Goal: Communication & Community: Answer question/provide support

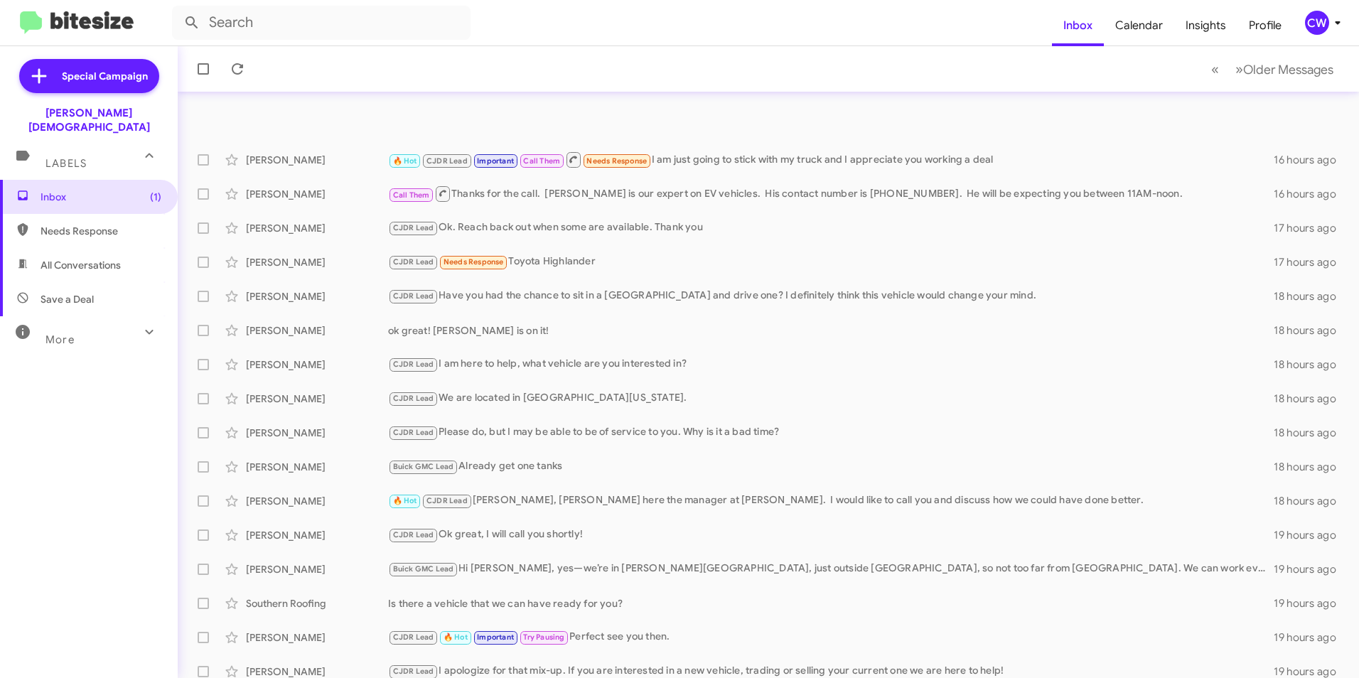
scroll to position [147, 0]
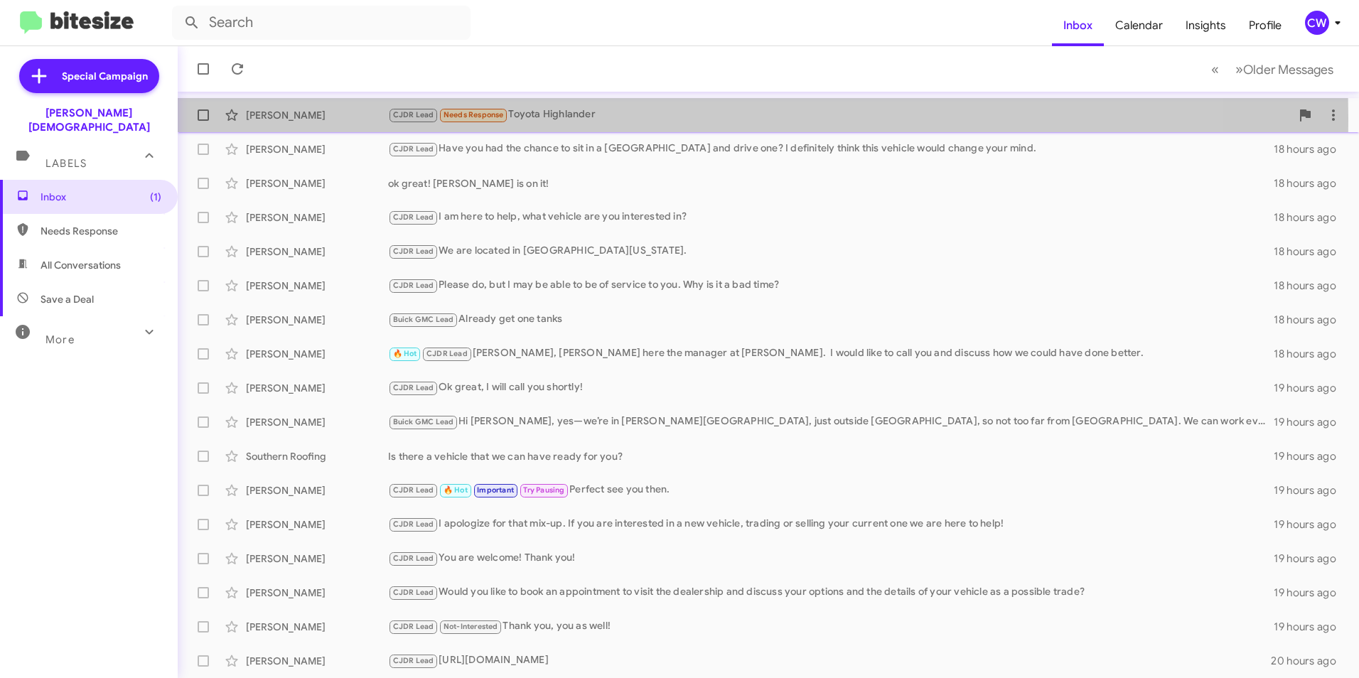
click at [473, 119] on span "Needs Response" at bounding box center [473, 114] width 60 height 9
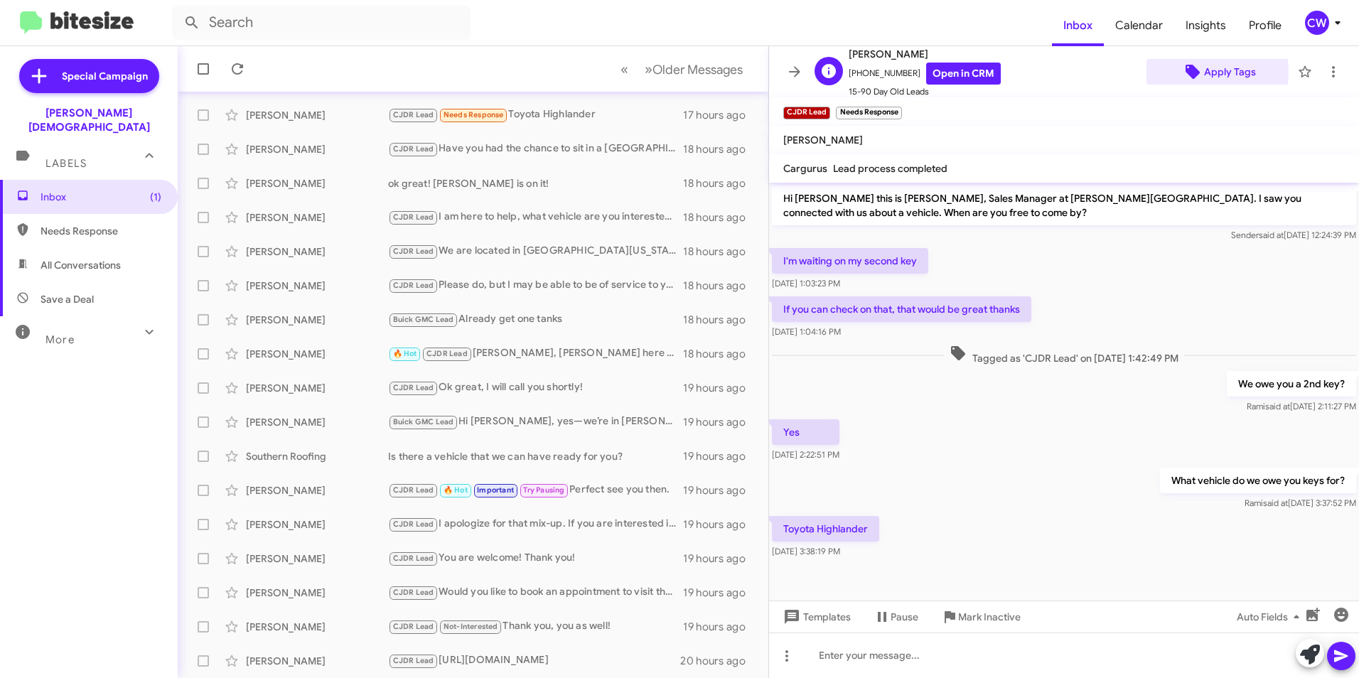
click at [1185, 71] on icon at bounding box center [1192, 72] width 14 height 14
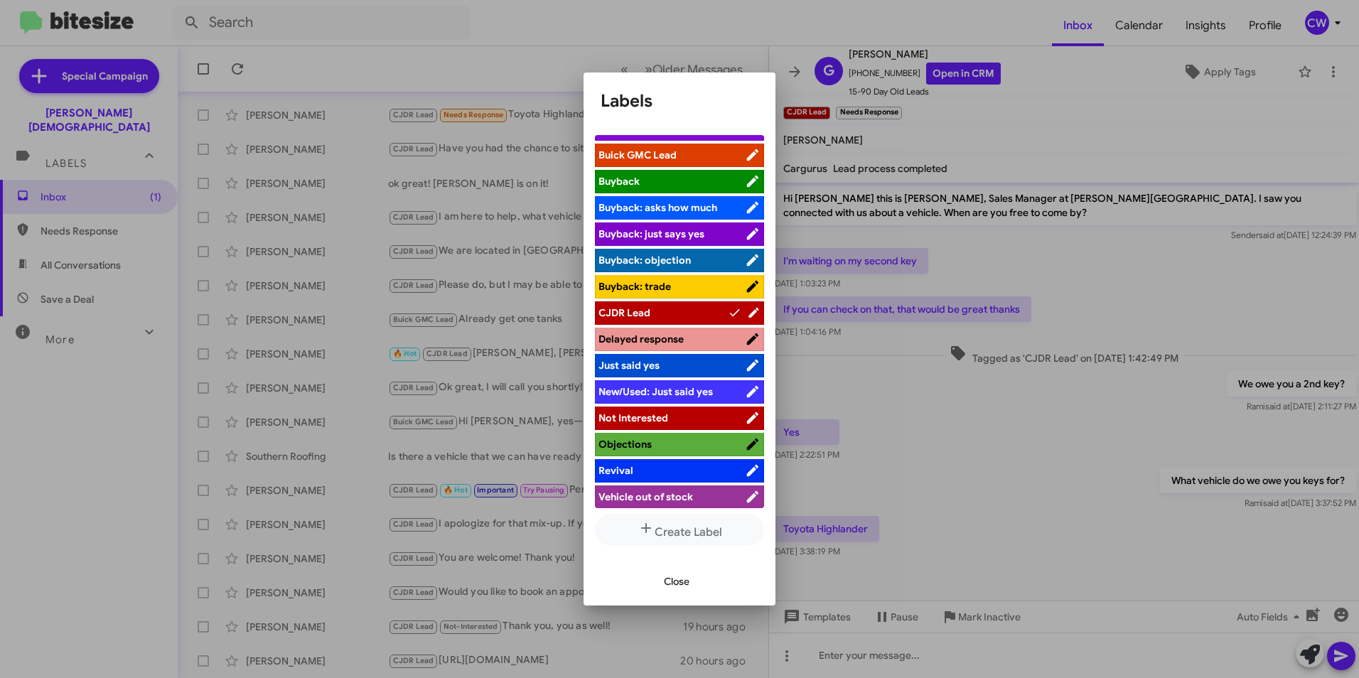
scroll to position [48, 0]
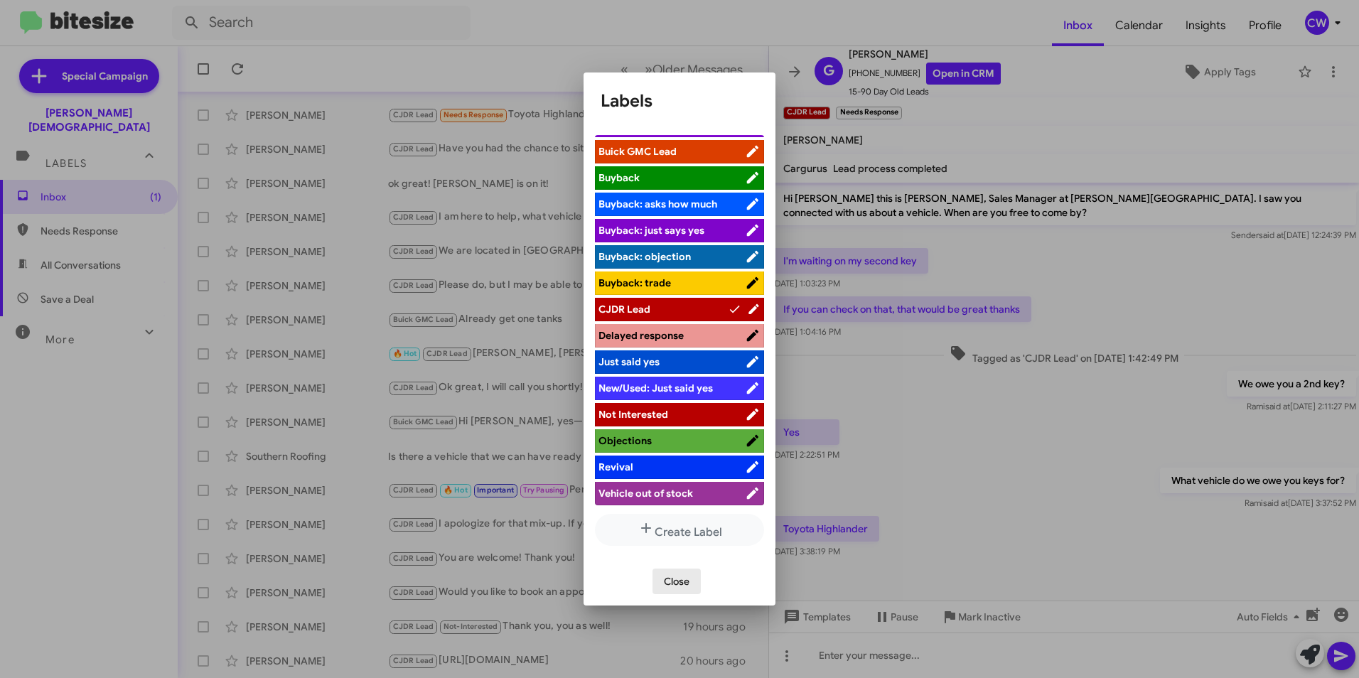
click at [687, 587] on span "Close" at bounding box center [677, 582] width 26 height 26
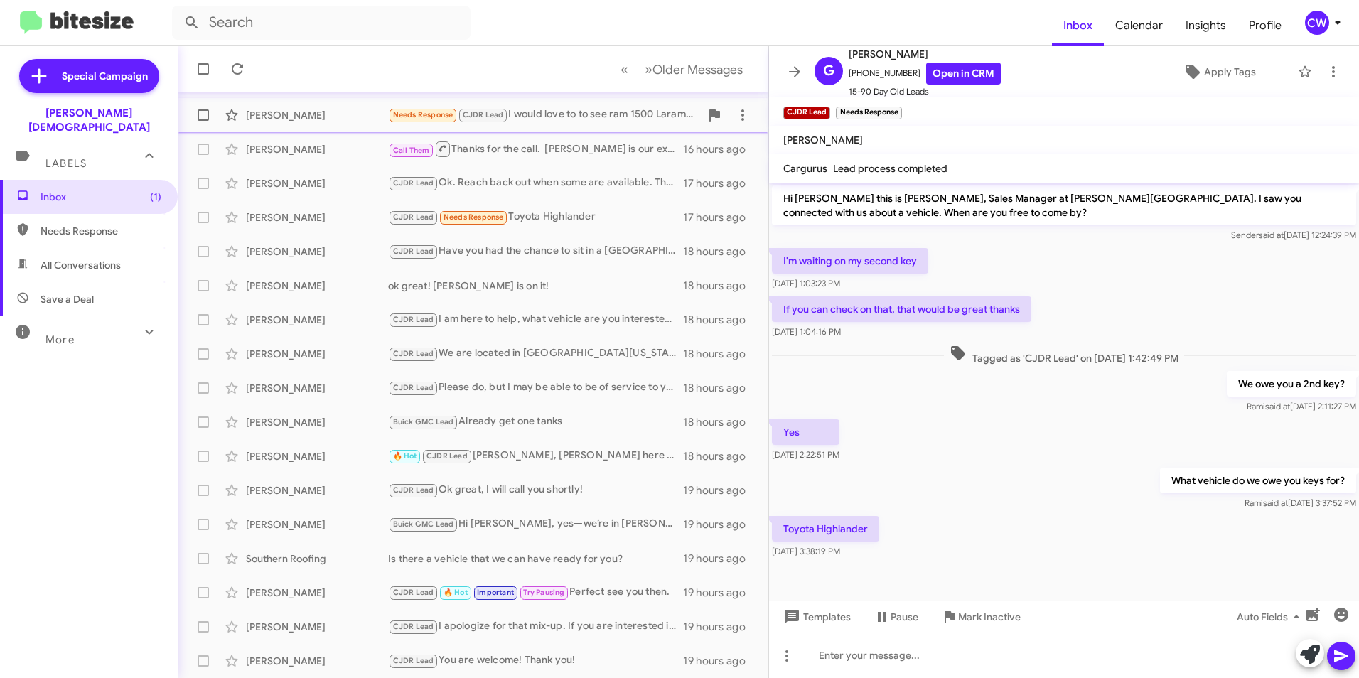
click at [580, 116] on div "Needs Response CJDR Lead I would love to to see ram 1500 Laramie or limited wit…" at bounding box center [544, 115] width 312 height 16
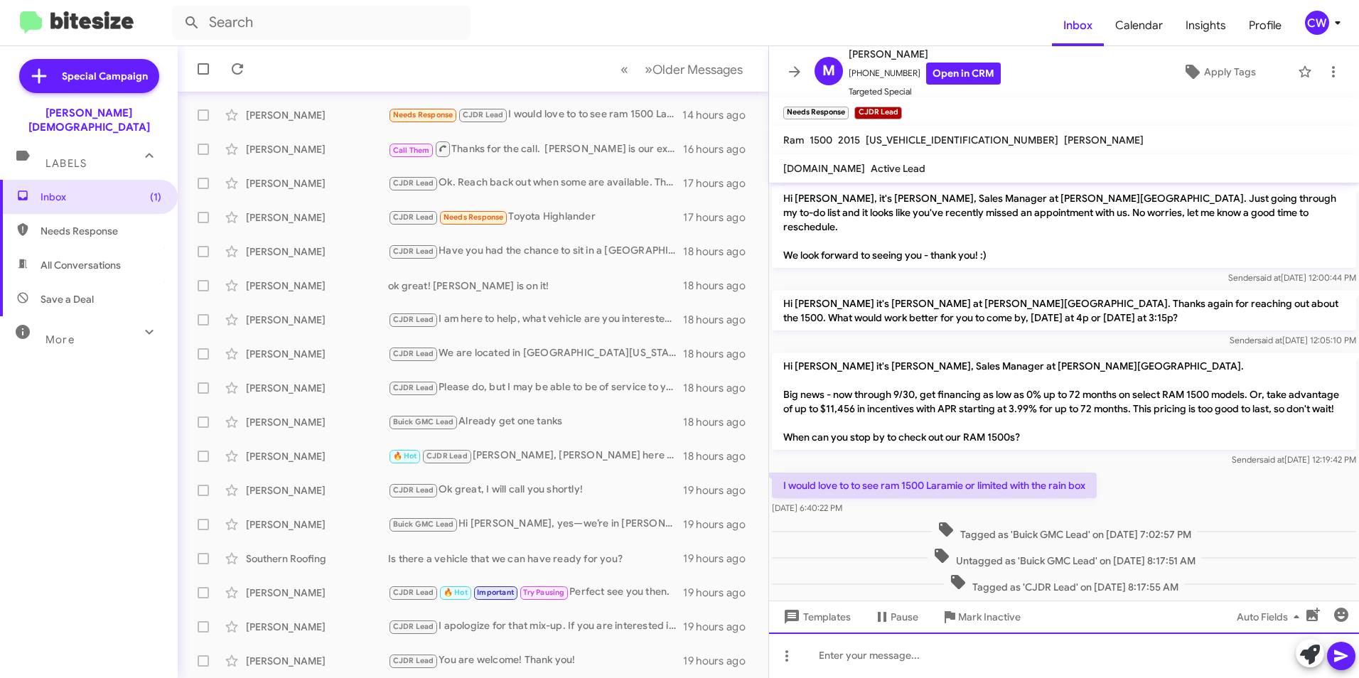
click at [873, 671] on div at bounding box center [1064, 654] width 590 height 45
click at [58, 190] on span "Inbox (1)" at bounding box center [101, 197] width 121 height 14
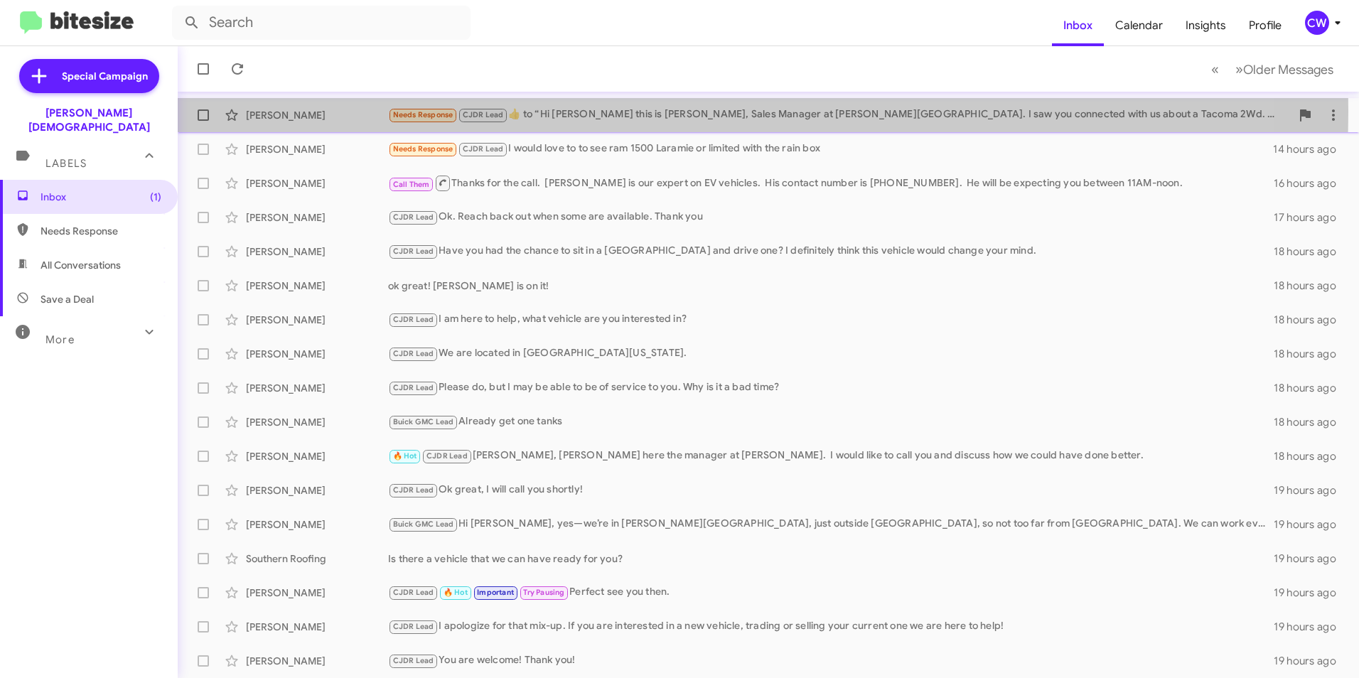
click at [588, 111] on div "Needs Response CJDR Lead ​👍​ to “ Hi Robbie this is Crystal White, Sales Manage…" at bounding box center [839, 115] width 903 height 16
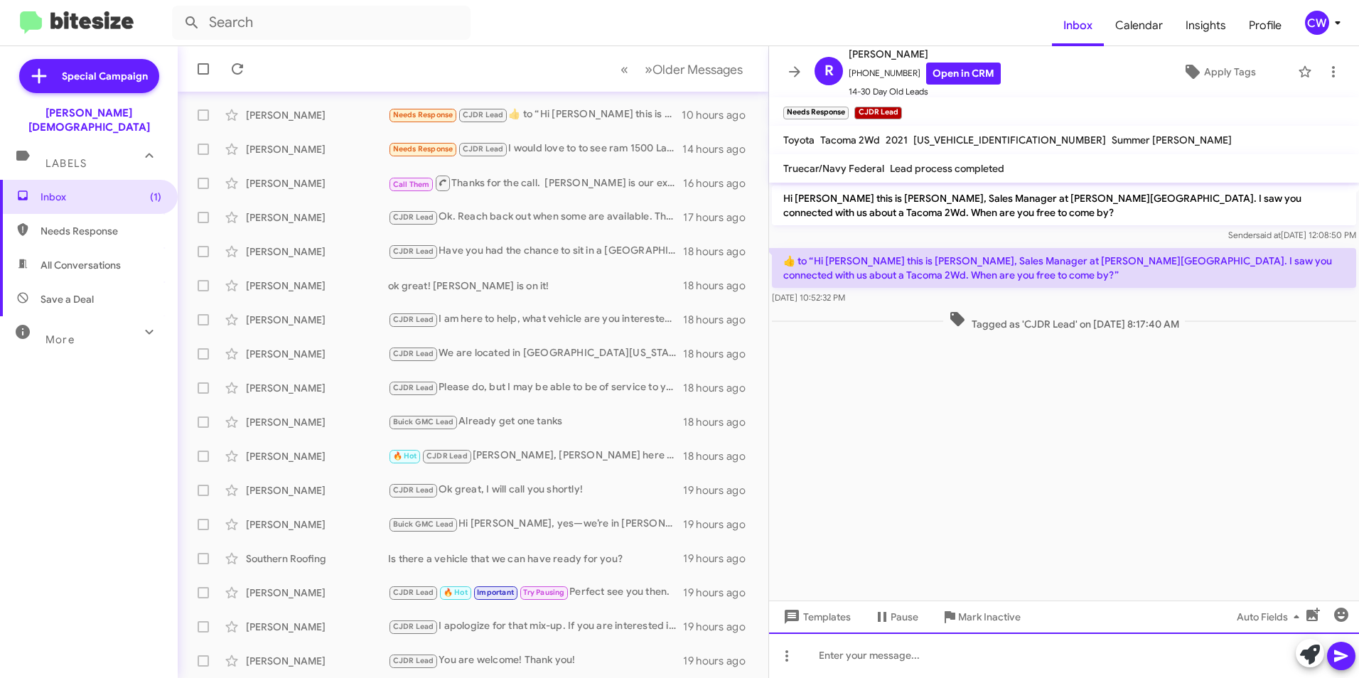
click at [831, 657] on div at bounding box center [1064, 654] width 590 height 45
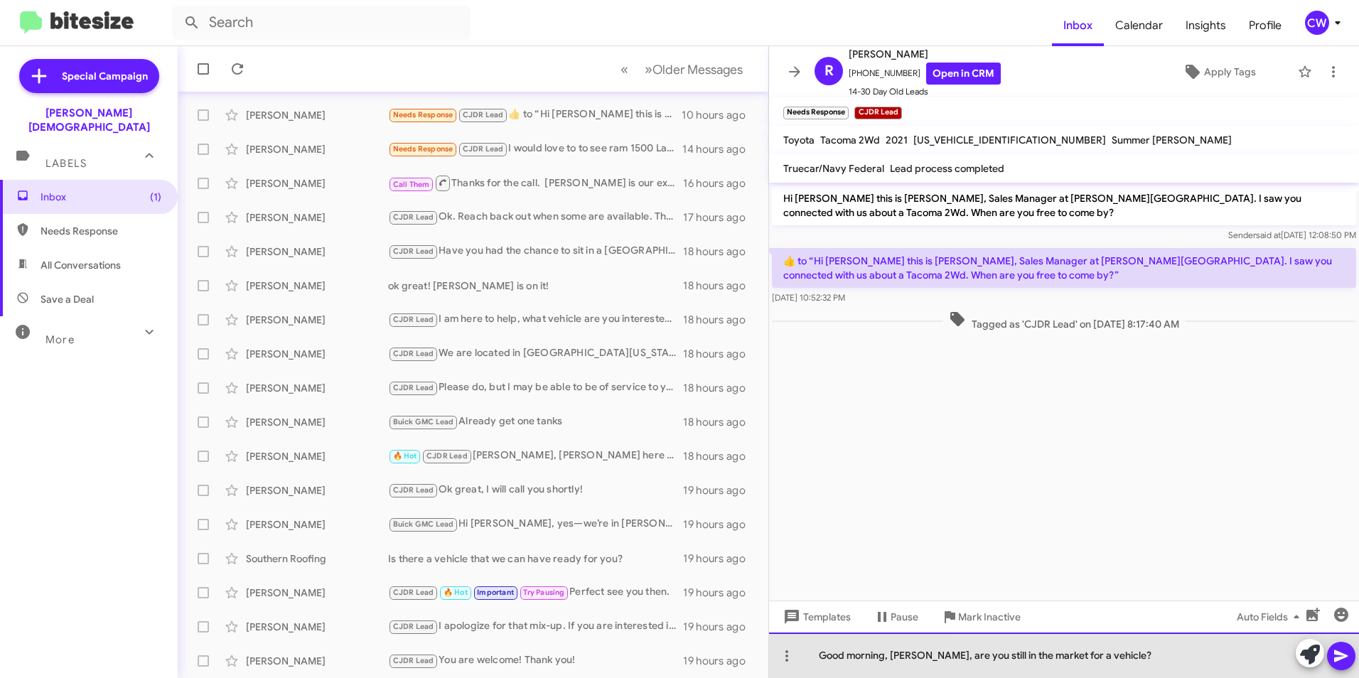
click at [1102, 658] on div "Good morning, Robbie, are you still in the market for a vehicle?" at bounding box center [1064, 654] width 590 height 45
click at [1123, 655] on div "Good morning, [PERSON_NAME], are you still in the market for a Tacoma?" at bounding box center [1064, 654] width 590 height 45
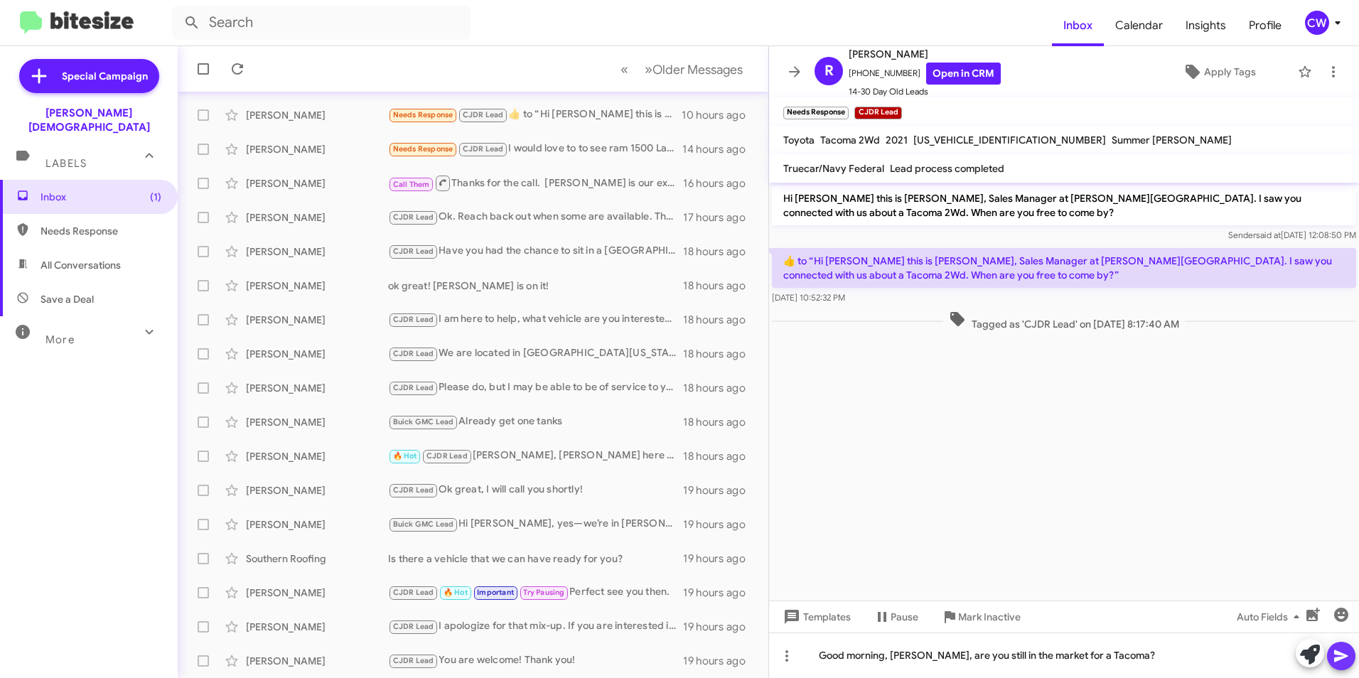
click at [1333, 656] on icon at bounding box center [1340, 655] width 17 height 17
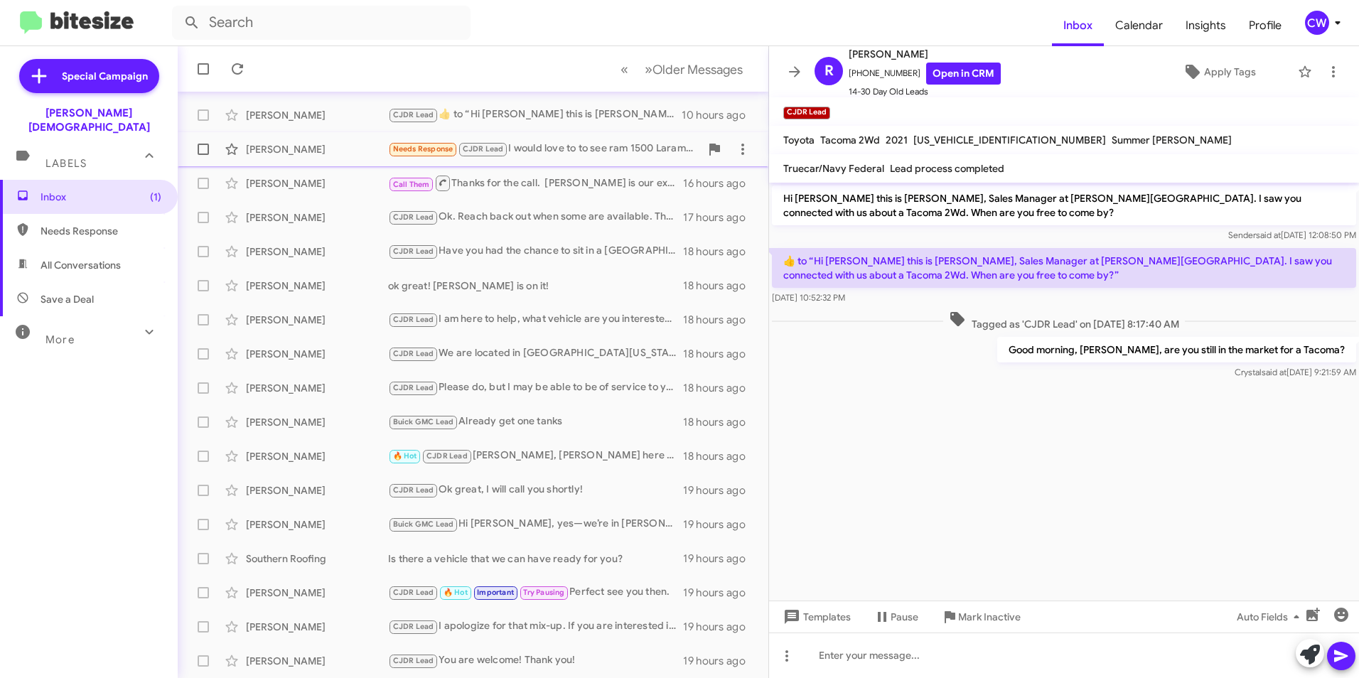
click at [556, 150] on div "Needs Response CJDR Lead I would love to to see ram 1500 Laramie or limited wit…" at bounding box center [544, 149] width 312 height 16
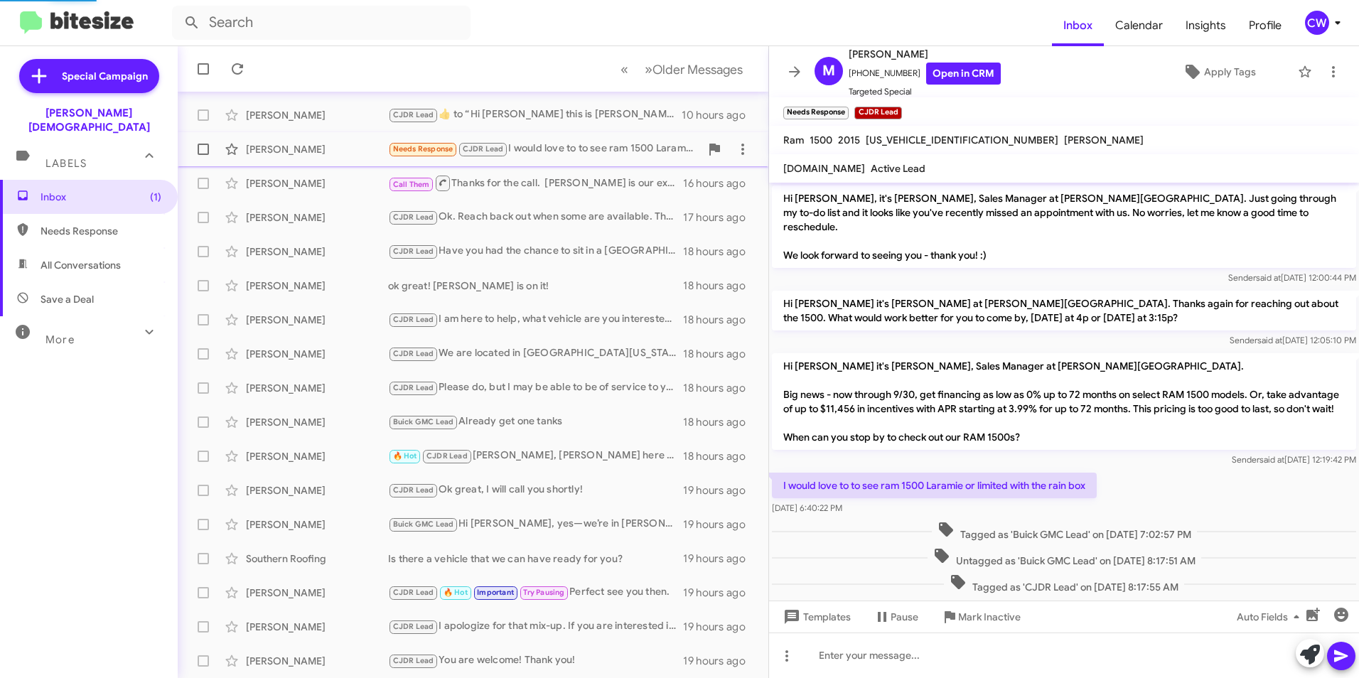
scroll to position [21, 0]
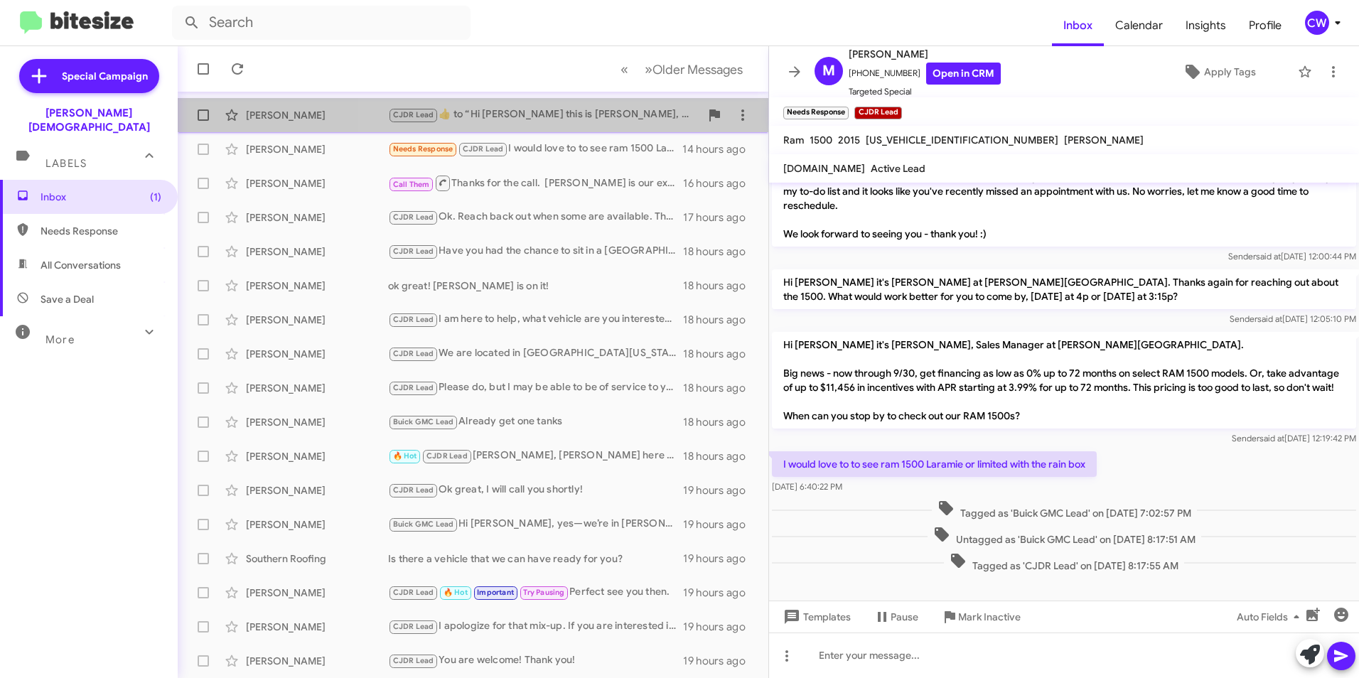
click at [600, 116] on div "CJDR Lead ​👍​ to “ Hi Robbie this is Crystal White, Sales Manager at Ferman Wes…" at bounding box center [544, 115] width 312 height 16
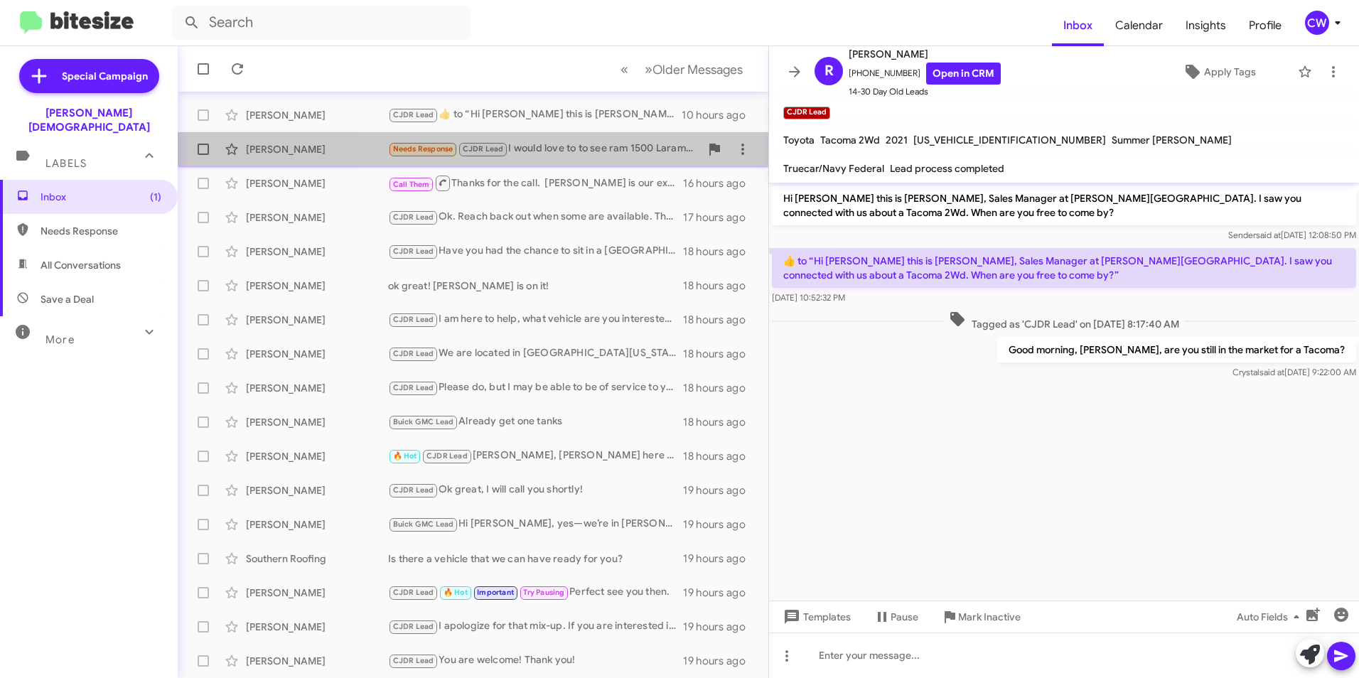
click at [599, 151] on div "Needs Response CJDR Lead I would love to to see ram 1500 Laramie or limited wit…" at bounding box center [544, 149] width 312 height 16
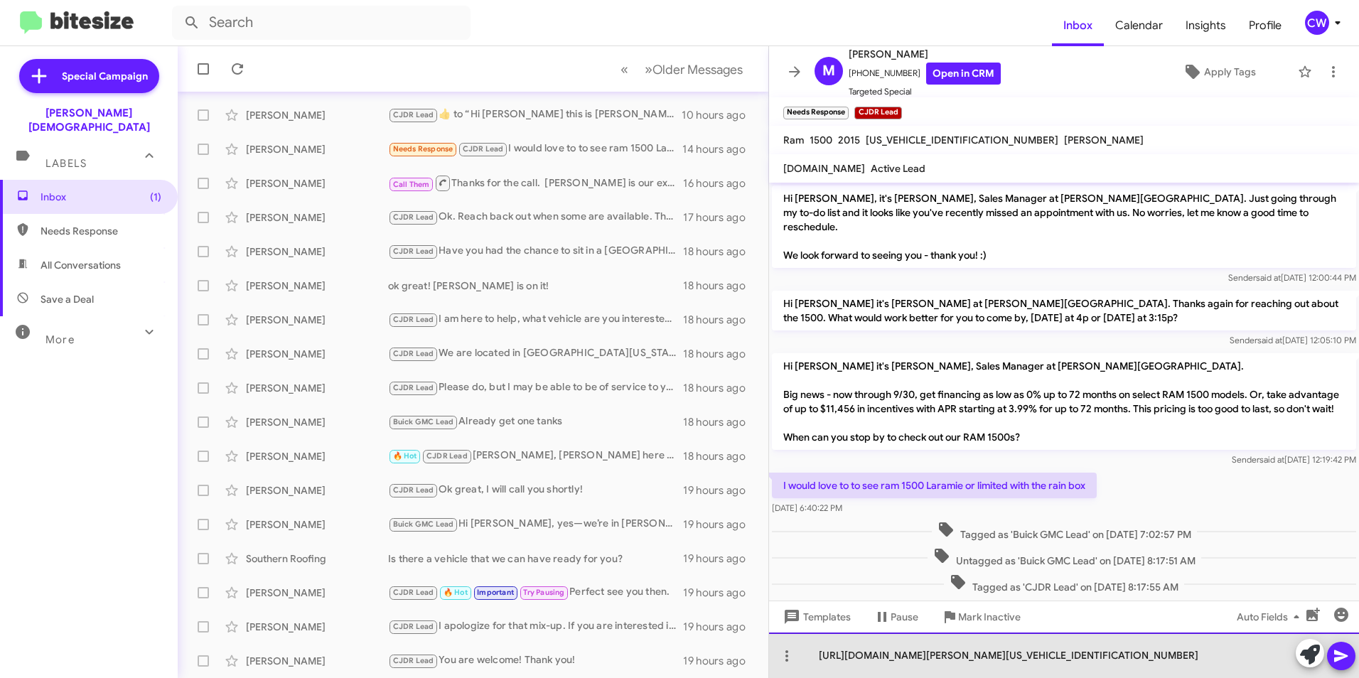
click at [819, 655] on div "https://www.fermancjdtampa.com/new-Lutz-2026-RAM-1500-Laramie-1C6SRFJP9TN183569" at bounding box center [1064, 654] width 590 height 45
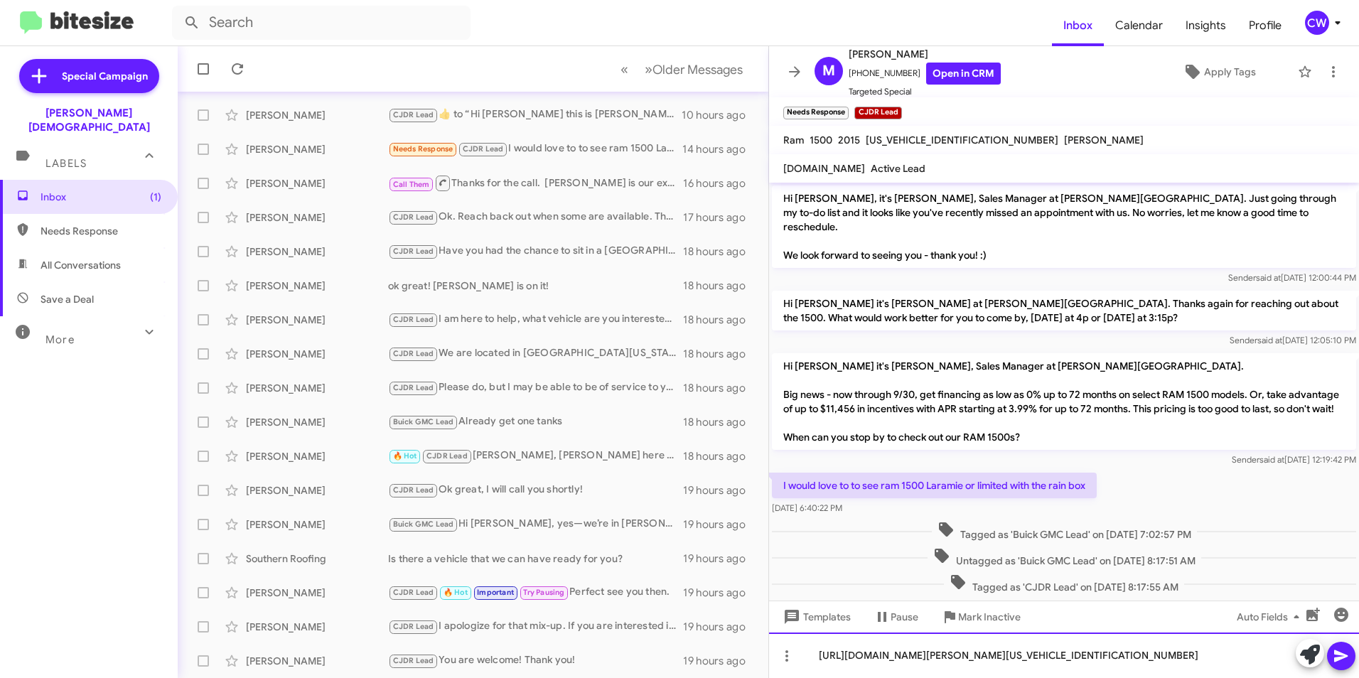
scroll to position [21, 0]
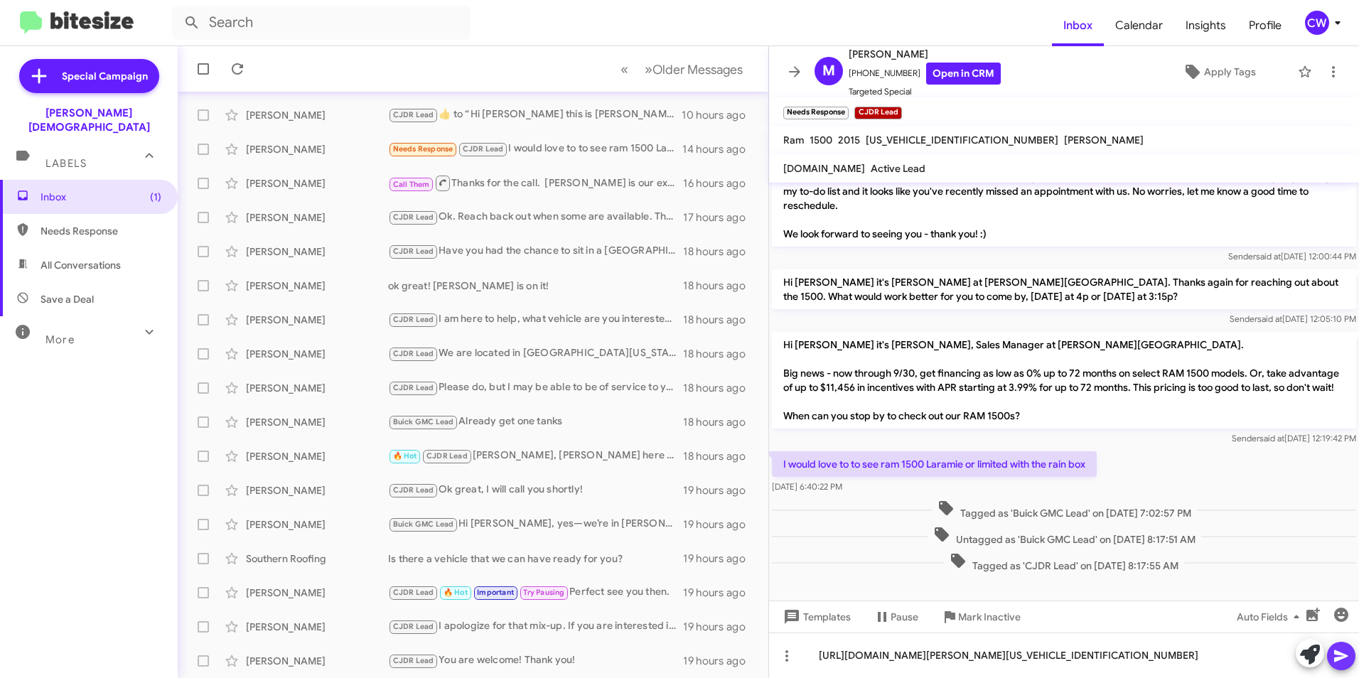
click at [1340, 655] on icon at bounding box center [1341, 656] width 14 height 12
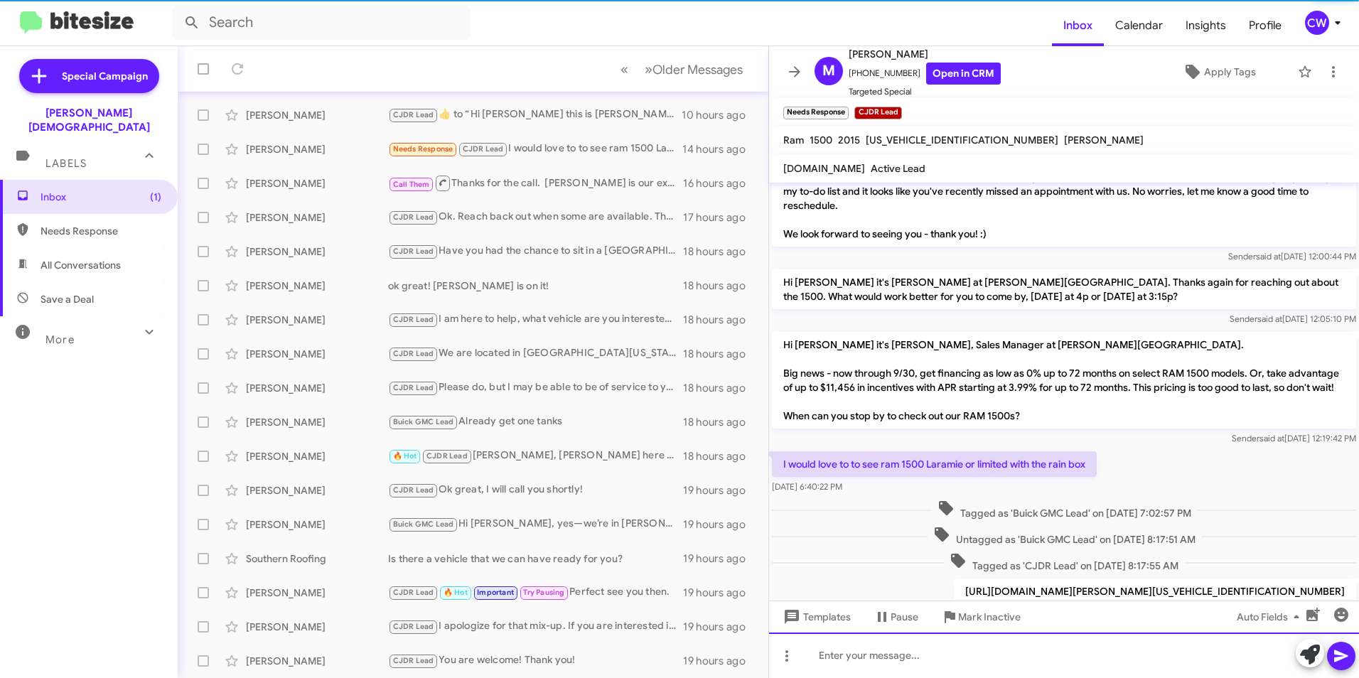
scroll to position [73, 0]
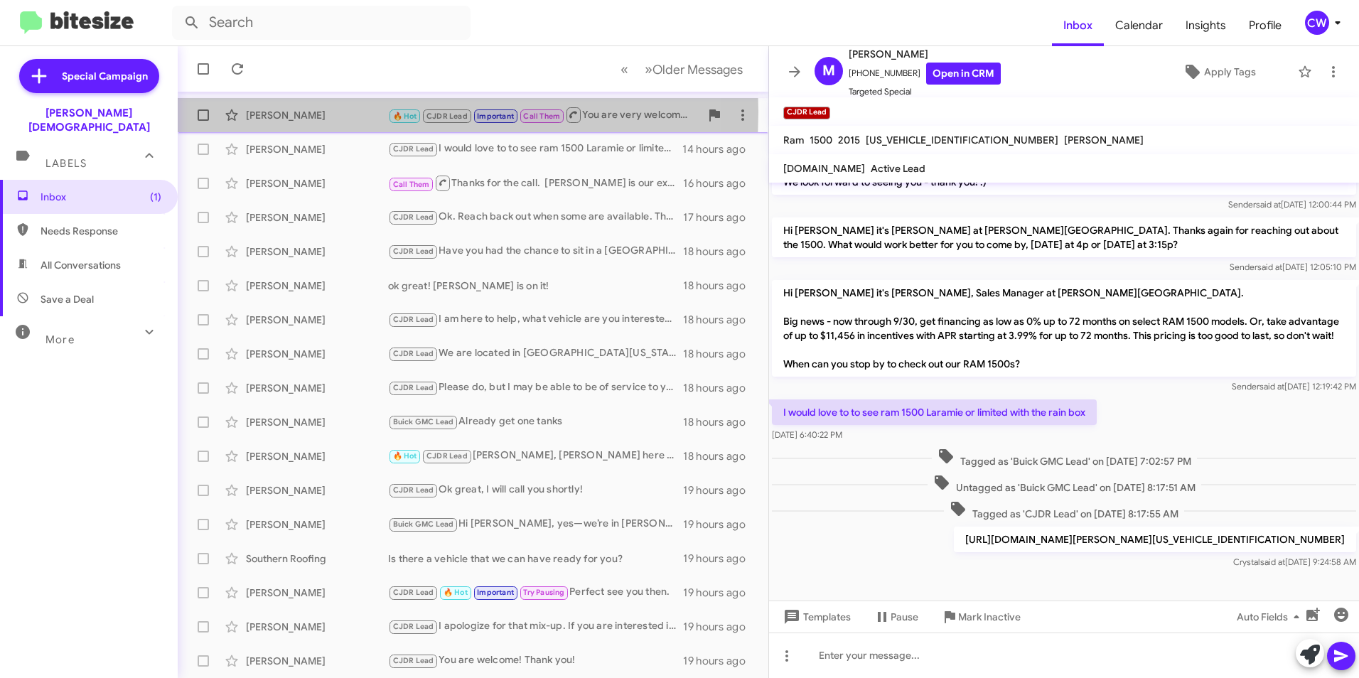
click at [288, 112] on div "[PERSON_NAME]" at bounding box center [317, 115] width 142 height 14
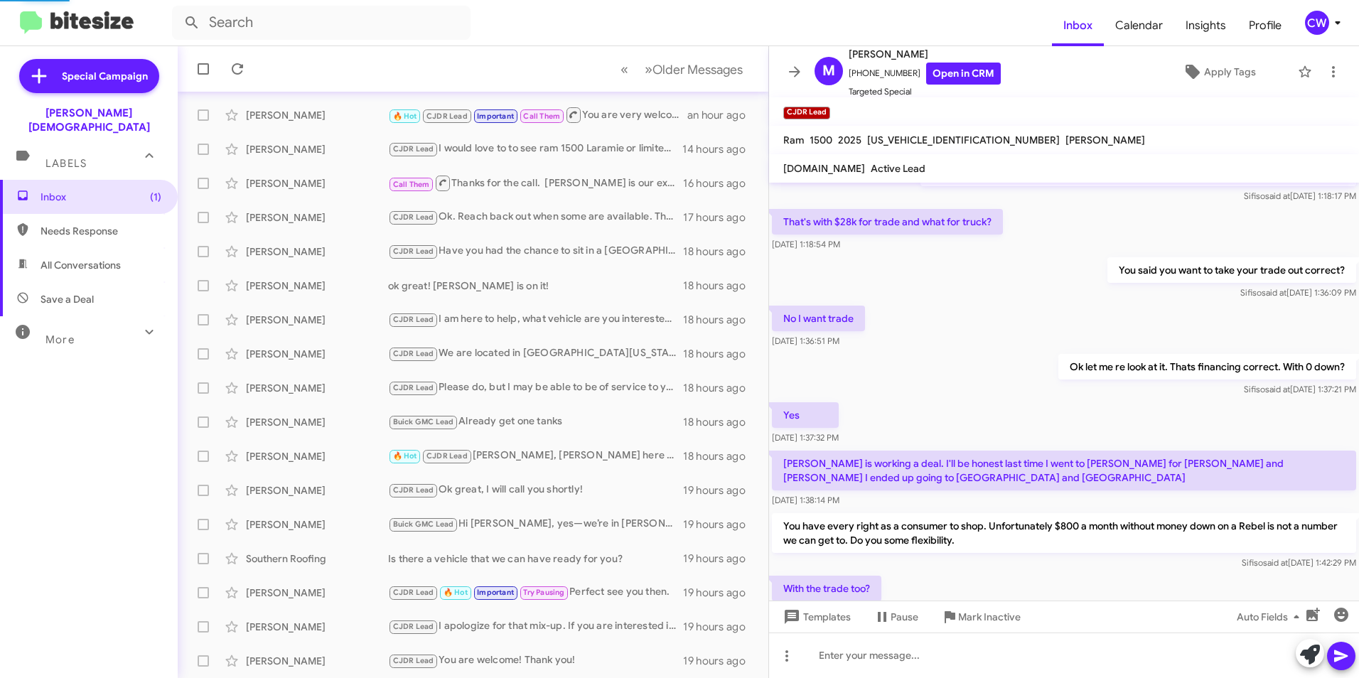
scroll to position [626, 0]
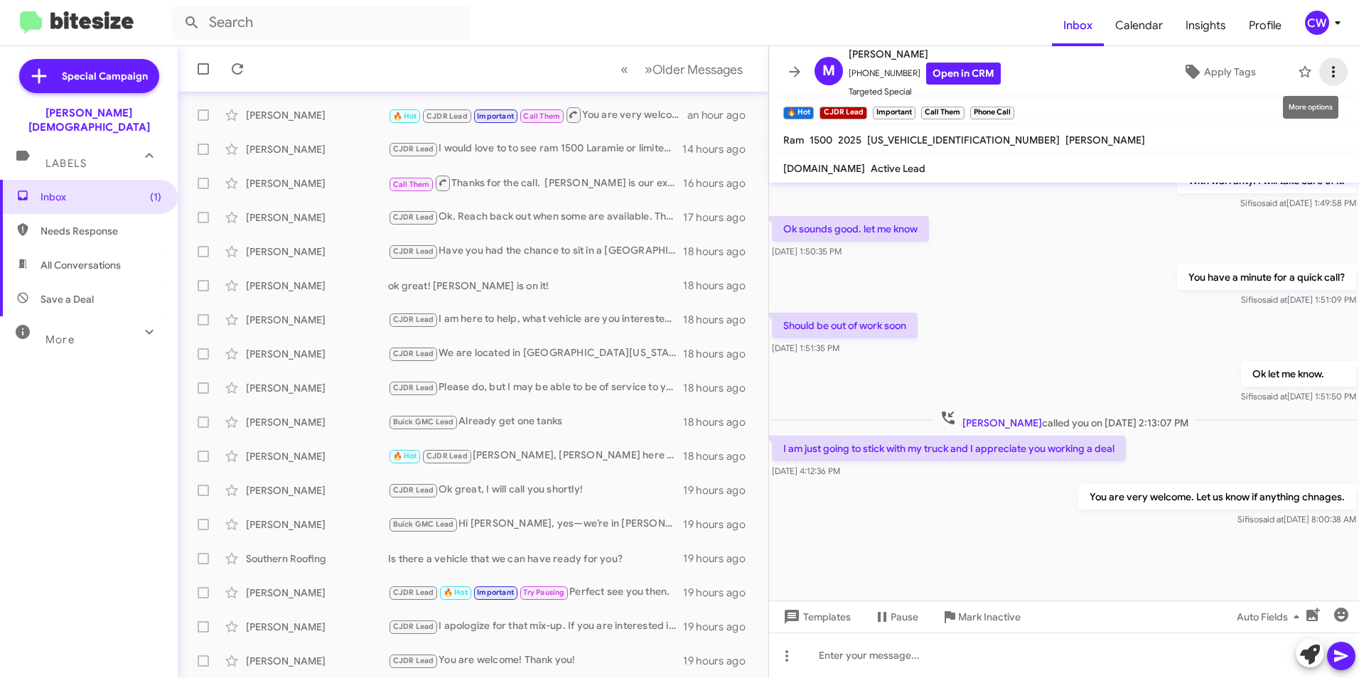
click at [1332, 72] on icon at bounding box center [1333, 71] width 3 height 11
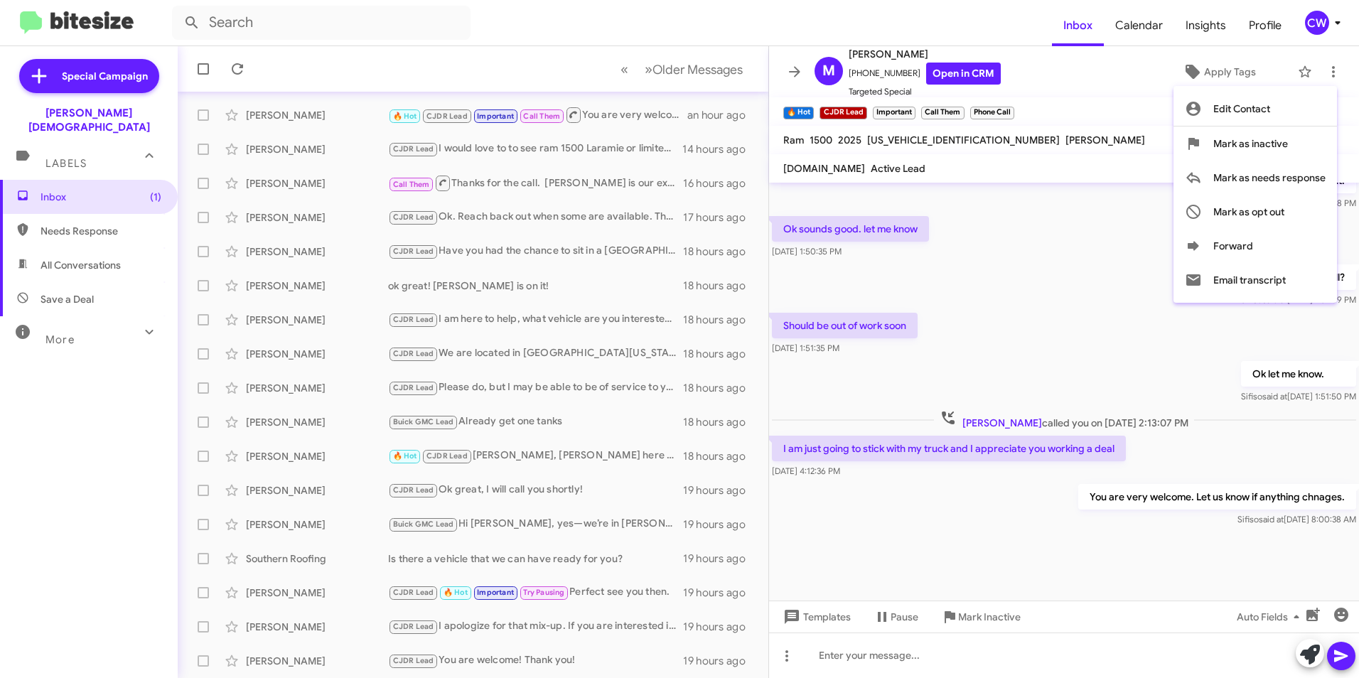
click at [1102, 113] on div at bounding box center [679, 339] width 1359 height 678
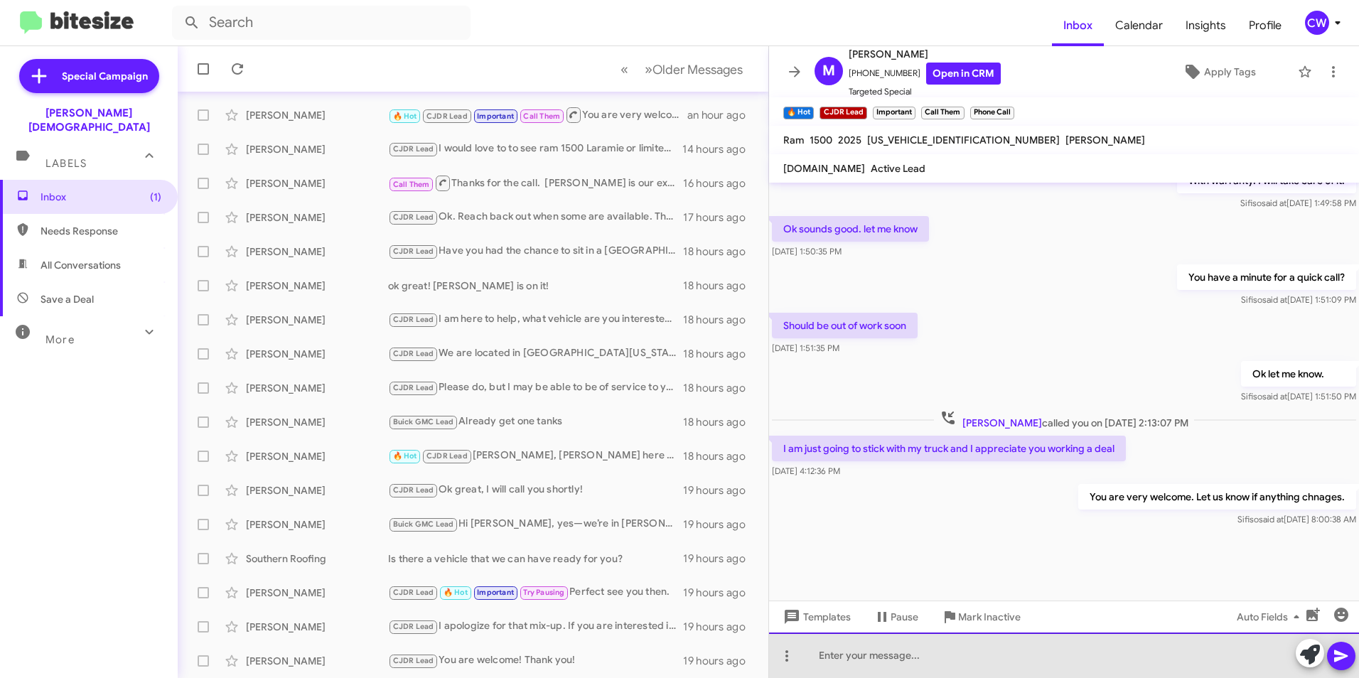
click at [1084, 659] on div at bounding box center [1064, 654] width 590 height 45
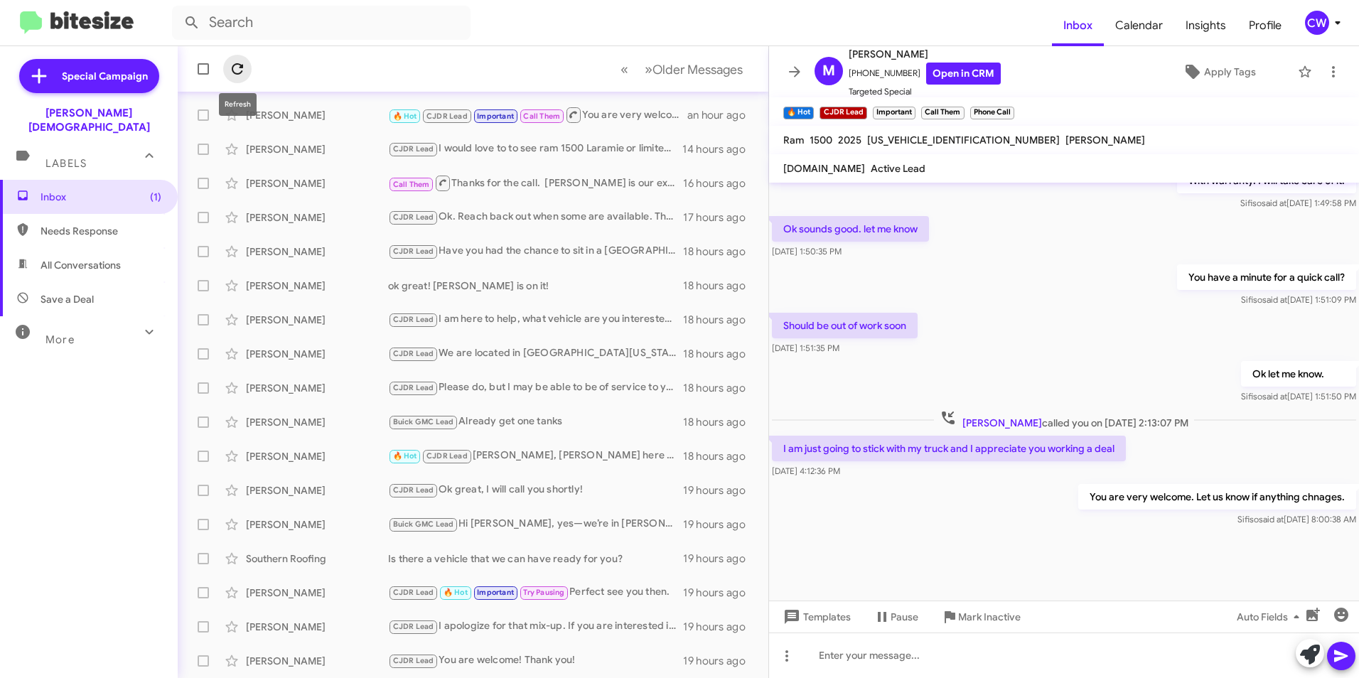
click at [243, 77] on icon at bounding box center [237, 68] width 17 height 17
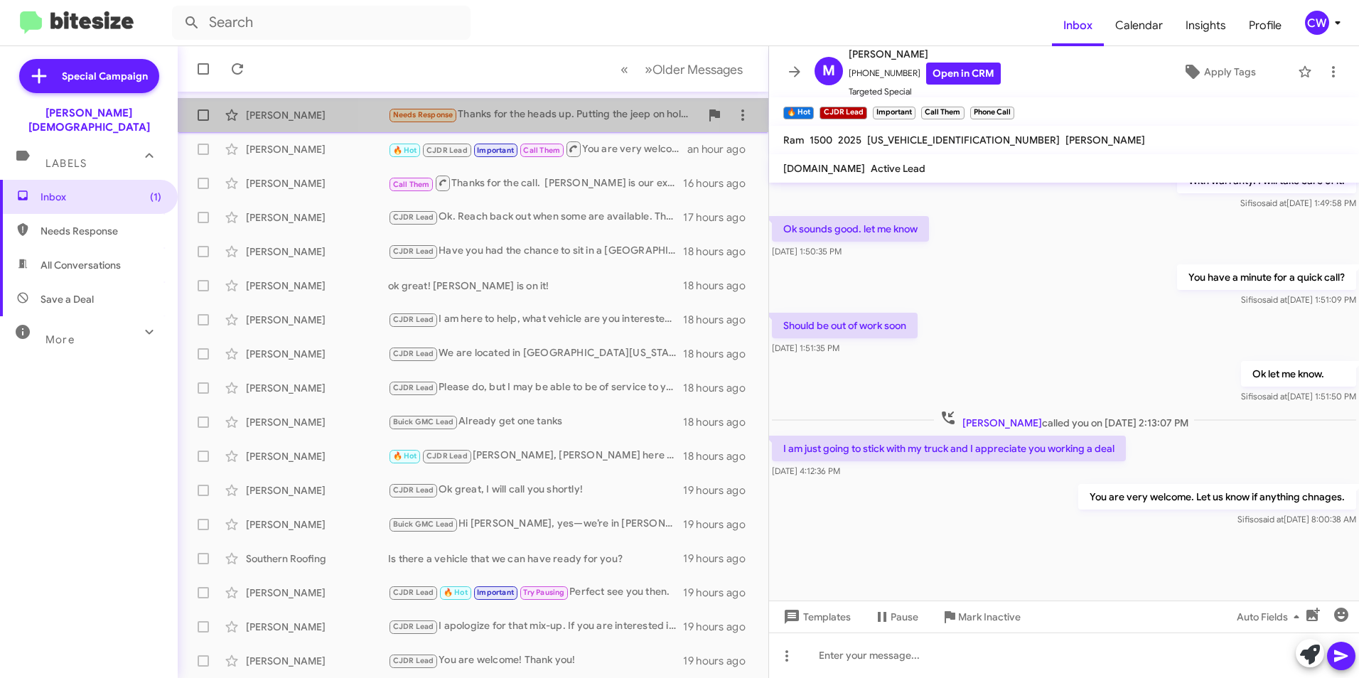
click at [512, 119] on div "Needs Response Thanks for the heads up. Putting the jeep on hold for awhile" at bounding box center [544, 115] width 312 height 16
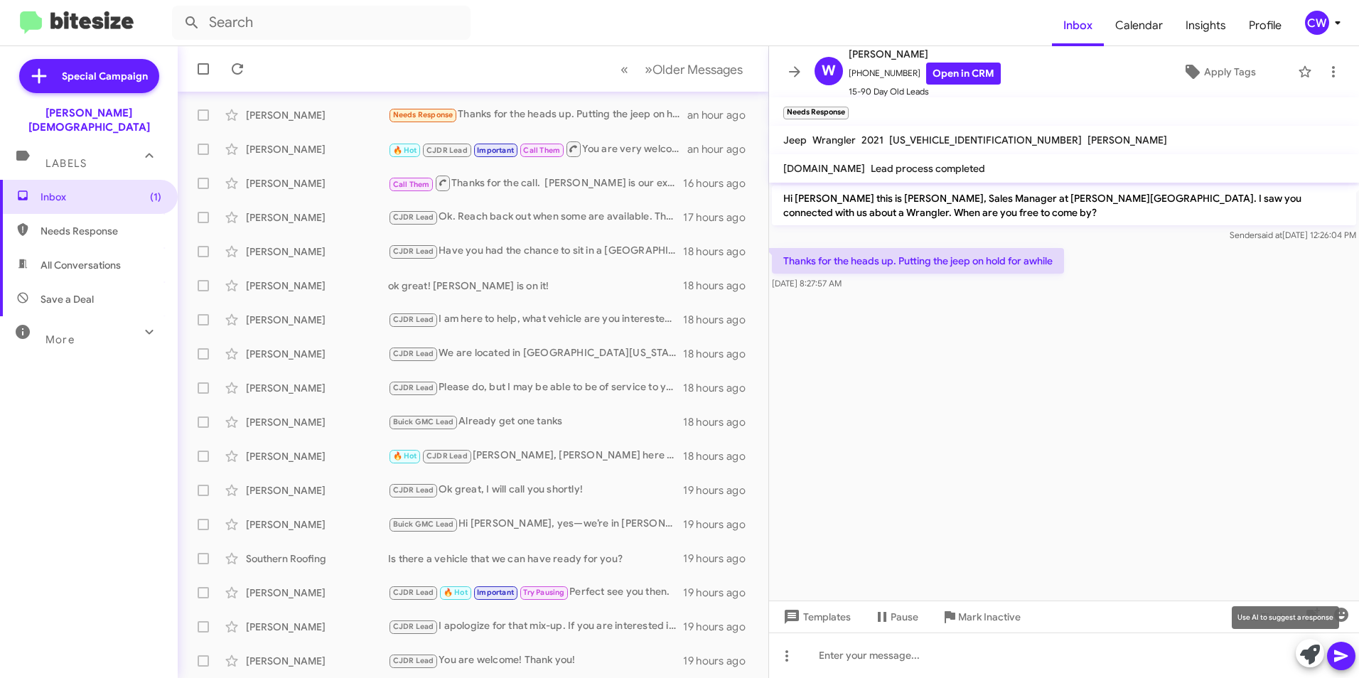
click at [1315, 657] on icon at bounding box center [1310, 655] width 20 height 20
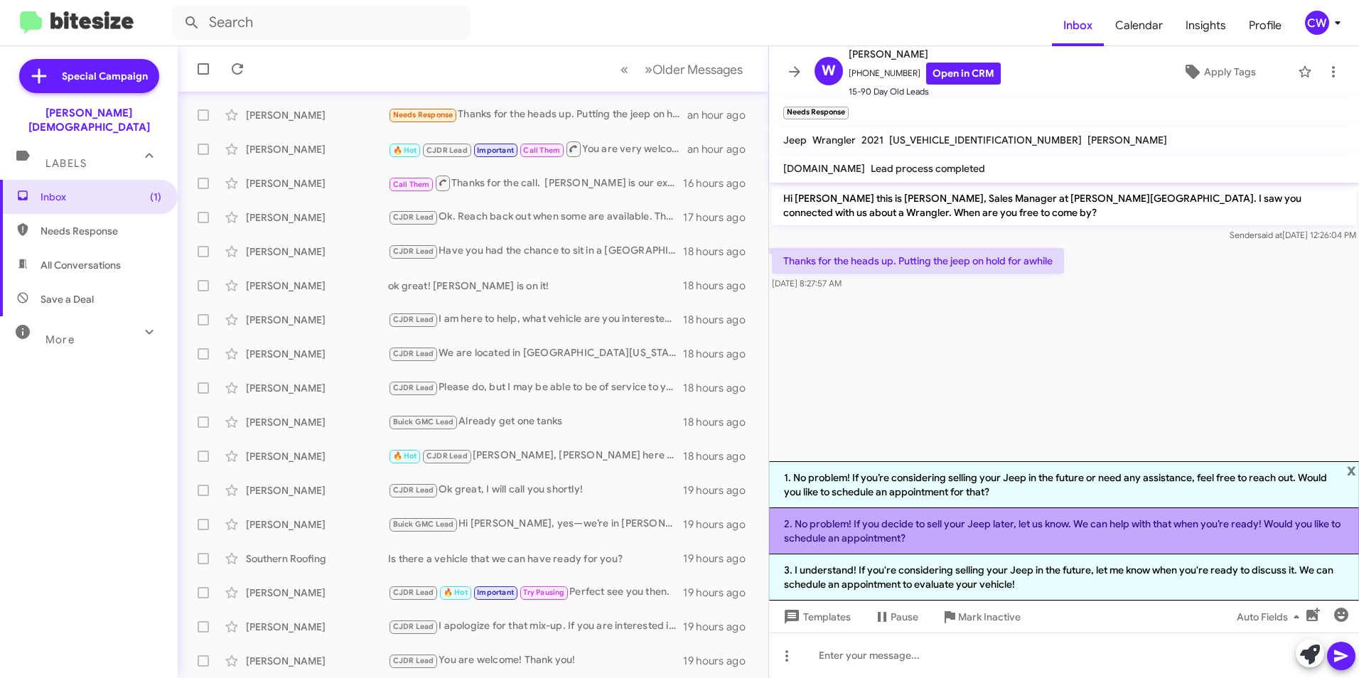
click at [1126, 538] on li "2. No problem! If you decide to sell your Jeep later, let us know. We can help …" at bounding box center [1064, 531] width 590 height 46
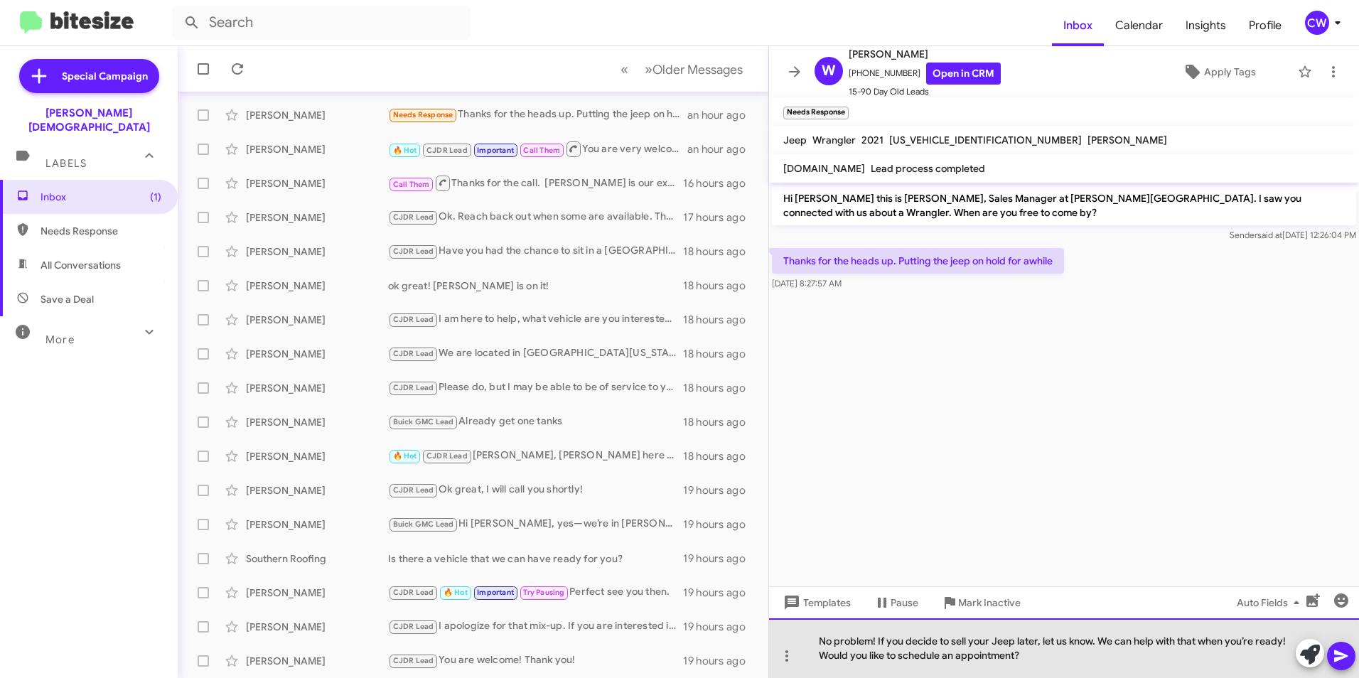
click at [901, 657] on div "No problem! If you decide to sell your Jeep later, let us know. We can help wit…" at bounding box center [1064, 648] width 590 height 60
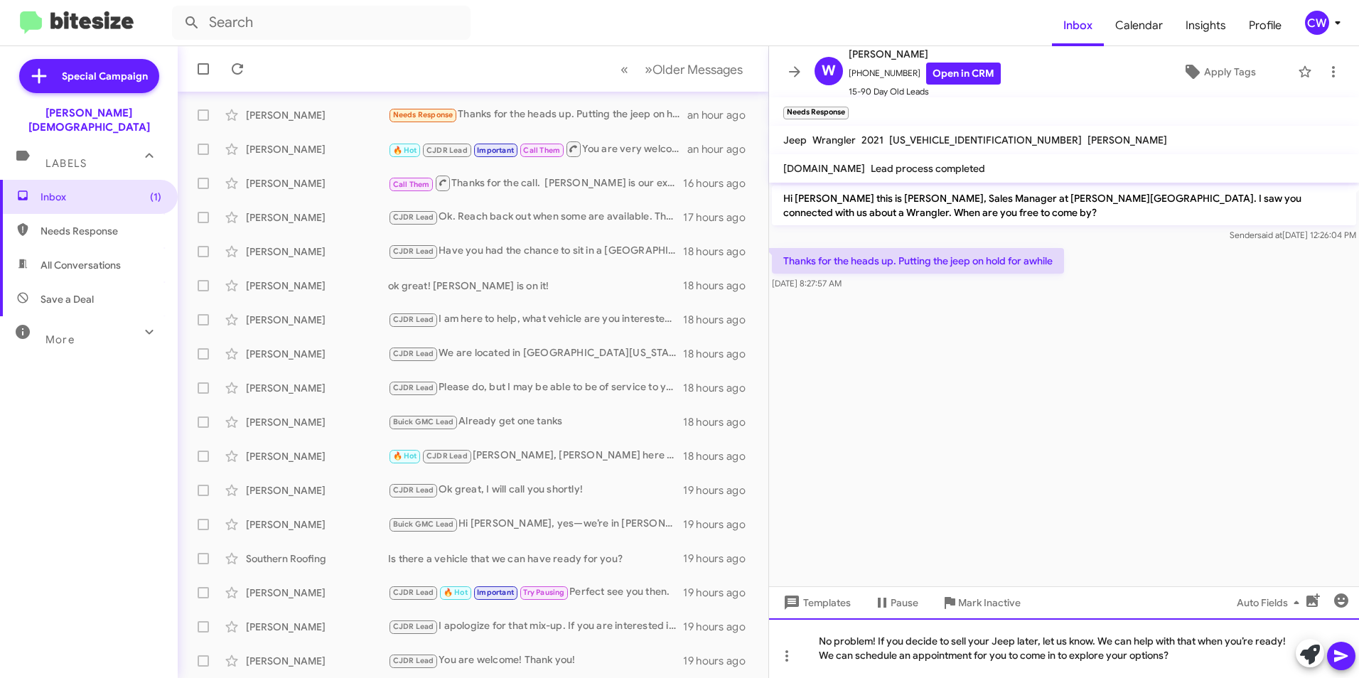
drag, startPoint x: 1159, startPoint y: 658, endPoint x: 1067, endPoint y: 672, distance: 92.7
drag, startPoint x: 1067, startPoint y: 672, endPoint x: 1008, endPoint y: 651, distance: 63.2
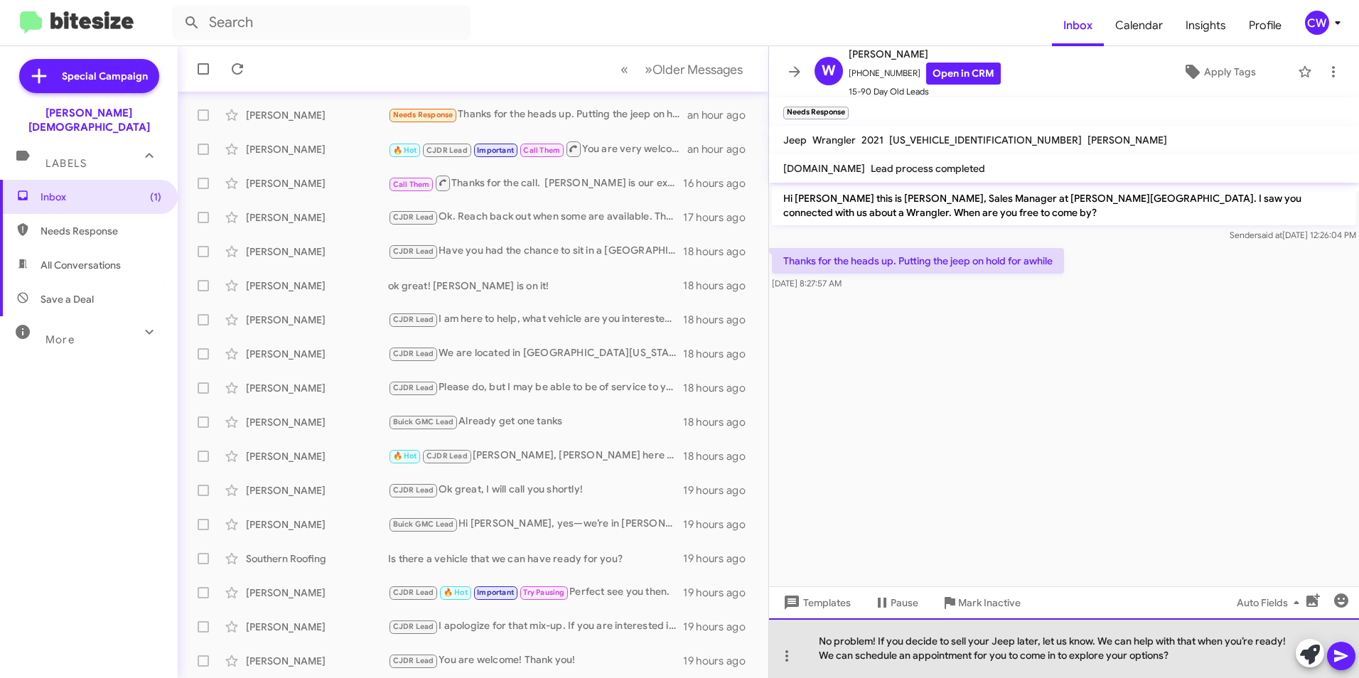
drag, startPoint x: 1008, startPoint y: 651, endPoint x: 1142, endPoint y: 658, distance: 134.5
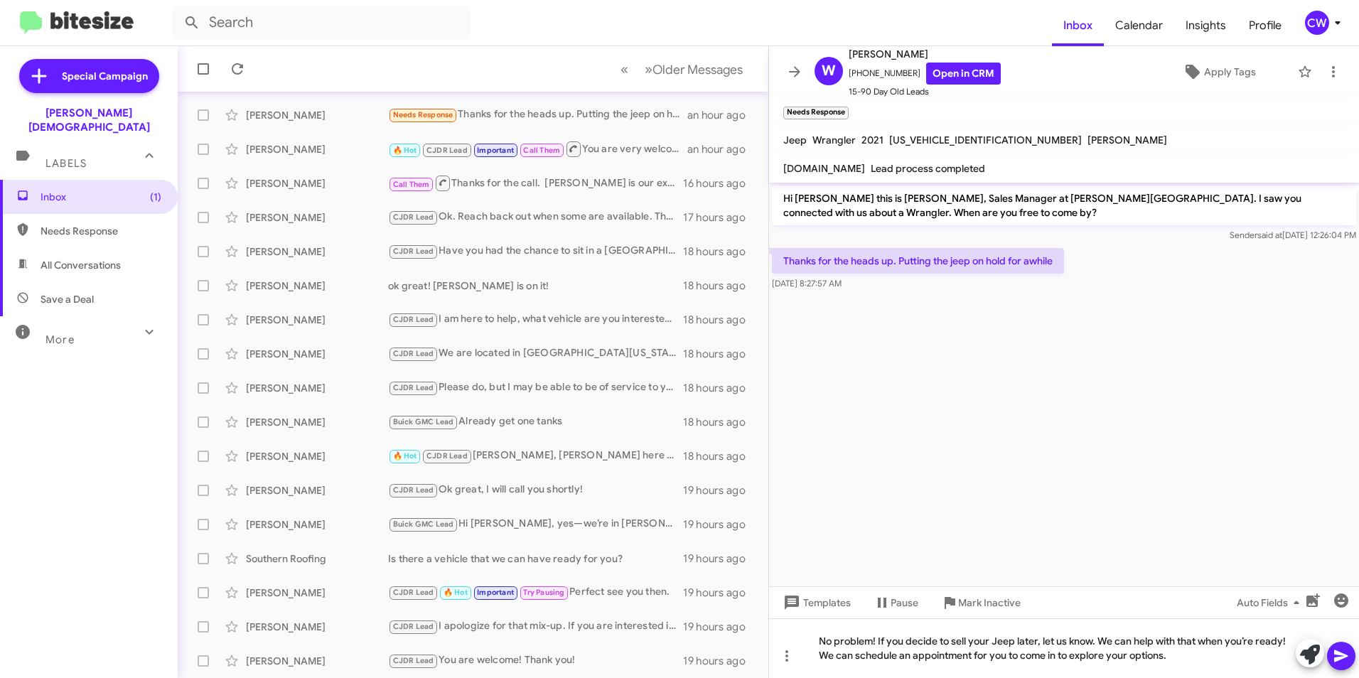
click at [1342, 659] on icon at bounding box center [1340, 655] width 17 height 17
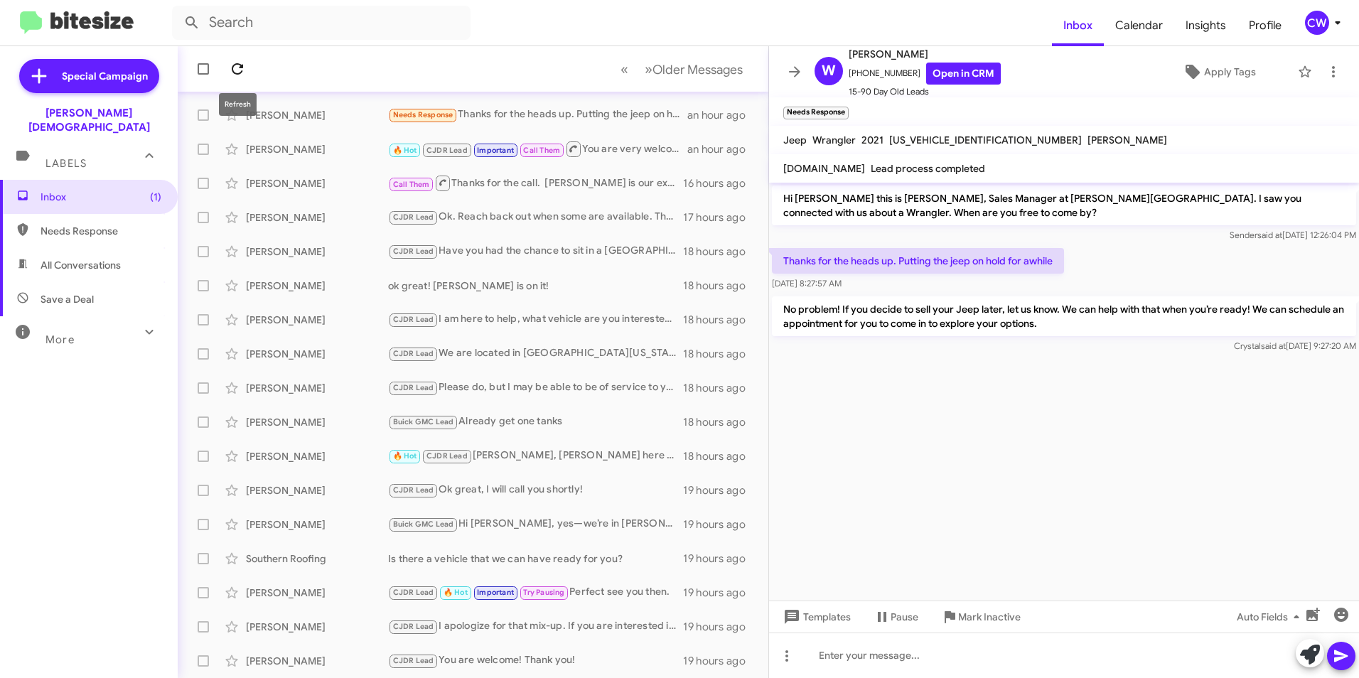
click at [237, 69] on icon at bounding box center [237, 68] width 17 height 17
click at [235, 73] on icon at bounding box center [237, 68] width 11 height 11
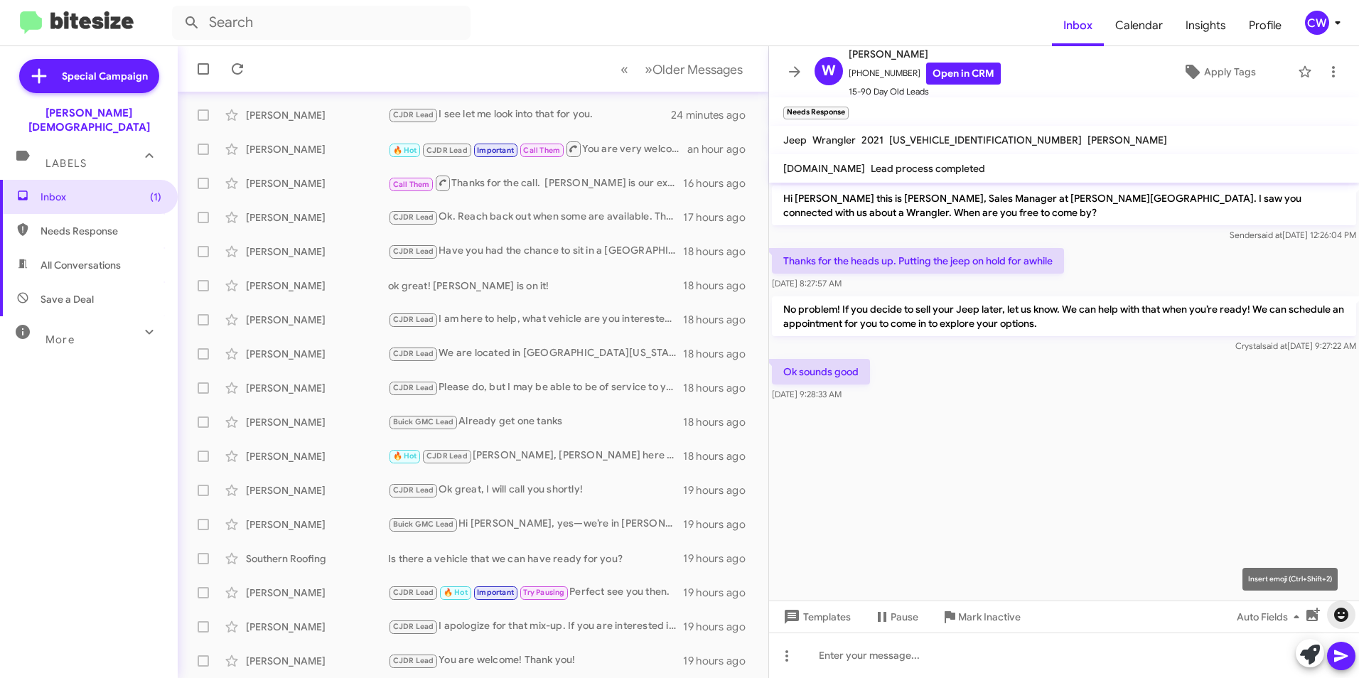
click at [1344, 610] on icon "button" at bounding box center [1341, 615] width 14 height 14
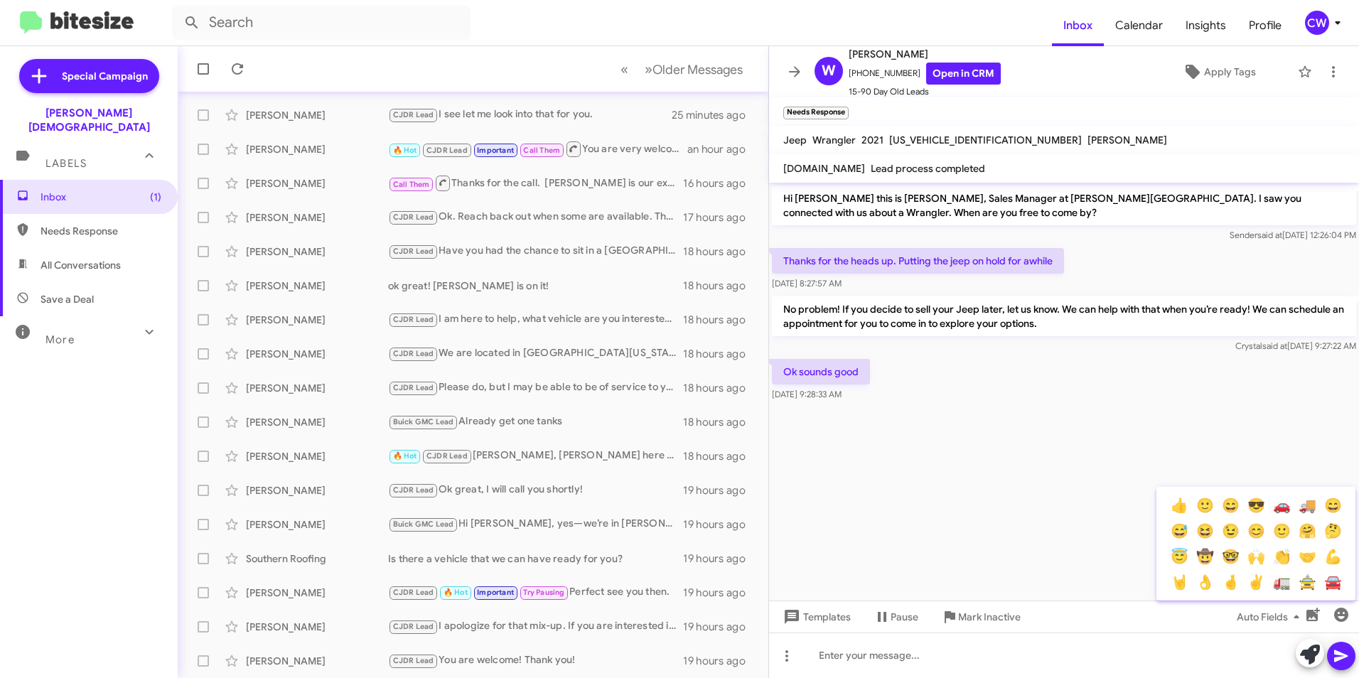
click at [848, 652] on div at bounding box center [679, 339] width 1359 height 678
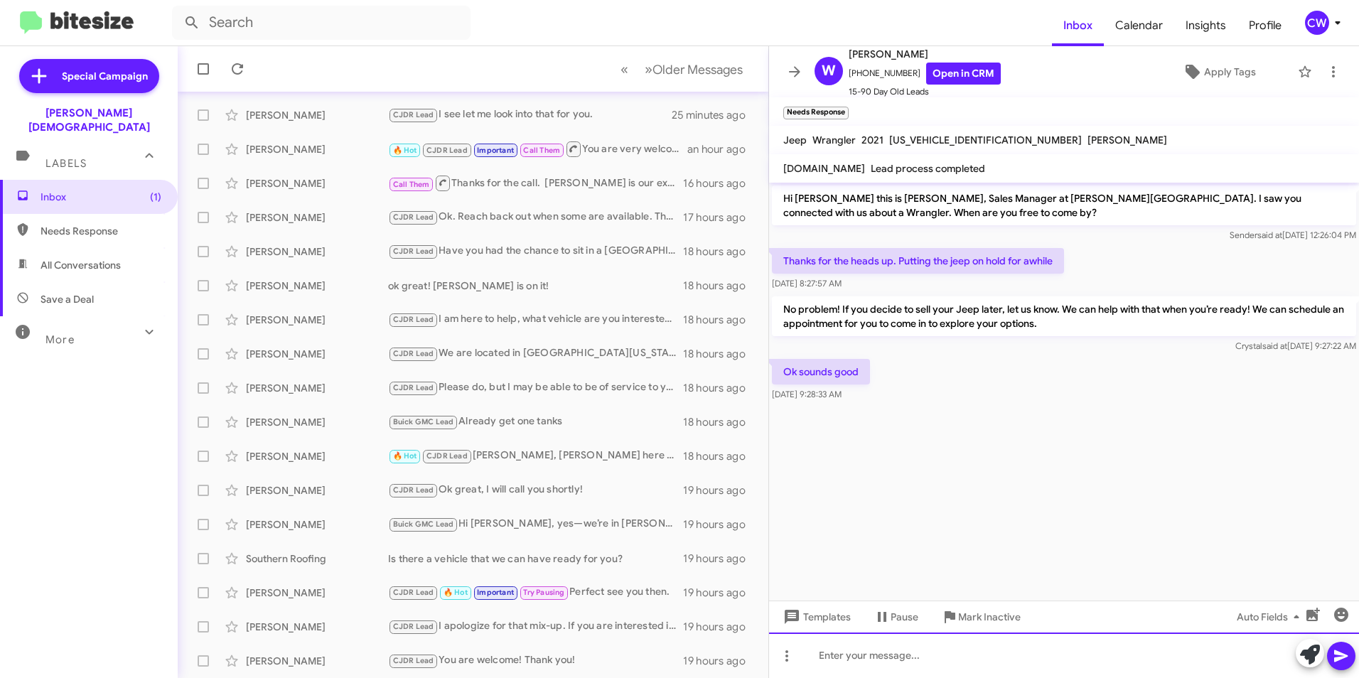
click at [851, 654] on div at bounding box center [1064, 654] width 590 height 45
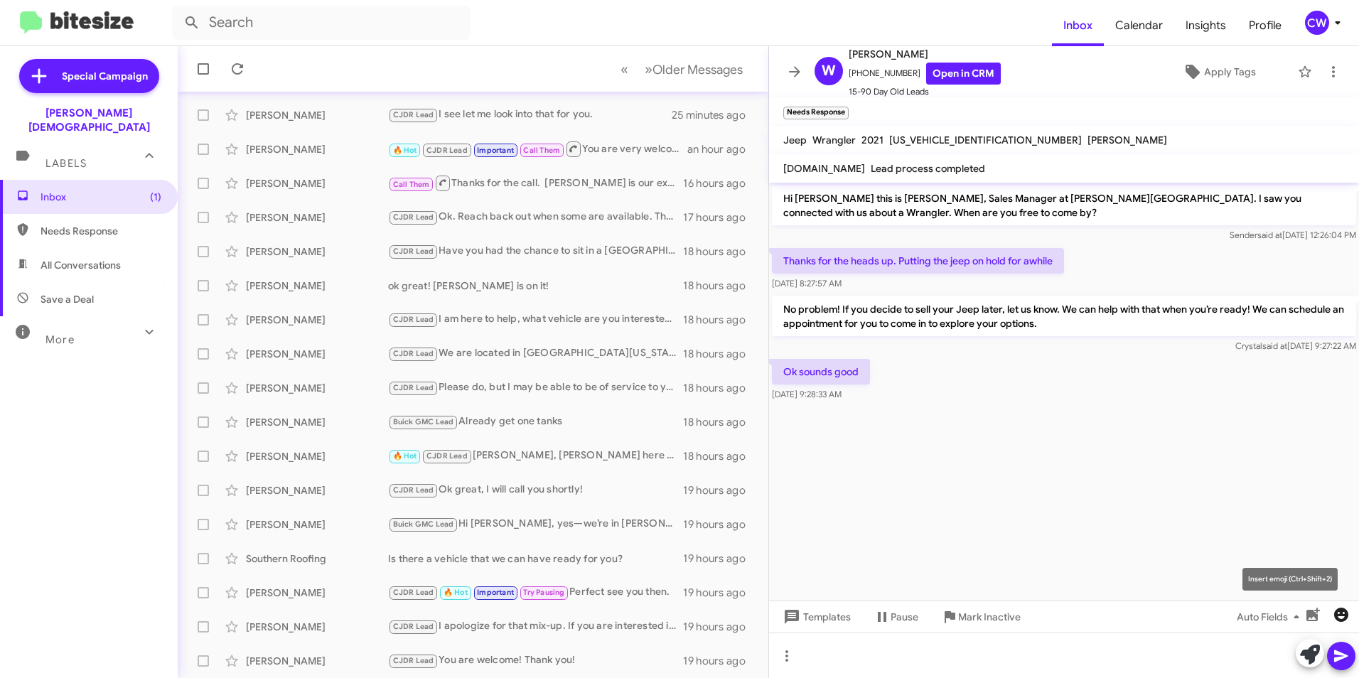
click at [1340, 620] on icon "button" at bounding box center [1341, 615] width 14 height 14
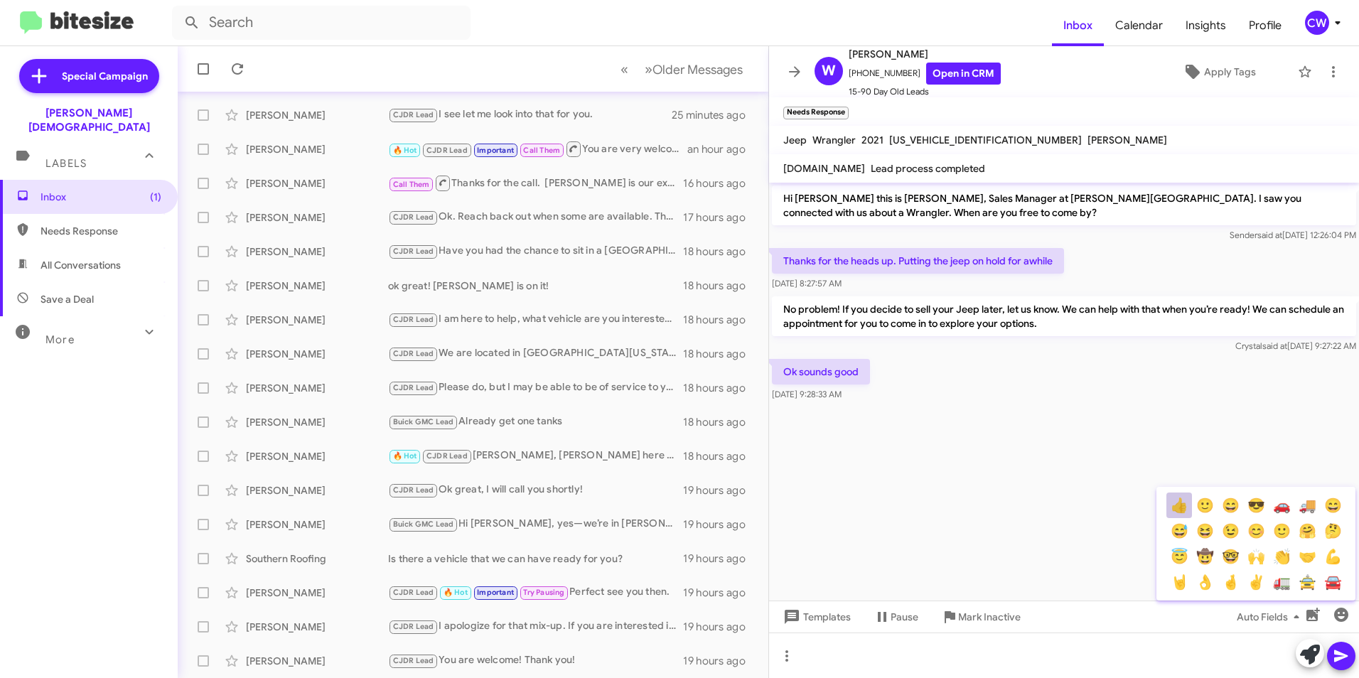
click at [1175, 505] on button "👍" at bounding box center [1179, 505] width 26 height 26
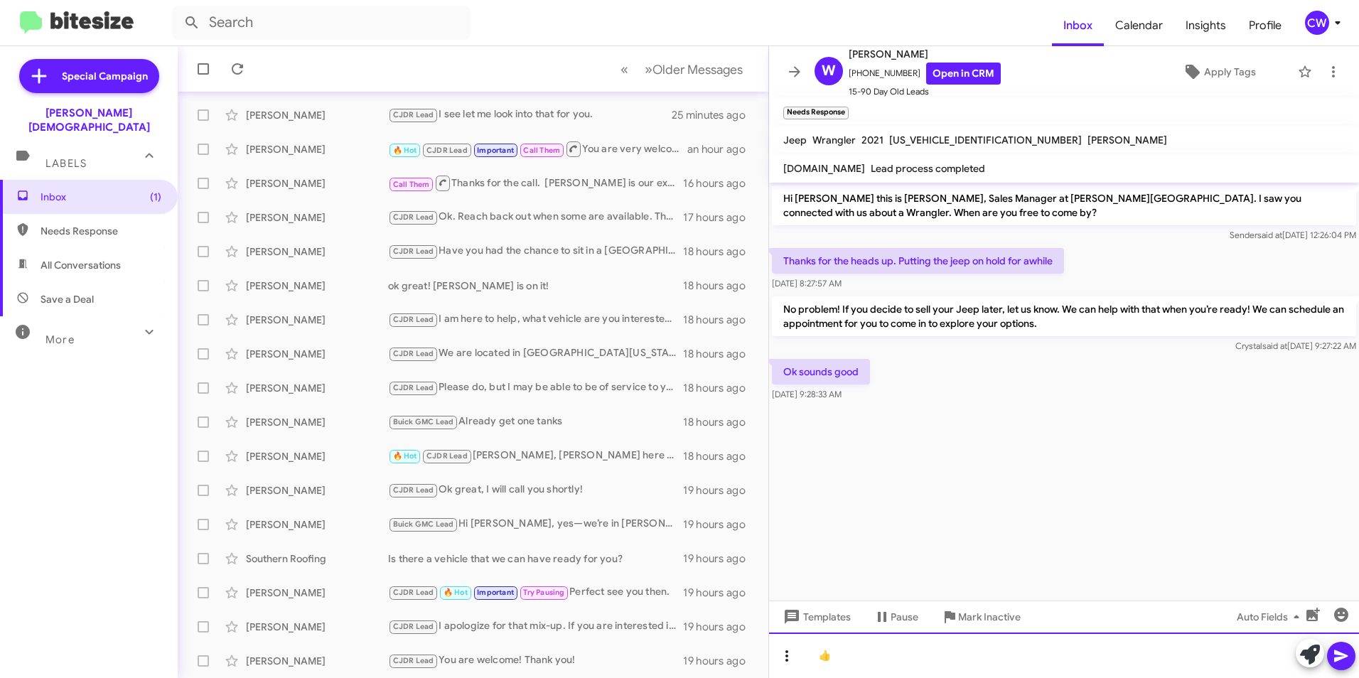
drag, startPoint x: 858, startPoint y: 667, endPoint x: 799, endPoint y: 654, distance: 60.4
click at [799, 654] on div "👍" at bounding box center [1064, 654] width 590 height 45
click at [1347, 656] on icon at bounding box center [1341, 656] width 14 height 12
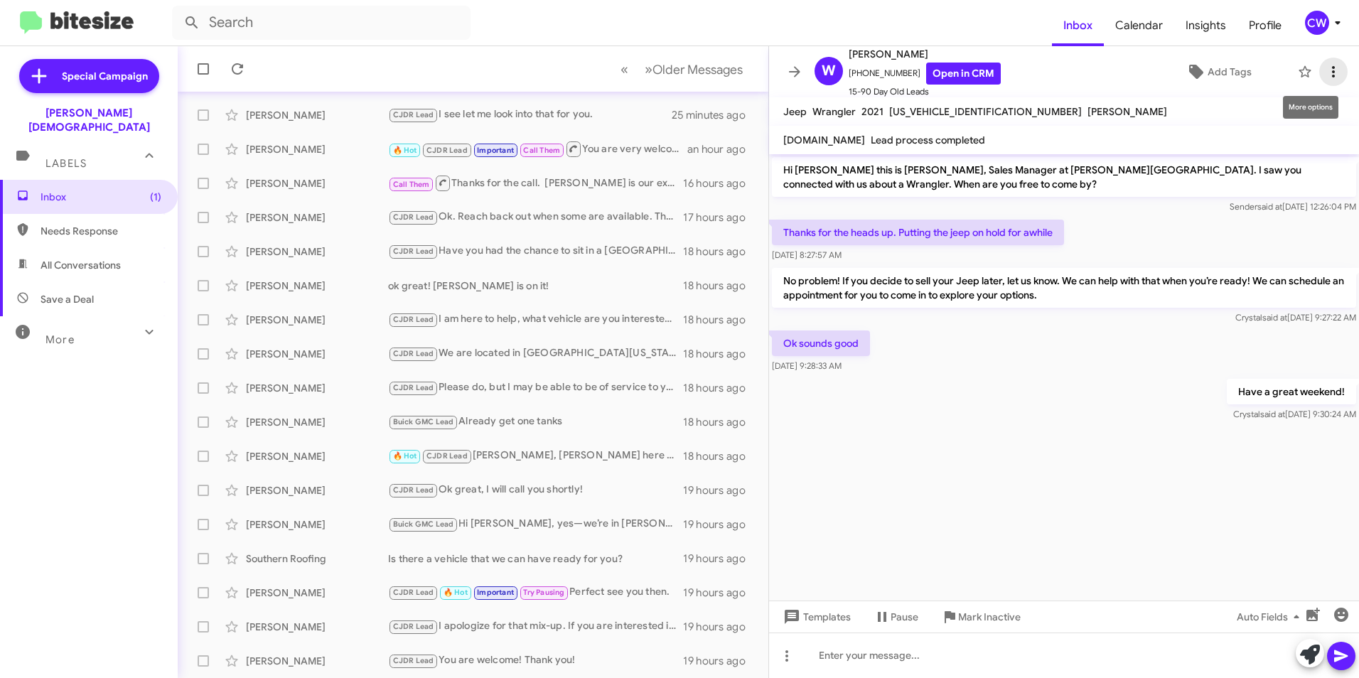
click at [1325, 75] on icon at bounding box center [1333, 71] width 17 height 17
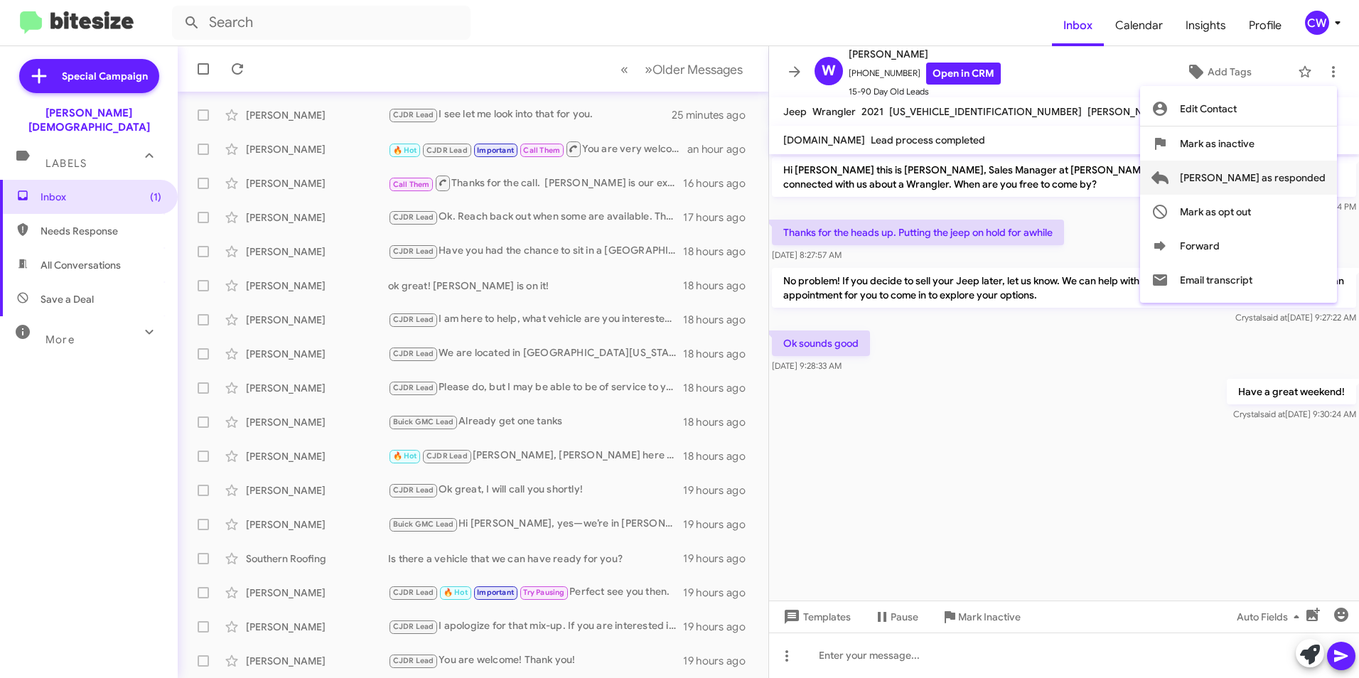
click at [1295, 183] on span "Mark as responded" at bounding box center [1253, 178] width 146 height 34
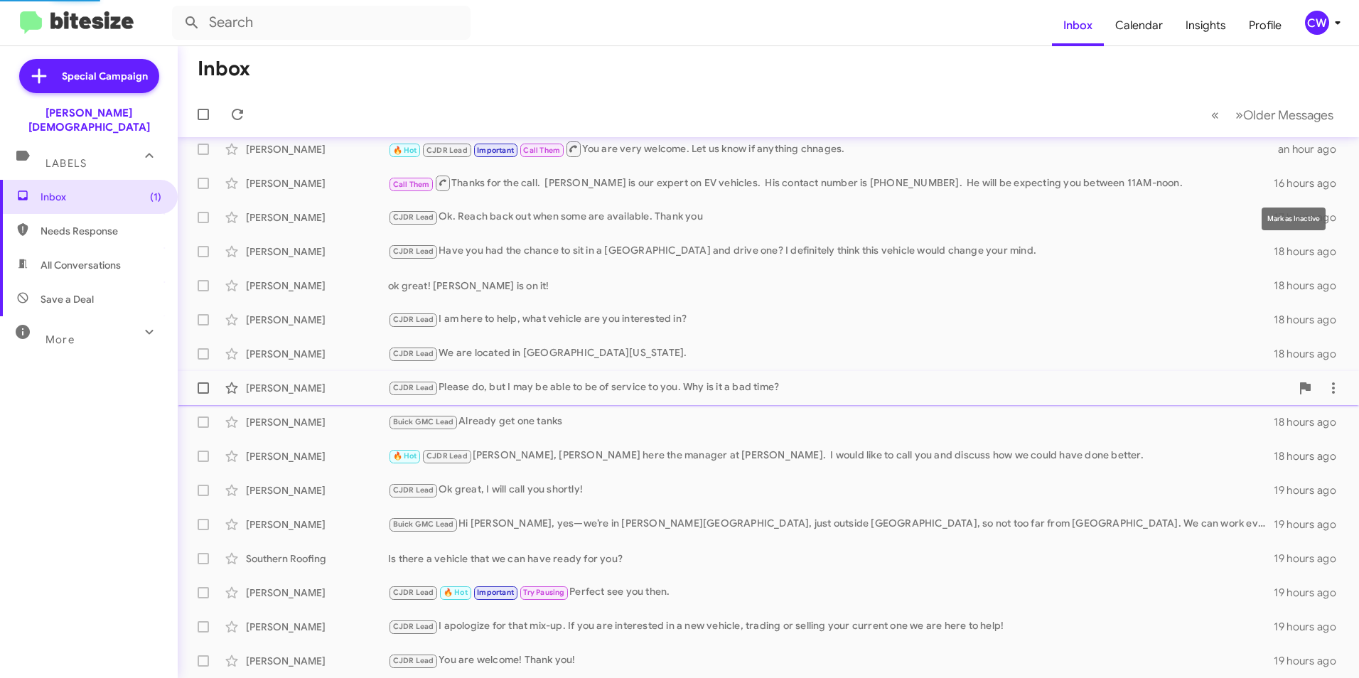
scroll to position [113, 0]
click at [57, 190] on span "Inbox (1)" at bounding box center [101, 197] width 121 height 14
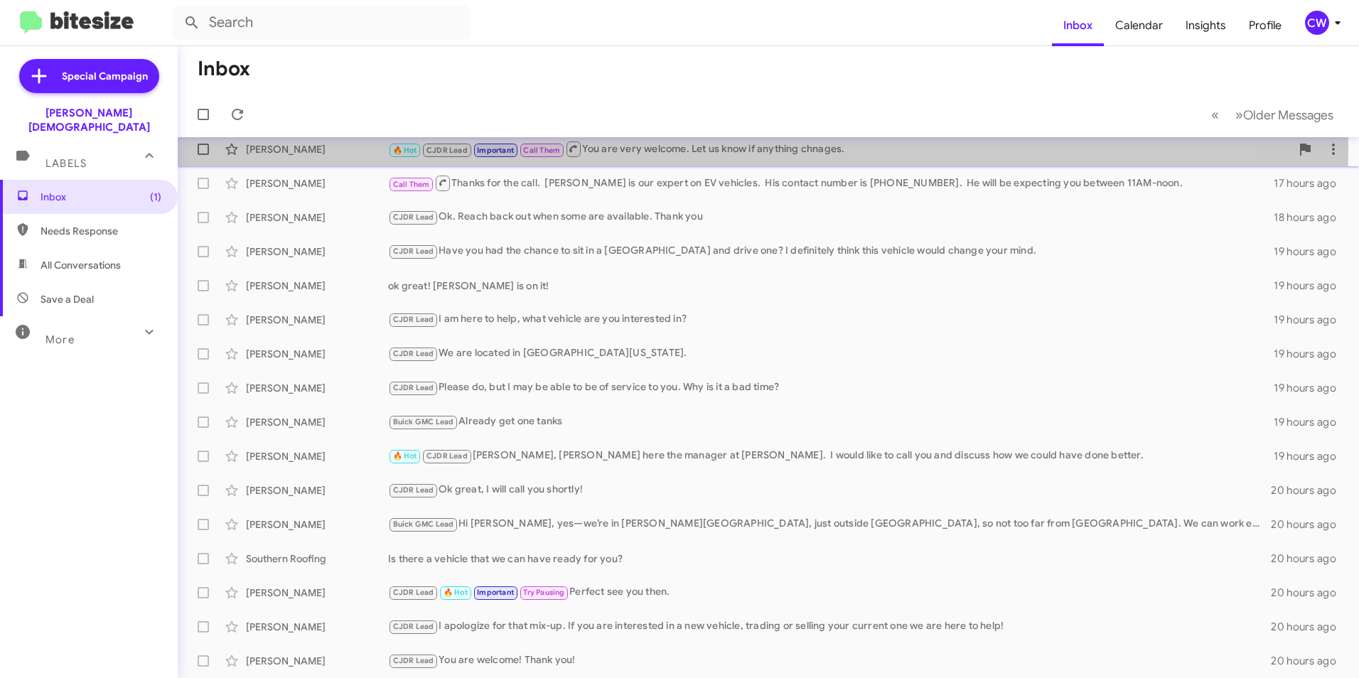
click at [671, 150] on div "🔥 Hot CJDR Lead Important Call Them You are very welcome. Let us know if anythi…" at bounding box center [839, 149] width 903 height 18
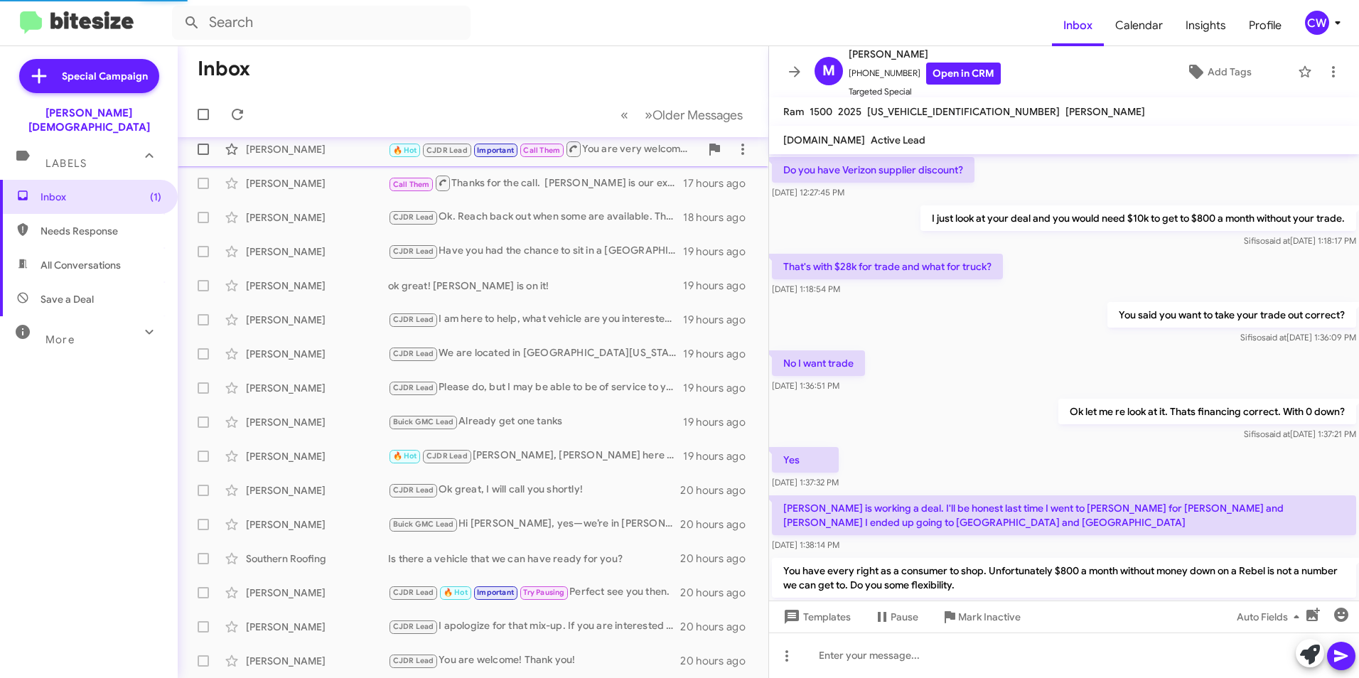
scroll to position [541, 0]
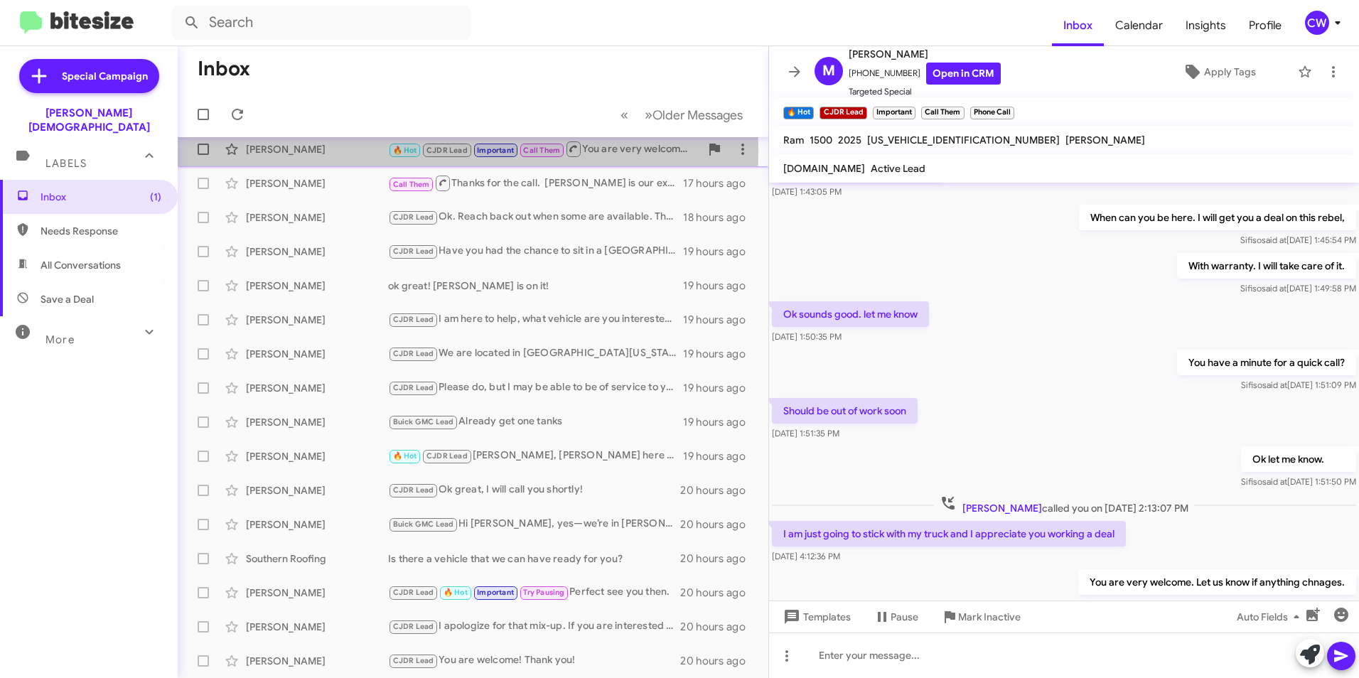
click at [308, 151] on div "[PERSON_NAME]" at bounding box center [317, 149] width 142 height 14
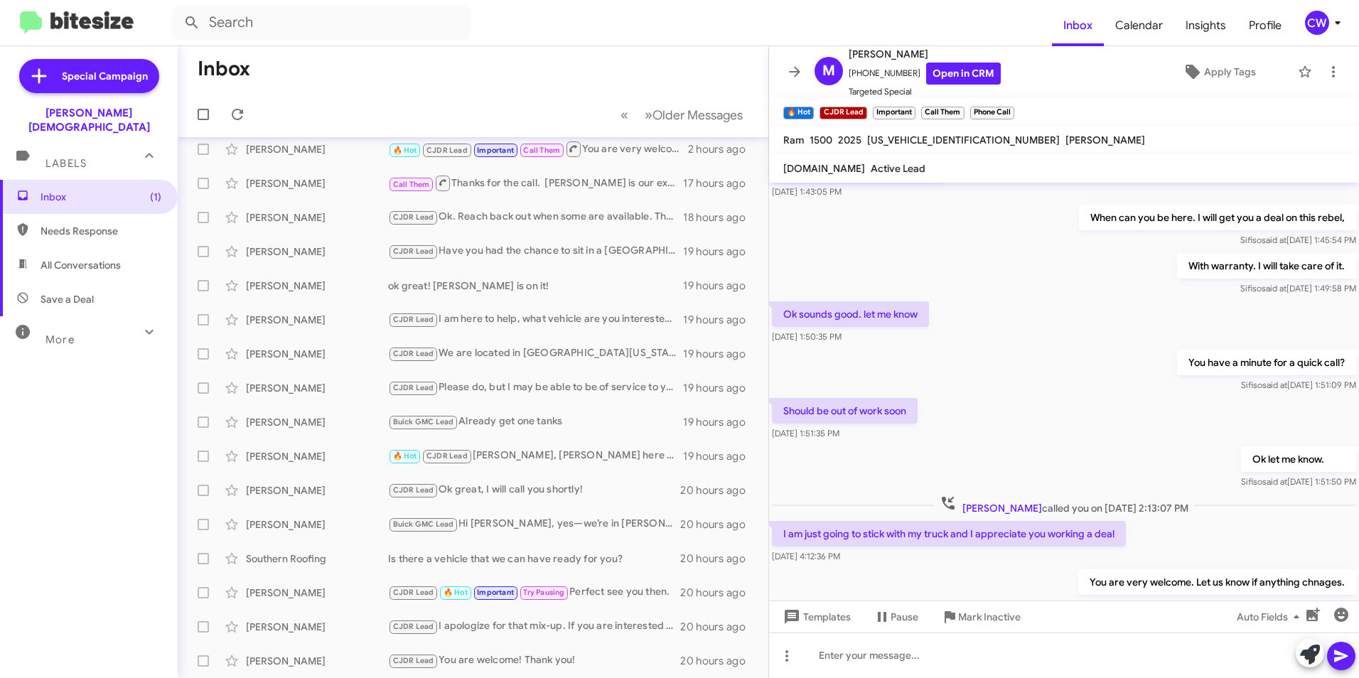
click at [576, 36] on form at bounding box center [612, 23] width 880 height 34
click at [392, 101] on mat-toolbar-row "« Previous » Next Older Messages" at bounding box center [473, 114] width 591 height 45
click at [63, 190] on span "Inbox (1)" at bounding box center [101, 197] width 121 height 14
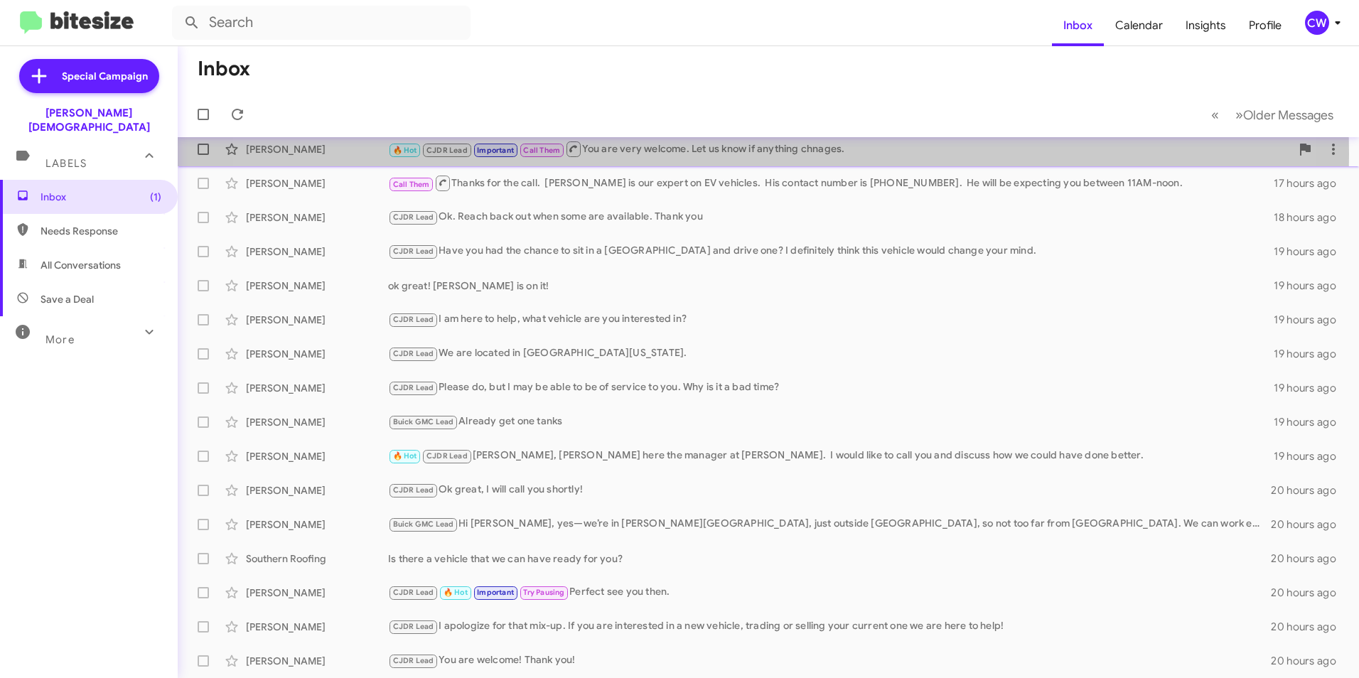
click at [700, 154] on div "🔥 Hot CJDR Lead Important Call Them You are very welcome. Let us know if anythi…" at bounding box center [839, 149] width 903 height 18
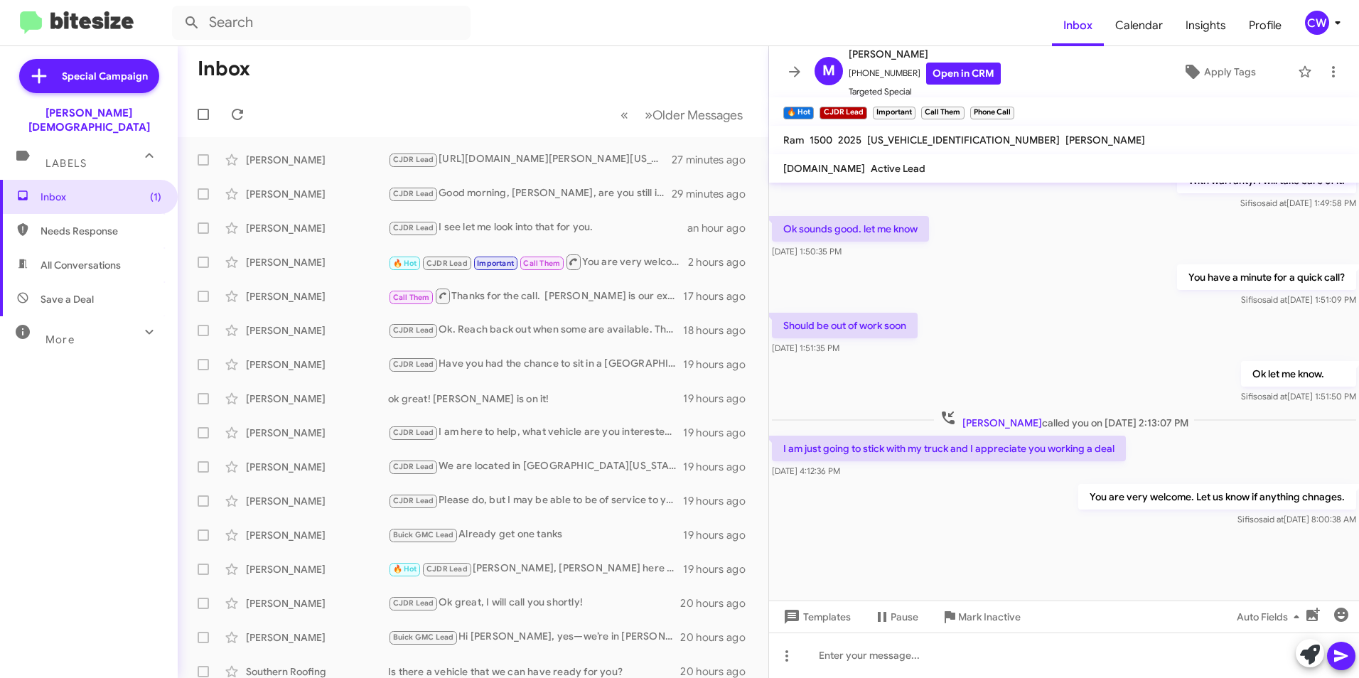
click at [569, 30] on form at bounding box center [612, 23] width 880 height 34
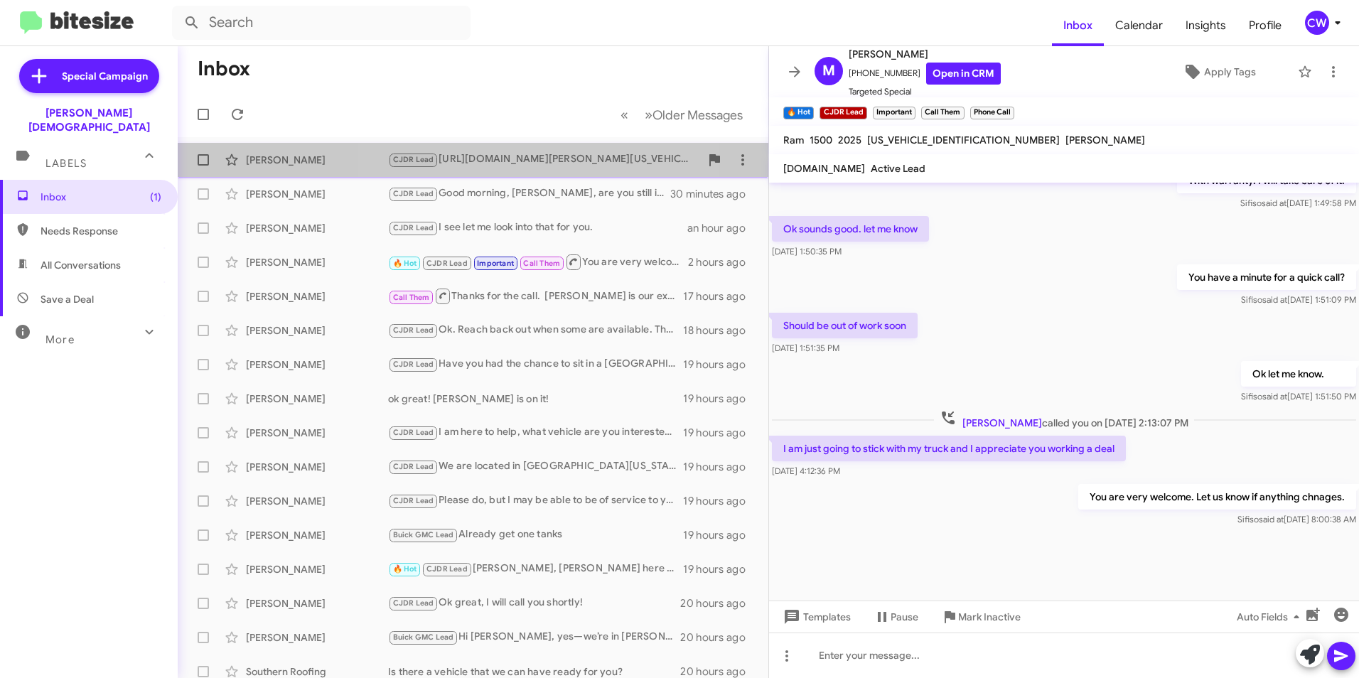
click at [490, 163] on div "CJDR Lead https://www.fermancjdtampa.com/new-Lutz-2026-RAM-1500-Laramie-1C6SRFJ…" at bounding box center [544, 159] width 312 height 16
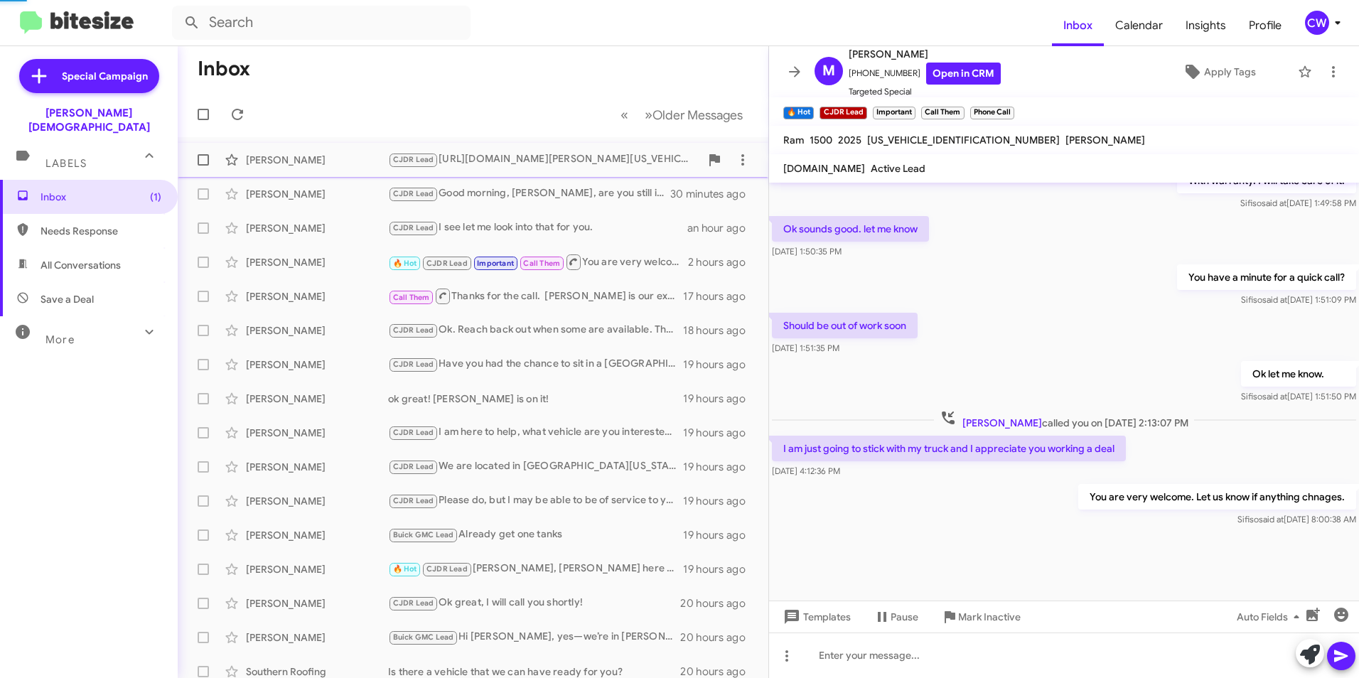
scroll to position [73, 0]
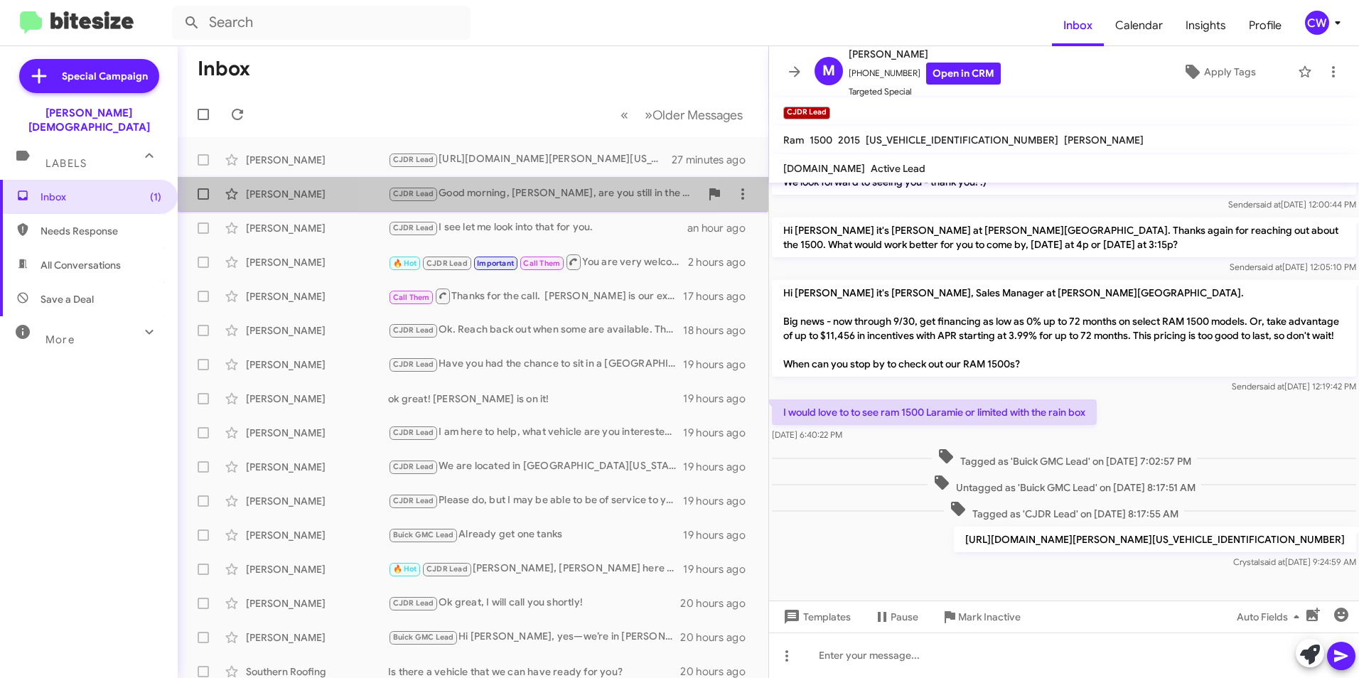
click at [490, 192] on div "CJDR Lead Good morning, Robbie, are you still in the market for a Tacoma?" at bounding box center [544, 193] width 312 height 16
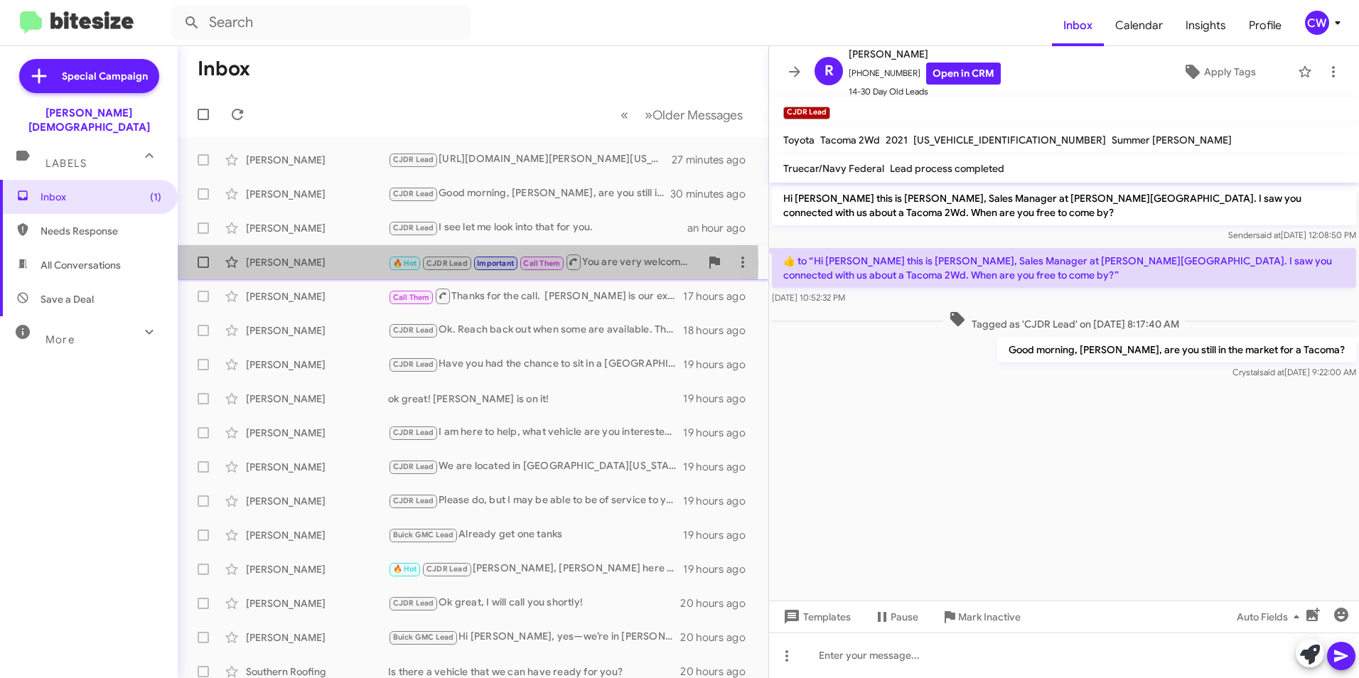
click at [296, 264] on div "[PERSON_NAME]" at bounding box center [317, 262] width 142 height 14
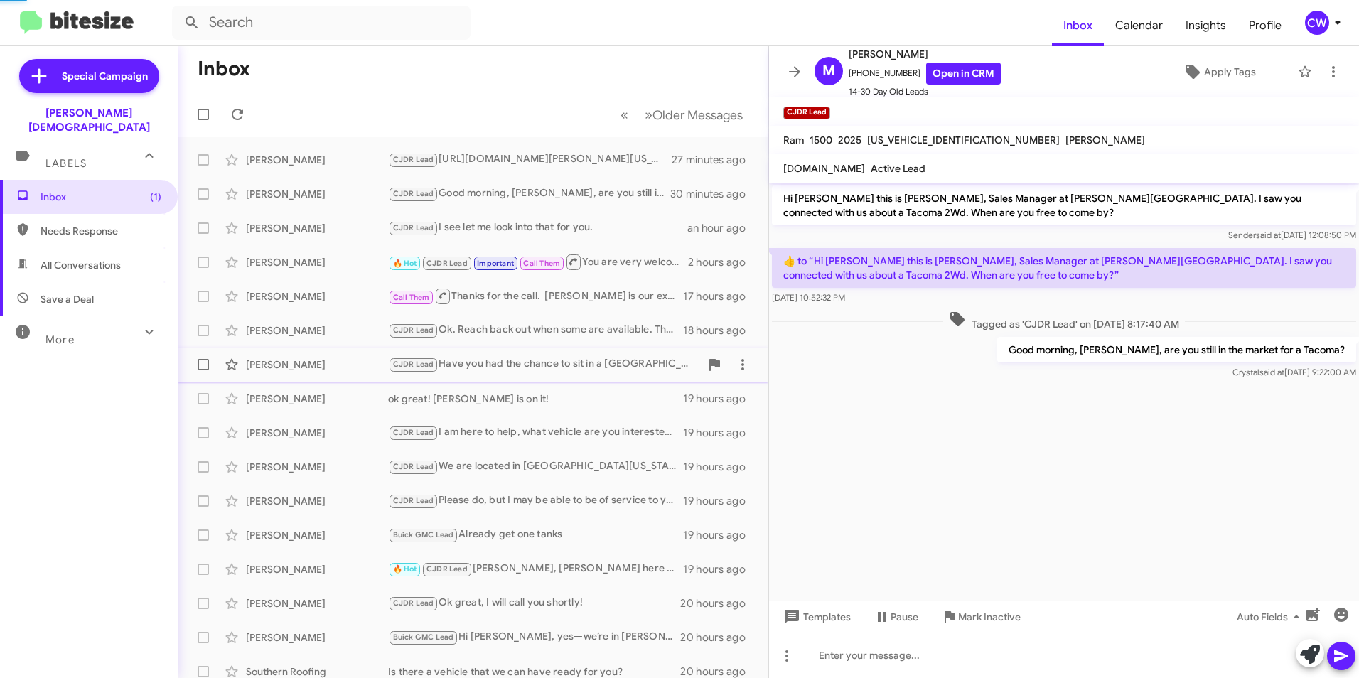
scroll to position [626, 0]
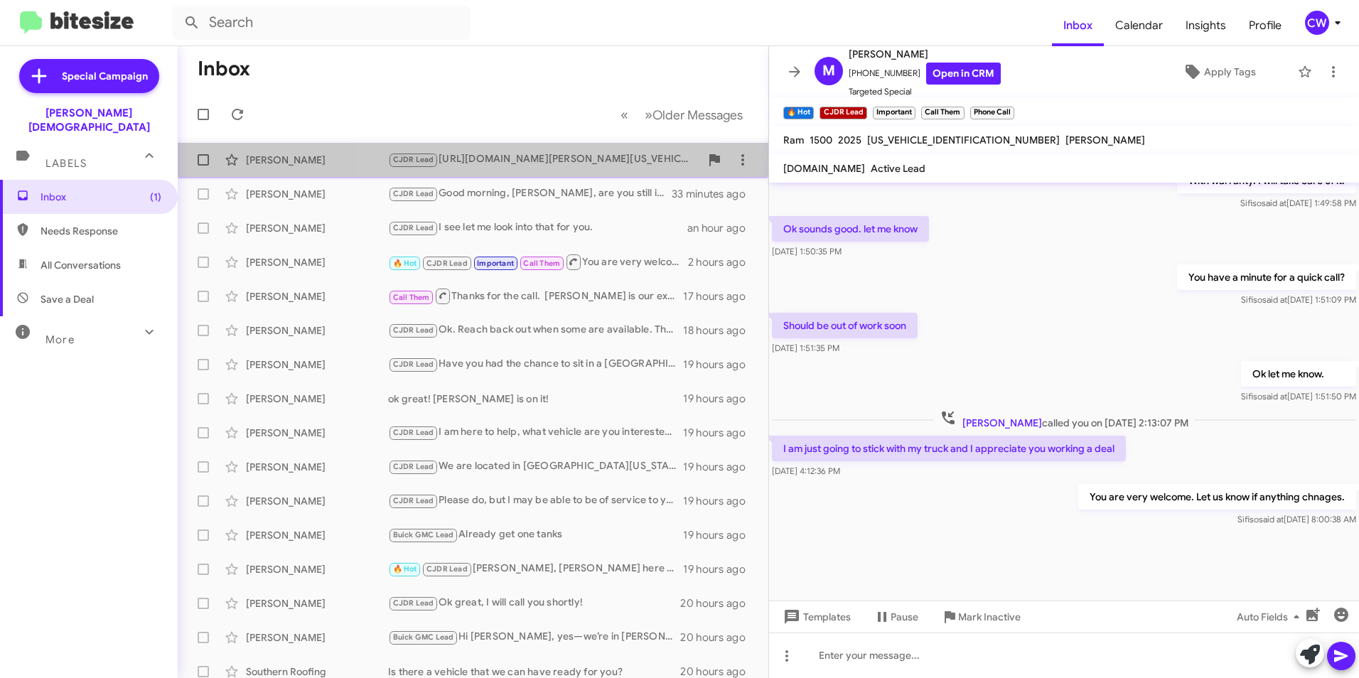
click at [485, 161] on div "CJDR Lead https://www.fermancjdtampa.com/new-Lutz-2026-RAM-1500-Laramie-1C6SRFJ…" at bounding box center [544, 159] width 312 height 16
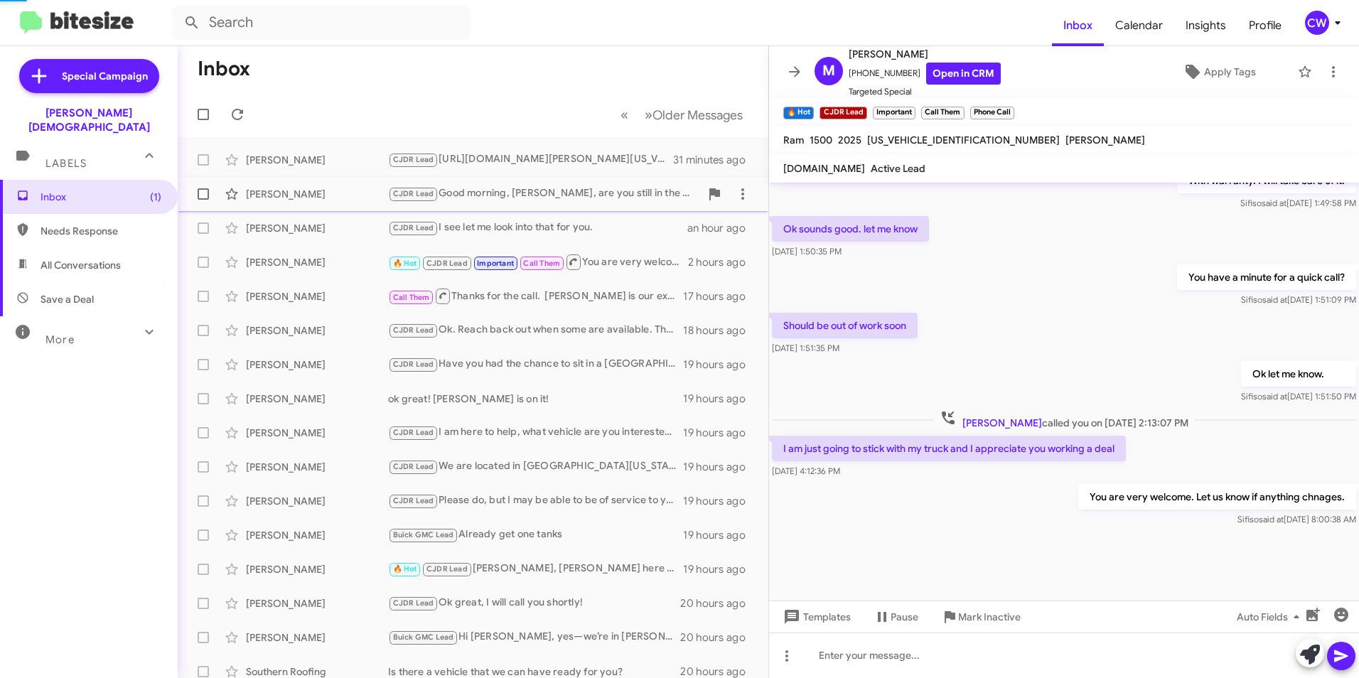
scroll to position [73, 0]
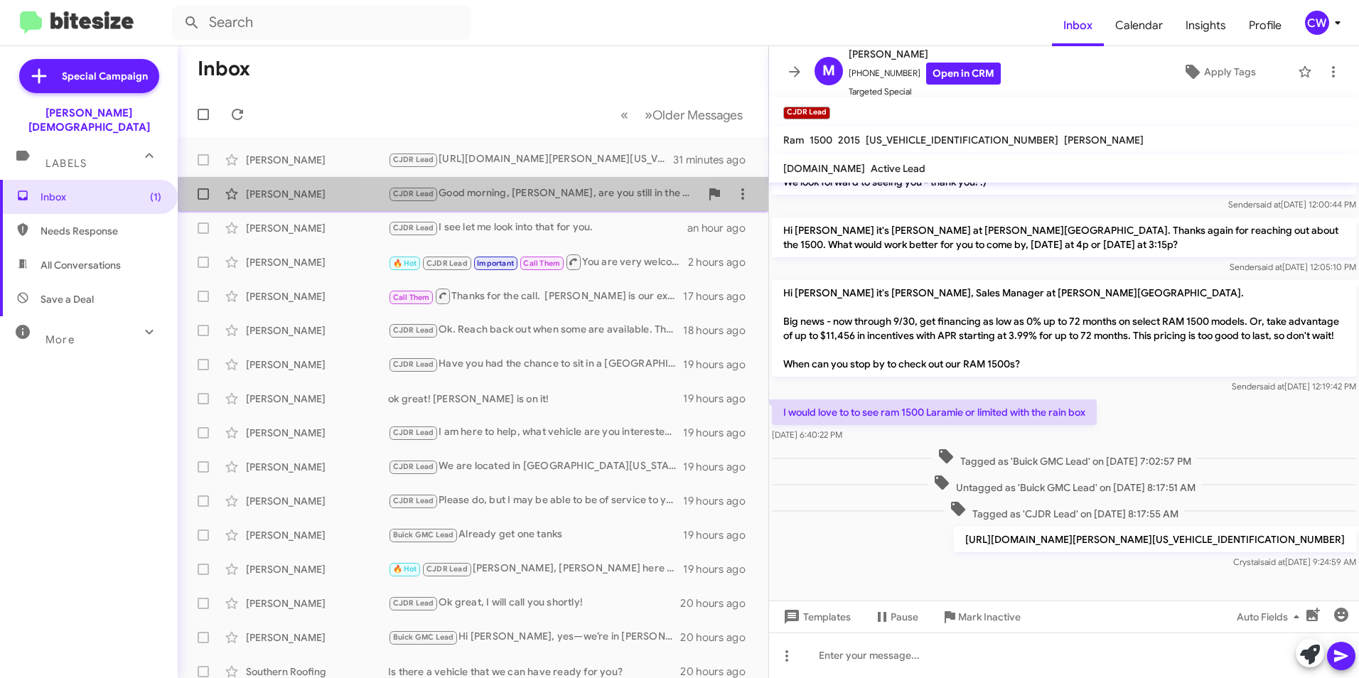
click at [510, 199] on div "CJDR Lead Good morning, Robbie, are you still in the market for a Tacoma?" at bounding box center [544, 193] width 312 height 16
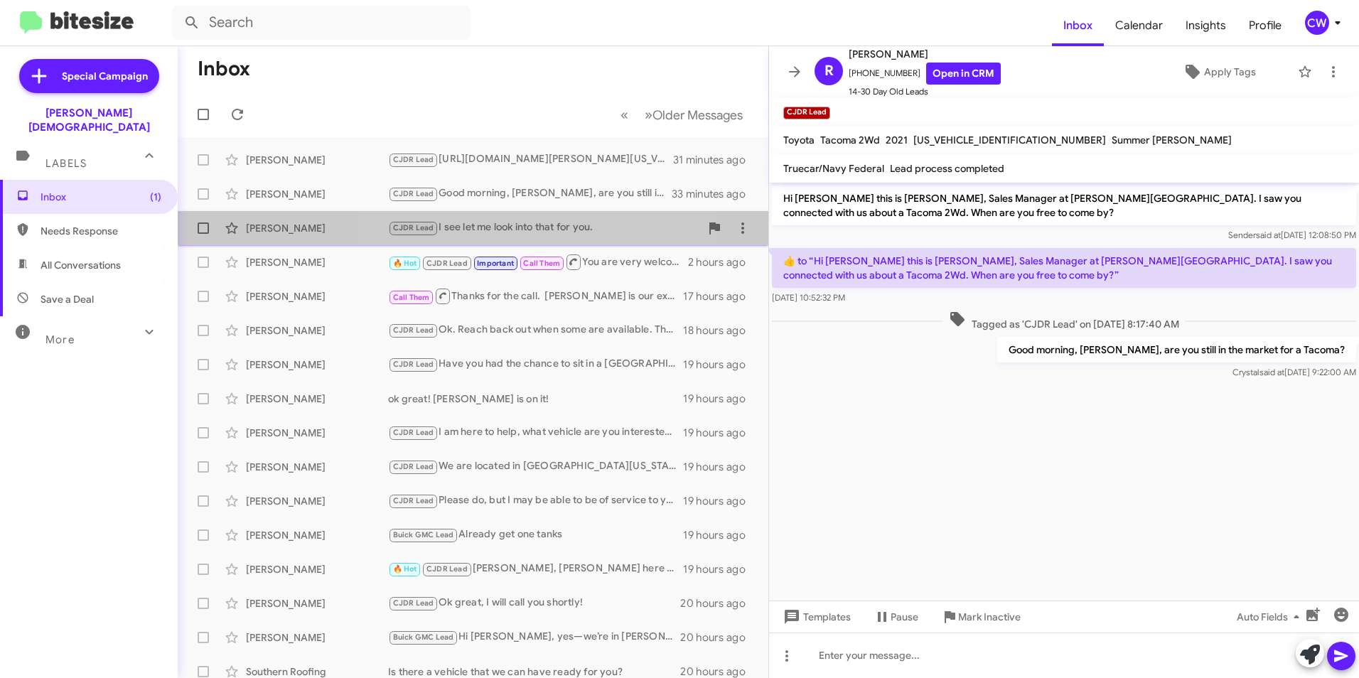
click at [505, 234] on div "CJDR Lead I see let me look into that for you." at bounding box center [544, 228] width 312 height 16
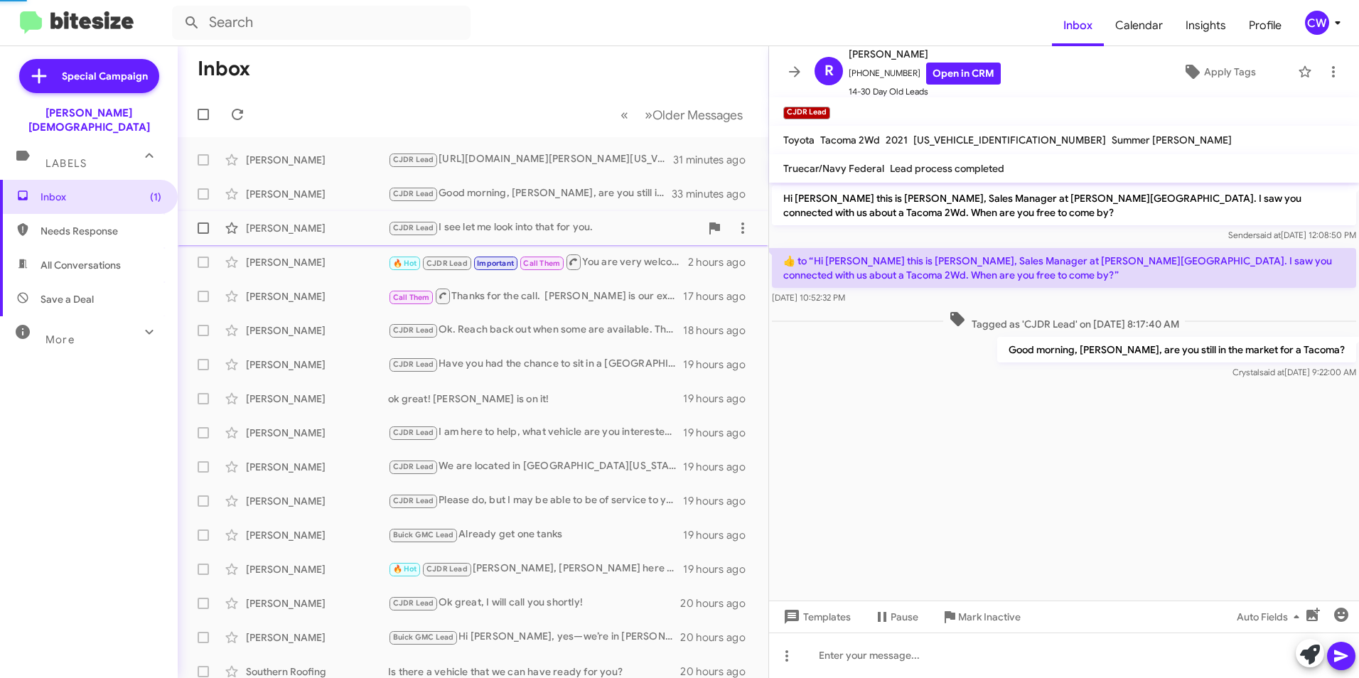
scroll to position [41, 0]
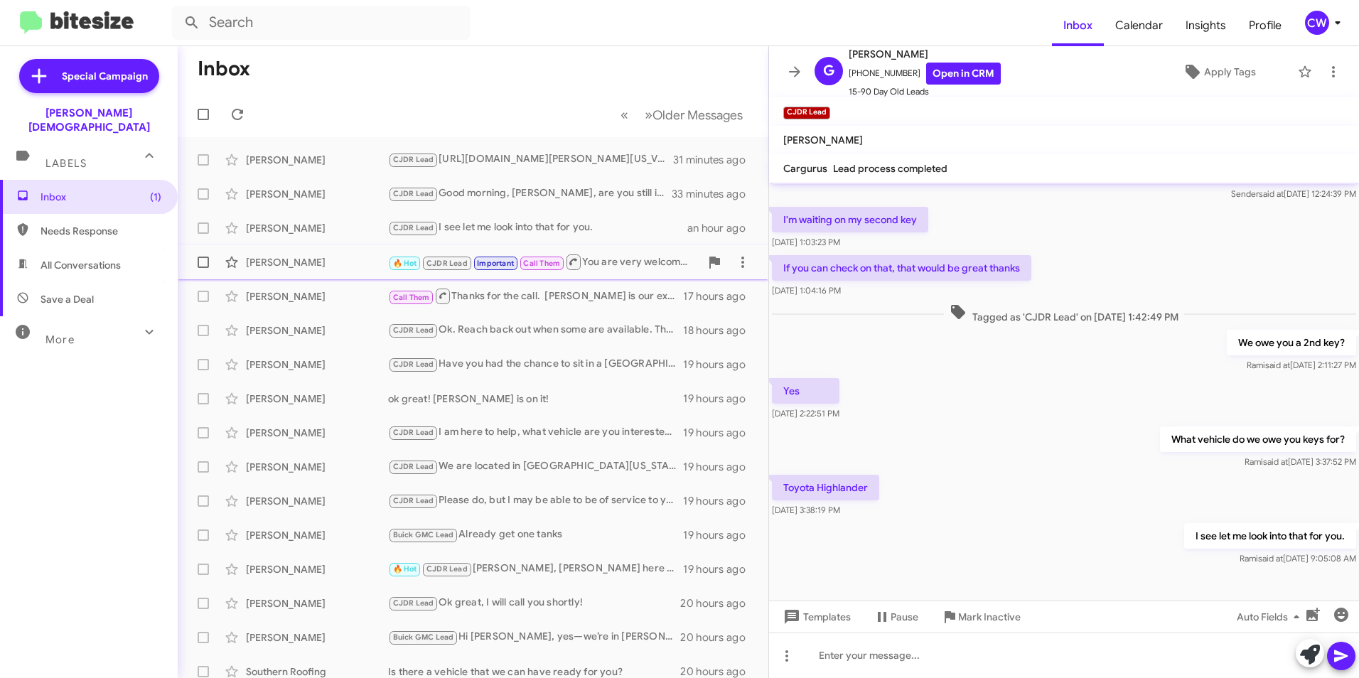
click at [296, 259] on div "[PERSON_NAME]" at bounding box center [317, 262] width 142 height 14
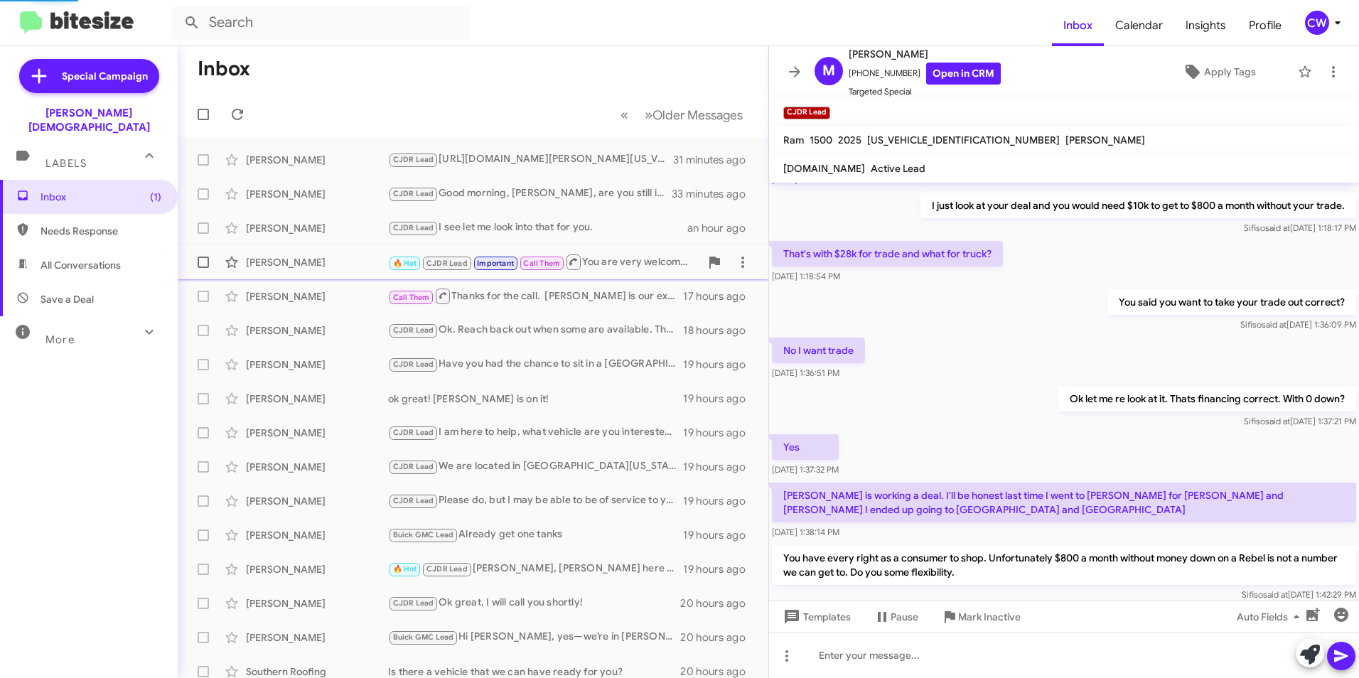
scroll to position [626, 0]
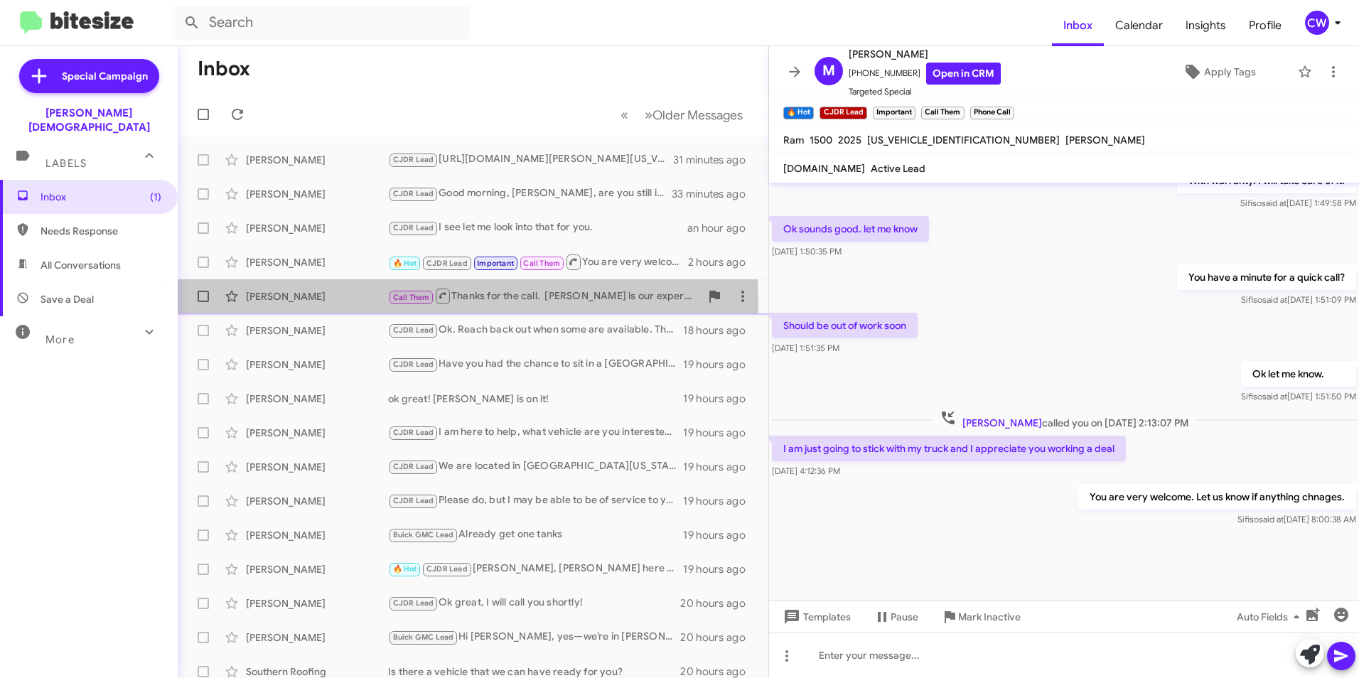
click at [278, 304] on div "Joshua Barnette Call Them Thanks for the call. Jovon Sandoval is our expert on …" at bounding box center [473, 296] width 568 height 28
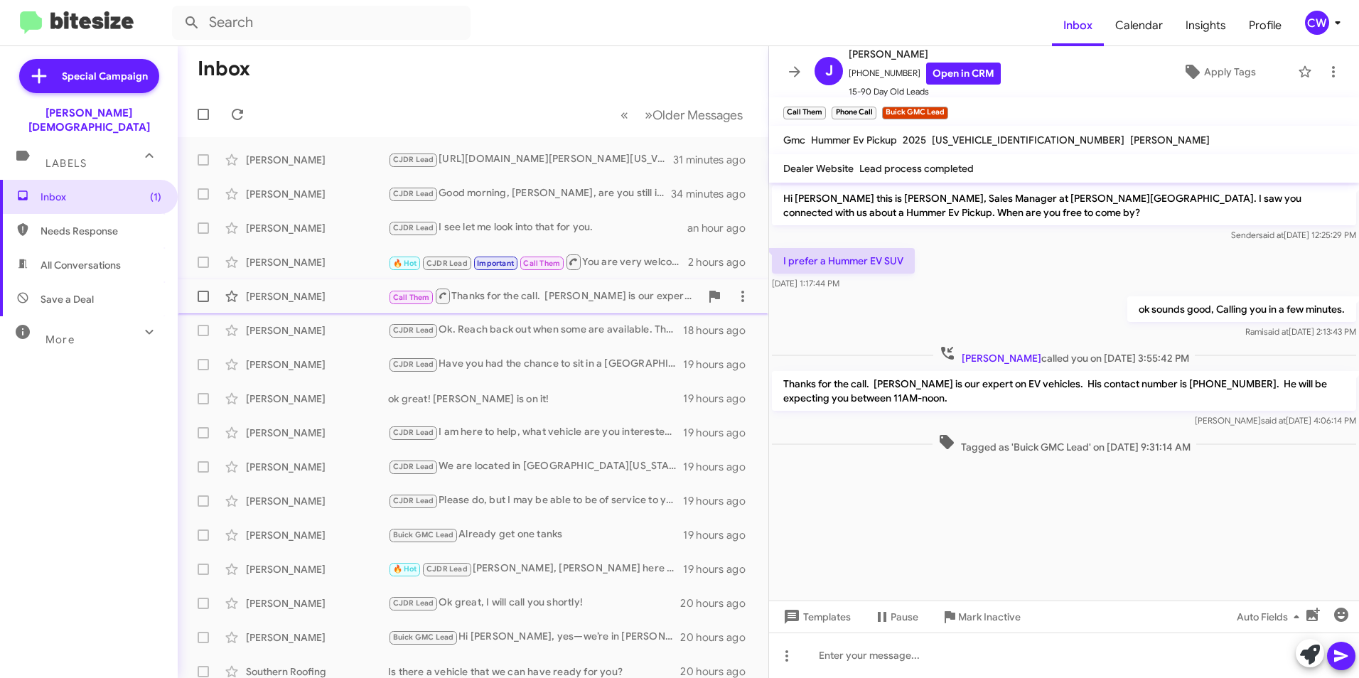
click at [280, 299] on div "[PERSON_NAME]" at bounding box center [317, 296] width 142 height 14
click at [281, 335] on div "[PERSON_NAME]" at bounding box center [317, 330] width 142 height 14
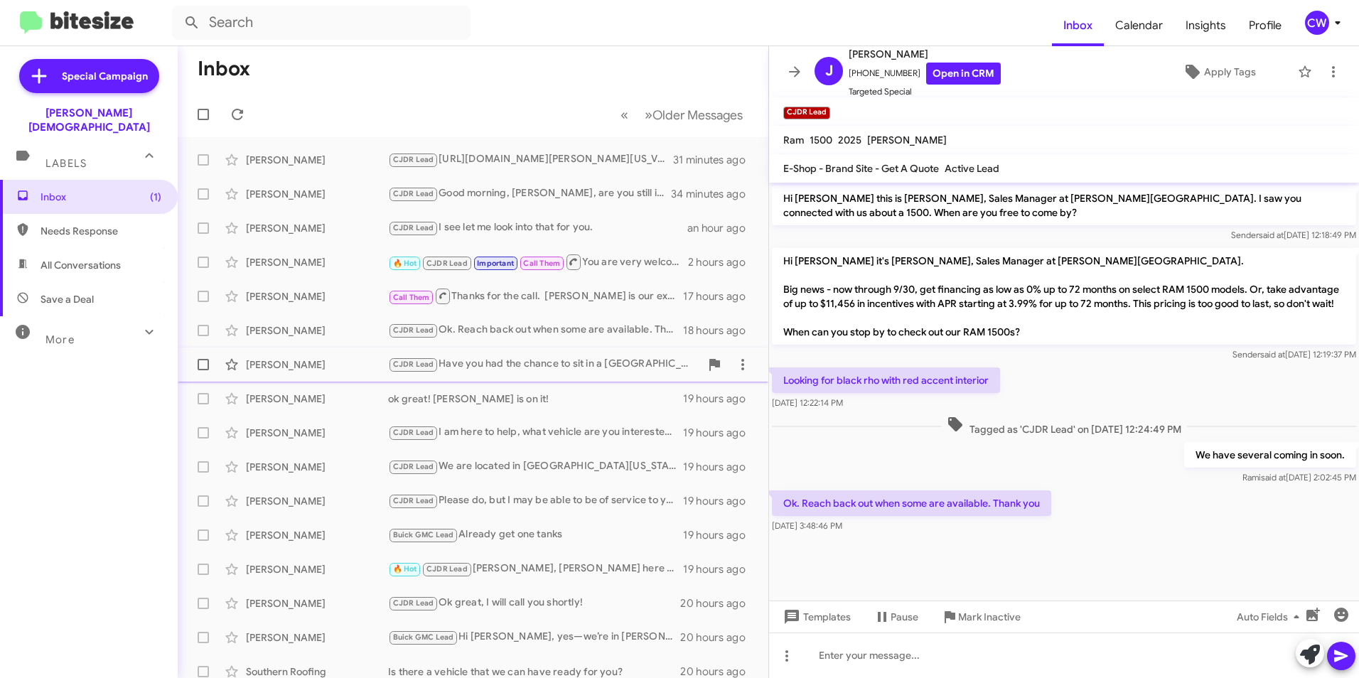
click at [266, 370] on div "[PERSON_NAME]" at bounding box center [317, 364] width 142 height 14
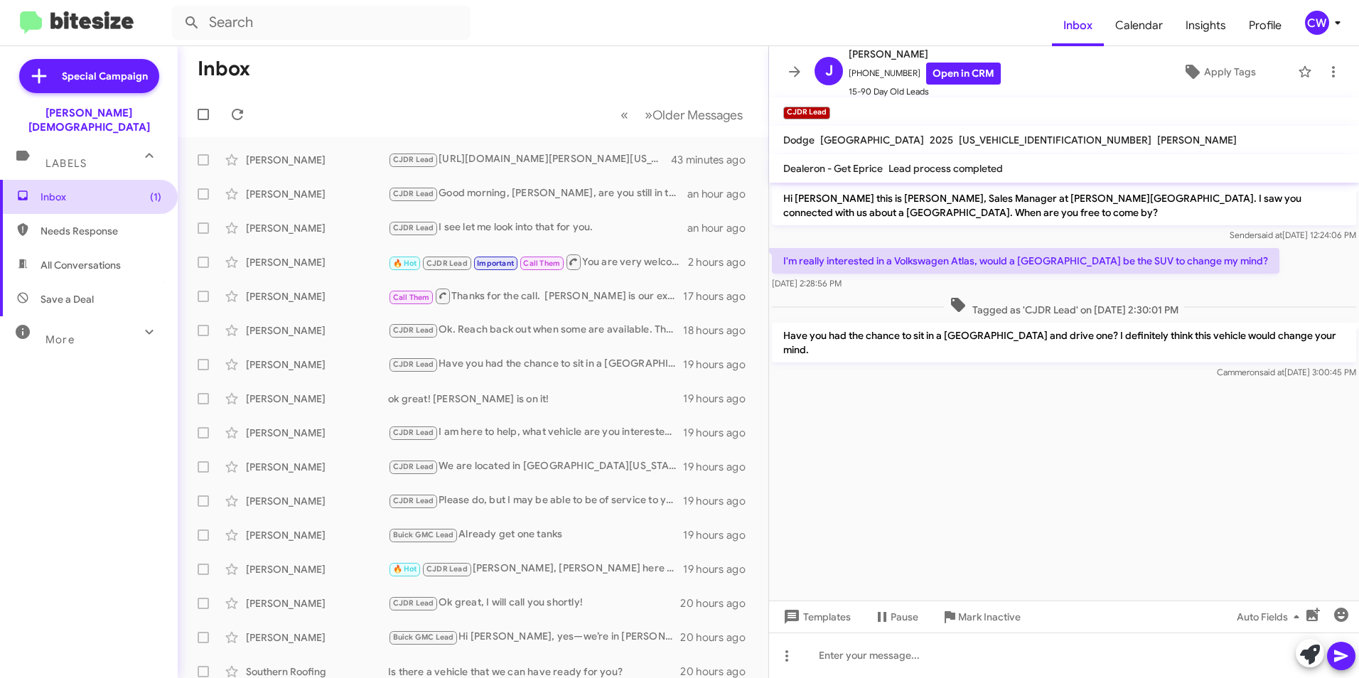
click at [53, 190] on span "Inbox (1)" at bounding box center [101, 197] width 121 height 14
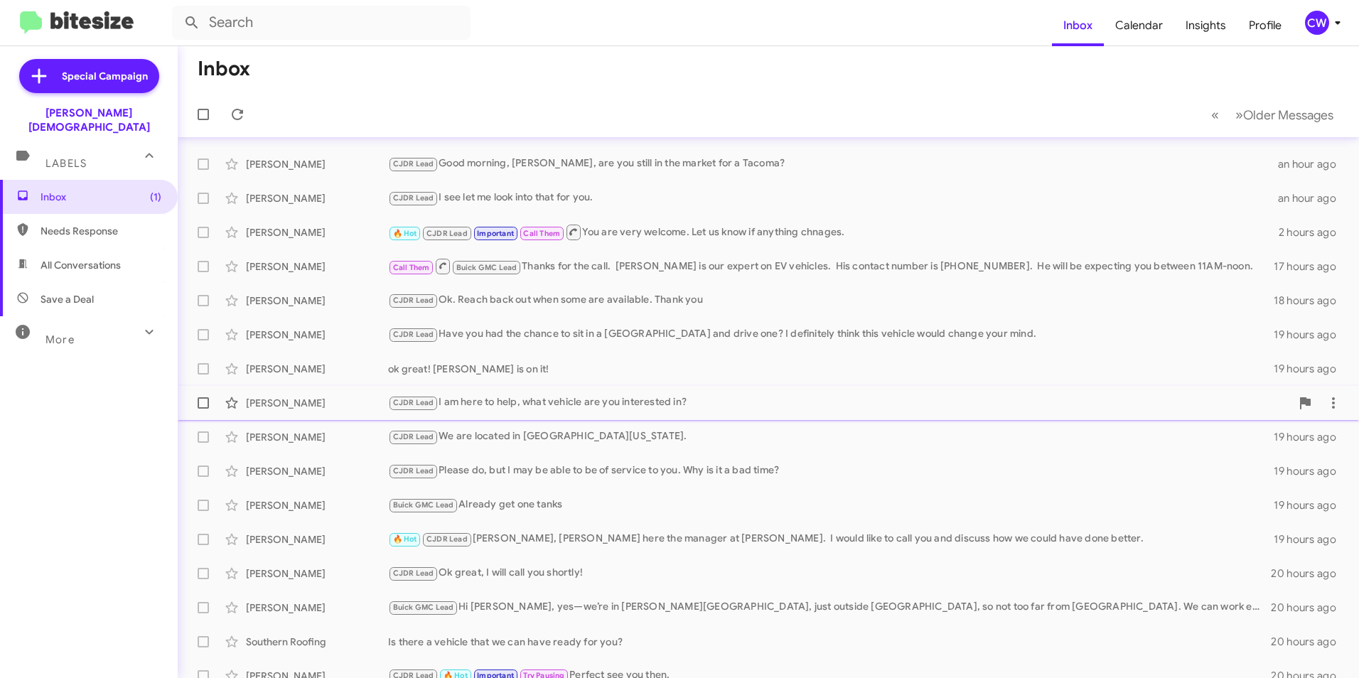
scroll to position [147, 0]
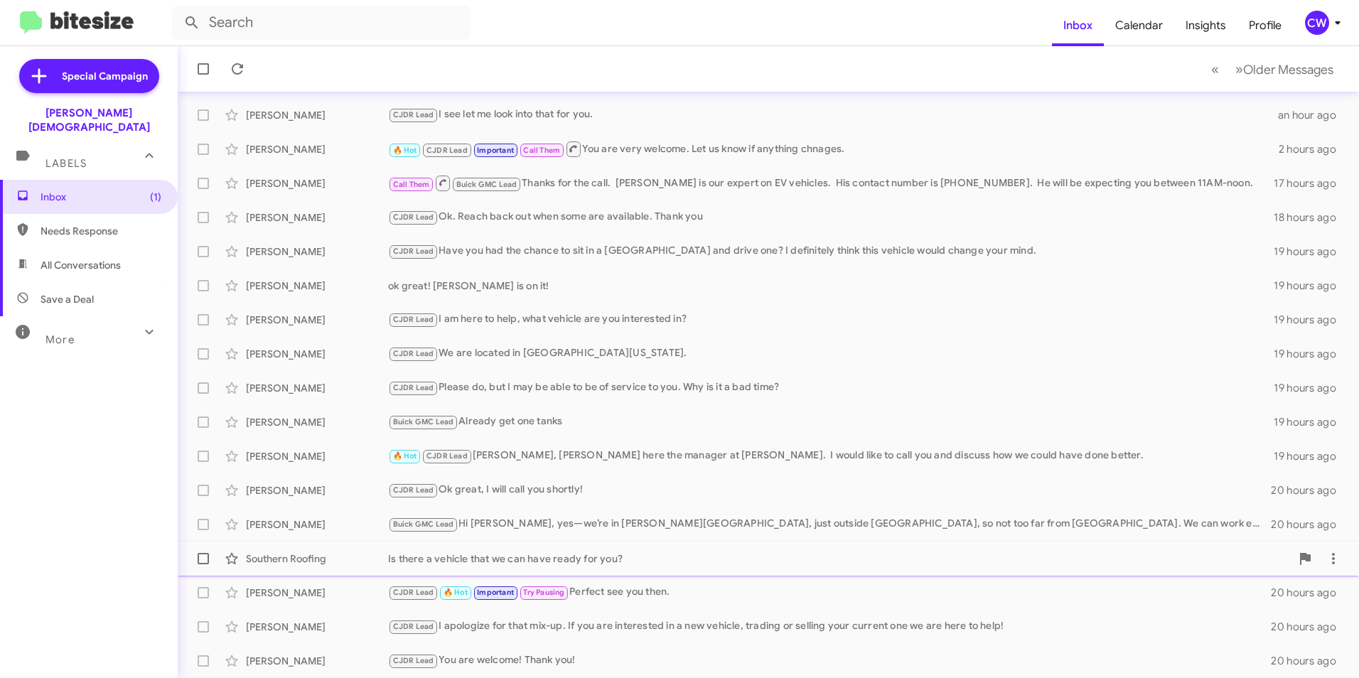
click at [500, 557] on div "Is there a vehicle that we can have ready for you?" at bounding box center [839, 558] width 903 height 14
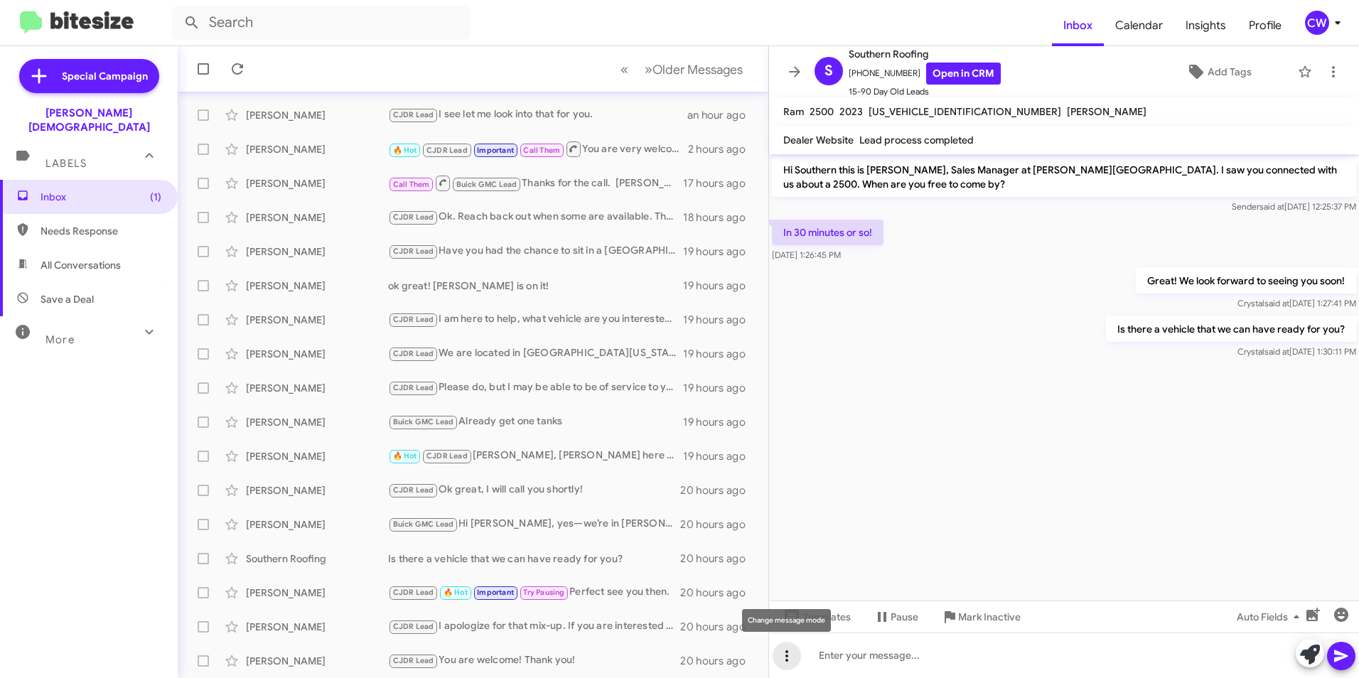
click at [784, 655] on icon at bounding box center [786, 655] width 17 height 17
click at [839, 629] on button "note" at bounding box center [816, 619] width 88 height 34
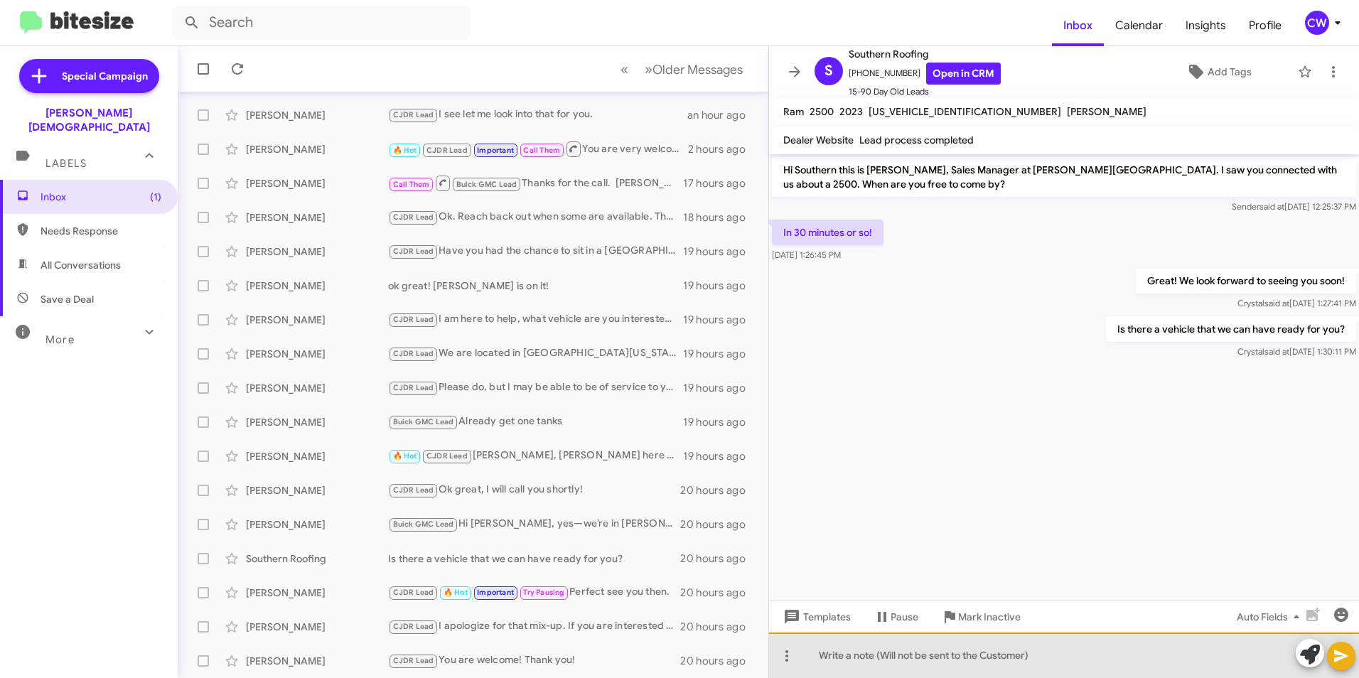
click at [829, 671] on div at bounding box center [1064, 654] width 590 height 45
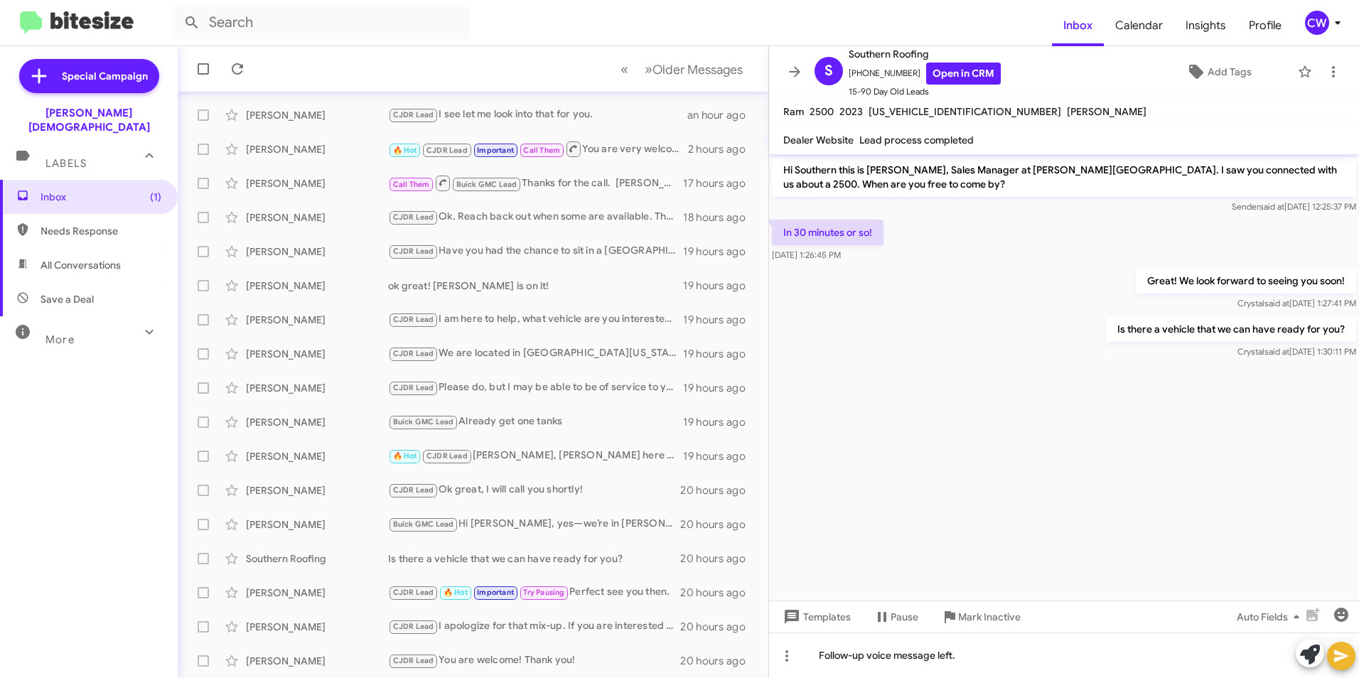
click at [1341, 658] on icon at bounding box center [1341, 656] width 14 height 12
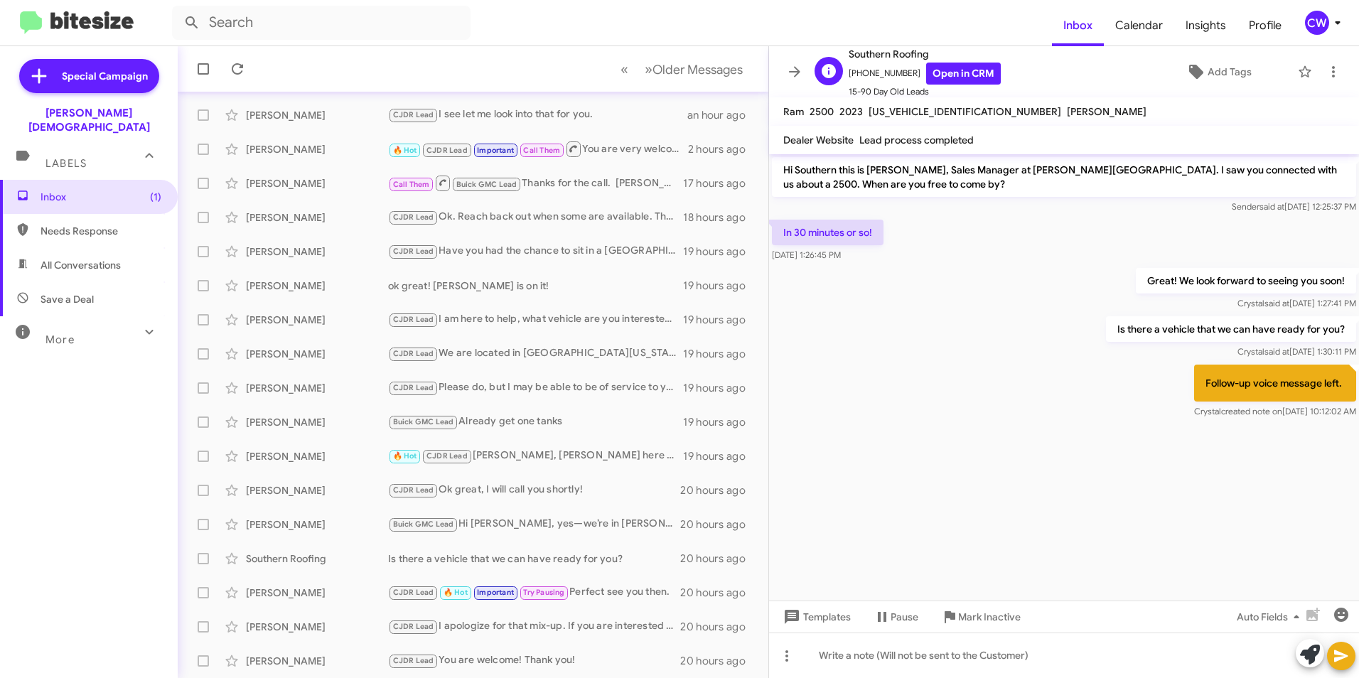
drag, startPoint x: 905, startPoint y: 74, endPoint x: 858, endPoint y: 69, distance: 47.2
click at [858, 69] on span "+18135048376 Open in CRM" at bounding box center [925, 74] width 152 height 22
copy span "8135048376"
click at [239, 71] on icon at bounding box center [237, 68] width 17 height 17
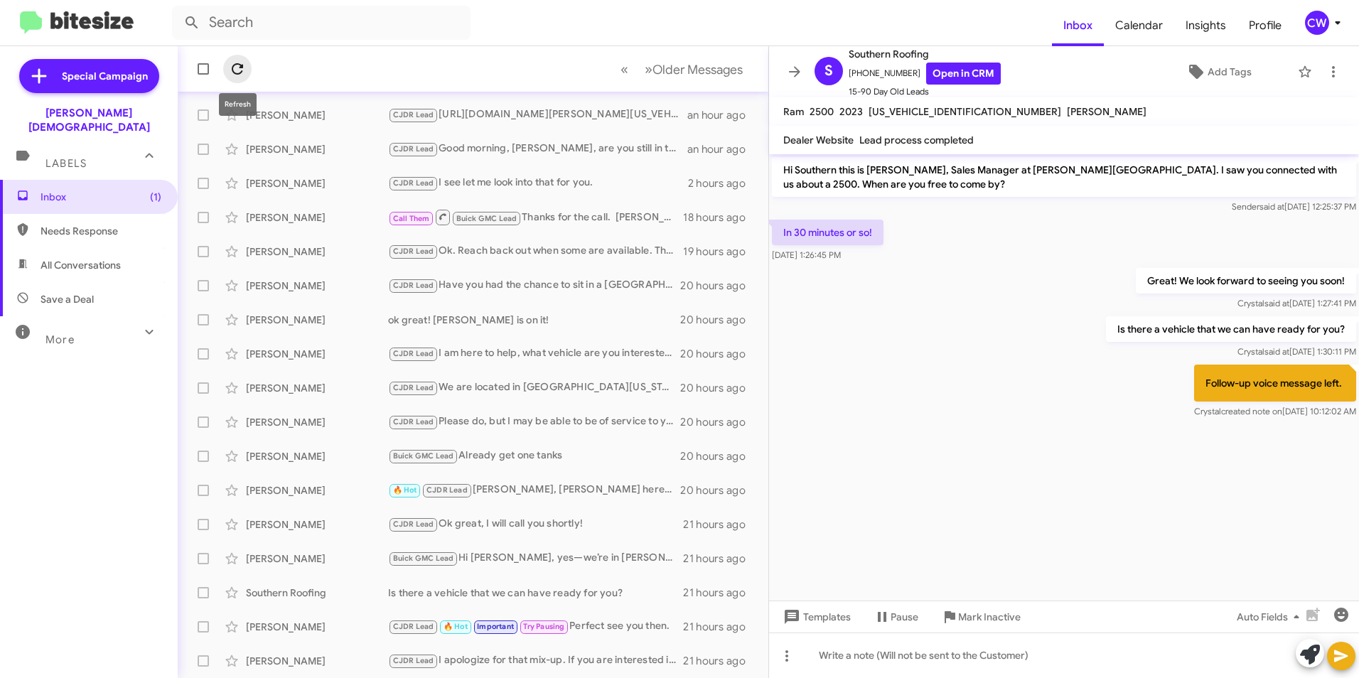
click at [230, 70] on icon at bounding box center [237, 68] width 17 height 17
click at [275, 664] on div "Jose Soltero" at bounding box center [317, 661] width 142 height 14
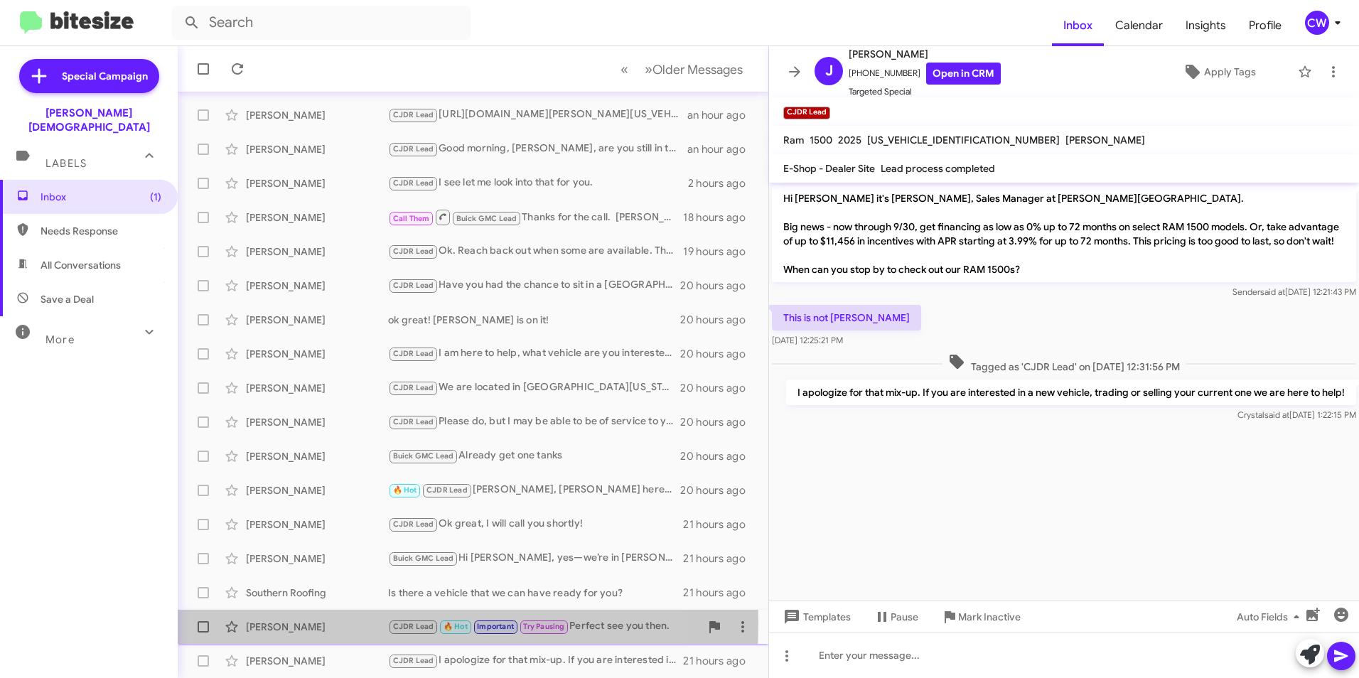
click at [271, 623] on div "Carolyne Amengual" at bounding box center [317, 627] width 142 height 14
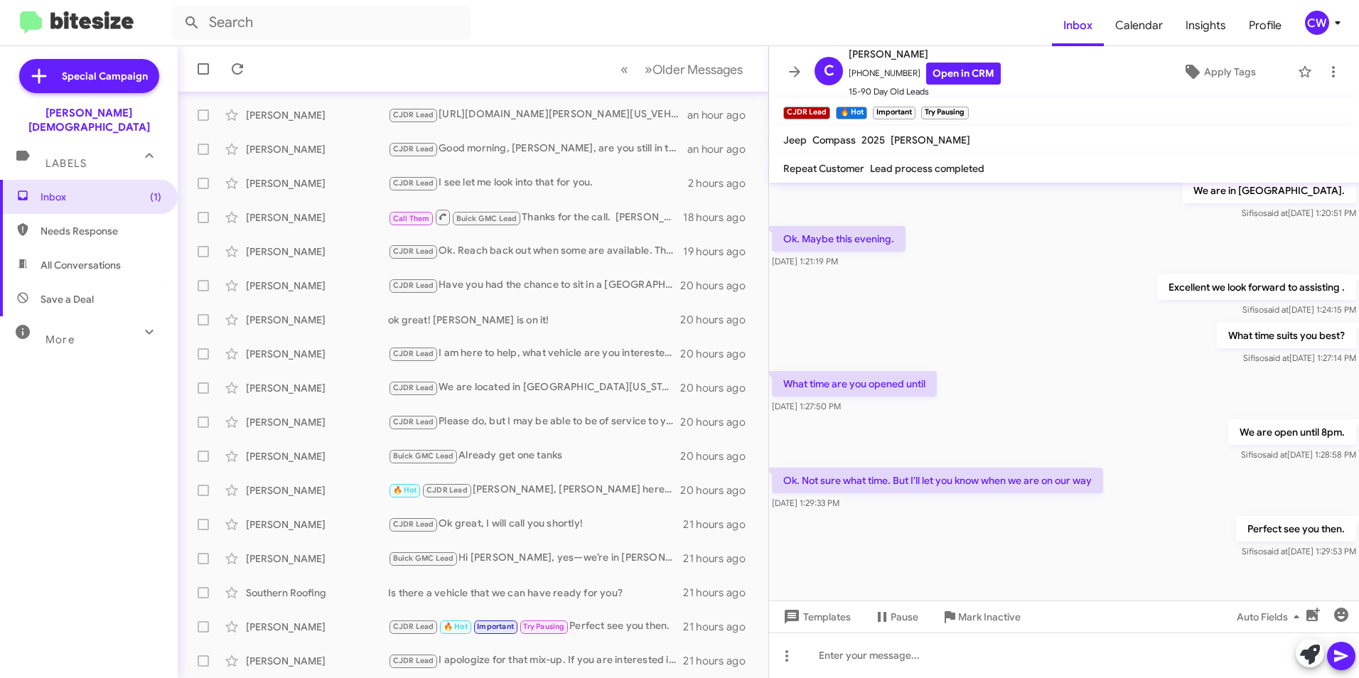
scroll to position [74, 0]
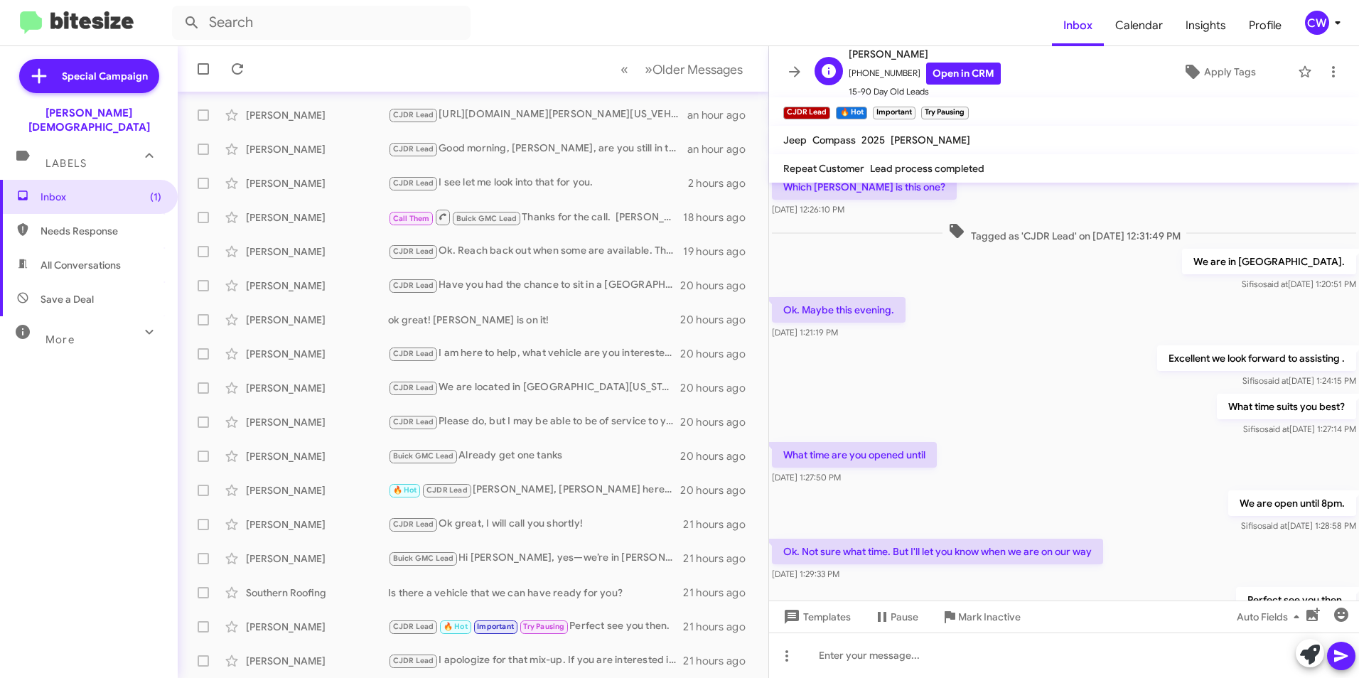
drag, startPoint x: 902, startPoint y: 71, endPoint x: 858, endPoint y: 69, distance: 43.4
click at [858, 69] on span "+16312459687 Open in CRM" at bounding box center [925, 74] width 152 height 22
copy span "6312459687"
click at [235, 72] on icon at bounding box center [237, 68] width 17 height 17
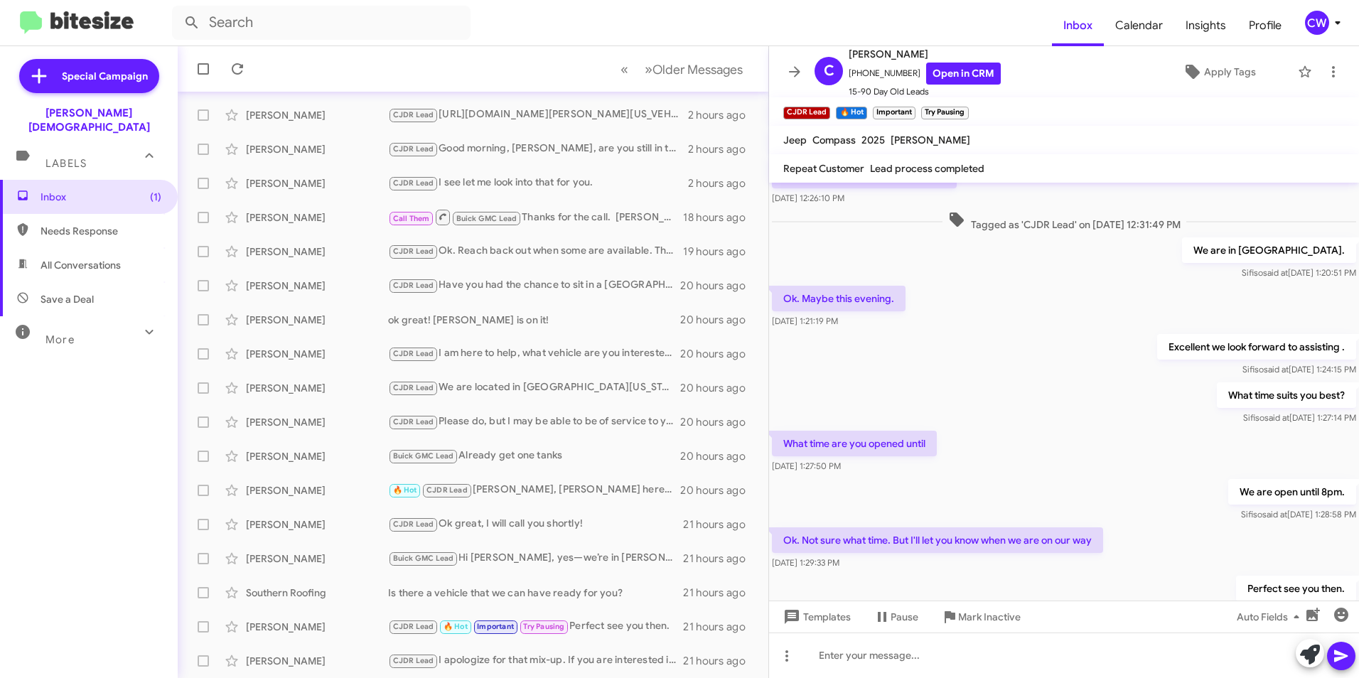
scroll to position [114, 0]
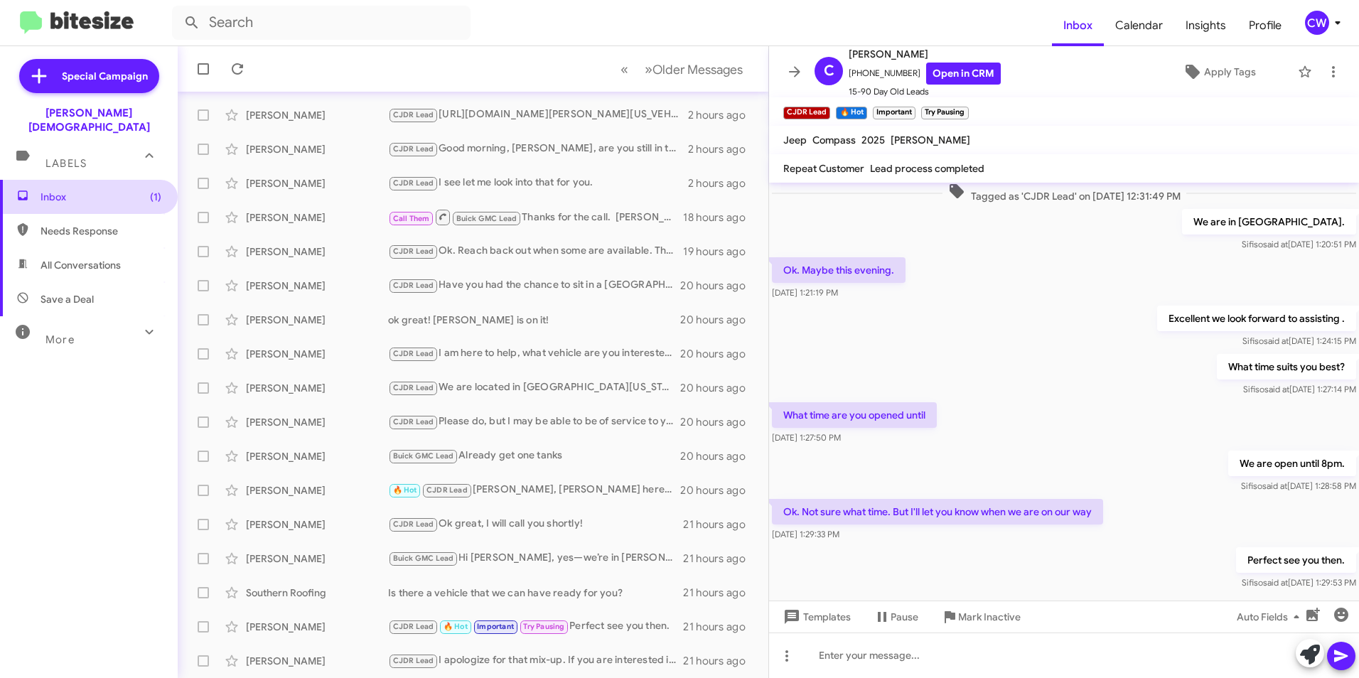
click at [66, 190] on span "Inbox (1)" at bounding box center [101, 197] width 121 height 14
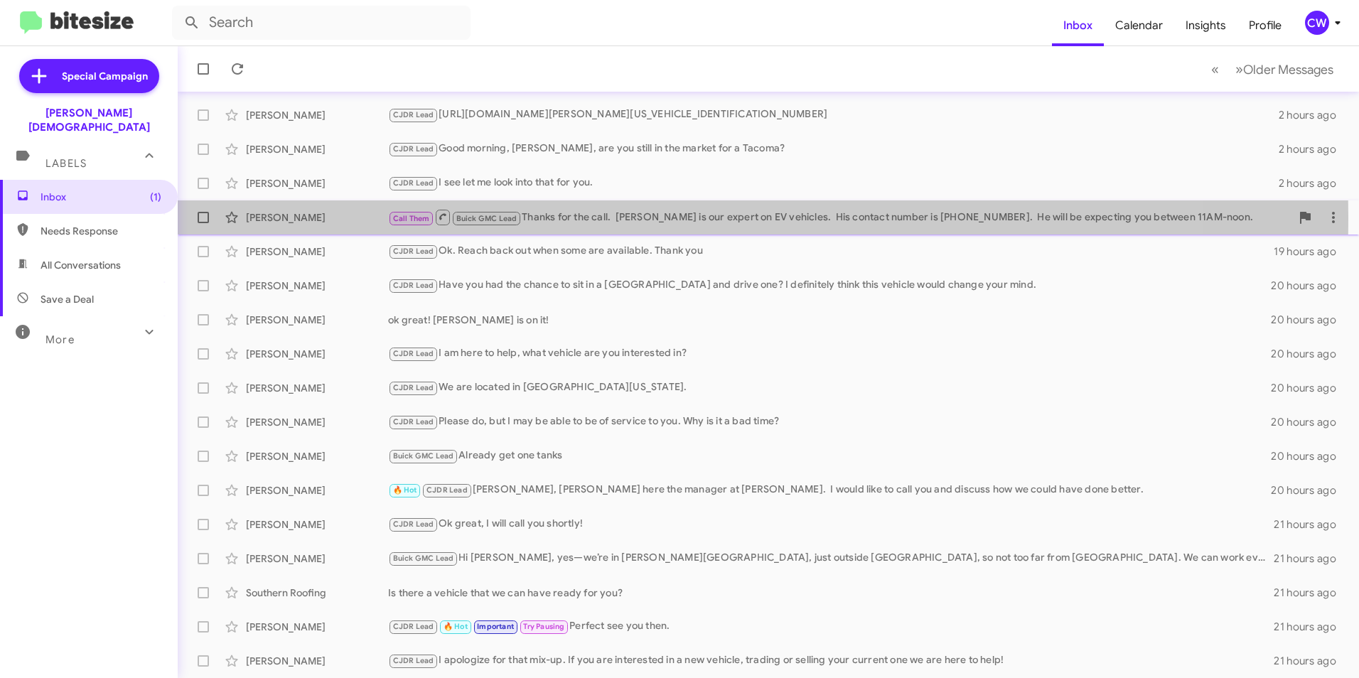
click at [282, 216] on div "[PERSON_NAME]" at bounding box center [317, 217] width 142 height 14
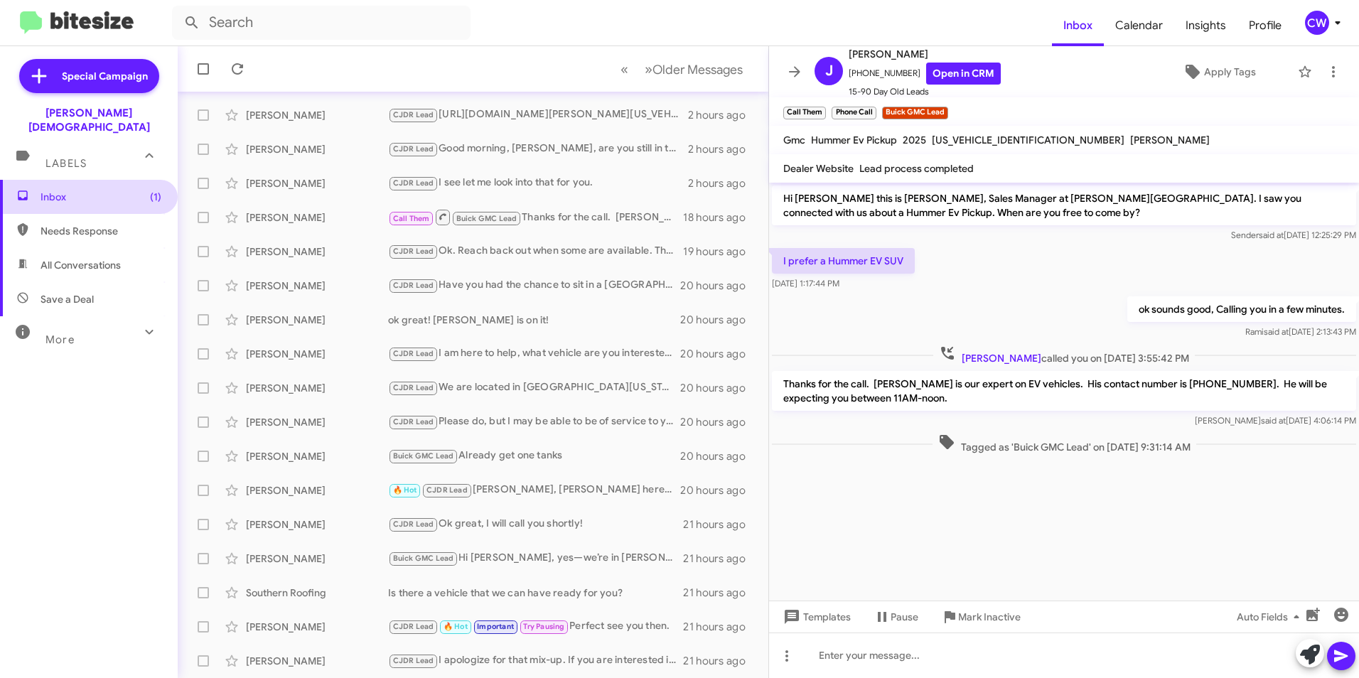
click at [53, 190] on span "Inbox (1)" at bounding box center [101, 197] width 121 height 14
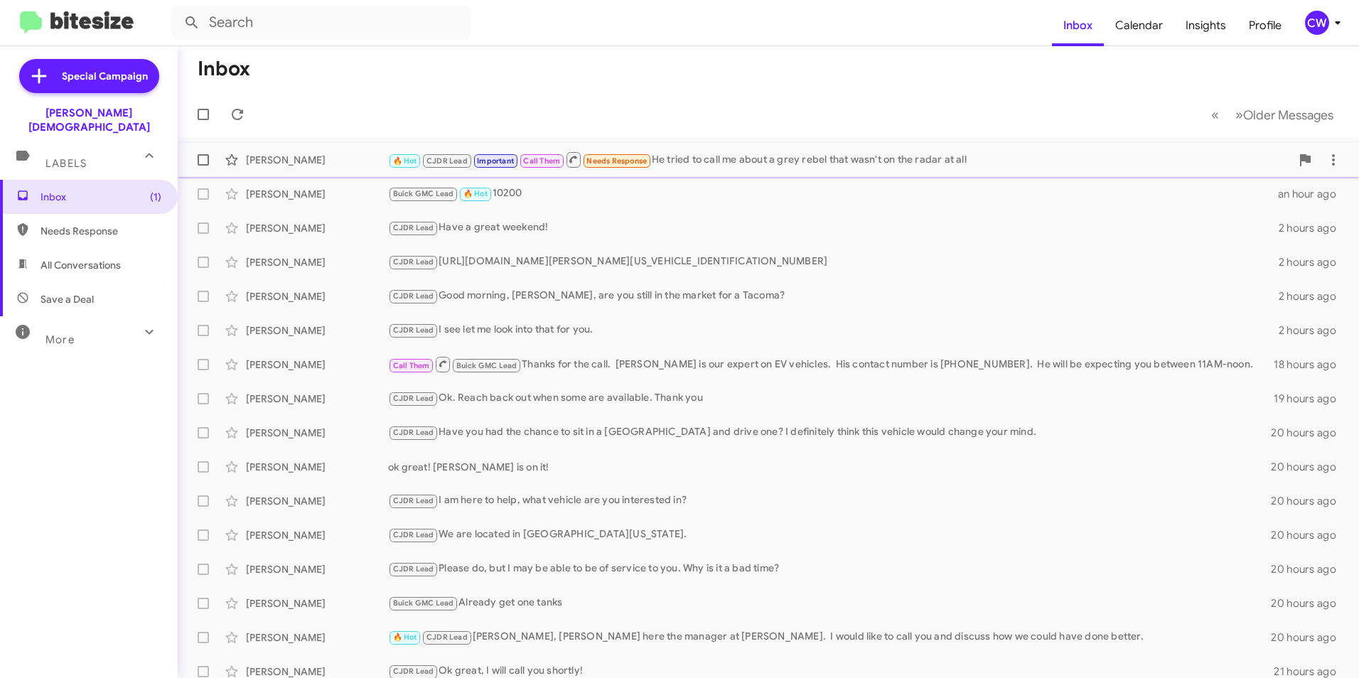
click at [262, 154] on div "[PERSON_NAME]" at bounding box center [317, 160] width 142 height 14
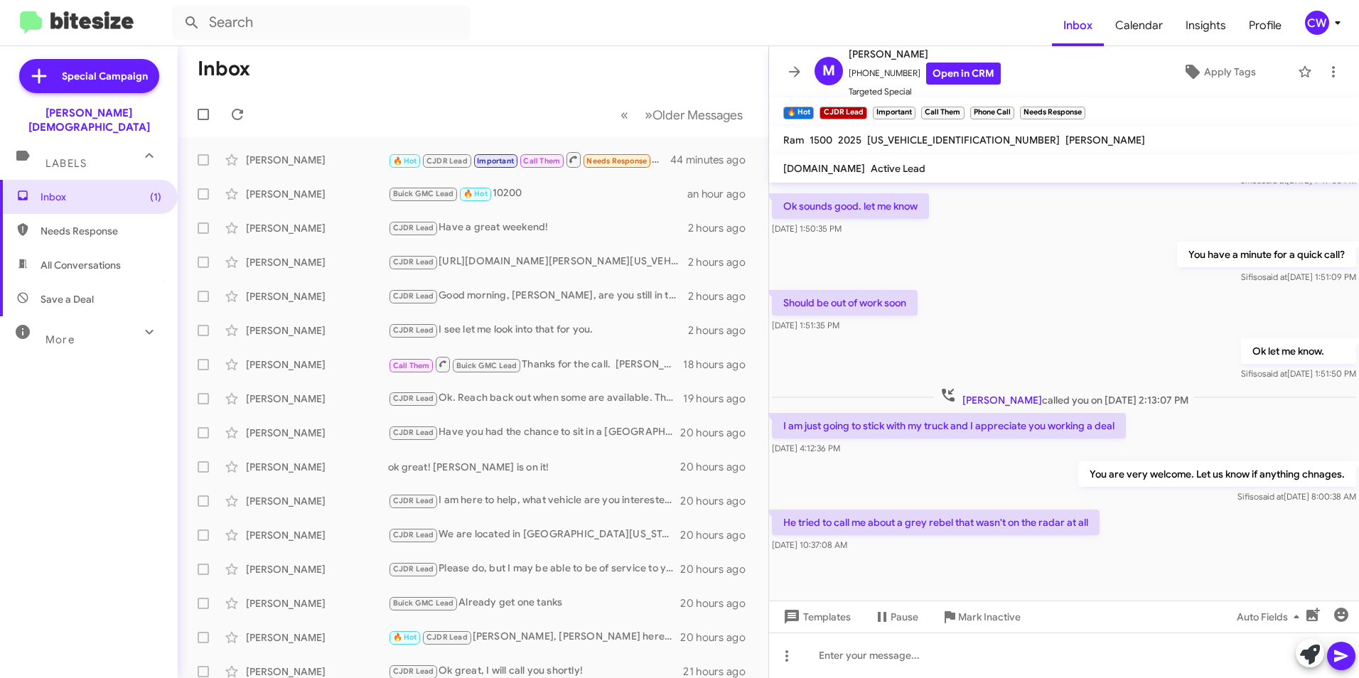
scroll to position [626, 0]
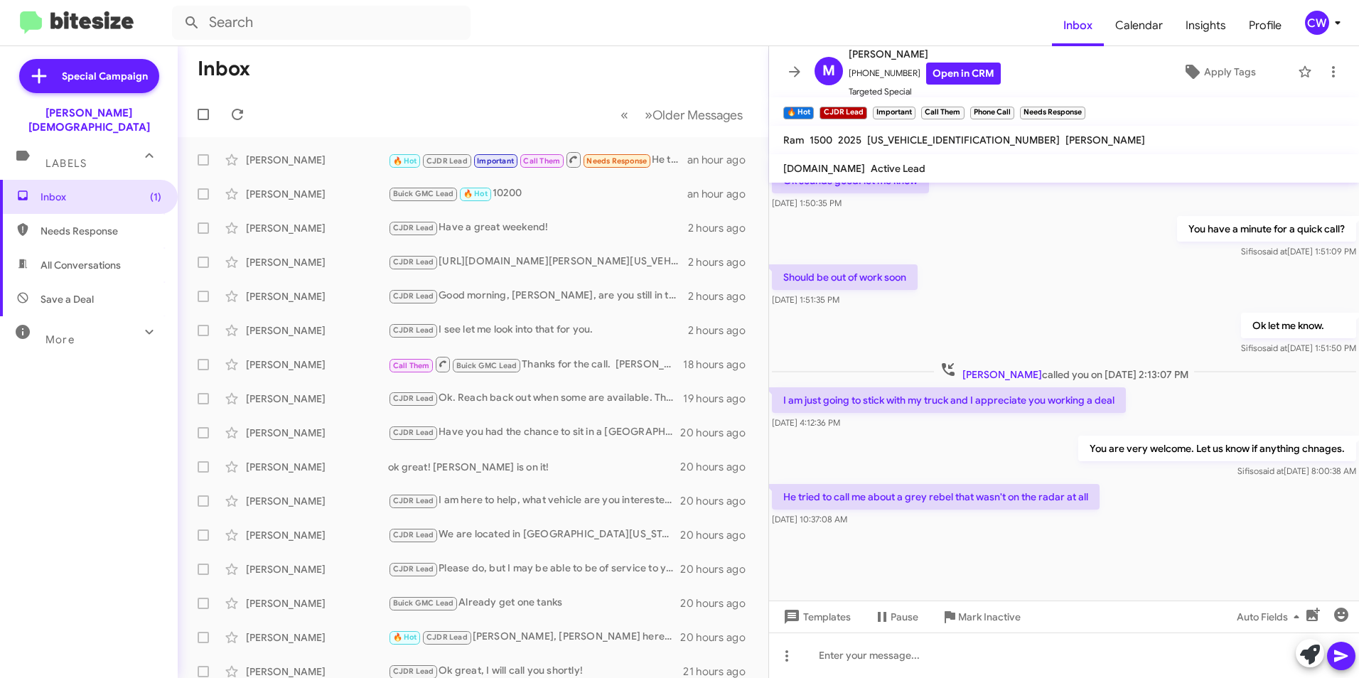
click at [1301, 550] on div at bounding box center [1064, 564] width 590 height 71
click at [75, 190] on span "Inbox (1)" at bounding box center [101, 197] width 121 height 14
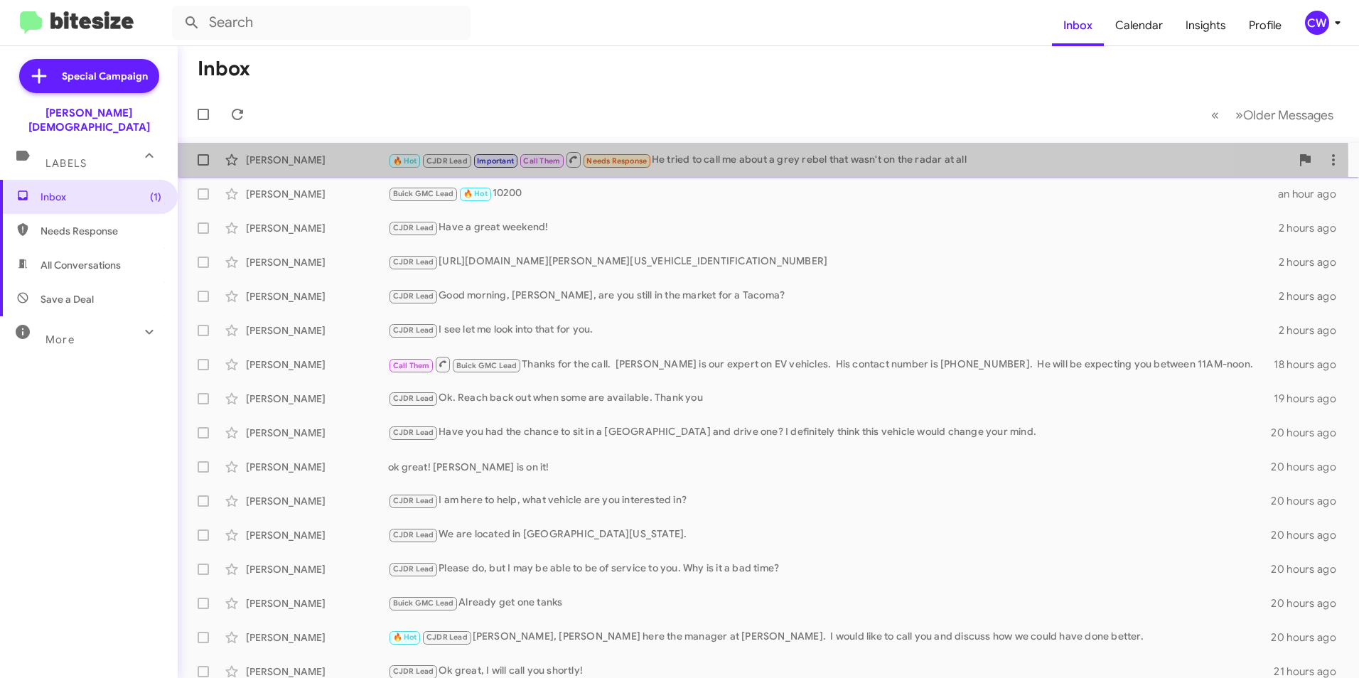
click at [298, 162] on div "[PERSON_NAME]" at bounding box center [317, 160] width 142 height 14
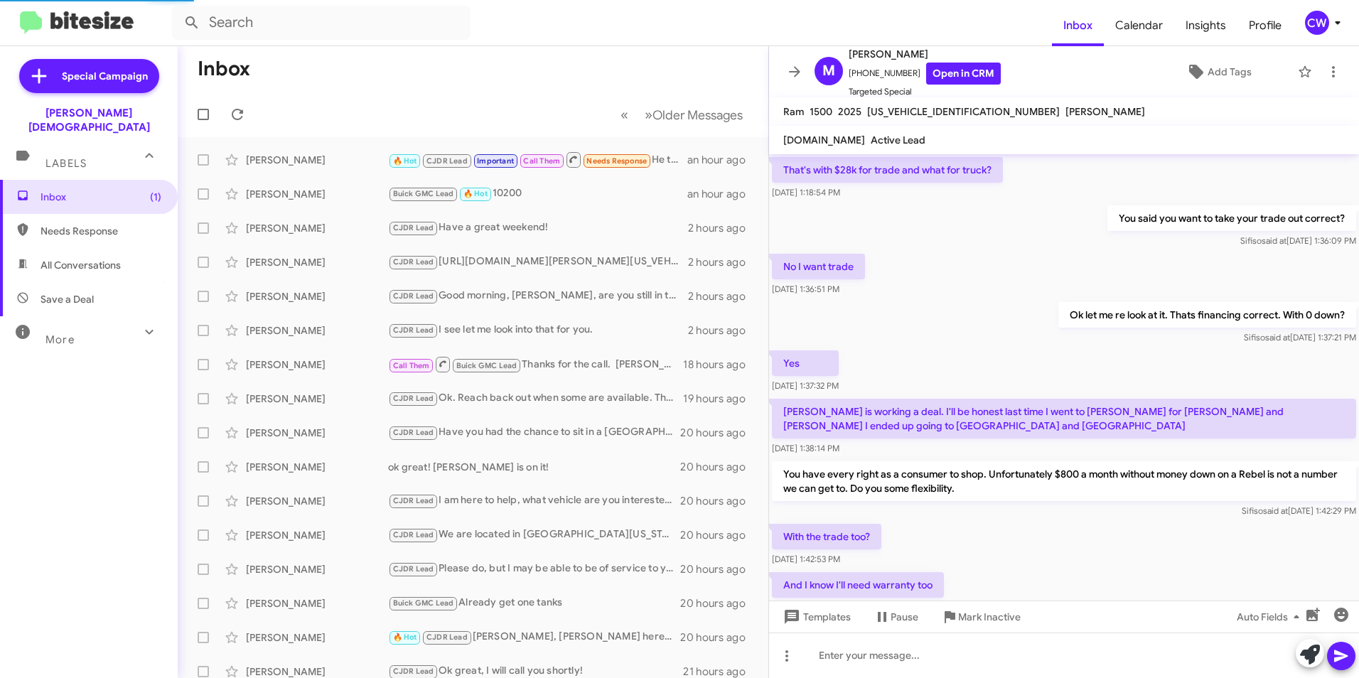
scroll to position [609, 0]
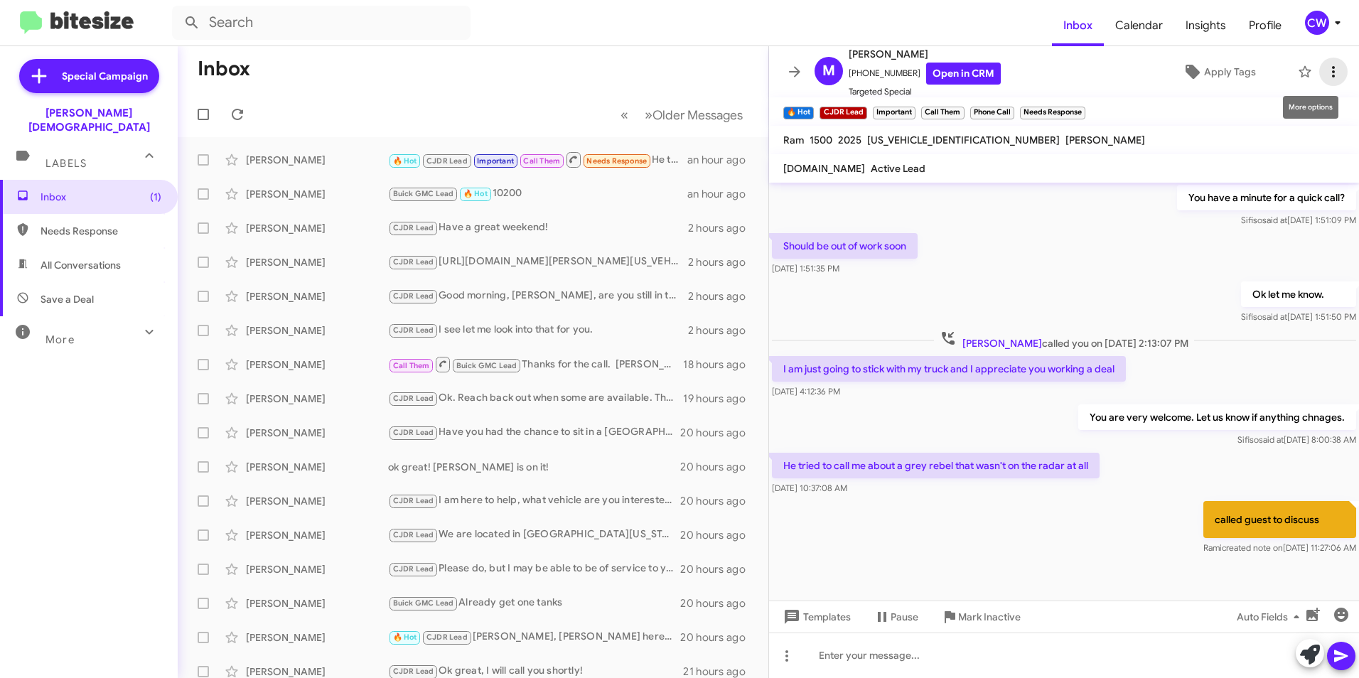
click at [1325, 68] on icon at bounding box center [1333, 71] width 17 height 17
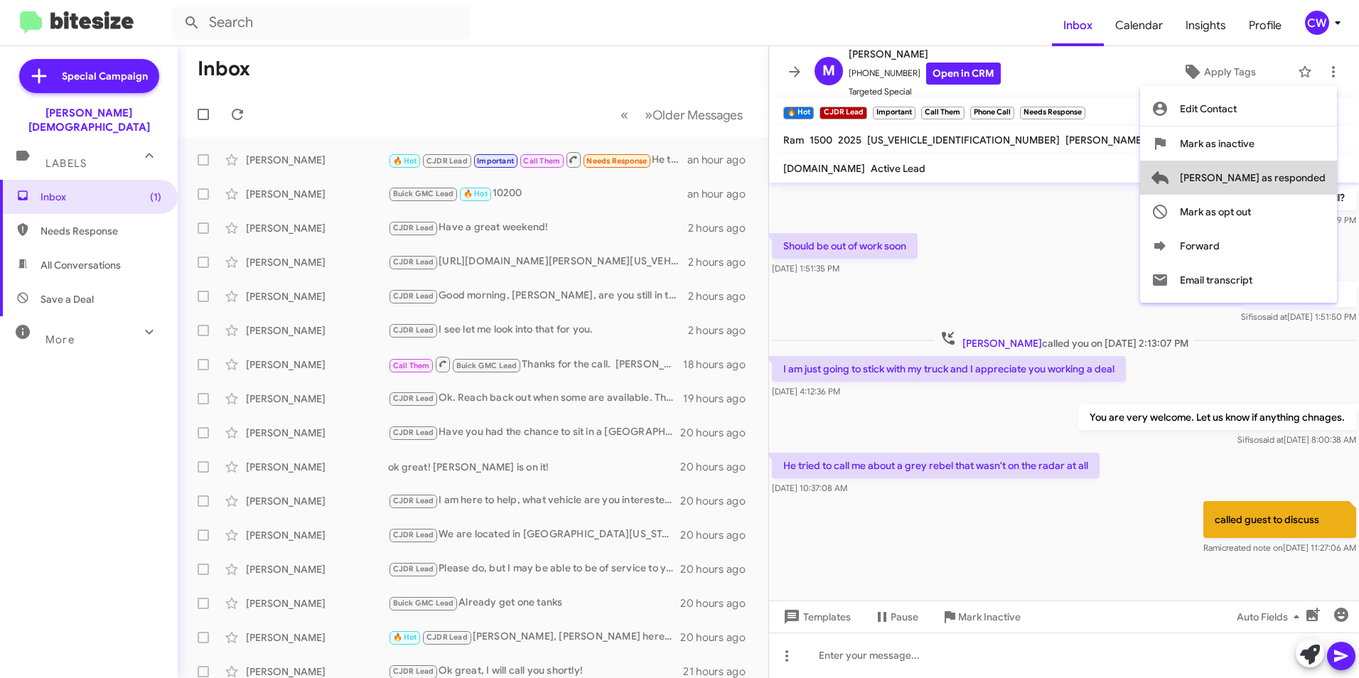
click at [1304, 180] on span "Mark as responded" at bounding box center [1253, 178] width 146 height 34
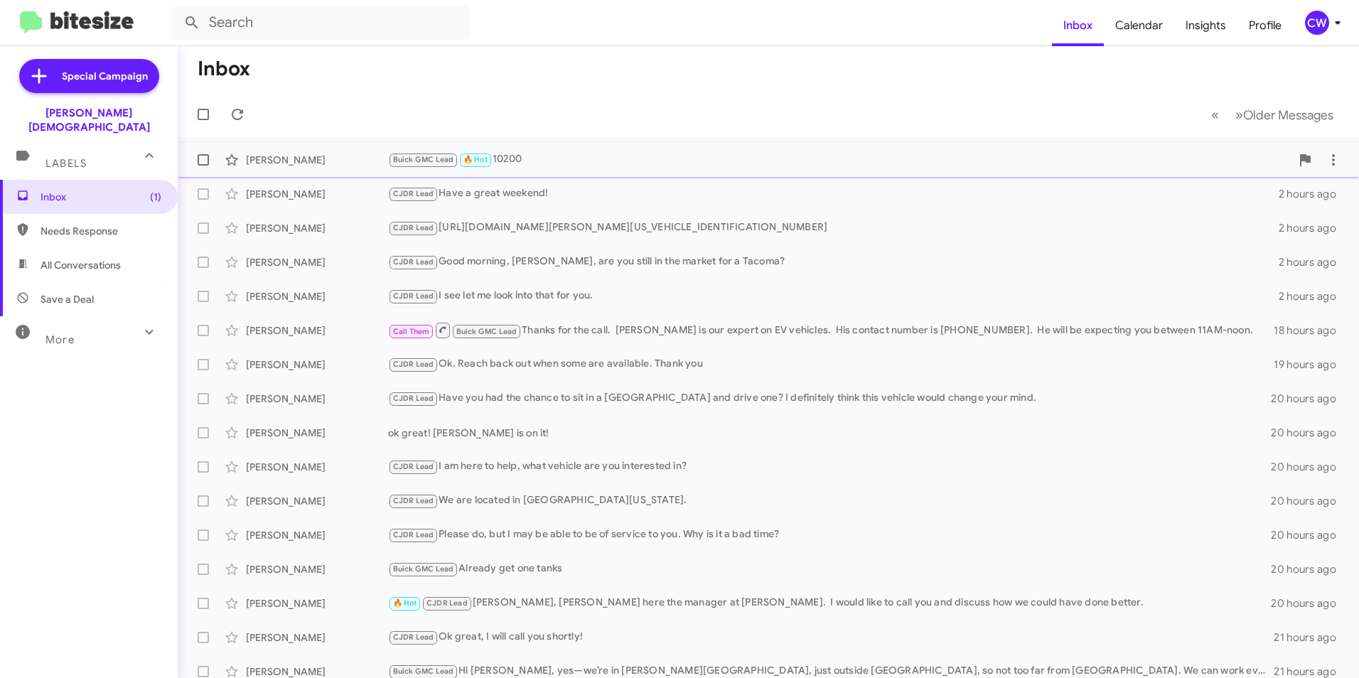
click at [522, 156] on div "Buick GMC Lead 🔥 Hot 10200" at bounding box center [839, 159] width 903 height 16
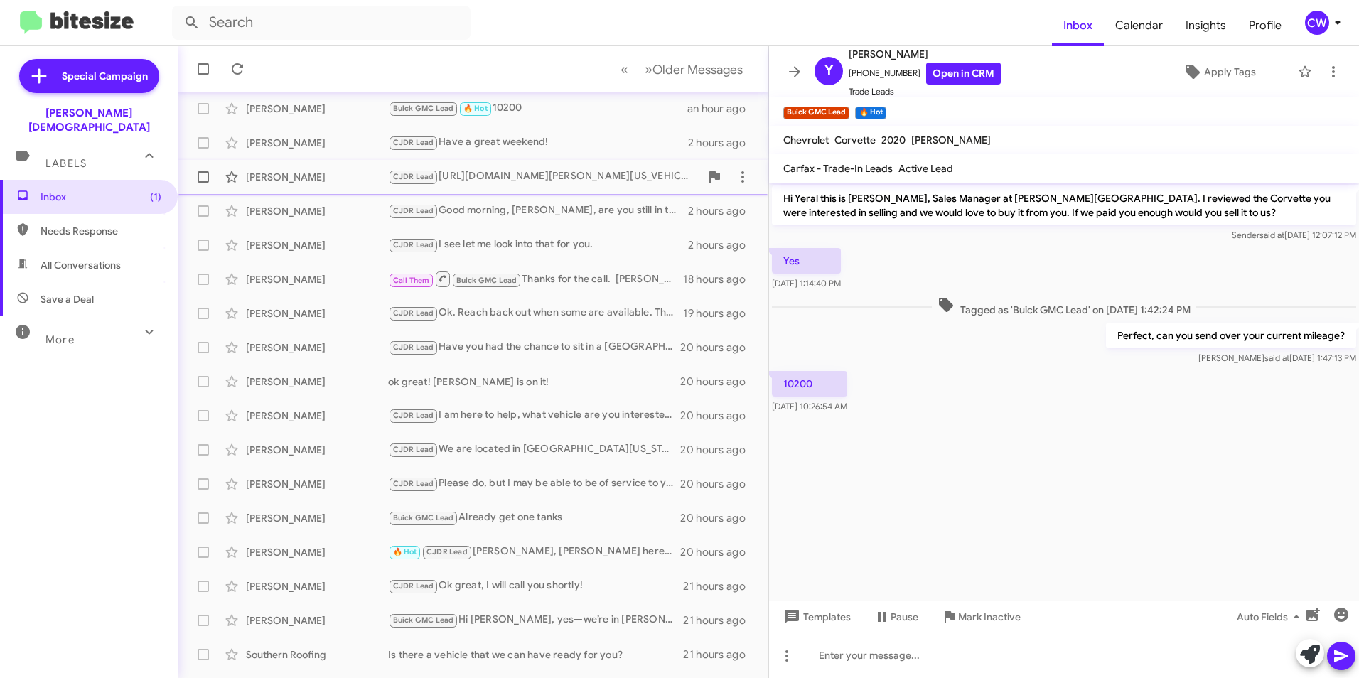
scroll to position [113, 0]
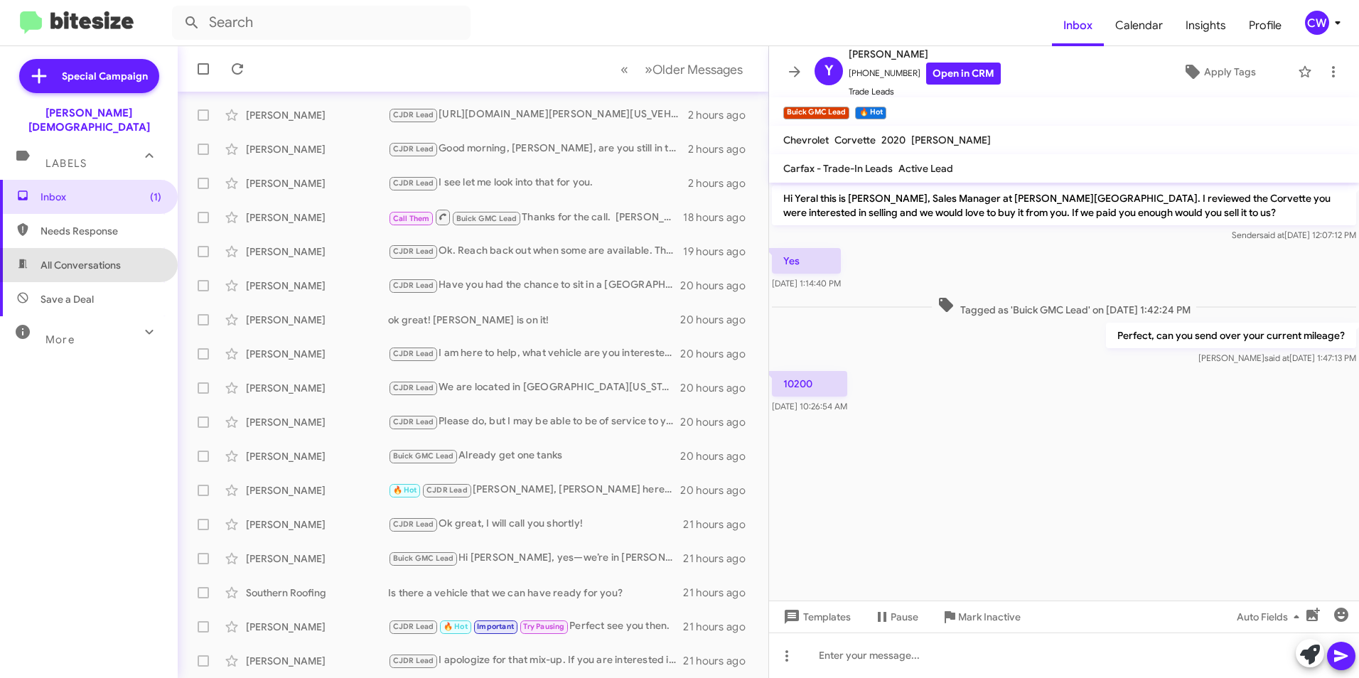
click at [109, 258] on span "All Conversations" at bounding box center [81, 265] width 80 height 14
type input "in:all-conversations"
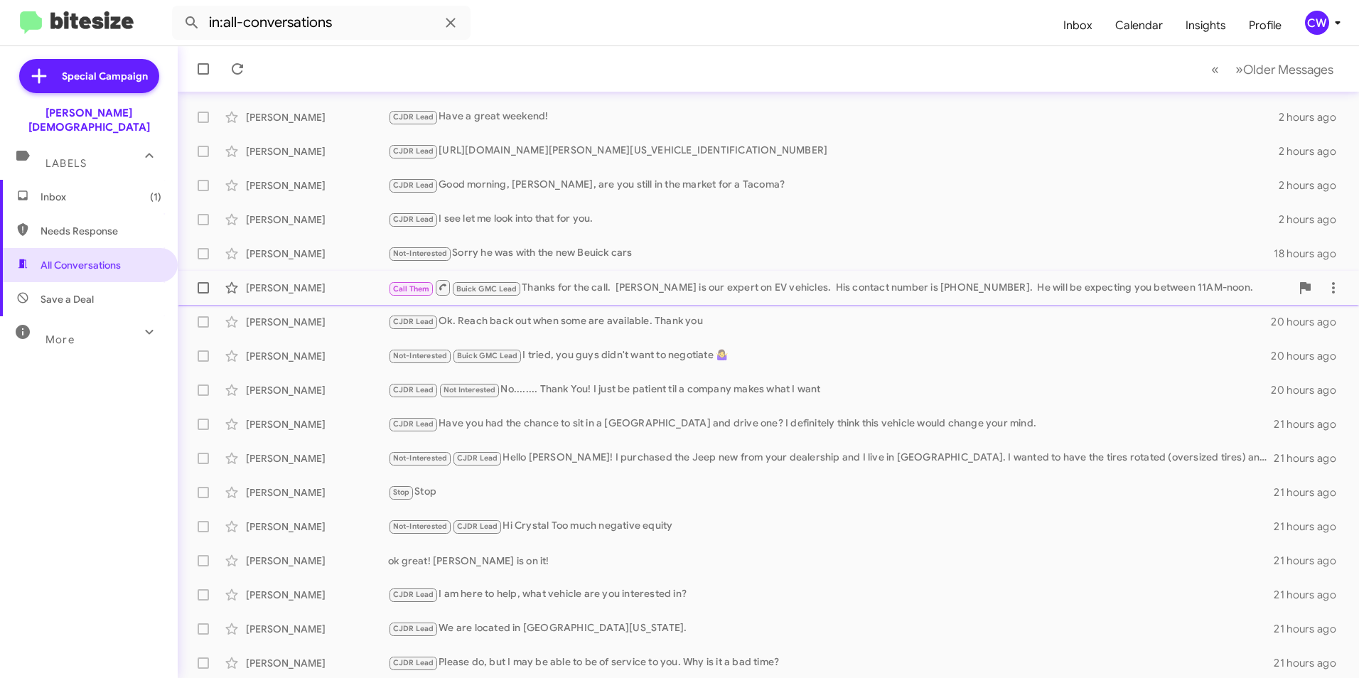
scroll to position [147, 0]
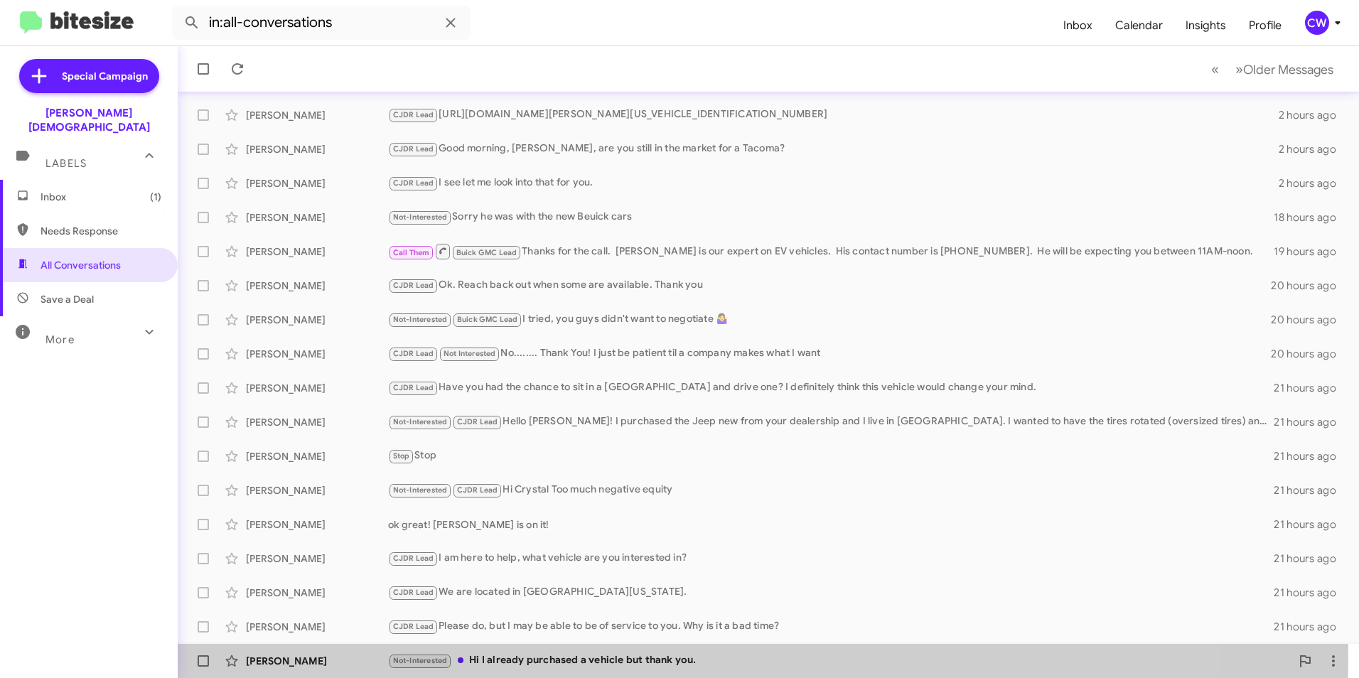
click at [561, 659] on div "Not-Interested Hi I already purchased a vehicle but thank you." at bounding box center [839, 660] width 903 height 16
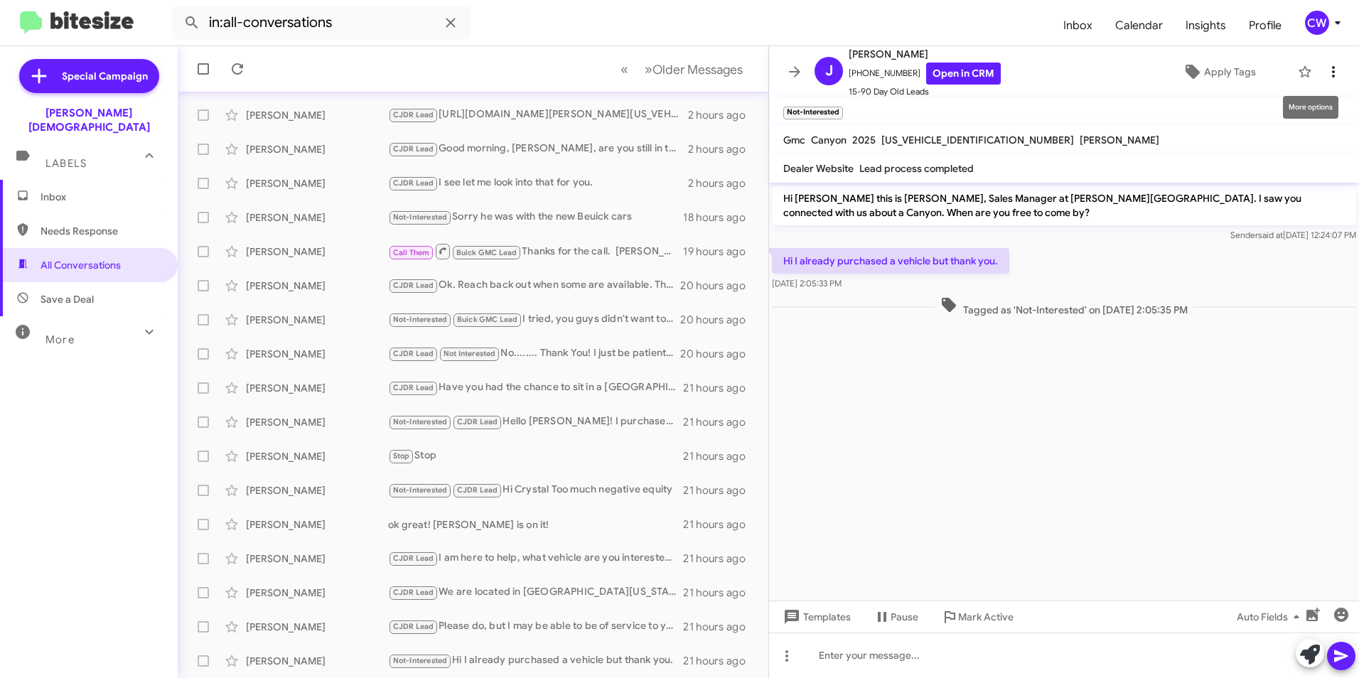
click at [1325, 68] on icon at bounding box center [1333, 71] width 17 height 17
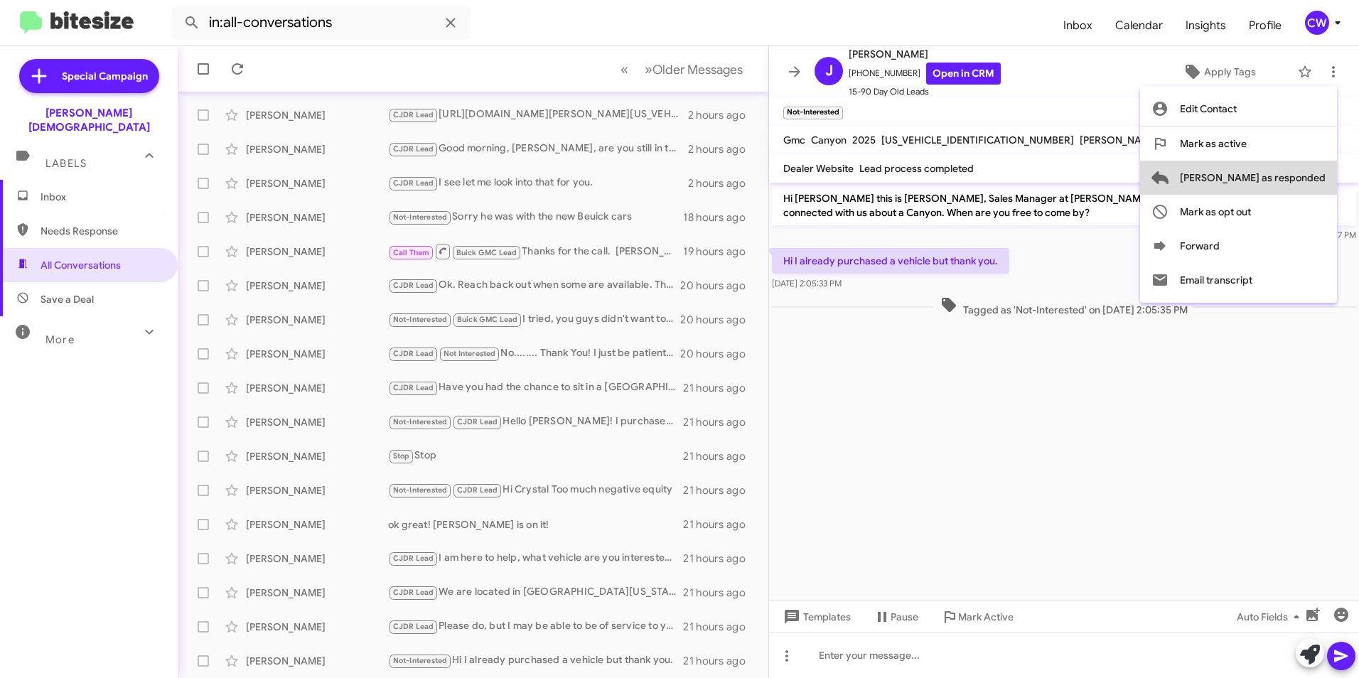
click at [1320, 176] on span "Mark as responded" at bounding box center [1253, 178] width 146 height 34
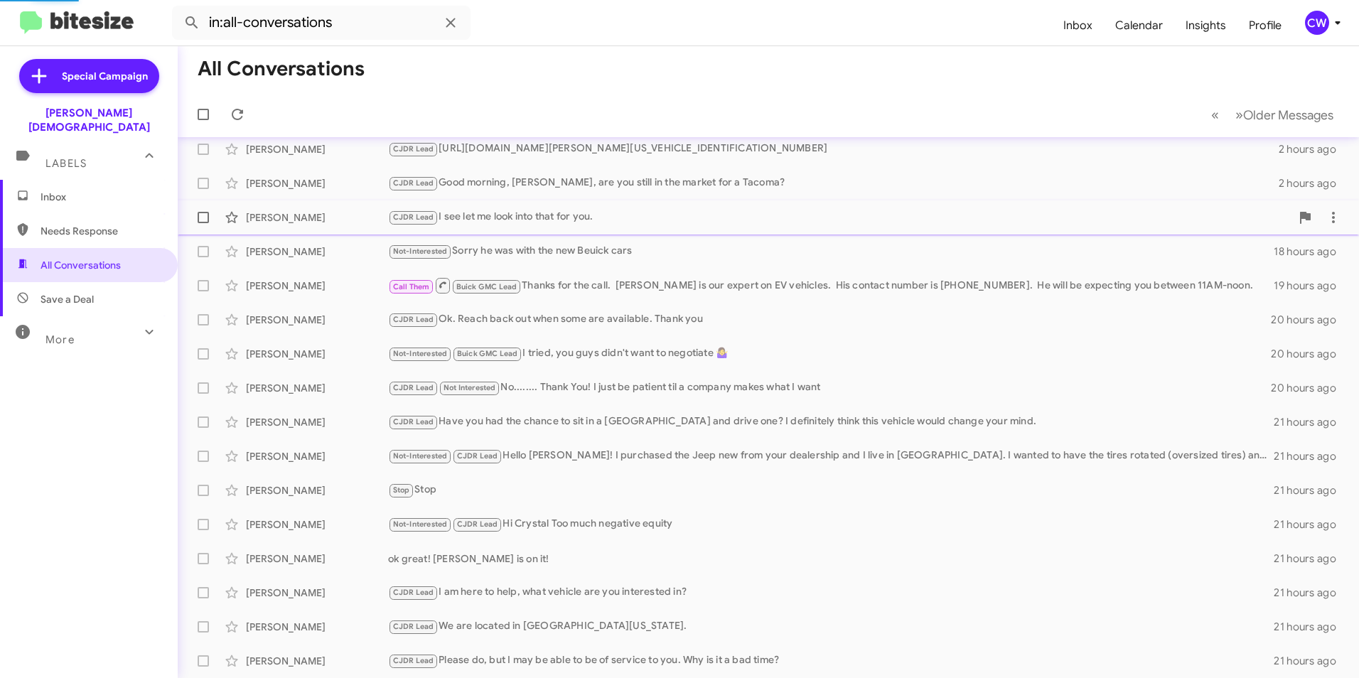
scroll to position [113, 0]
click at [855, 38] on form "in:all-conversations" at bounding box center [612, 23] width 880 height 34
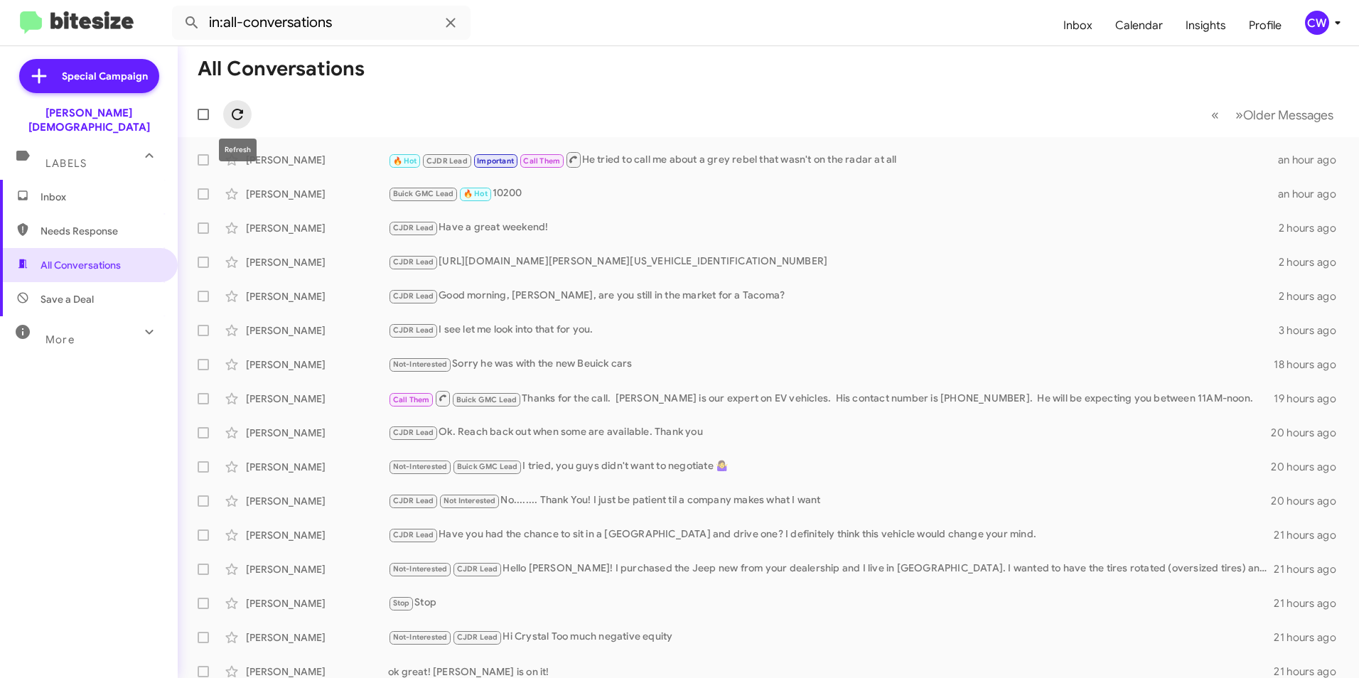
click at [234, 118] on icon at bounding box center [237, 114] width 11 height 11
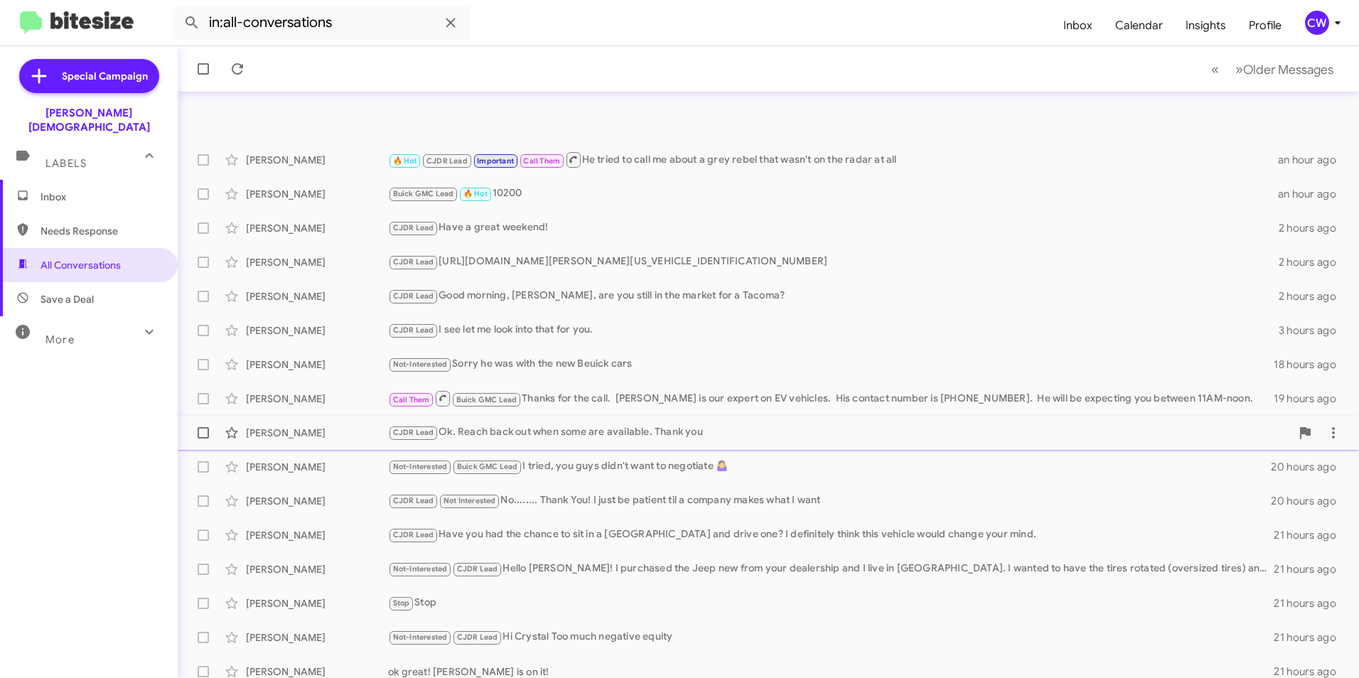
scroll to position [147, 0]
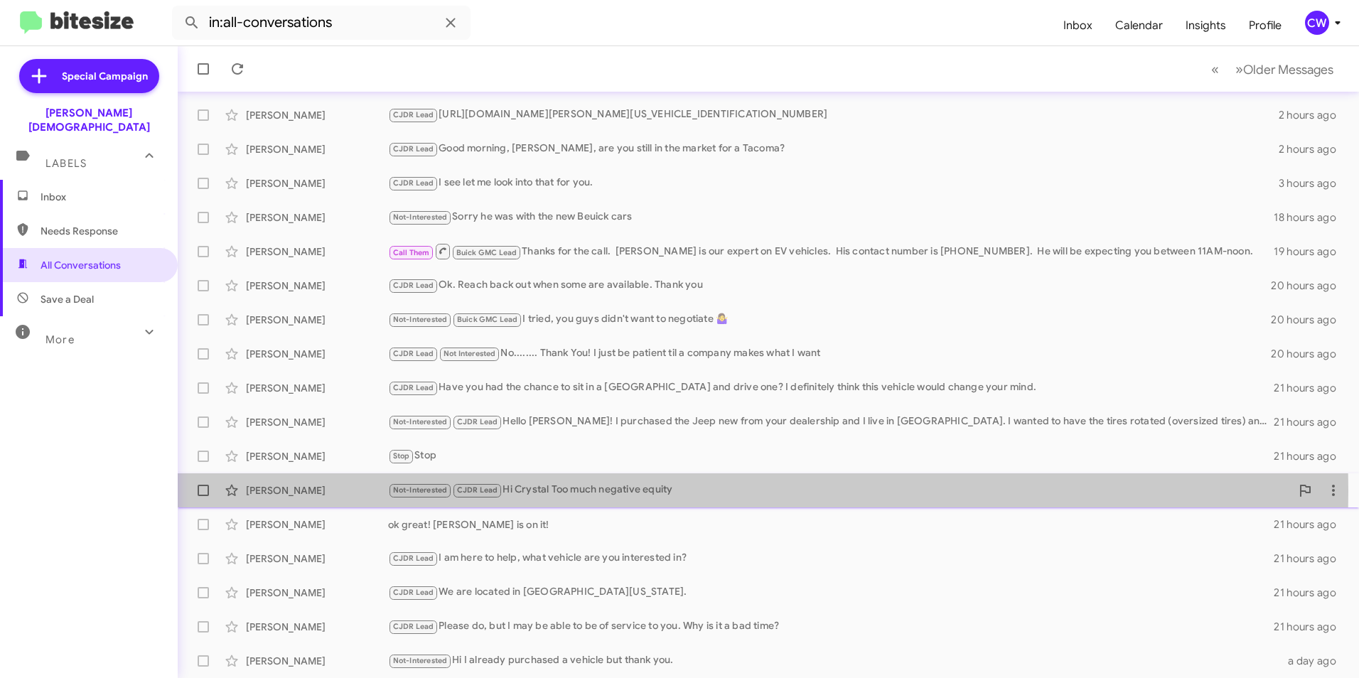
click at [561, 491] on div "Not-Interested CJDR Lead Hi Crystal Too much negative equity" at bounding box center [839, 490] width 903 height 16
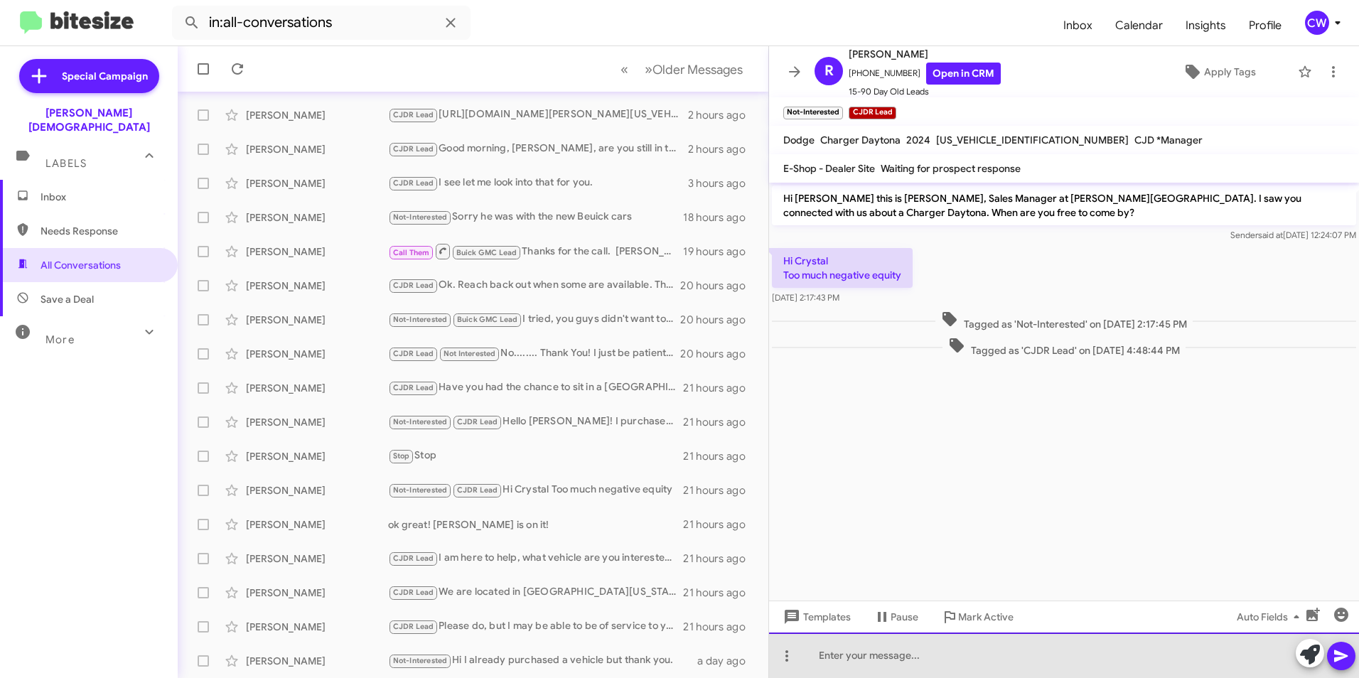
click at [919, 665] on div at bounding box center [1064, 654] width 590 height 45
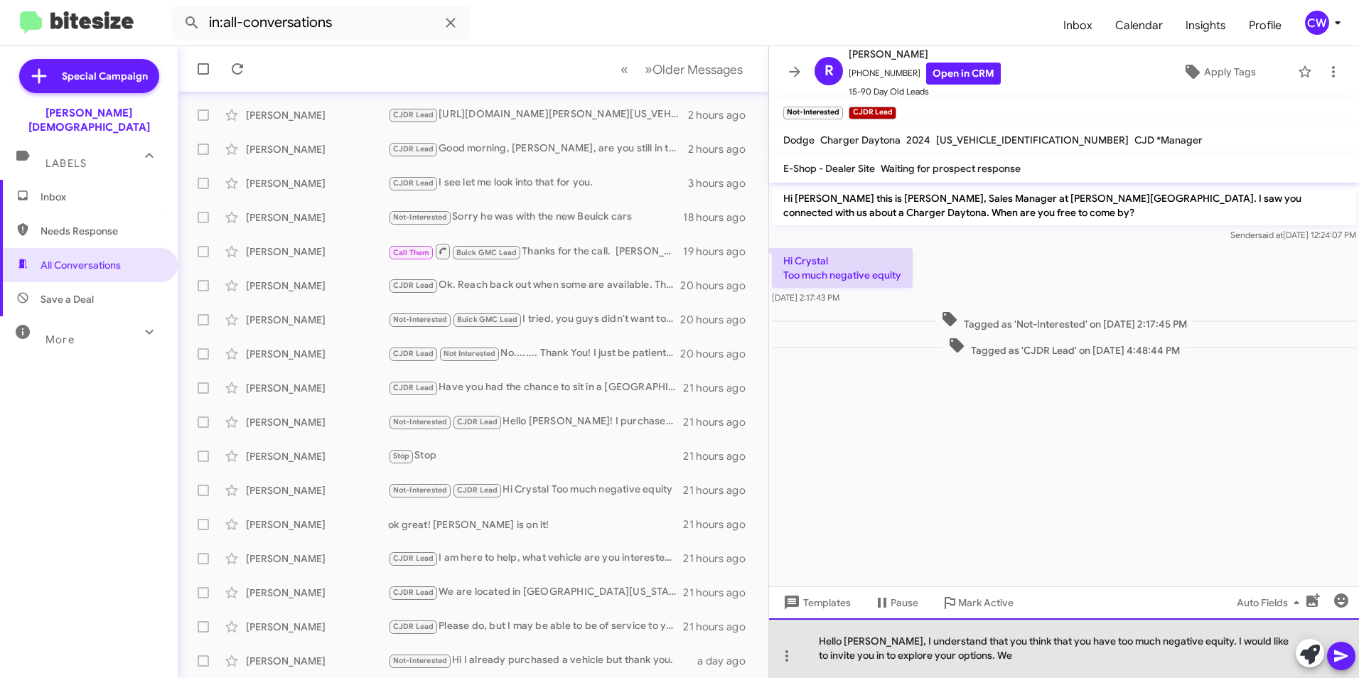
click at [970, 659] on div "Hello Ryan, I understand that you think that you have too much negative equity.…" at bounding box center [1064, 648] width 590 height 60
click at [938, 659] on div "Hello Ryan, I understand that you think that you have too much negative equity.…" at bounding box center [1064, 648] width 590 height 60
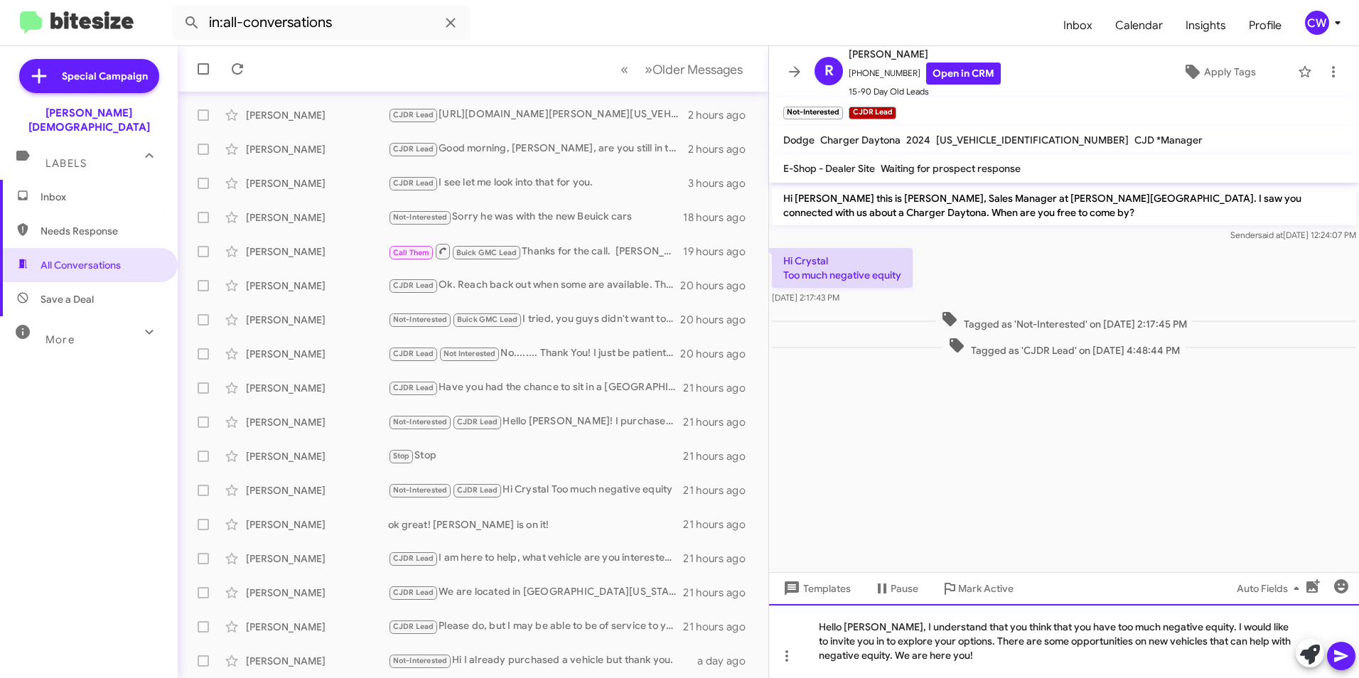
click at [885, 659] on div "Hello Ryan, I understand that you think that you have too much negative equity.…" at bounding box center [1064, 641] width 590 height 74
click at [912, 659] on div "Hello Ryan, I understand that you think that you have too much negative equity.…" at bounding box center [1064, 641] width 590 height 74
click at [970, 660] on div "Hello Ryan, I understand that you think that you have too much negative equity.…" at bounding box center [1064, 641] width 590 height 74
click at [1339, 657] on icon at bounding box center [1340, 655] width 17 height 17
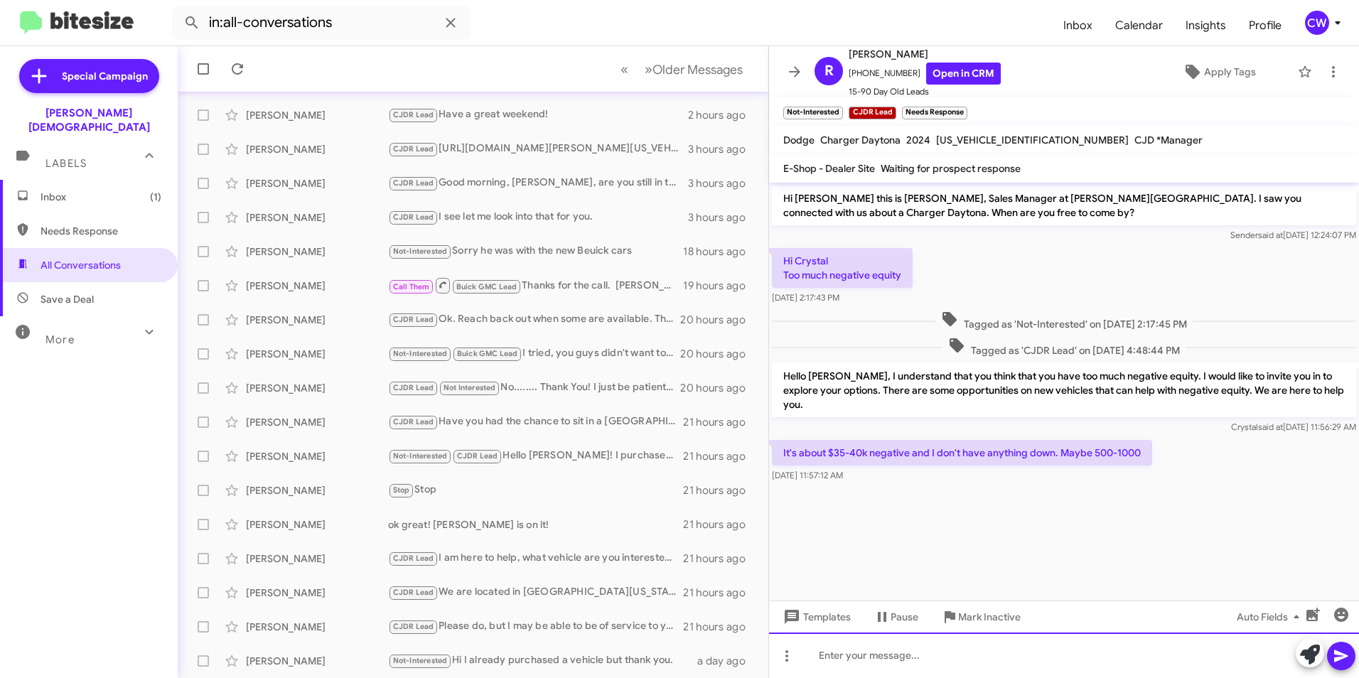
click at [907, 657] on div at bounding box center [1064, 654] width 590 height 45
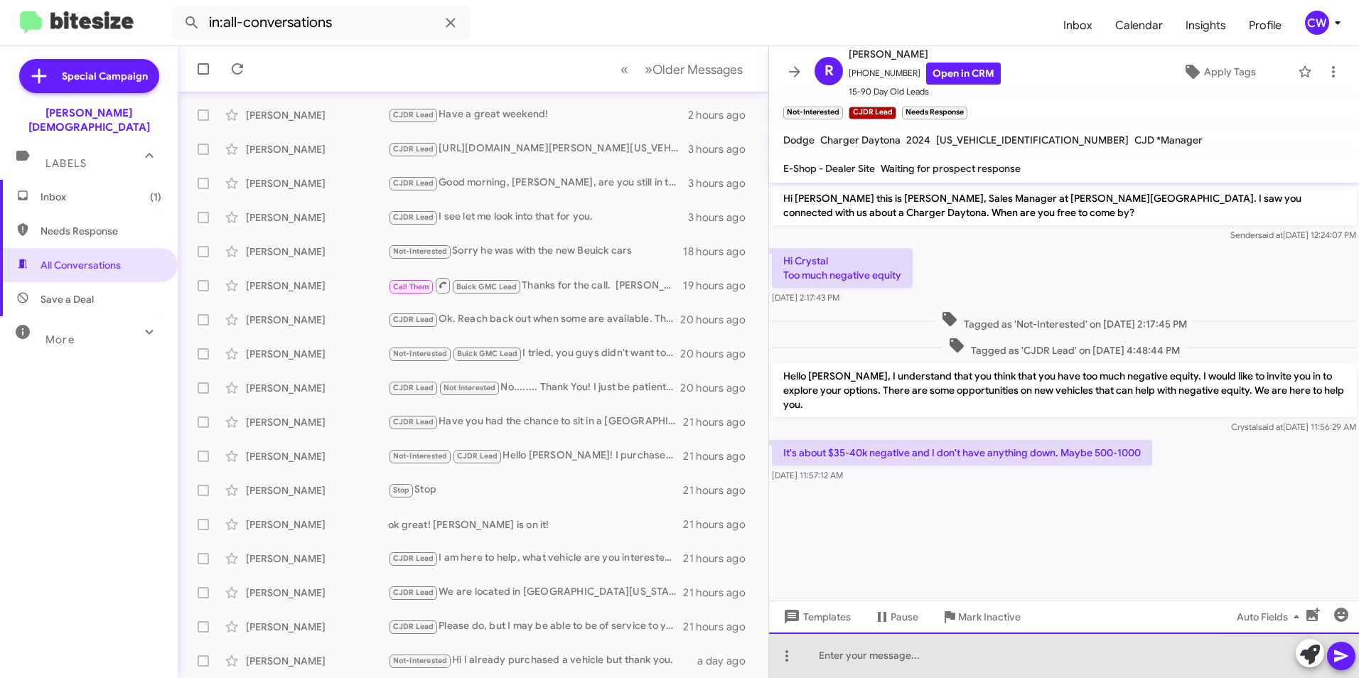
click at [929, 667] on div at bounding box center [1064, 654] width 590 height 45
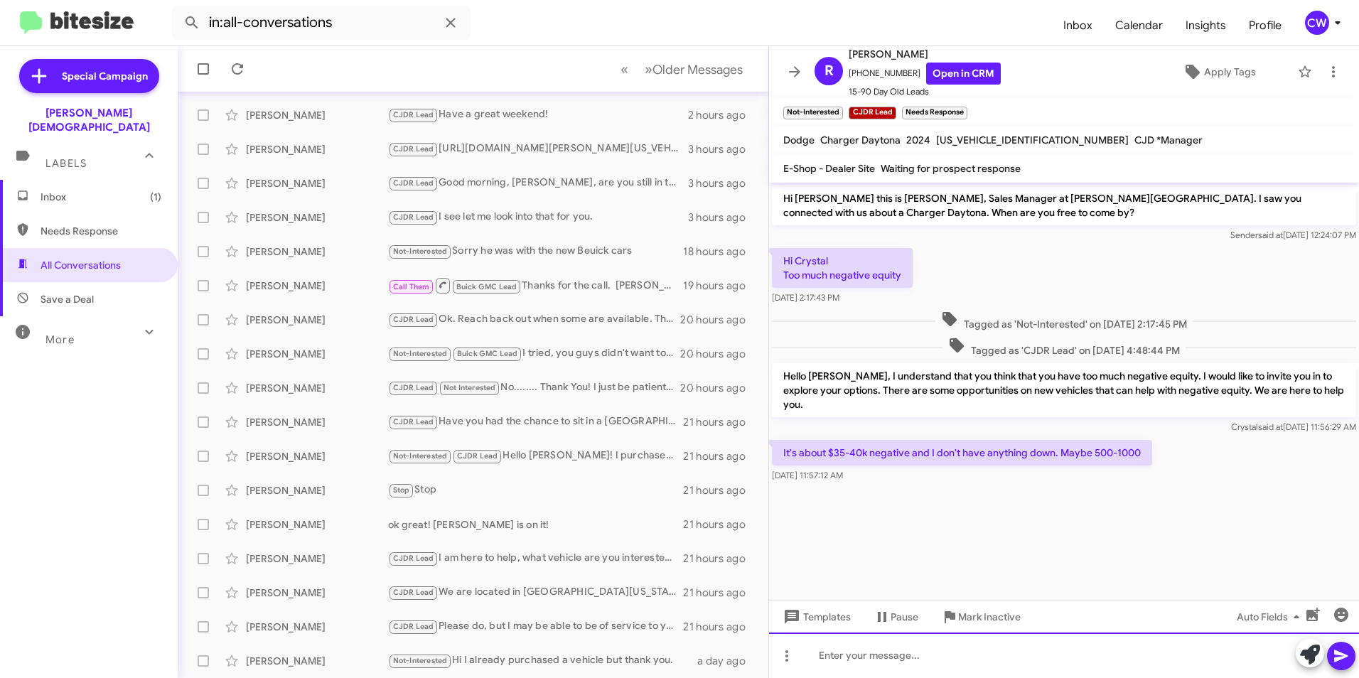
click at [913, 669] on div at bounding box center [1064, 654] width 590 height 45
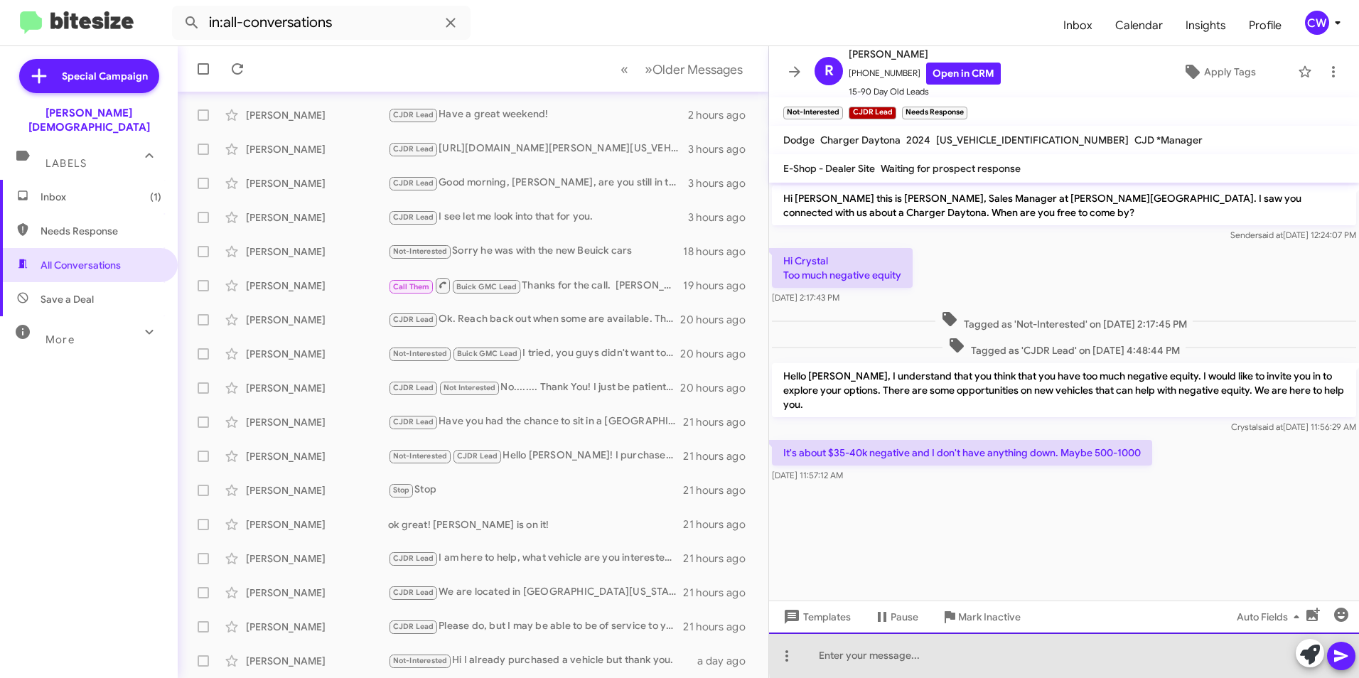
click at [1070, 654] on div at bounding box center [1064, 654] width 590 height 45
click at [1060, 658] on div at bounding box center [1064, 654] width 590 height 45
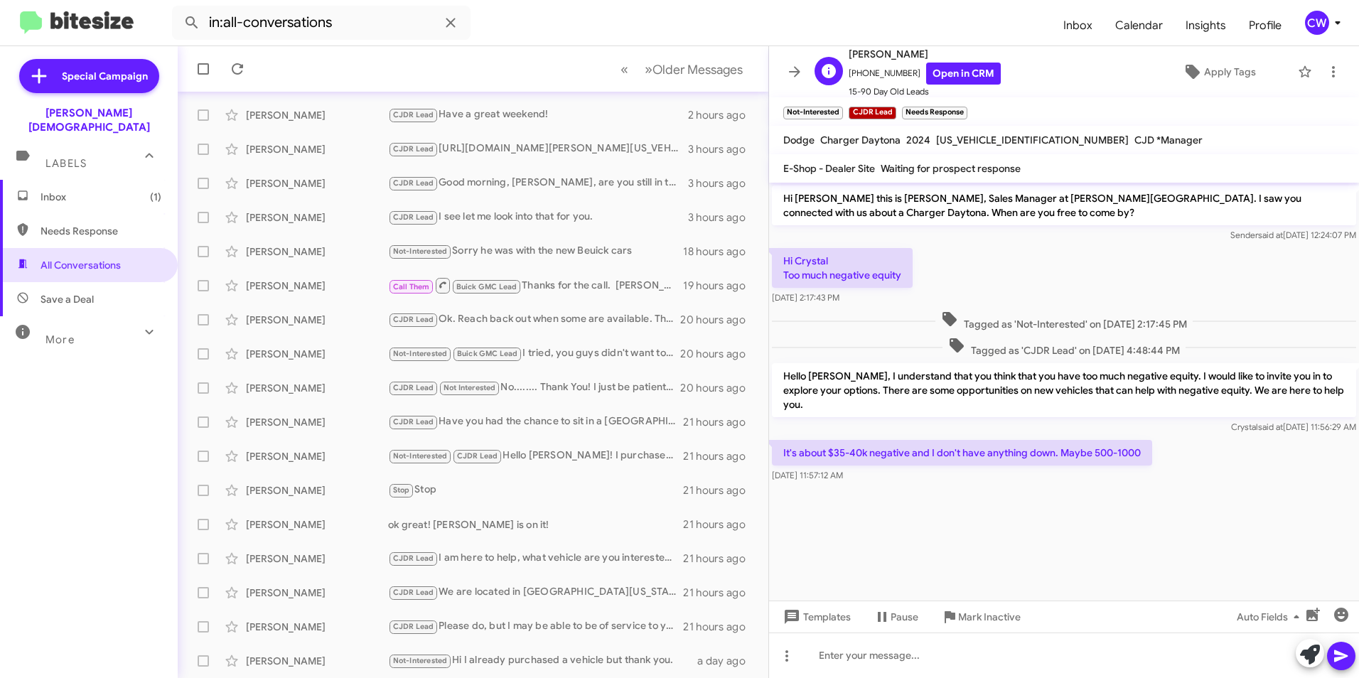
drag, startPoint x: 903, startPoint y: 72, endPoint x: 856, endPoint y: 69, distance: 47.0
click at [856, 69] on span "+18505198760 Open in CRM" at bounding box center [925, 74] width 152 height 22
copy span "8505198760"
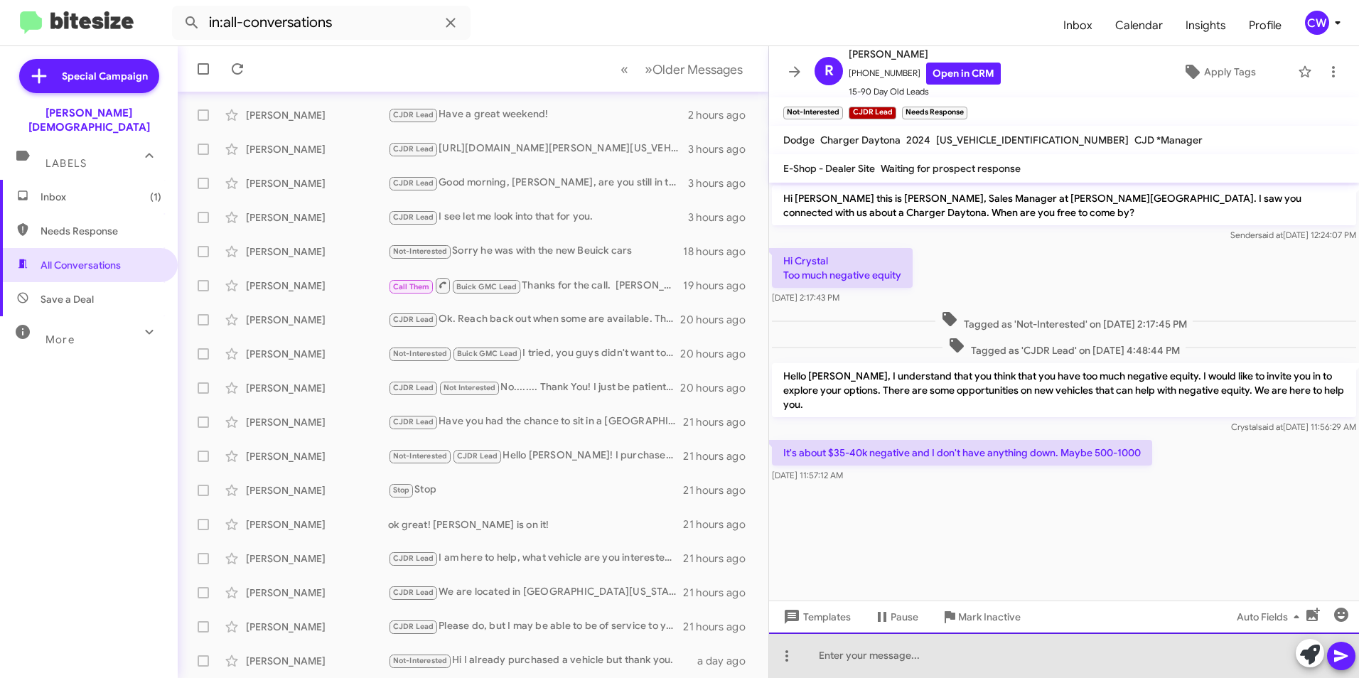
click at [802, 657] on div at bounding box center [1064, 654] width 590 height 45
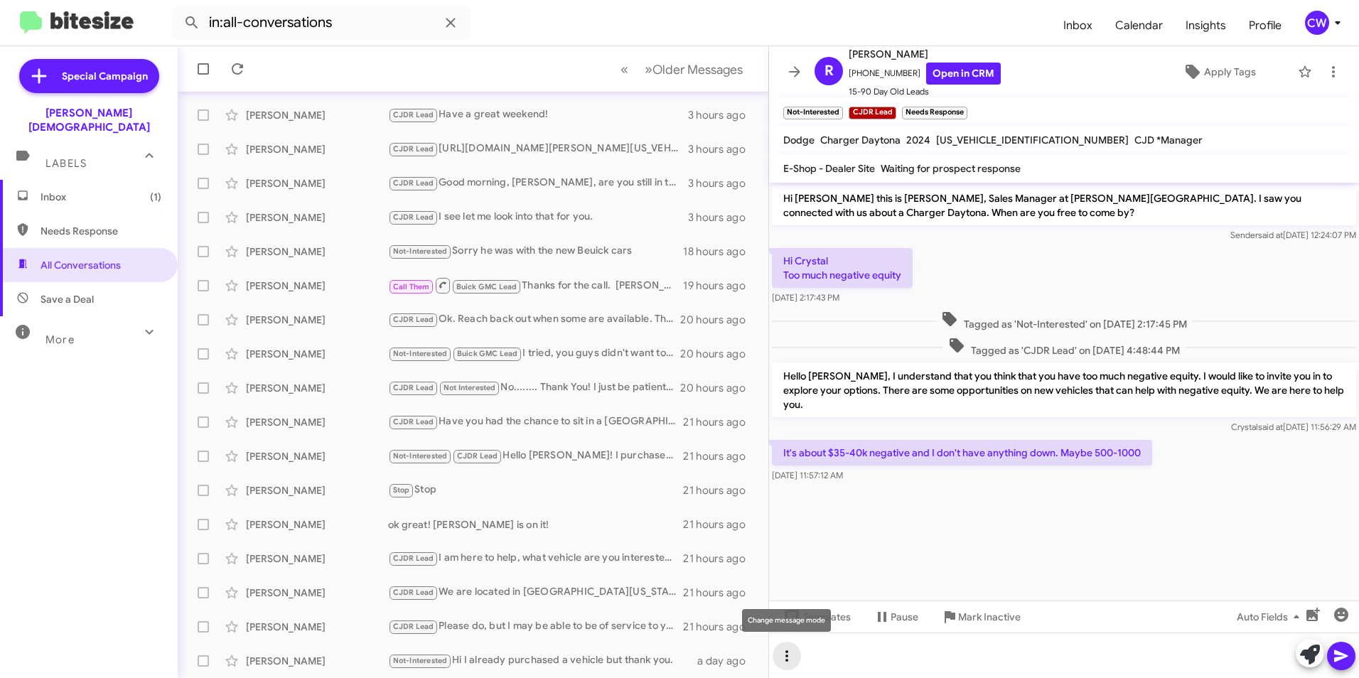
click at [788, 656] on icon at bounding box center [786, 655] width 3 height 11
click at [834, 620] on button "note" at bounding box center [816, 619] width 88 height 34
click at [834, 621] on span "Templates" at bounding box center [815, 617] width 70 height 26
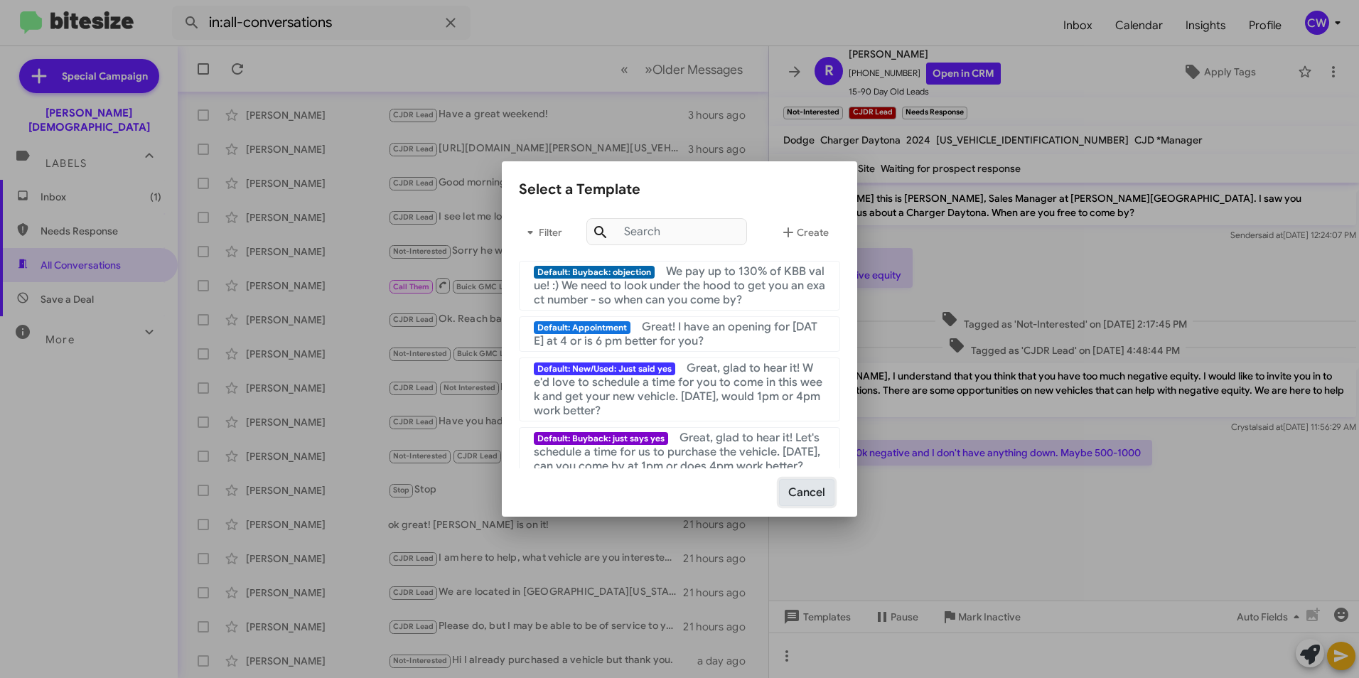
click at [817, 495] on button "Cancel" at bounding box center [806, 492] width 55 height 27
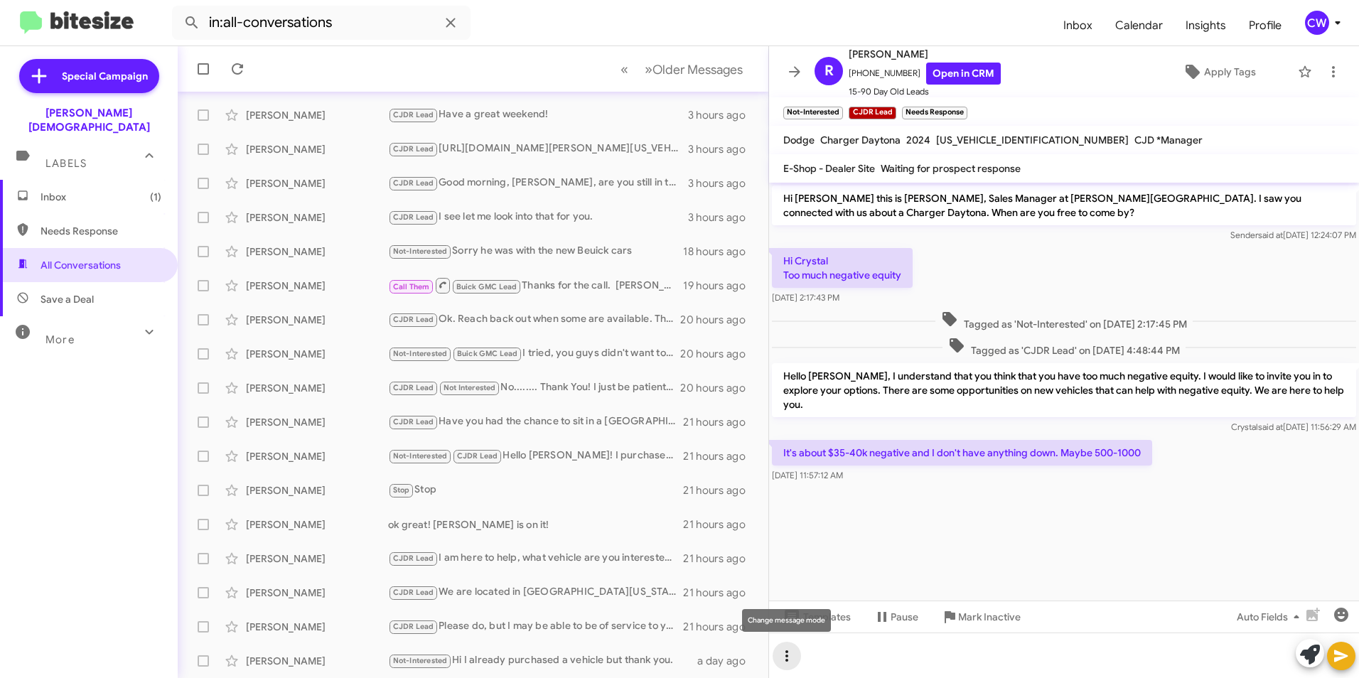
click at [787, 659] on icon at bounding box center [786, 655] width 3 height 11
click at [824, 620] on button "note" at bounding box center [816, 619] width 88 height 34
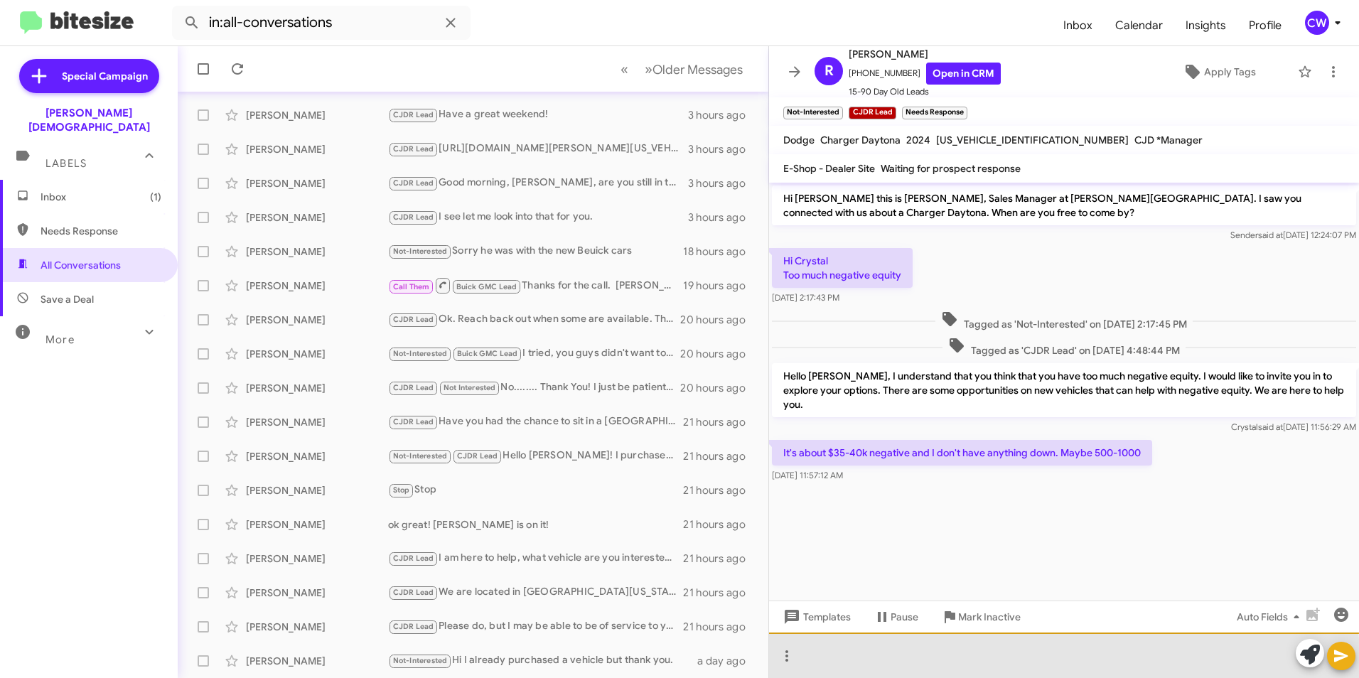
click at [899, 663] on div at bounding box center [1064, 654] width 590 height 45
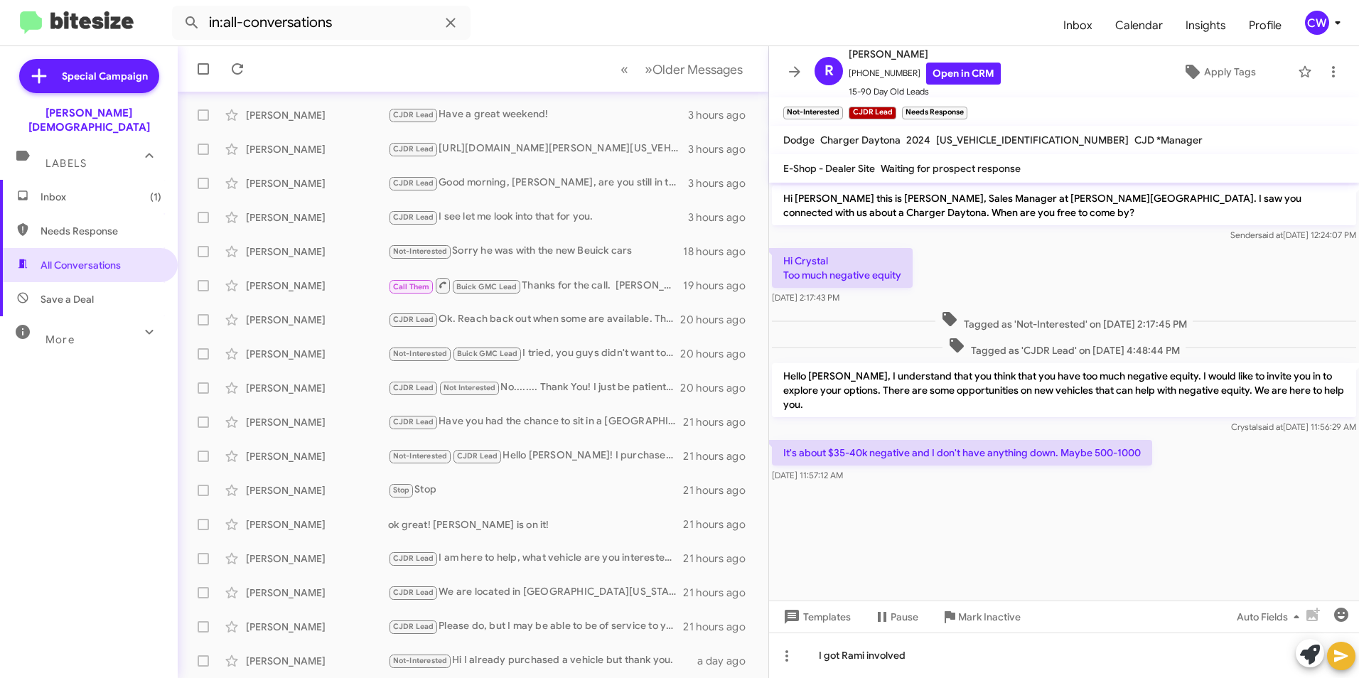
click at [1340, 655] on icon at bounding box center [1341, 656] width 14 height 12
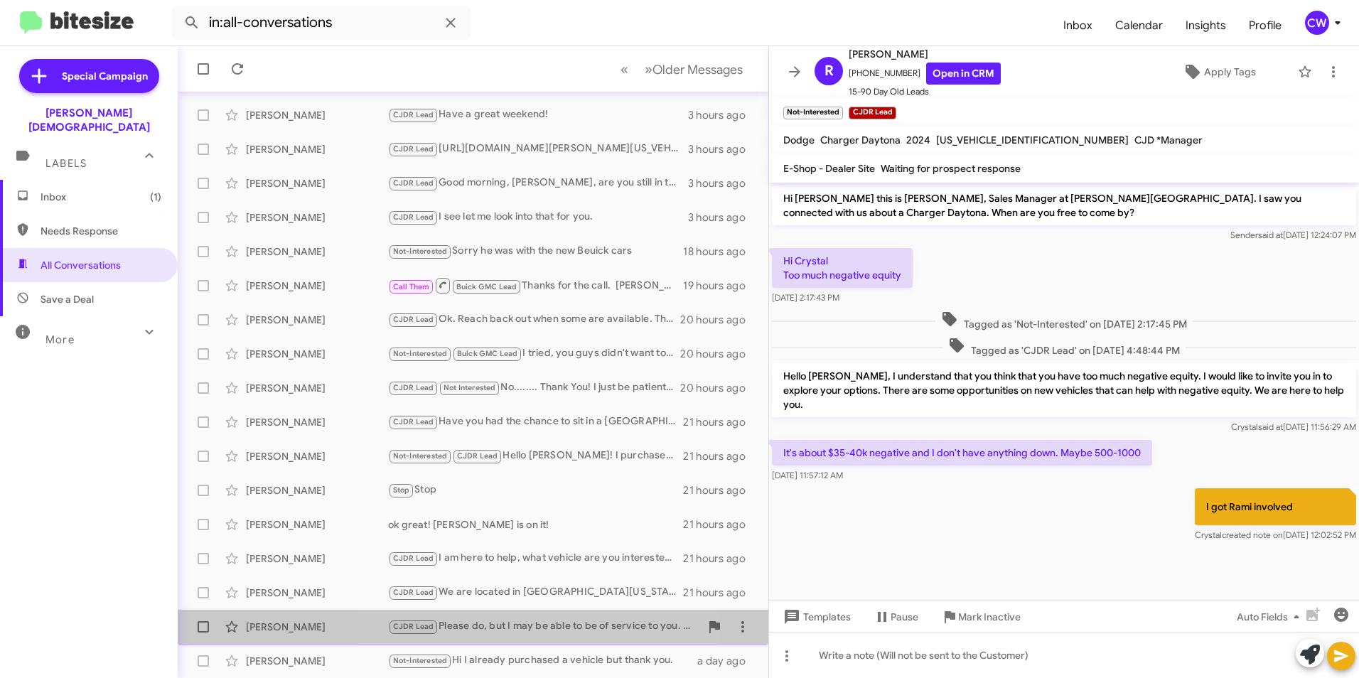
click at [547, 623] on div "CJDR Lead Please do, but I may be able to be of service to you. Why is it a bad…" at bounding box center [544, 626] width 312 height 16
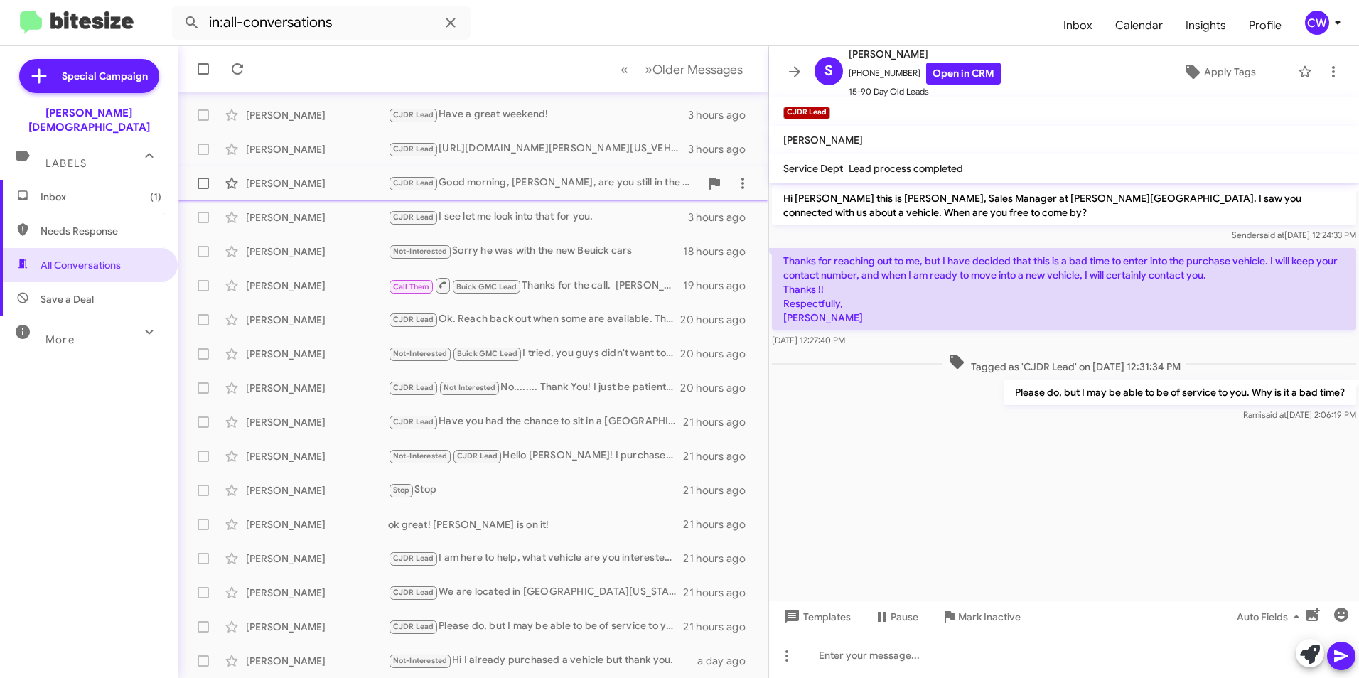
click at [584, 180] on div "CJDR Lead Good morning, Robbie, are you still in the market for a Tacoma?" at bounding box center [544, 183] width 312 height 16
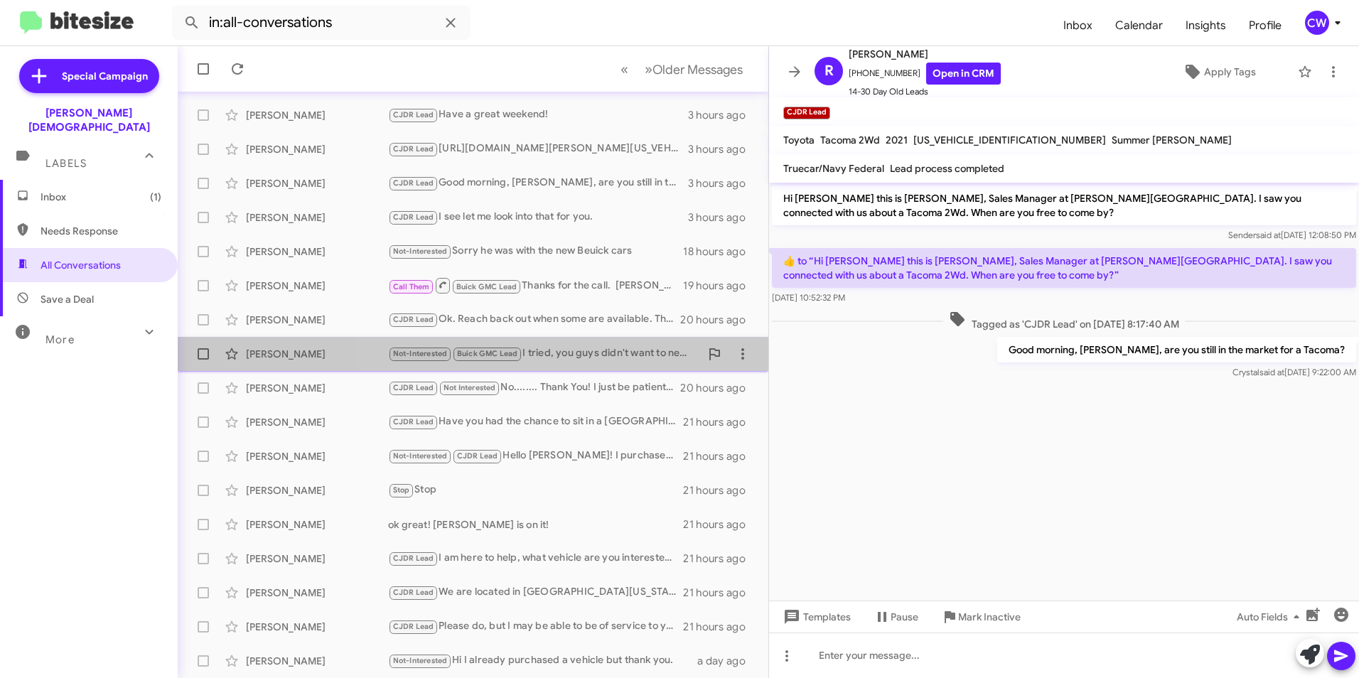
click at [589, 350] on div "Not-Interested Buick GMC Lead I tried, you guys didn't want to negotiate 🤷‍♀️" at bounding box center [544, 353] width 312 height 16
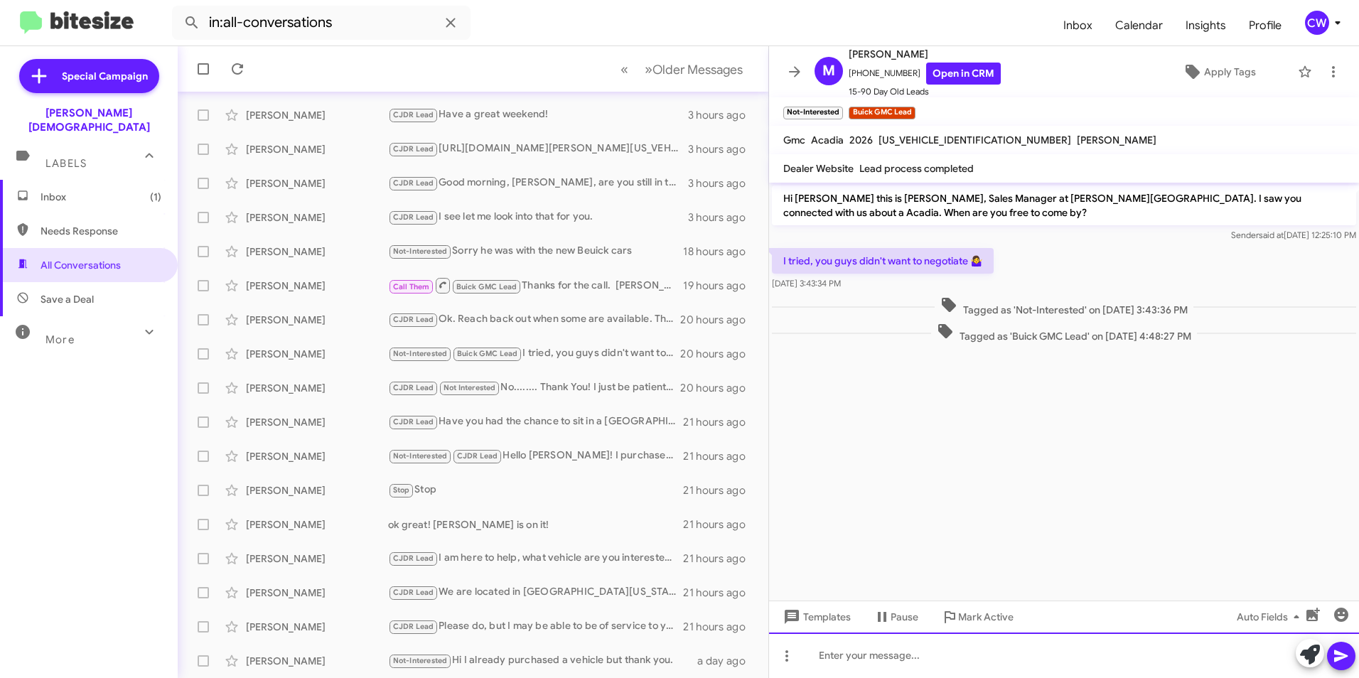
click at [906, 658] on div at bounding box center [1064, 654] width 590 height 45
click at [933, 652] on div "Hi Mallory," at bounding box center [1064, 654] width 590 height 45
drag, startPoint x: 1023, startPoint y: 19, endPoint x: 1061, endPoint y: 22, distance: 38.5
click at [1023, 20] on form "in:all-conversations" at bounding box center [612, 23] width 880 height 34
click at [902, 68] on span "+19546126622 Open in CRM" at bounding box center [925, 74] width 152 height 22
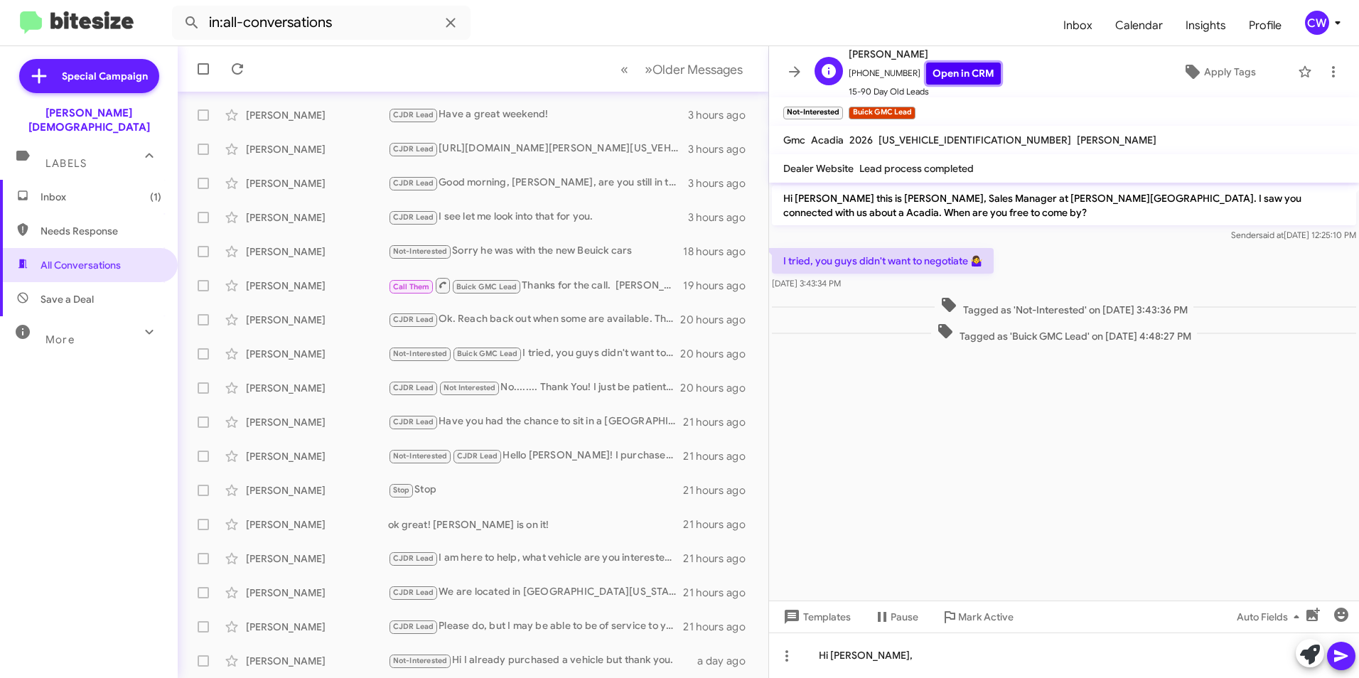
click at [952, 69] on link "Open in CRM" at bounding box center [963, 74] width 75 height 22
click at [910, 658] on div "Hi Mallory," at bounding box center [1064, 654] width 590 height 45
drag, startPoint x: 914, startPoint y: 655, endPoint x: 977, endPoint y: 610, distance: 77.5
click at [977, 610] on span "Mark Active" at bounding box center [985, 617] width 55 height 26
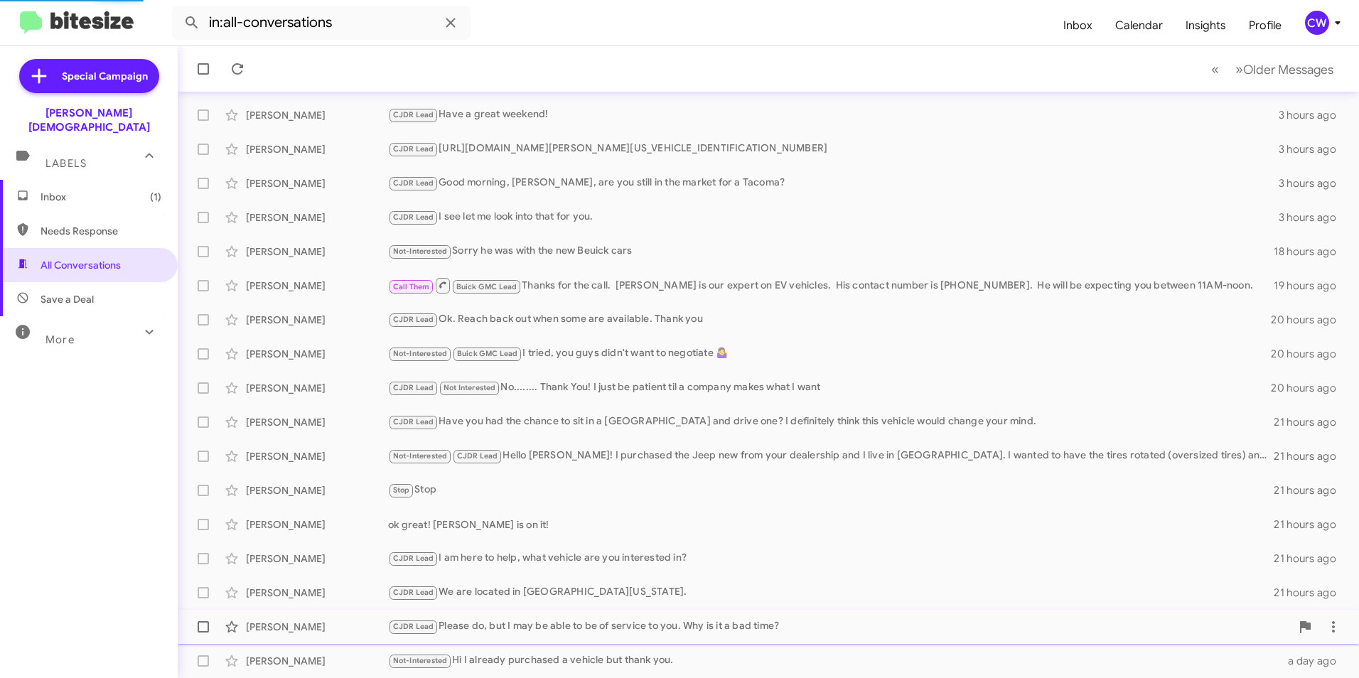
scroll to position [113, 0]
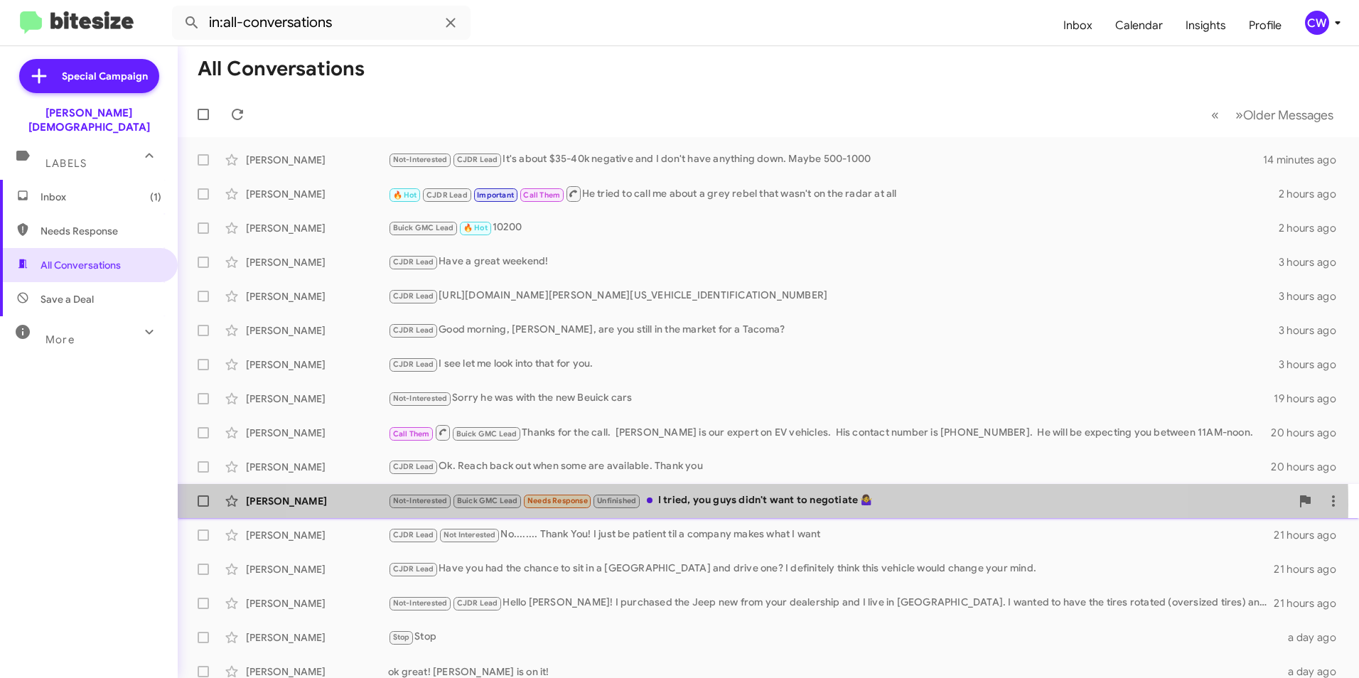
click at [726, 505] on div "Not-Interested Buick GMC Lead Needs Response Unfinished I tried, you guys didn'…" at bounding box center [839, 500] width 903 height 16
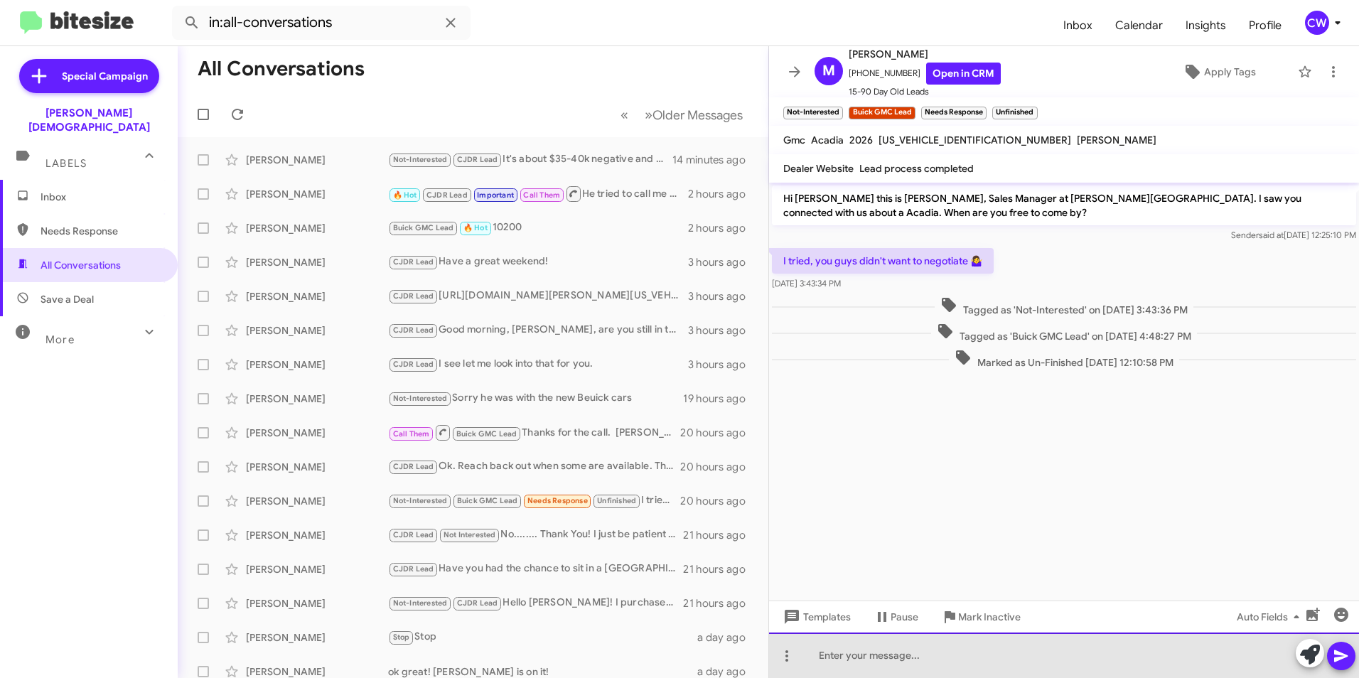
click at [895, 662] on div at bounding box center [1064, 654] width 590 height 45
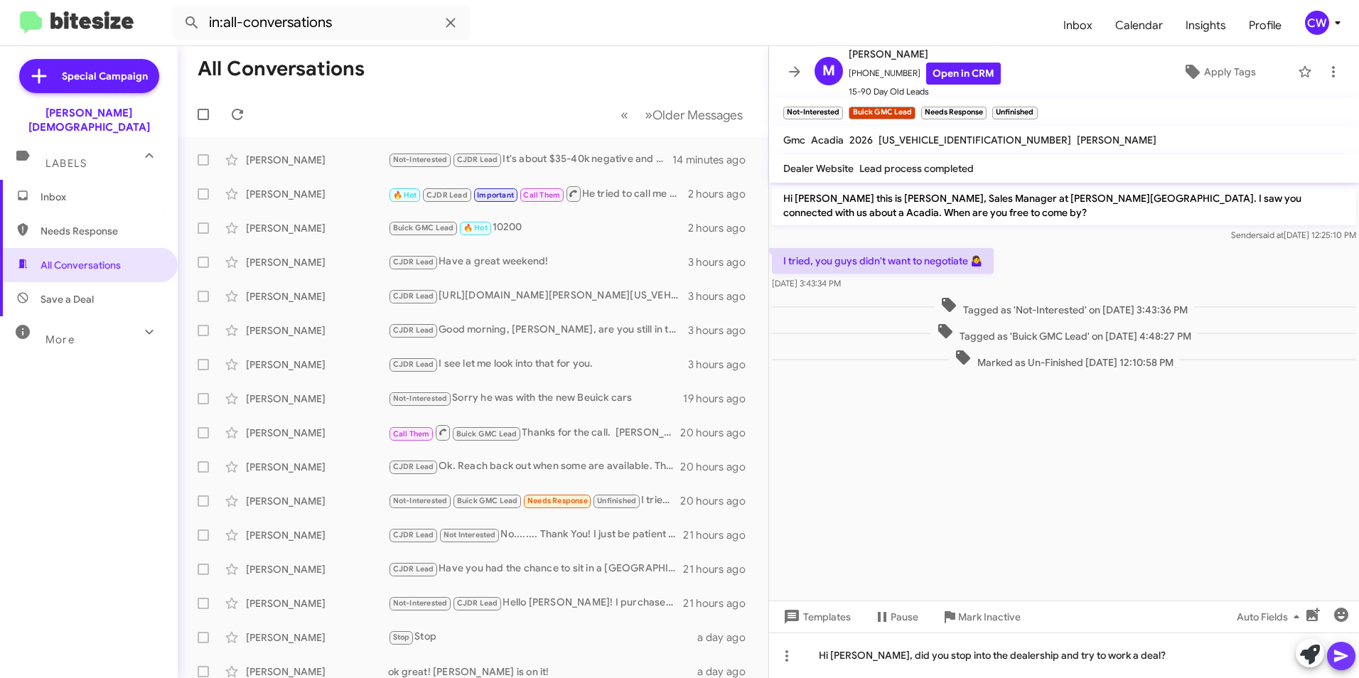
click at [1342, 667] on span at bounding box center [1340, 656] width 17 height 28
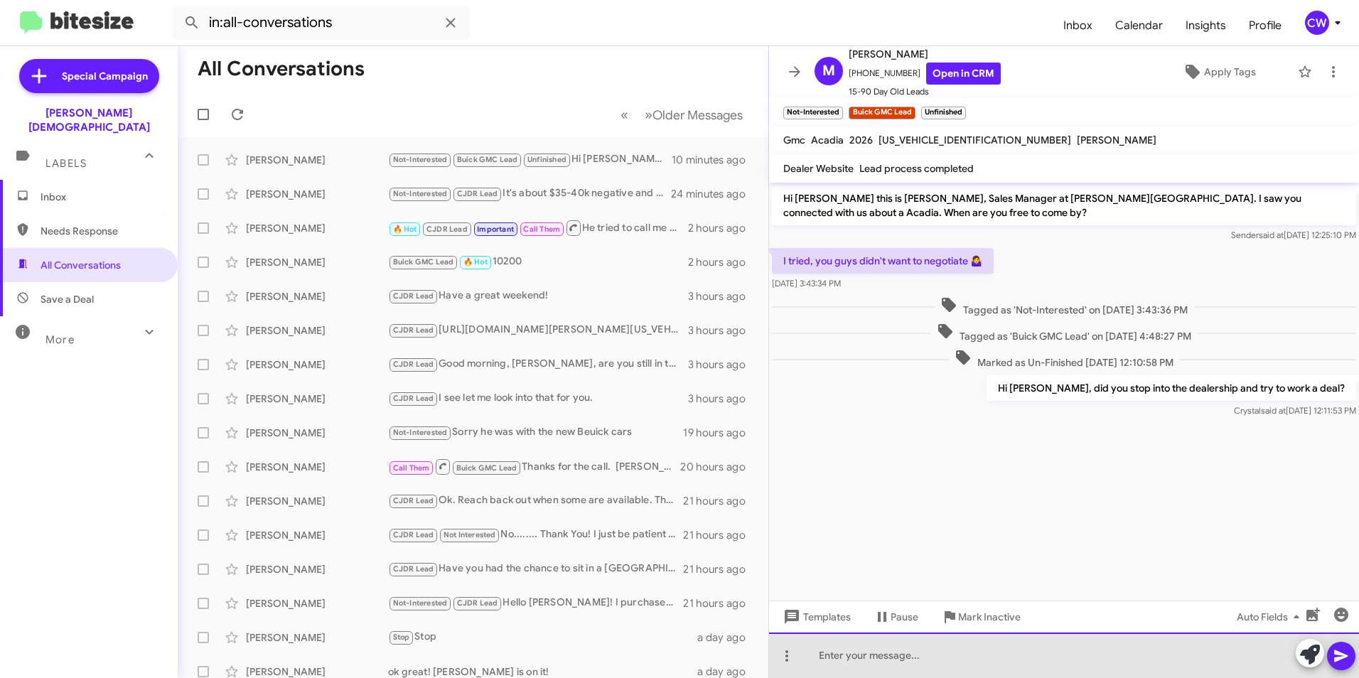
click at [834, 655] on div at bounding box center [1064, 654] width 590 height 45
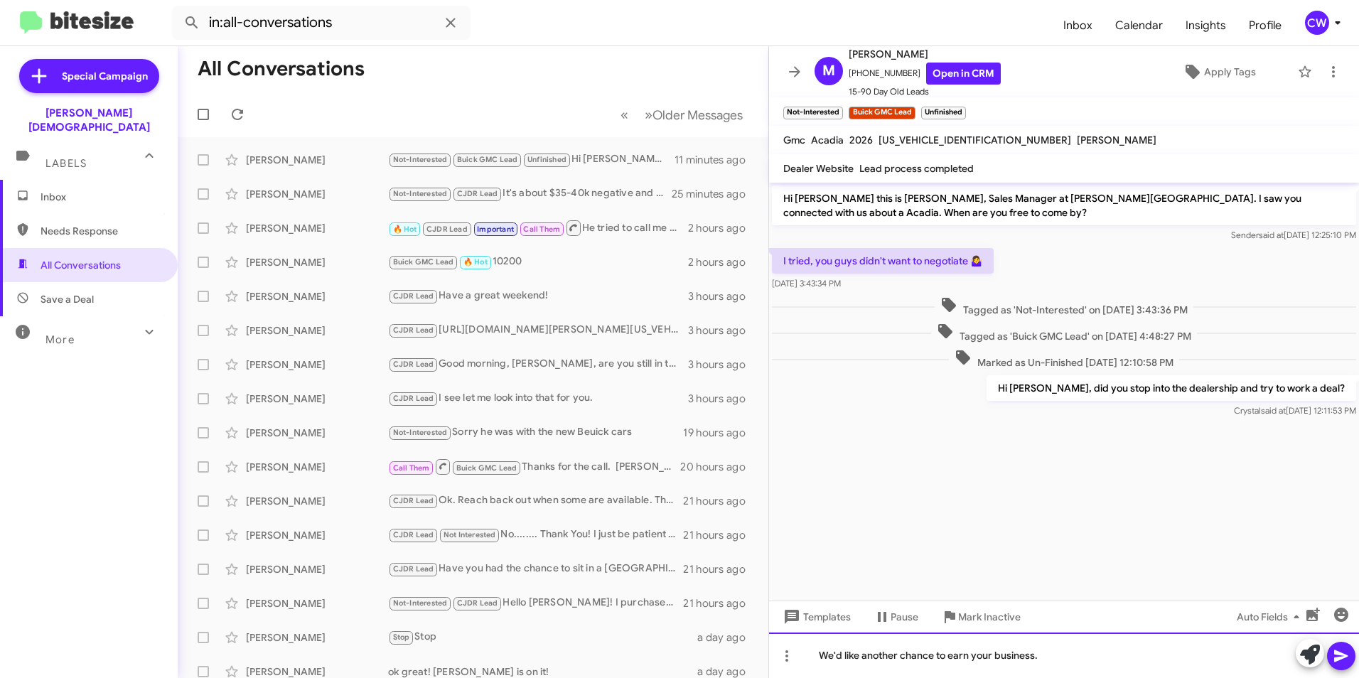
click at [948, 656] on div "We'd like another chance to earn your business." at bounding box center [1064, 654] width 590 height 45
click at [1187, 659] on div "We'd like another chance to hear your offer and possibly earn your business." at bounding box center [1064, 654] width 590 height 45
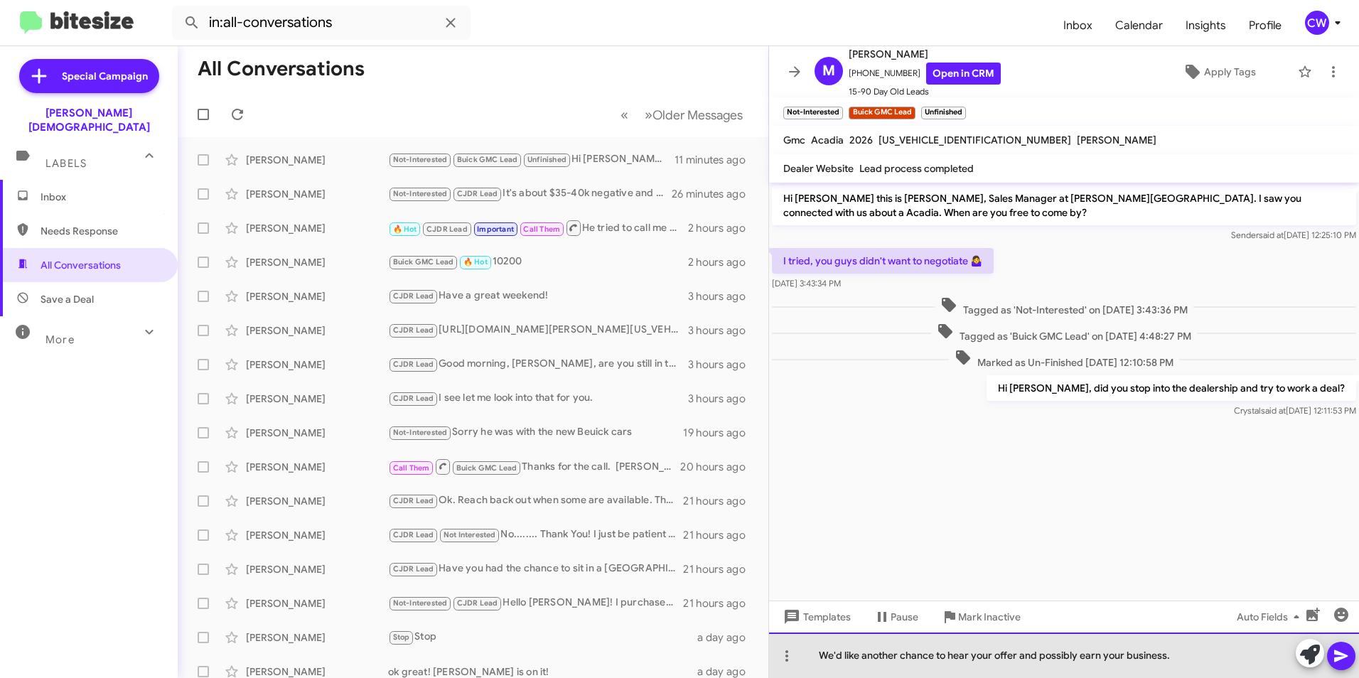
click at [833, 659] on div "We'd like another chance to hear your offer and possibly earn your business." at bounding box center [1064, 654] width 590 height 45
click at [1165, 660] on div "I'd like another chance to hear your offer and possibly earn your business." at bounding box center [1064, 654] width 590 height 45
click at [1161, 657] on div "I'd like another chance to hear your offer and possibly earn your business." at bounding box center [1064, 654] width 590 height 45
drag, startPoint x: 1174, startPoint y: 655, endPoint x: 790, endPoint y: 676, distance: 384.3
click at [790, 676] on div "I'd like another chance to hear your offer and possibly earn your business." at bounding box center [1064, 654] width 590 height 45
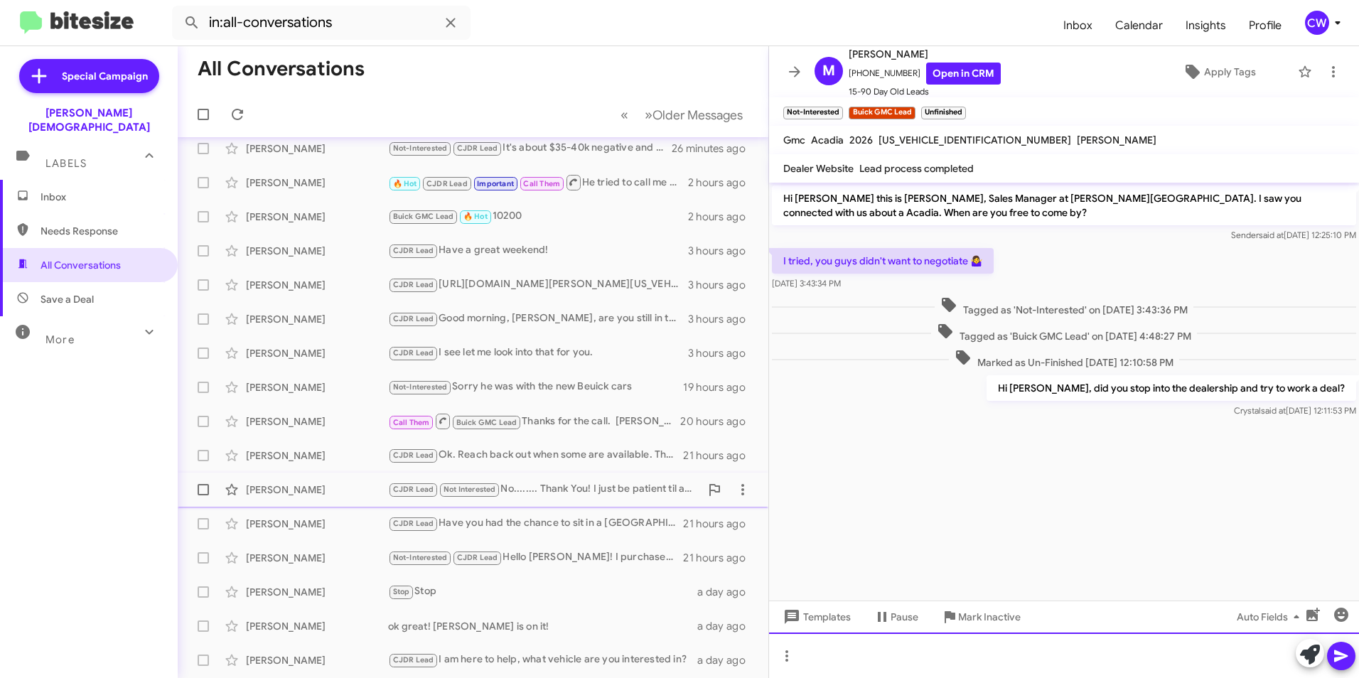
scroll to position [71, 0]
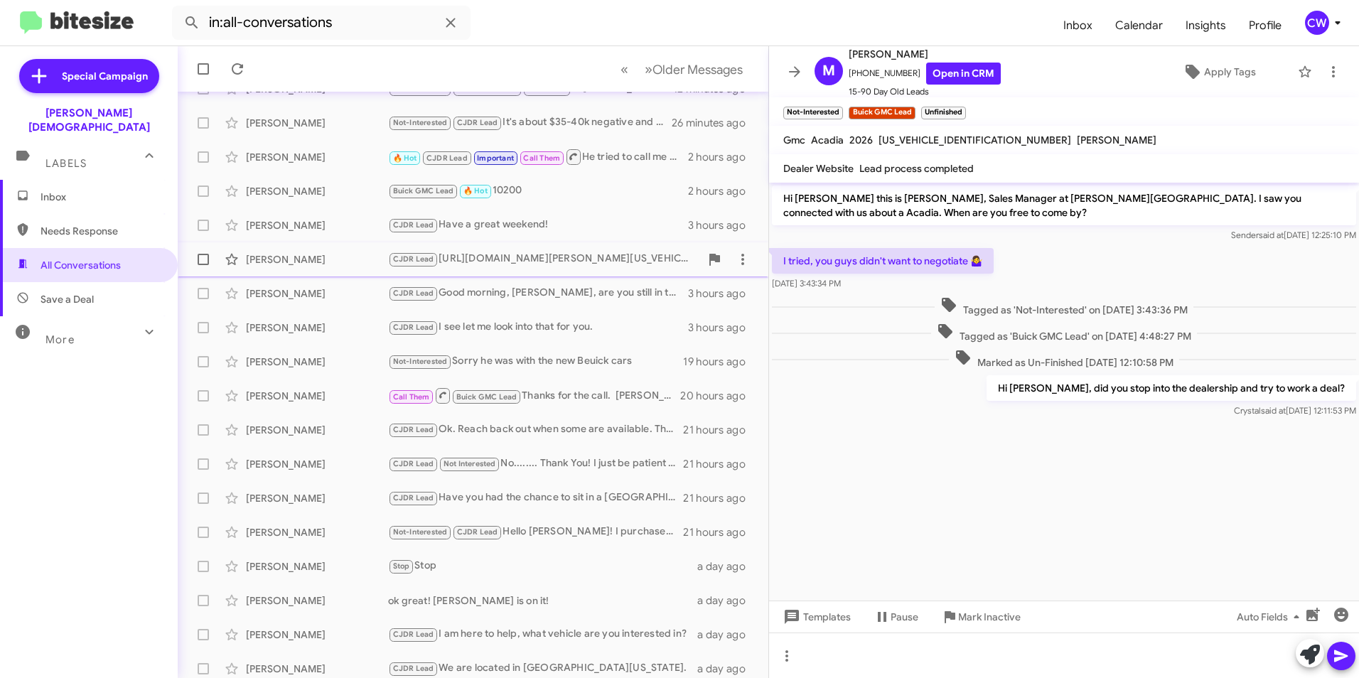
click at [510, 254] on div "CJDR Lead https://www.fermancjdtampa.com/new-Lutz-2026-RAM-1500-Laramie-1C6SRFJ…" at bounding box center [544, 259] width 312 height 16
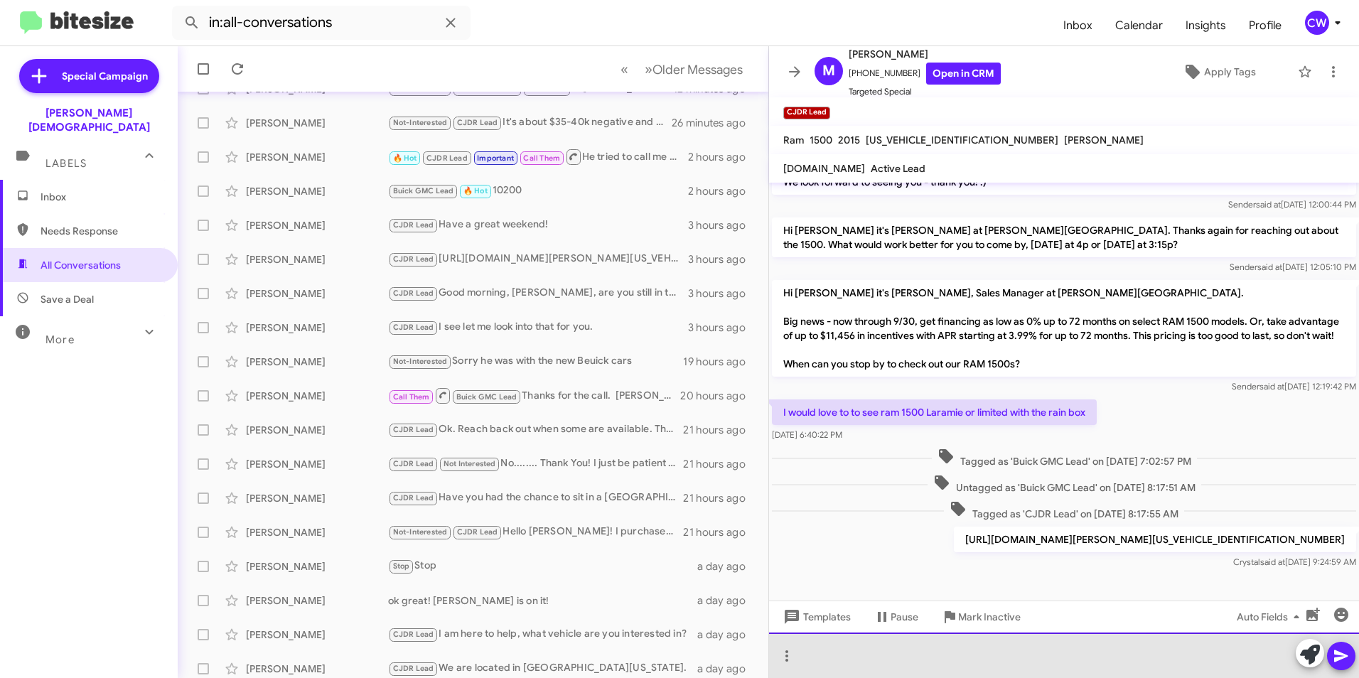
click at [981, 657] on div at bounding box center [1064, 654] width 590 height 45
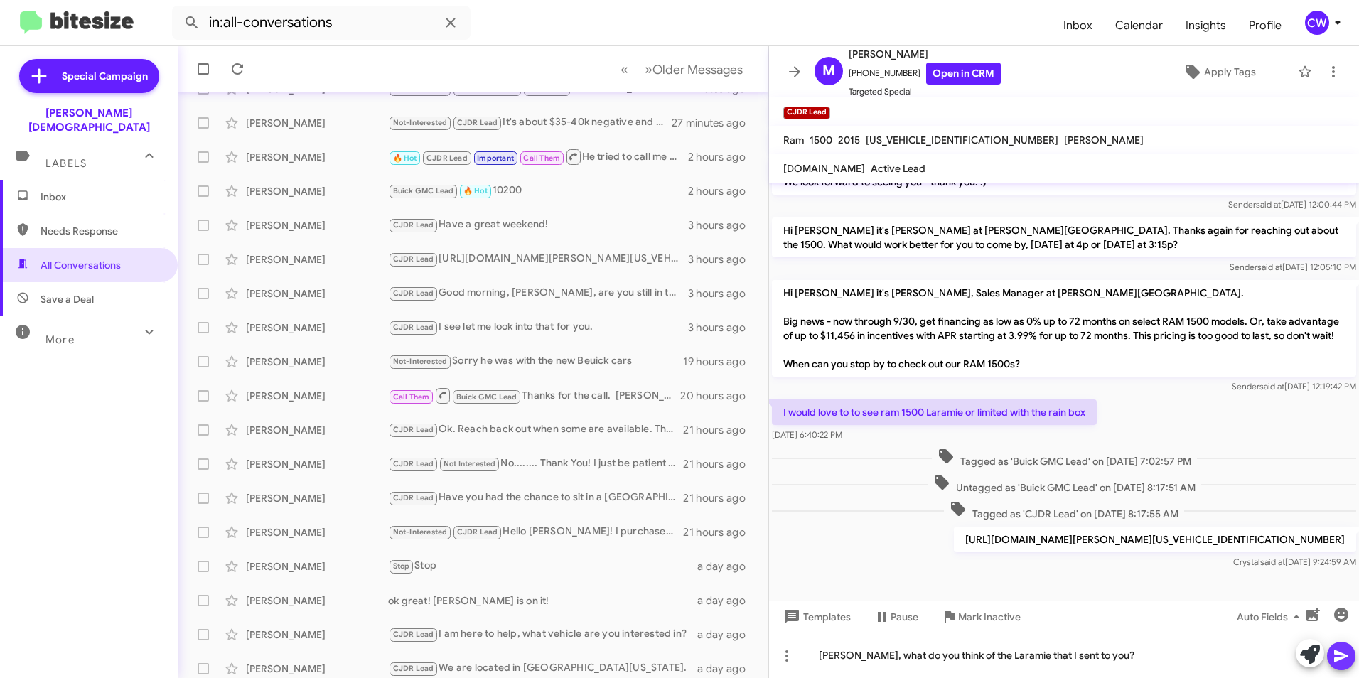
click at [1335, 664] on span at bounding box center [1340, 656] width 17 height 28
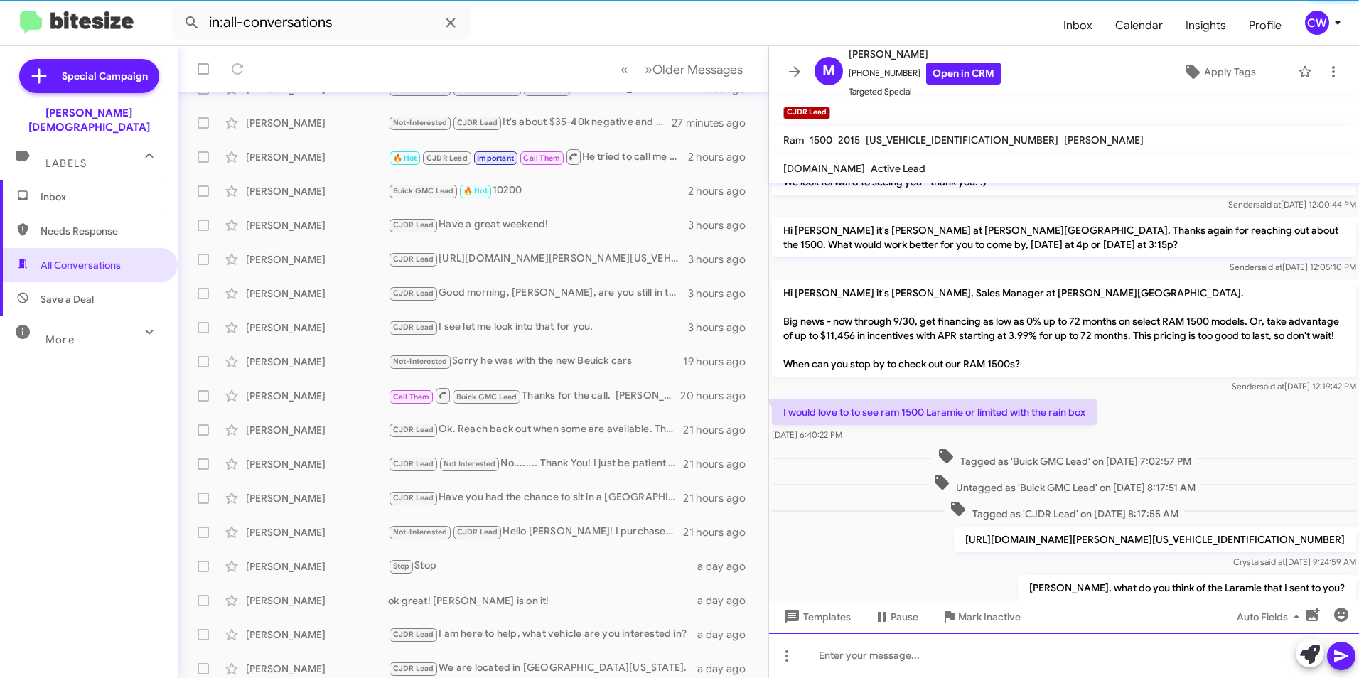
scroll to position [125, 0]
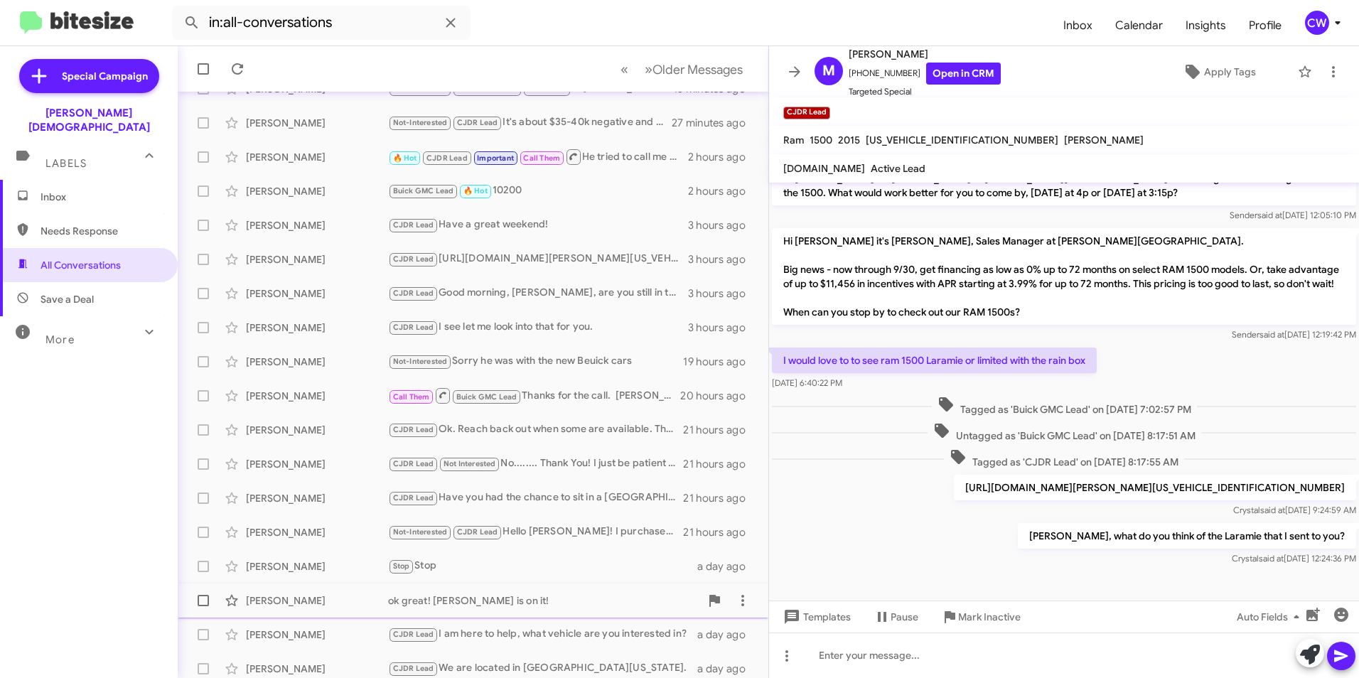
click at [458, 602] on div "ok great! [PERSON_NAME] is on it!" at bounding box center [544, 600] width 312 height 14
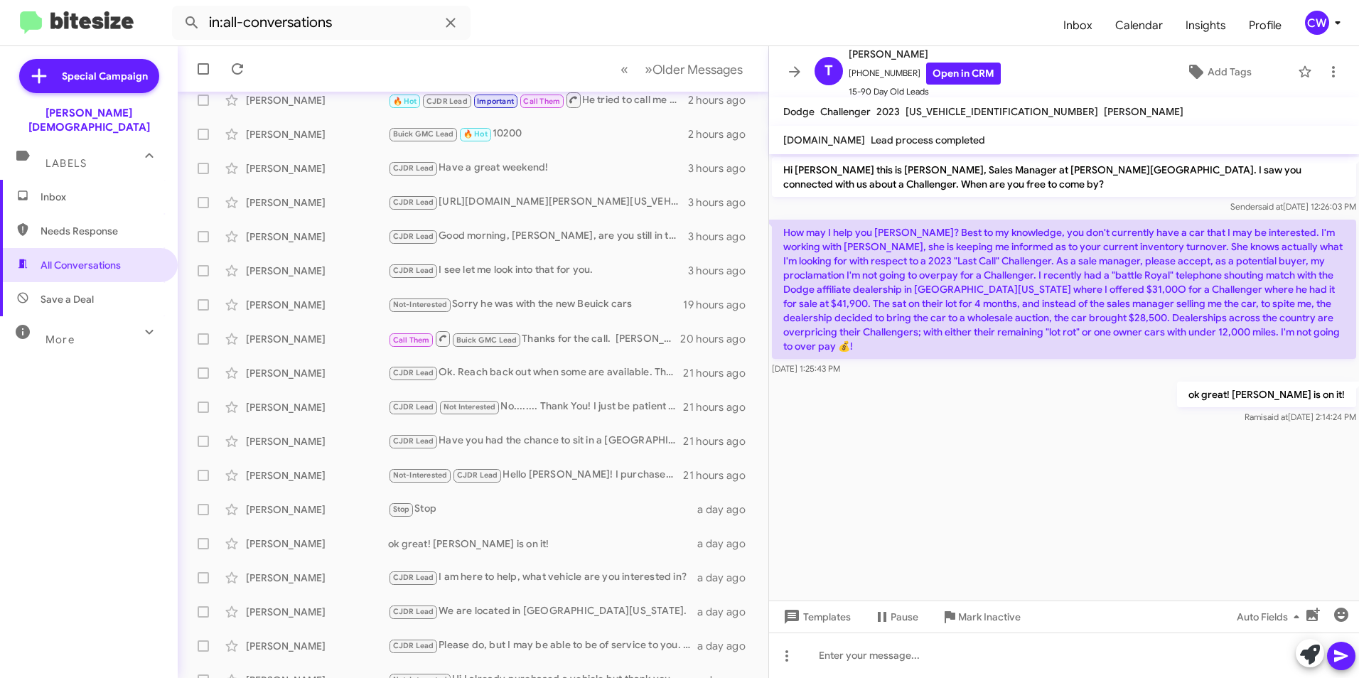
scroll to position [147, 0]
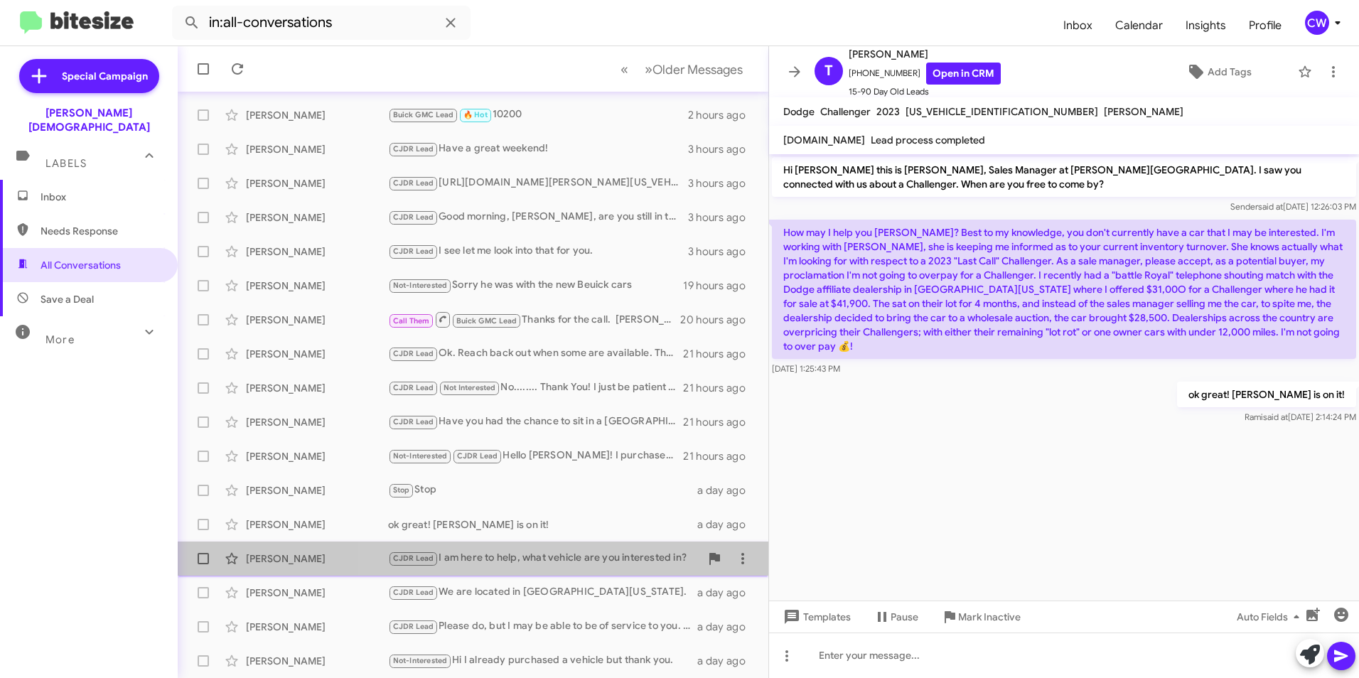
click at [577, 564] on div "CJDR Lead I am here to help, what vehicle are you interested in?" at bounding box center [544, 558] width 312 height 16
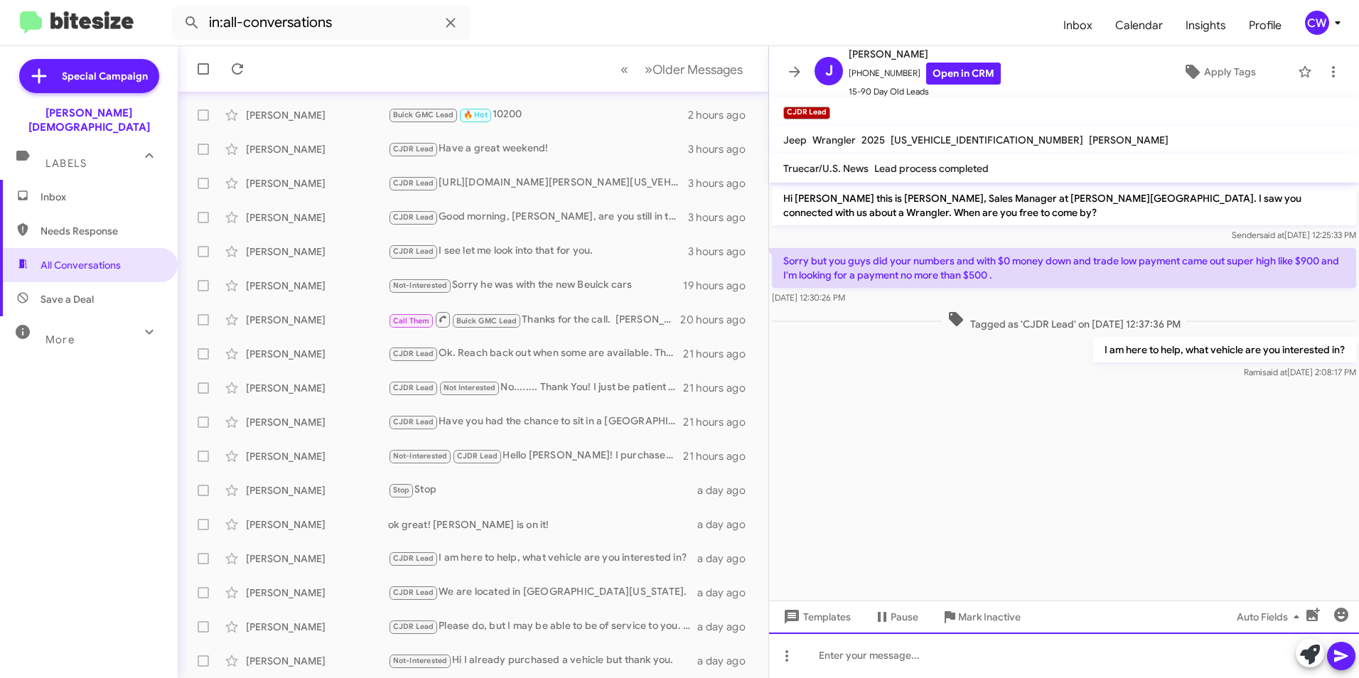
click at [853, 653] on div at bounding box center [1064, 654] width 590 height 45
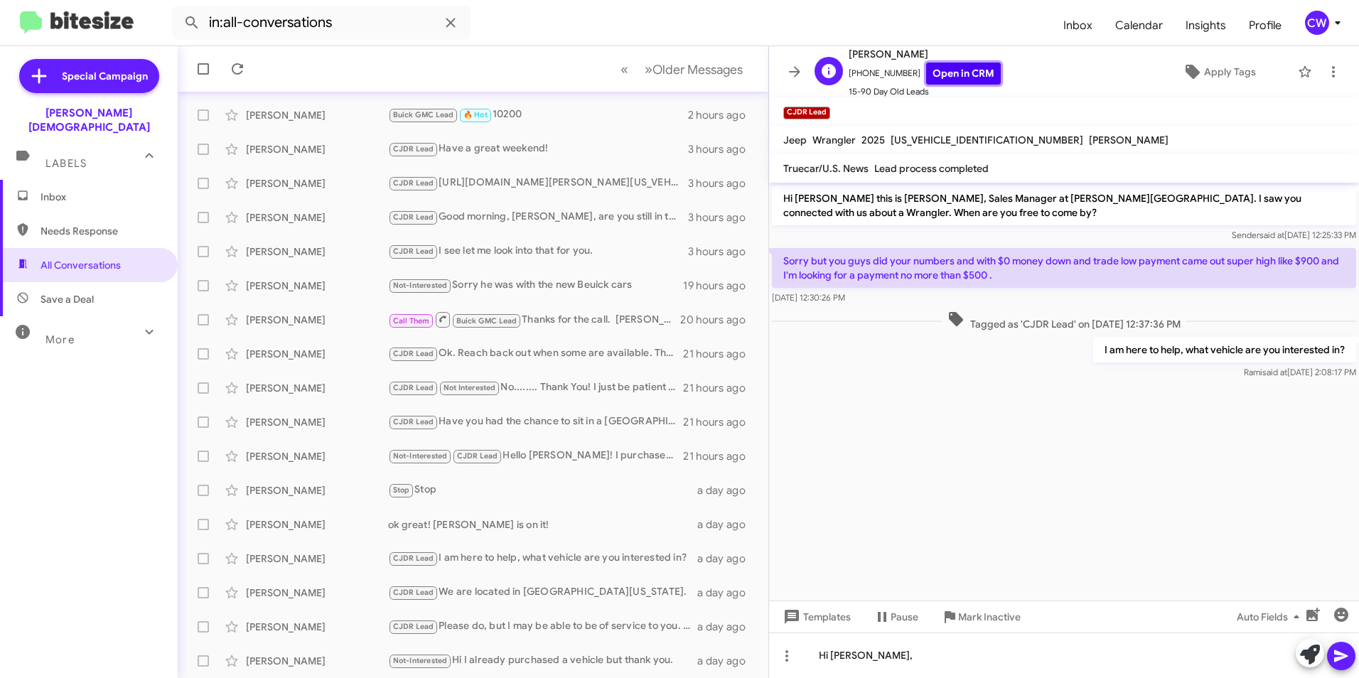
click at [959, 76] on link "Open in CRM" at bounding box center [963, 74] width 75 height 22
click at [871, 651] on div "Hi Jimmy," at bounding box center [1064, 654] width 590 height 45
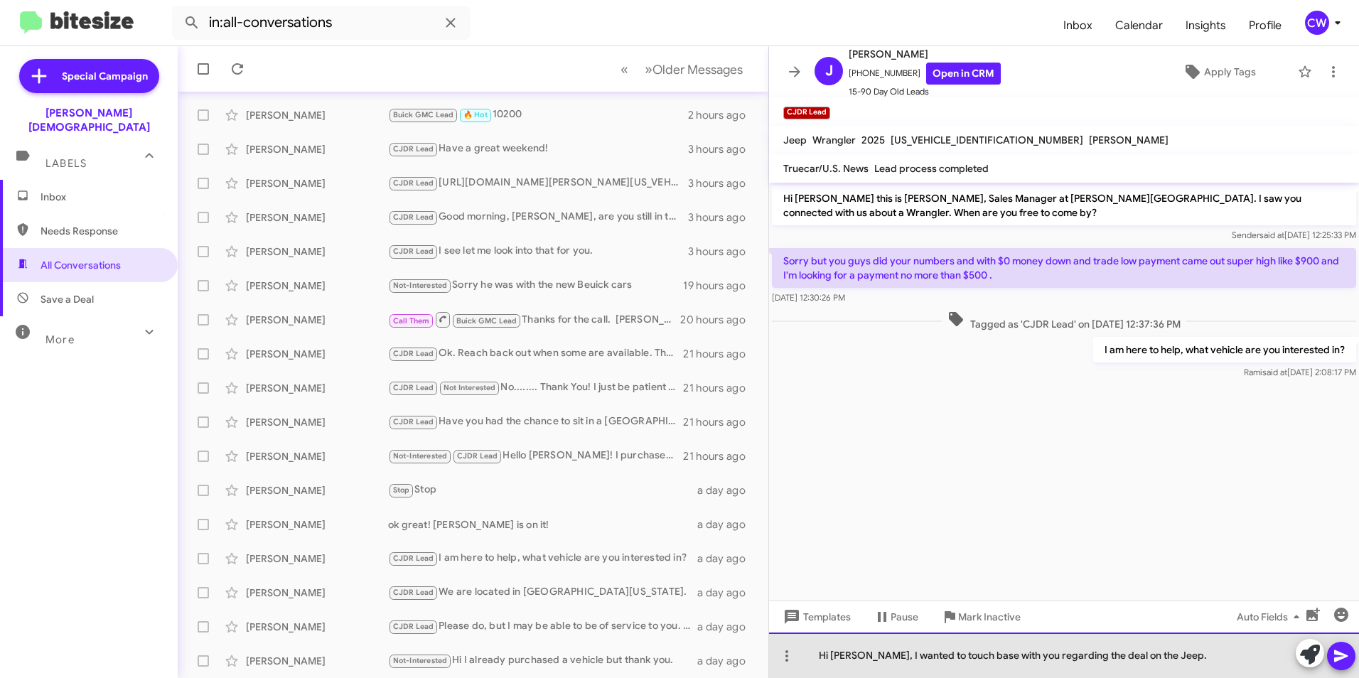
click at [1184, 659] on div "Hi Jimmy, I wanted to touch base with you regarding the deal on the Jeep." at bounding box center [1064, 654] width 590 height 45
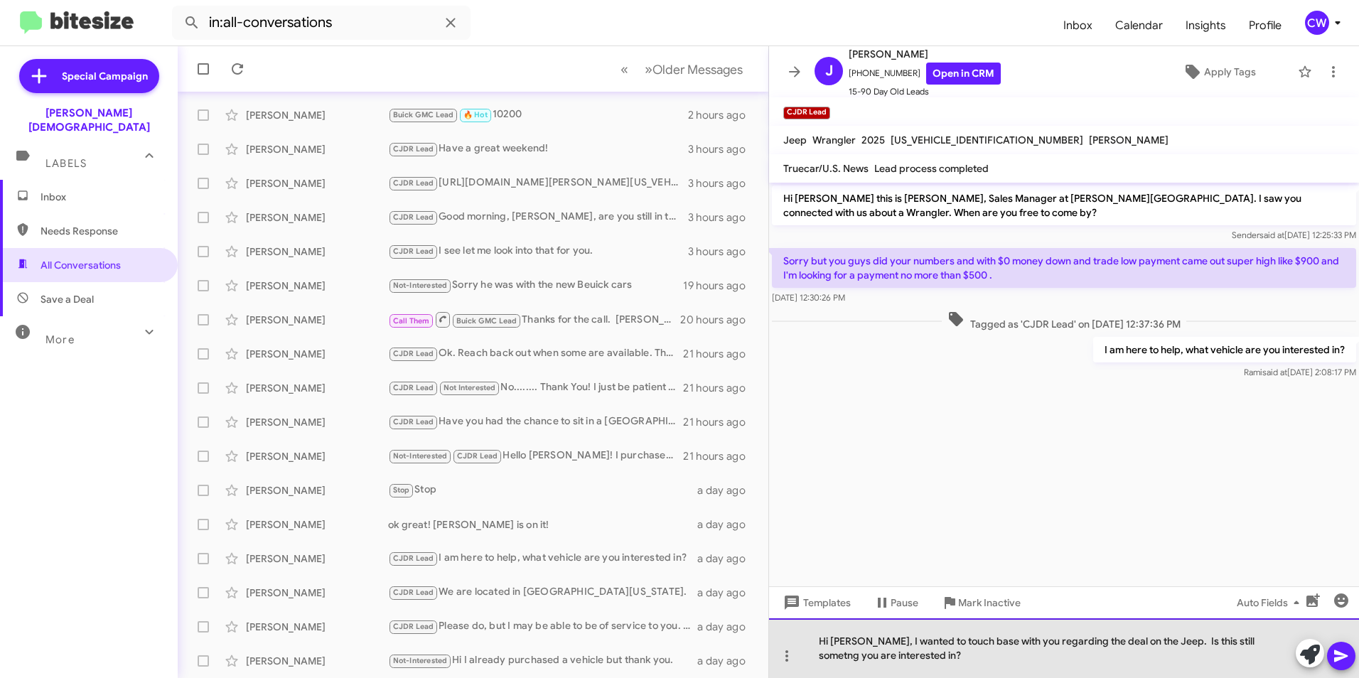
click at [1214, 666] on div "Hi Jimmy, I wanted to touch base with you regarding the deal on the Jeep. Is th…" at bounding box center [1064, 648] width 590 height 60
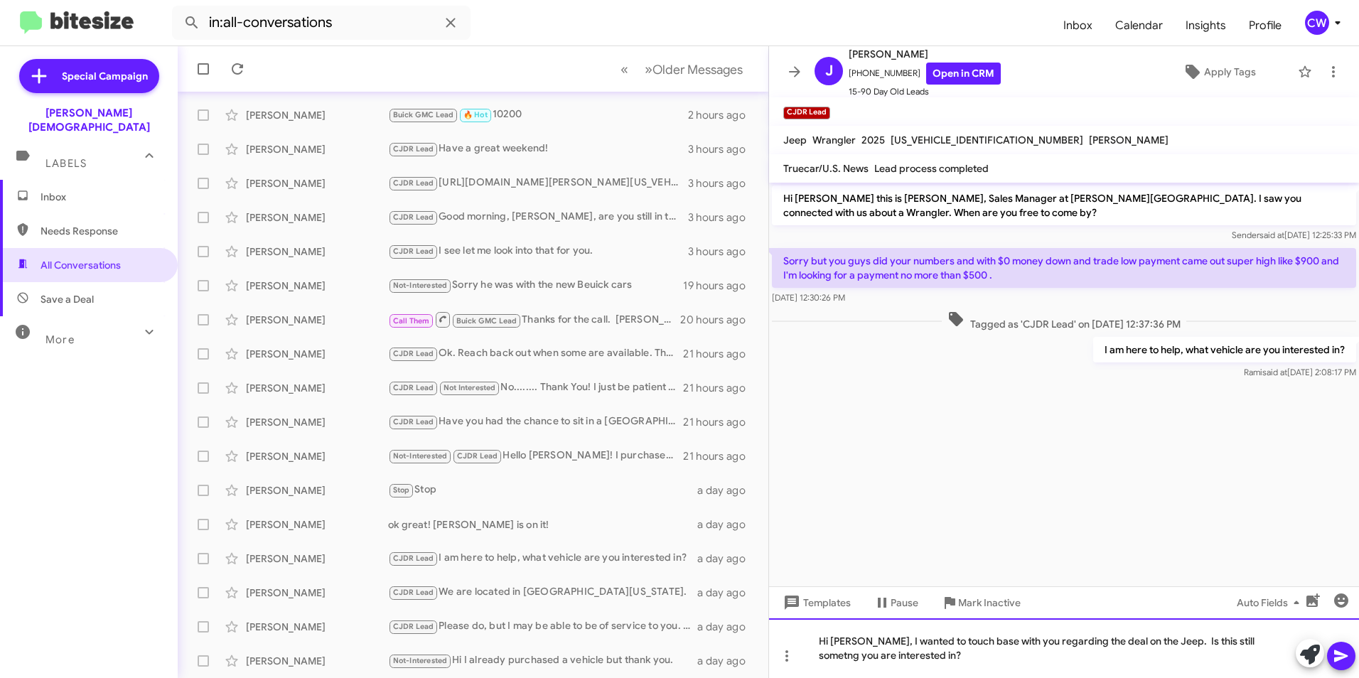
drag, startPoint x: 1226, startPoint y: 641, endPoint x: 1162, endPoint y: 669, distance: 70.0
click at [1162, 669] on div "Hi Jimmy, I wanted to touch base with you regarding the deal on the Jeep. Is th…" at bounding box center [1064, 648] width 590 height 60
click at [1339, 660] on icon at bounding box center [1340, 655] width 17 height 17
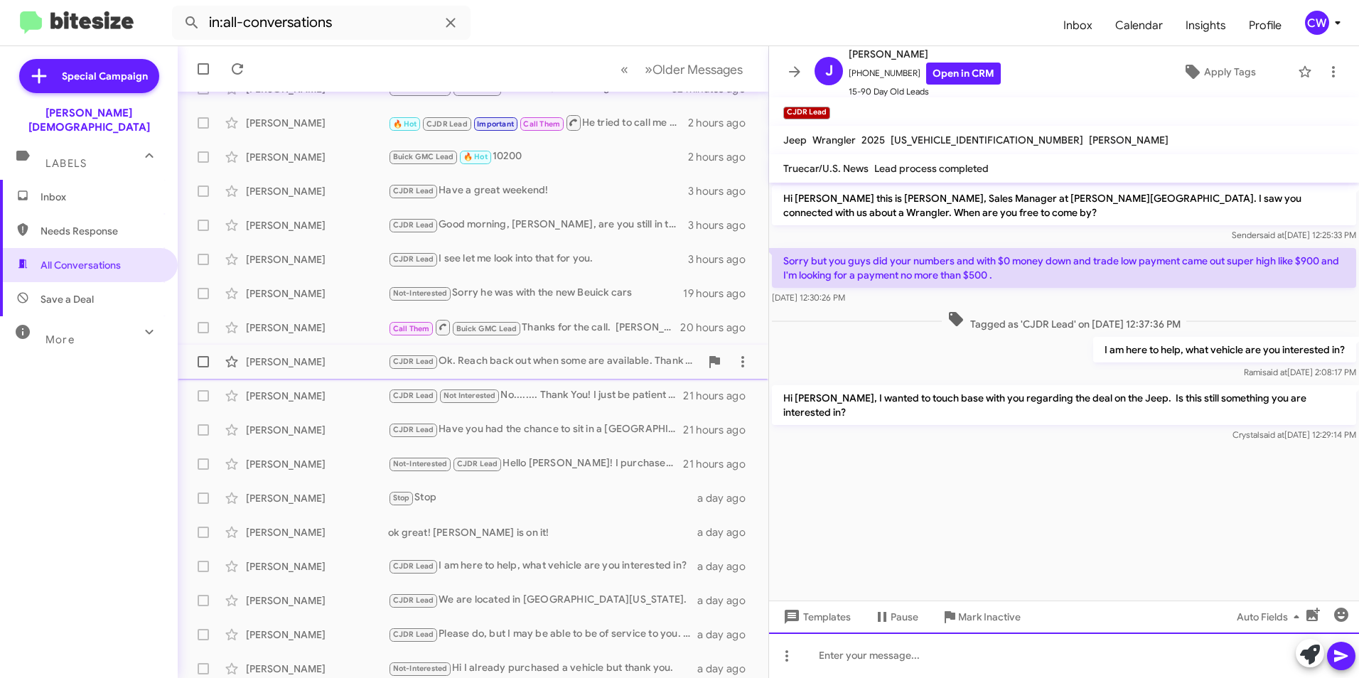
scroll to position [147, 0]
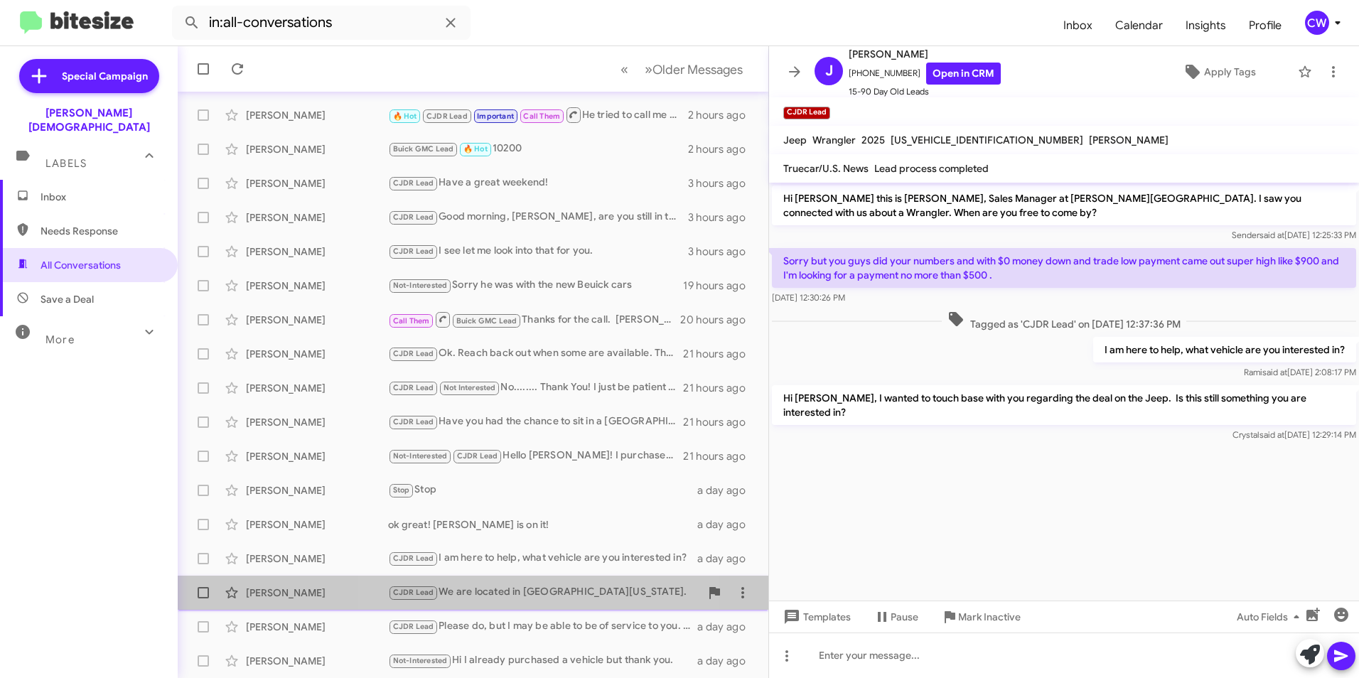
click at [516, 591] on div "CJDR Lead We are located in Tampa Florida." at bounding box center [544, 592] width 312 height 16
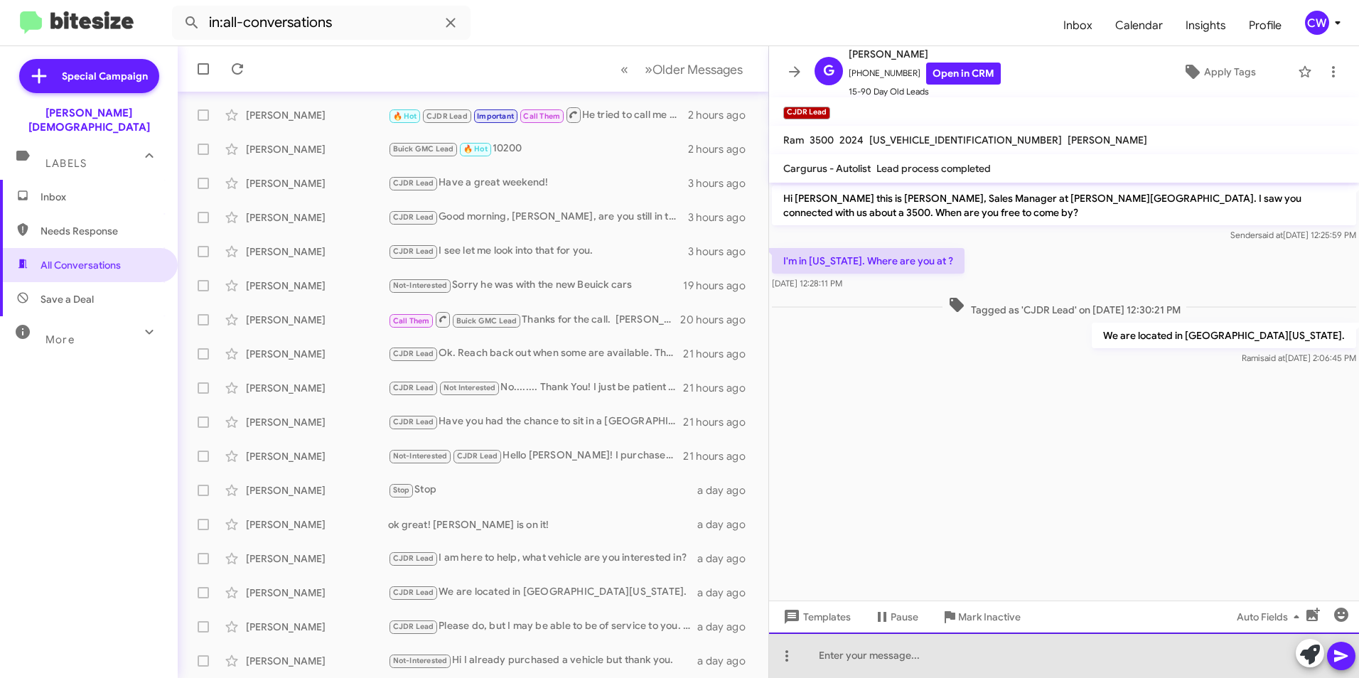
click at [854, 662] on div at bounding box center [1064, 654] width 590 height 45
click at [1091, 657] on div "Hi Gianni! We ship vehicles if there is anything that you are interested in." at bounding box center [1064, 654] width 590 height 45
click at [1208, 657] on div "Hi Gianni! We ship vehicles if there is anything that you are still interested …" at bounding box center [1064, 654] width 590 height 45
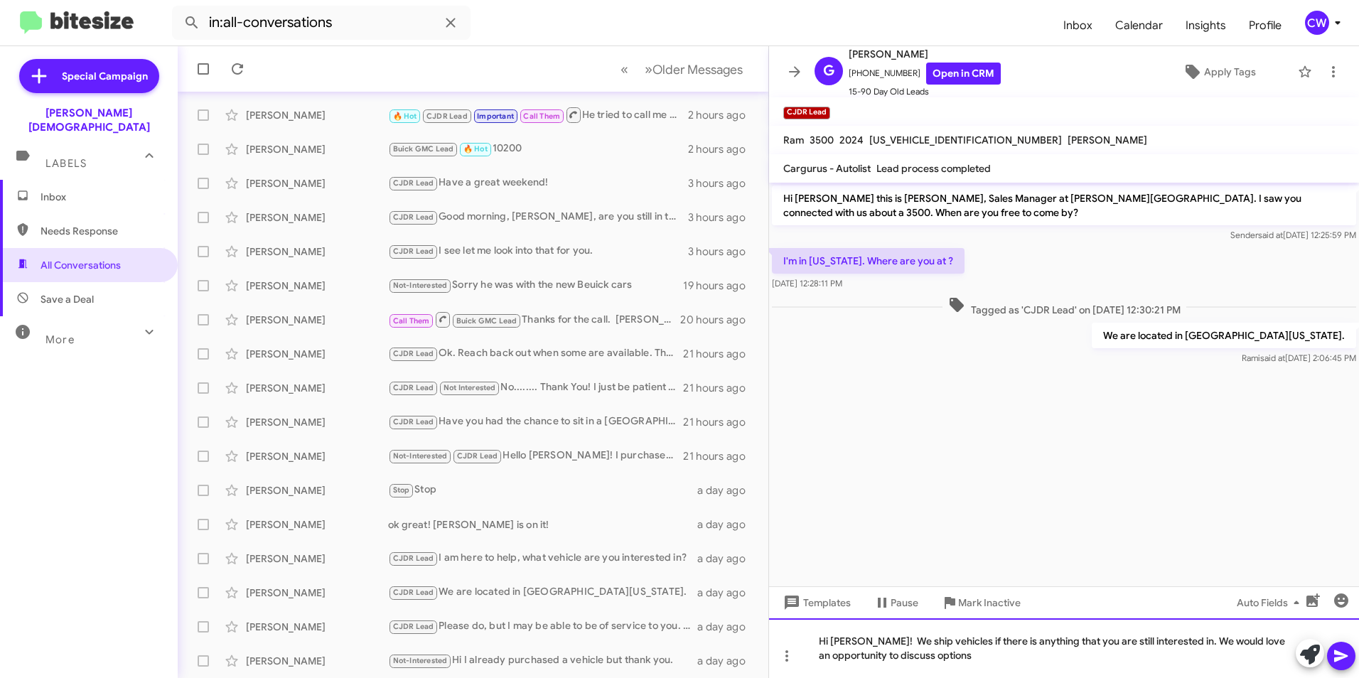
click at [922, 662] on div "Hi Gianni! We ship vehicles if there is anything that you are still interested …" at bounding box center [1064, 648] width 590 height 60
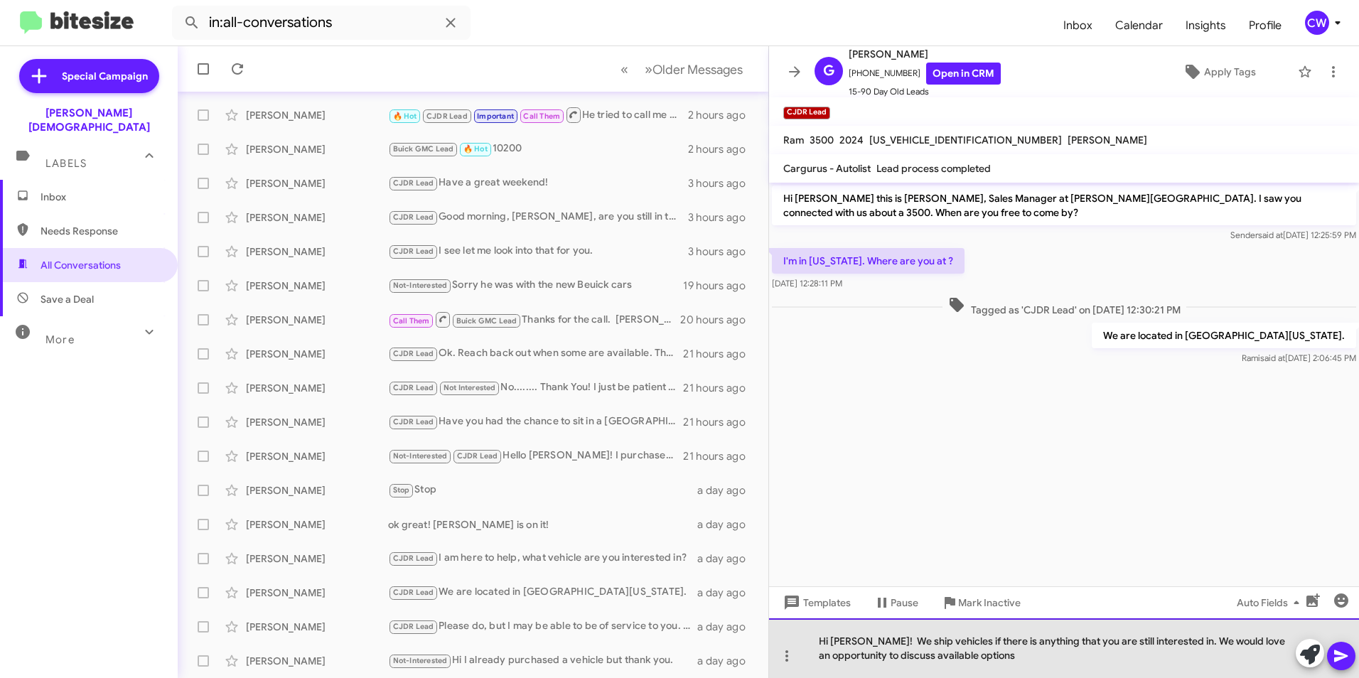
click at [1013, 657] on div "Hi Gianni! We ship vehicles if there is anything that you are still interested …" at bounding box center [1064, 648] width 590 height 60
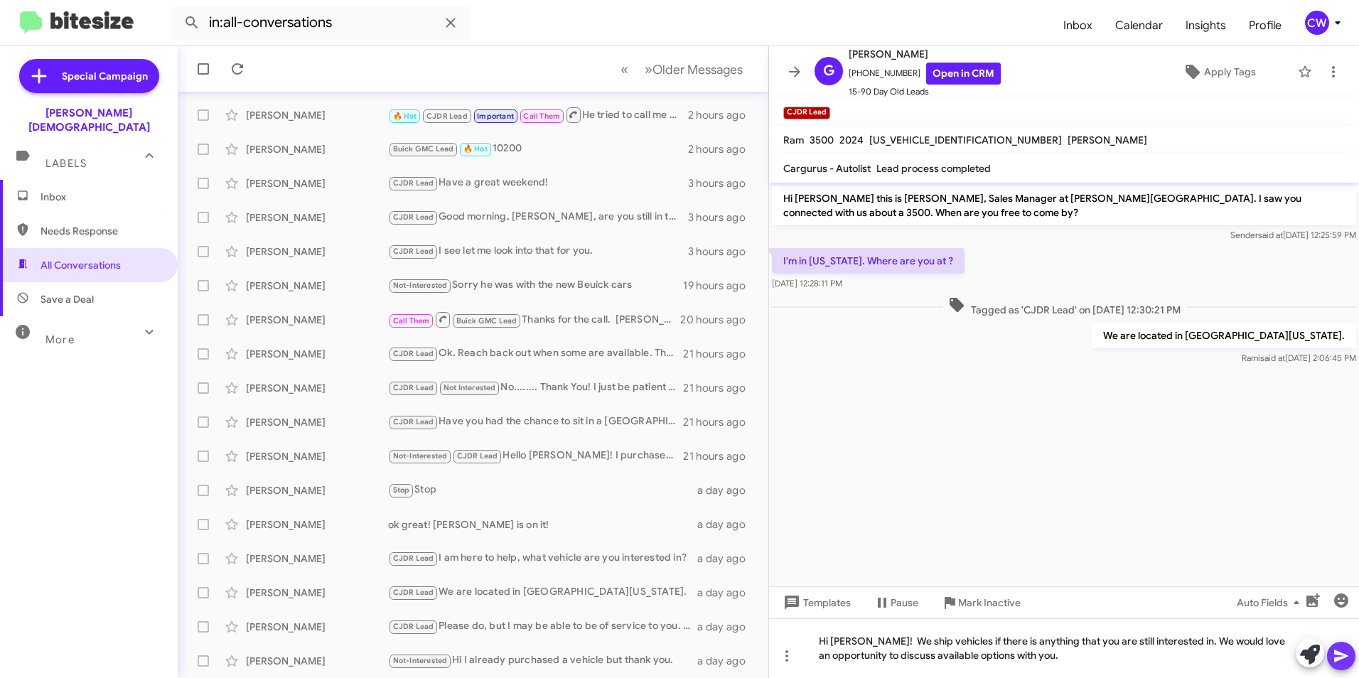
click at [1340, 665] on span at bounding box center [1340, 656] width 17 height 28
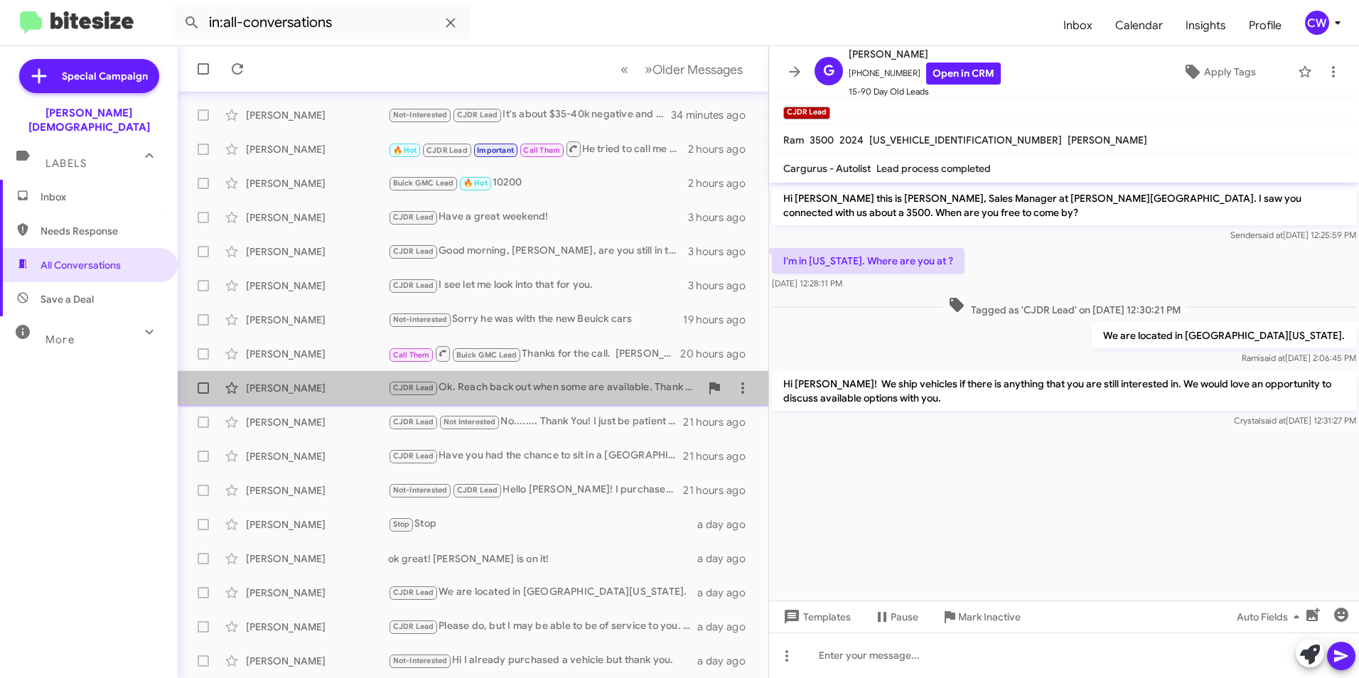
click at [578, 390] on div "CJDR Lead Ok. Reach back out when some are available. Thank you" at bounding box center [544, 387] width 312 height 16
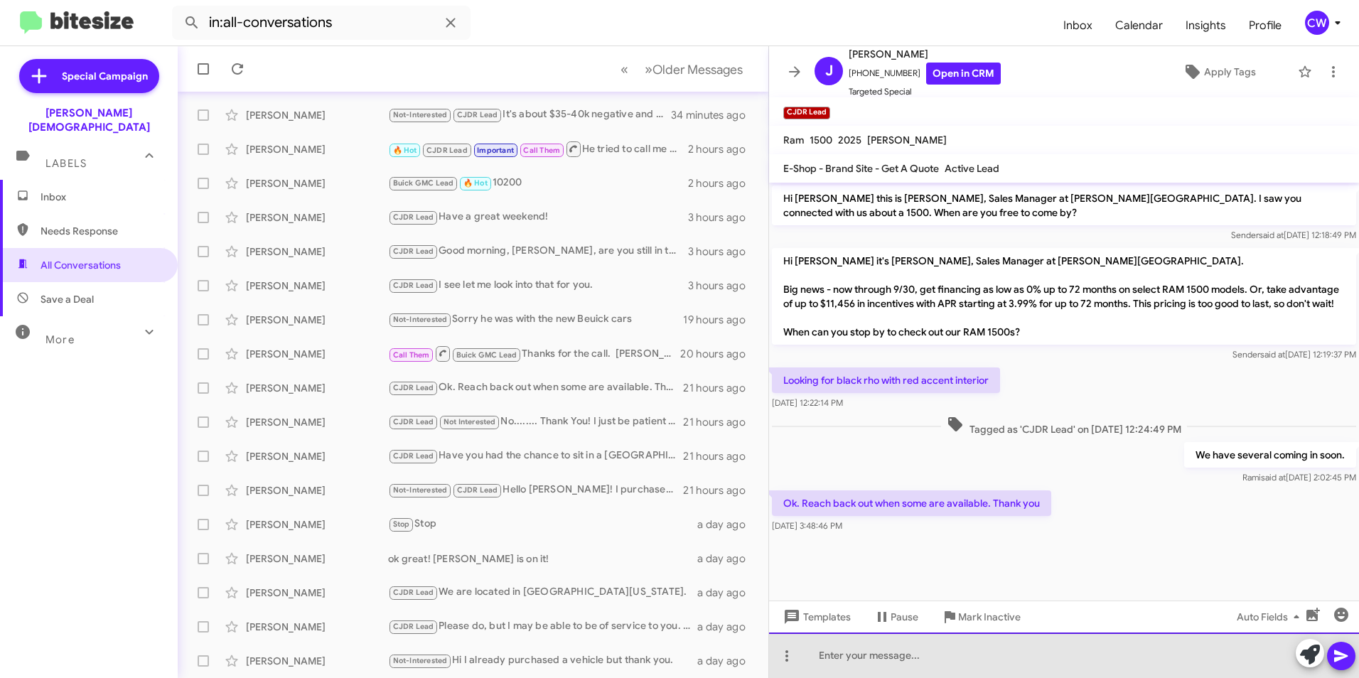
click at [858, 655] on div at bounding box center [1064, 654] width 590 height 45
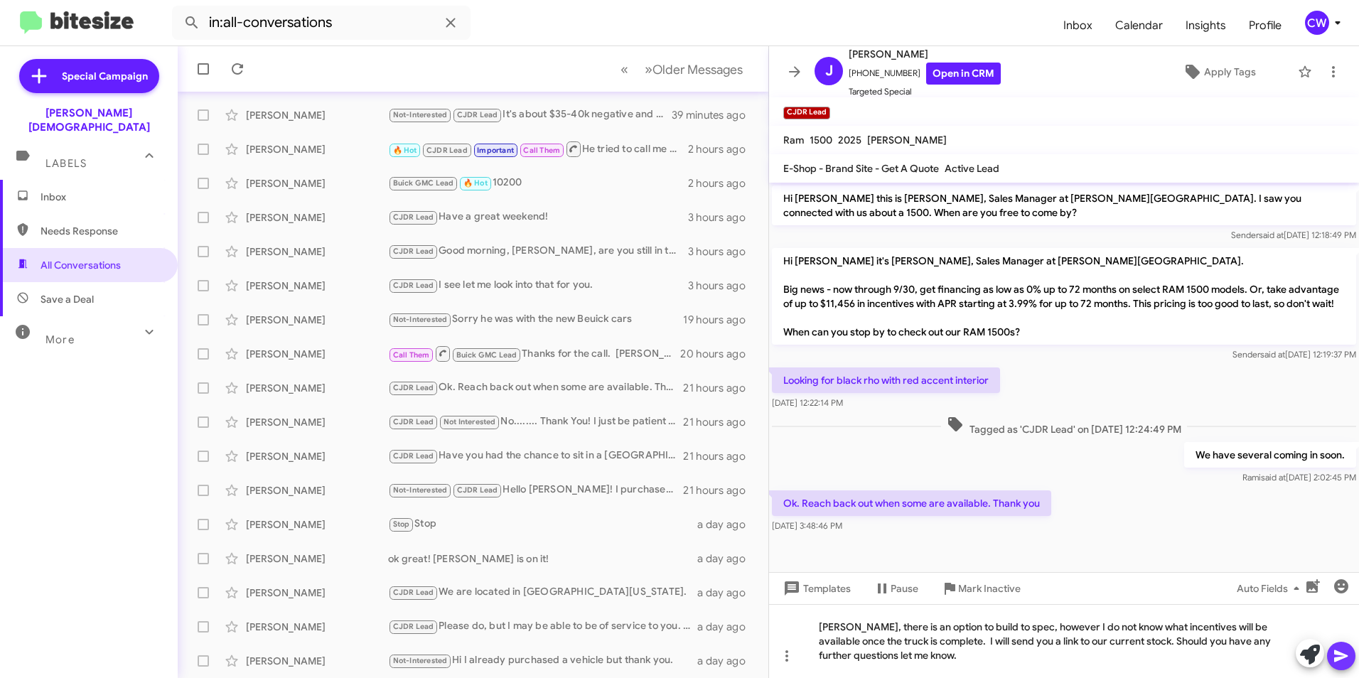
click at [1341, 659] on icon at bounding box center [1341, 656] width 14 height 12
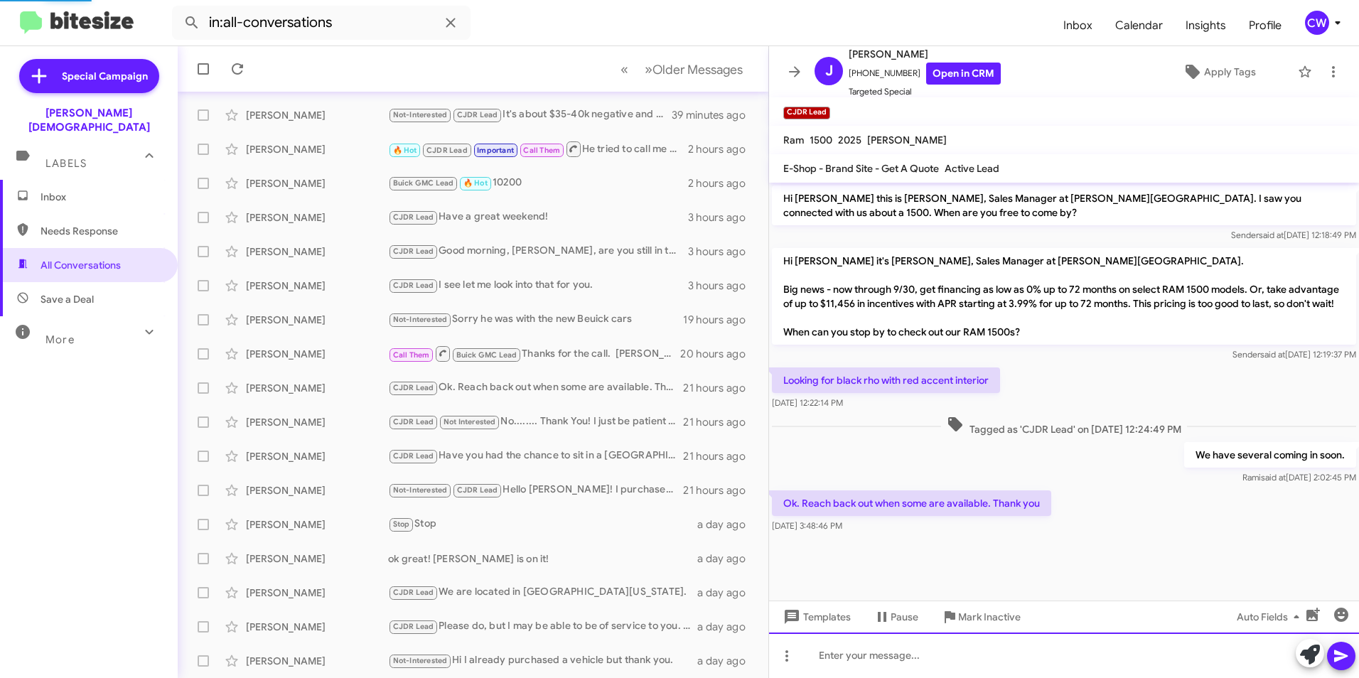
scroll to position [37, 0]
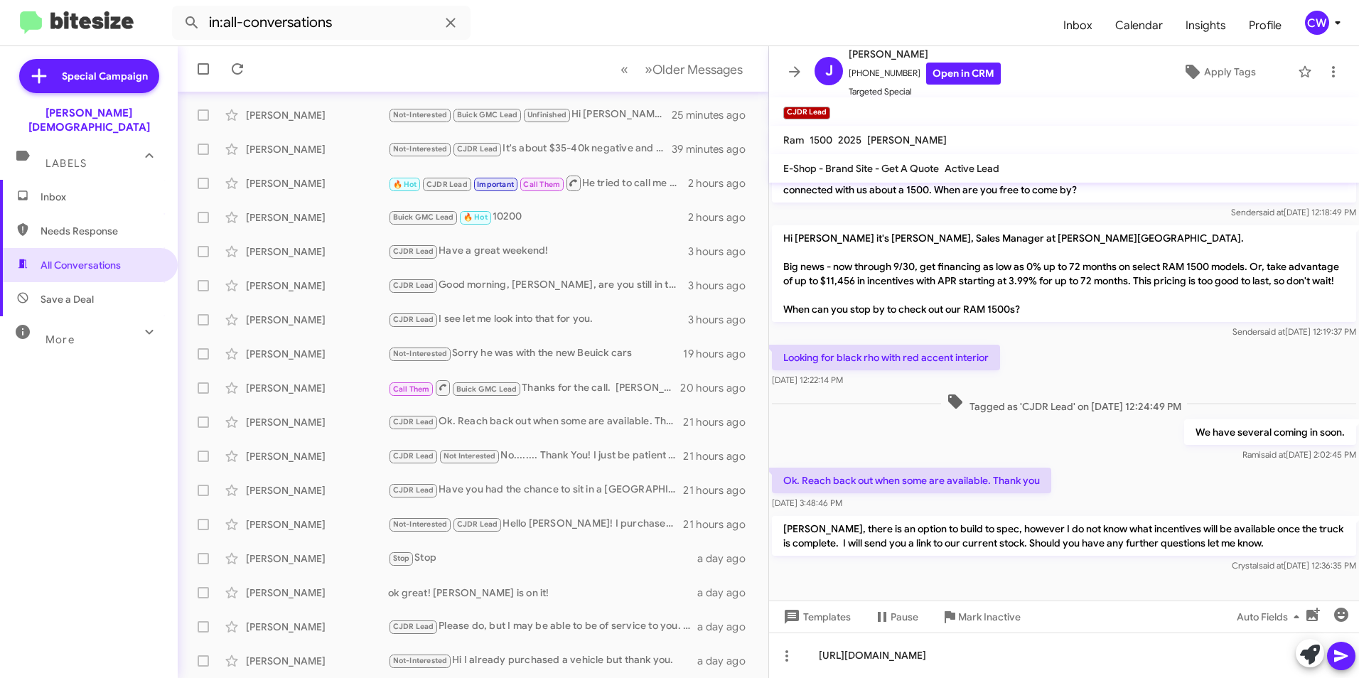
click at [1344, 659] on icon at bounding box center [1340, 655] width 17 height 17
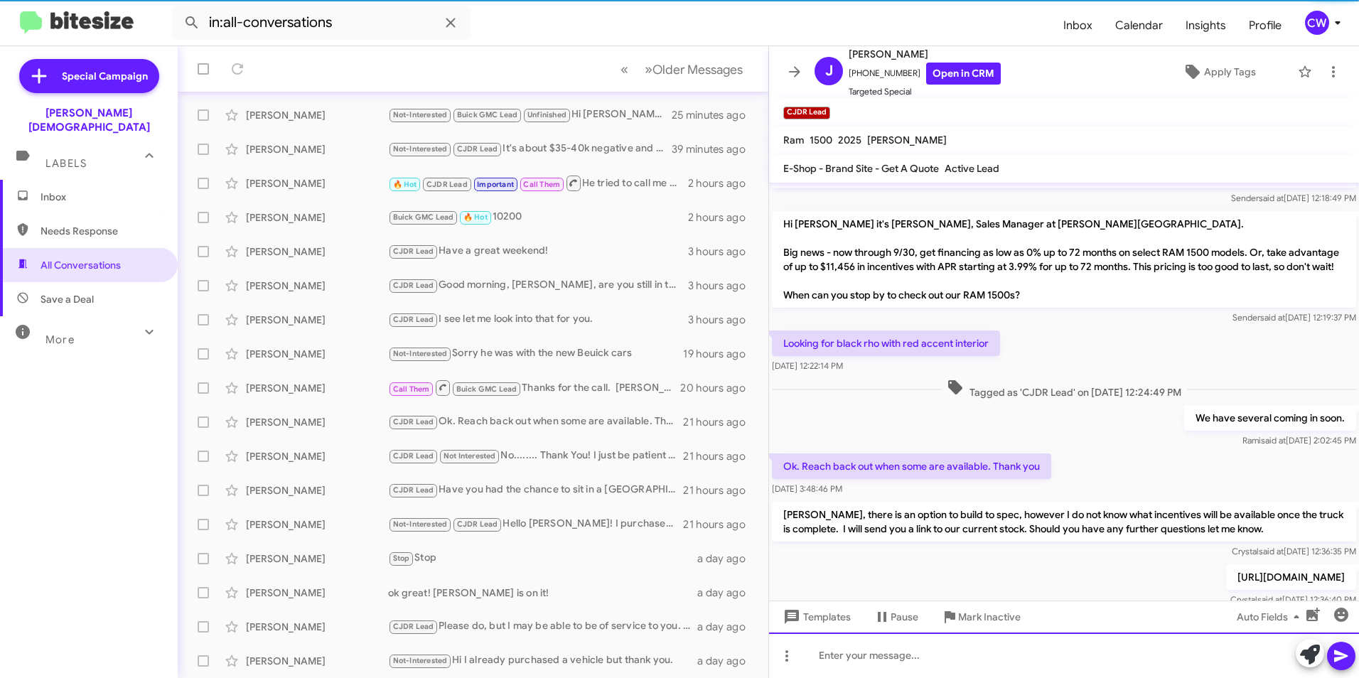
scroll to position [89, 0]
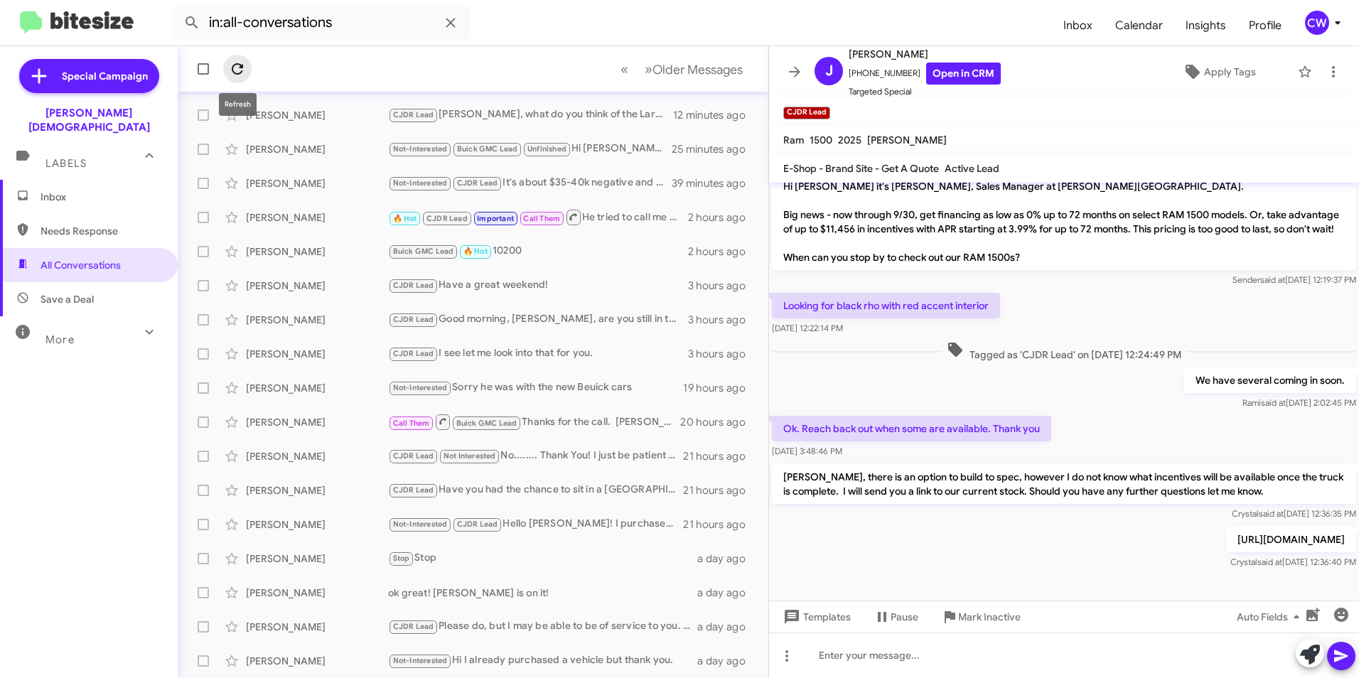
click at [235, 72] on icon at bounding box center [237, 68] width 17 height 17
click at [76, 190] on span "Inbox" at bounding box center [101, 197] width 121 height 14
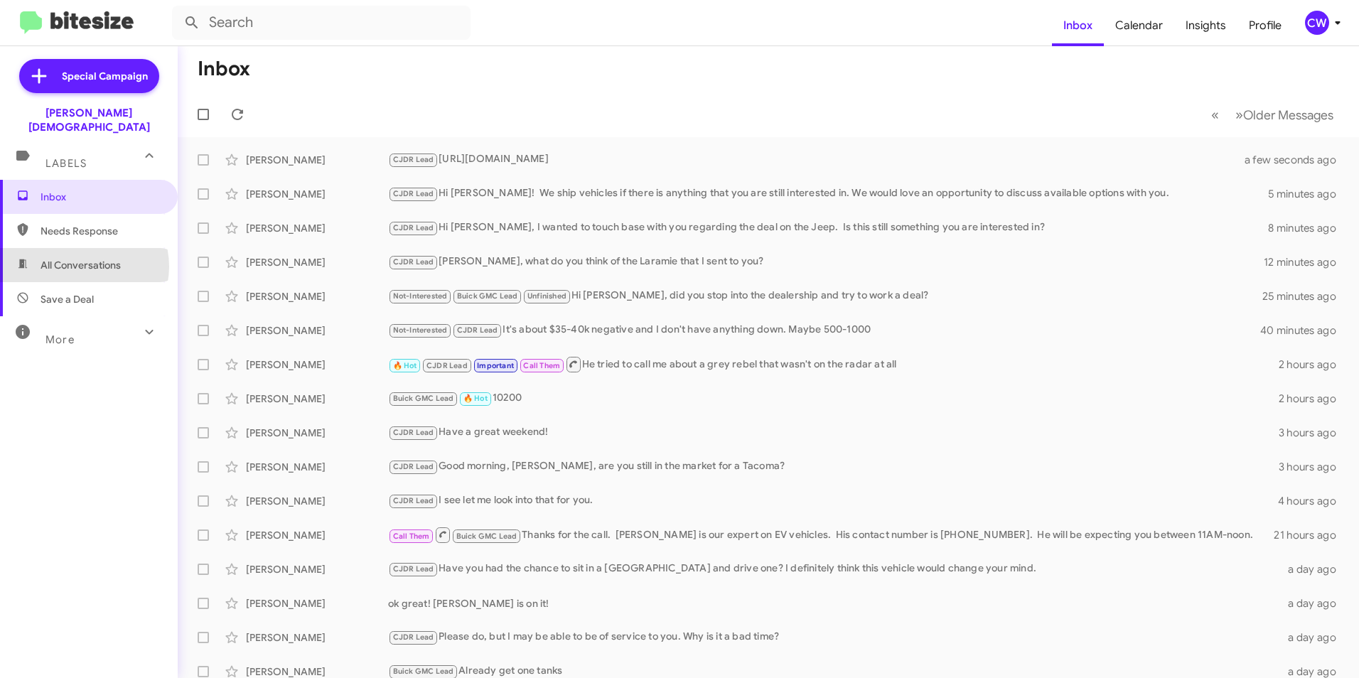
click at [83, 258] on span "All Conversations" at bounding box center [81, 265] width 80 height 14
type input "in:all-conversations"
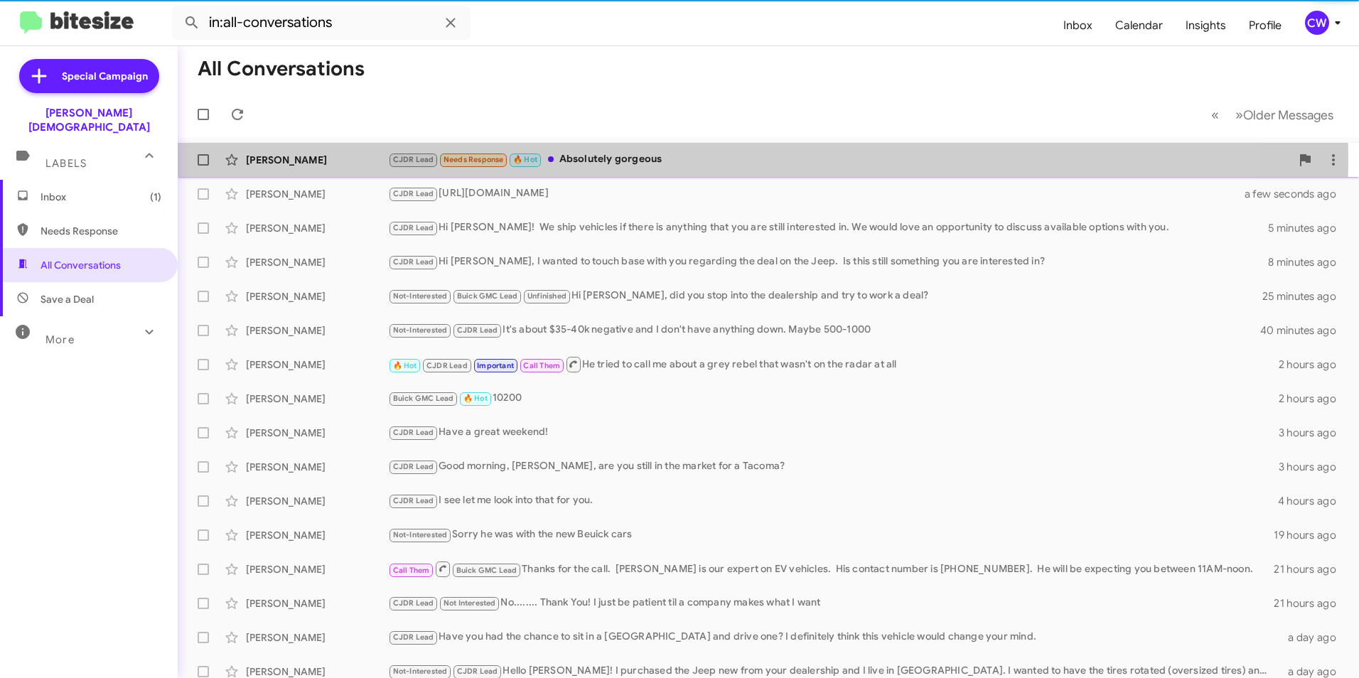
click at [581, 158] on div "CJDR Lead Needs Response 🔥 Hot Absolutely gorgeous" at bounding box center [839, 159] width 903 height 16
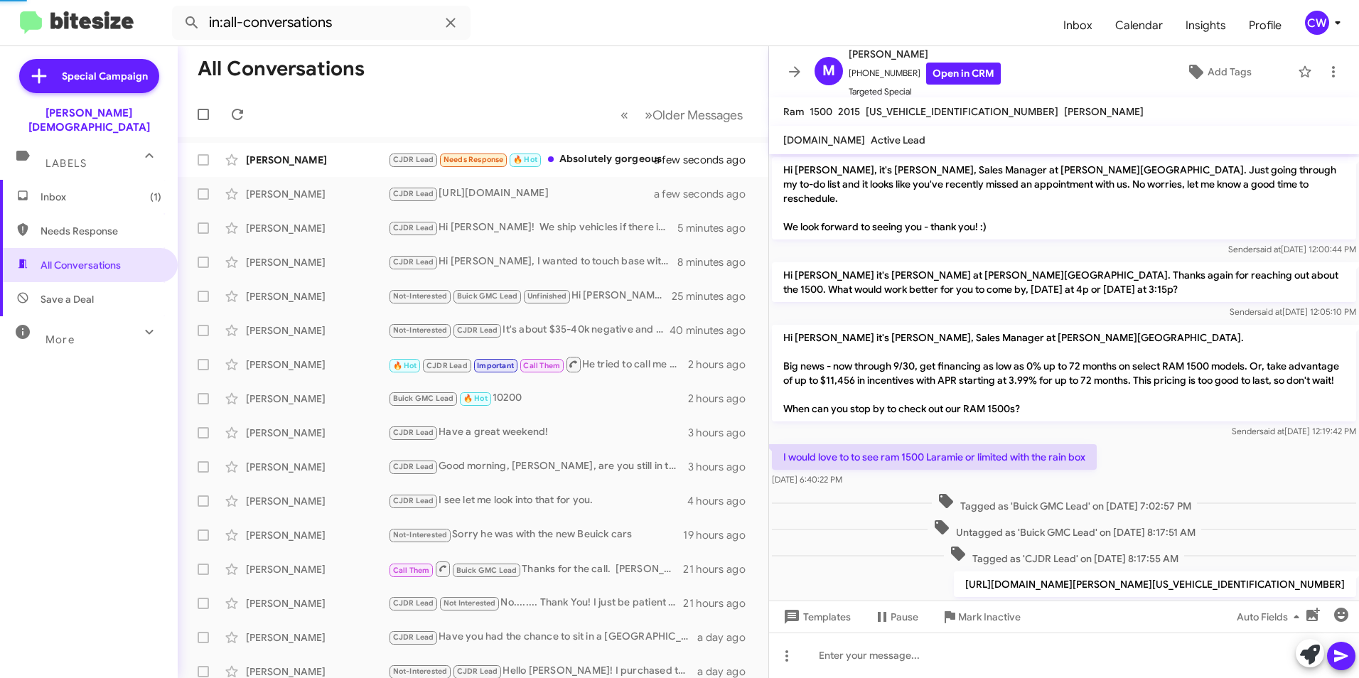
scroll to position [149, 0]
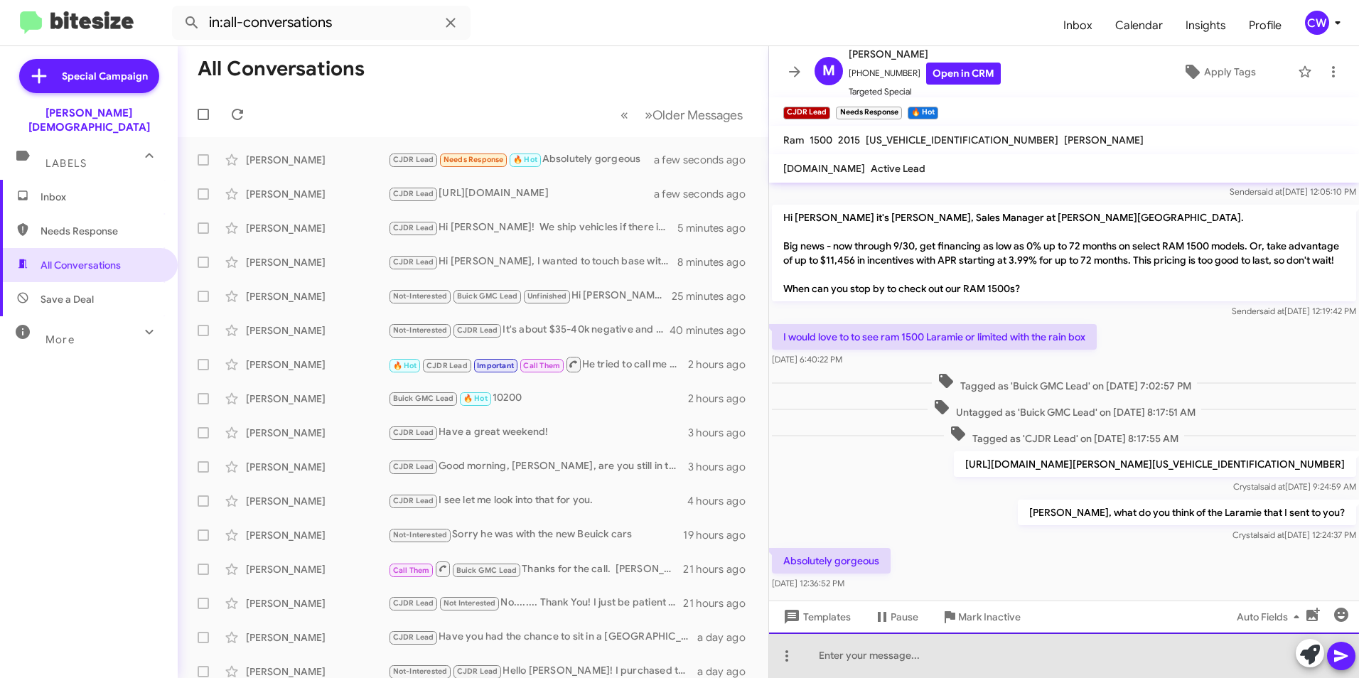
click at [1048, 658] on div at bounding box center [1064, 654] width 590 height 45
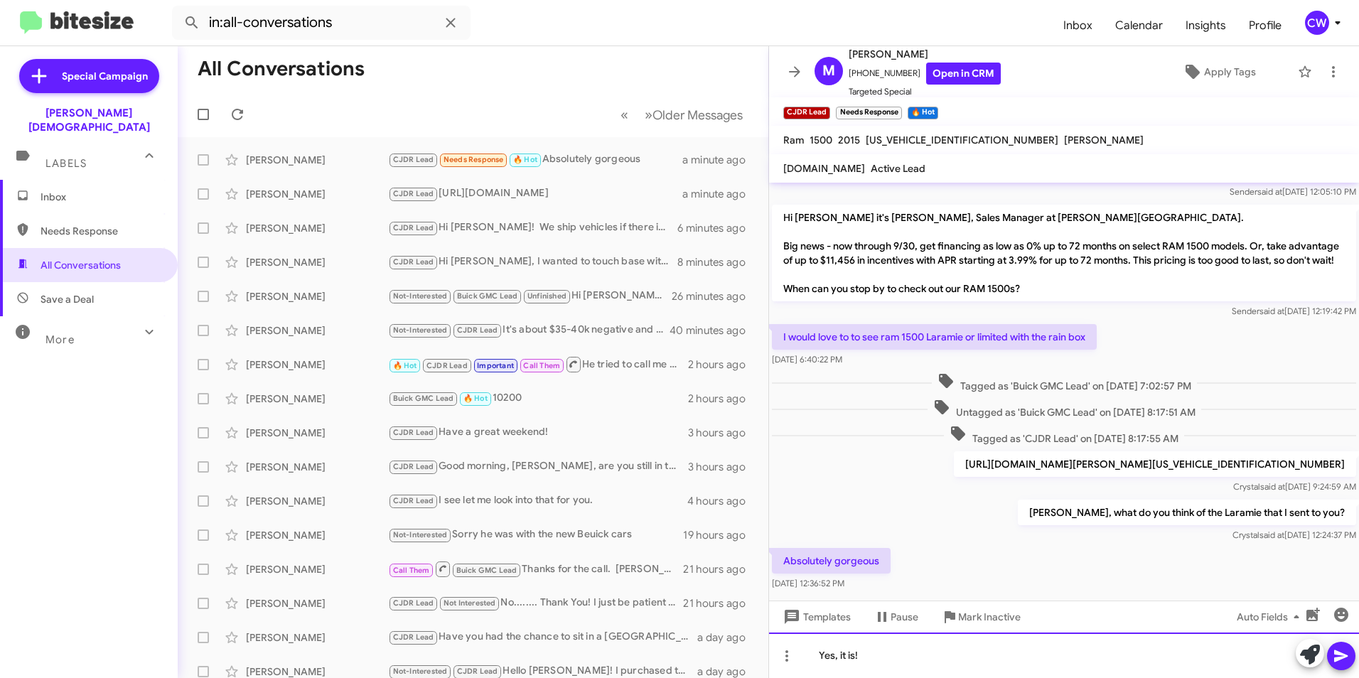
click at [881, 662] on div "Yes, it is!" at bounding box center [1064, 654] width 590 height 45
click at [1334, 655] on icon at bounding box center [1340, 655] width 17 height 17
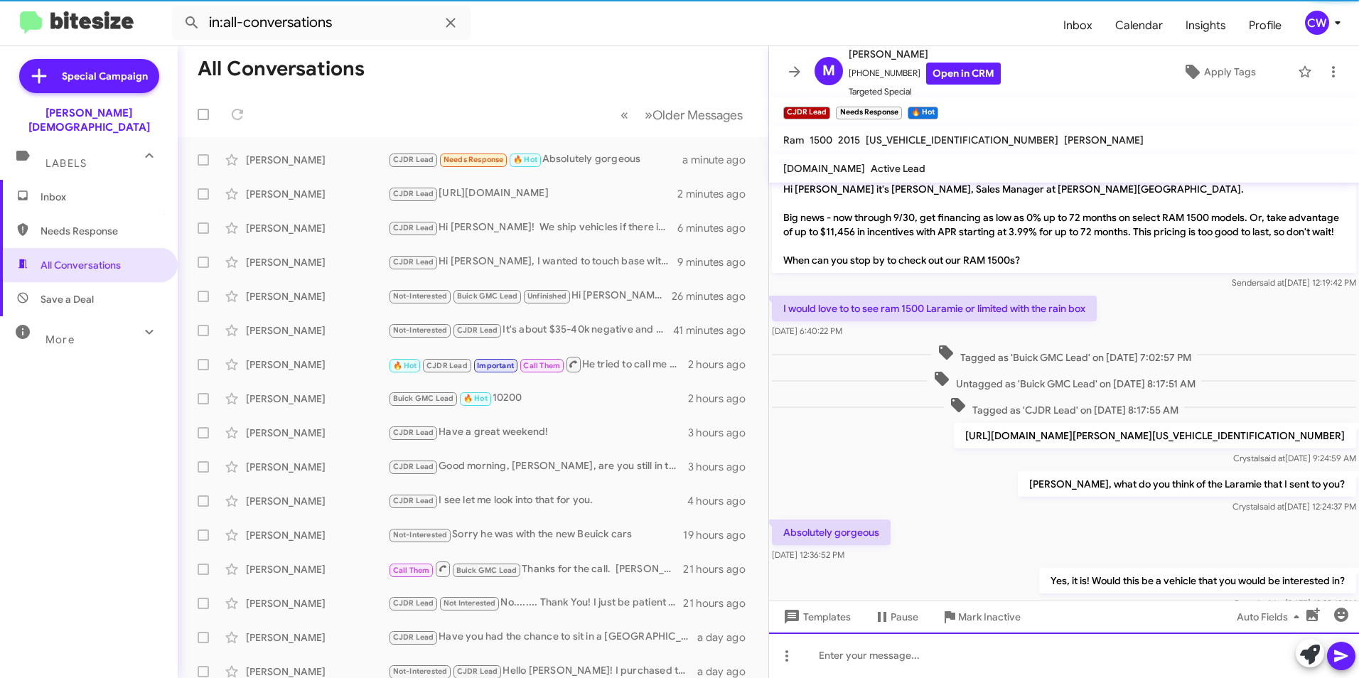
scroll to position [229, 0]
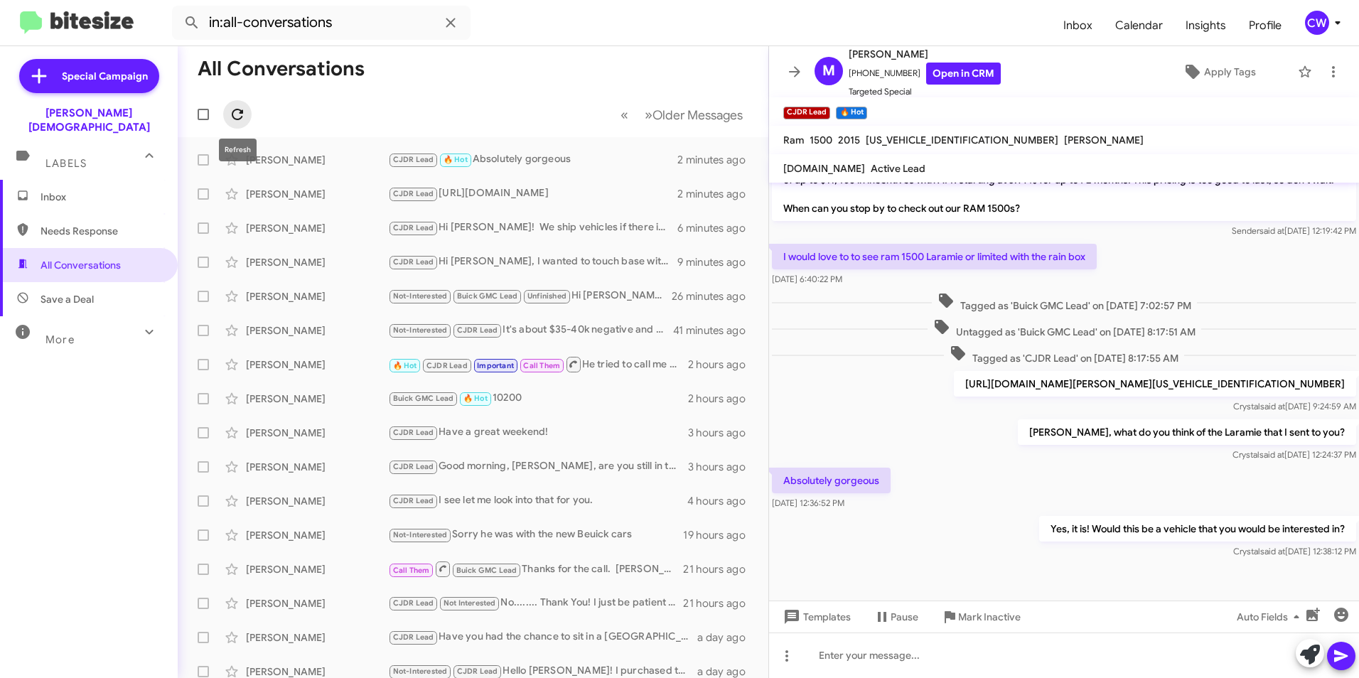
click at [236, 114] on icon at bounding box center [237, 114] width 17 height 17
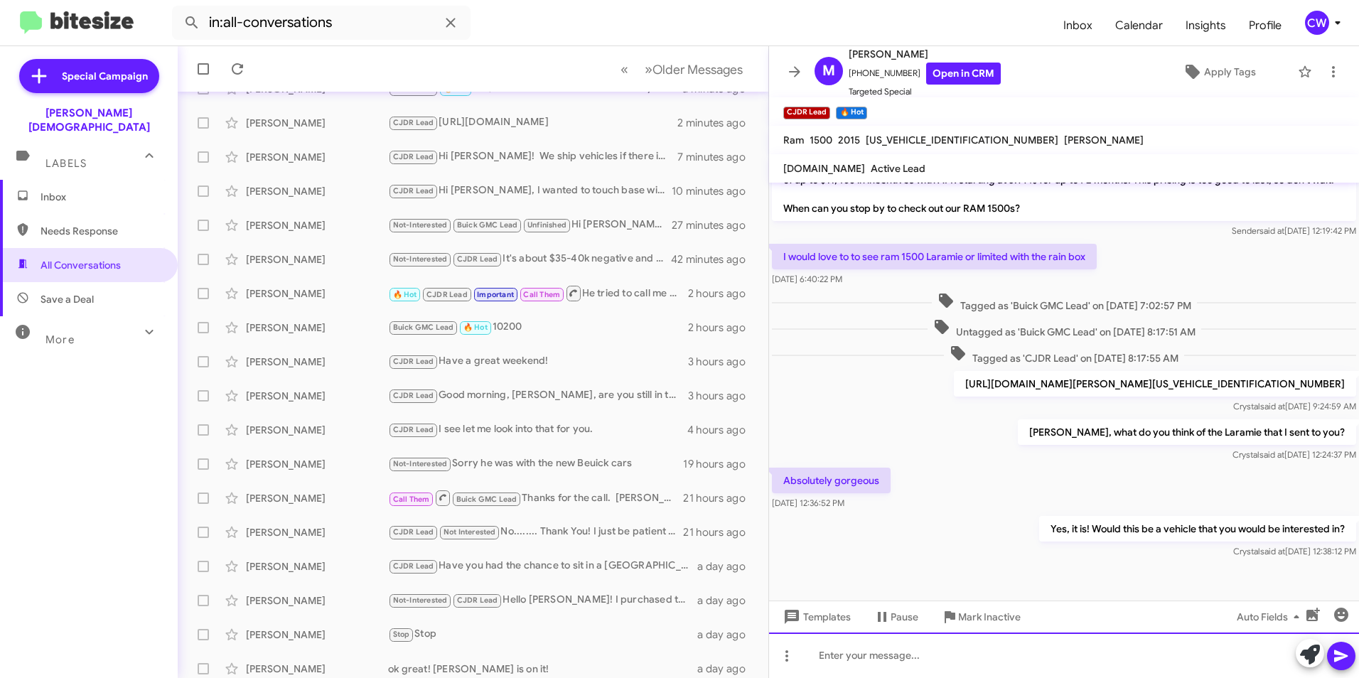
click at [912, 655] on div at bounding box center [1064, 654] width 590 height 45
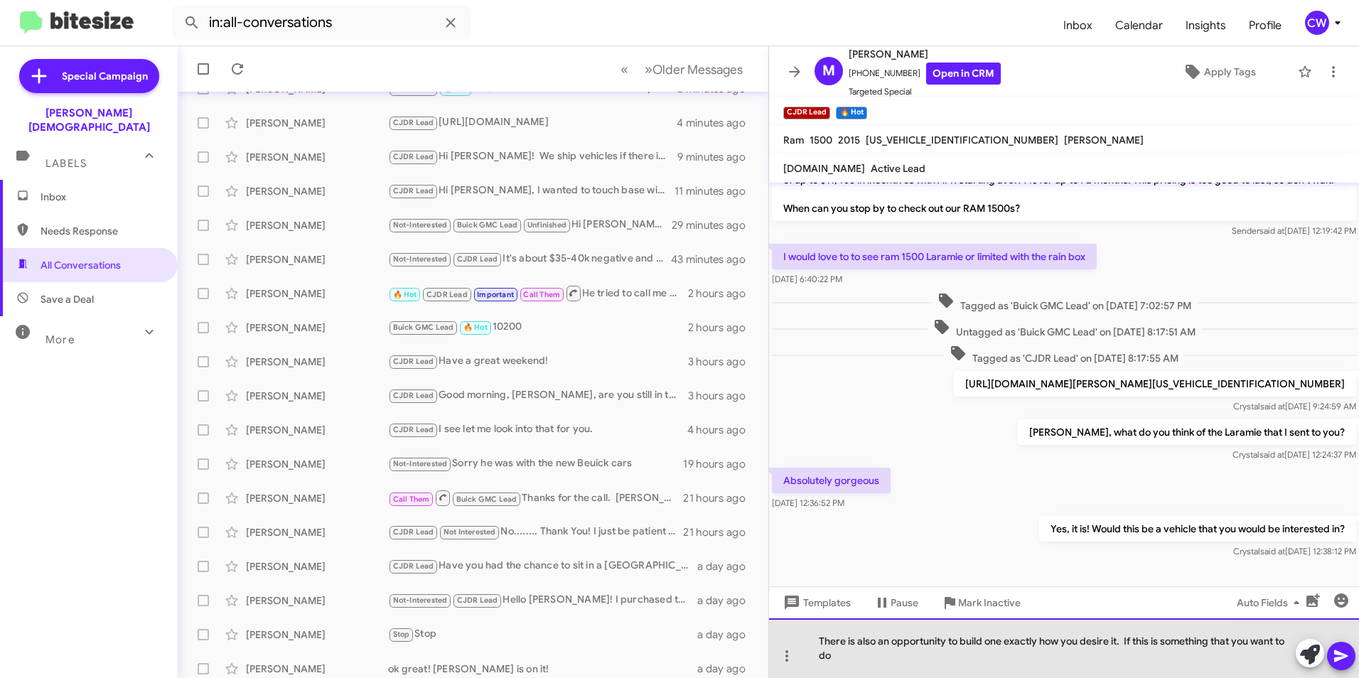
click at [842, 657] on div "There is also an opportunity to build one exactly how you desire it. If this is…" at bounding box center [1064, 648] width 590 height 60
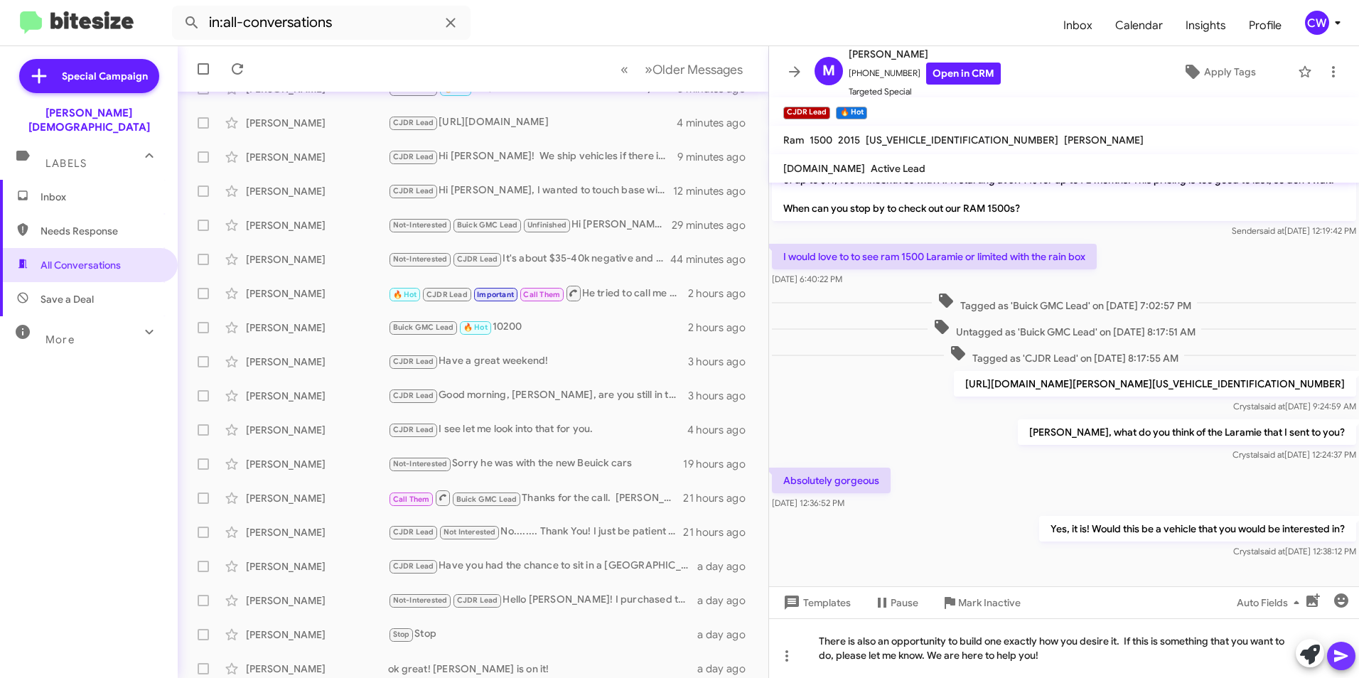
click at [1343, 657] on icon at bounding box center [1341, 656] width 14 height 12
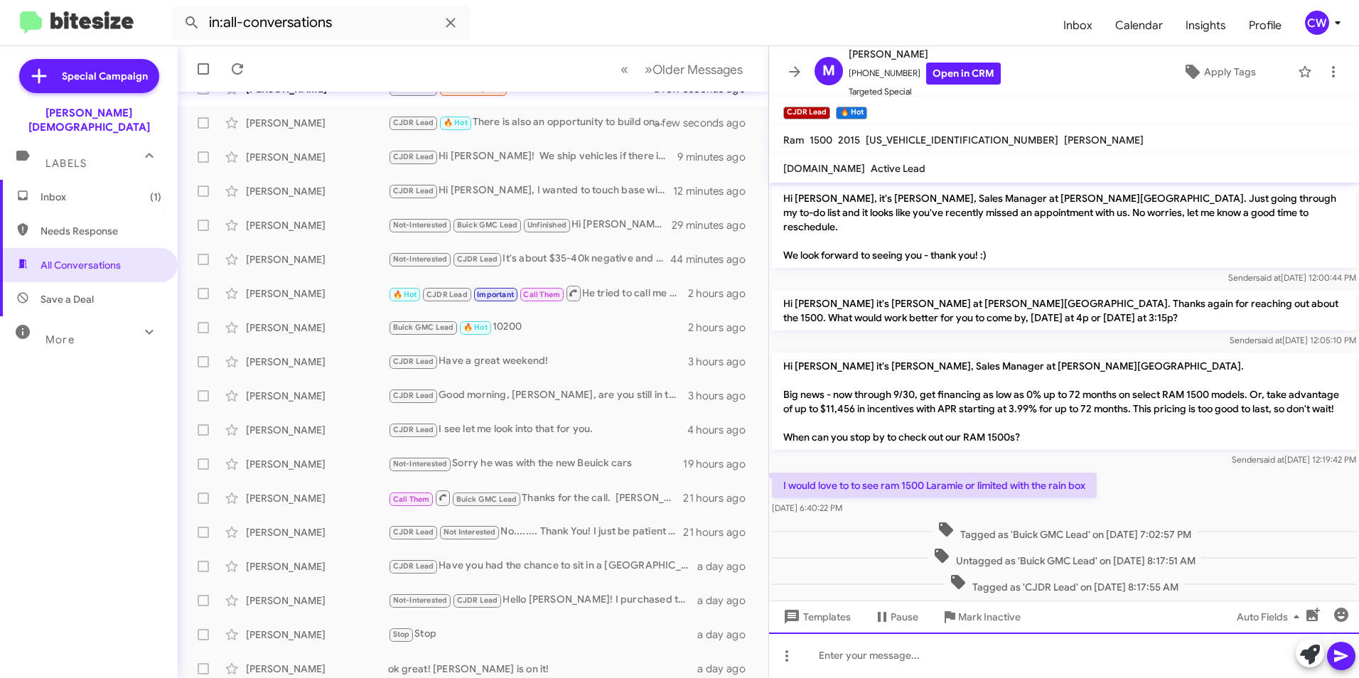
scroll to position [105, 0]
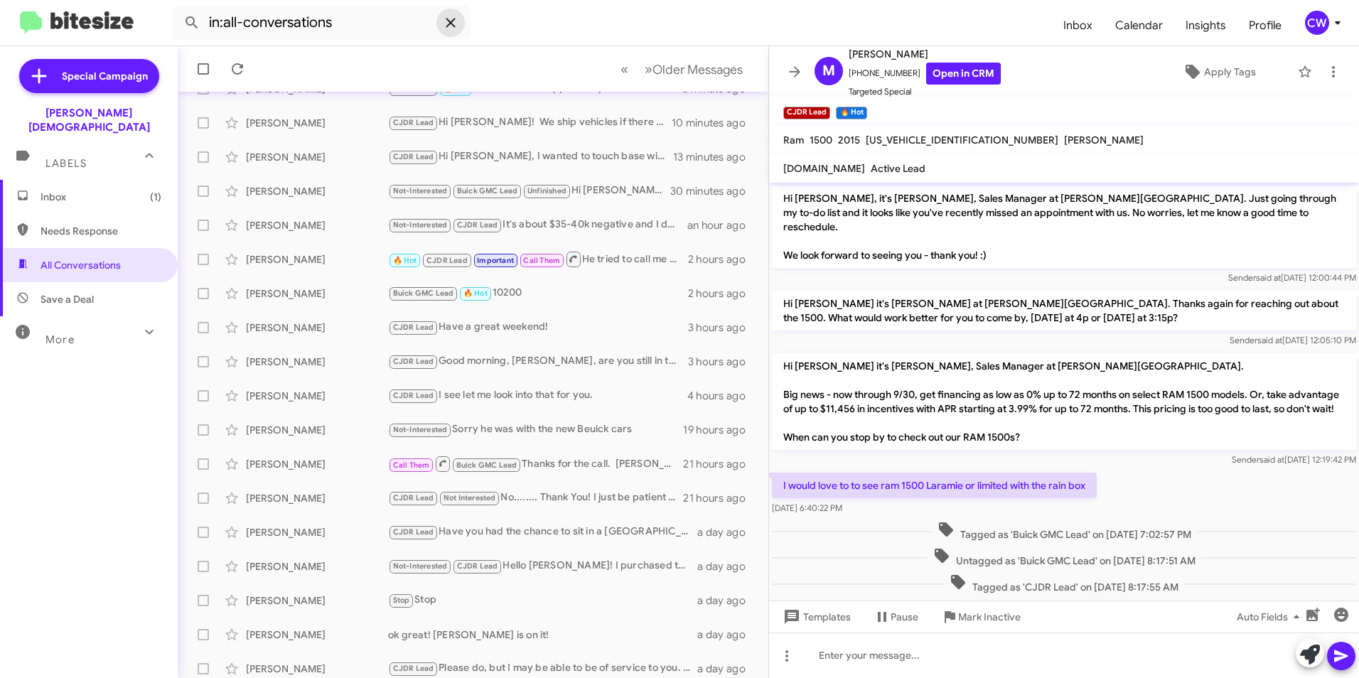
click at [456, 21] on icon at bounding box center [450, 22] width 17 height 17
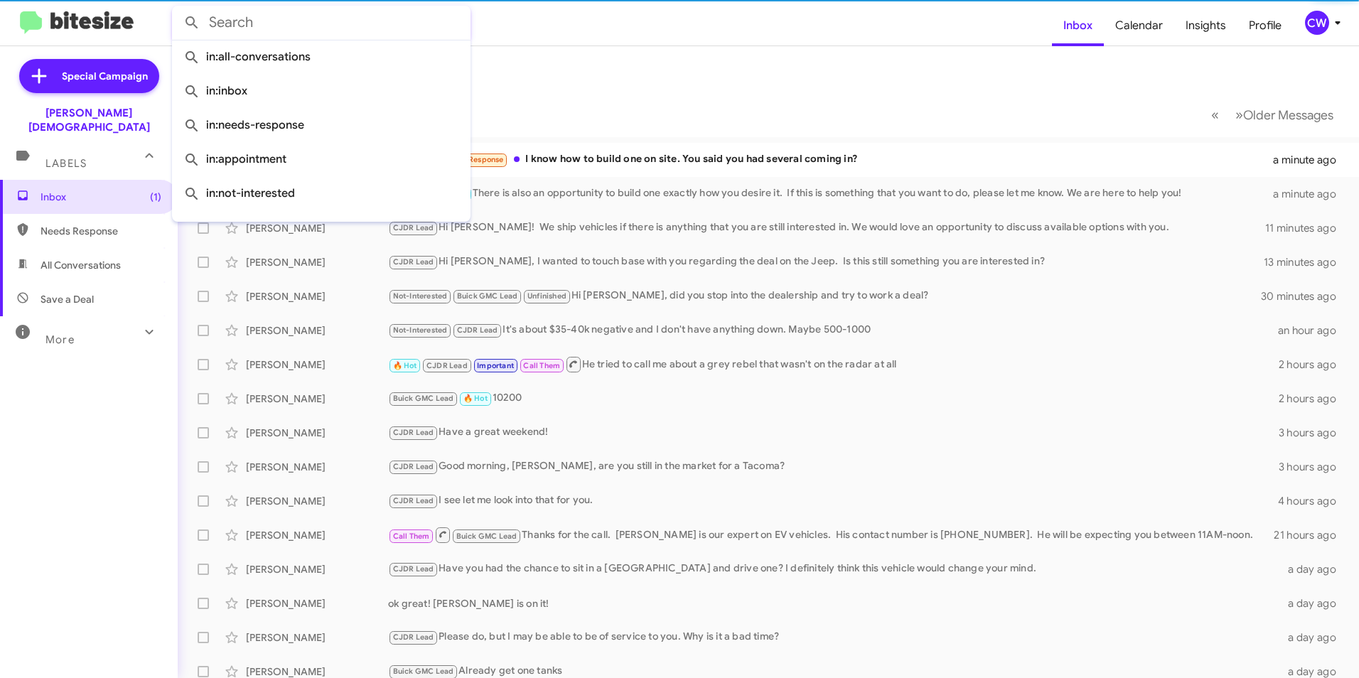
click at [361, 26] on input "text" at bounding box center [321, 23] width 298 height 34
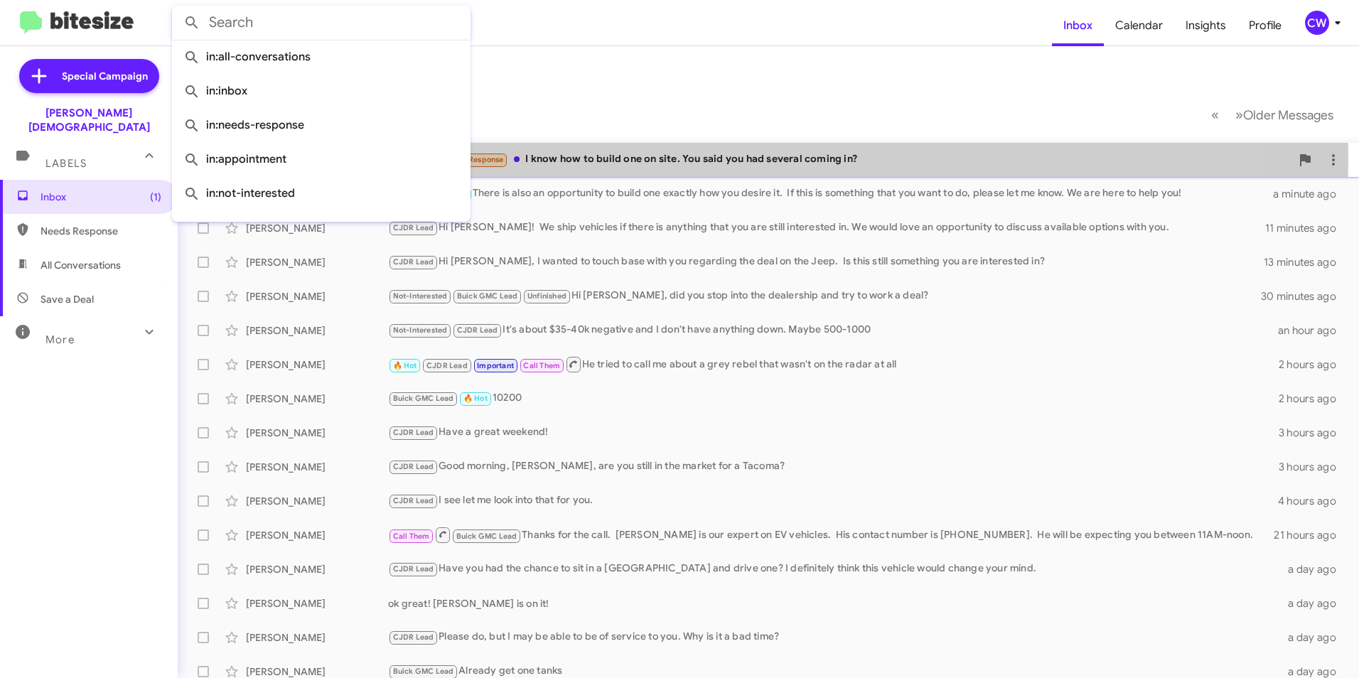
click at [674, 159] on div "CJDR Lead Needs Response I know how to build one on site. You said you had seve…" at bounding box center [839, 159] width 903 height 16
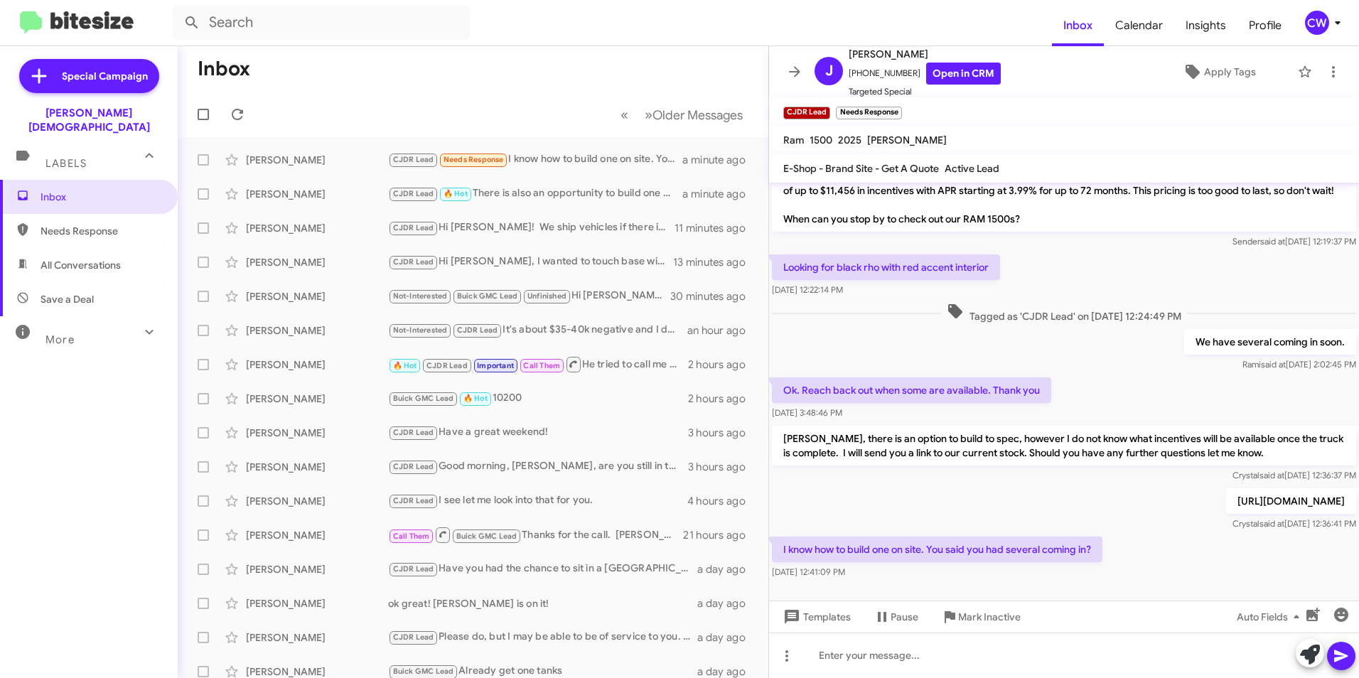
scroll to position [141, 0]
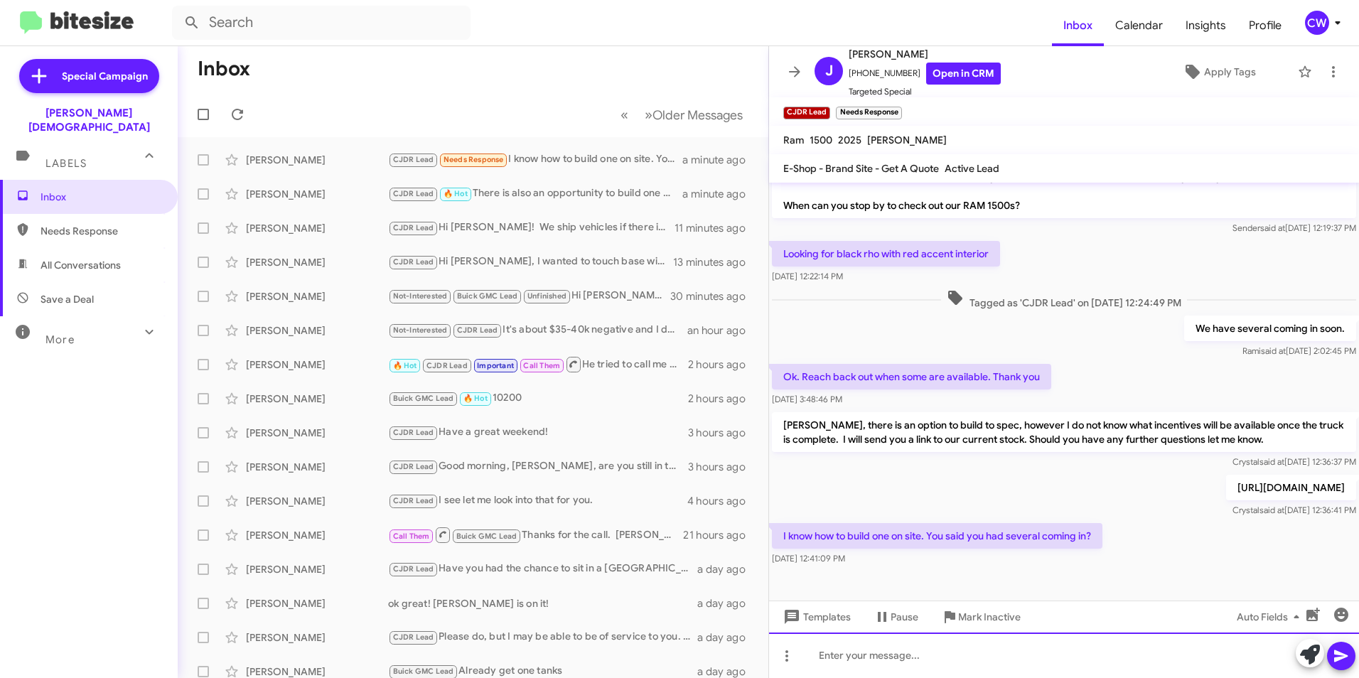
click at [1034, 664] on div at bounding box center [1064, 654] width 590 height 45
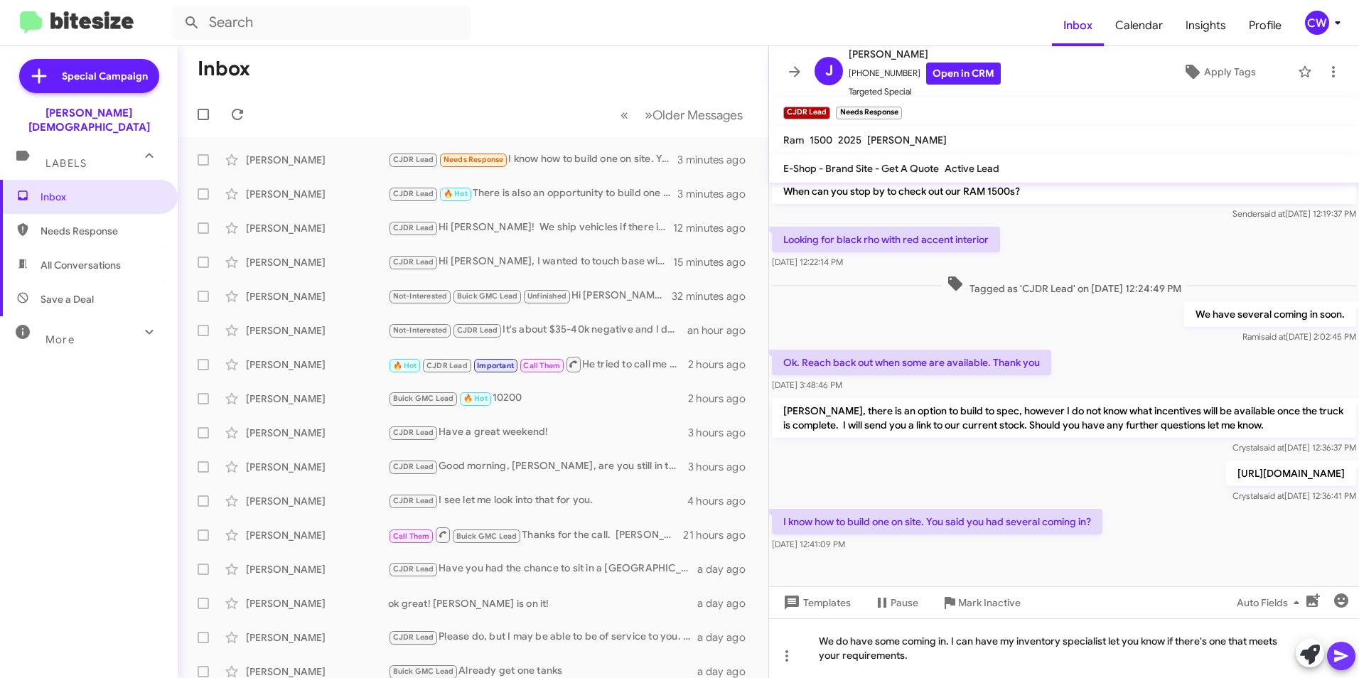
click at [1338, 658] on icon at bounding box center [1341, 656] width 14 height 12
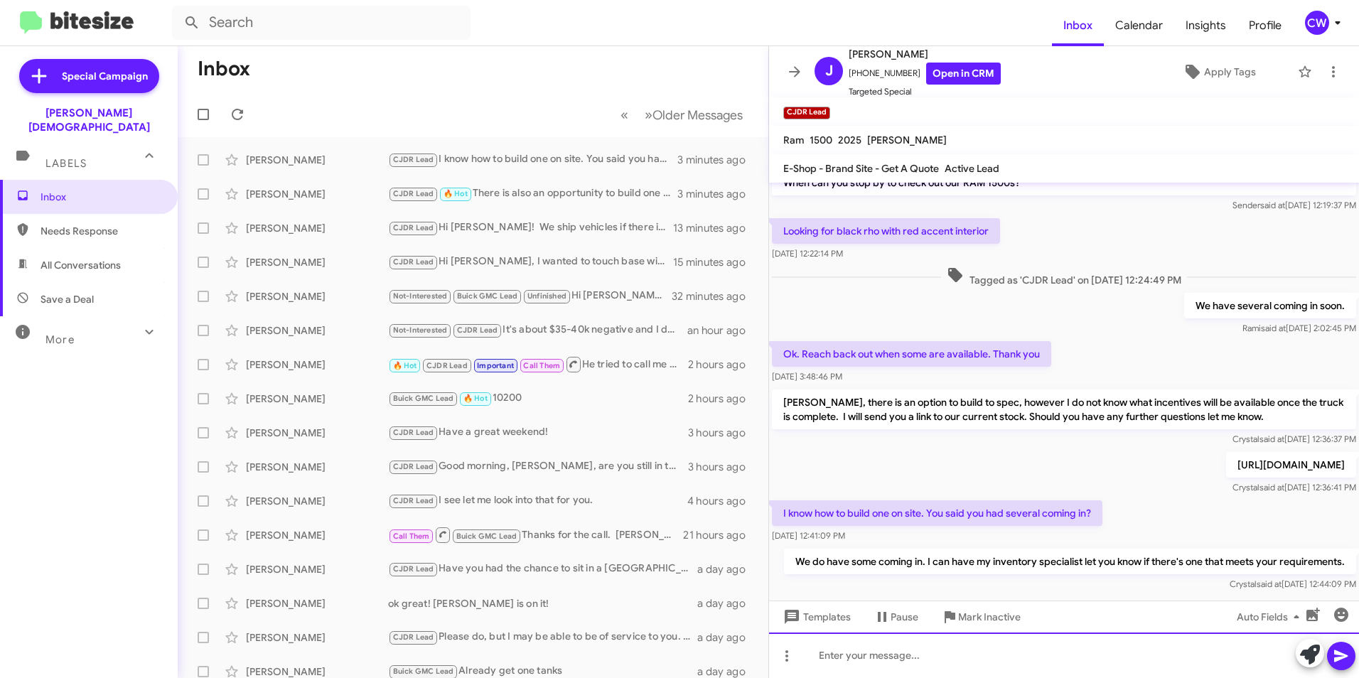
scroll to position [207, 0]
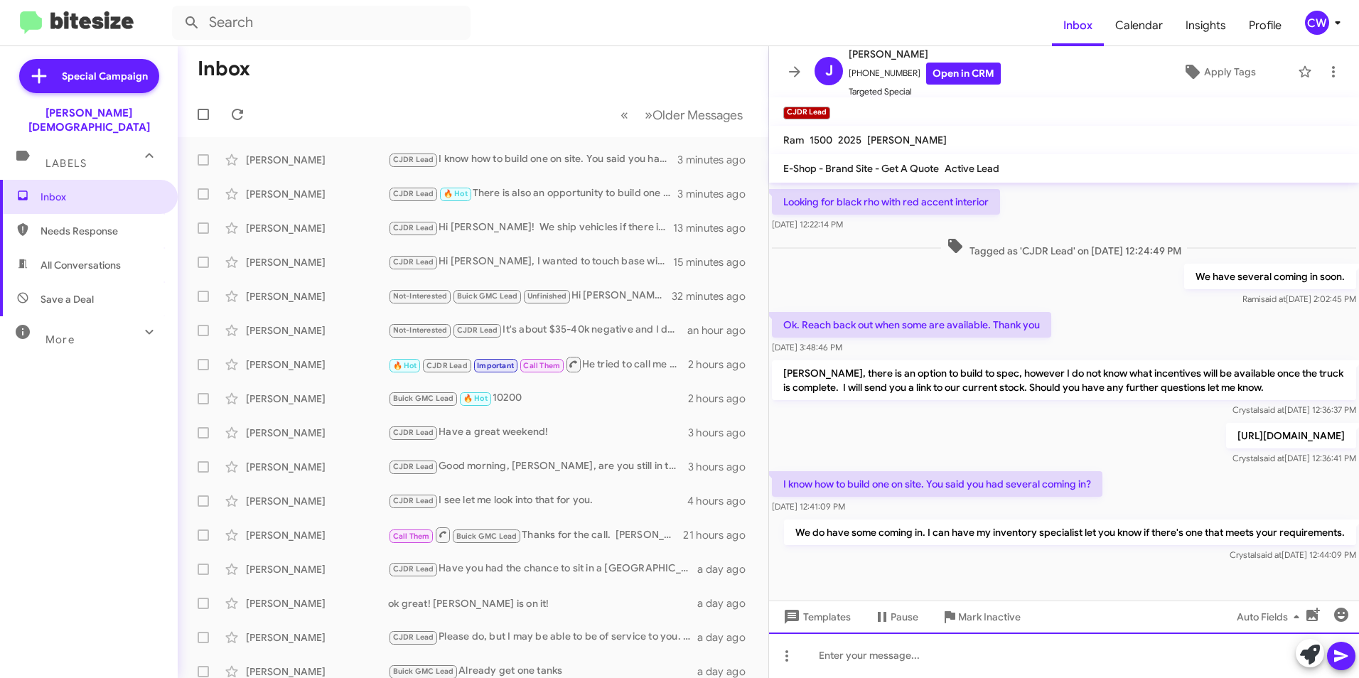
click at [864, 651] on div at bounding box center [1064, 654] width 590 height 45
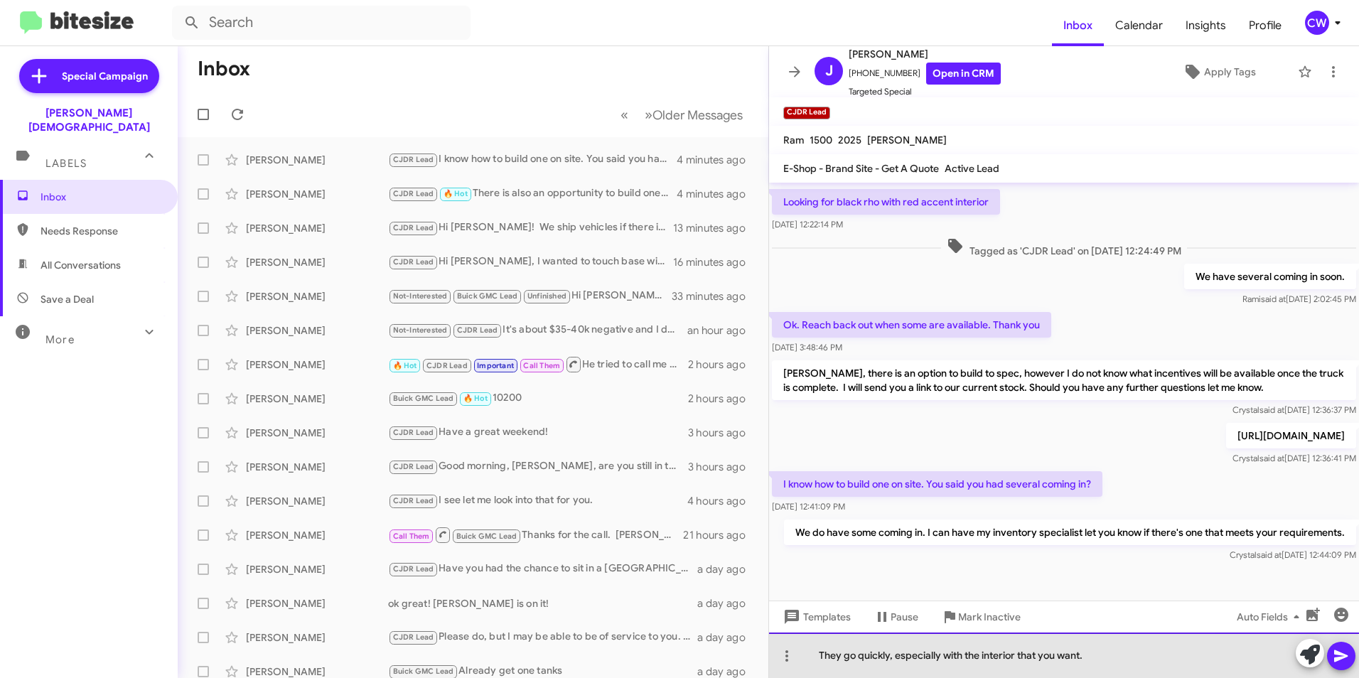
click at [1016, 659] on div "They go quickly, especially with the interior that you want." at bounding box center [1064, 654] width 590 height 45
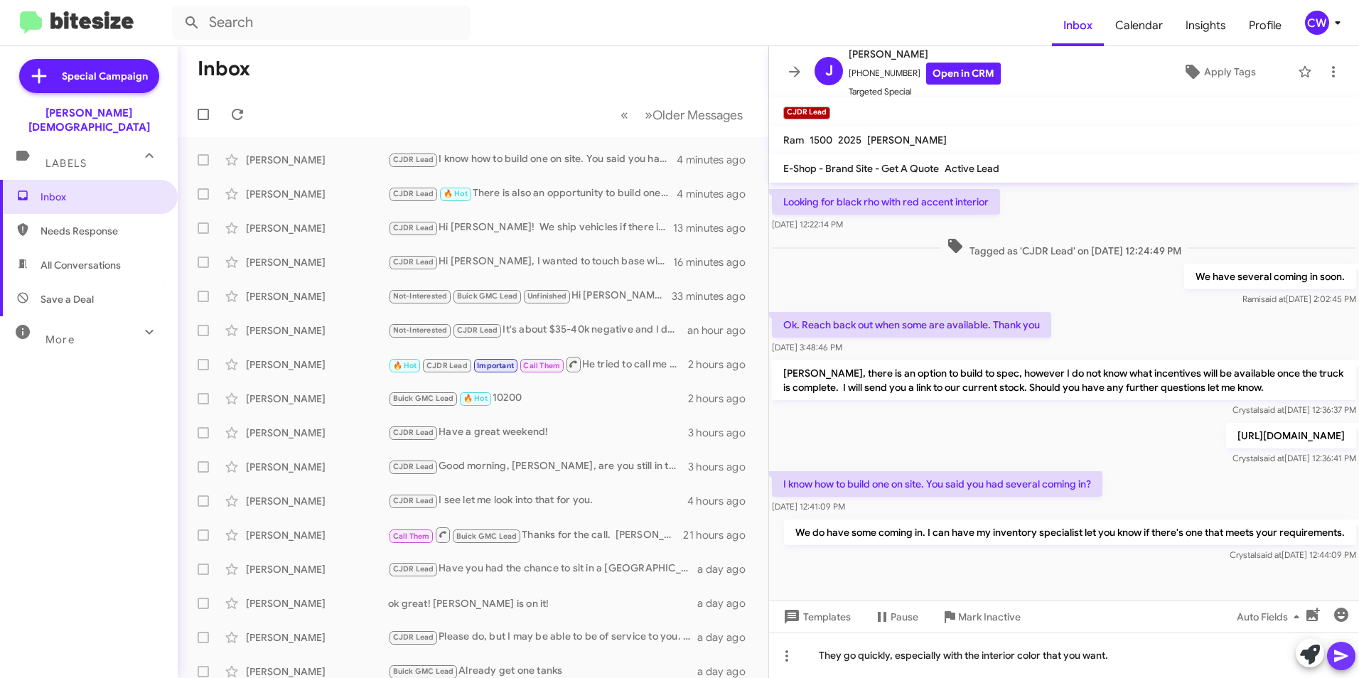
click at [1341, 660] on icon at bounding box center [1340, 655] width 17 height 17
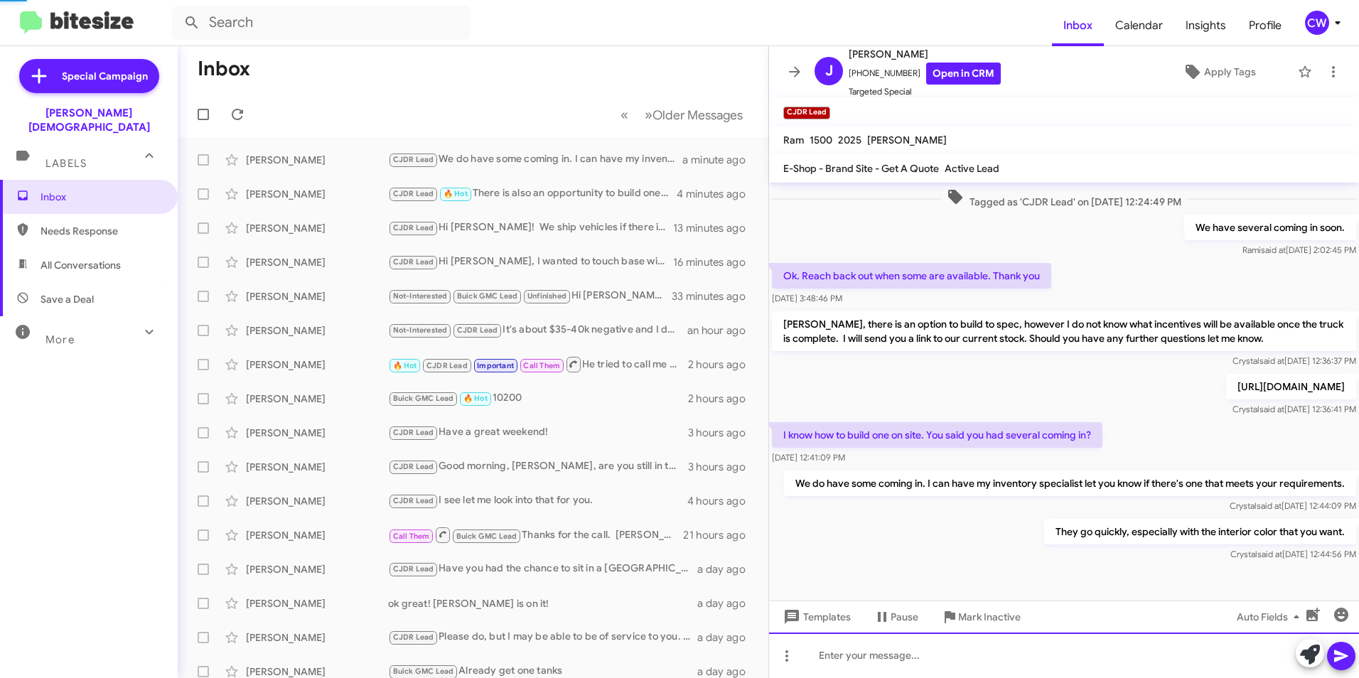
scroll to position [259, 0]
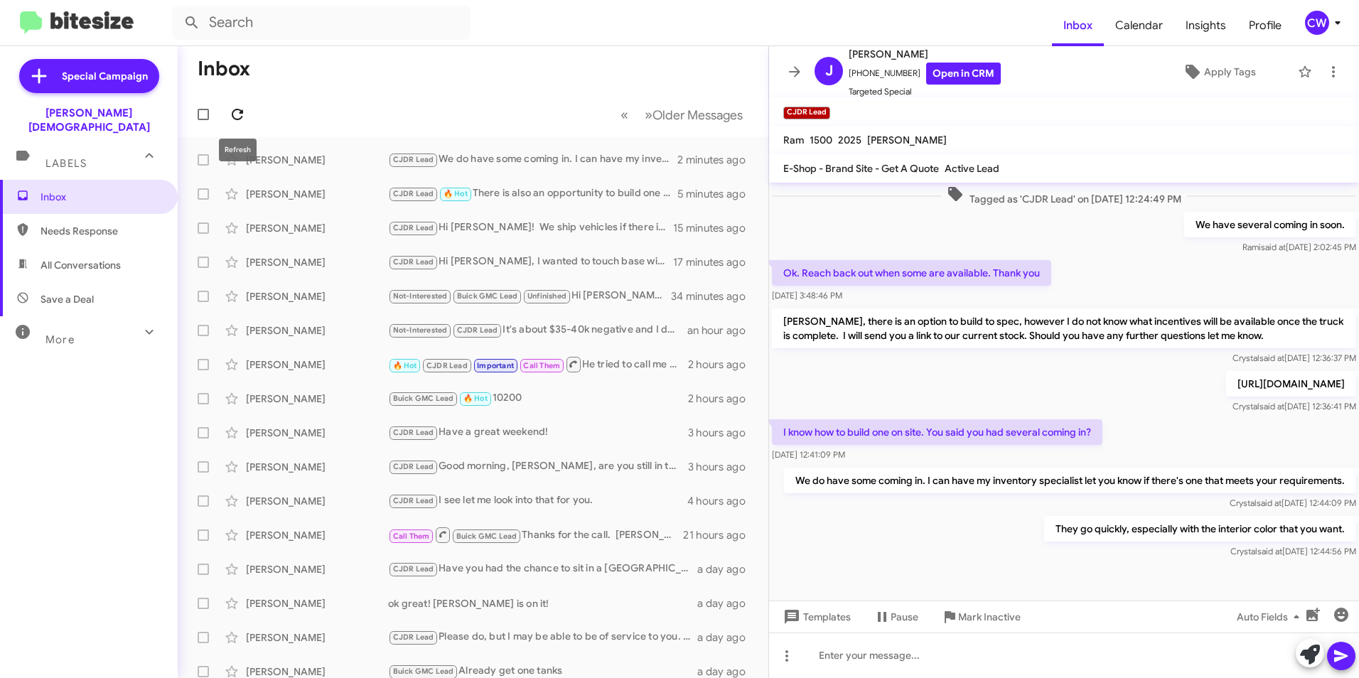
click at [235, 117] on icon at bounding box center [237, 114] width 17 height 17
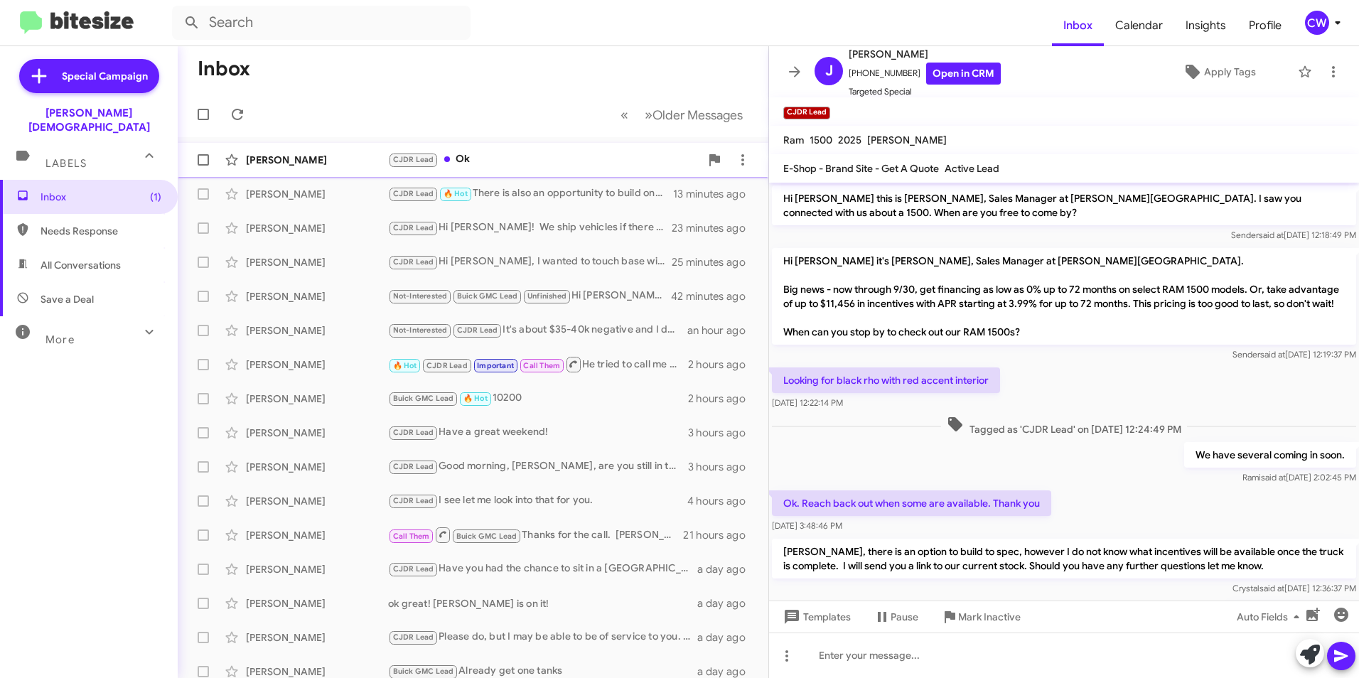
click at [563, 156] on div "CJDR Lead Ok" at bounding box center [544, 159] width 312 height 16
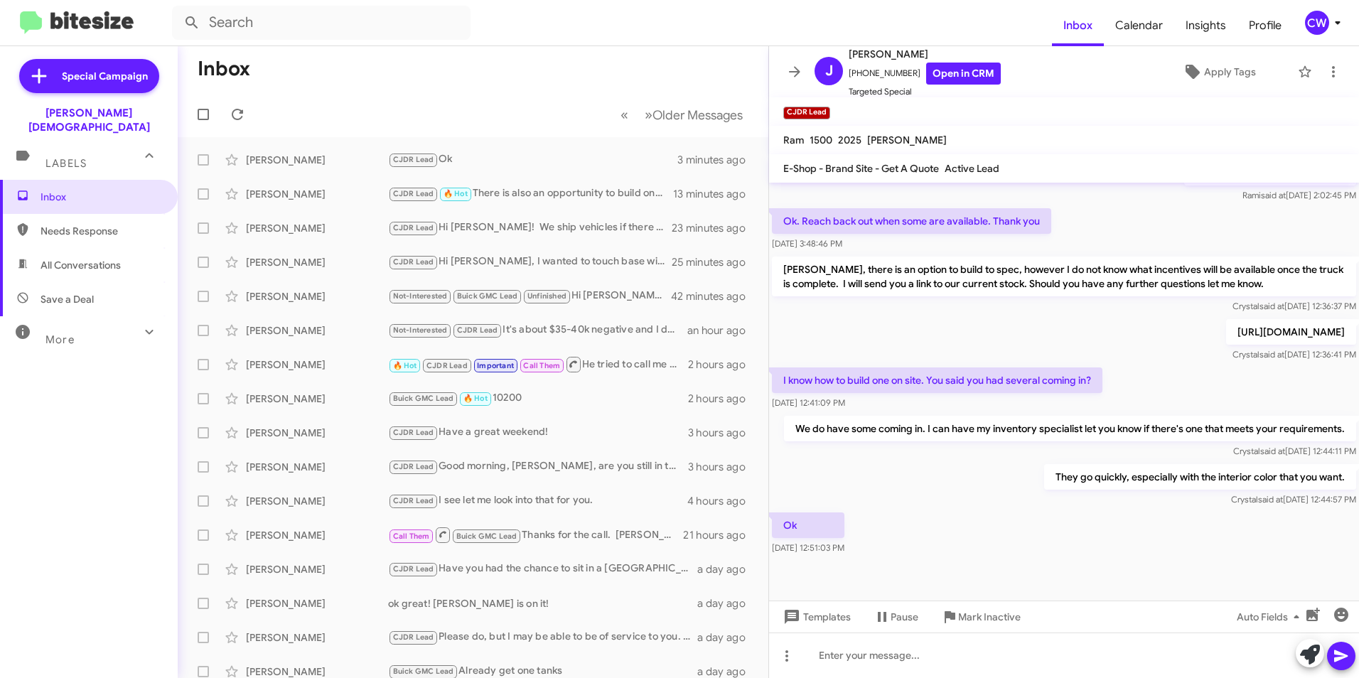
scroll to position [311, 0]
click at [839, 652] on div at bounding box center [1064, 654] width 590 height 45
click at [1344, 655] on icon at bounding box center [1341, 656] width 14 height 12
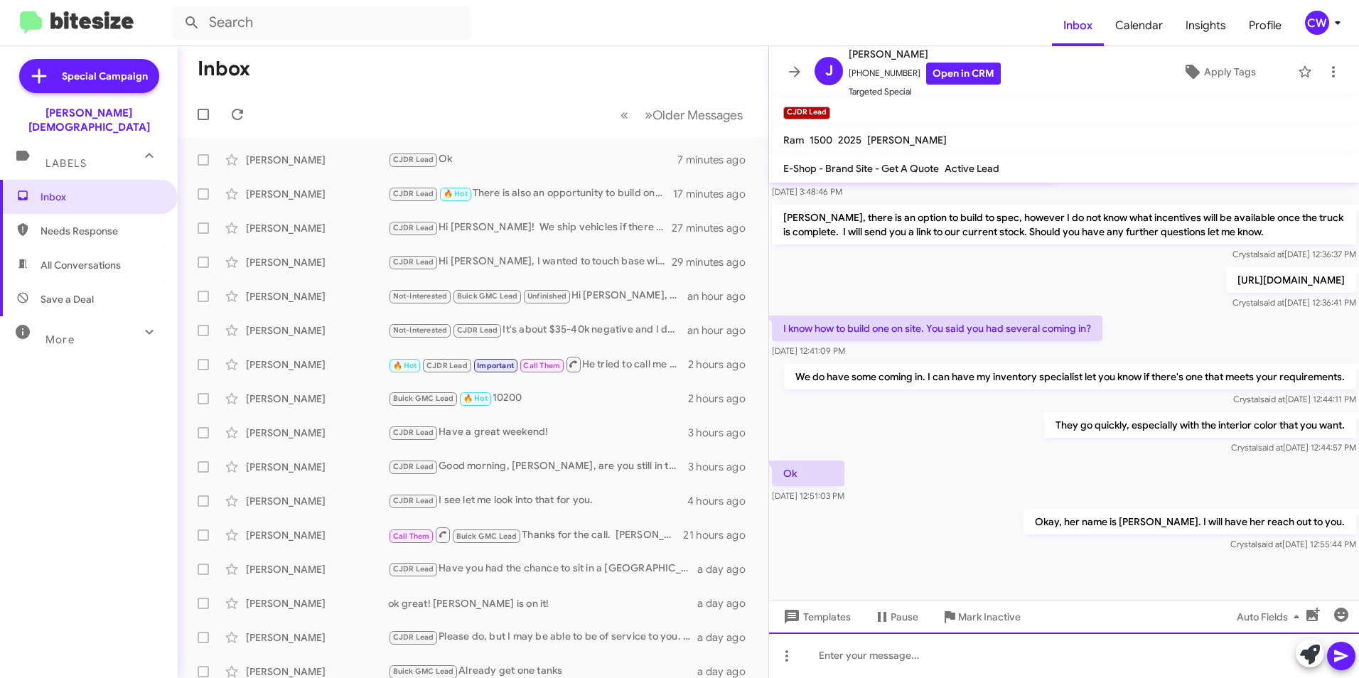
scroll to position [362, 0]
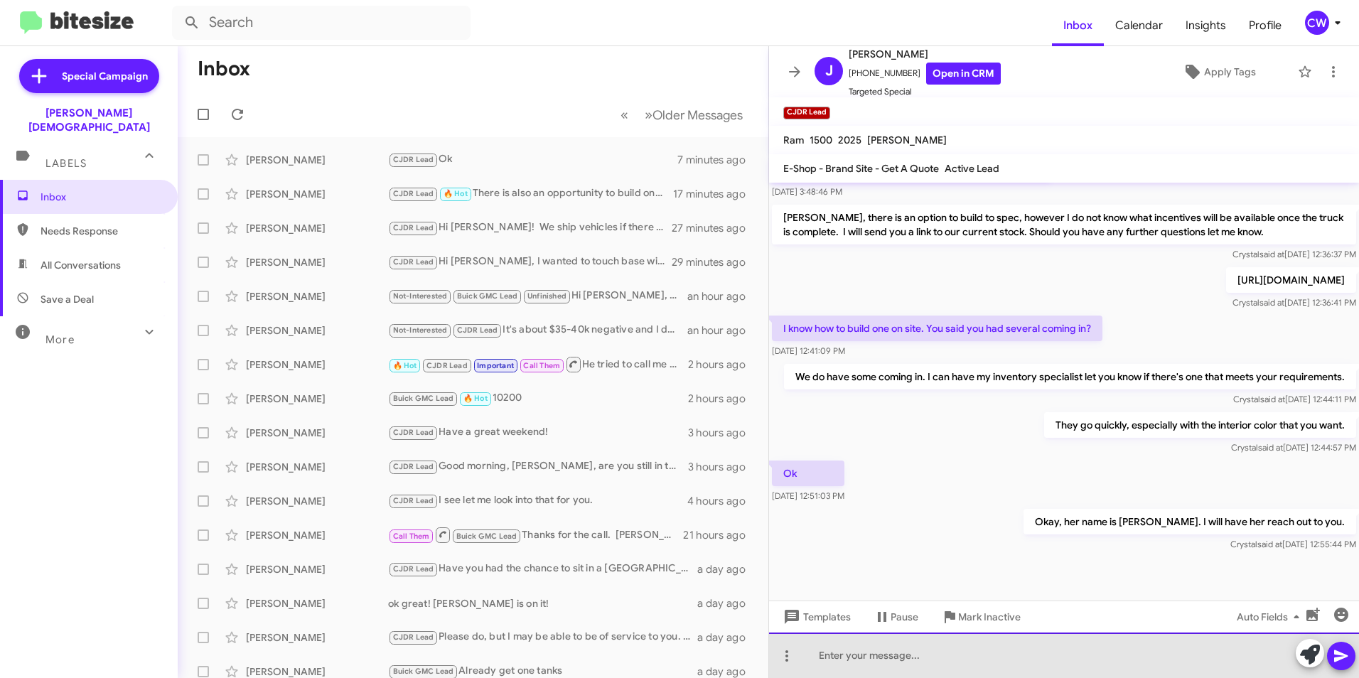
click at [839, 657] on div at bounding box center [1064, 654] width 590 height 45
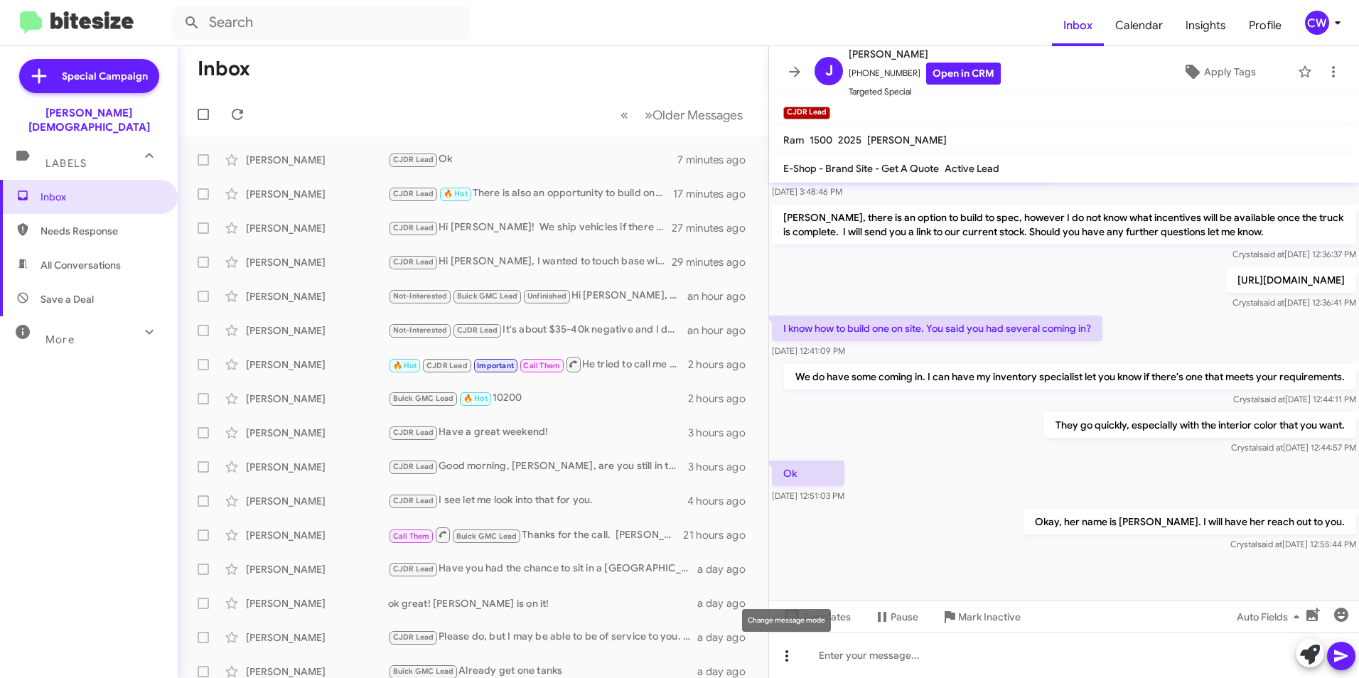
click at [784, 654] on icon at bounding box center [786, 655] width 17 height 17
click at [842, 626] on button "note" at bounding box center [816, 619] width 88 height 34
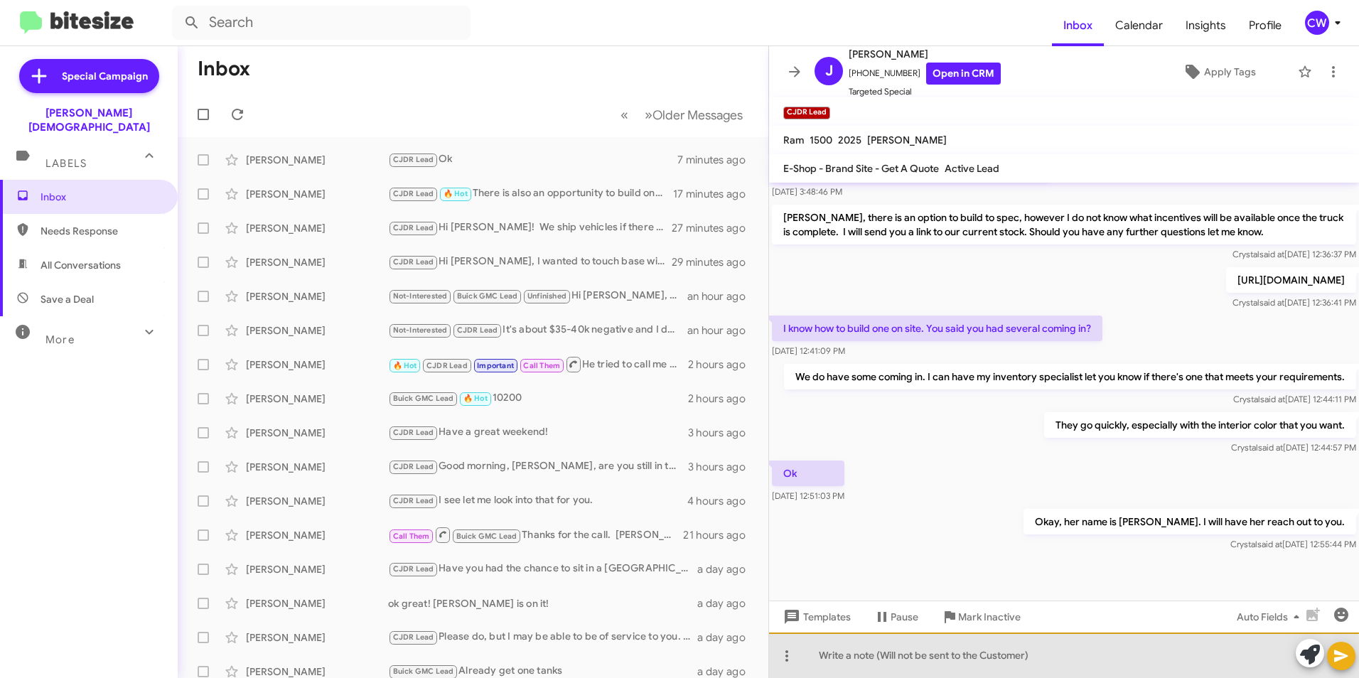
click at [871, 664] on div at bounding box center [1064, 654] width 590 height 45
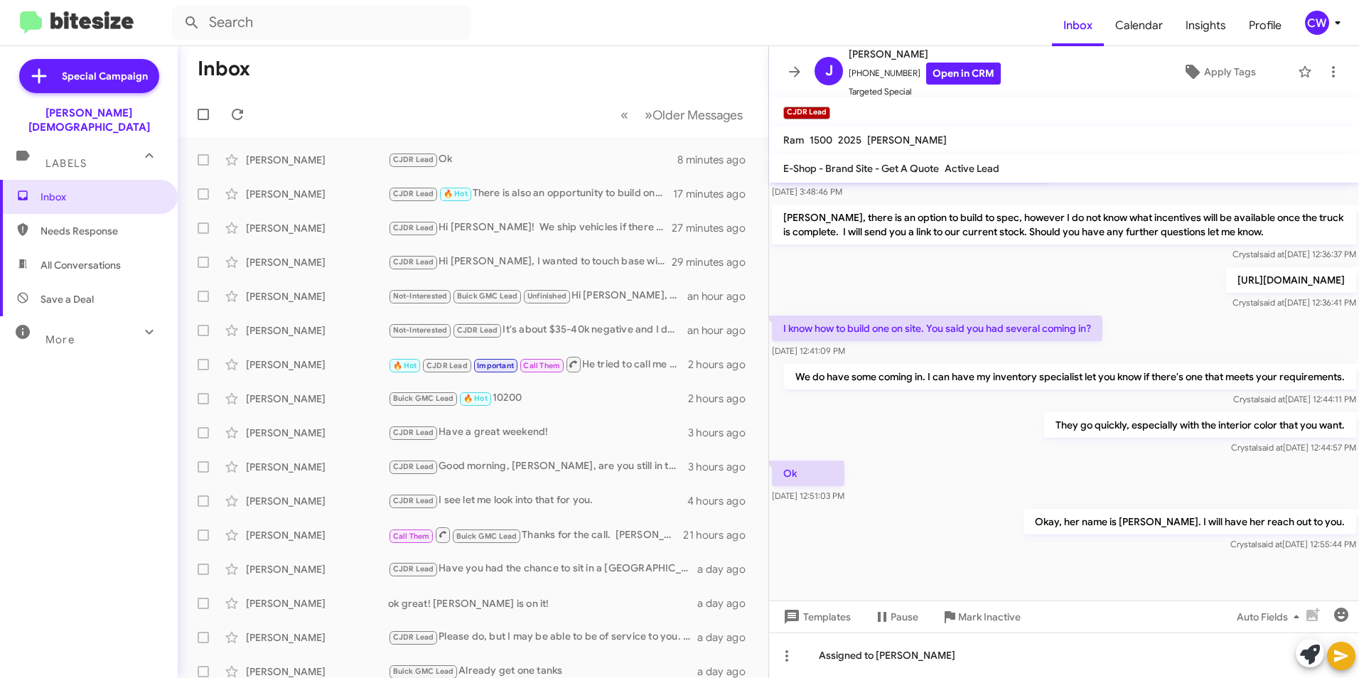
click at [1335, 653] on icon at bounding box center [1341, 656] width 14 height 12
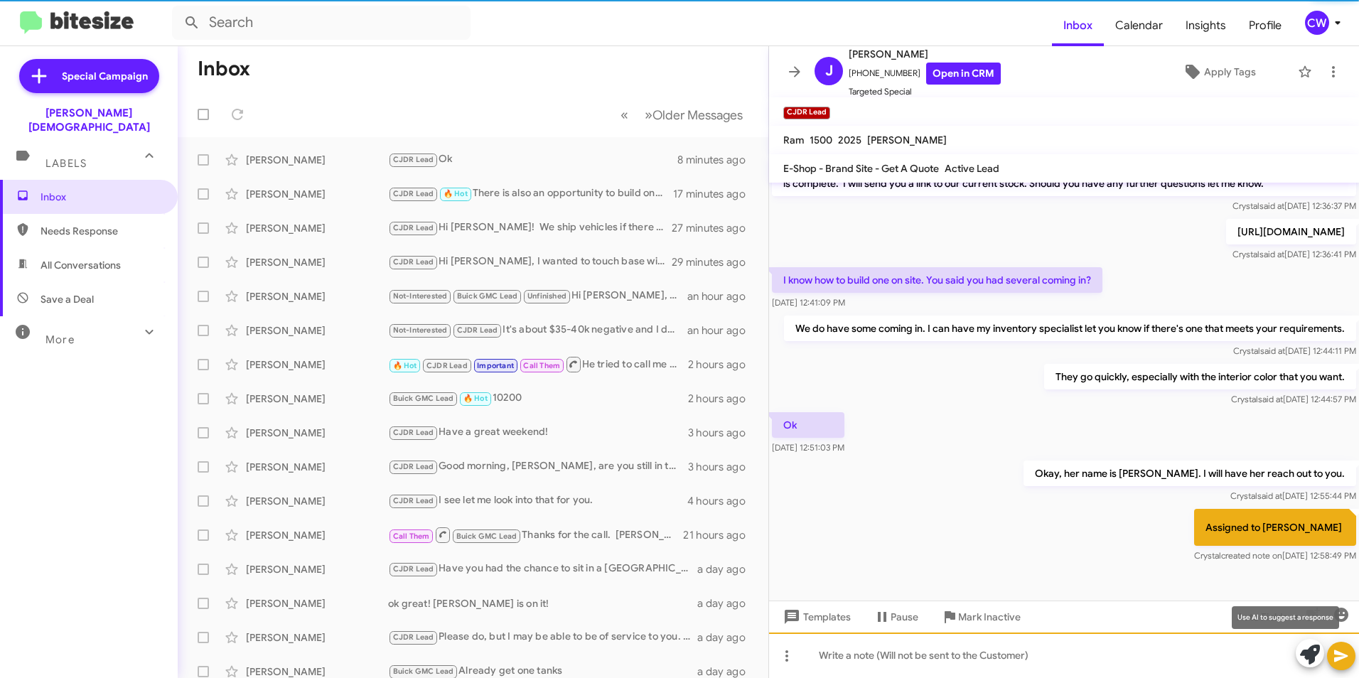
scroll to position [426, 0]
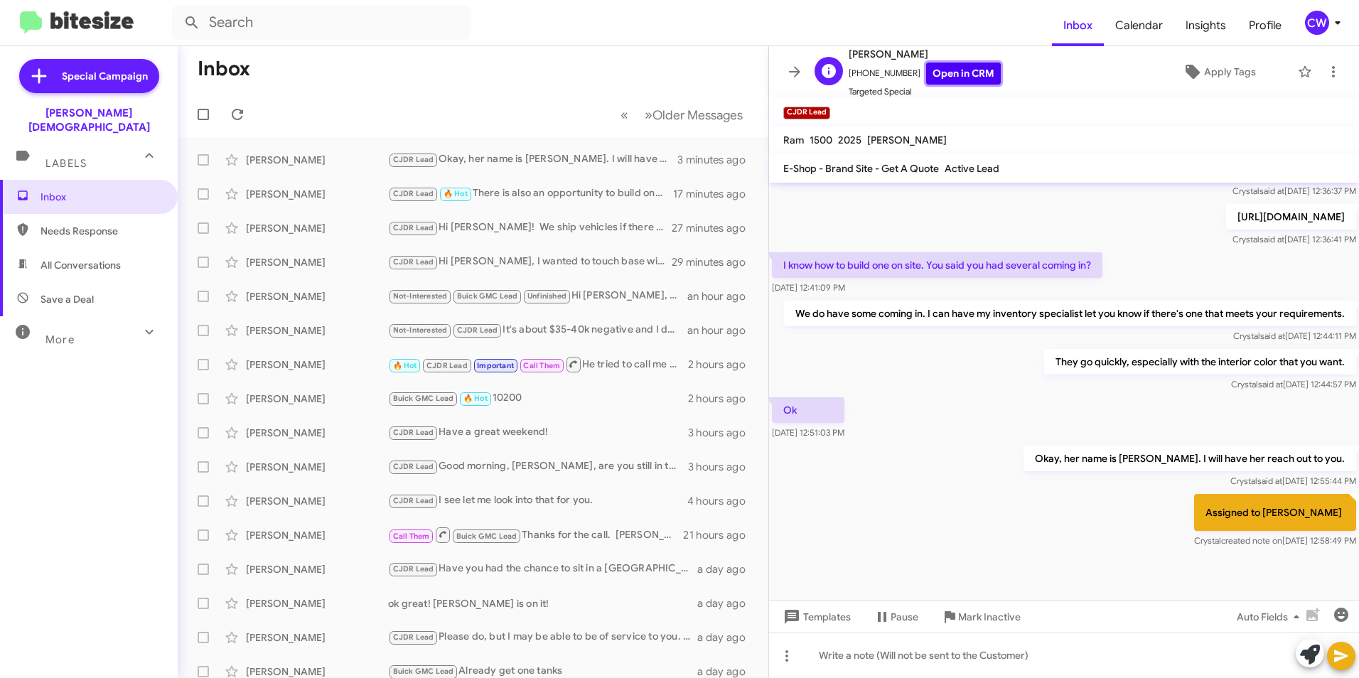
click at [936, 68] on link "Open in CRM" at bounding box center [963, 74] width 75 height 22
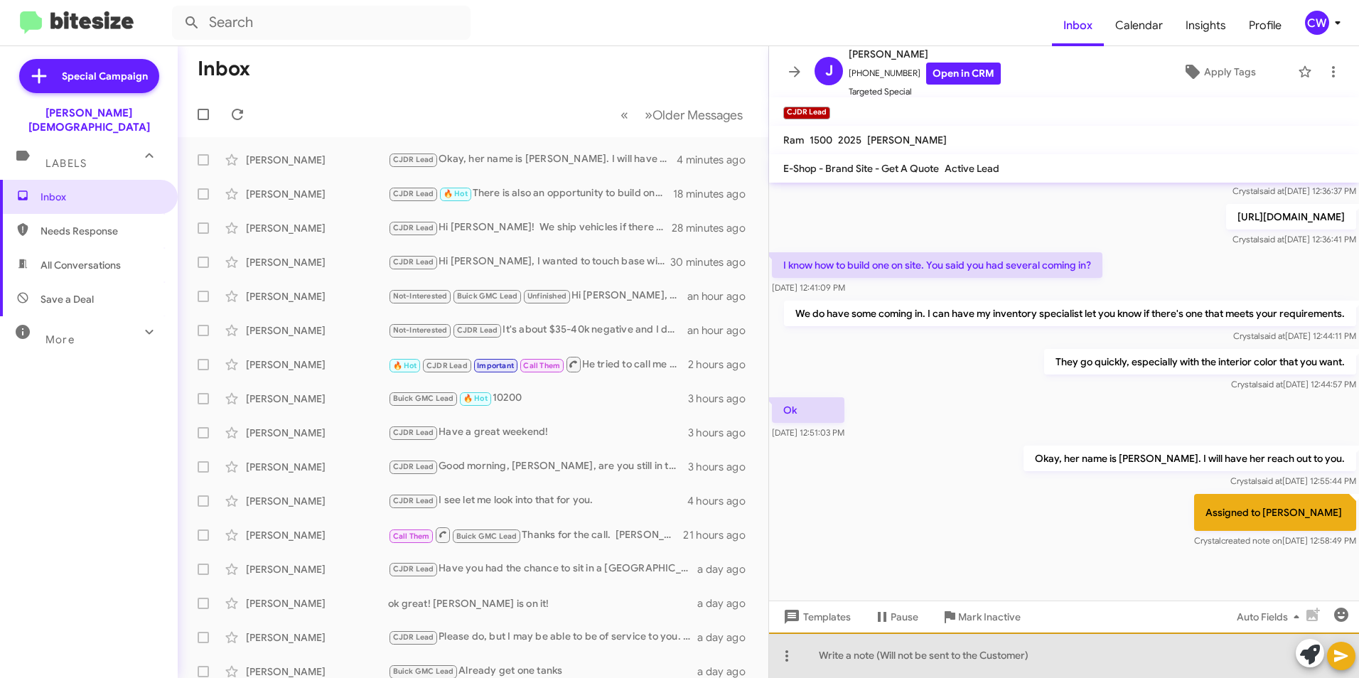
click at [884, 652] on div at bounding box center [1064, 654] width 590 height 45
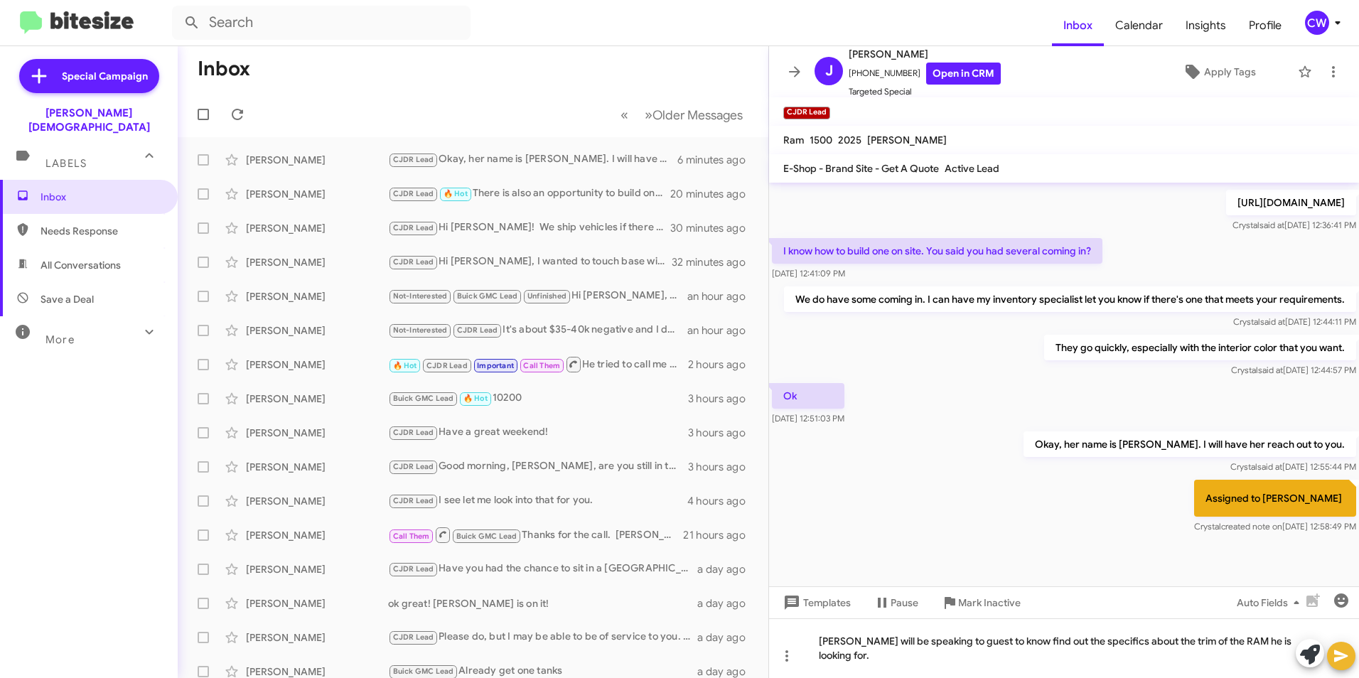
click at [1338, 661] on icon at bounding box center [1340, 655] width 17 height 17
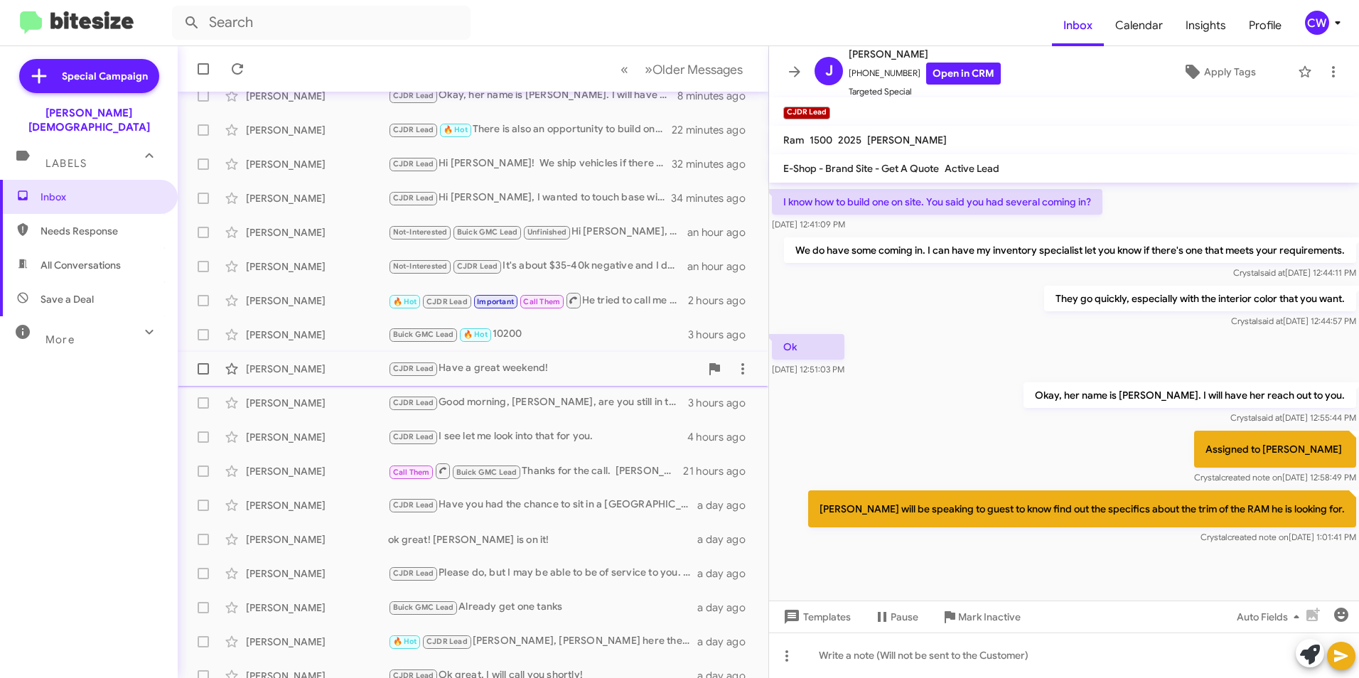
scroll to position [147, 0]
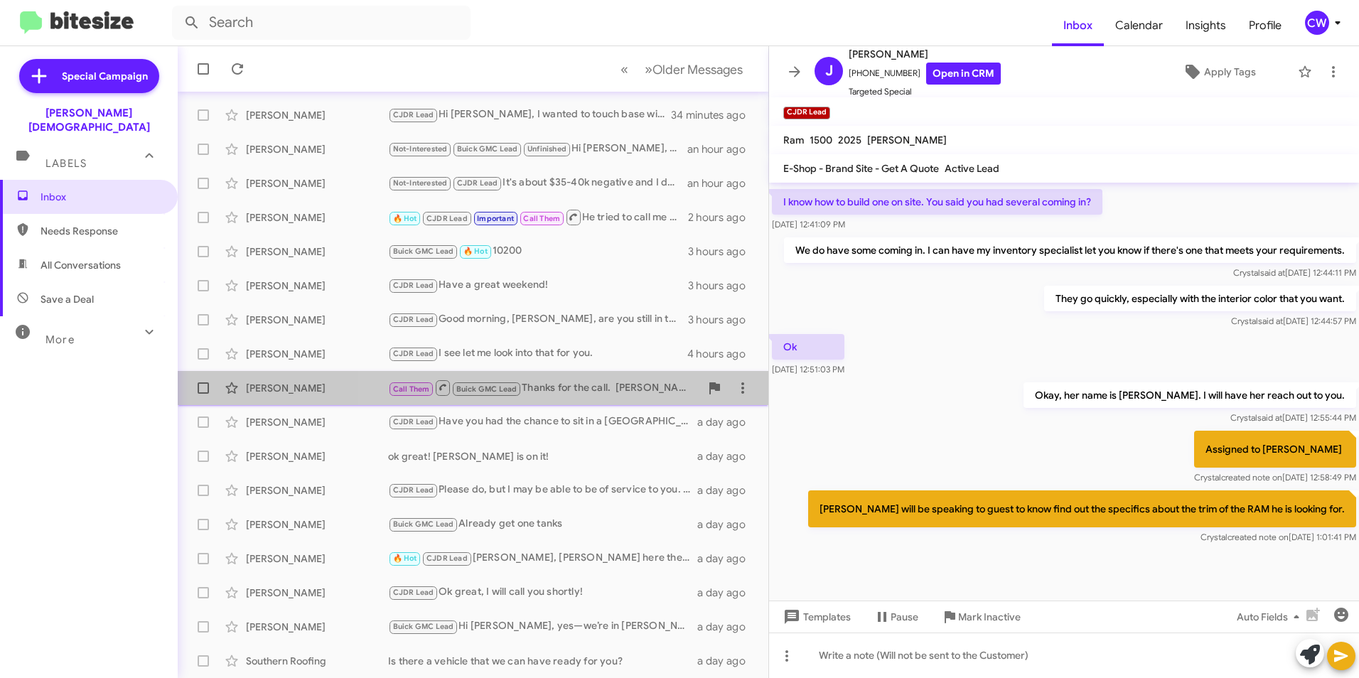
click at [603, 390] on div "Call Them Buick GMC Lead Thanks for the call. Jovon Sandoval is our expert on E…" at bounding box center [544, 388] width 312 height 18
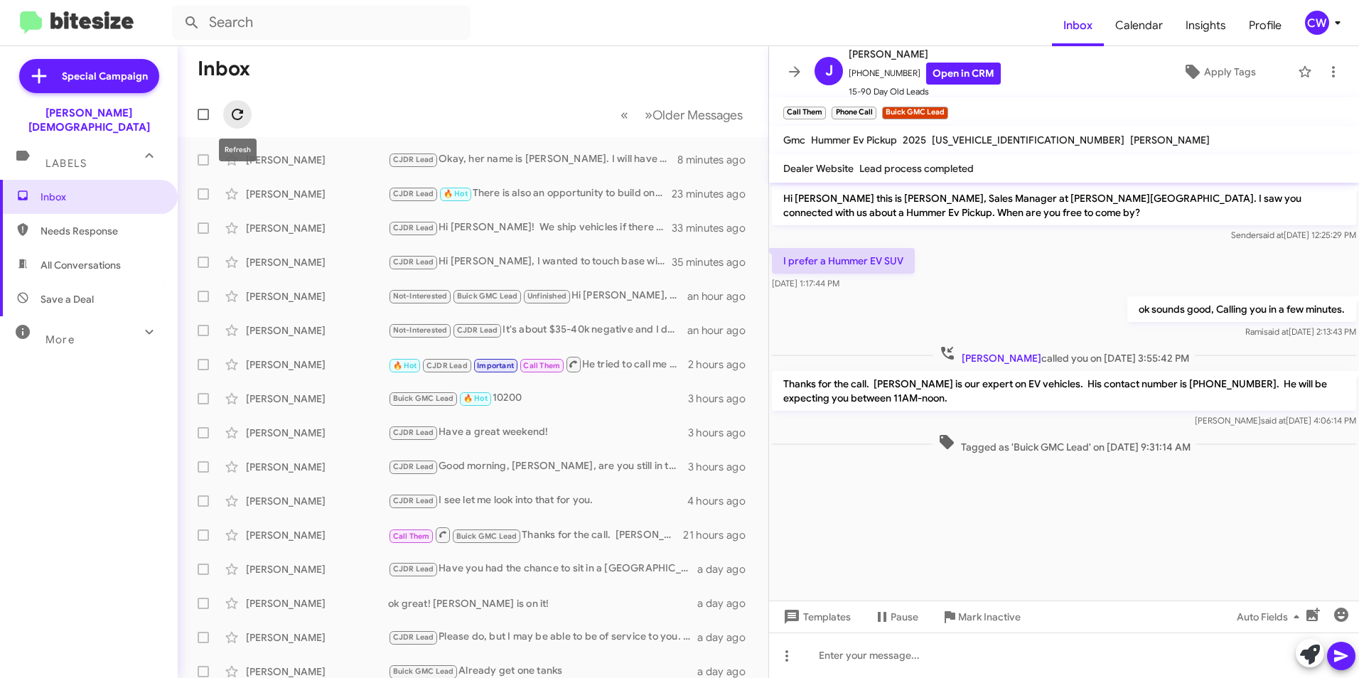
click at [235, 117] on icon at bounding box center [237, 114] width 17 height 17
click at [67, 190] on span "Inbox" at bounding box center [89, 197] width 178 height 34
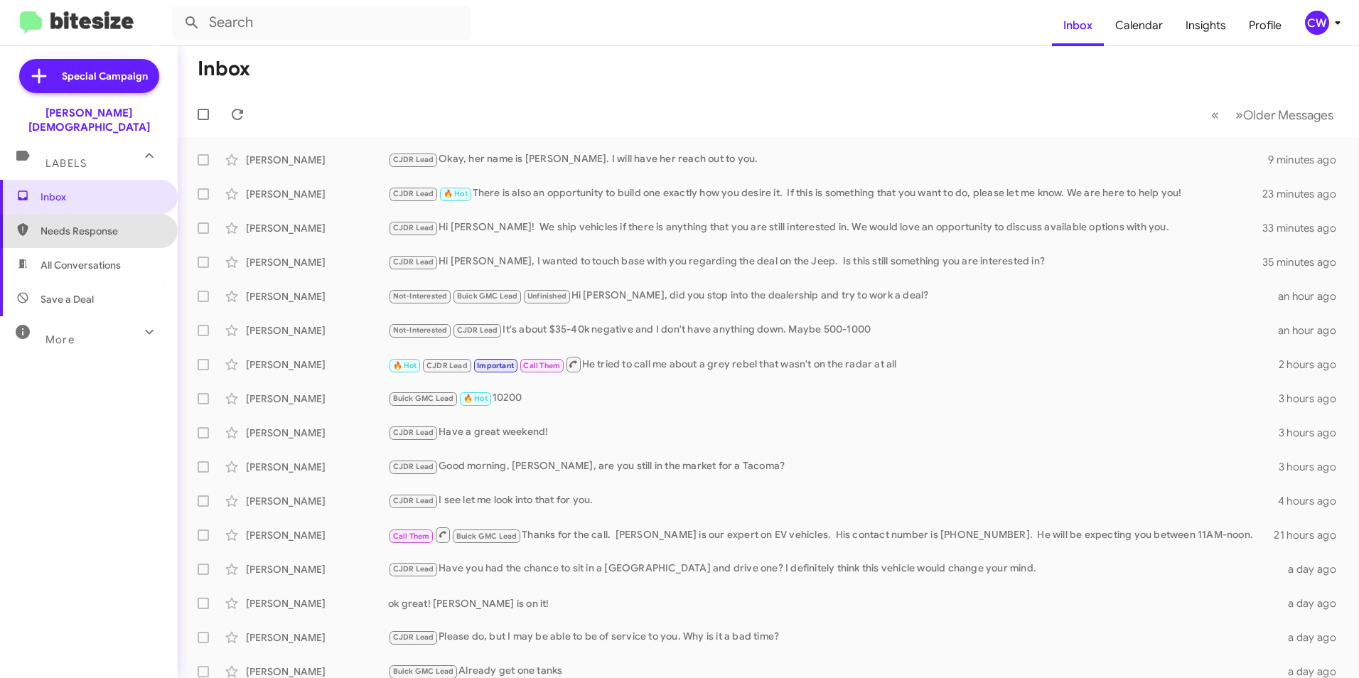
click at [101, 225] on span "Needs Response" at bounding box center [89, 231] width 178 height 34
type input "in:needs-response"
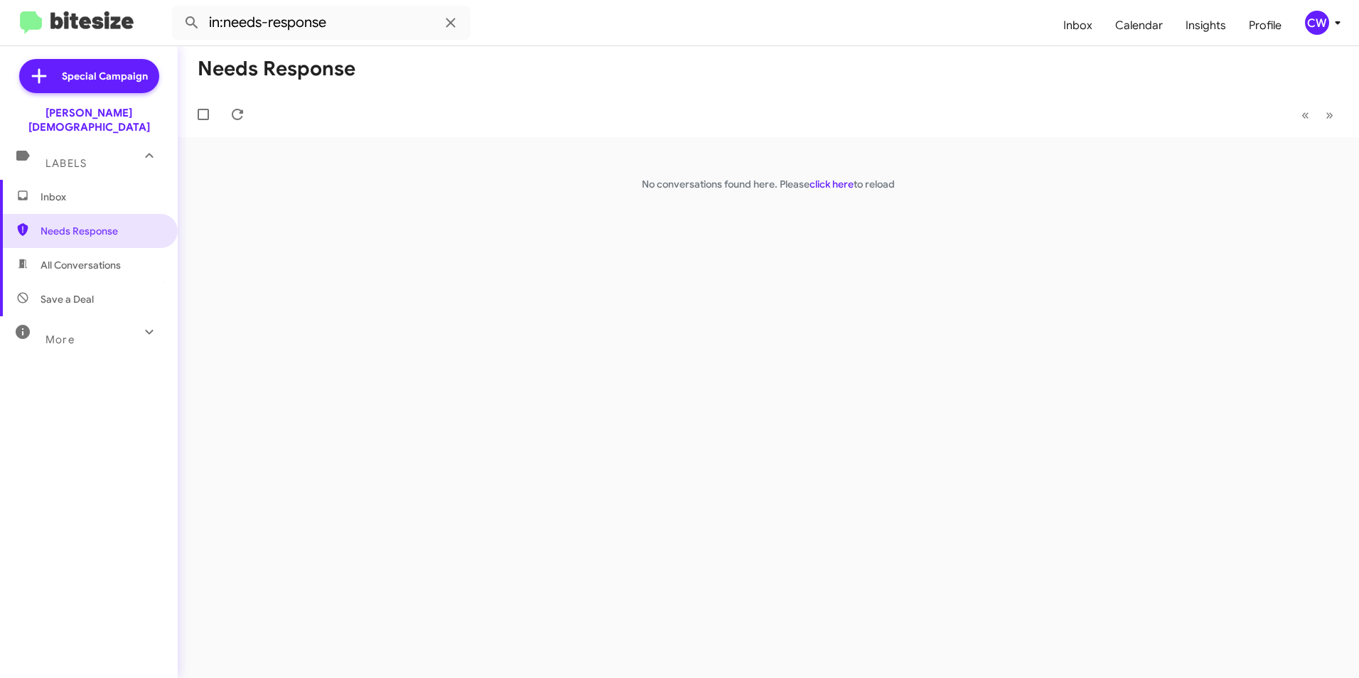
click at [39, 180] on span "Inbox" at bounding box center [89, 197] width 178 height 34
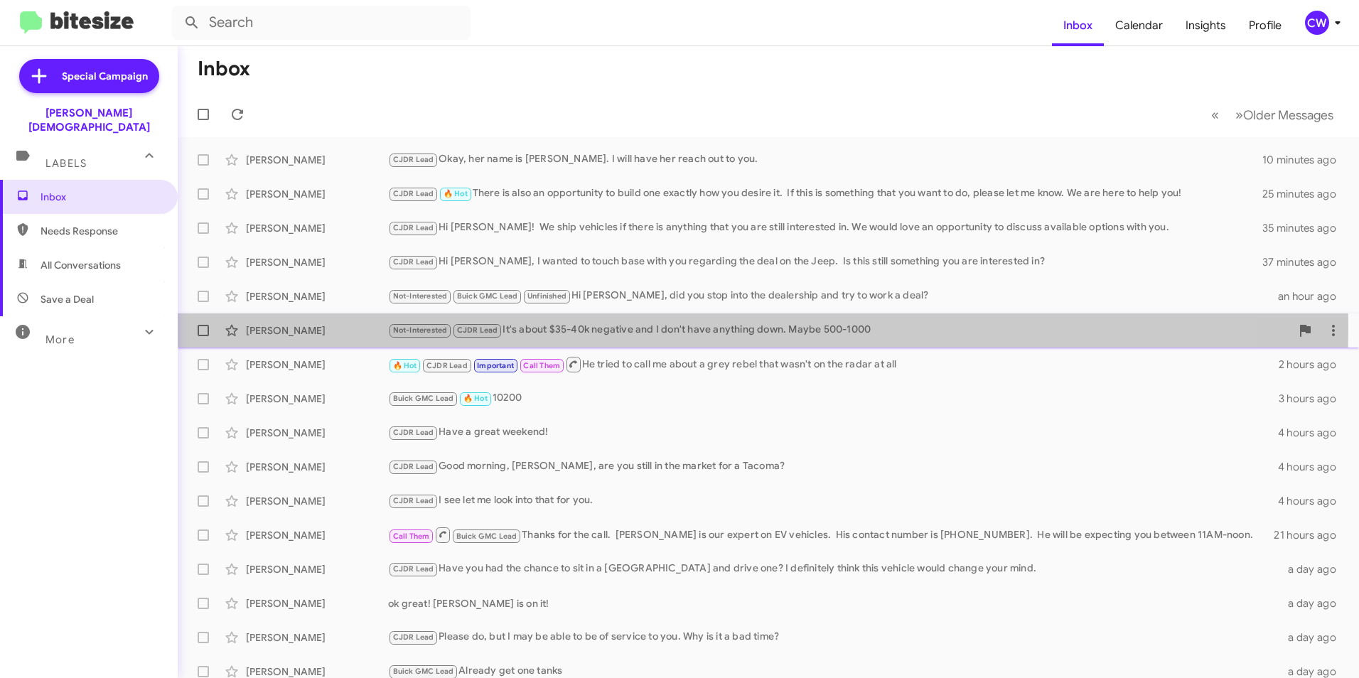
click at [580, 327] on div "Not-Interested CJDR Lead It's about $35-40k negative and I don't have anything …" at bounding box center [839, 330] width 903 height 16
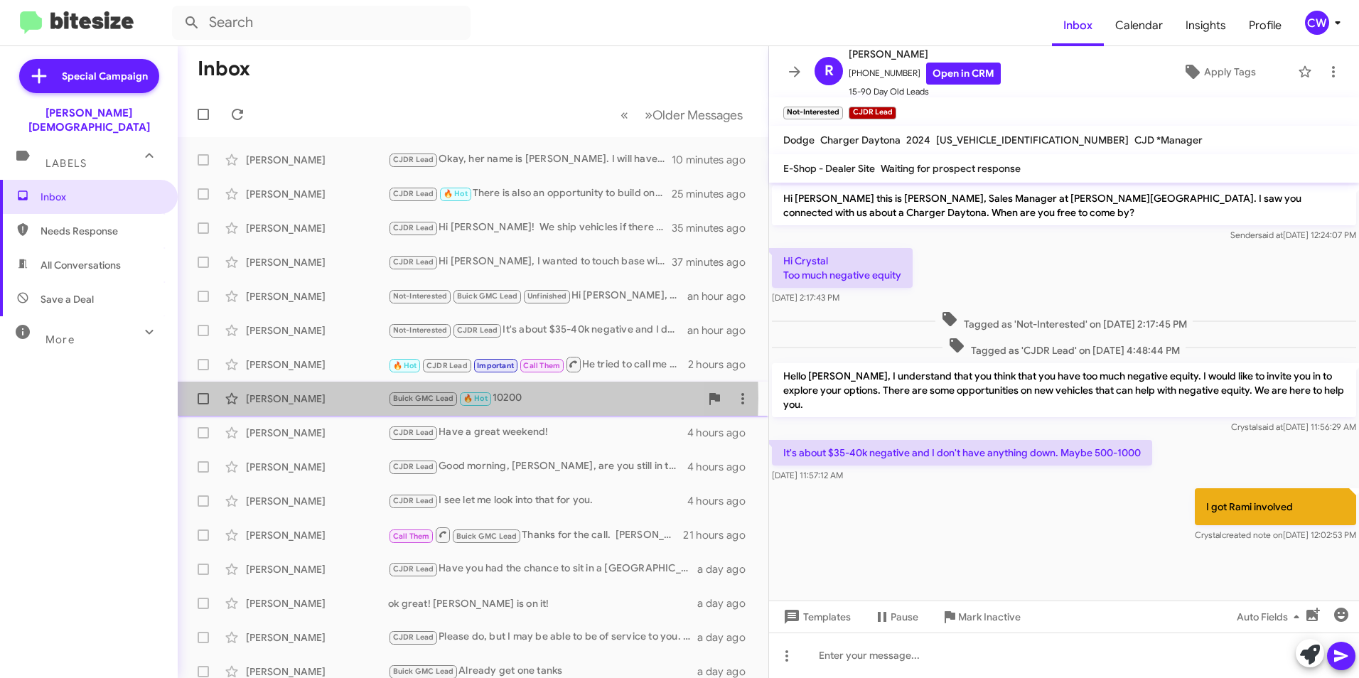
click at [279, 397] on div "[PERSON_NAME]" at bounding box center [317, 399] width 142 height 14
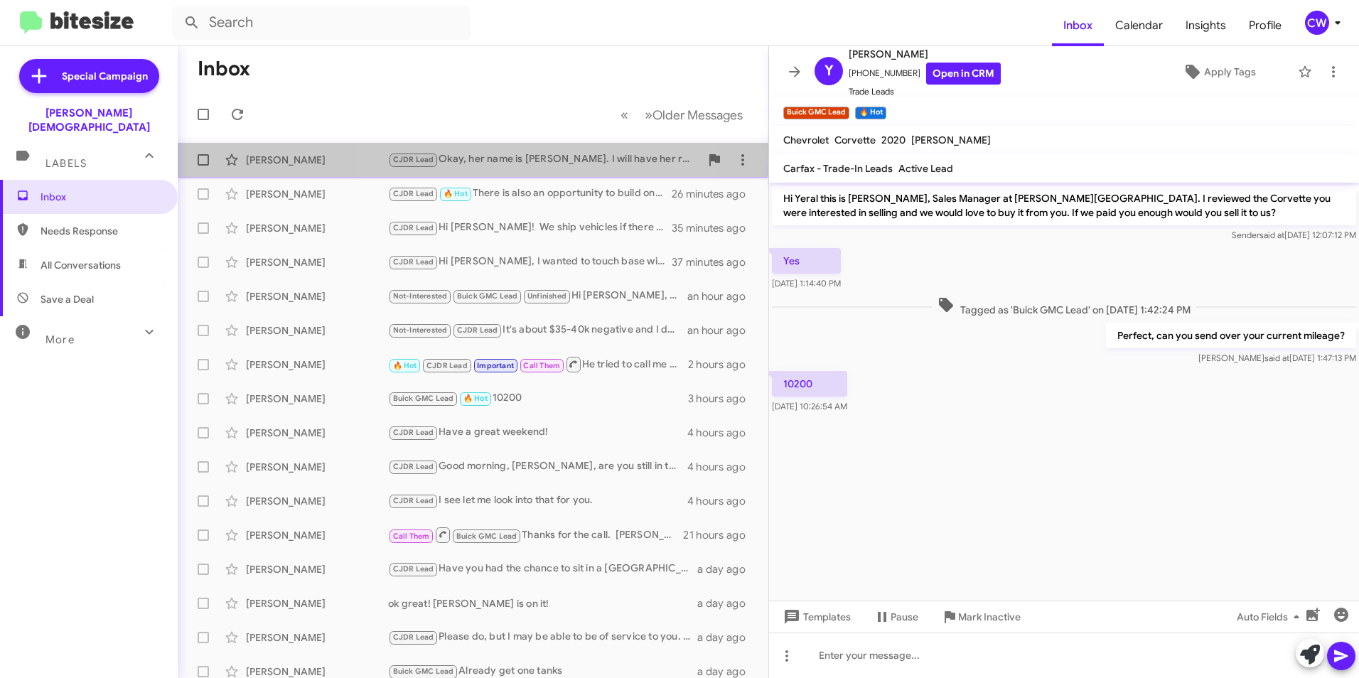
click at [549, 163] on div "CJDR Lead Okay, her name is Sandy. I will have her reach out to you." at bounding box center [544, 159] width 312 height 16
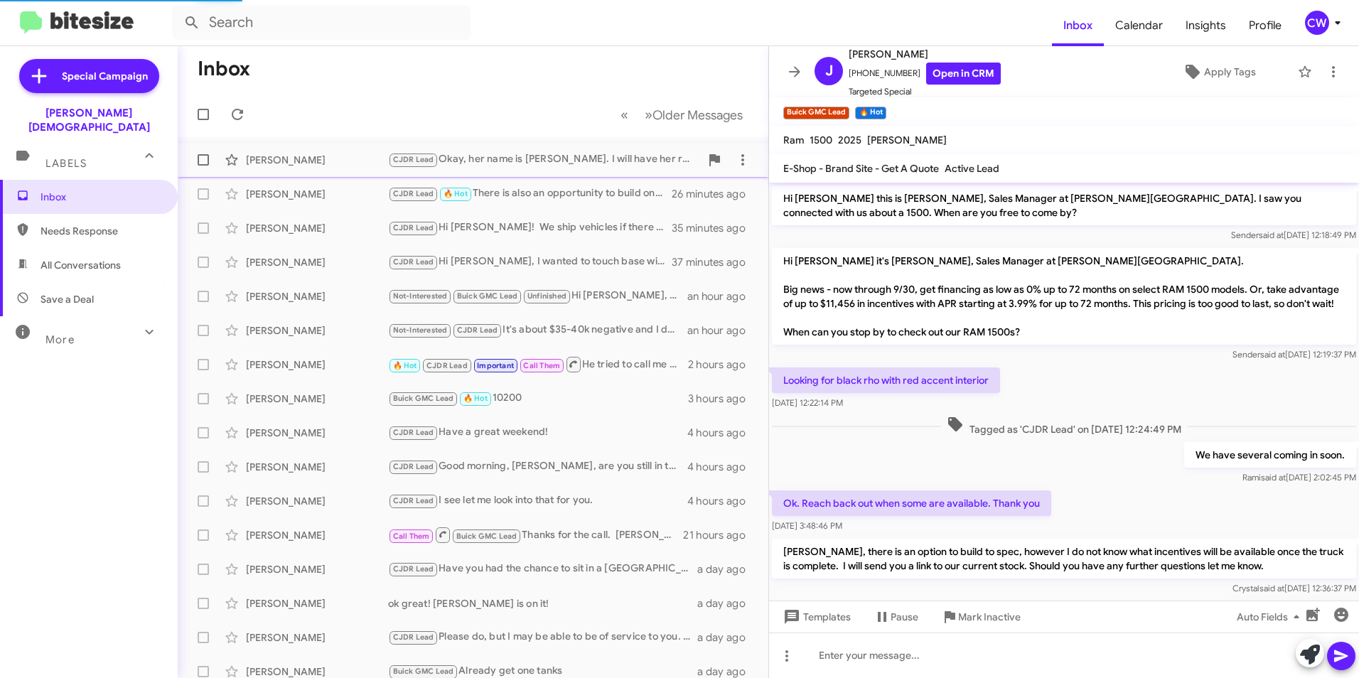
scroll to position [489, 0]
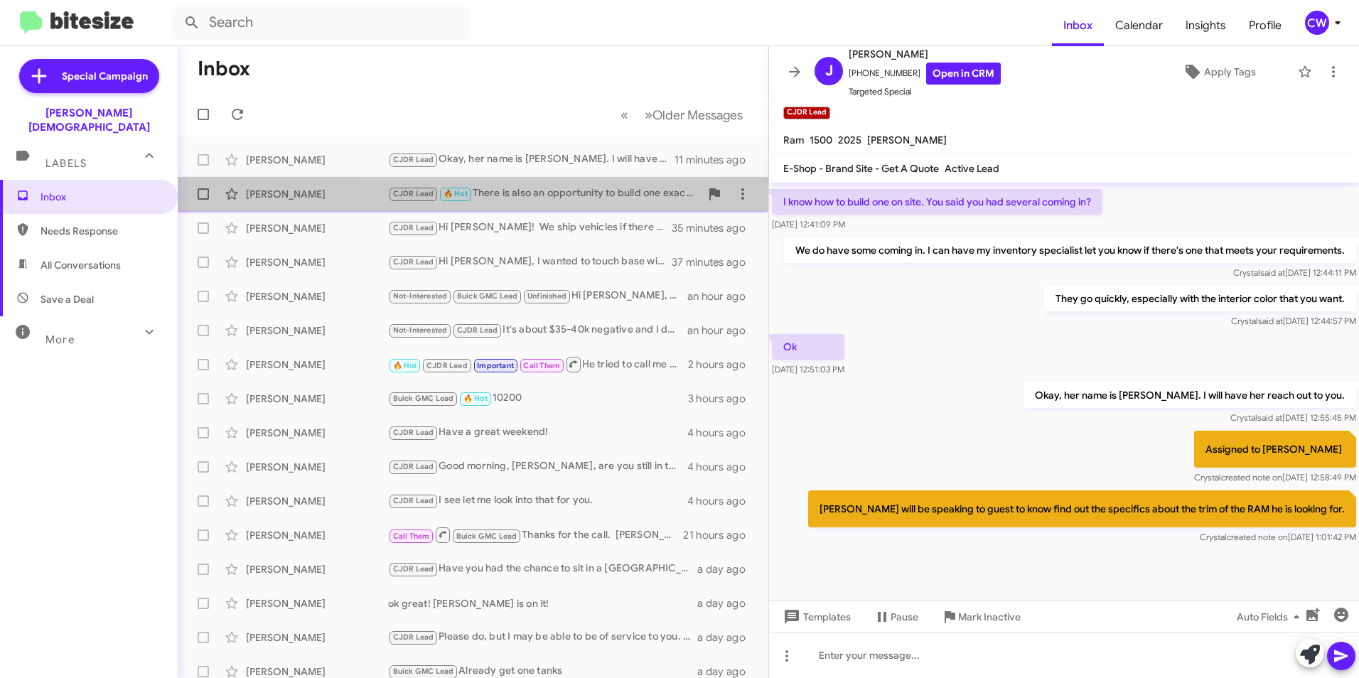
click at [533, 194] on div "CJDR Lead 🔥 Hot There is also an opportunity to build one exactly how you desir…" at bounding box center [544, 193] width 312 height 16
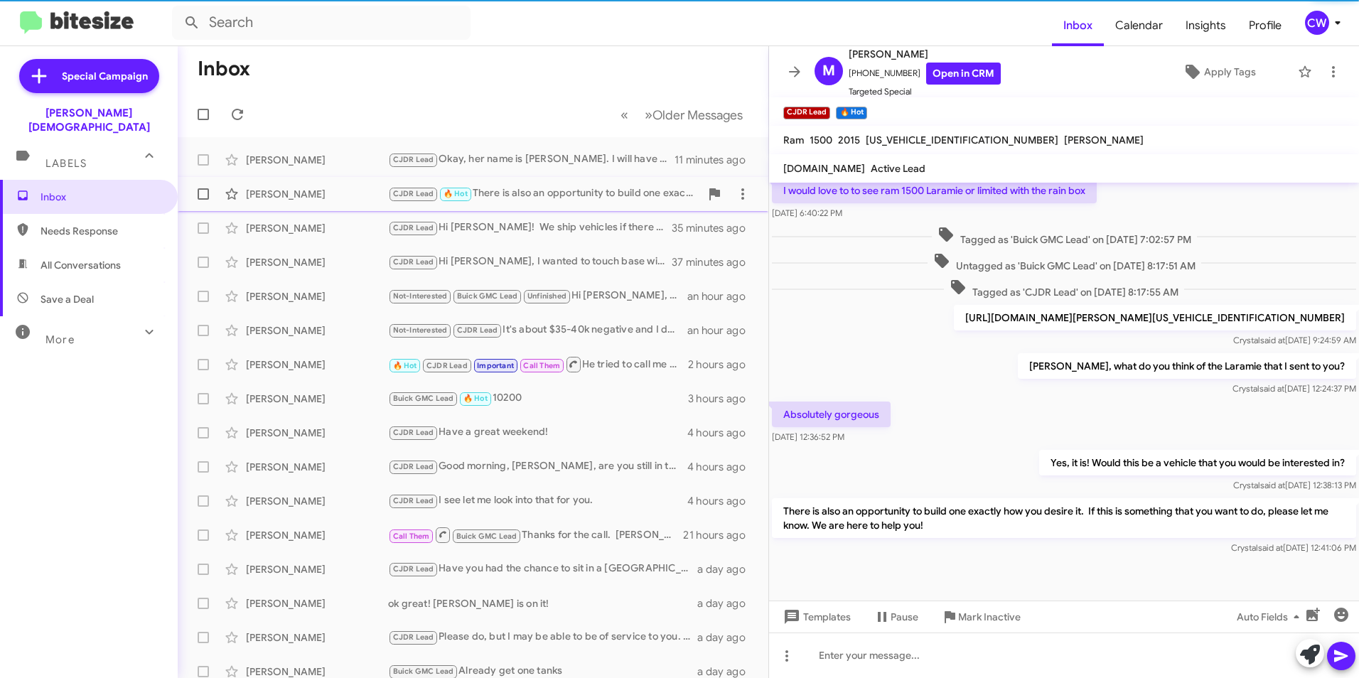
scroll to position [295, 0]
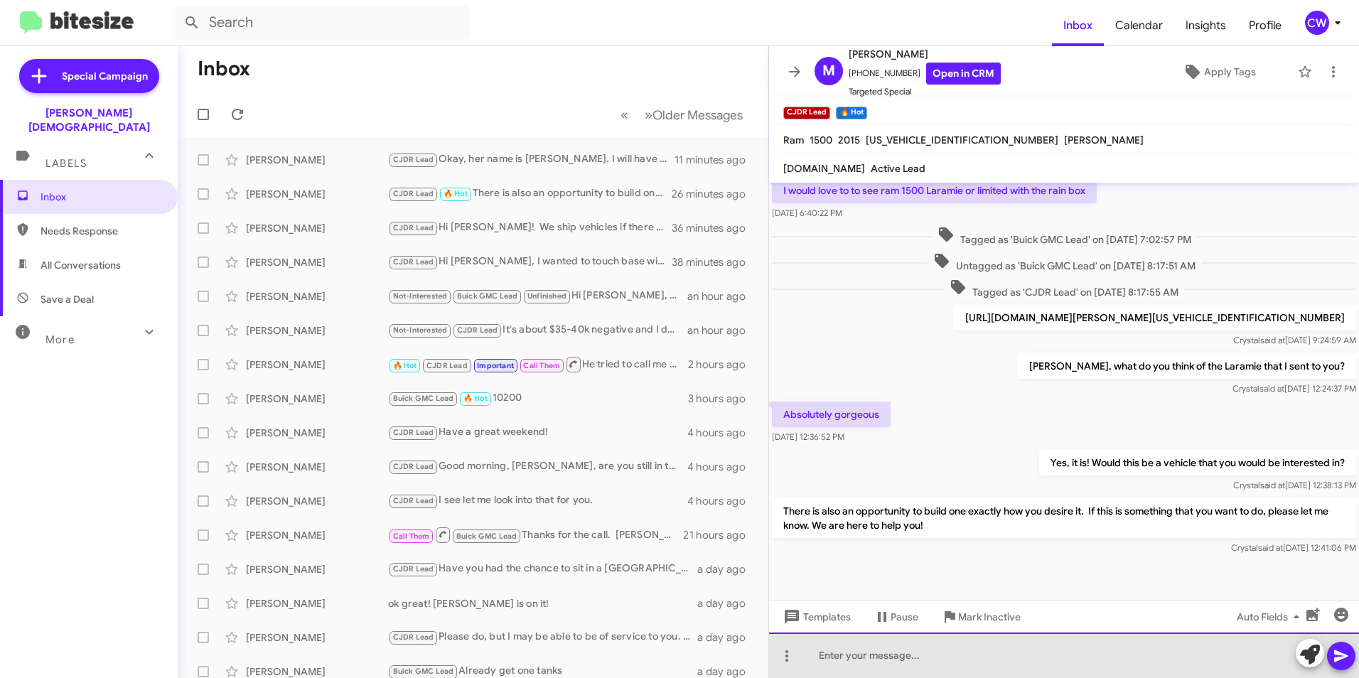
click at [878, 649] on div at bounding box center [1064, 654] width 590 height 45
click at [844, 652] on div at bounding box center [1064, 654] width 590 height 45
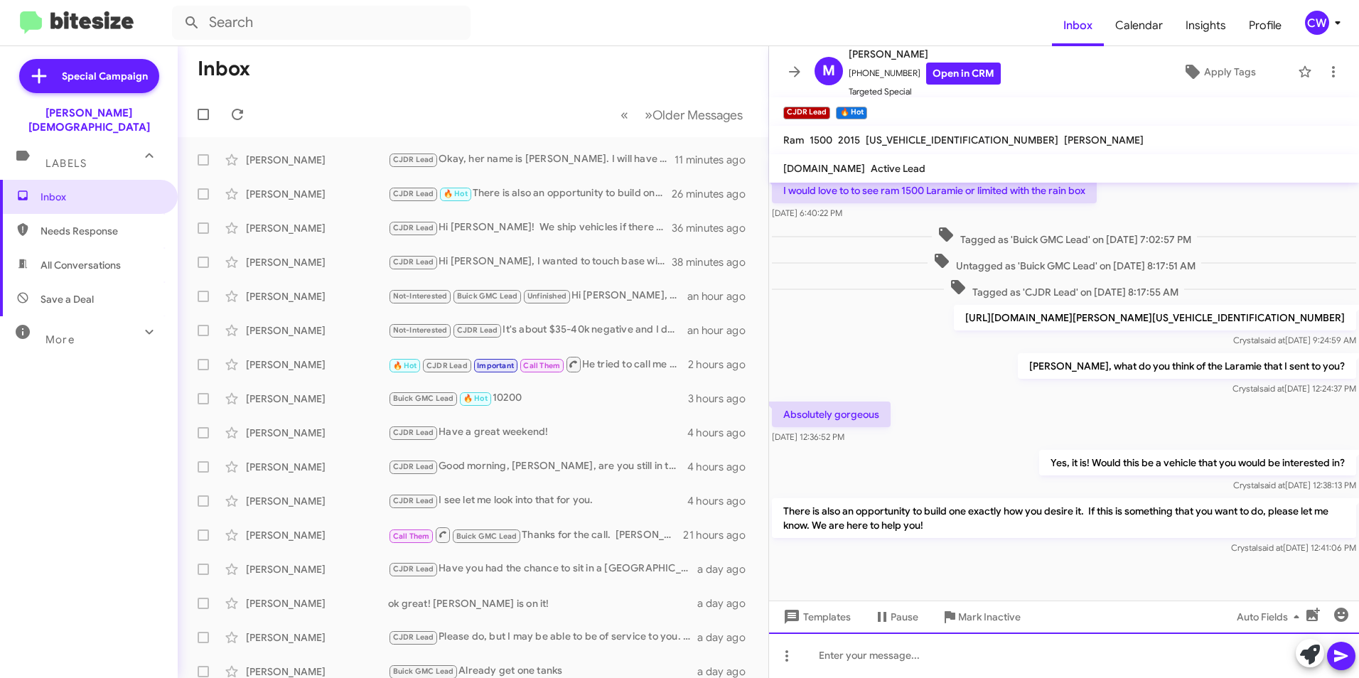
click at [862, 664] on div at bounding box center [1064, 654] width 590 height 45
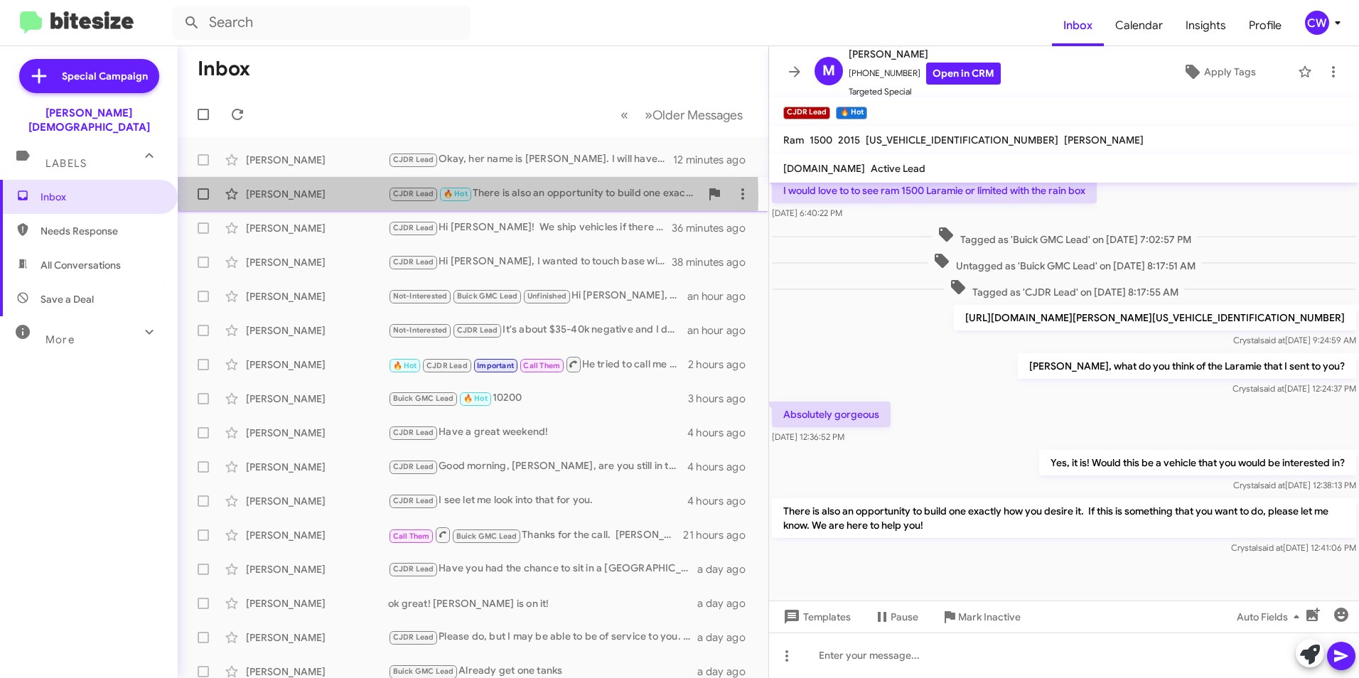
click at [297, 198] on div "[PERSON_NAME]" at bounding box center [317, 194] width 142 height 14
click at [324, 193] on div "[PERSON_NAME]" at bounding box center [317, 194] width 142 height 14
click at [541, 181] on div "Mohamd Suleiman CJDR Lead 🔥 Hot There is also an opportunity to build one exact…" at bounding box center [473, 194] width 568 height 28
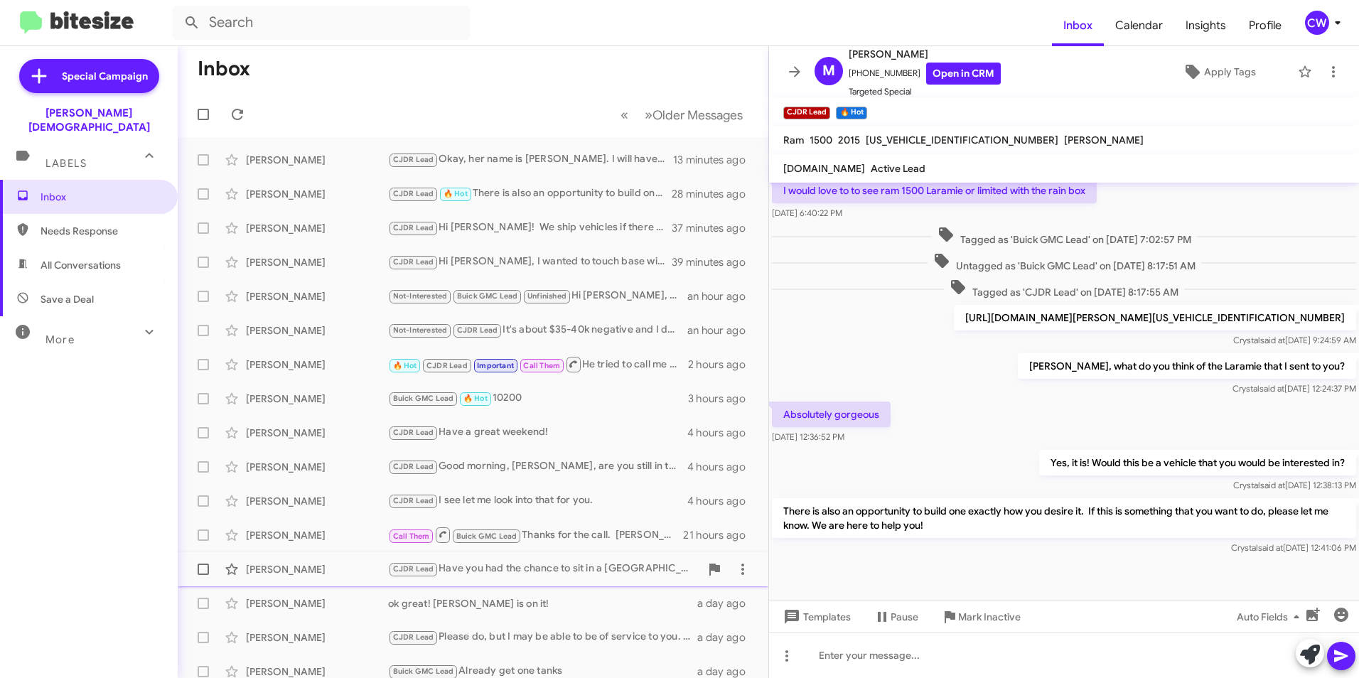
click at [629, 564] on div "CJDR Lead Have you had the chance to sit in a Durango and drive one? I definite…" at bounding box center [544, 569] width 312 height 16
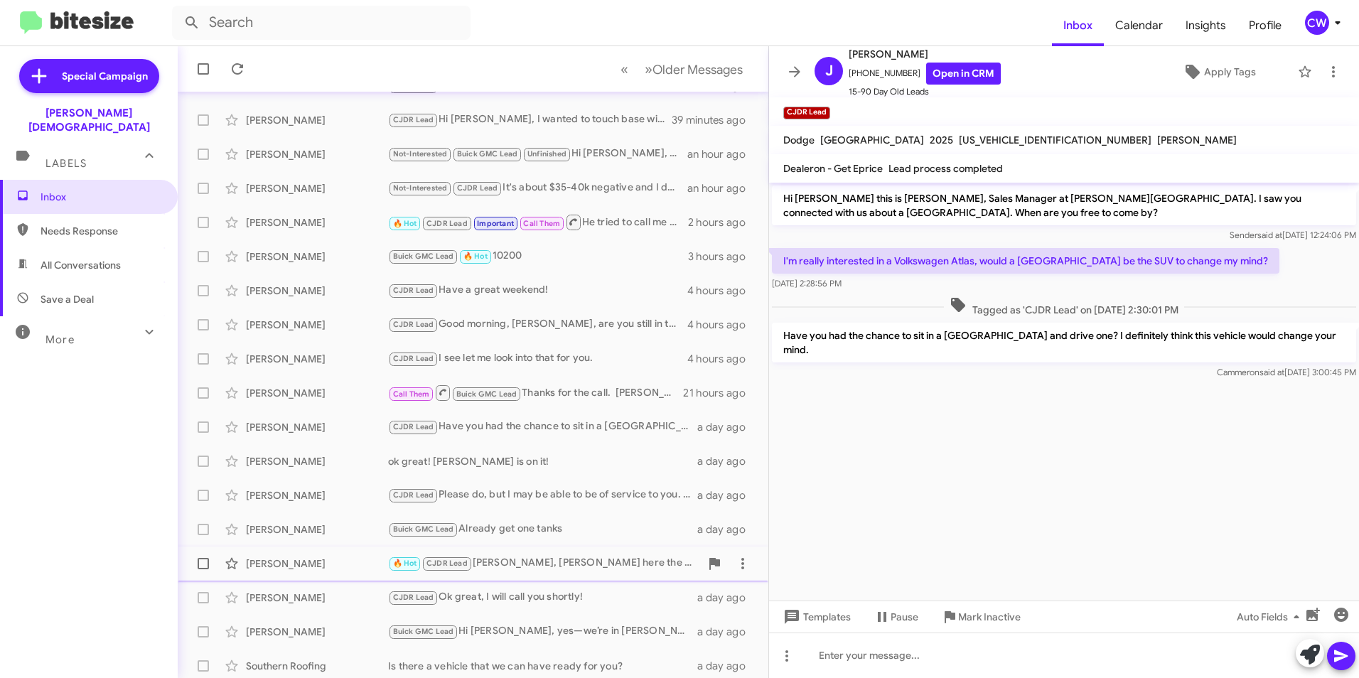
scroll to position [147, 0]
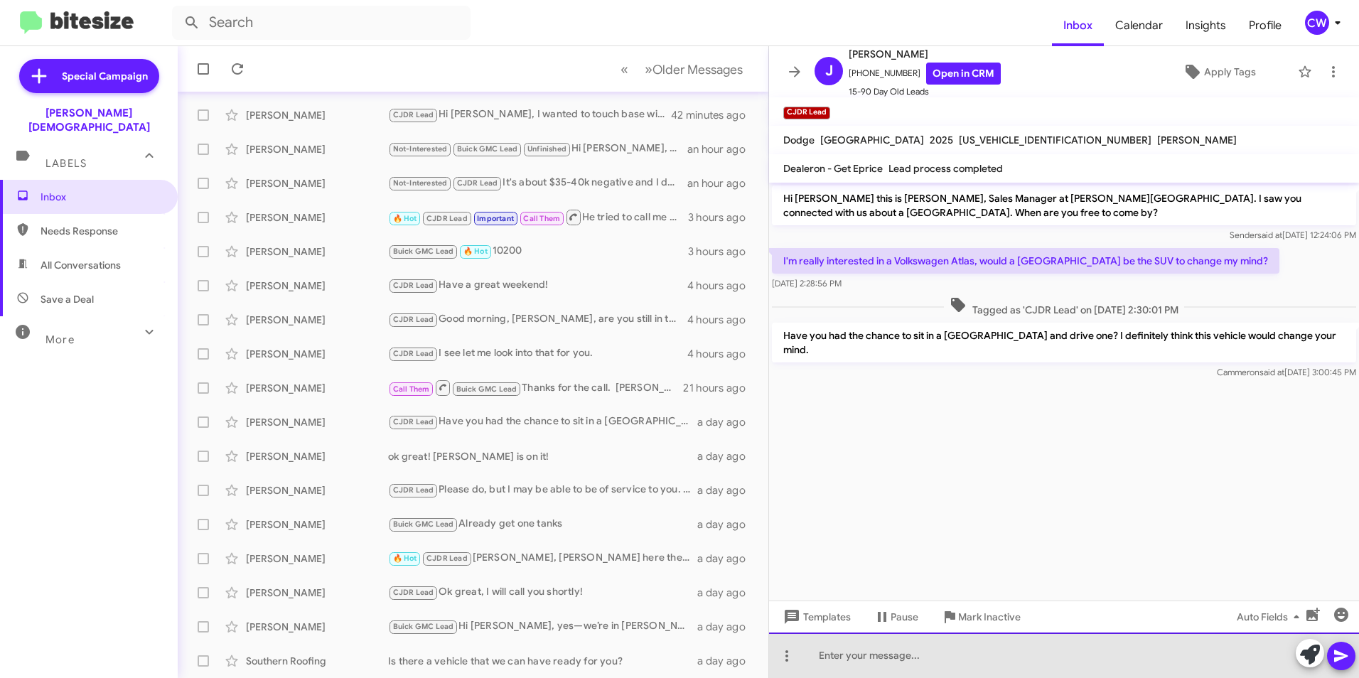
click at [836, 652] on div at bounding box center [1064, 654] width 590 height 45
click at [959, 658] on div "Hello Joe, the Durango is" at bounding box center [1064, 654] width 590 height 45
click at [1172, 660] on div "Hello Joe, the Durango is definitely the vehicle to change your mind!" at bounding box center [1064, 654] width 590 height 45
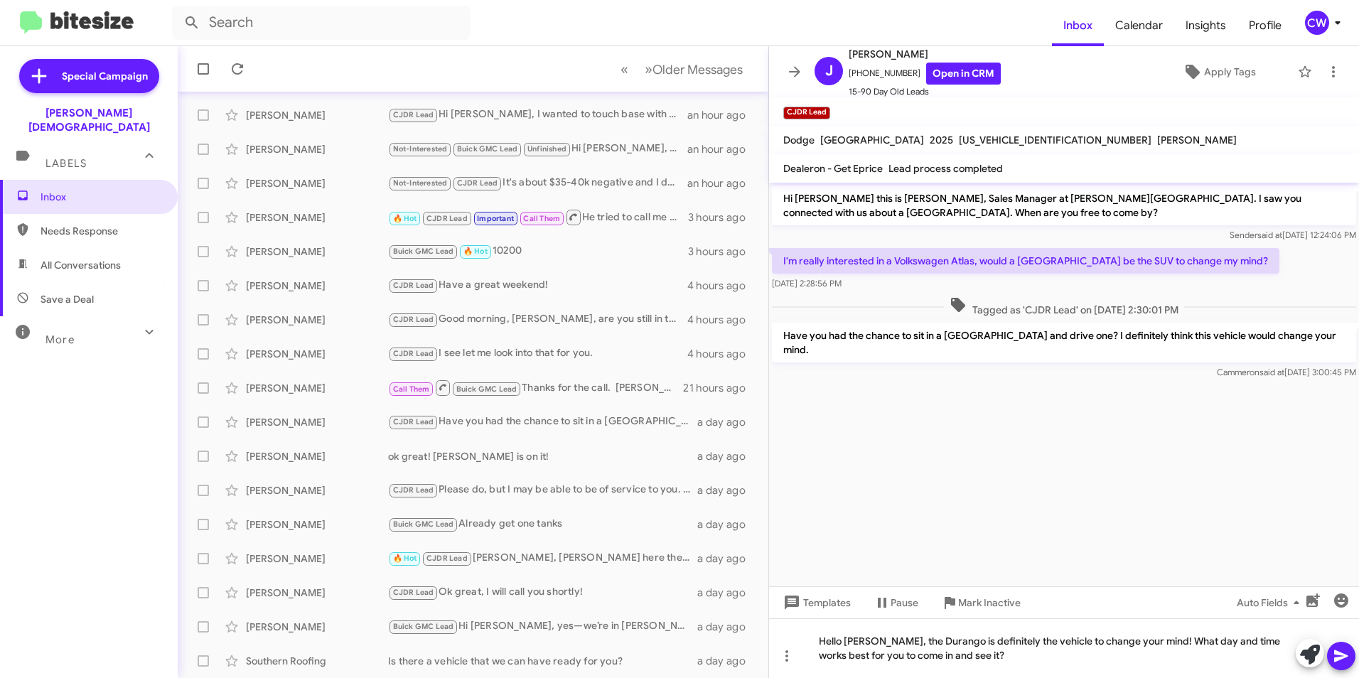
click at [1344, 659] on icon at bounding box center [1340, 655] width 17 height 17
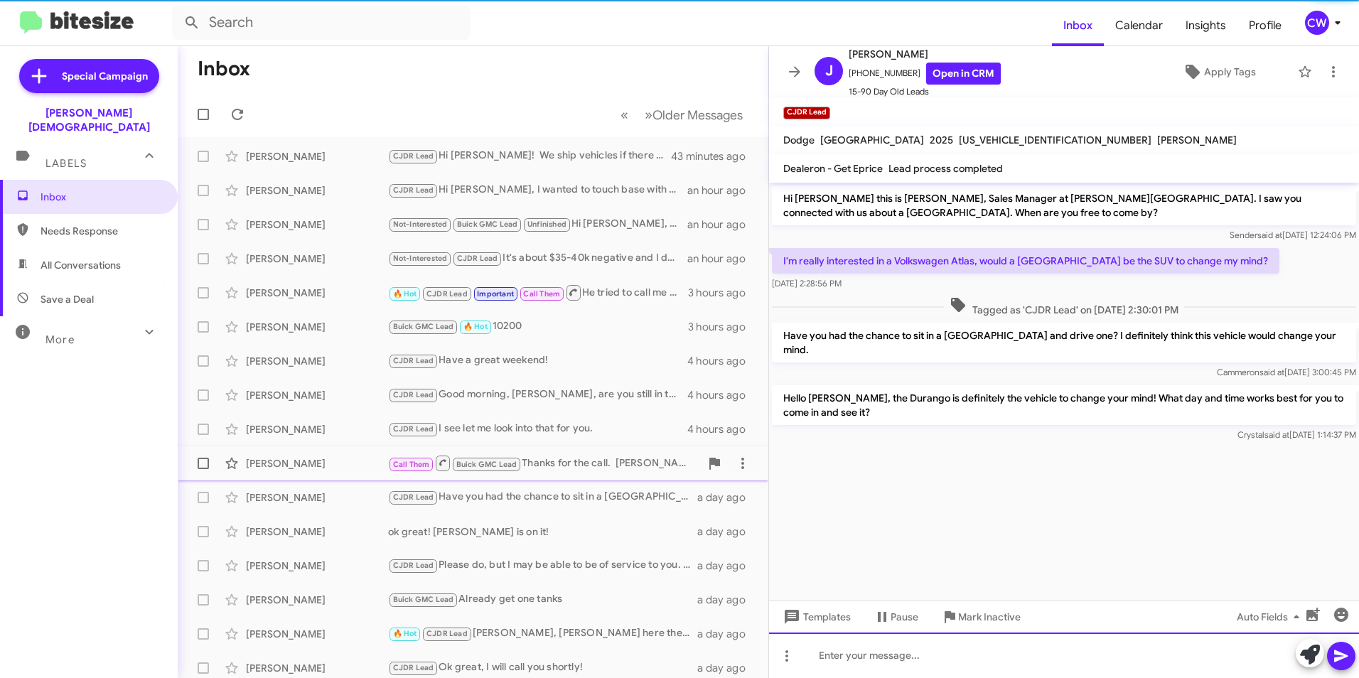
scroll to position [0, 0]
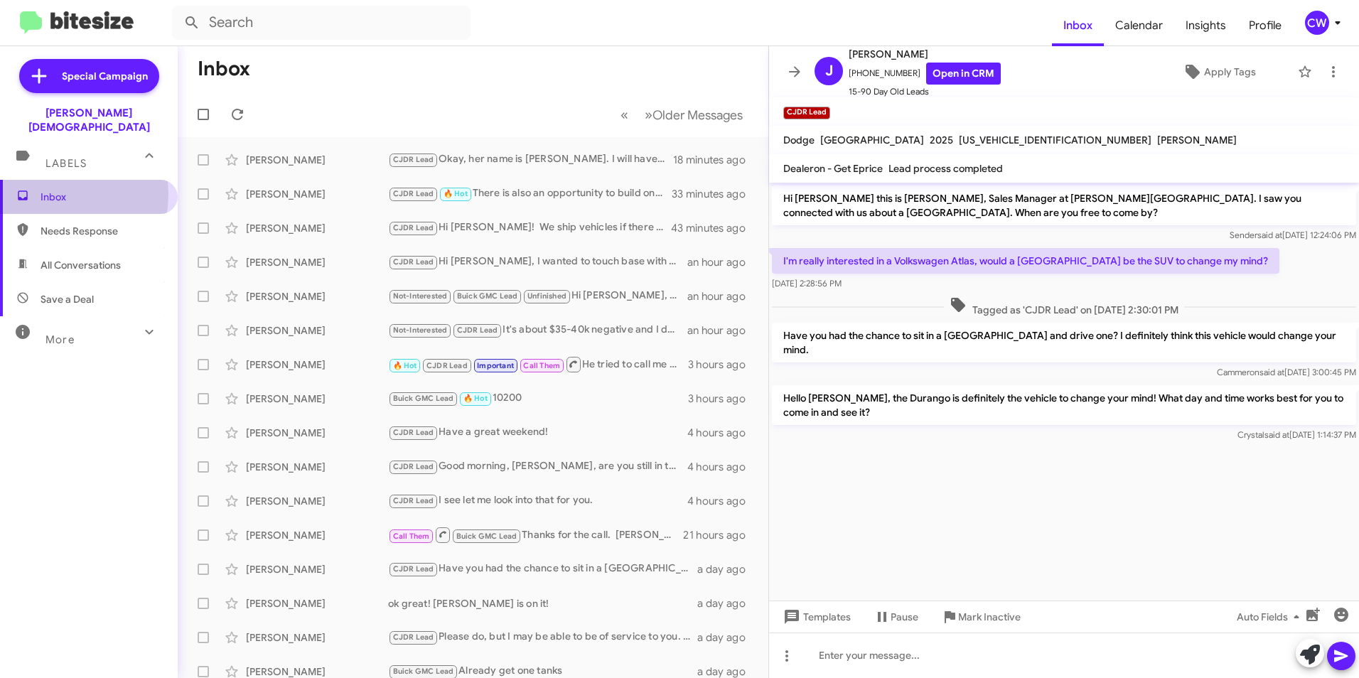
click at [48, 190] on span "Inbox" at bounding box center [101, 197] width 121 height 14
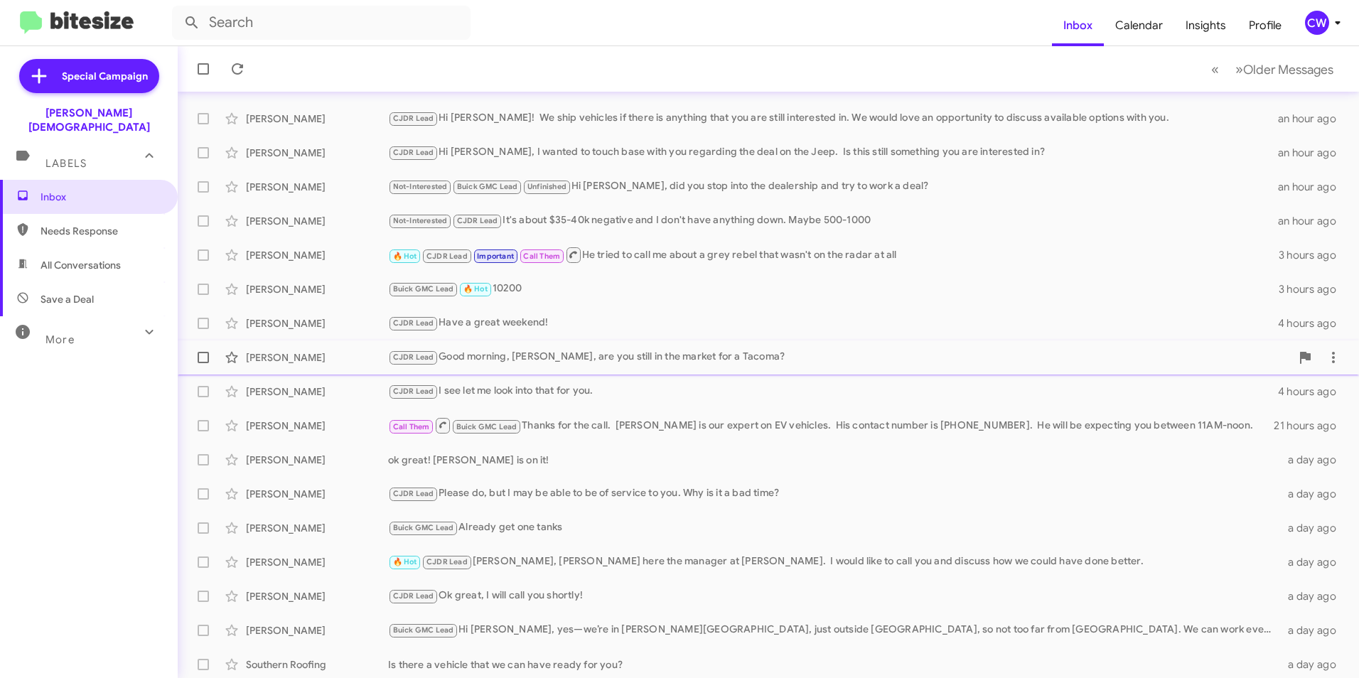
scroll to position [147, 0]
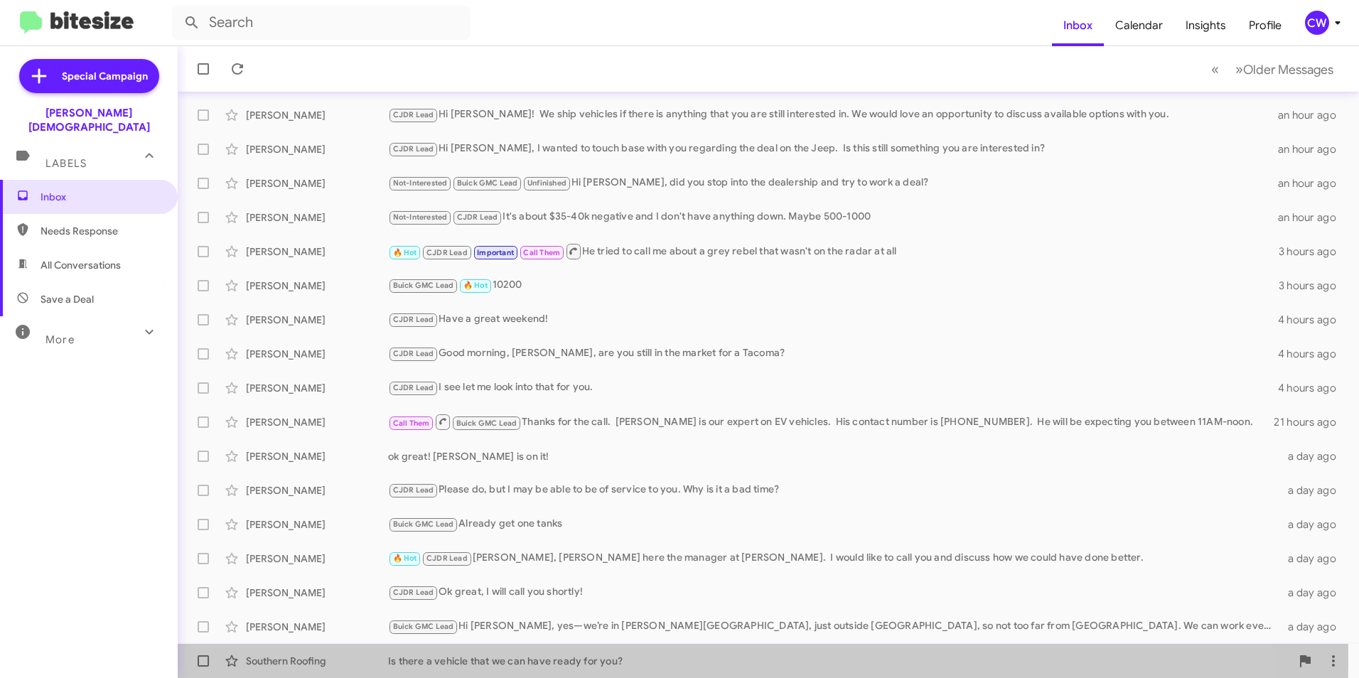
click at [499, 662] on div "Is there a vehicle that we can have ready for you?" at bounding box center [839, 661] width 903 height 14
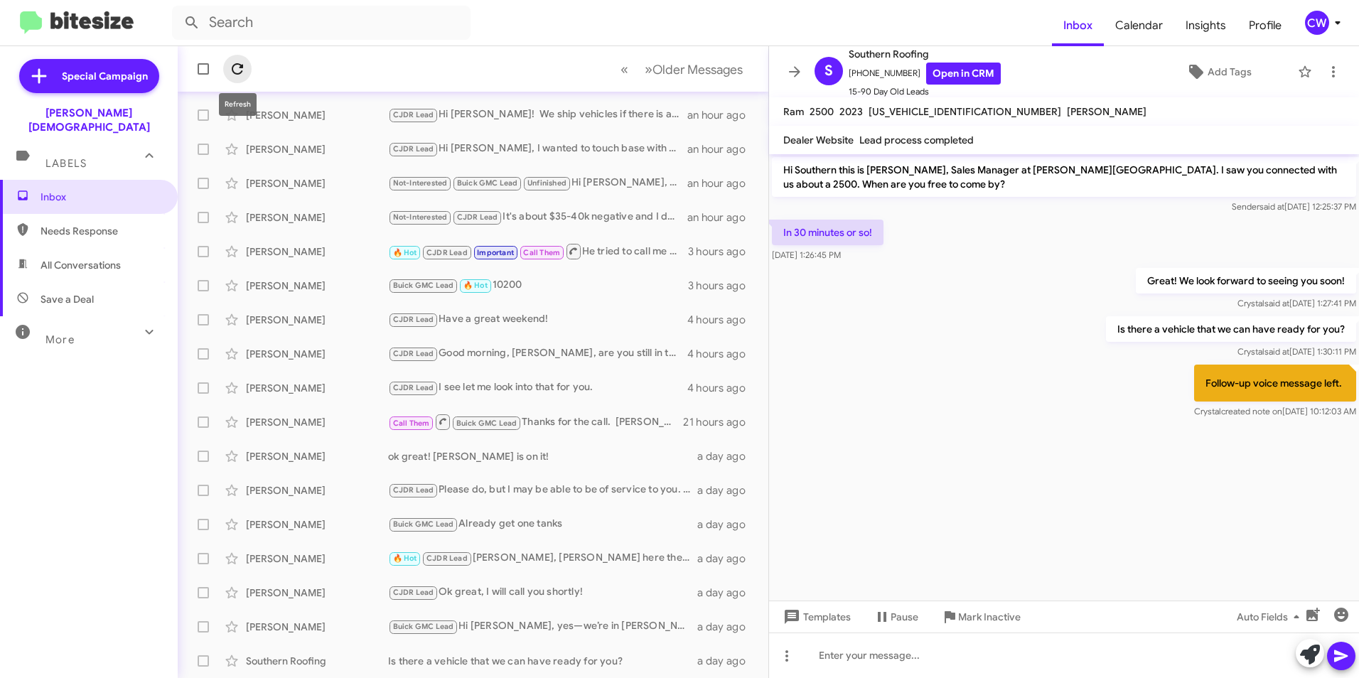
click at [237, 73] on icon at bounding box center [237, 68] width 11 height 11
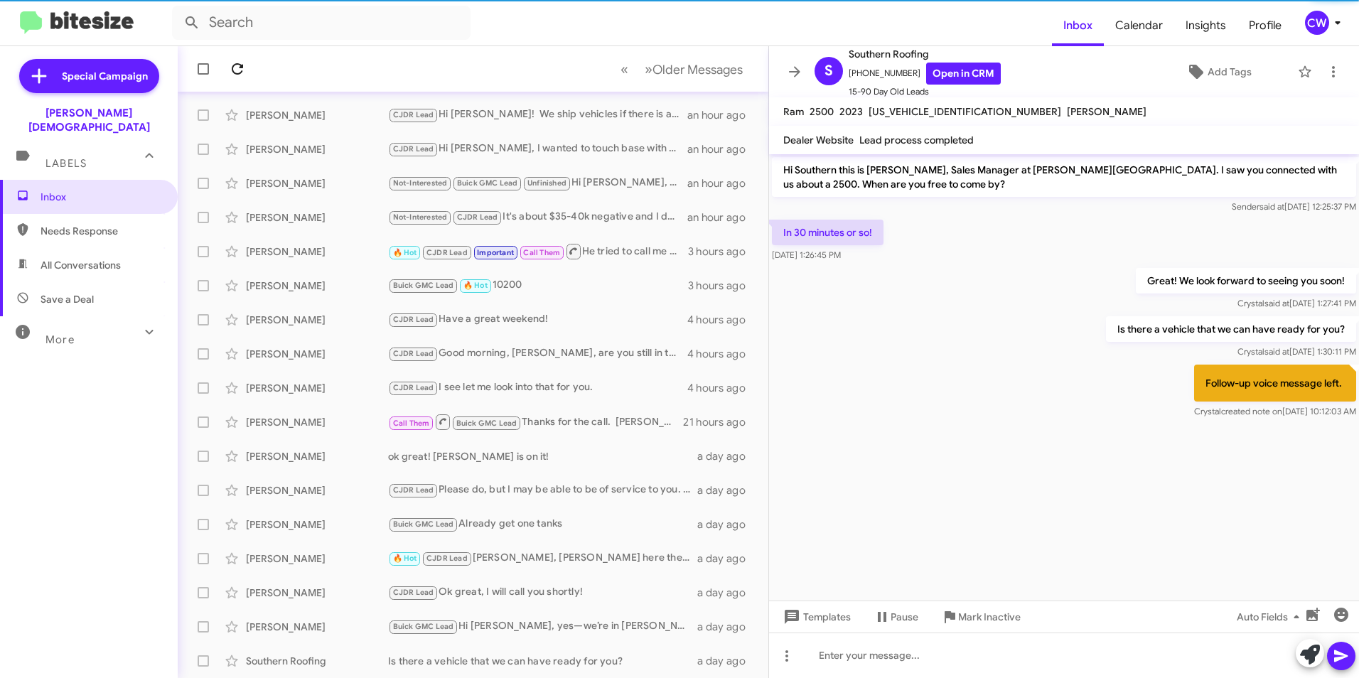
click at [237, 73] on icon at bounding box center [237, 68] width 11 height 11
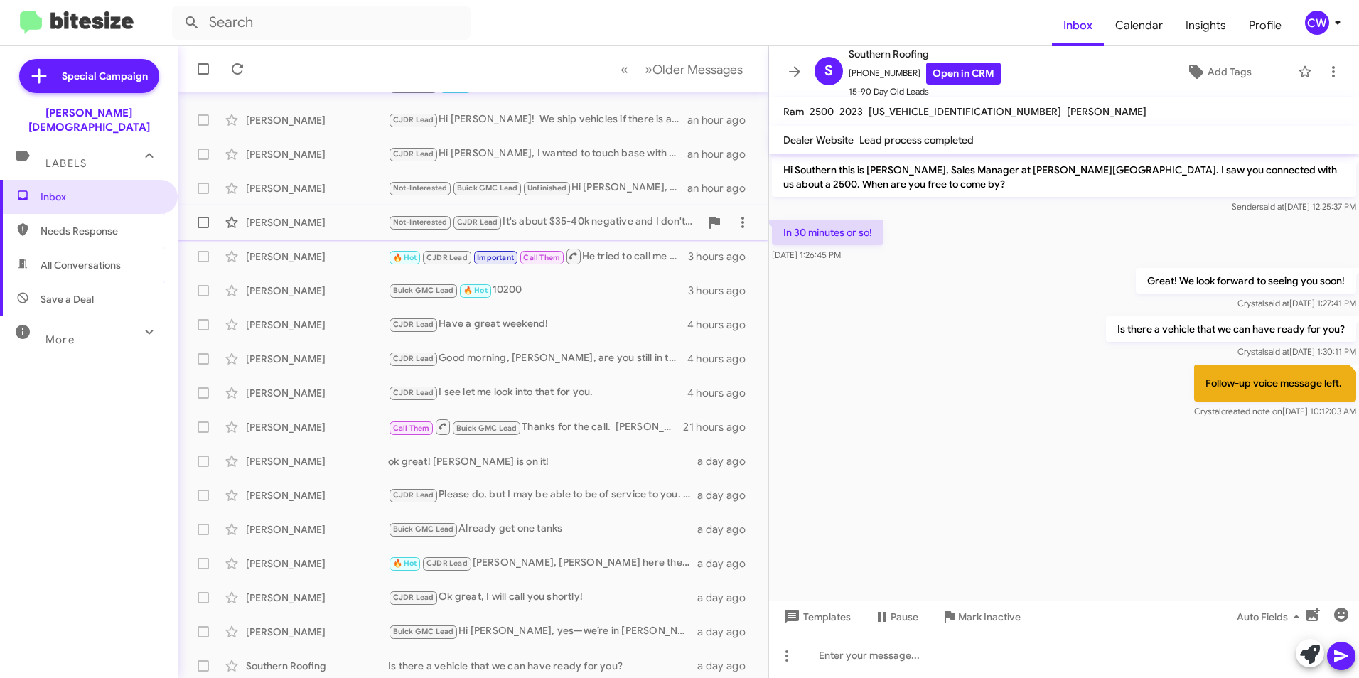
scroll to position [147, 0]
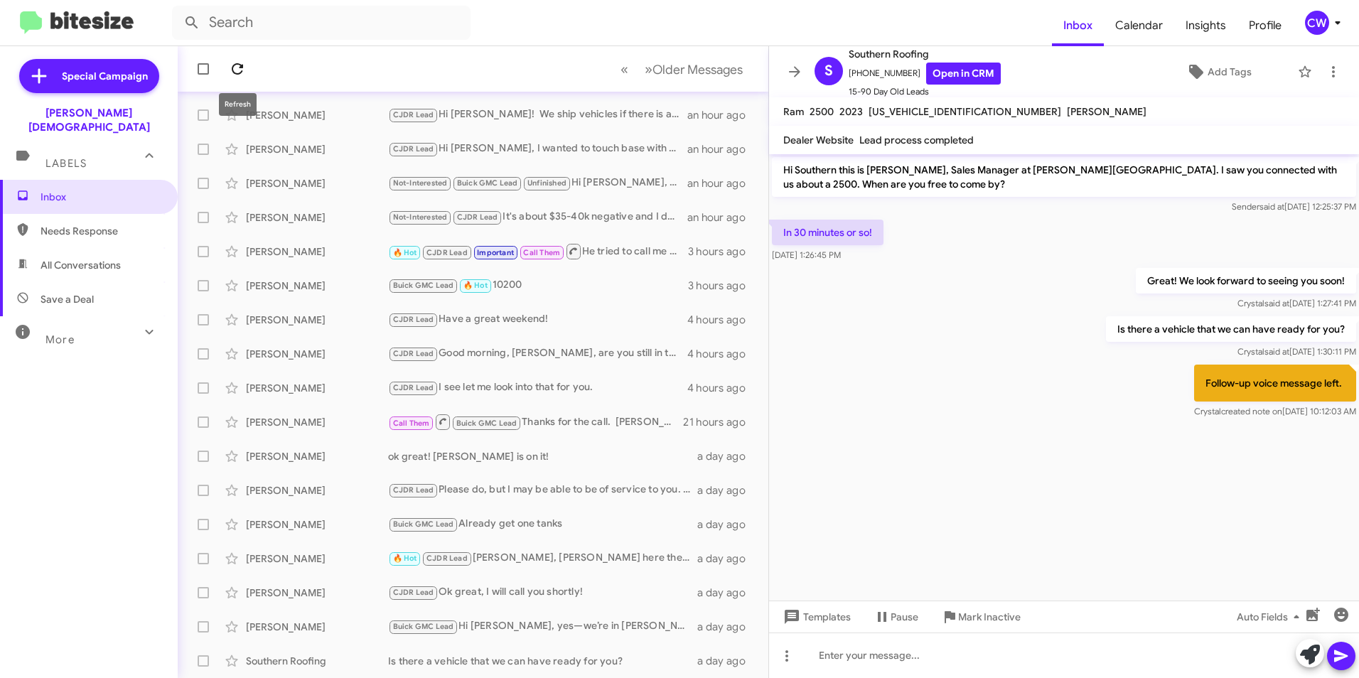
click at [233, 70] on icon at bounding box center [237, 68] width 11 height 11
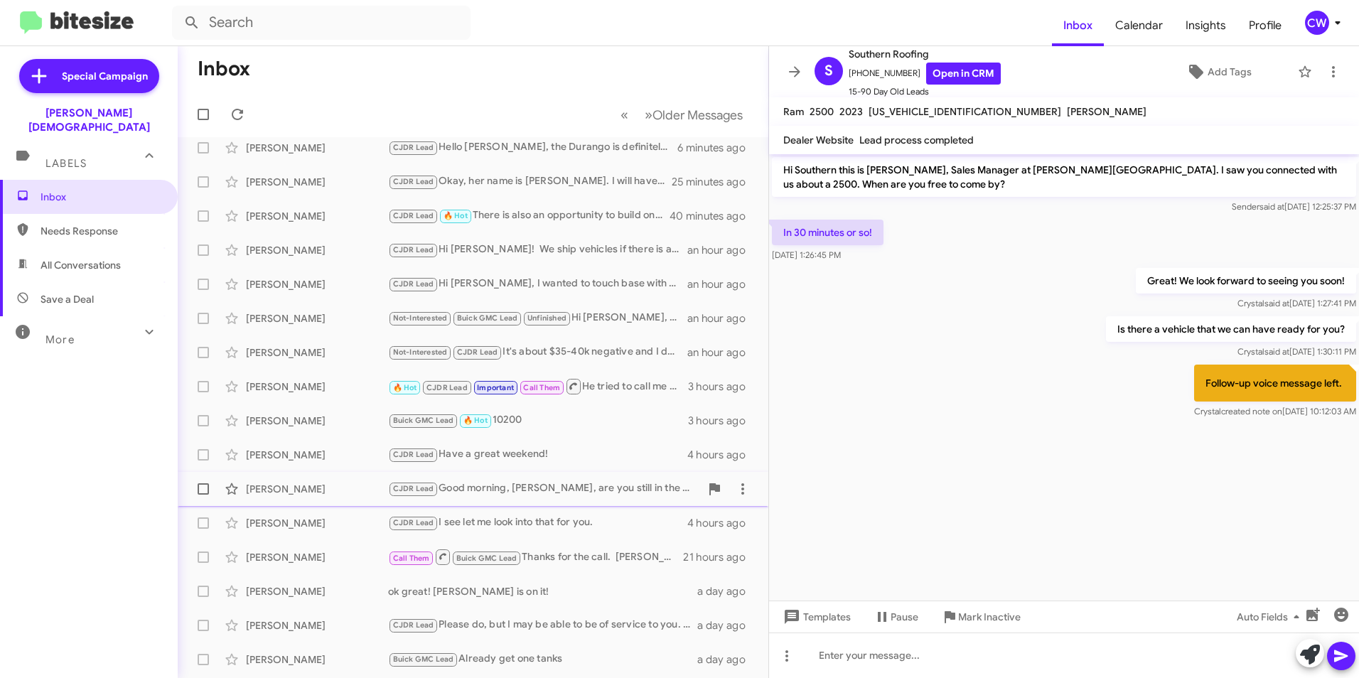
scroll to position [0, 0]
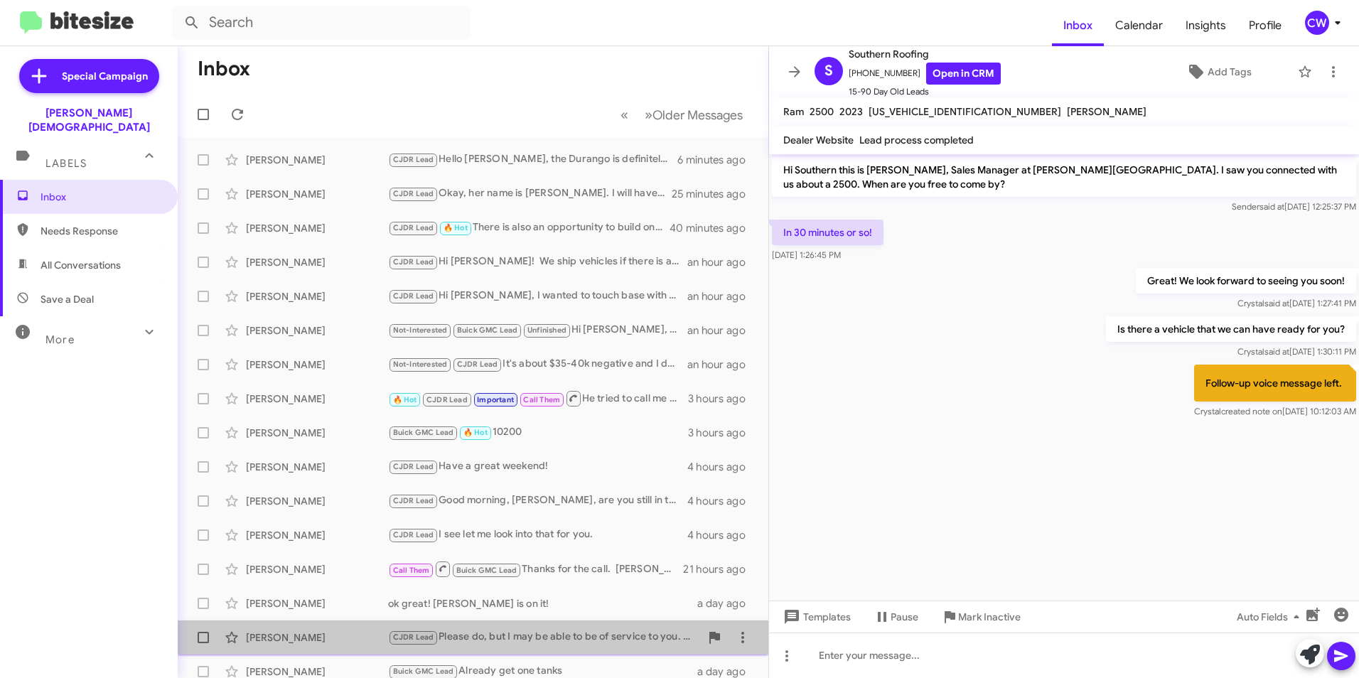
click at [546, 639] on div "CJDR Lead Please do, but I may be able to be of service to you. Why is it a bad…" at bounding box center [544, 637] width 312 height 16
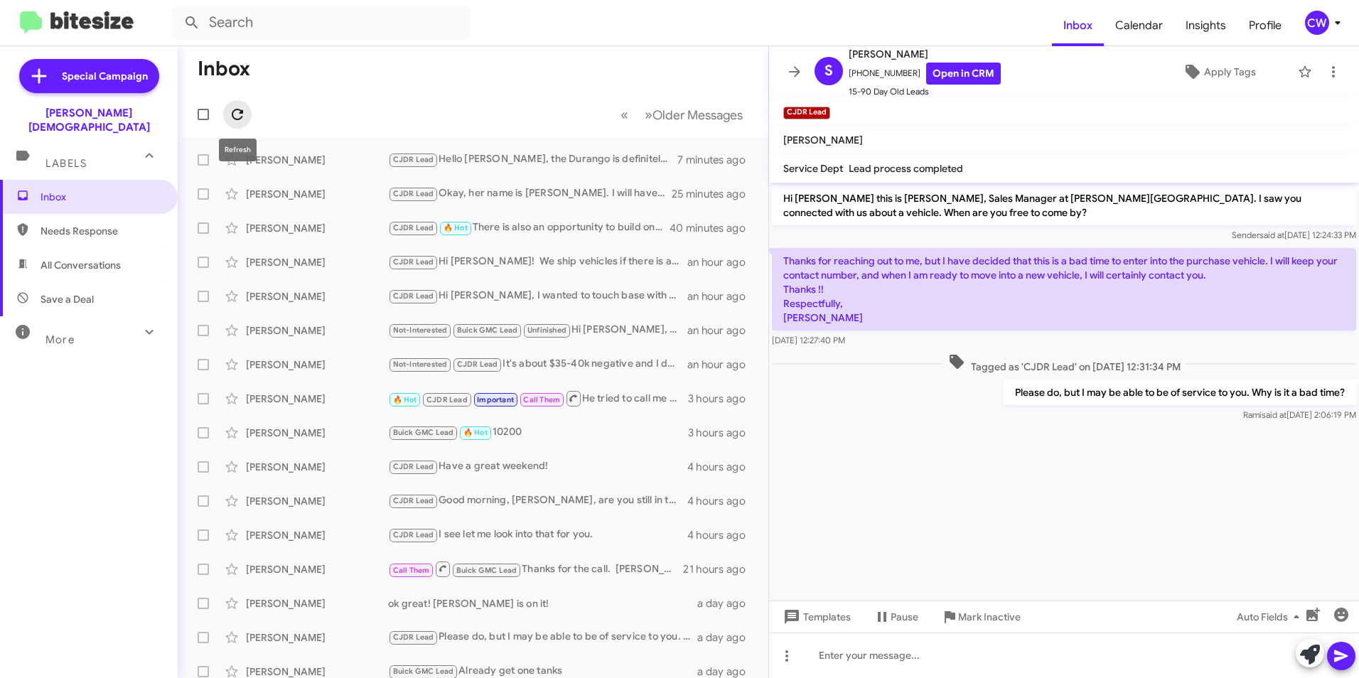
click at [241, 117] on icon at bounding box center [237, 114] width 11 height 11
click at [233, 120] on icon at bounding box center [237, 114] width 17 height 17
click at [530, 223] on div "CJDR Lead 🔥 Hot There is also an opportunity to build one exactly how you desir…" at bounding box center [544, 228] width 312 height 16
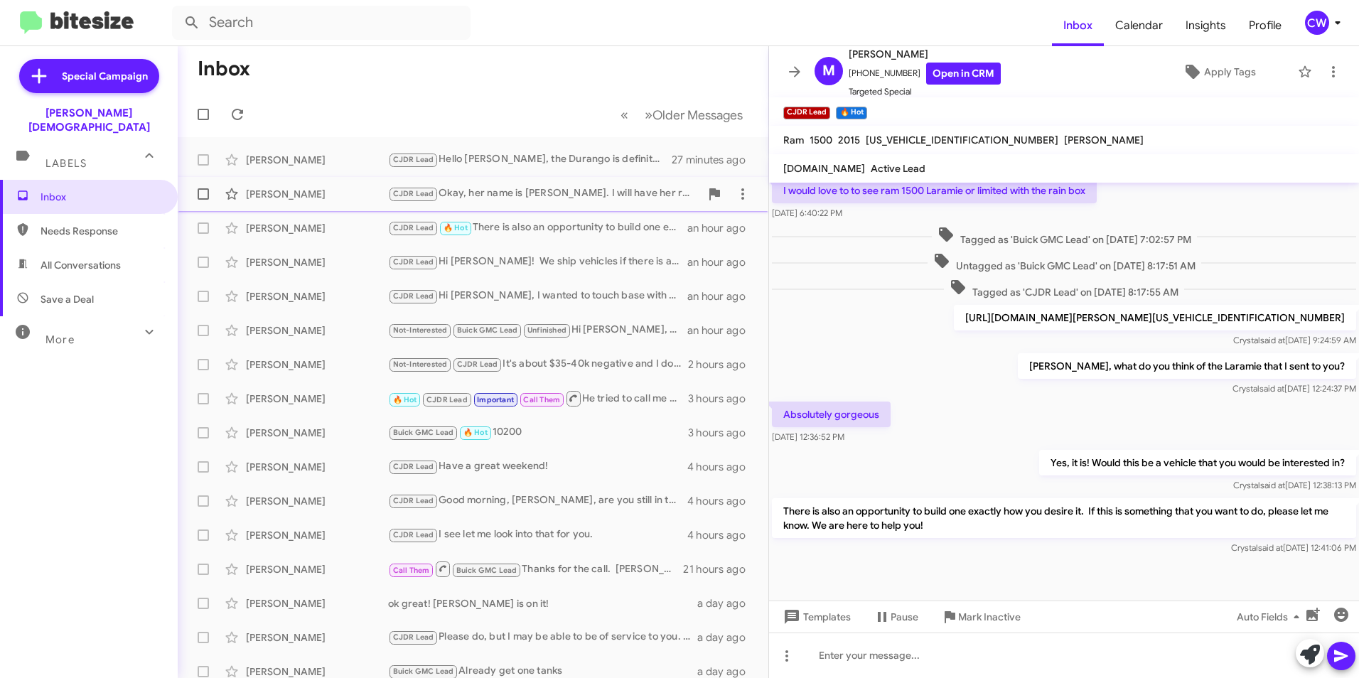
click at [522, 193] on div "CJDR Lead Okay, her name is Sandy. I will have her reach out to you." at bounding box center [544, 193] width 312 height 16
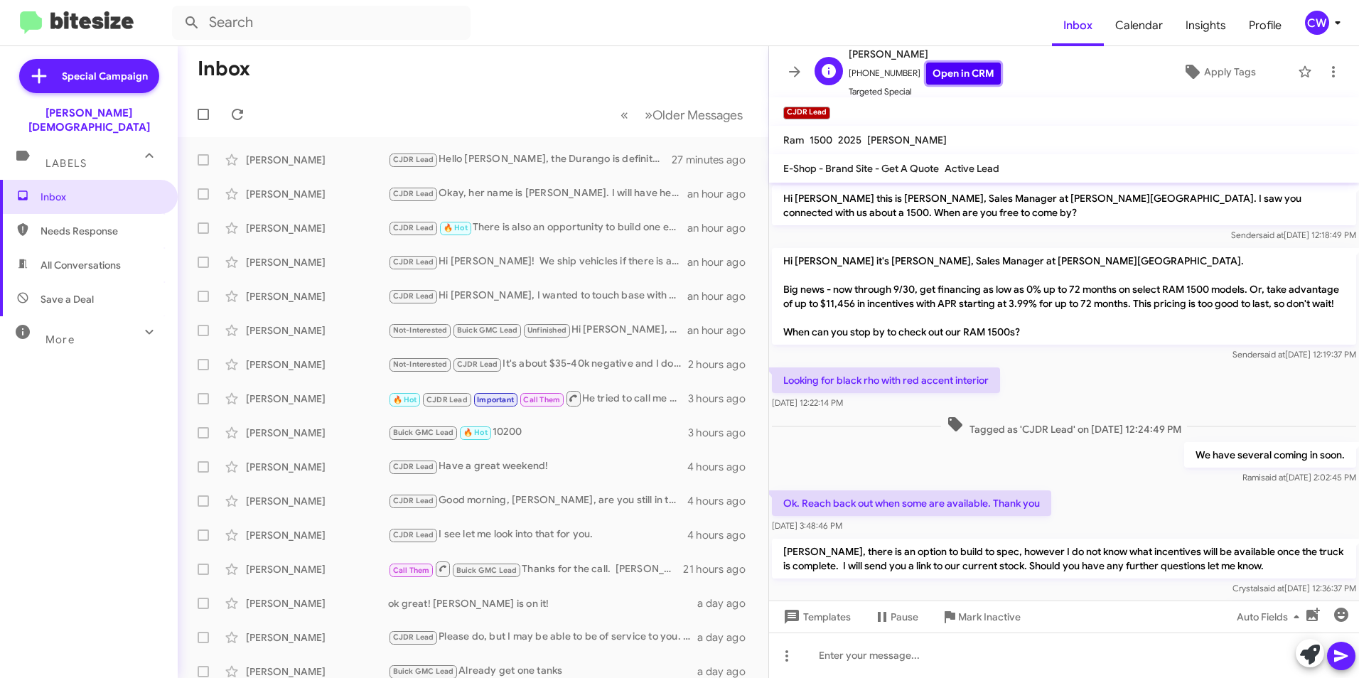
click at [961, 78] on link "Open in CRM" at bounding box center [963, 74] width 75 height 22
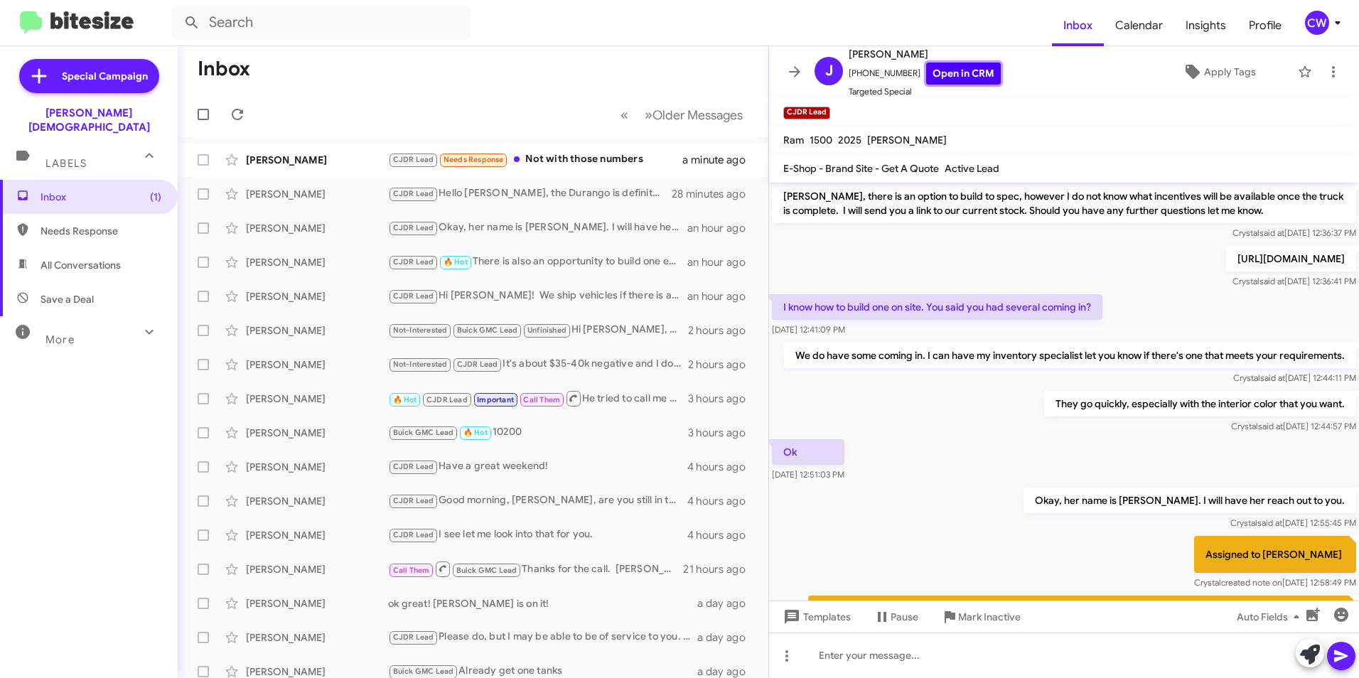
scroll to position [489, 0]
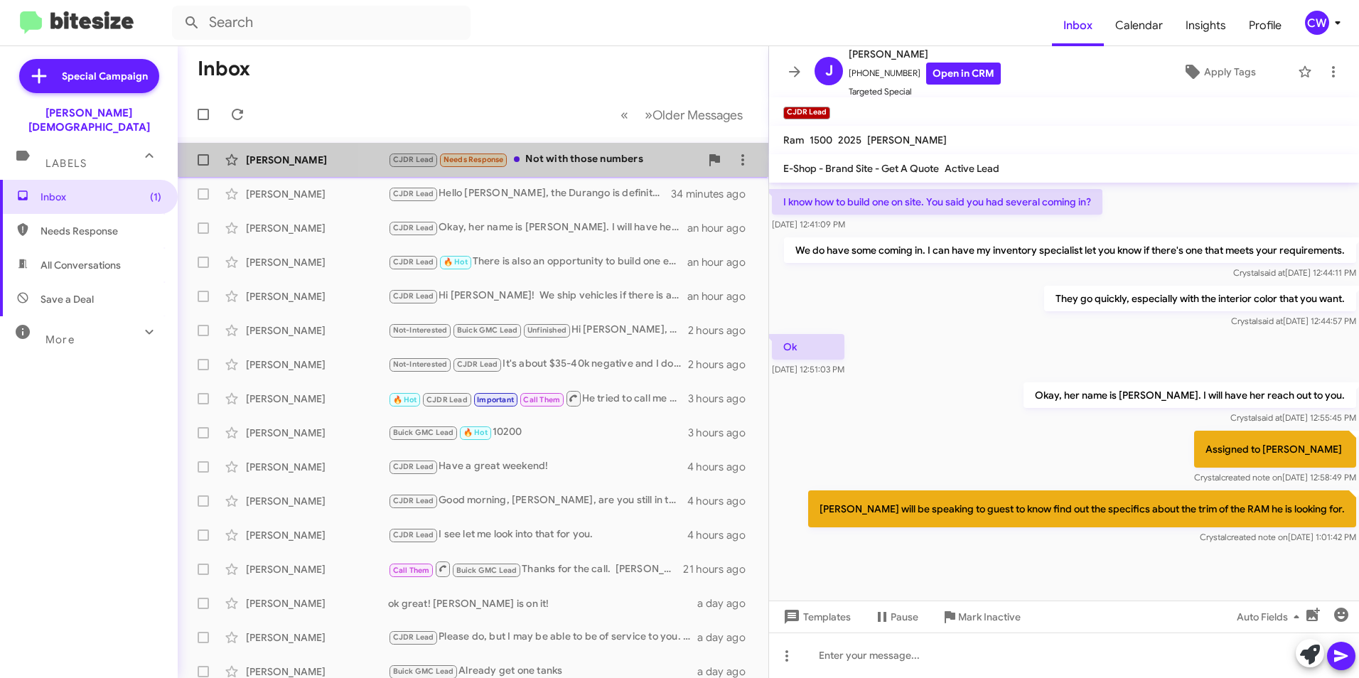
click at [596, 156] on div "CJDR Lead Needs Response Not with those numbers" at bounding box center [544, 159] width 312 height 16
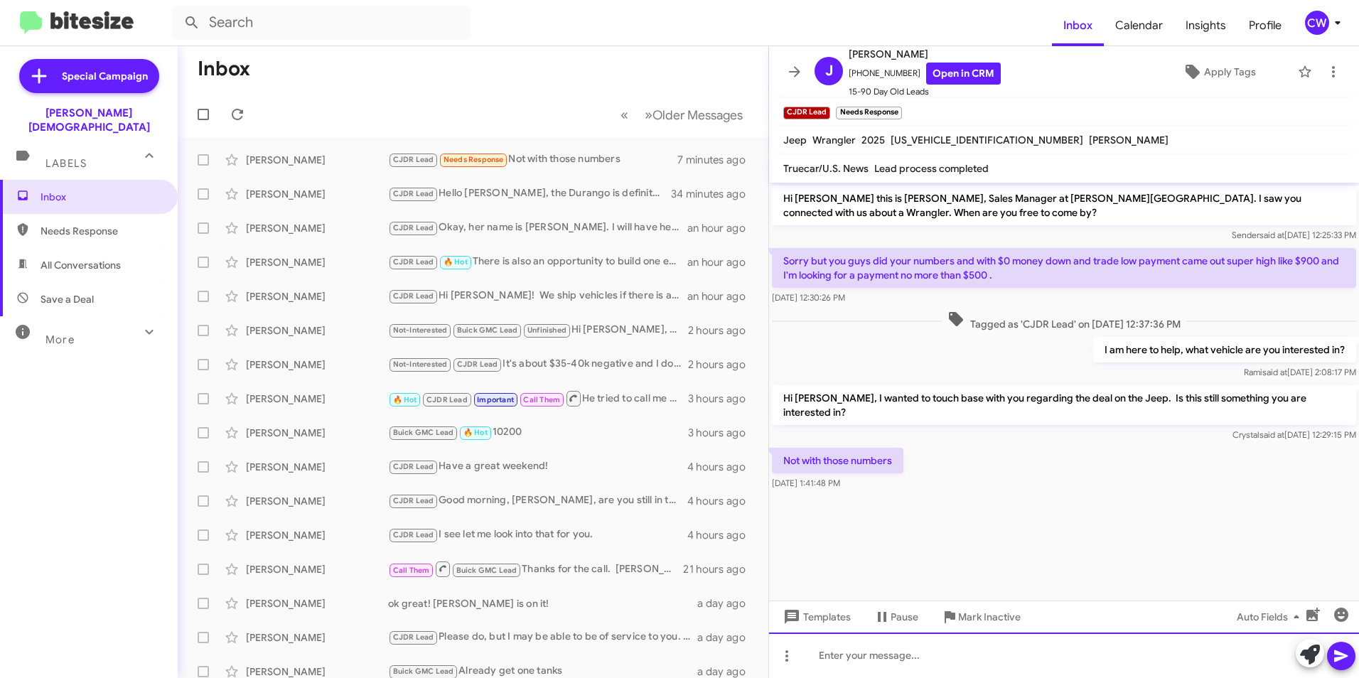
click at [900, 663] on div at bounding box center [1064, 654] width 590 height 45
click at [978, 75] on link "Open in CRM" at bounding box center [963, 74] width 75 height 22
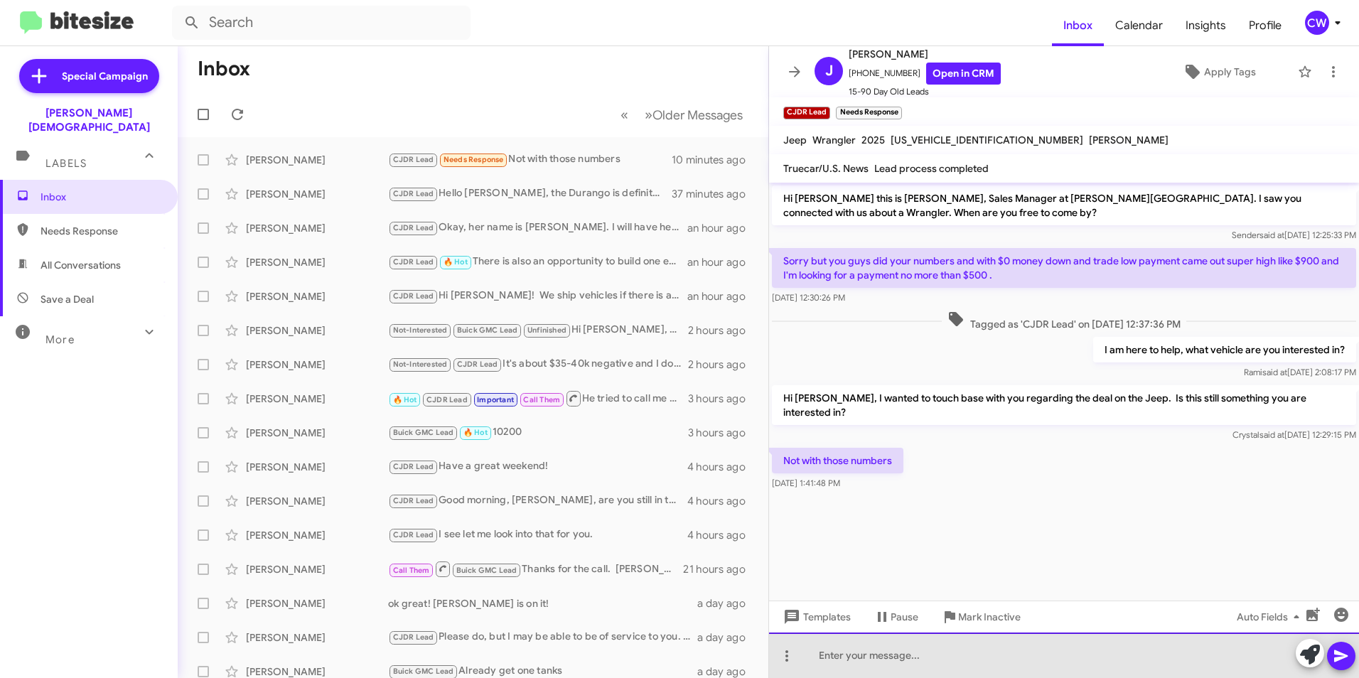
click at [870, 666] on div at bounding box center [1064, 654] width 590 height 45
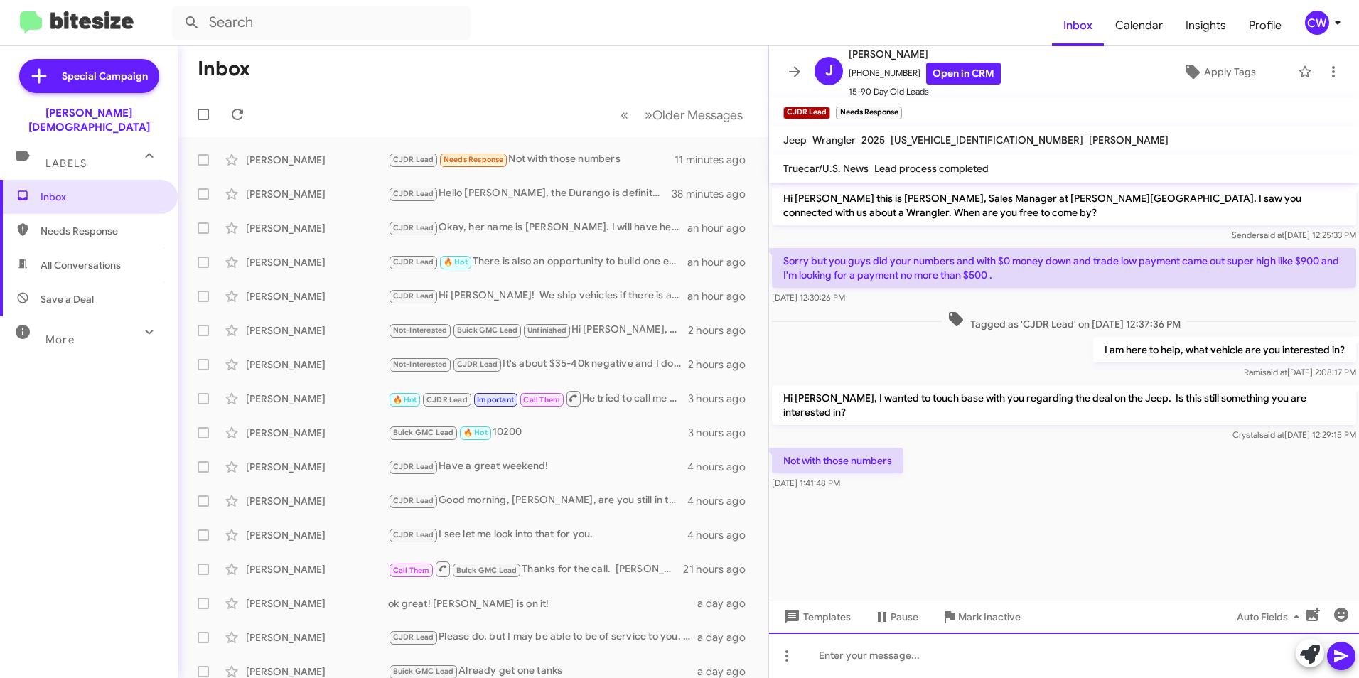
click at [930, 655] on div at bounding box center [1064, 654] width 590 height 45
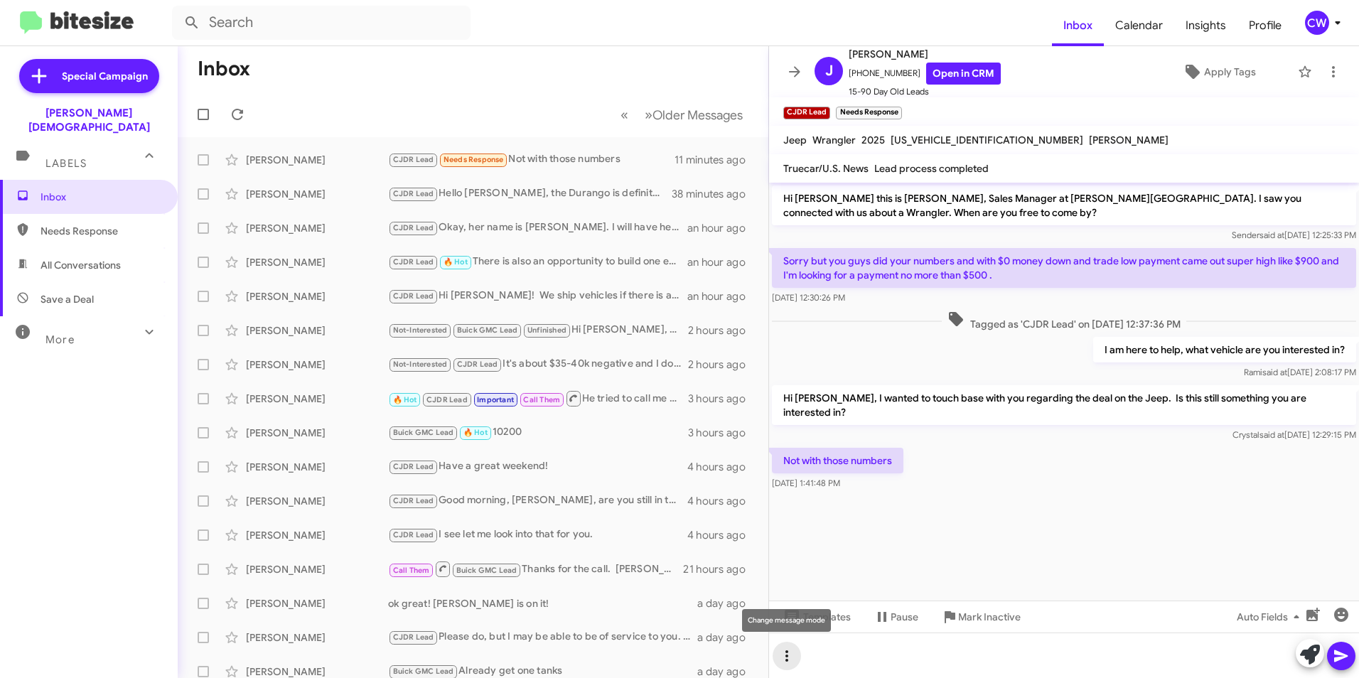
click at [786, 655] on icon at bounding box center [786, 655] width 3 height 11
click at [820, 627] on button "note" at bounding box center [816, 619] width 88 height 34
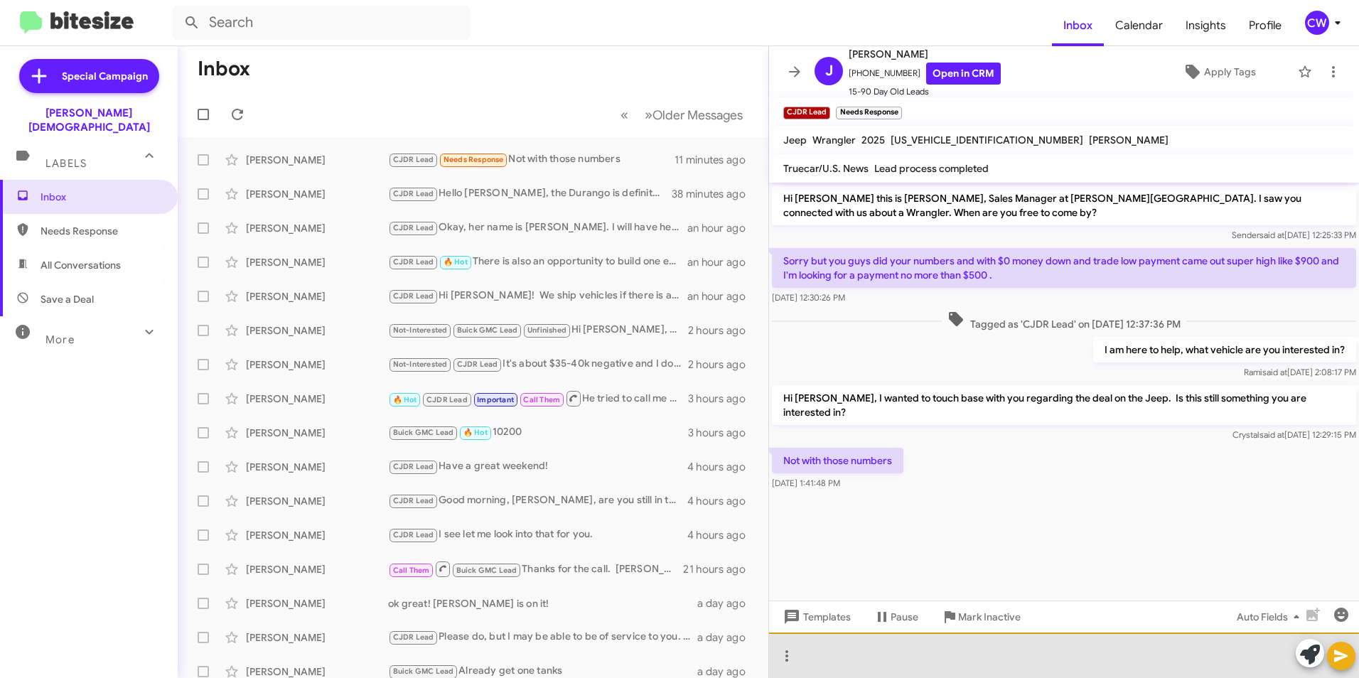
click at [847, 664] on div at bounding box center [1064, 654] width 590 height 45
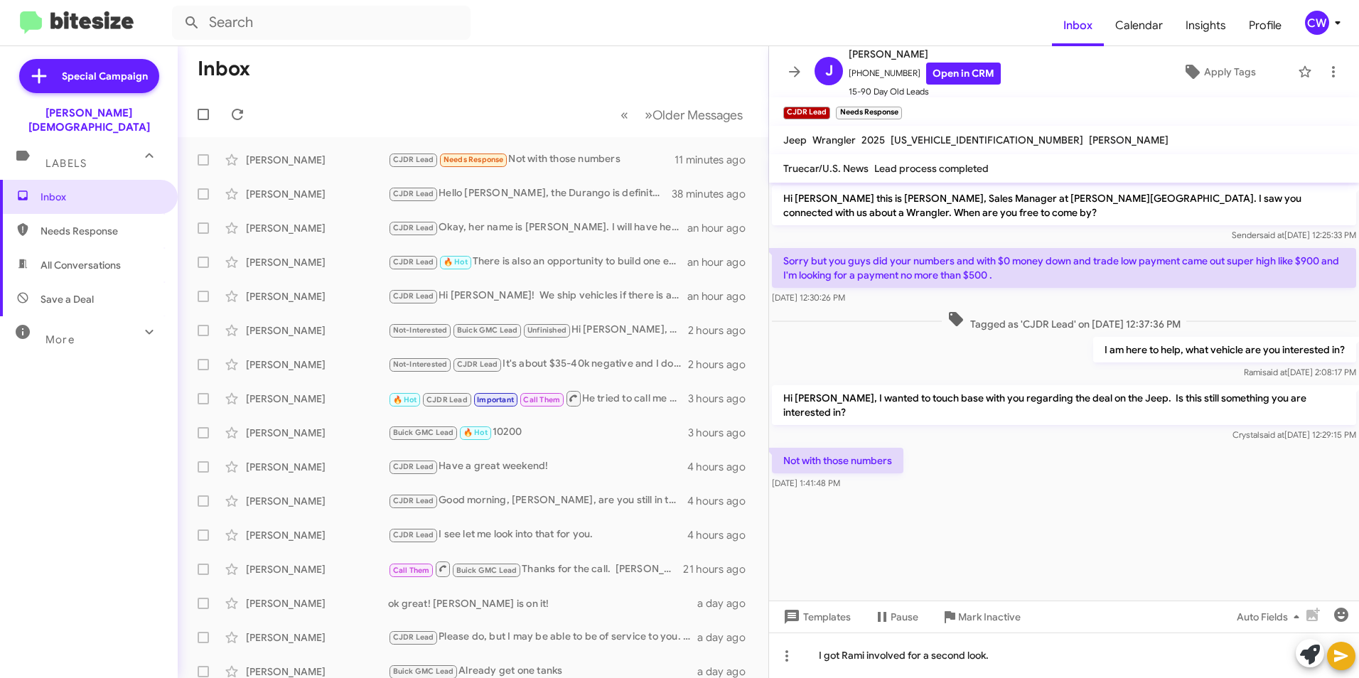
click at [1340, 652] on icon at bounding box center [1340, 655] width 17 height 17
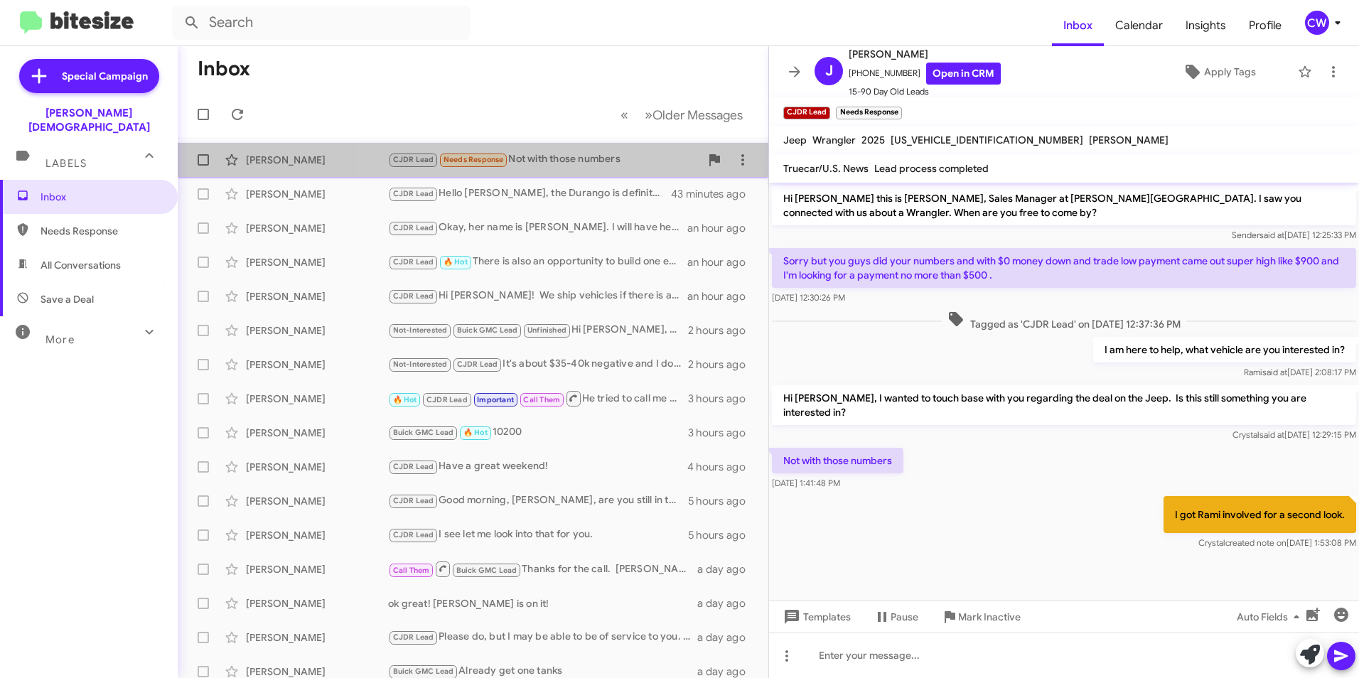
click at [537, 159] on div "CJDR Lead Needs Response Not with those numbers" at bounding box center [544, 159] width 312 height 16
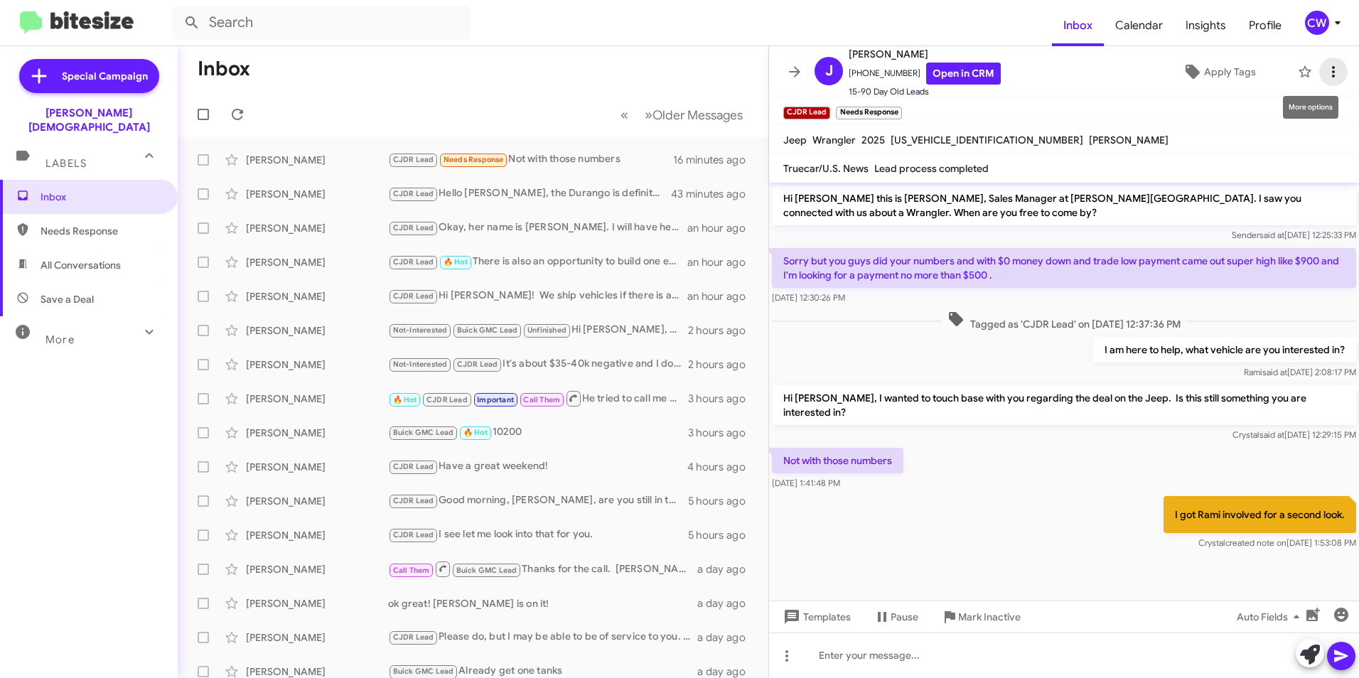
click at [1325, 73] on icon at bounding box center [1333, 71] width 17 height 17
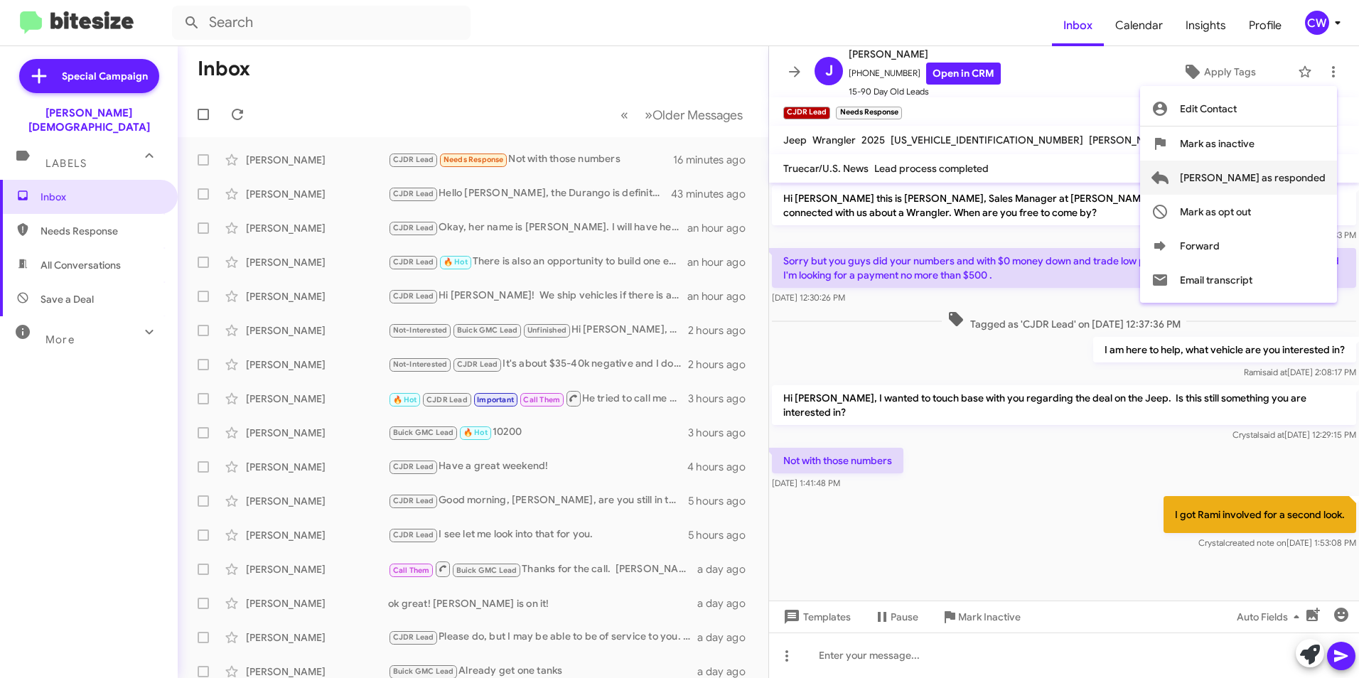
click at [1285, 175] on span "[PERSON_NAME] as responded" at bounding box center [1253, 178] width 146 height 34
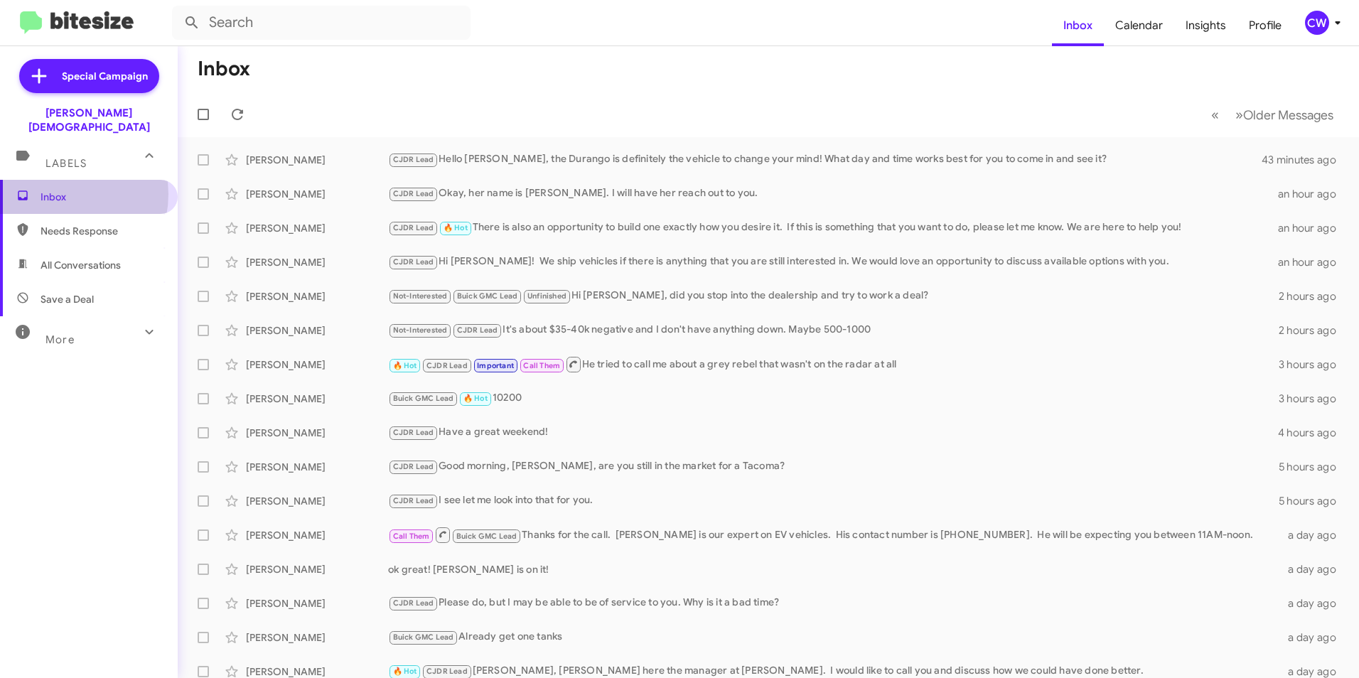
click at [53, 190] on span "Inbox" at bounding box center [101, 197] width 121 height 14
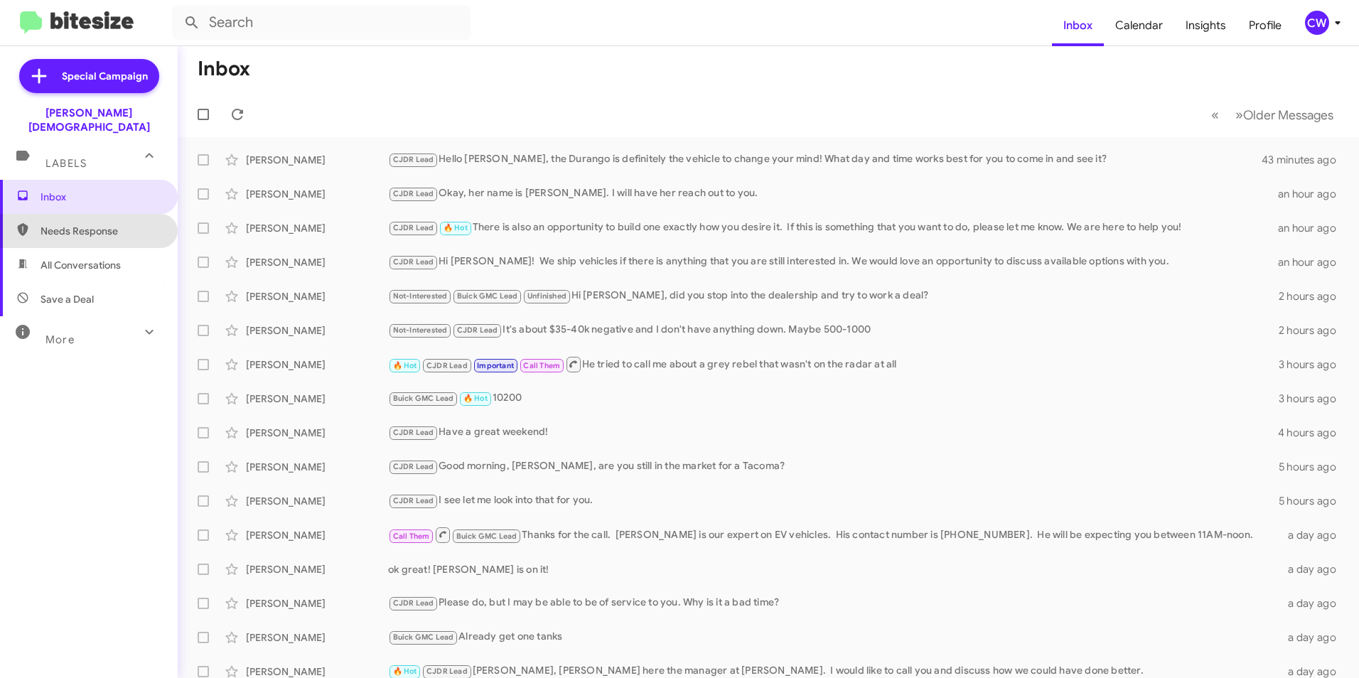
click at [99, 224] on span "Needs Response" at bounding box center [101, 231] width 121 height 14
type input "in:needs-response"
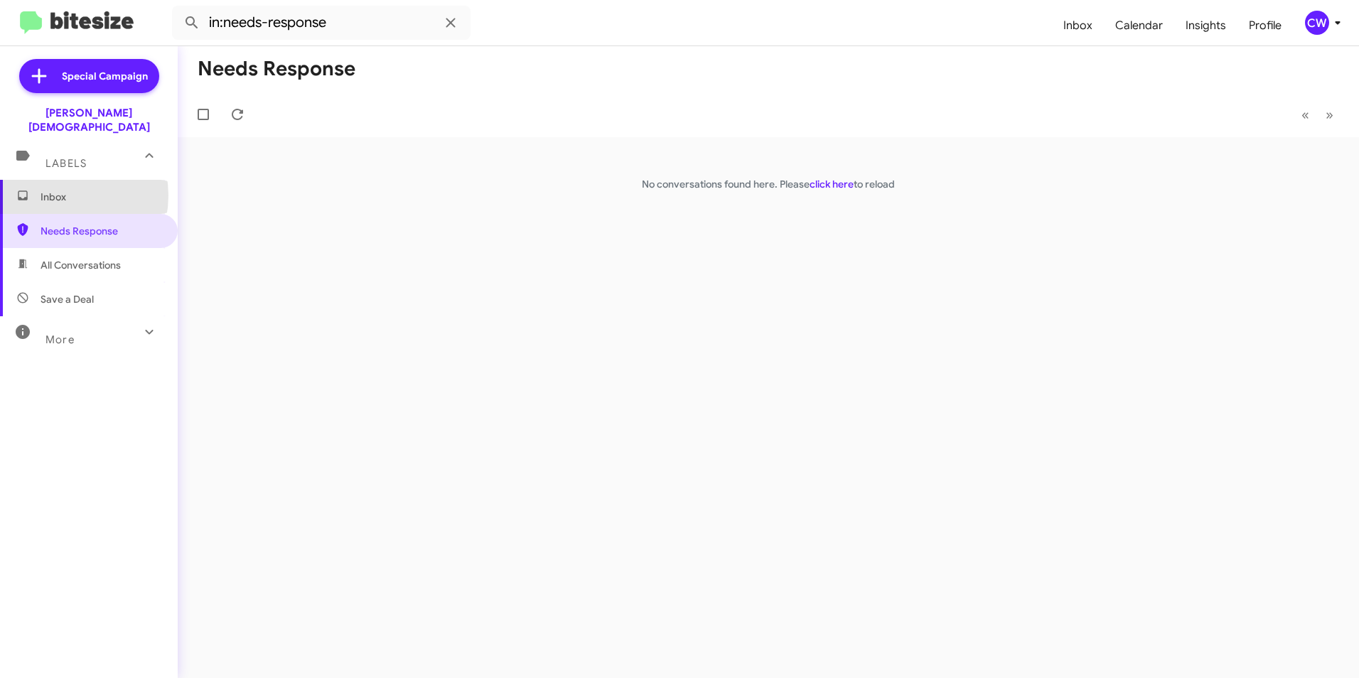
click at [55, 190] on span "Inbox" at bounding box center [101, 197] width 121 height 14
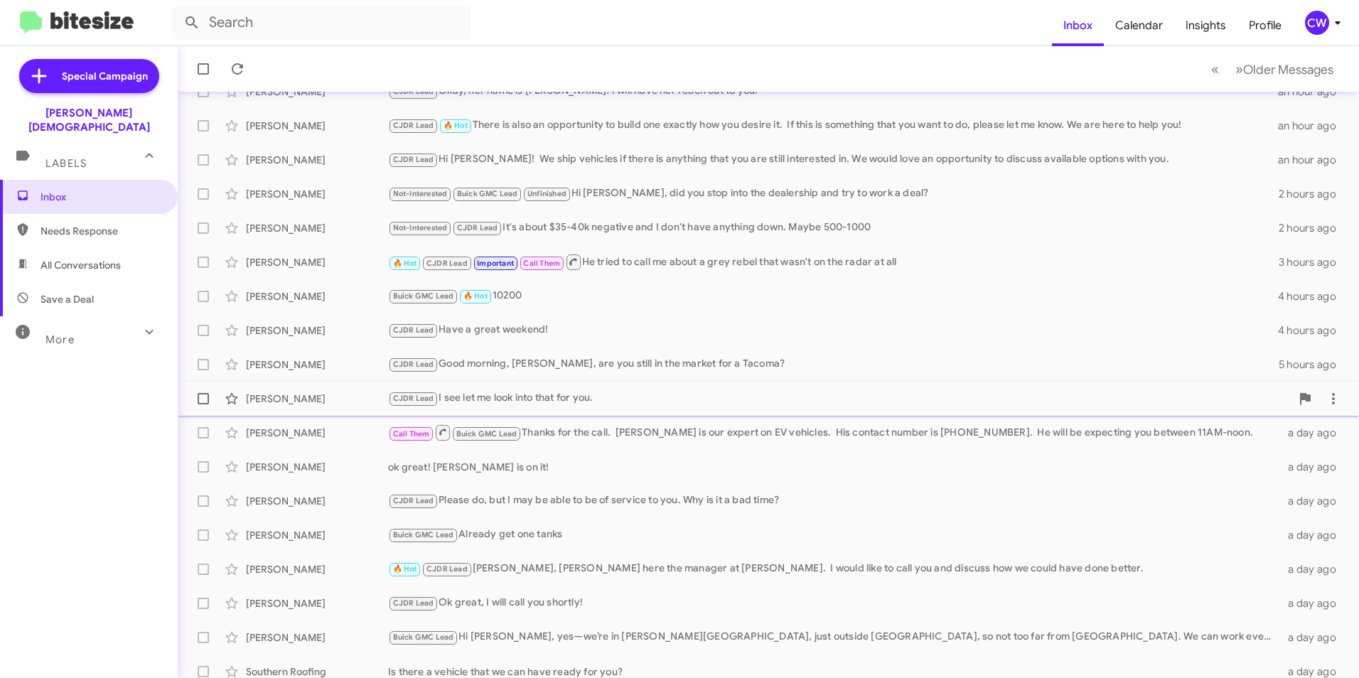
scroll to position [147, 0]
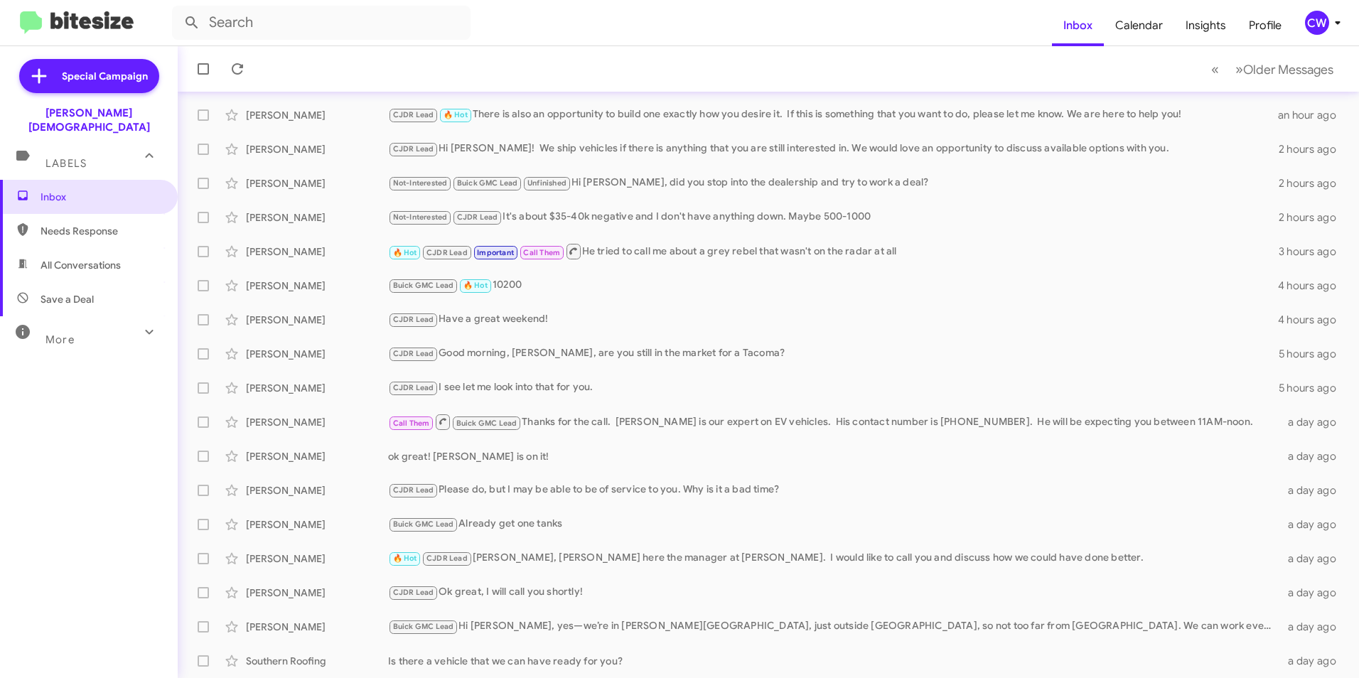
click at [63, 258] on span "All Conversations" at bounding box center [81, 265] width 80 height 14
type input "in:all-conversations"
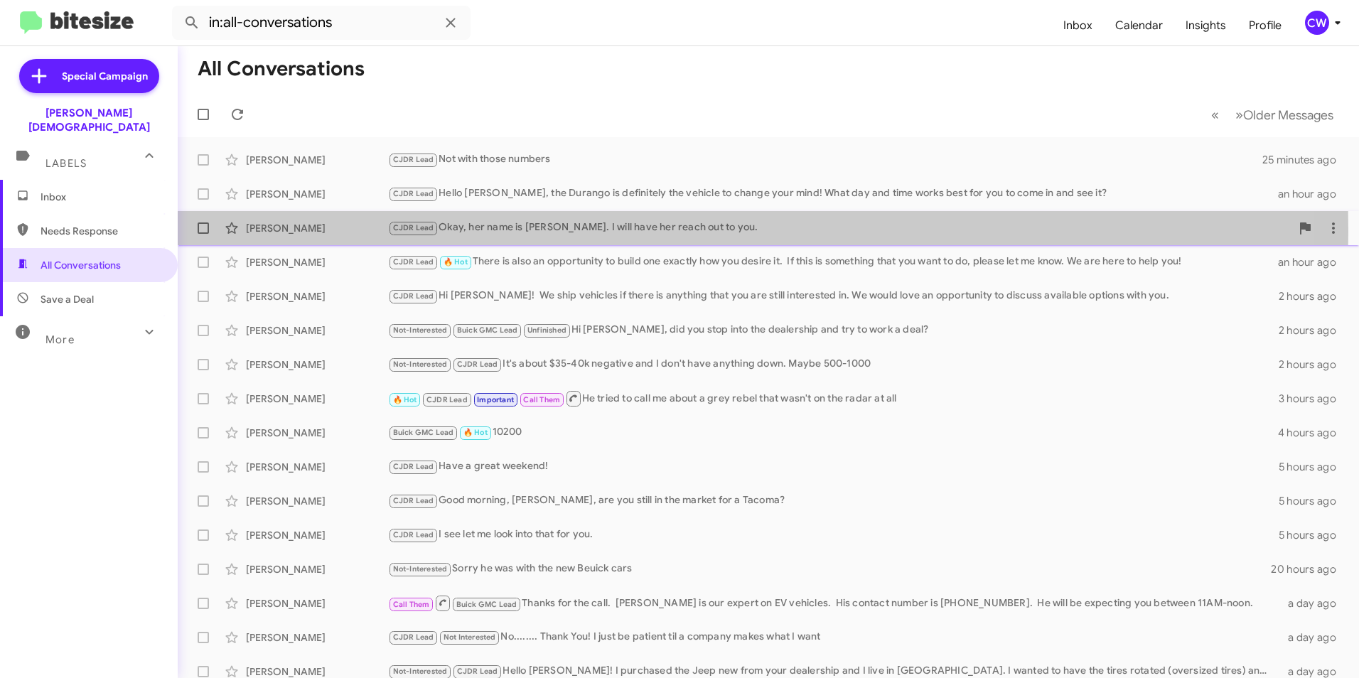
click at [518, 231] on div "CJDR Lead Okay, her name is [PERSON_NAME]. I will have her reach out to you." at bounding box center [839, 228] width 903 height 16
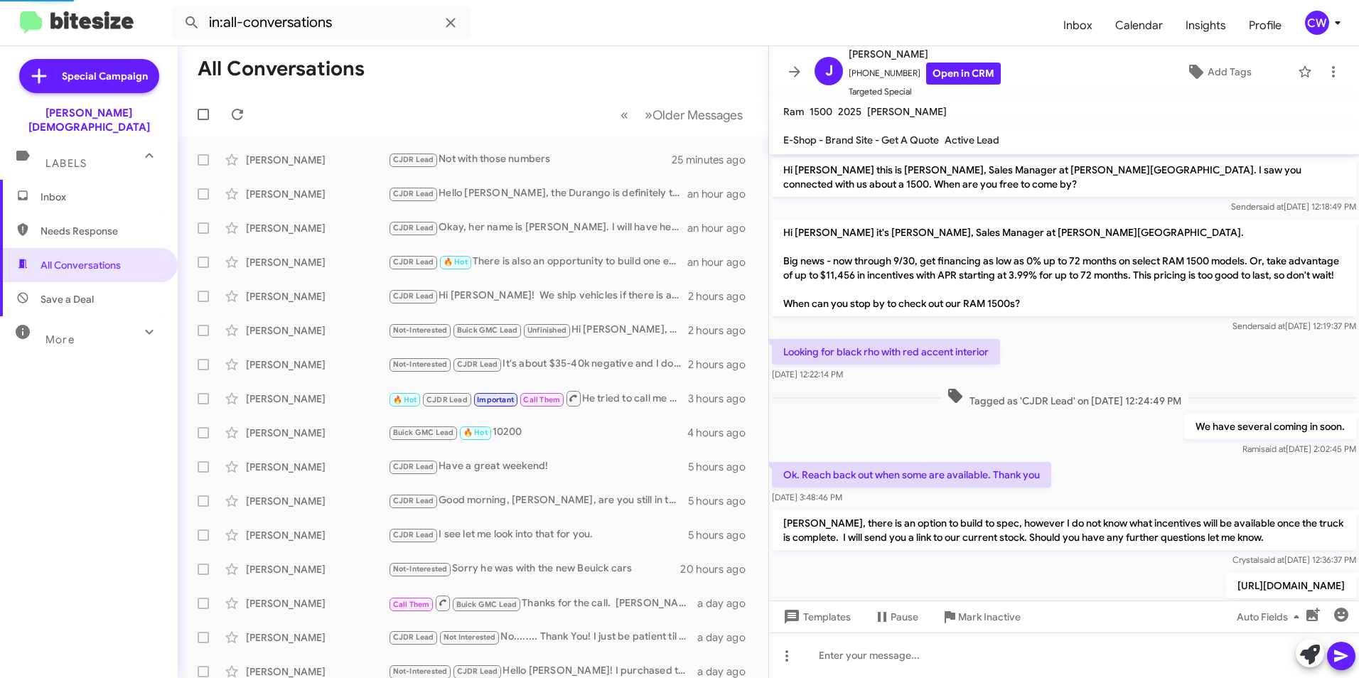
scroll to position [461, 0]
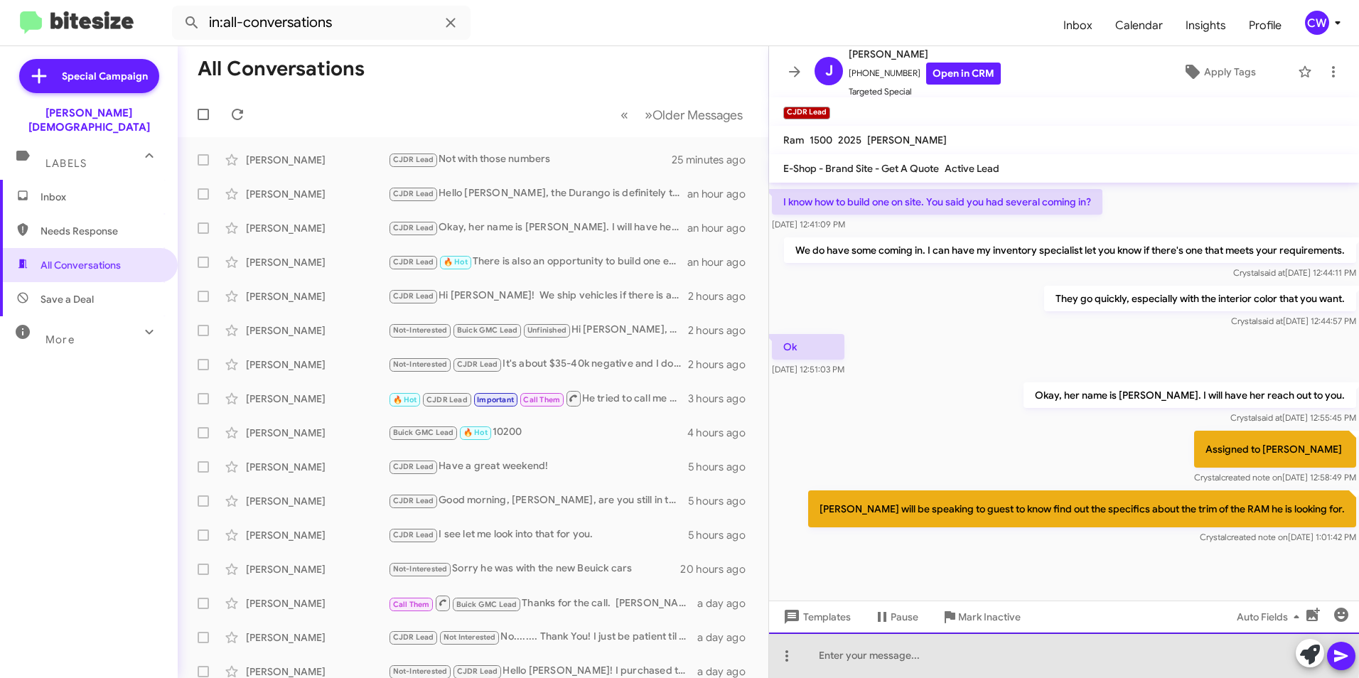
click at [903, 648] on div at bounding box center [1064, 654] width 590 height 45
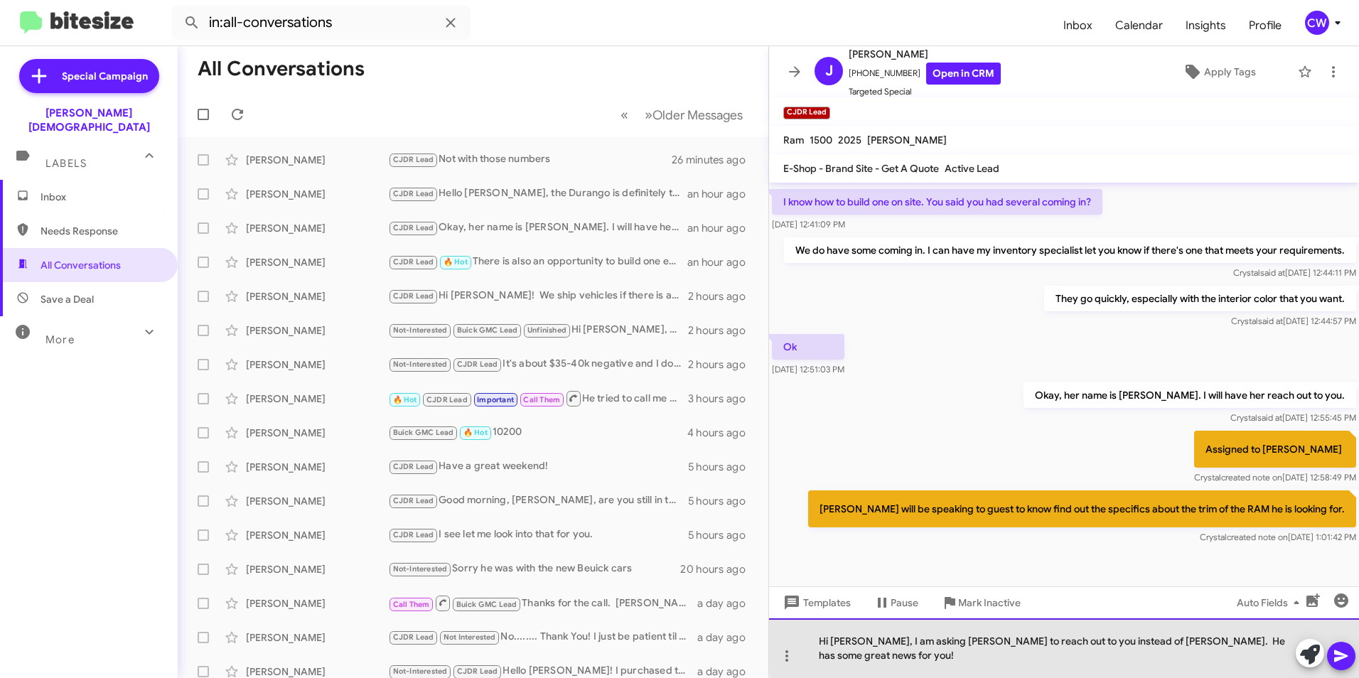
click at [1278, 657] on div "Hi [PERSON_NAME], I am asking [PERSON_NAME] to reach out to you instead of [PER…" at bounding box center [1064, 648] width 590 height 60
click at [1154, 661] on div "Hi [PERSON_NAME], I am asking [PERSON_NAME] to reach out to you instead of [PER…" at bounding box center [1064, 648] width 590 height 60
click at [1008, 657] on div "Hi [PERSON_NAME], I am asking [PERSON_NAME] to reach out to you instead of [PER…" at bounding box center [1064, 648] width 590 height 60
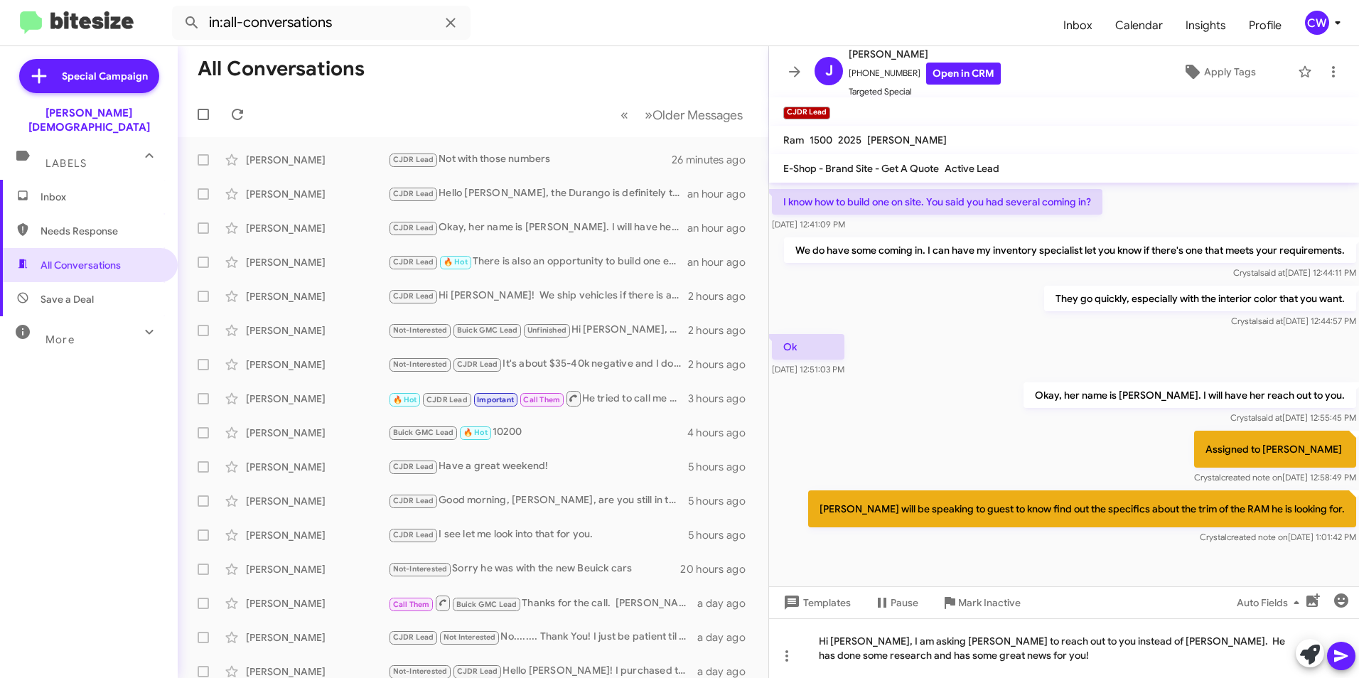
click at [1341, 662] on icon at bounding box center [1340, 655] width 17 height 17
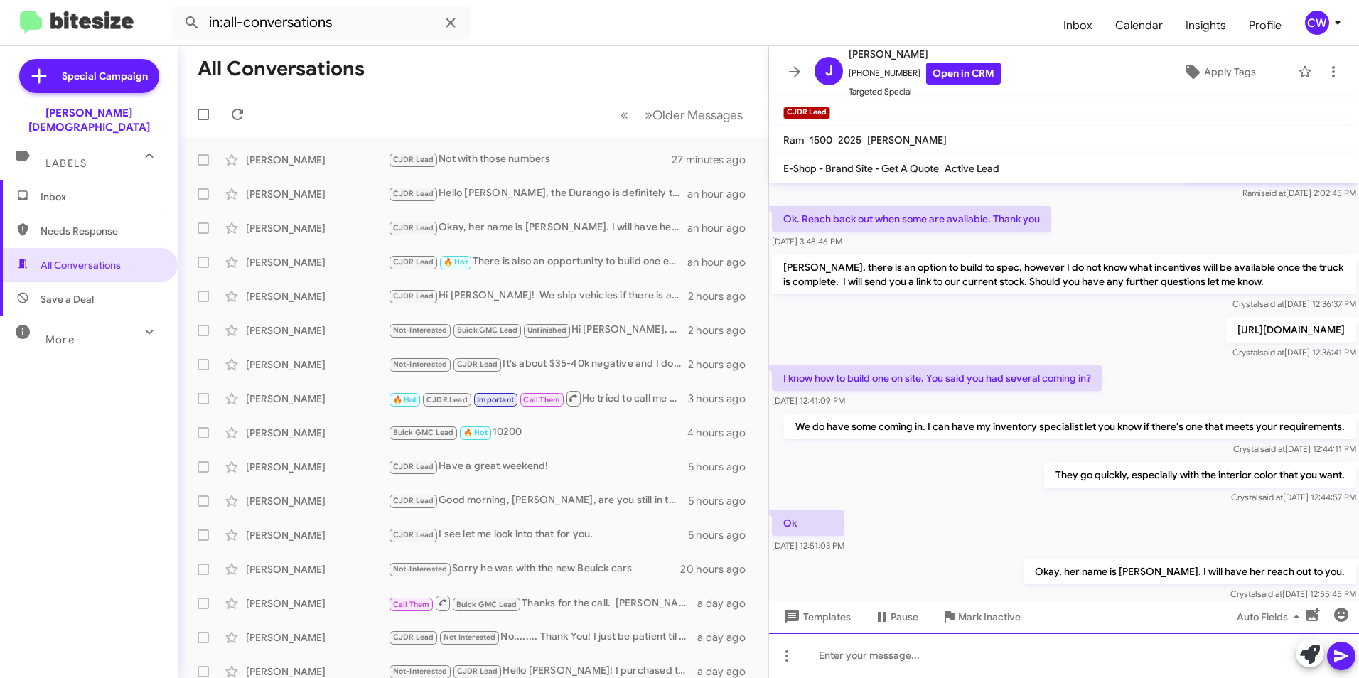
scroll to position [555, 0]
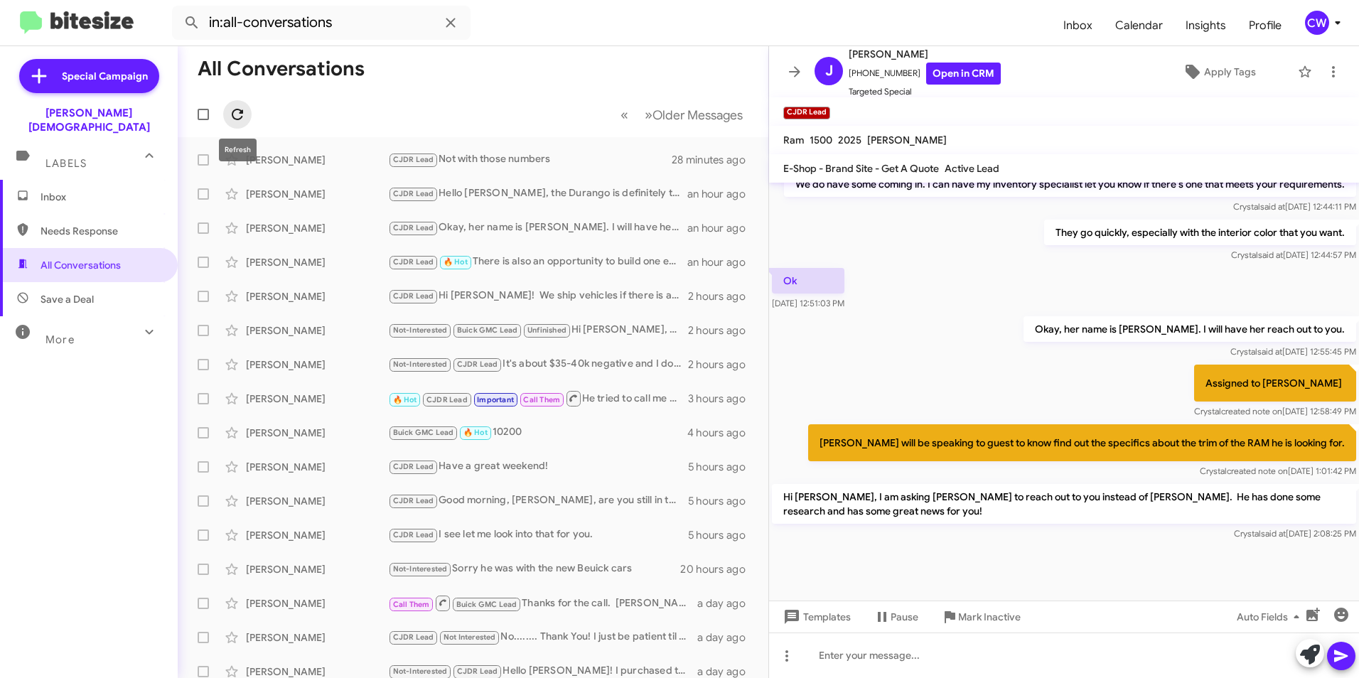
click at [239, 119] on icon at bounding box center [237, 114] width 11 height 11
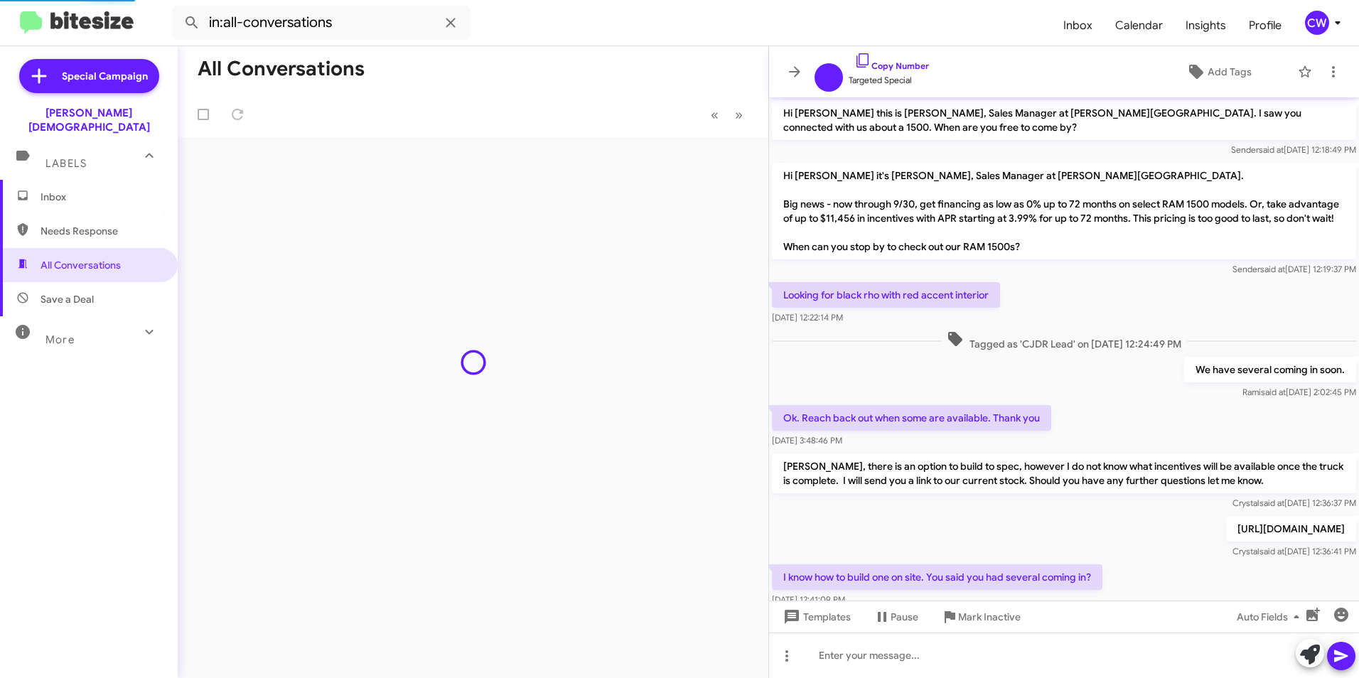
scroll to position [470, 0]
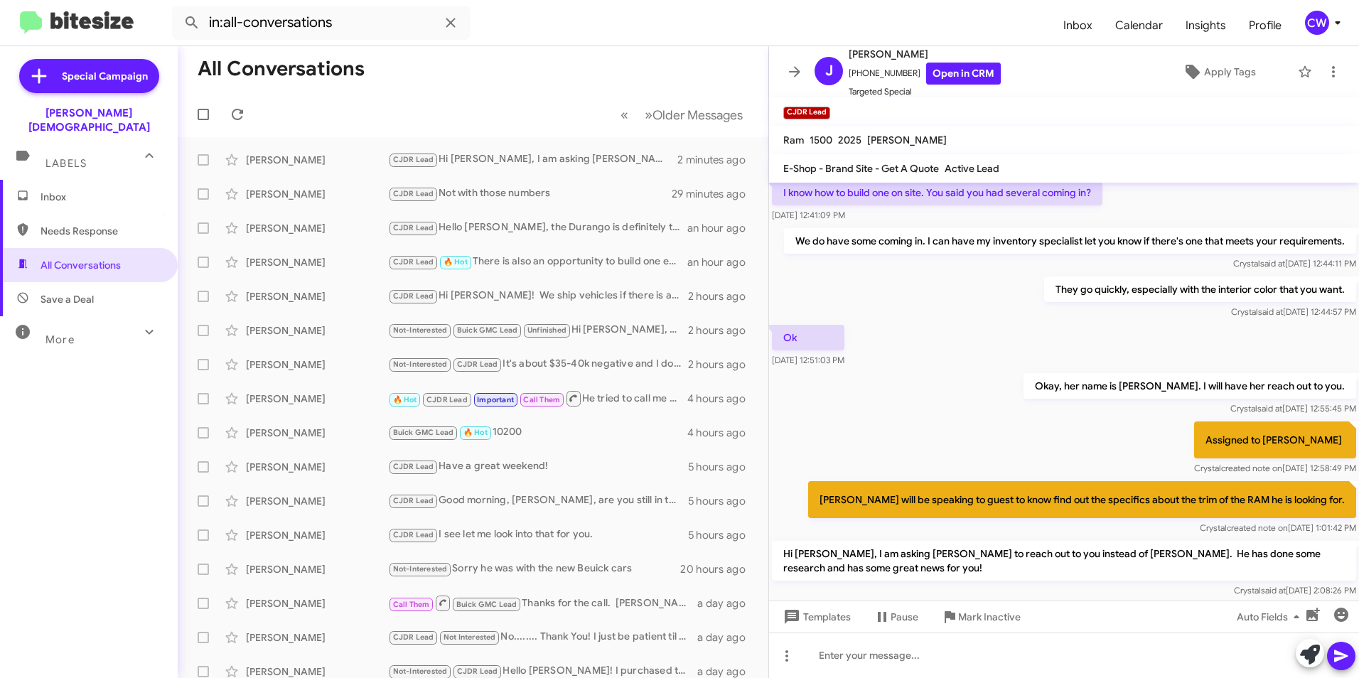
click at [68, 190] on span "Inbox" at bounding box center [101, 197] width 121 height 14
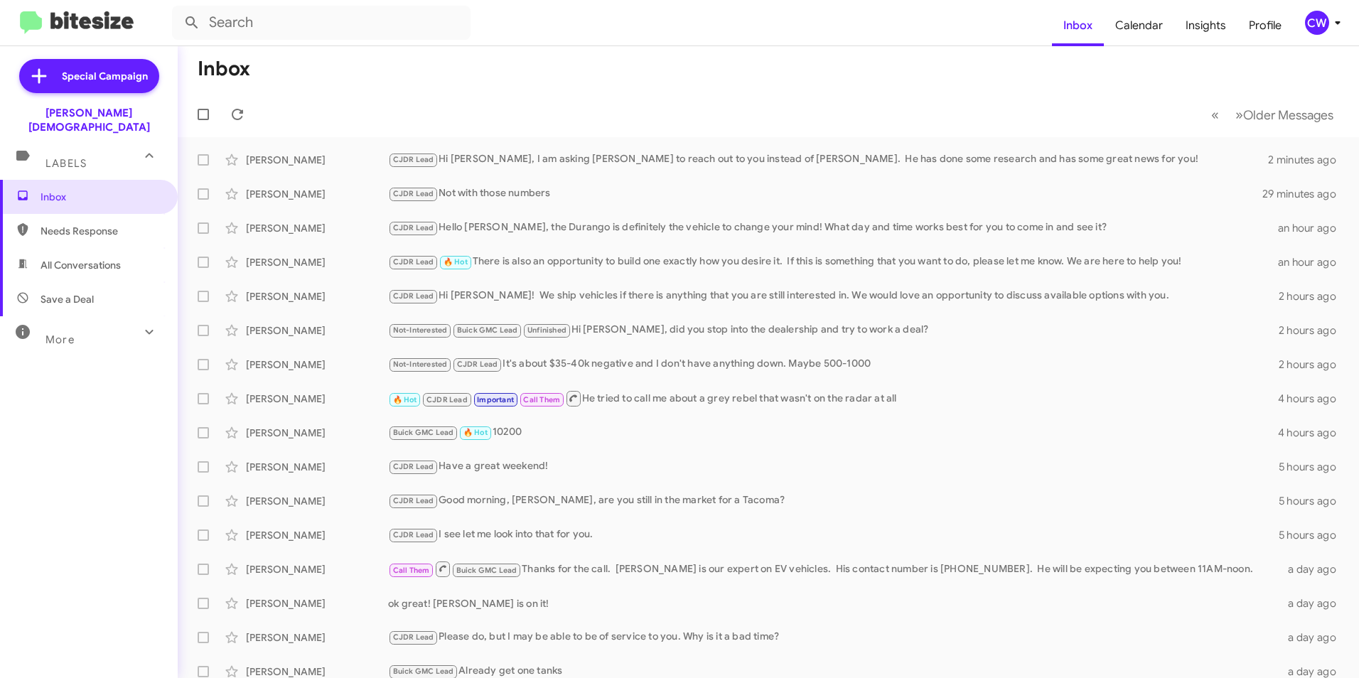
click at [97, 224] on span "Needs Response" at bounding box center [101, 231] width 121 height 14
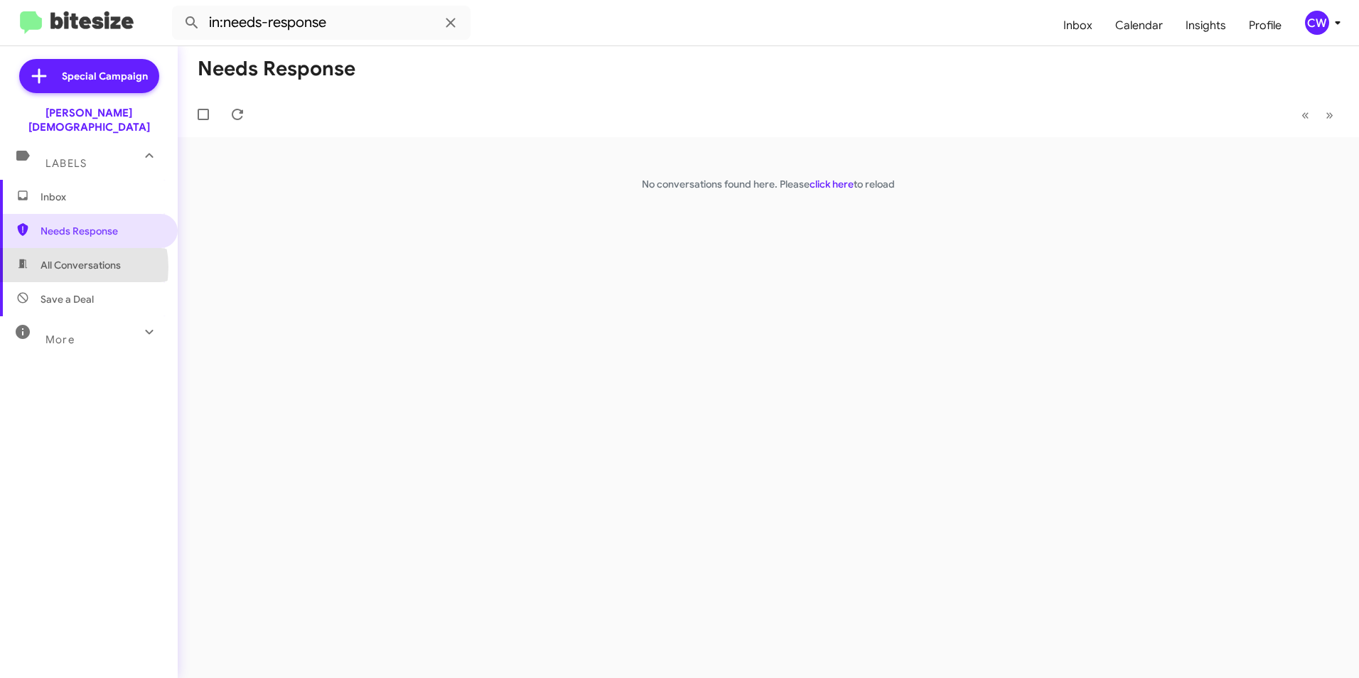
click at [63, 258] on span "All Conversations" at bounding box center [81, 265] width 80 height 14
type input "in:all-conversations"
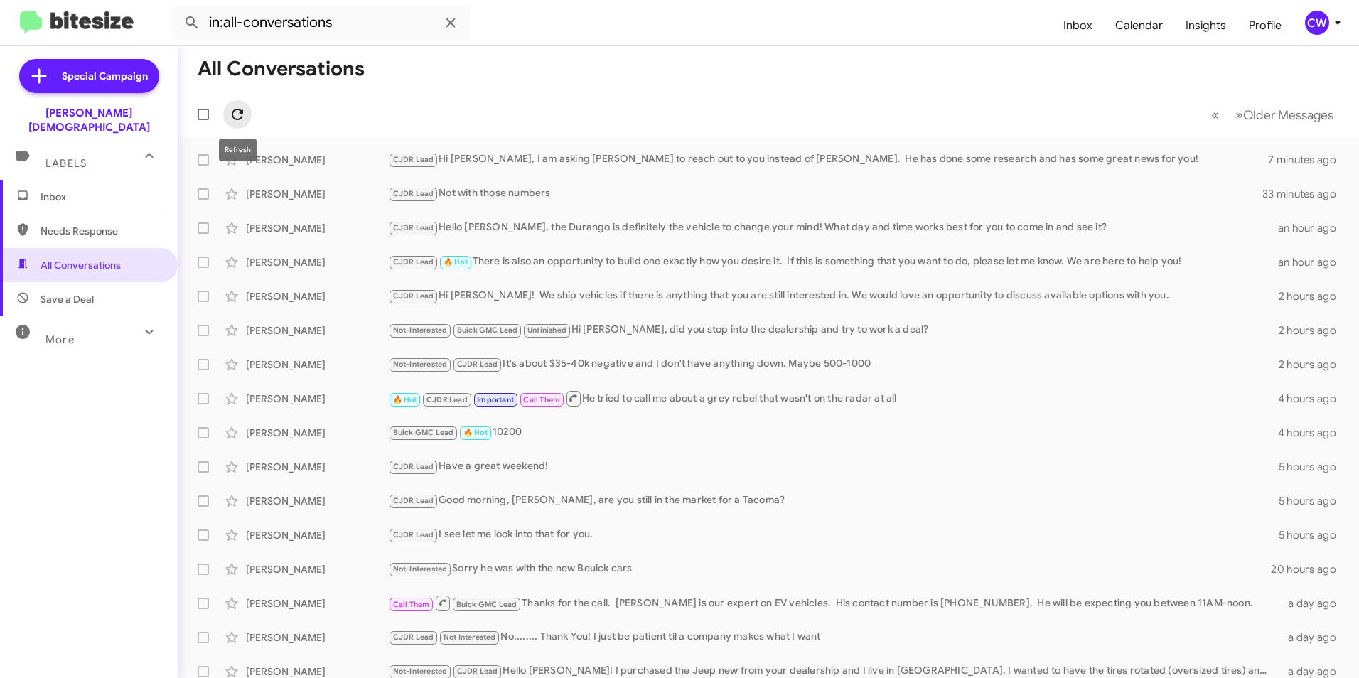
click at [236, 119] on icon at bounding box center [237, 114] width 11 height 11
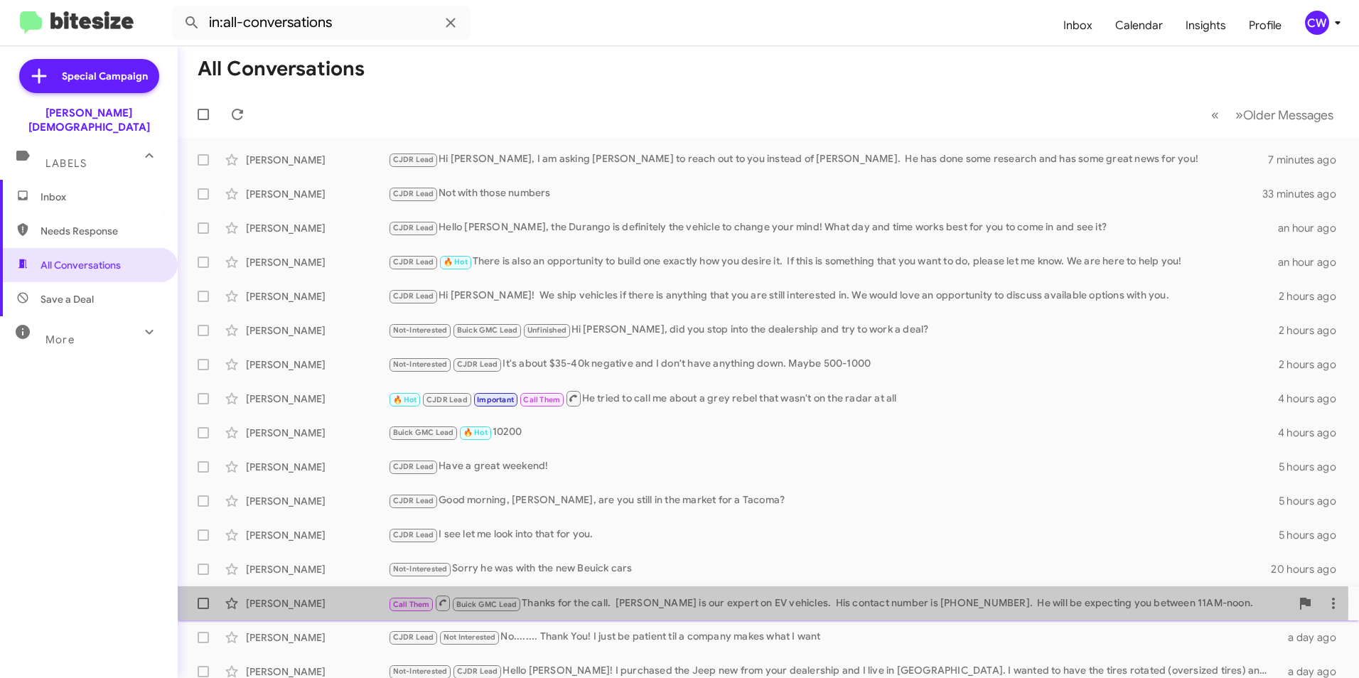
click at [294, 602] on div "[PERSON_NAME]" at bounding box center [317, 603] width 142 height 14
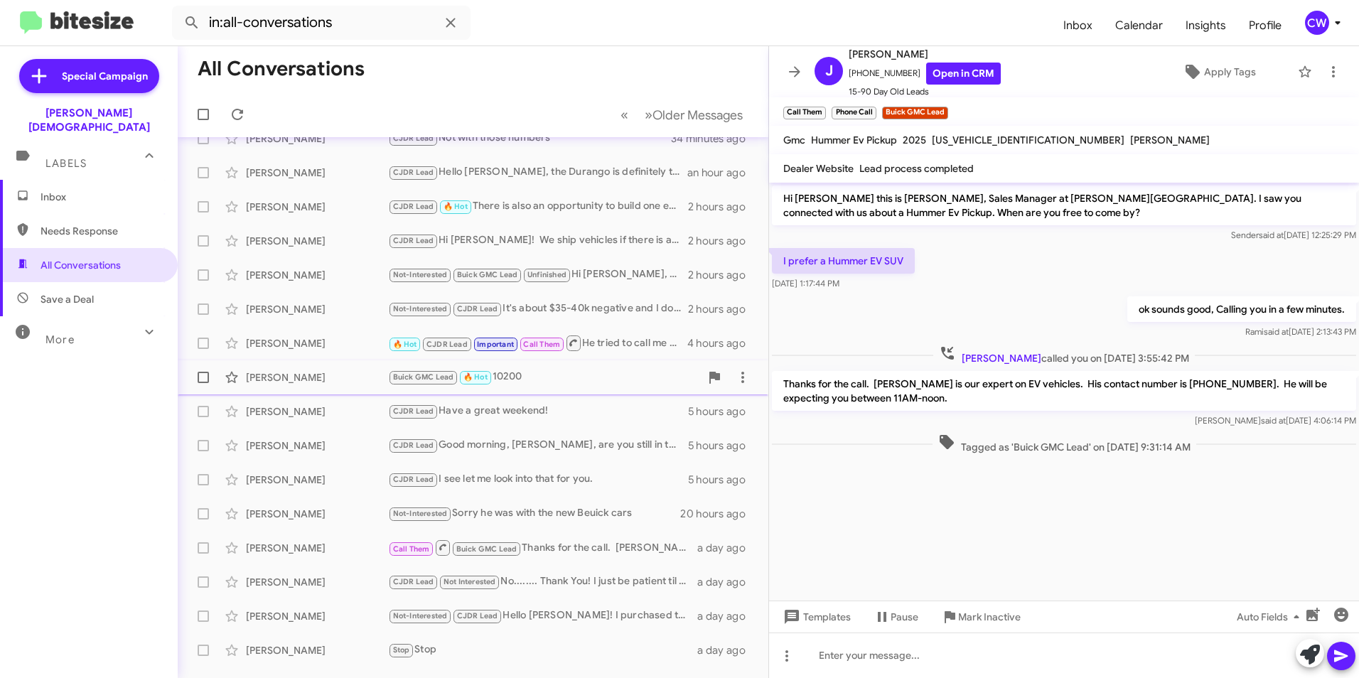
scroll to position [142, 0]
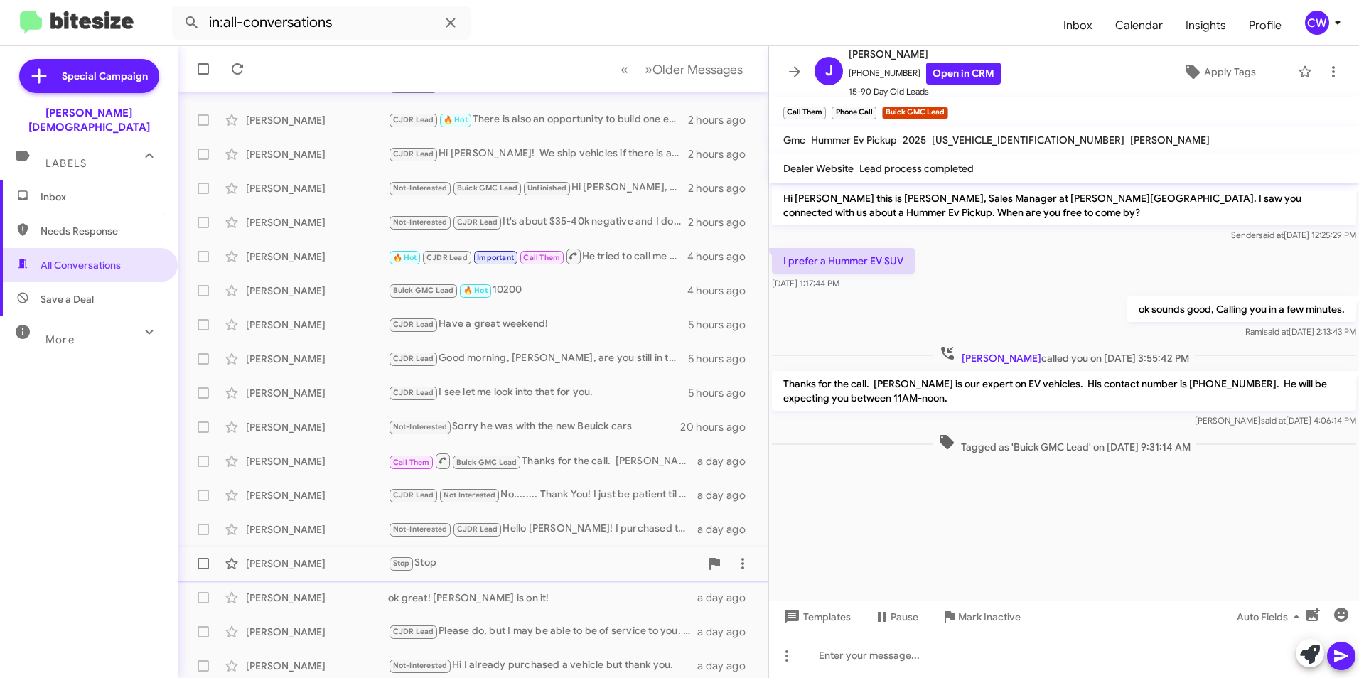
click at [277, 563] on div "[PERSON_NAME]" at bounding box center [317, 563] width 142 height 14
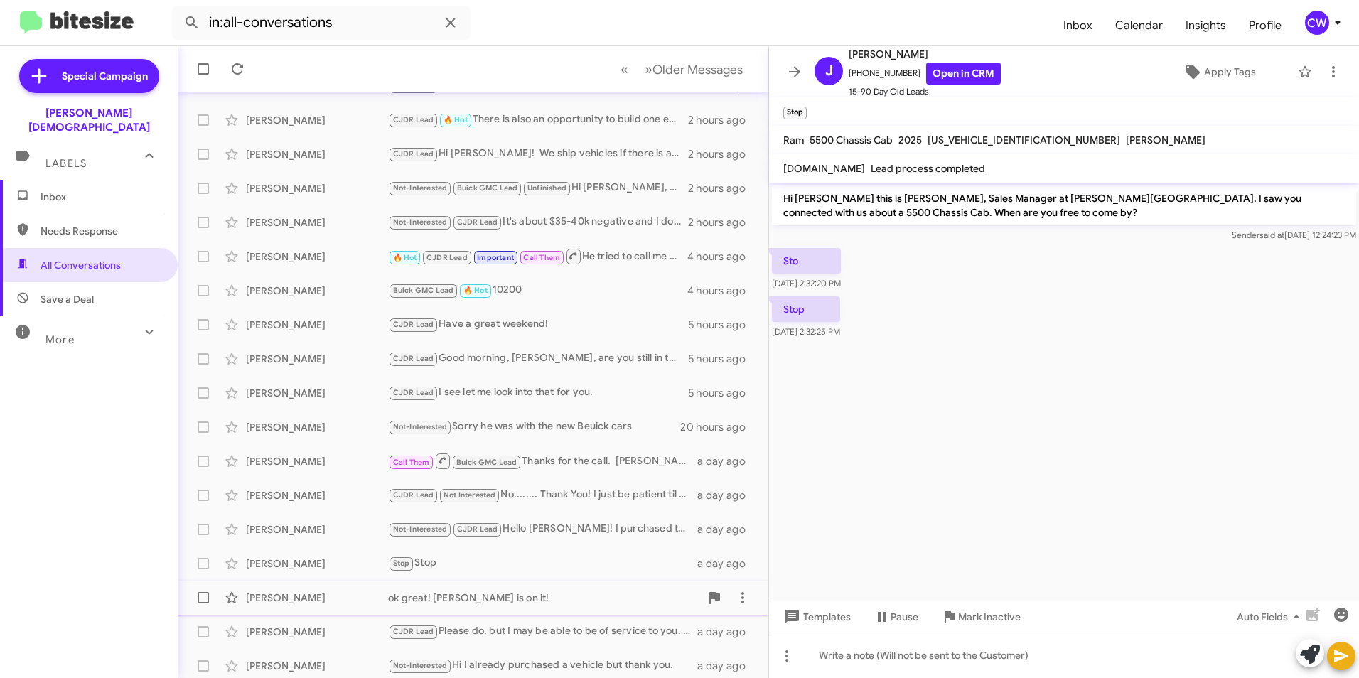
scroll to position [147, 0]
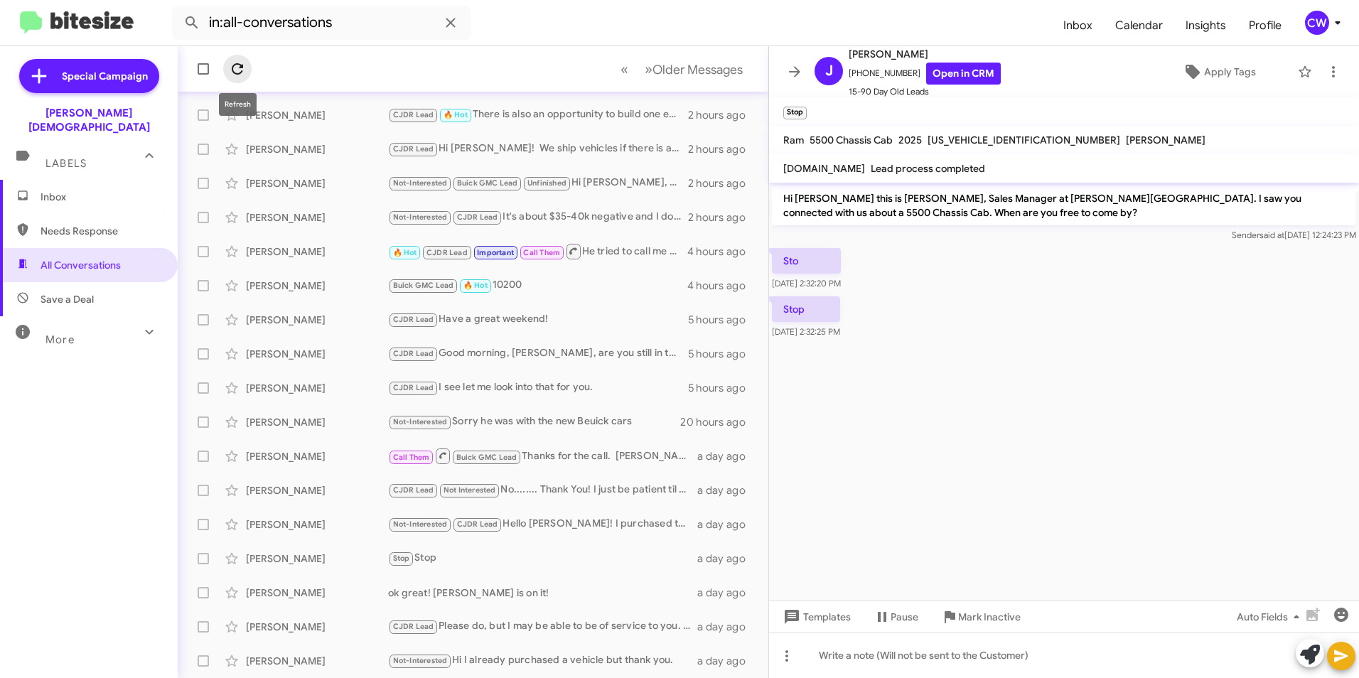
click at [233, 66] on icon at bounding box center [237, 68] width 11 height 11
click at [242, 73] on icon at bounding box center [237, 68] width 17 height 17
click at [1222, 77] on span "Apply Tags" at bounding box center [1230, 72] width 52 height 26
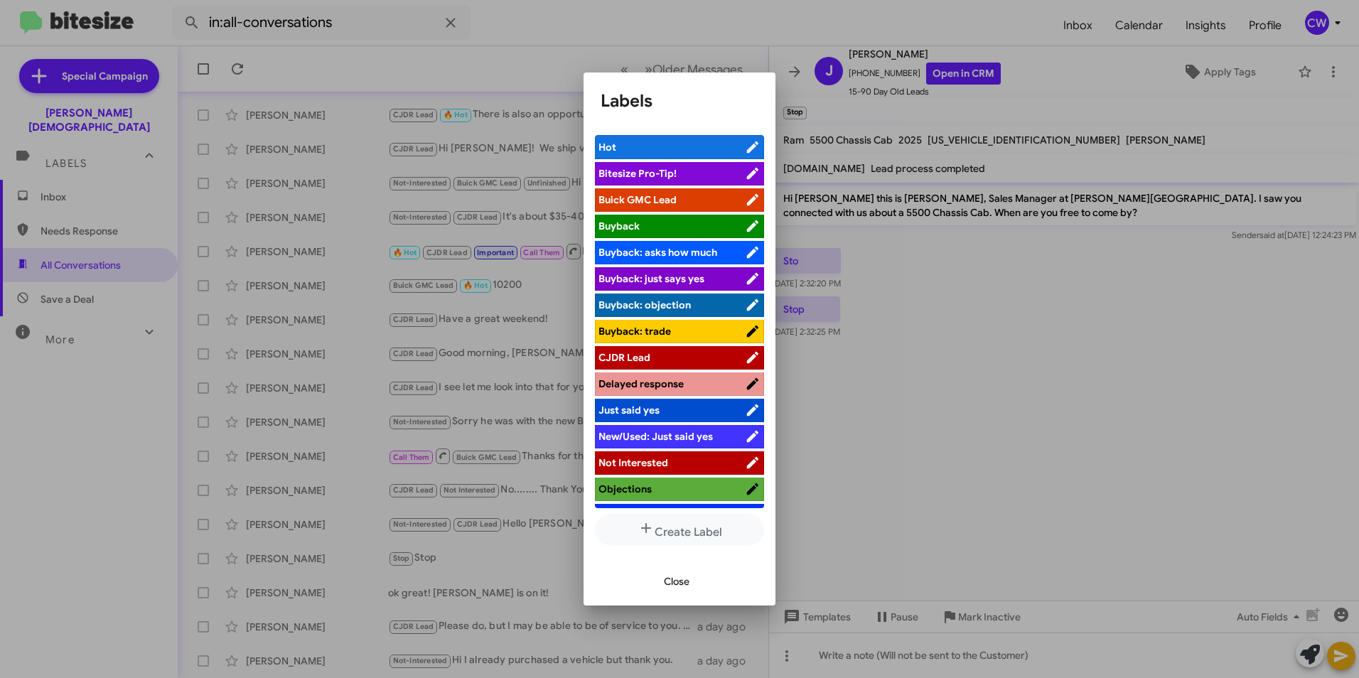
click at [718, 463] on span "Not Interested" at bounding box center [671, 463] width 146 height 14
click at [674, 582] on span "Close" at bounding box center [677, 582] width 26 height 26
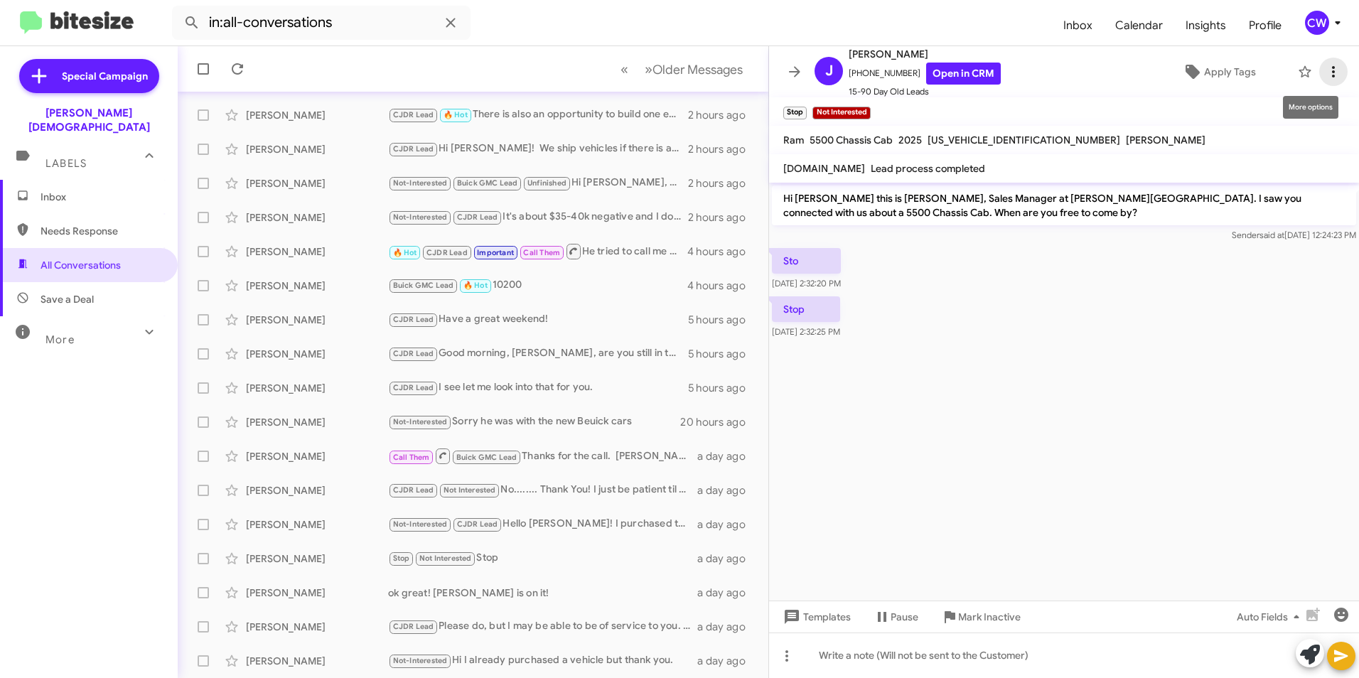
click at [1325, 69] on icon at bounding box center [1333, 71] width 17 height 17
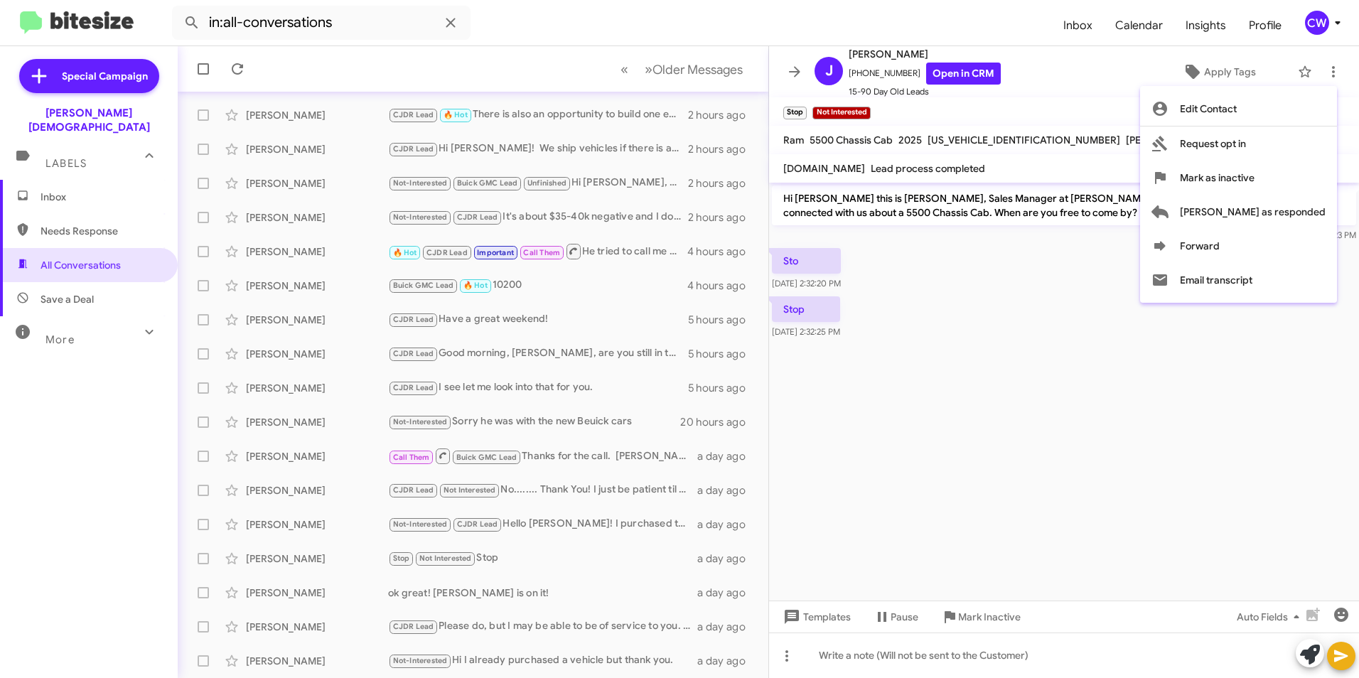
click at [1170, 442] on div at bounding box center [679, 339] width 1359 height 678
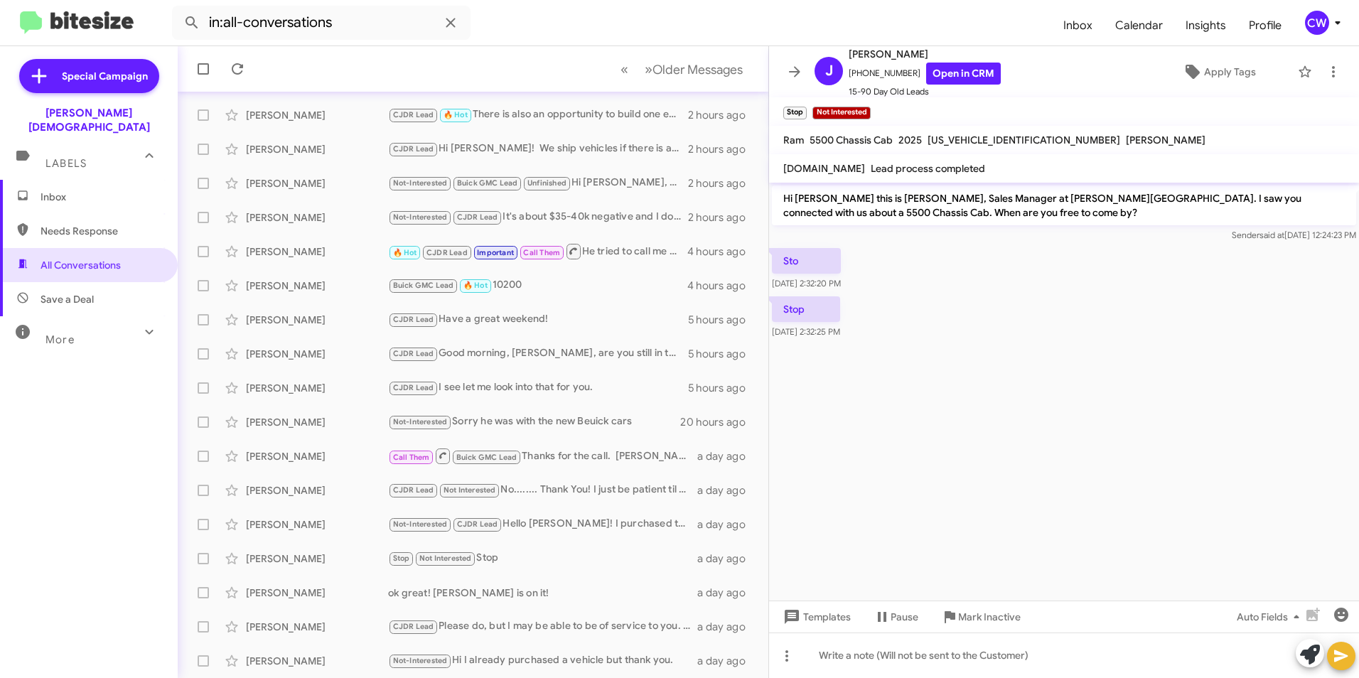
click at [1338, 662] on icon at bounding box center [1340, 655] width 17 height 17
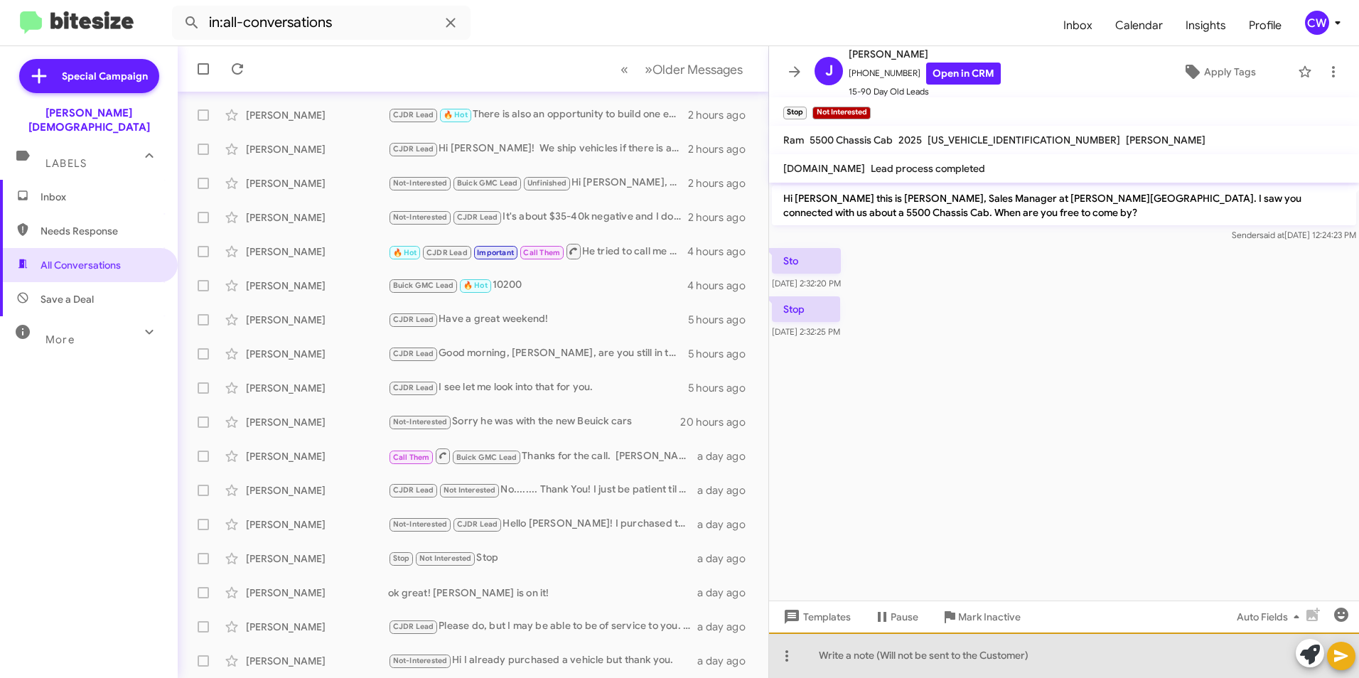
click at [955, 672] on div at bounding box center [1064, 654] width 590 height 45
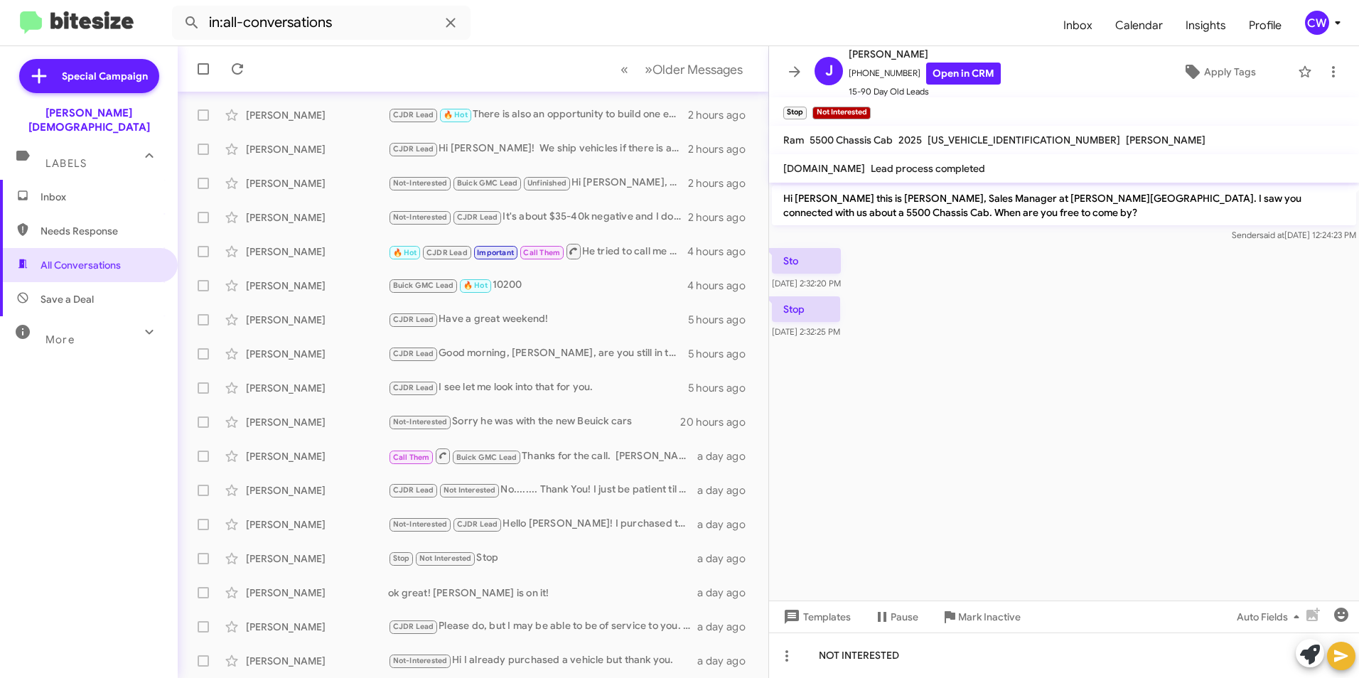
click at [1337, 662] on icon at bounding box center [1340, 655] width 17 height 17
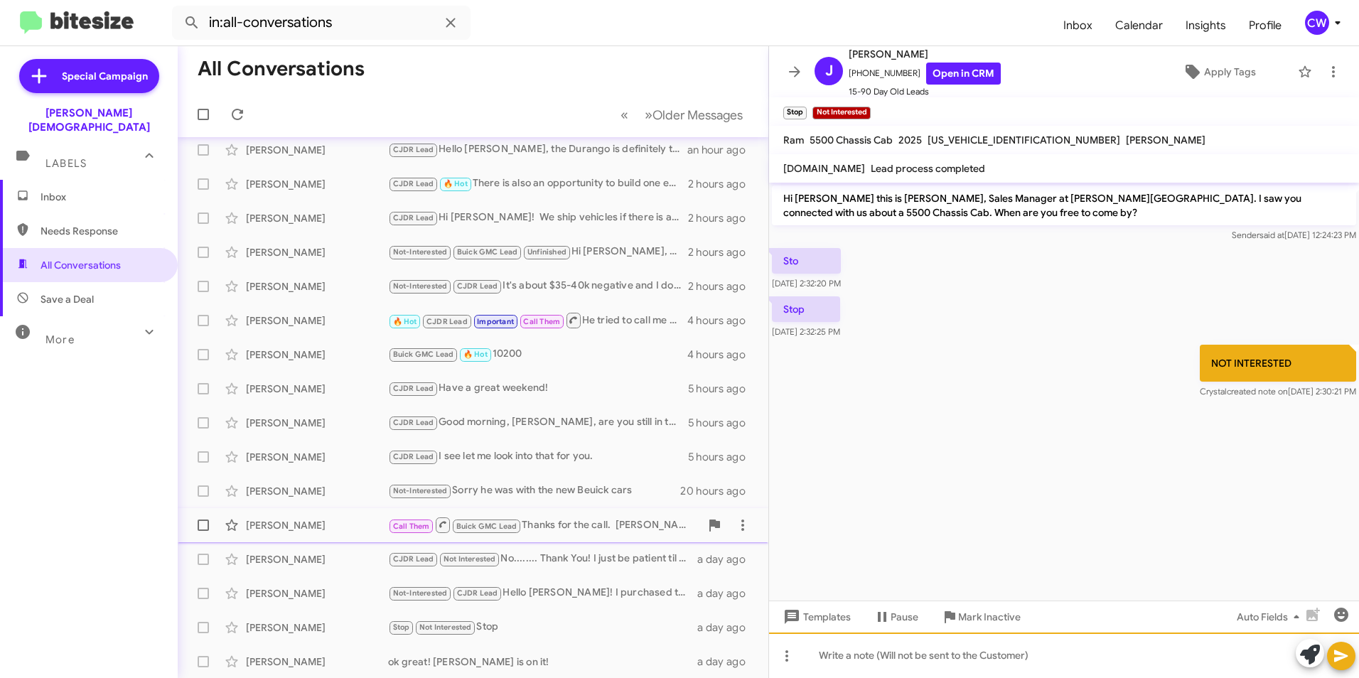
scroll to position [0, 0]
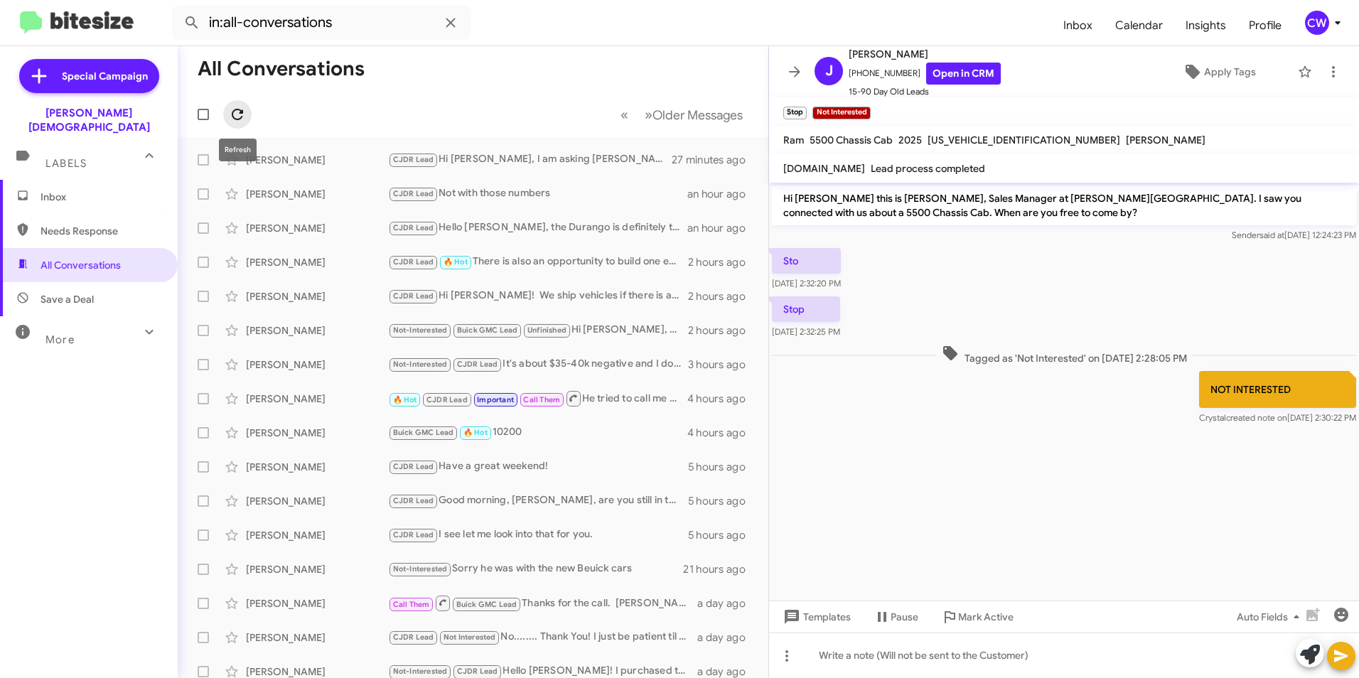
click at [235, 114] on icon at bounding box center [237, 114] width 17 height 17
click at [241, 117] on icon at bounding box center [237, 114] width 17 height 17
click at [238, 122] on icon at bounding box center [237, 114] width 17 height 17
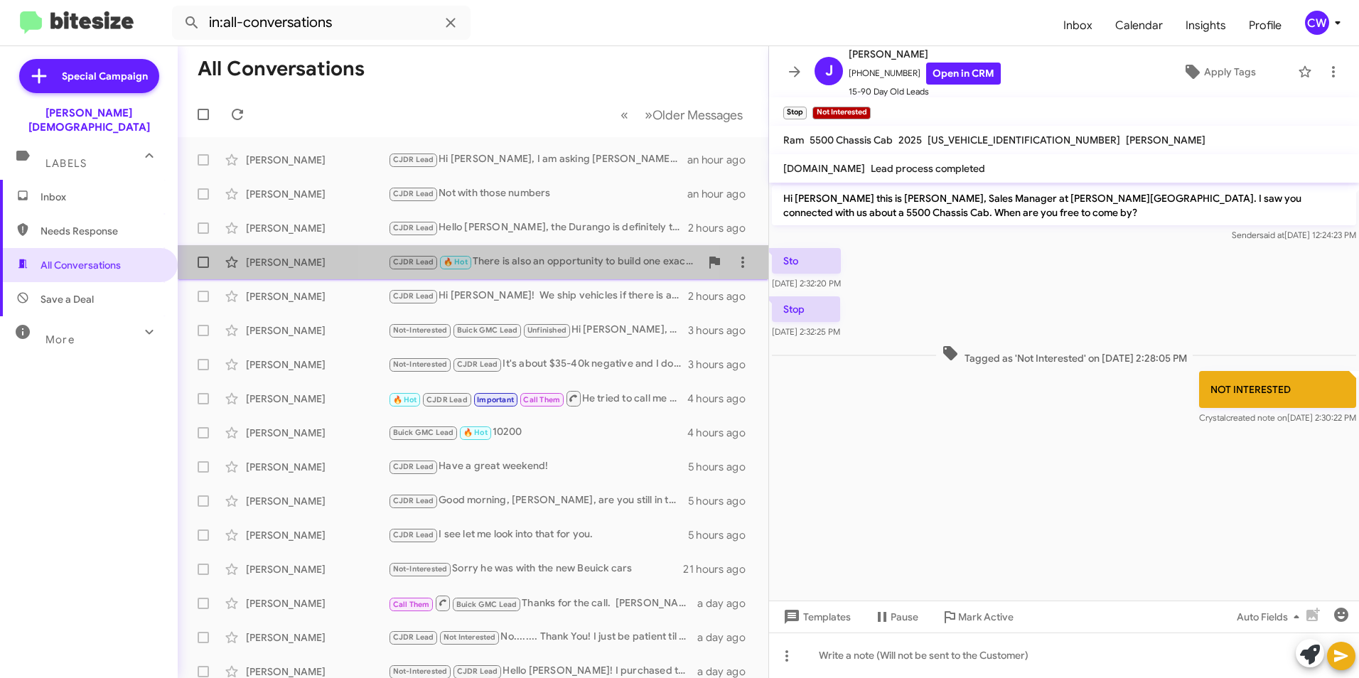
click at [556, 262] on div "CJDR Lead 🔥 Hot There is also an opportunity to build one exactly how you desir…" at bounding box center [544, 262] width 312 height 16
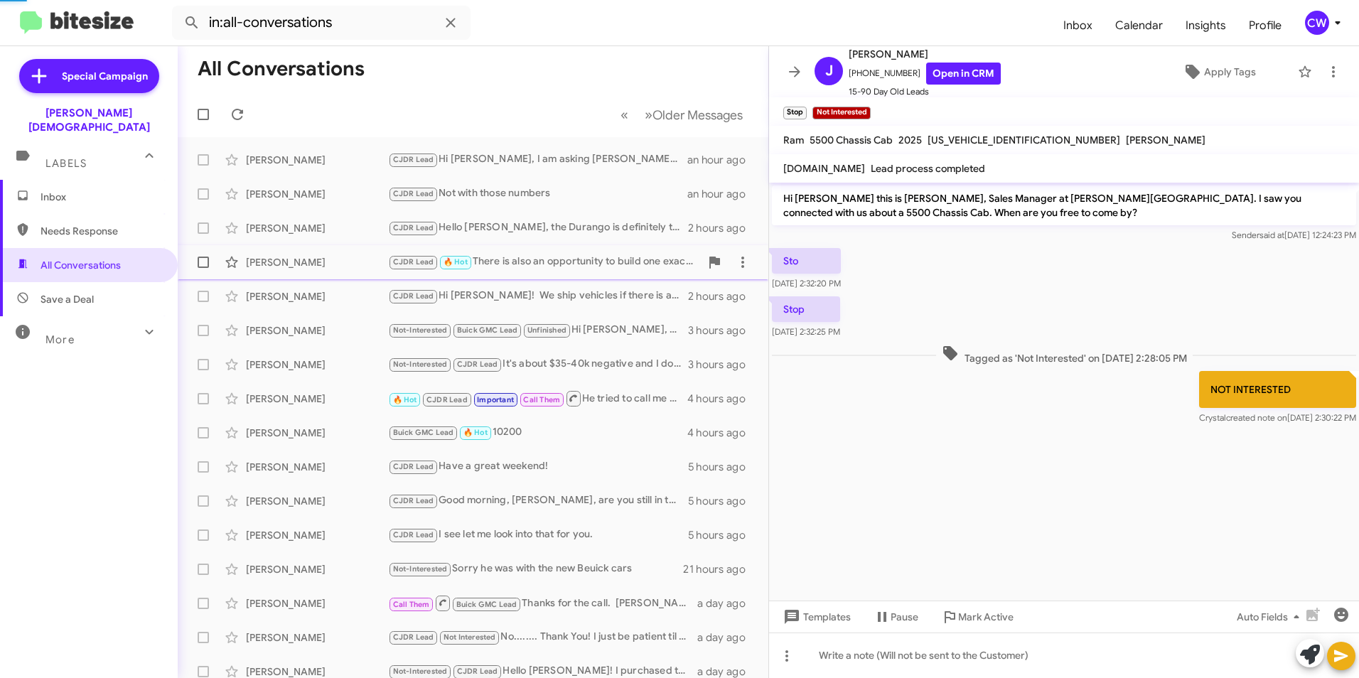
scroll to position [295, 0]
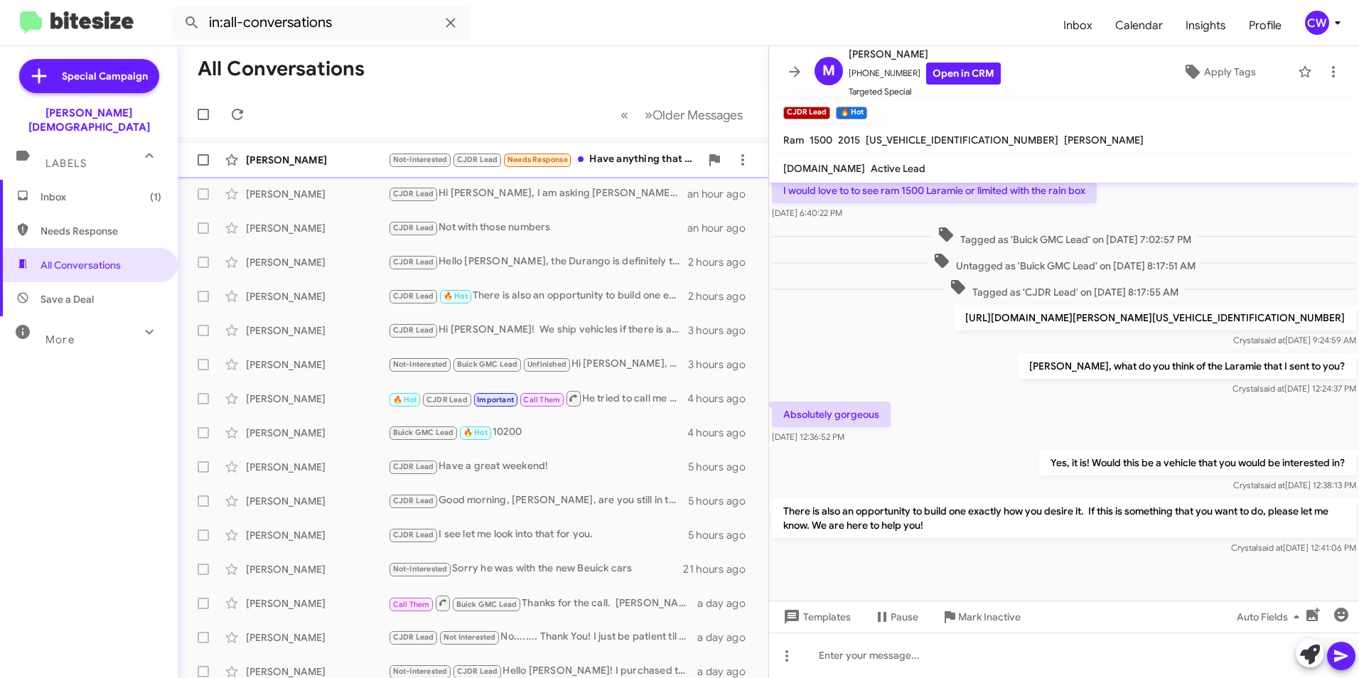
click at [618, 158] on div "Not-Interested CJDR Lead Needs Response Have anything that will work with a lea…" at bounding box center [544, 159] width 312 height 16
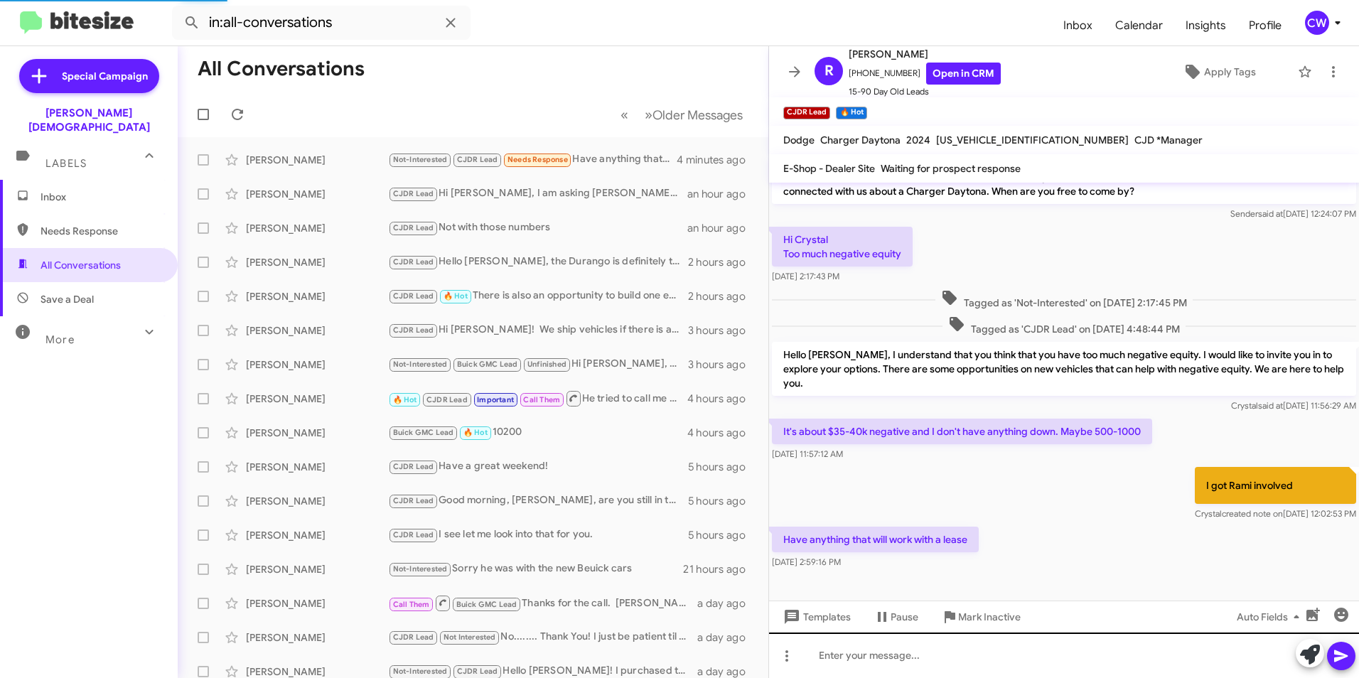
scroll to position [7, 0]
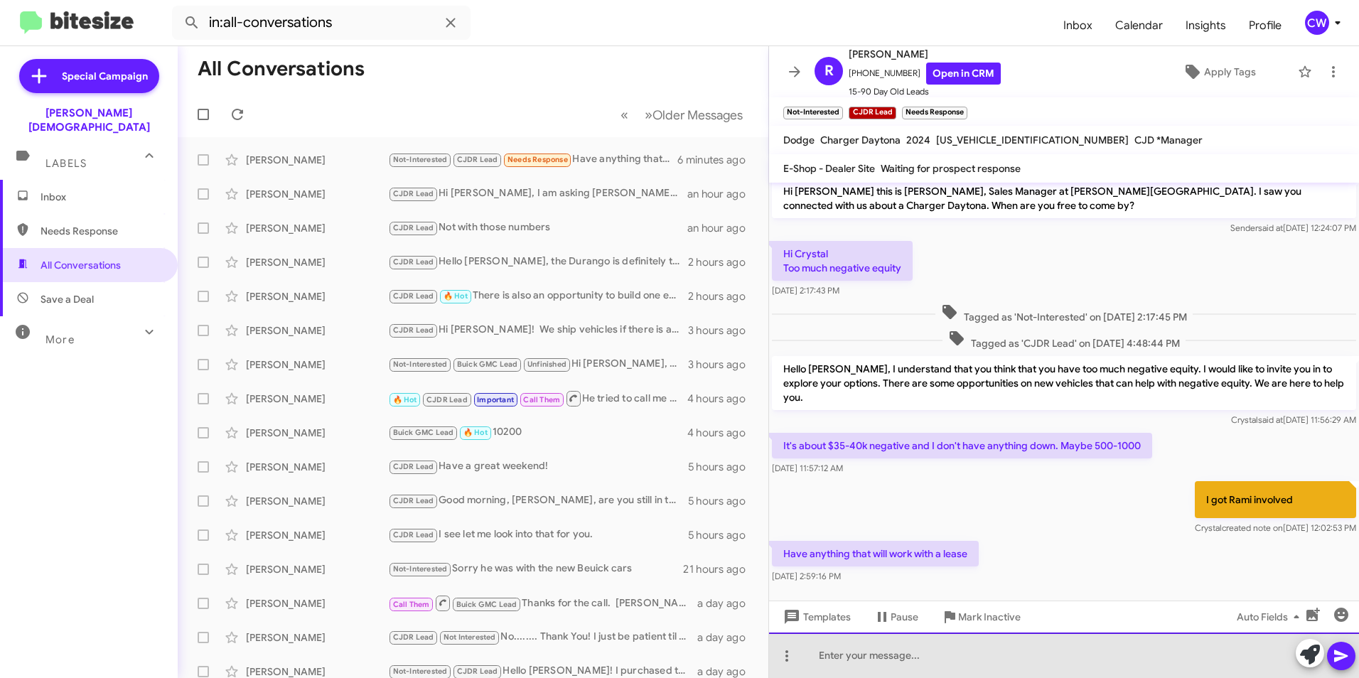
click at [895, 664] on div at bounding box center [1064, 654] width 590 height 45
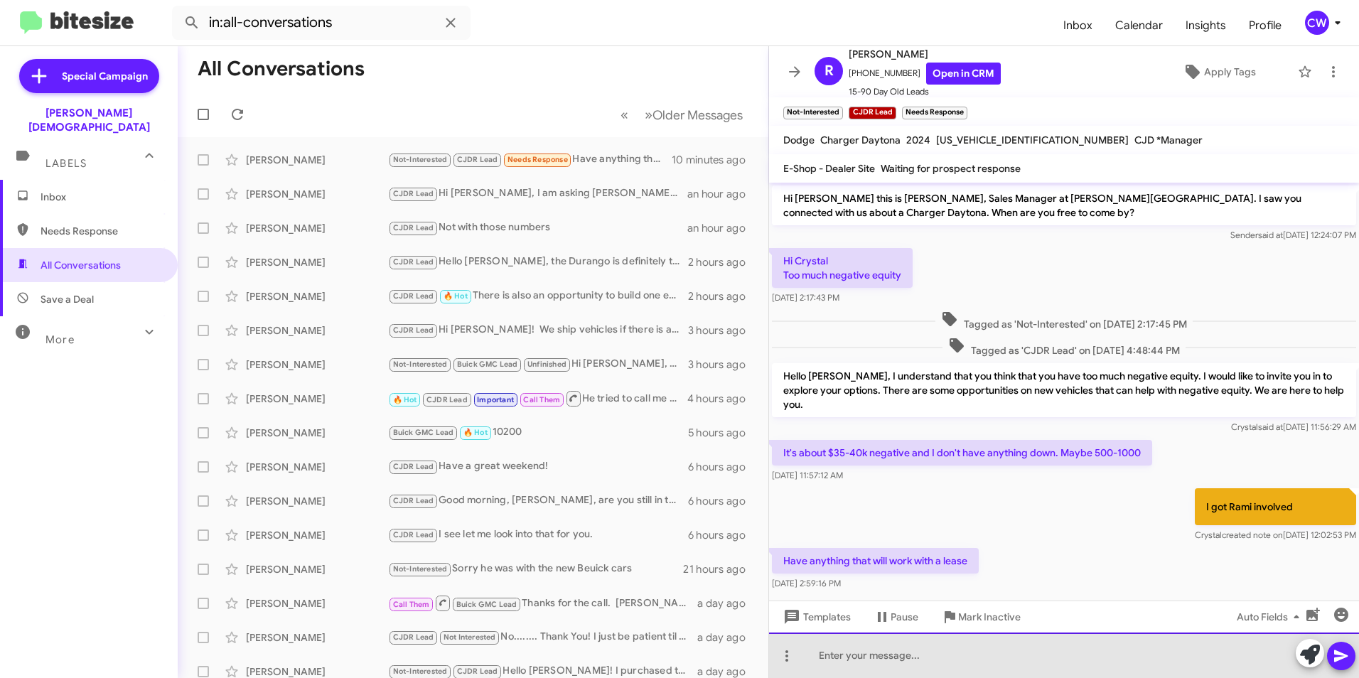
click at [913, 670] on div at bounding box center [1064, 654] width 590 height 45
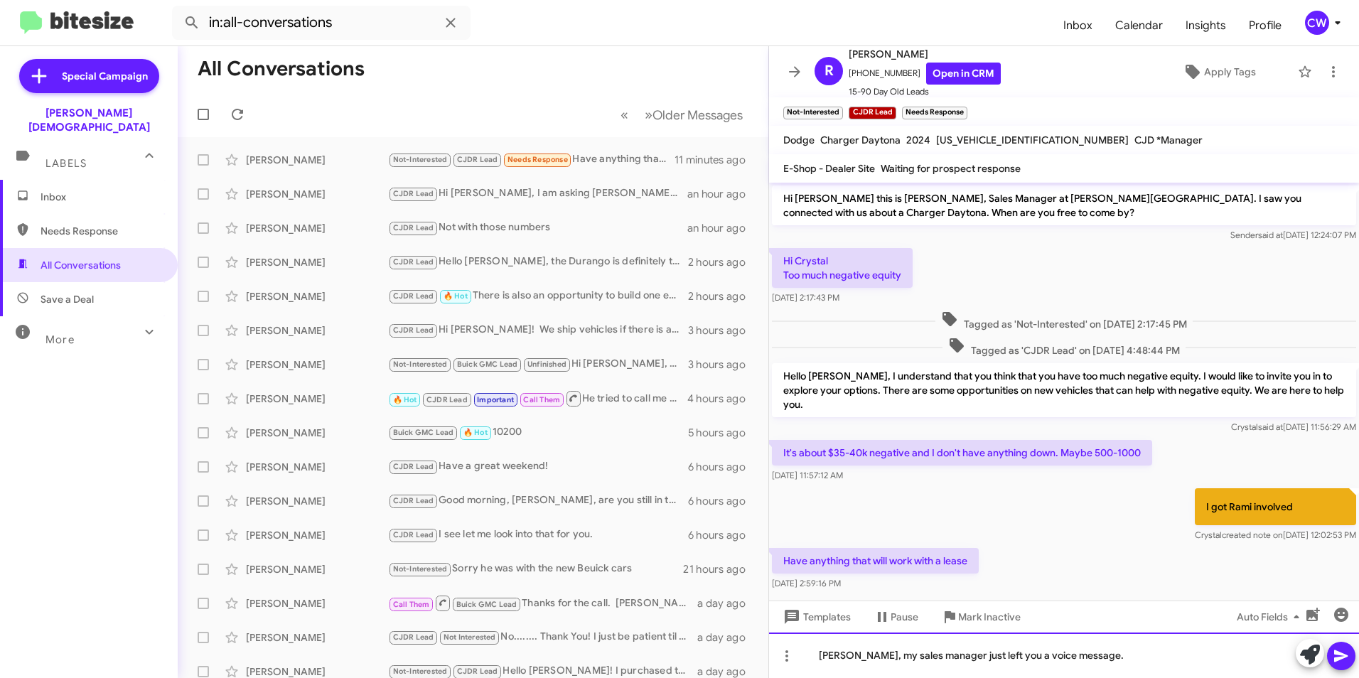
click at [1102, 662] on div "[PERSON_NAME], my sales manager just left you a voice message." at bounding box center [1064, 654] width 590 height 45
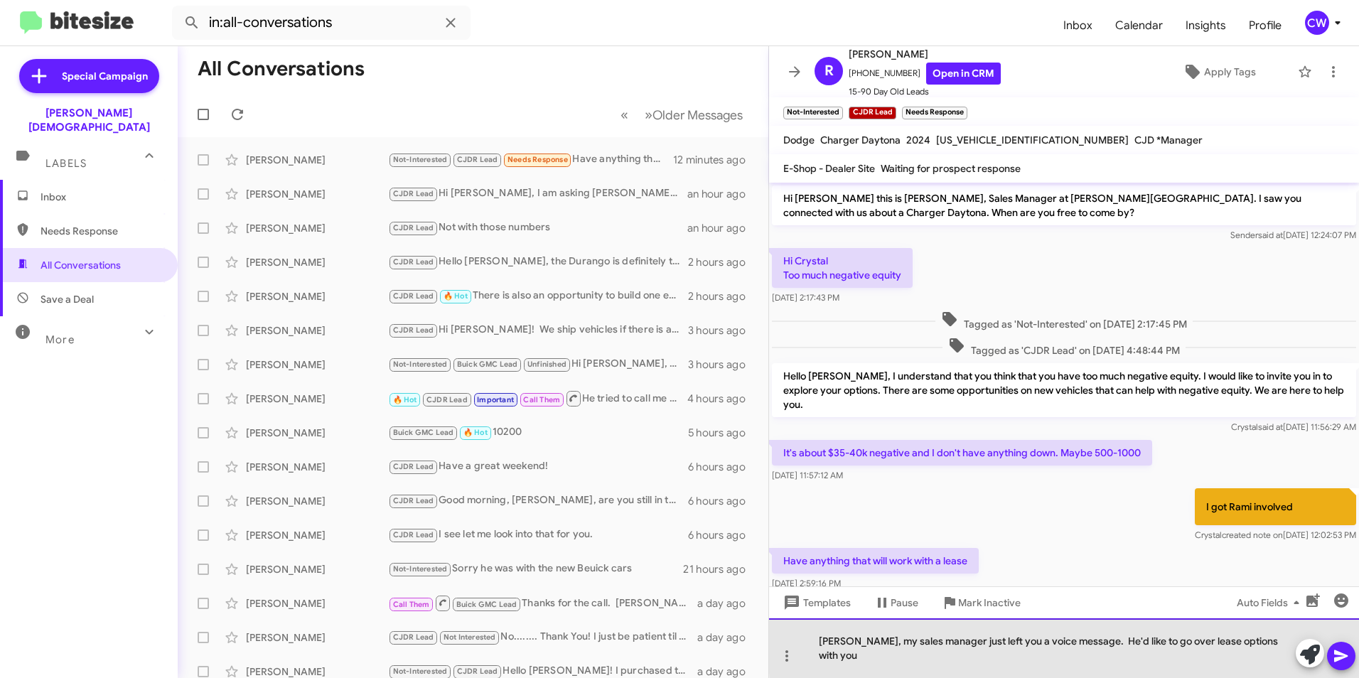
click at [1275, 662] on div "[PERSON_NAME], my sales manager just left you a voice message. He'd like to go …" at bounding box center [1064, 648] width 590 height 60
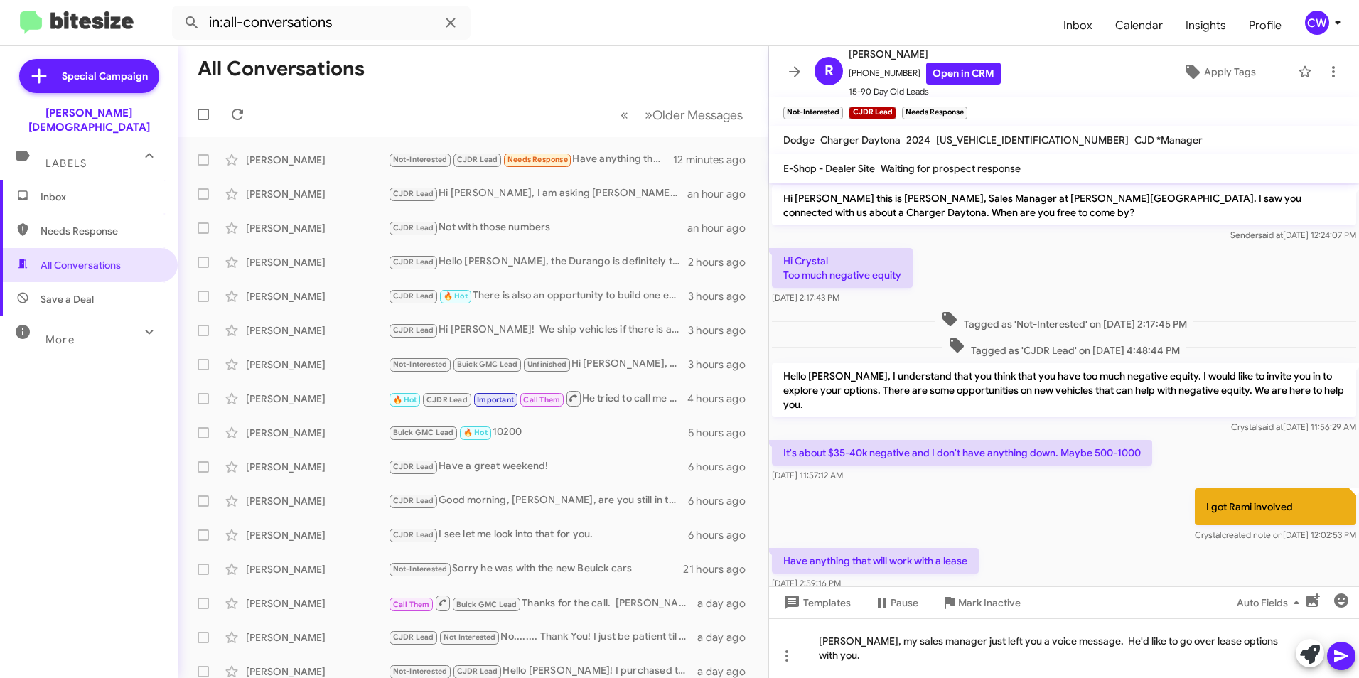
click at [1346, 661] on icon at bounding box center [1340, 655] width 17 height 17
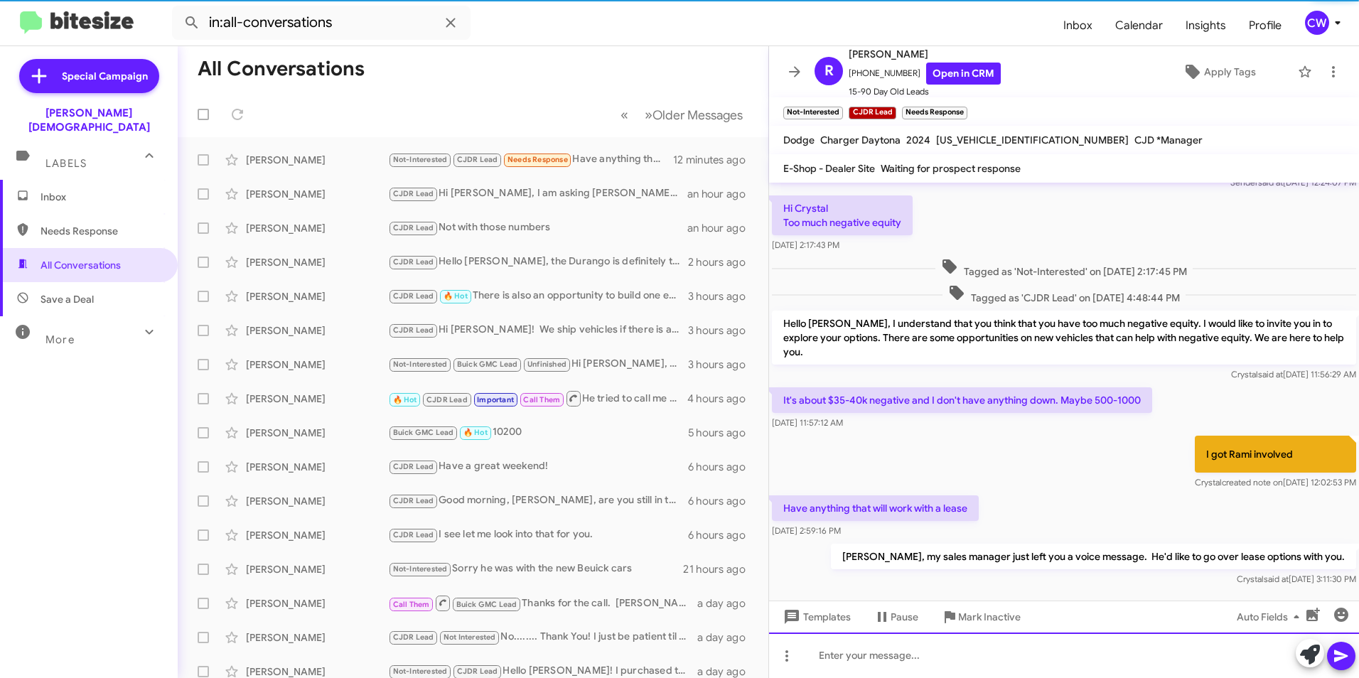
scroll to position [59, 0]
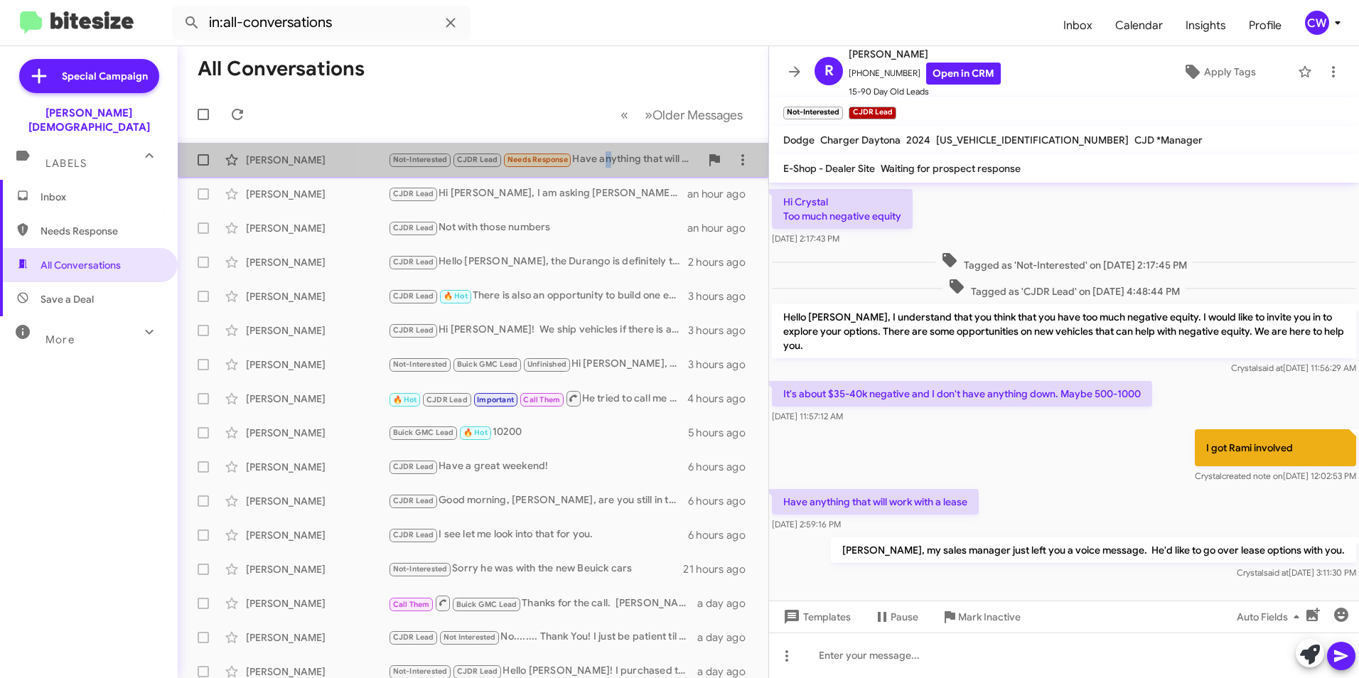
click at [603, 147] on span "[PERSON_NAME] Not-Interested CJDR Lead Needs Response Have anything that will w…" at bounding box center [473, 160] width 591 height 34
drag, startPoint x: 603, startPoint y: 147, endPoint x: 632, endPoint y: 156, distance: 29.9
click at [632, 156] on div "Not-Interested CJDR Lead Needs Response Have anything that will work with a lea…" at bounding box center [544, 159] width 312 height 16
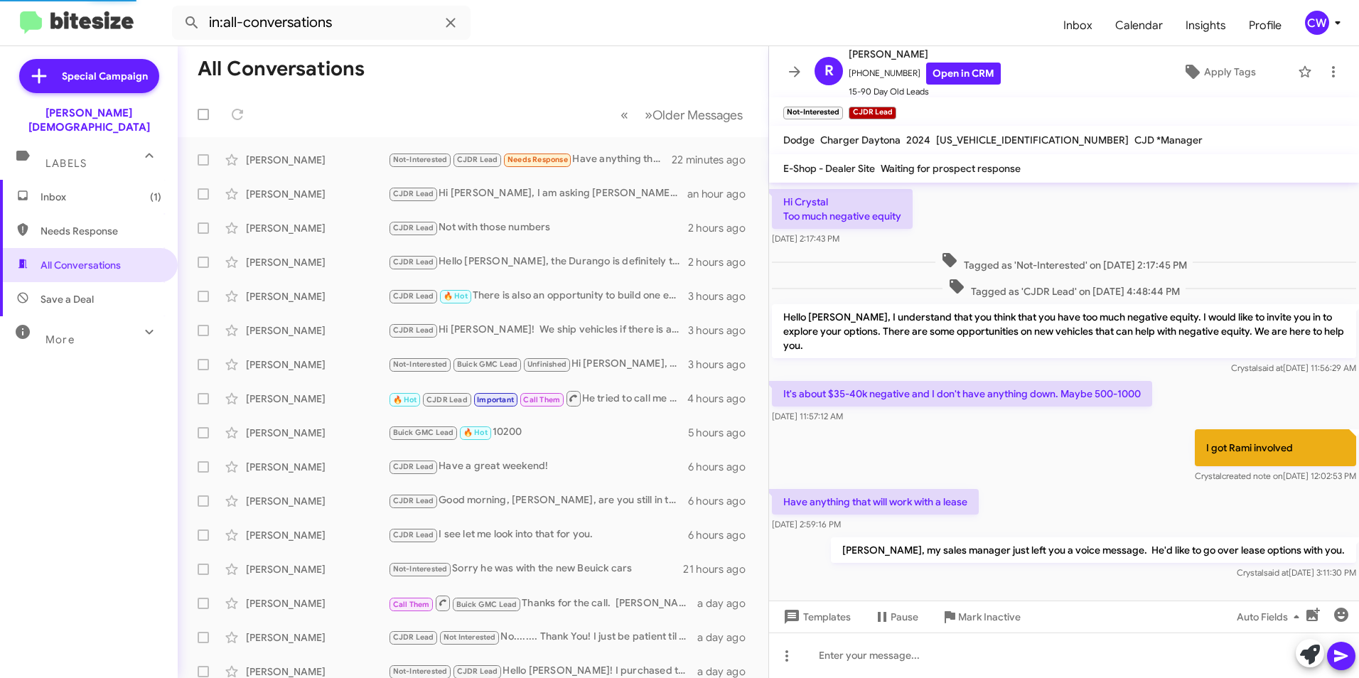
scroll to position [182, 0]
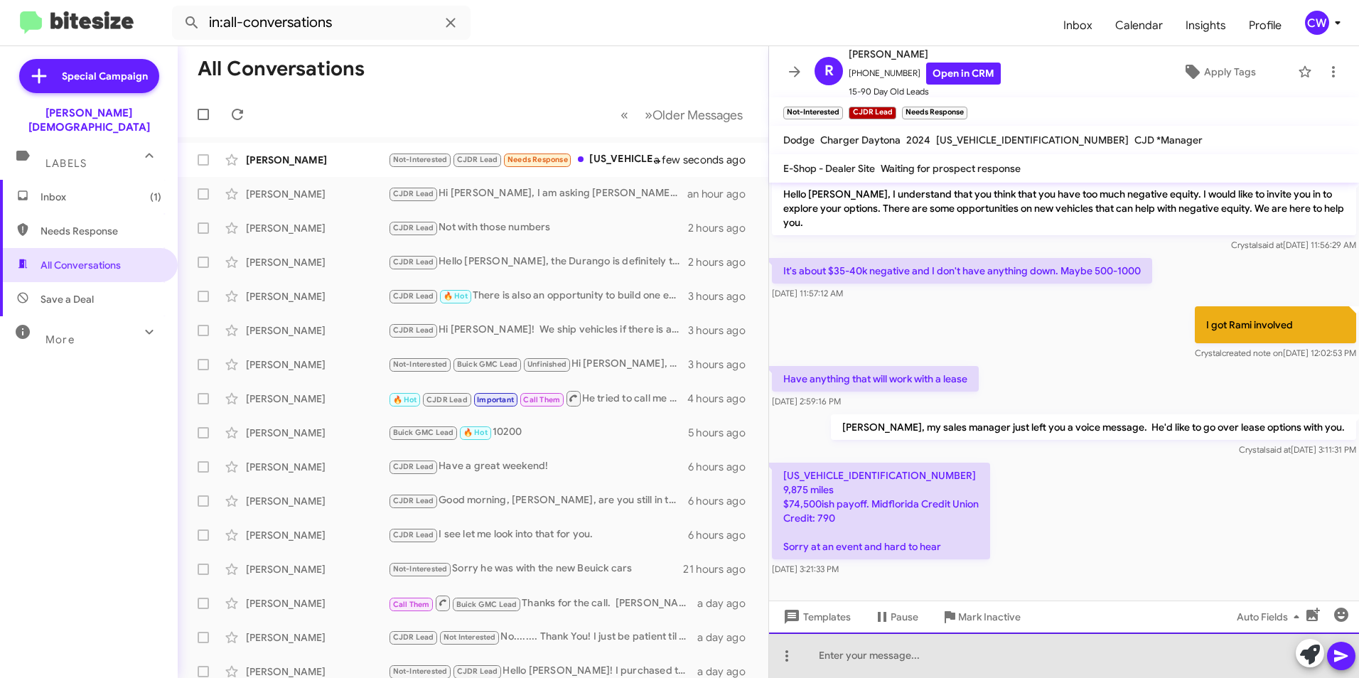
click at [819, 663] on div at bounding box center [1064, 654] width 590 height 45
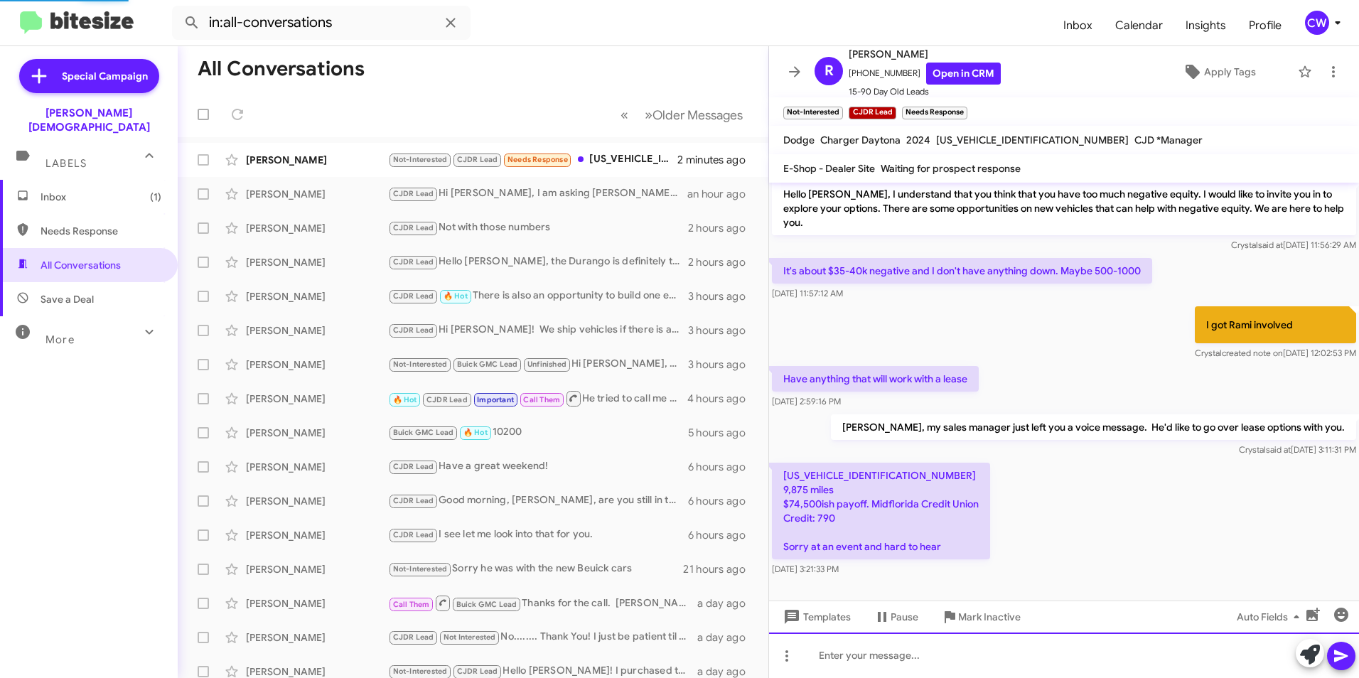
scroll to position [0, 0]
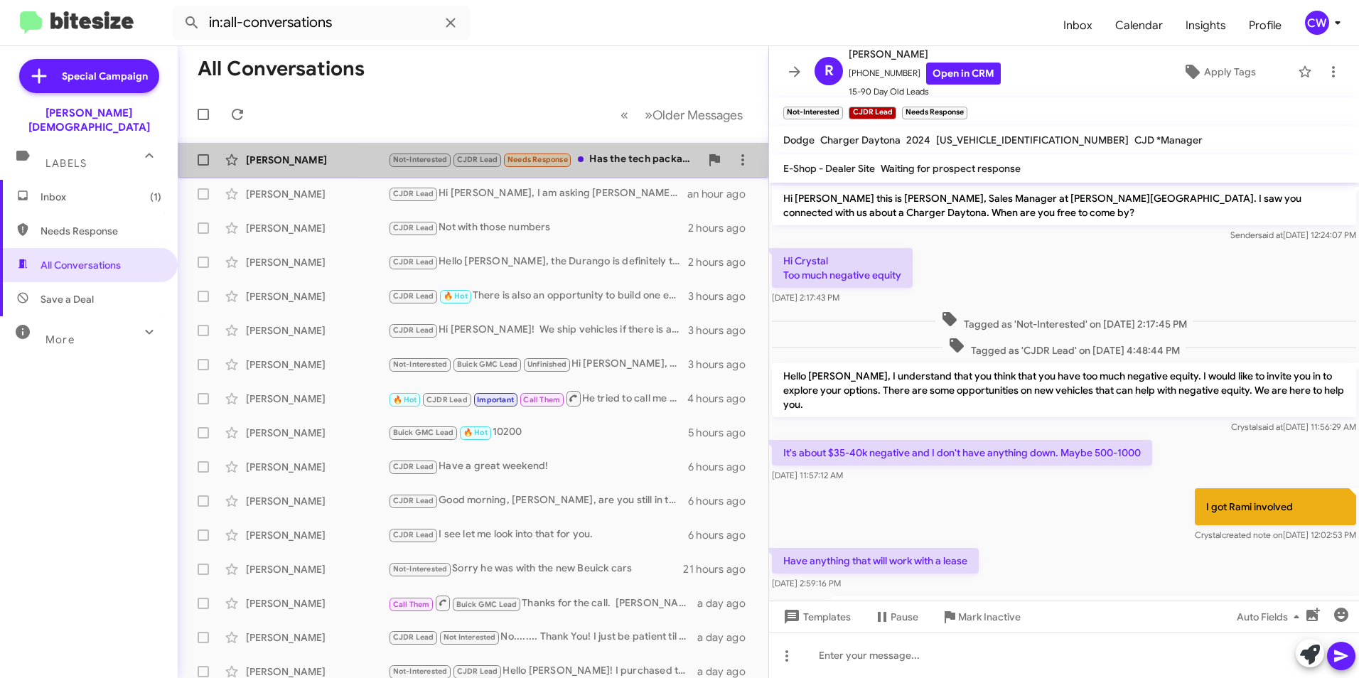
click at [625, 162] on div "Not-Interested CJDR Lead Needs Response Has the tech package" at bounding box center [544, 159] width 312 height 16
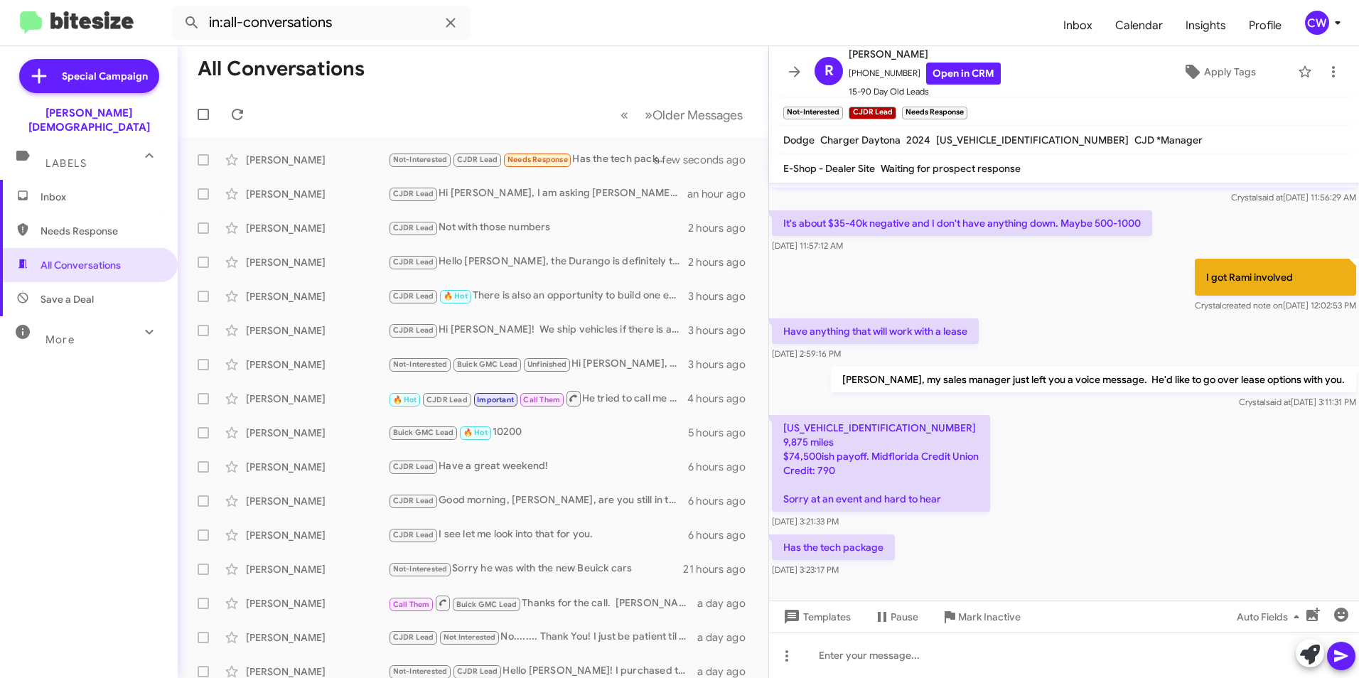
scroll to position [234, 0]
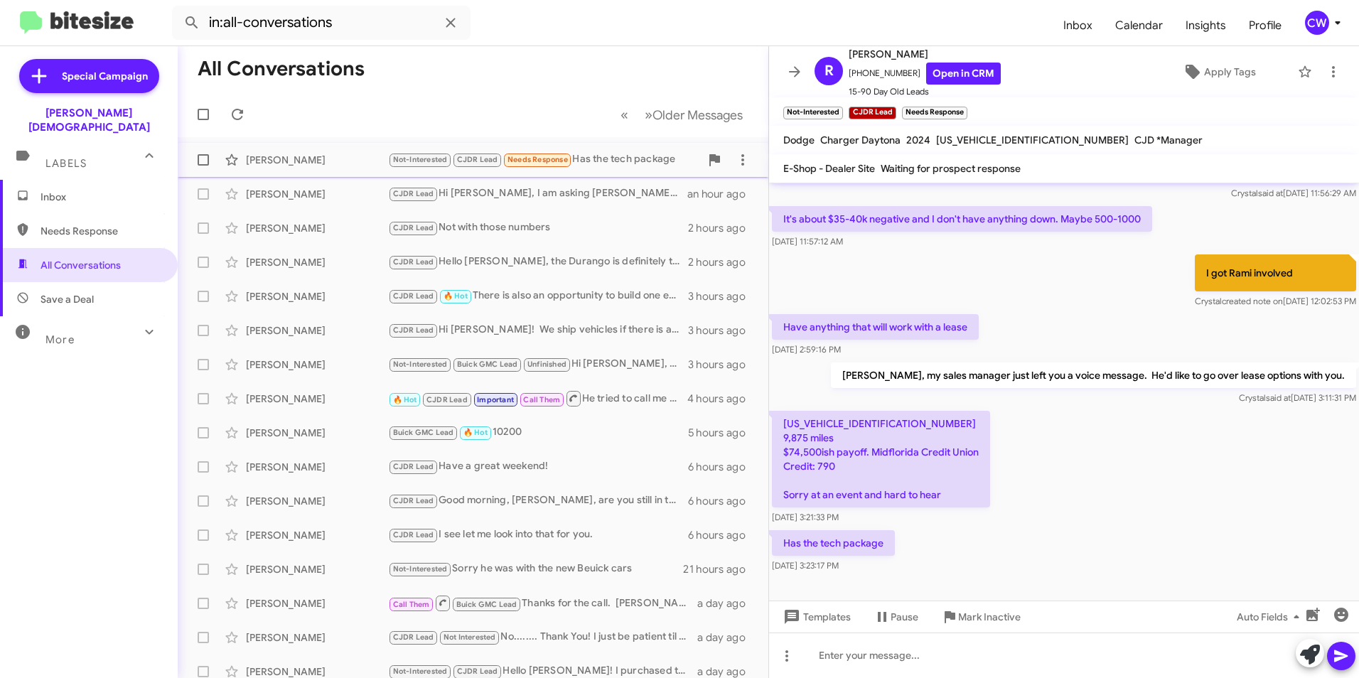
click at [306, 168] on div "[PERSON_NAME] Not-Interested CJDR Lead Needs Response Has the tech package 6 mi…" at bounding box center [473, 160] width 568 height 28
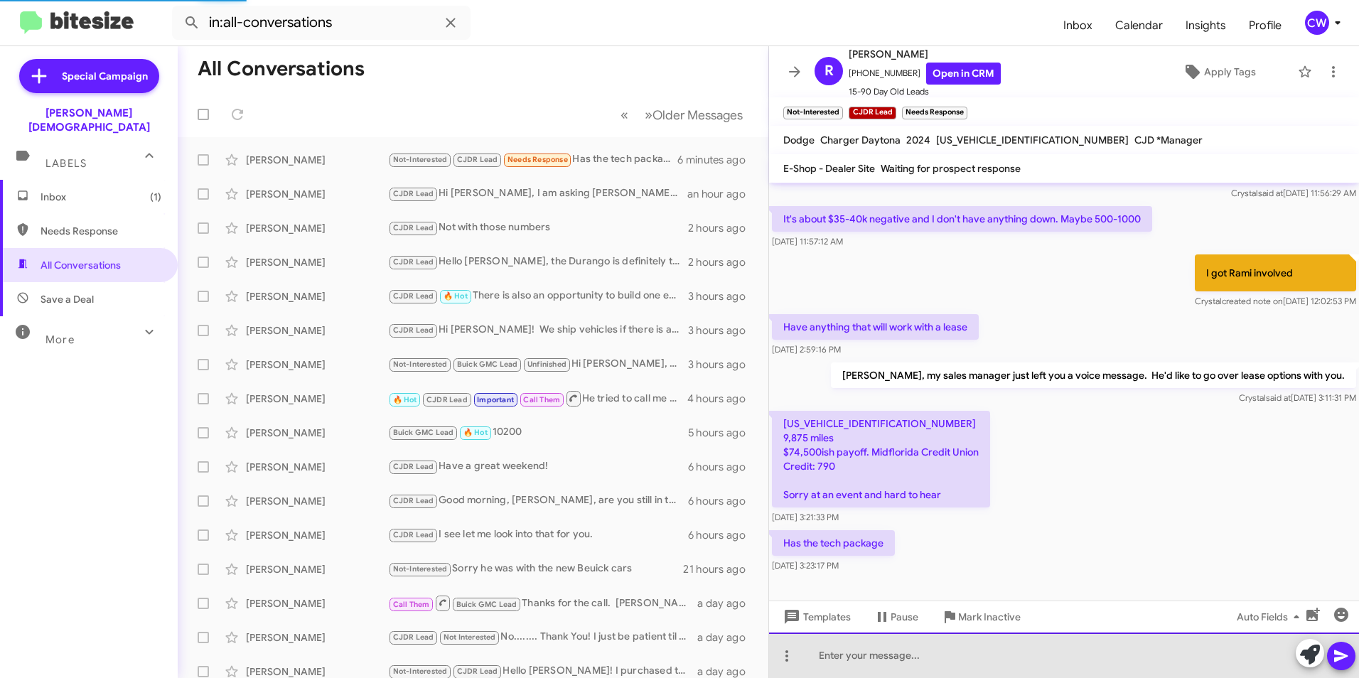
click at [834, 657] on div at bounding box center [1064, 654] width 590 height 45
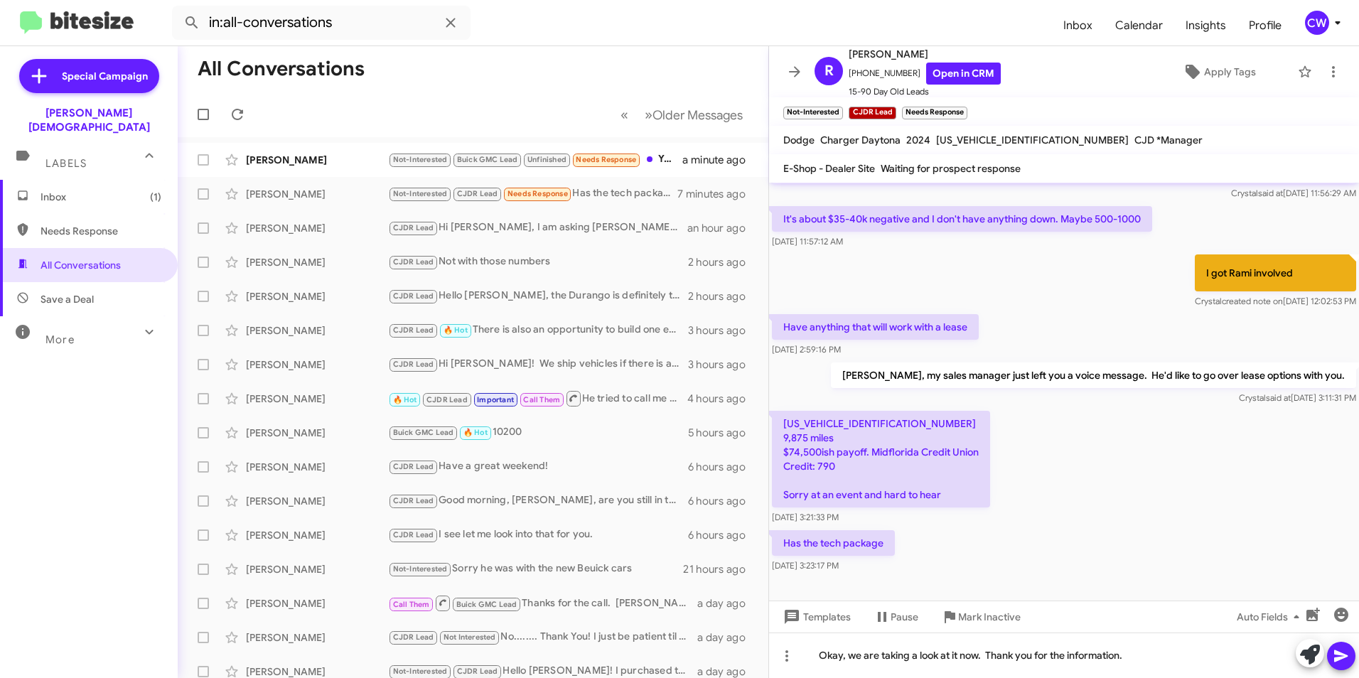
click at [1340, 659] on icon at bounding box center [1341, 656] width 14 height 12
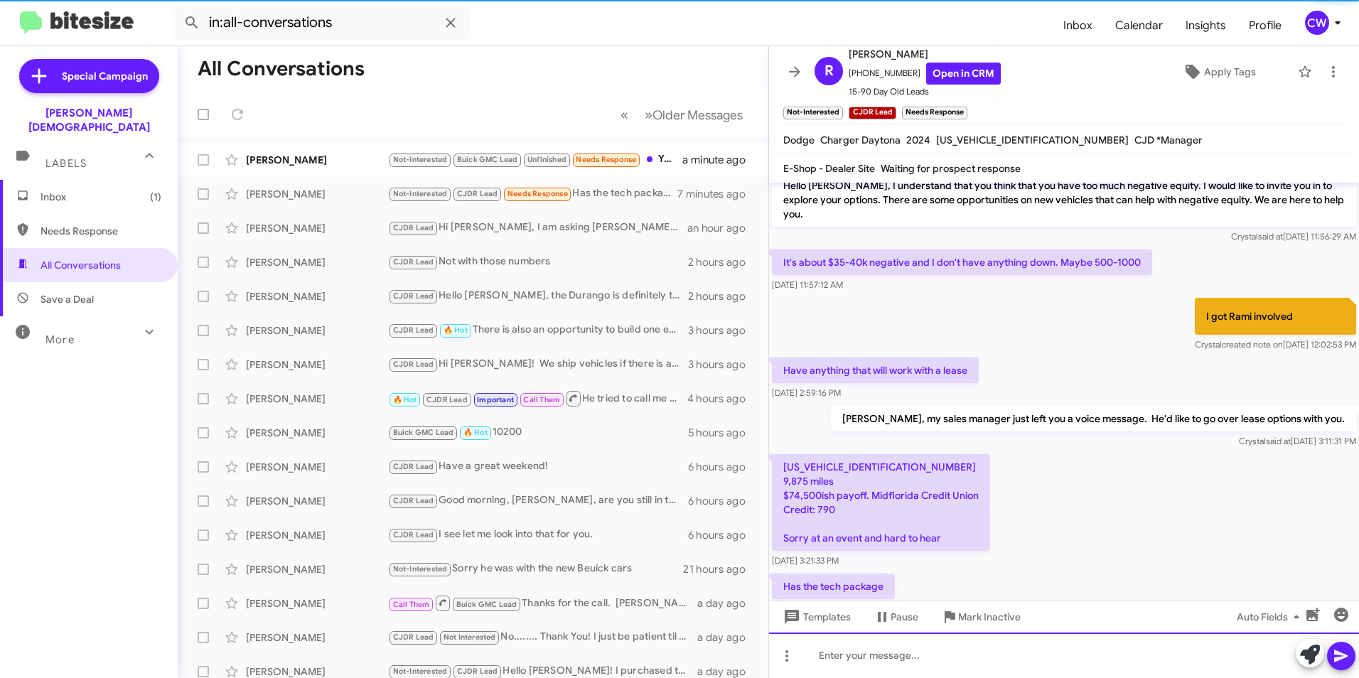
scroll to position [286, 0]
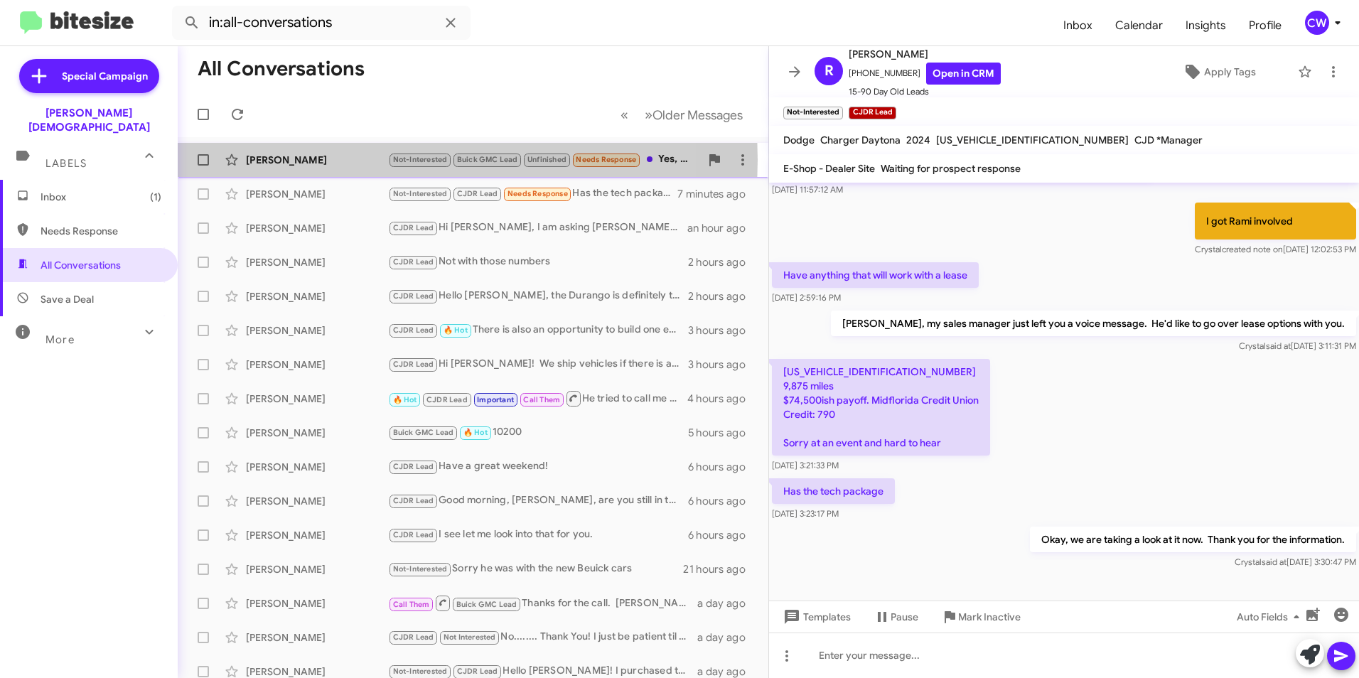
click at [275, 160] on div "[PERSON_NAME]" at bounding box center [317, 160] width 142 height 14
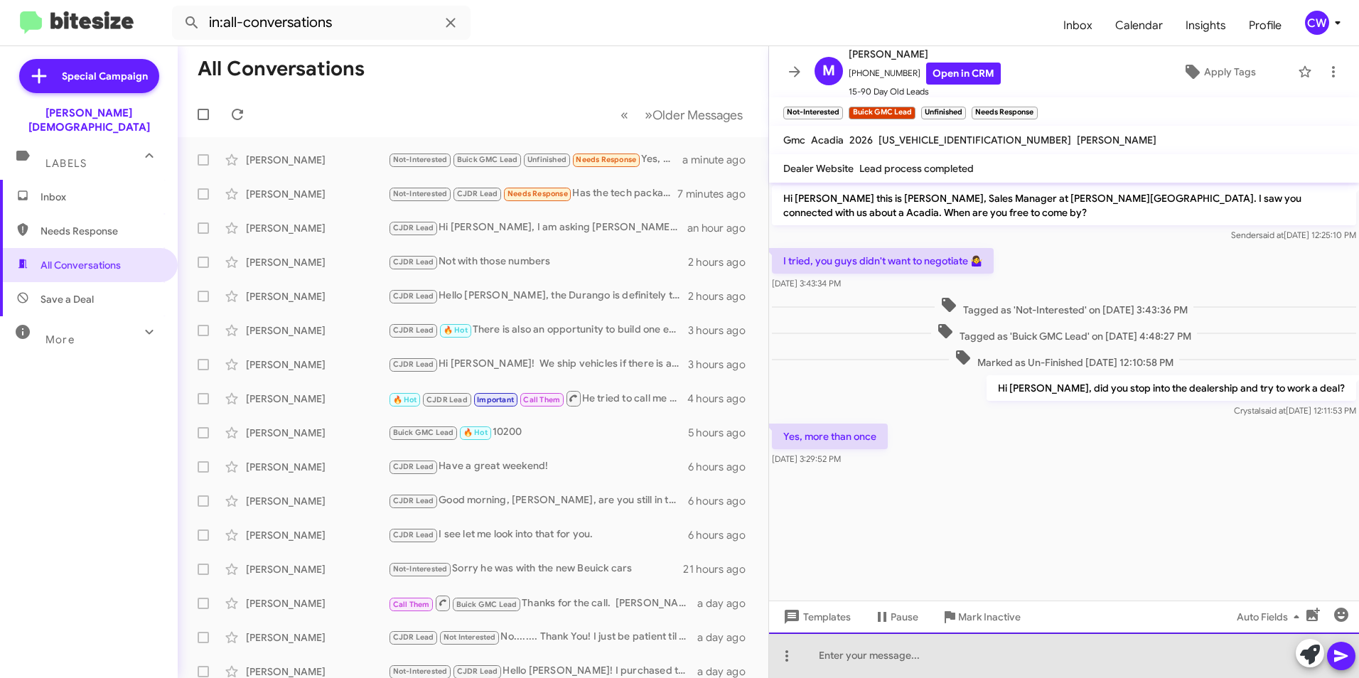
click at [946, 657] on div at bounding box center [1064, 654] width 590 height 45
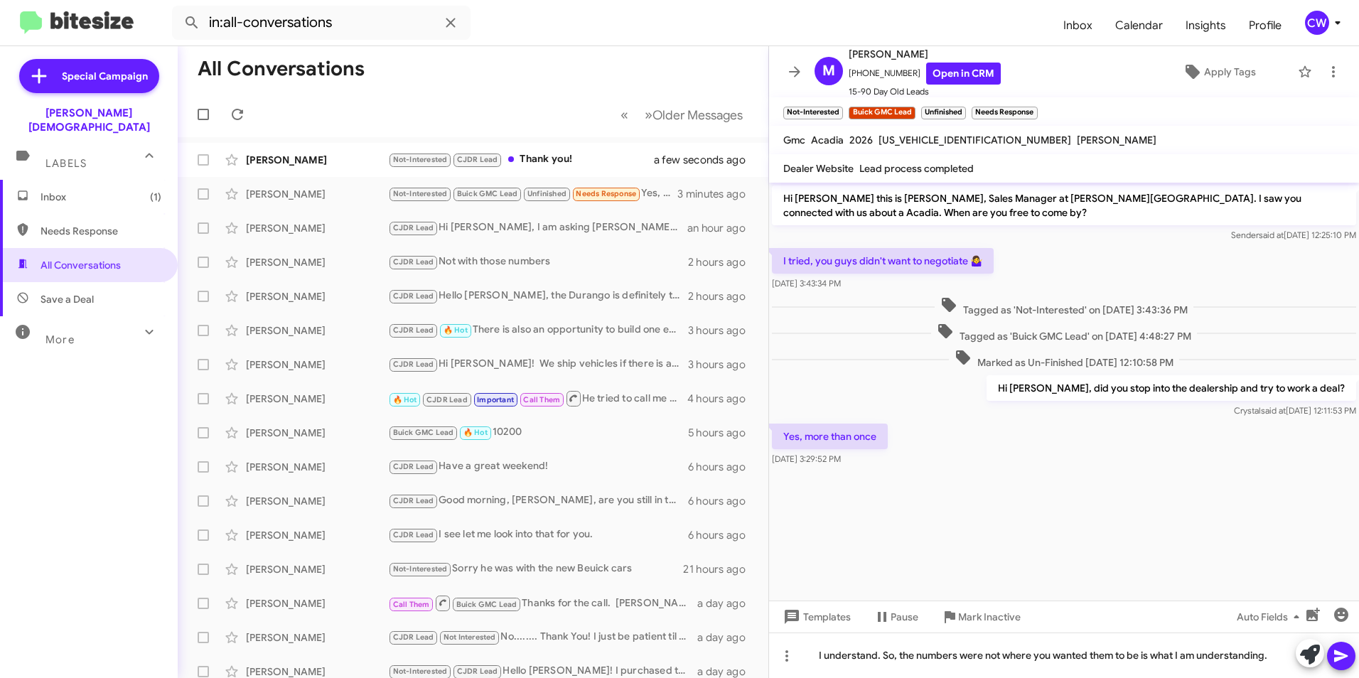
click at [1345, 656] on icon at bounding box center [1341, 656] width 14 height 12
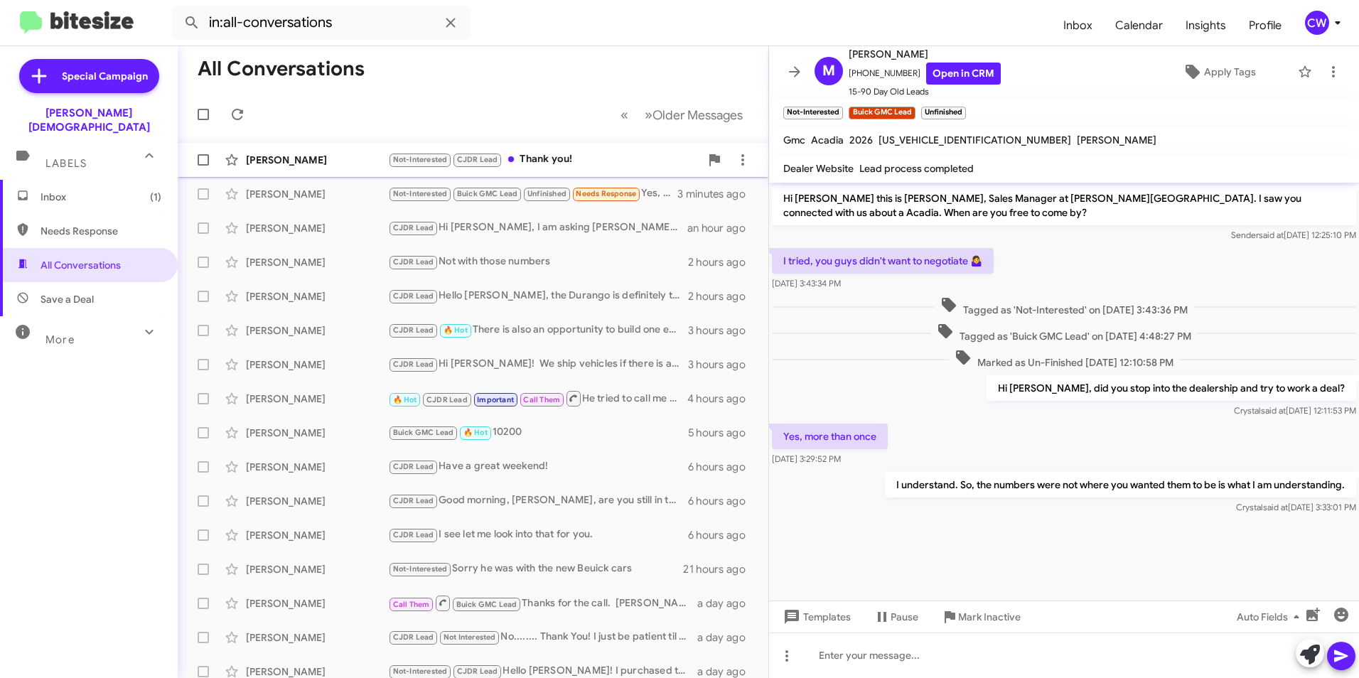
click at [534, 156] on div "Not-Interested CJDR Lead Thank you!" at bounding box center [544, 159] width 312 height 16
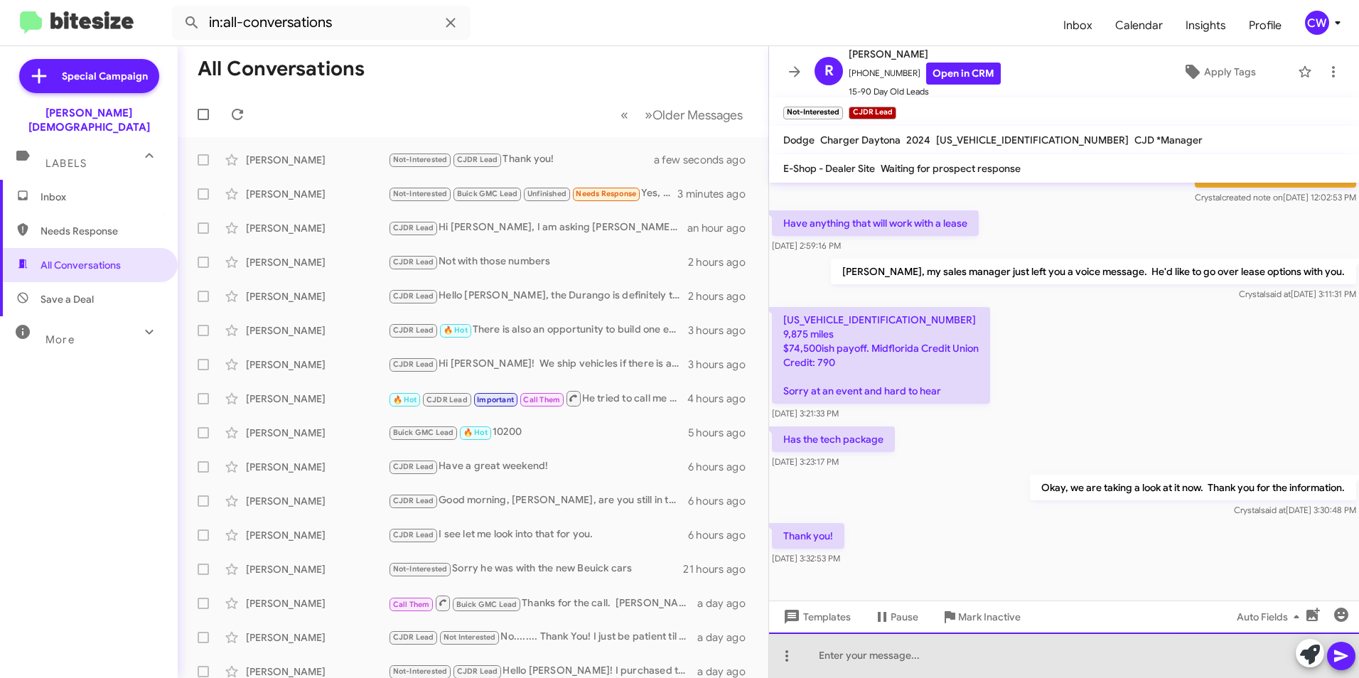
click at [906, 659] on div at bounding box center [1064, 654] width 590 height 45
click at [824, 659] on div "of course! We are here to help." at bounding box center [1064, 654] width 590 height 45
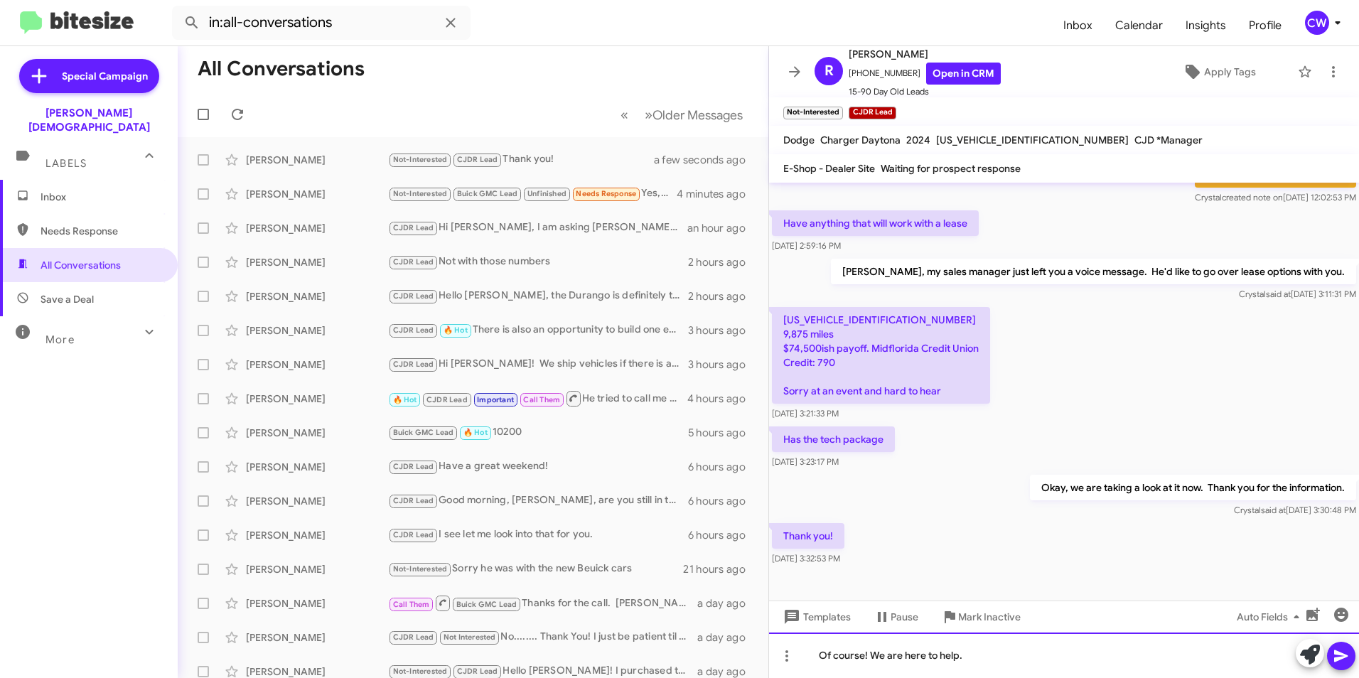
click at [1005, 661] on div "Of course! We are here to help." at bounding box center [1064, 654] width 590 height 45
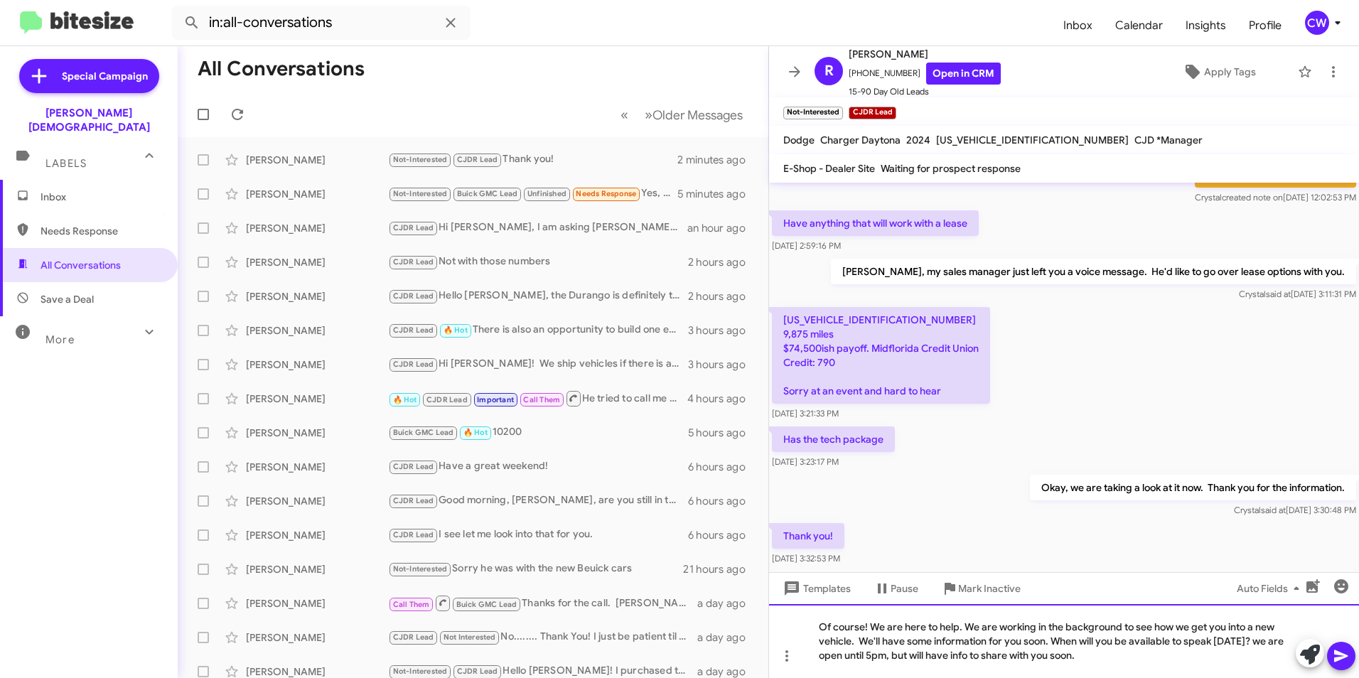
click at [973, 660] on div "Of course! We are here to help. We are working in the background to see how we …" at bounding box center [1064, 641] width 590 height 74
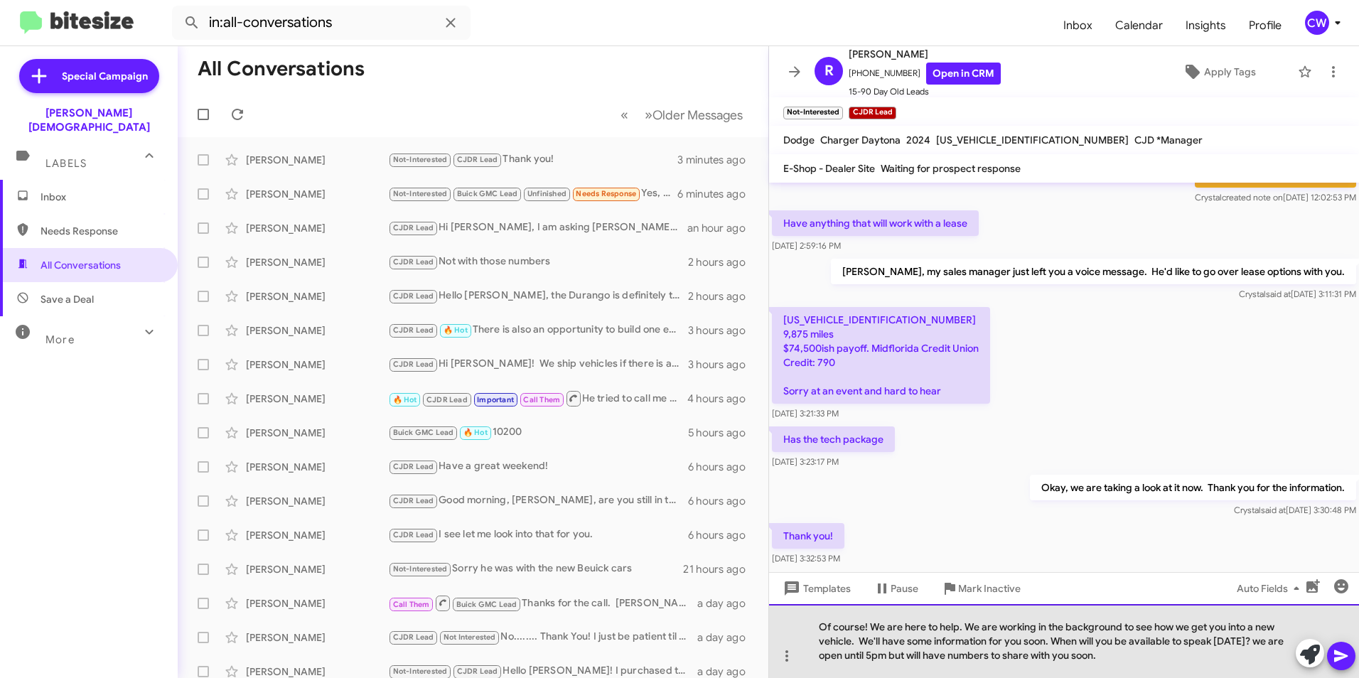
click at [1131, 656] on div "Of course! We are here to help. We are working in the background to see how we …" at bounding box center [1064, 641] width 590 height 74
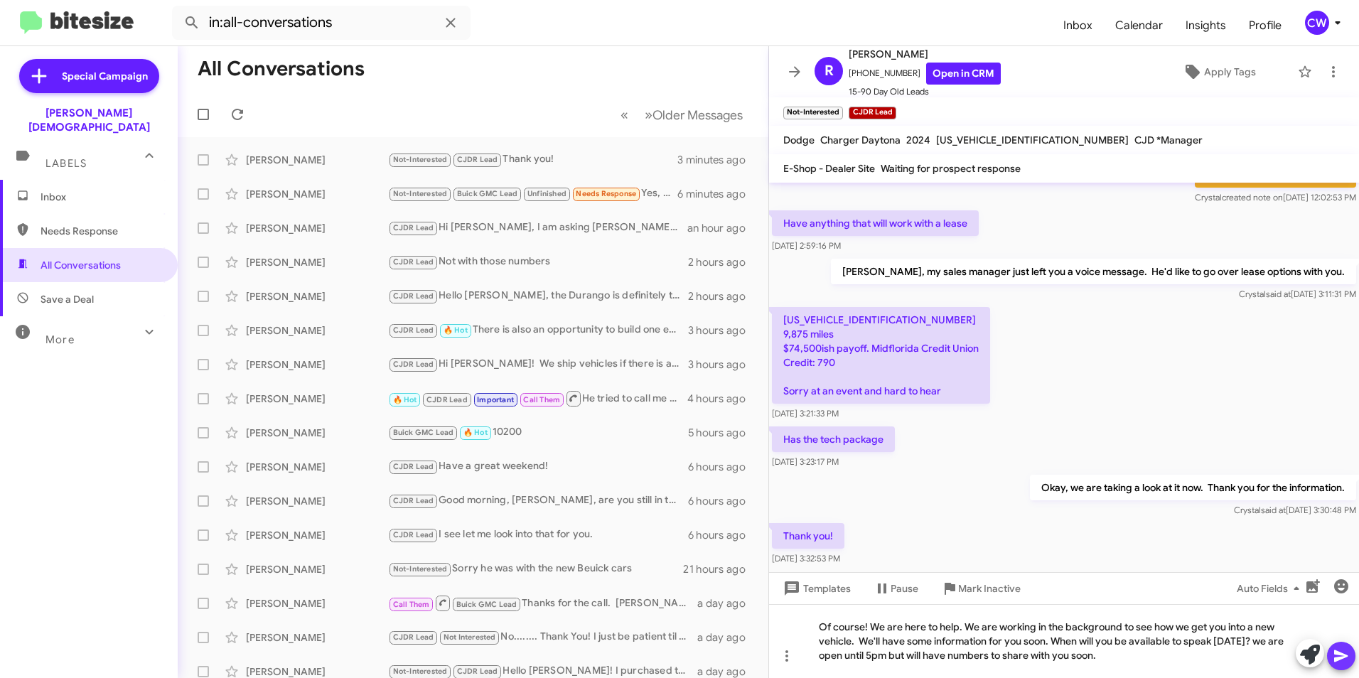
click at [1339, 653] on icon at bounding box center [1341, 656] width 14 height 12
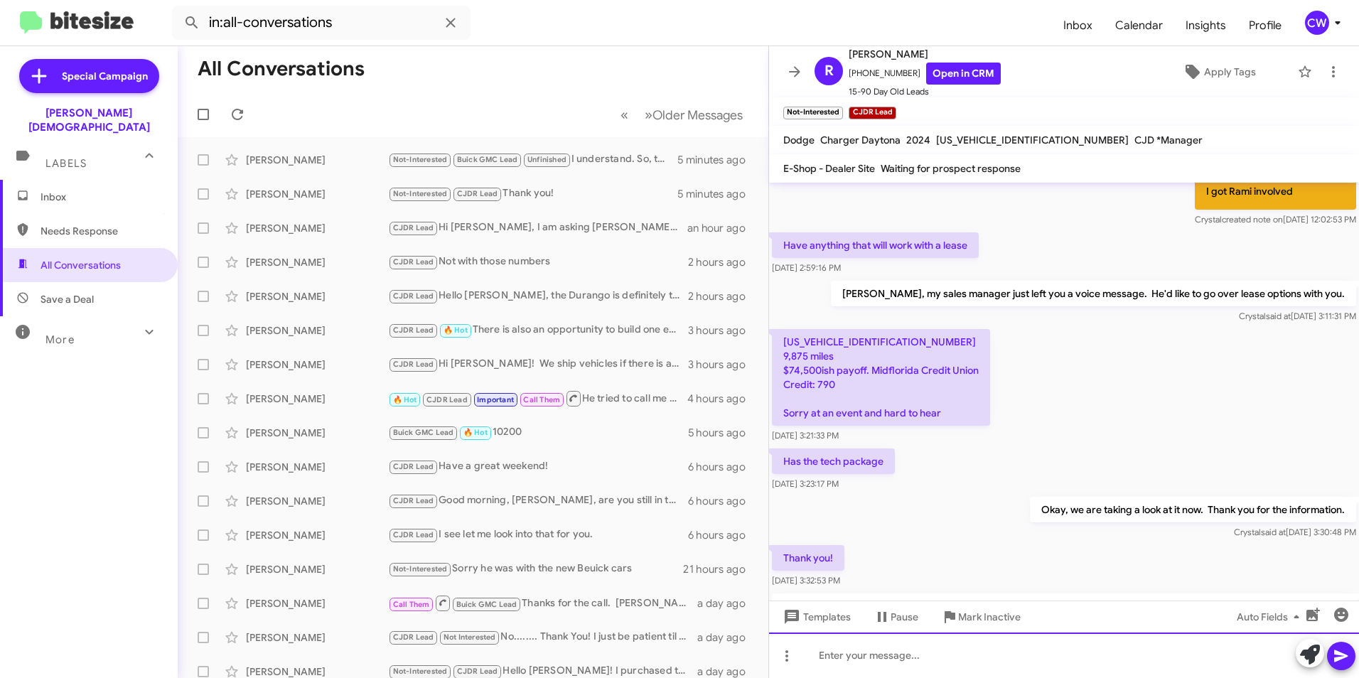
scroll to position [418, 0]
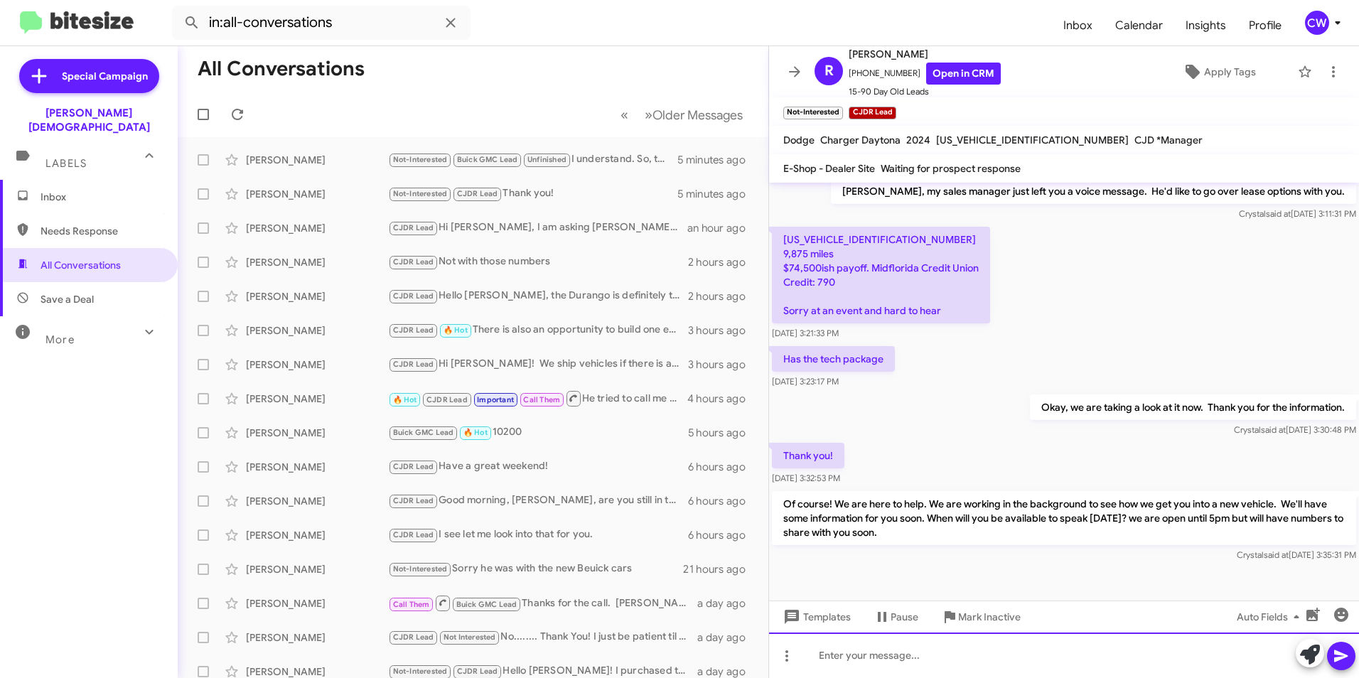
click at [857, 664] on div at bounding box center [1064, 654] width 590 height 45
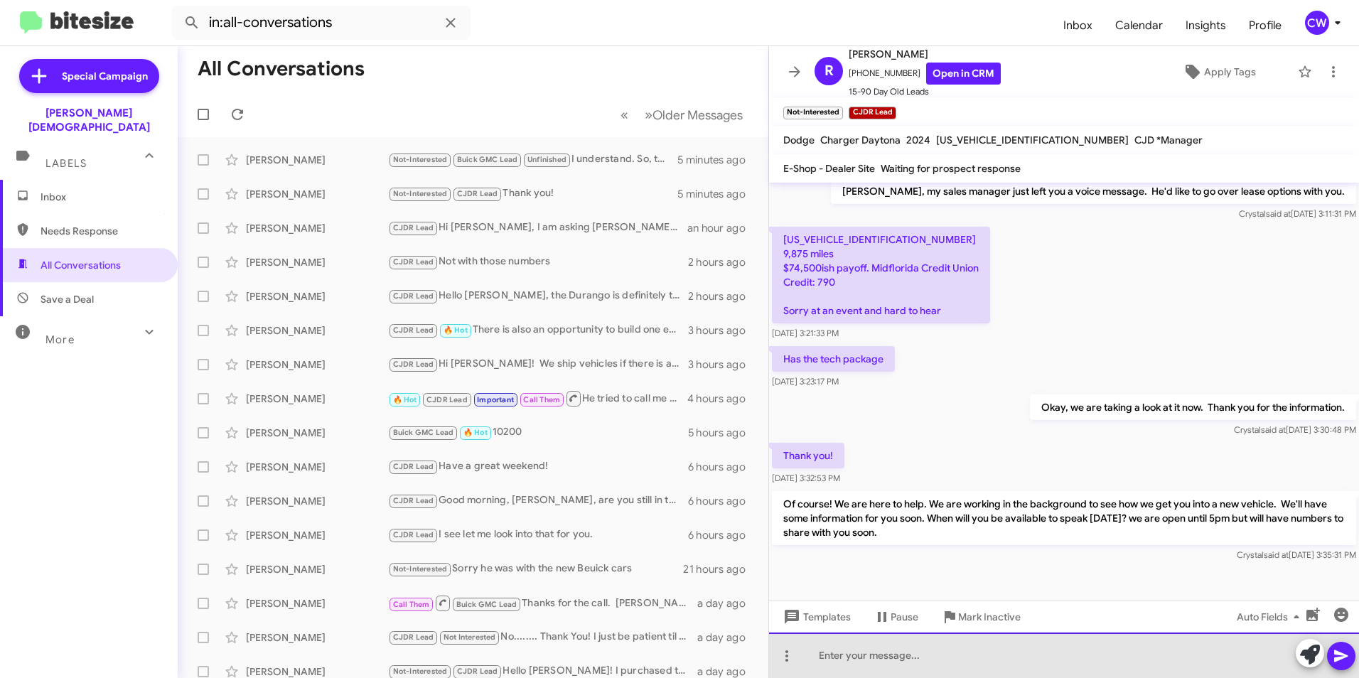
click at [825, 660] on div at bounding box center [1064, 654] width 590 height 45
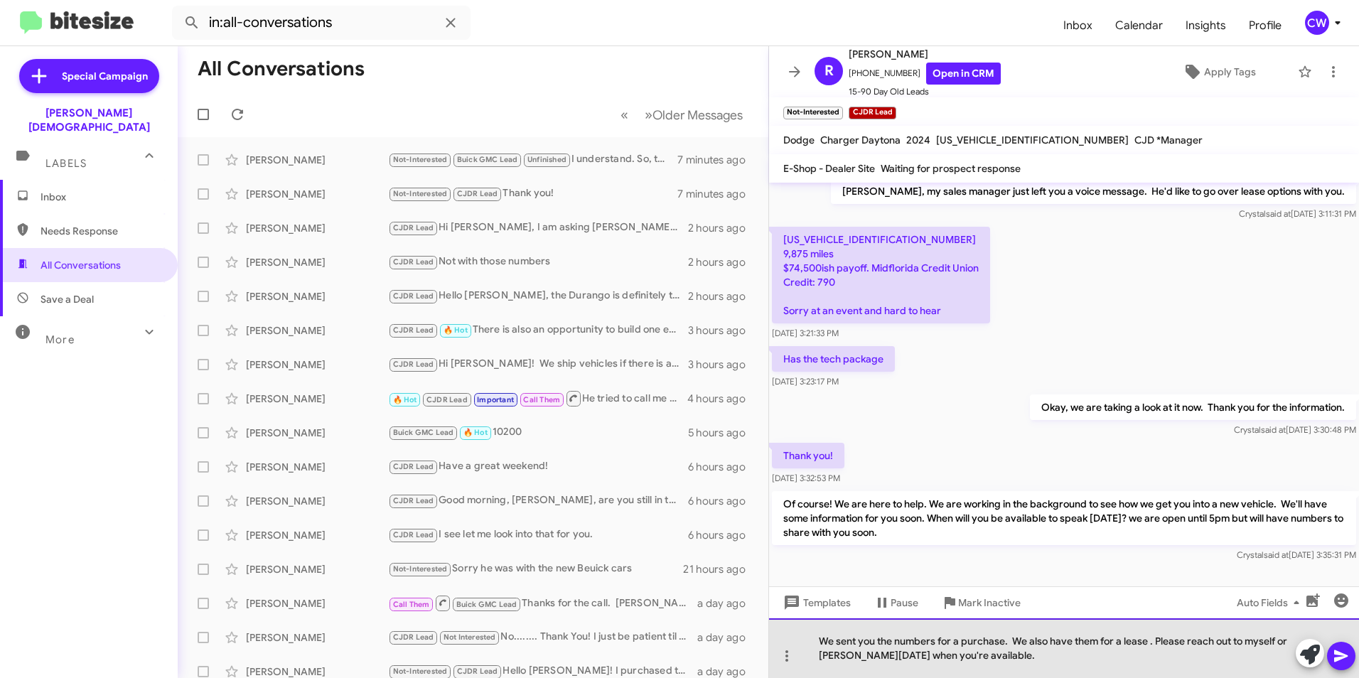
drag, startPoint x: 1141, startPoint y: 640, endPoint x: 1112, endPoint y: 656, distance: 32.4
click at [1112, 656] on div "We sent you the numbers for a purchase. We also have them for a lease . Please …" at bounding box center [1064, 648] width 590 height 60
click at [1040, 659] on div "We sent you the numbers for a purchase. We also have them for a lease. Please r…" at bounding box center [1064, 648] width 590 height 60
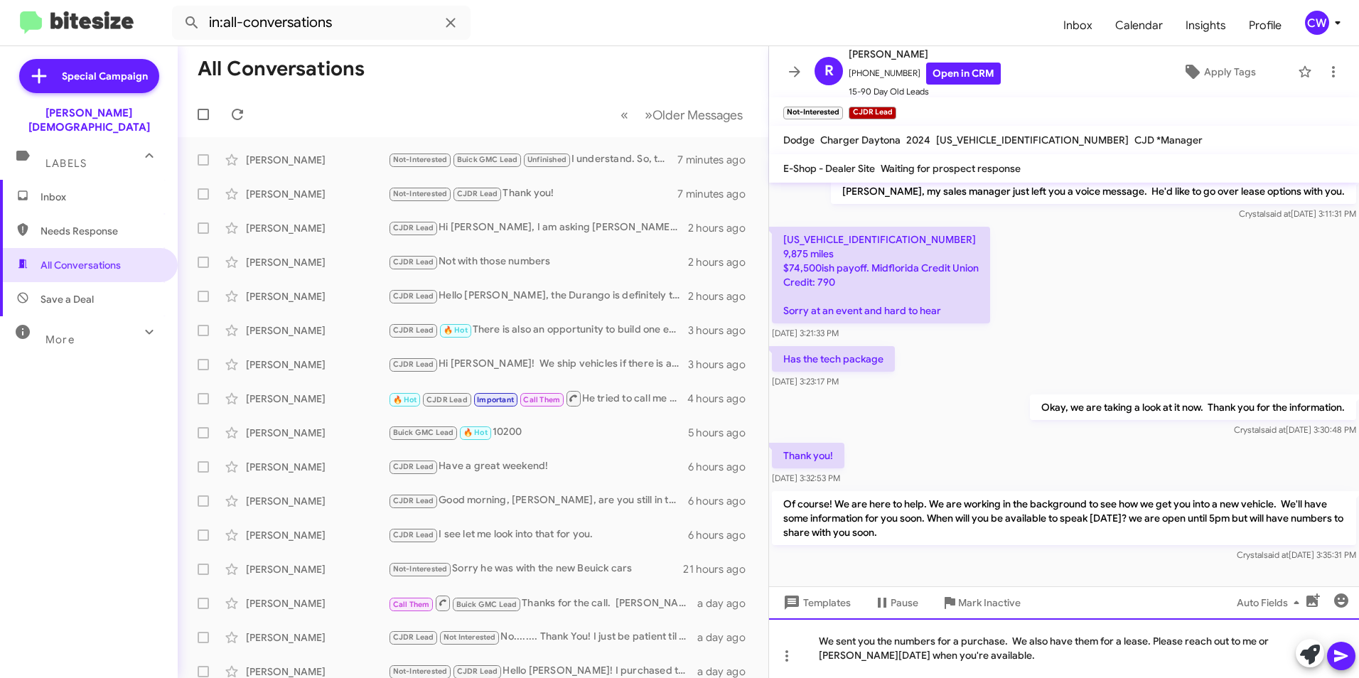
click at [986, 659] on div "We sent you the numbers for a purchase. We also have them for a lease. Please r…" at bounding box center [1064, 648] width 590 height 60
click at [1228, 652] on div "We sent you the numbers for a purchase. We also have them for a lease. Please r…" at bounding box center [1064, 648] width 590 height 60
click at [1344, 661] on icon at bounding box center [1340, 655] width 17 height 17
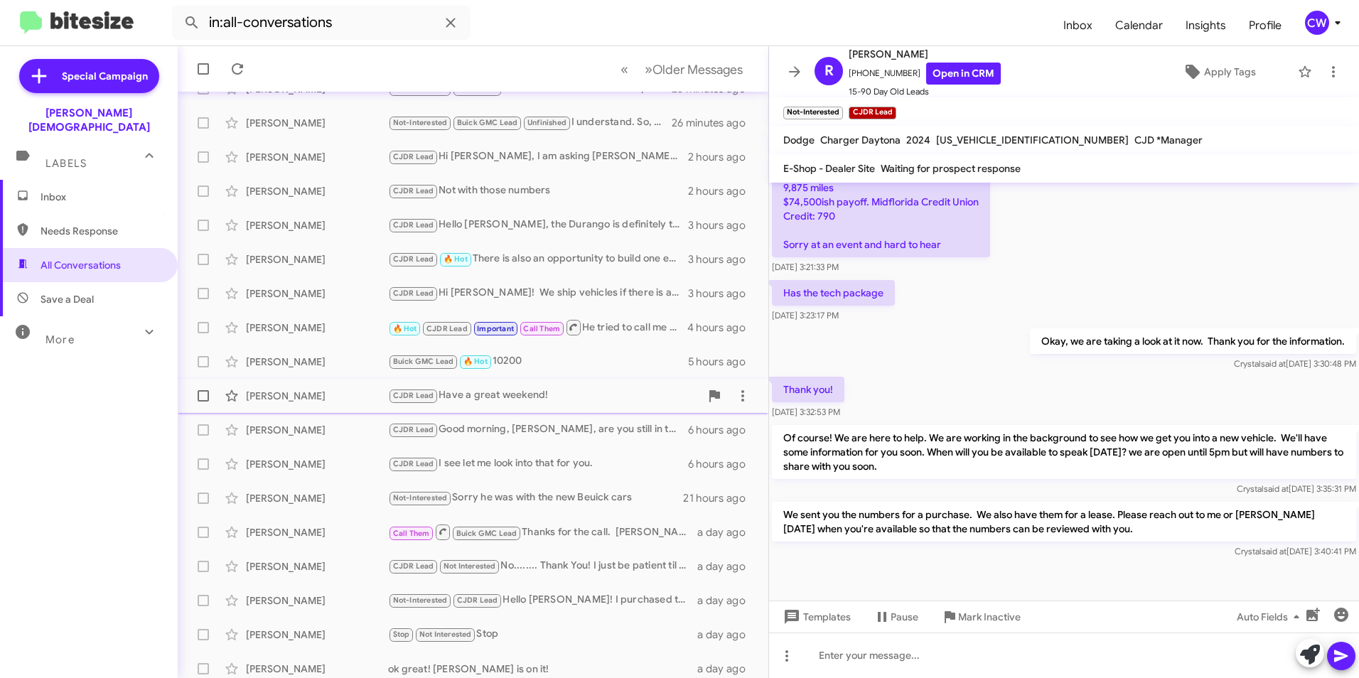
scroll to position [0, 0]
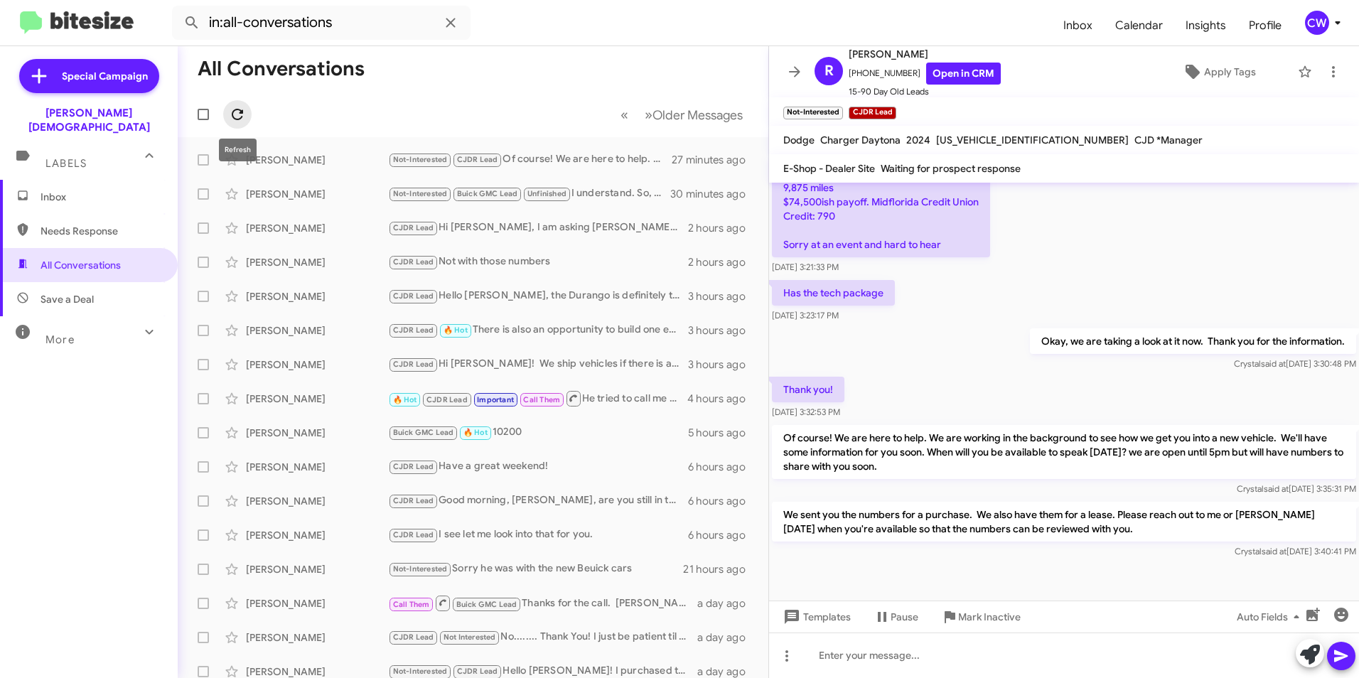
click at [234, 114] on icon at bounding box center [237, 114] width 17 height 17
click at [237, 116] on icon at bounding box center [237, 114] width 17 height 17
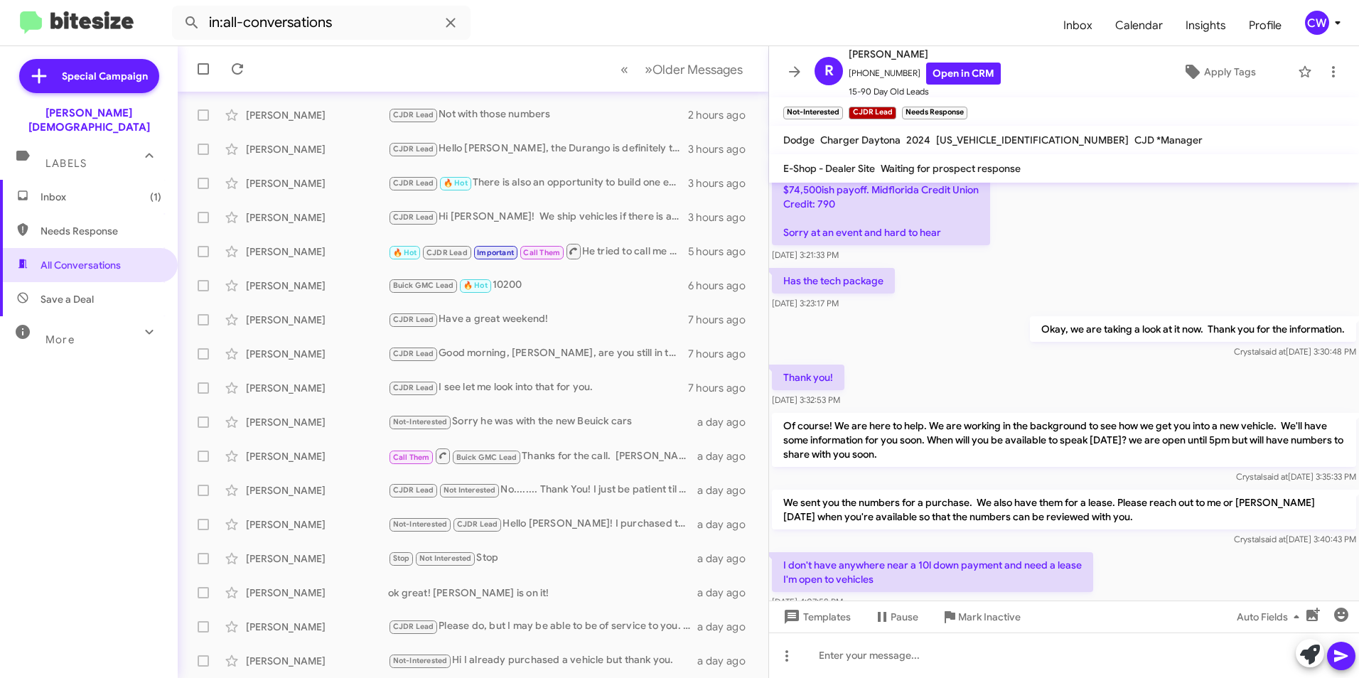
scroll to position [550, 0]
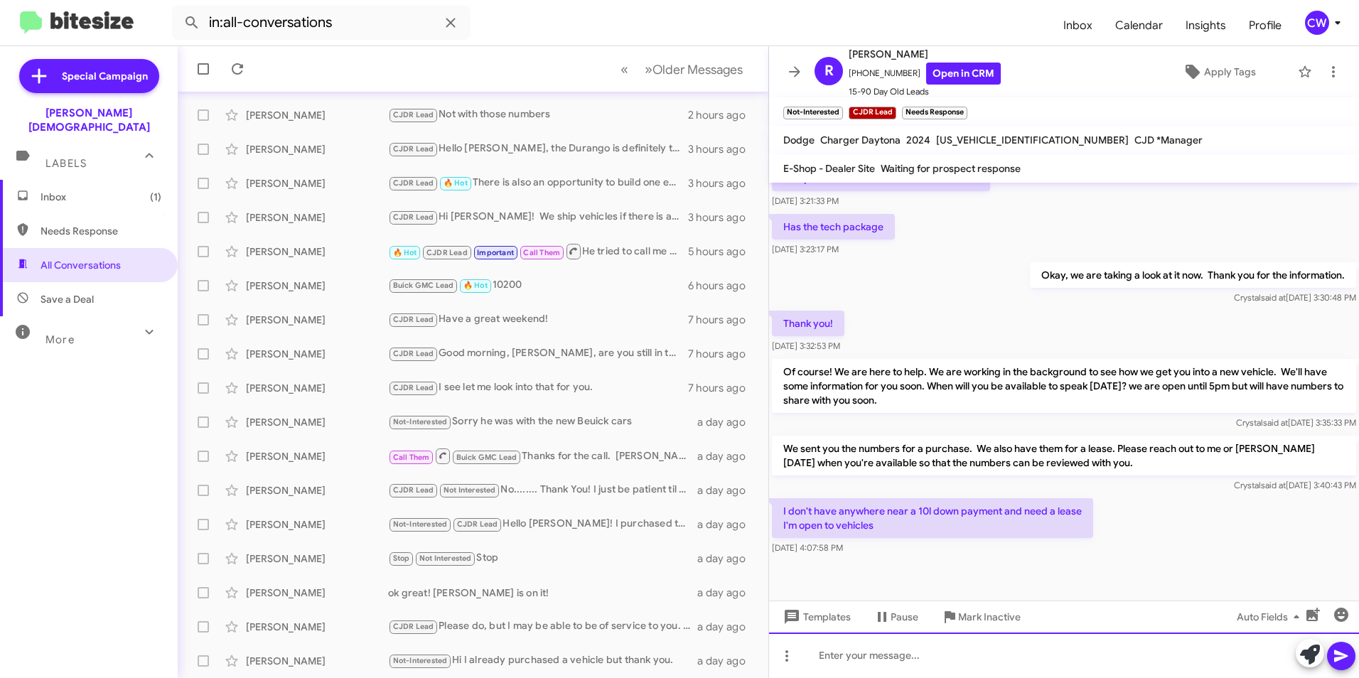
click at [814, 664] on div at bounding box center [1064, 654] width 590 height 45
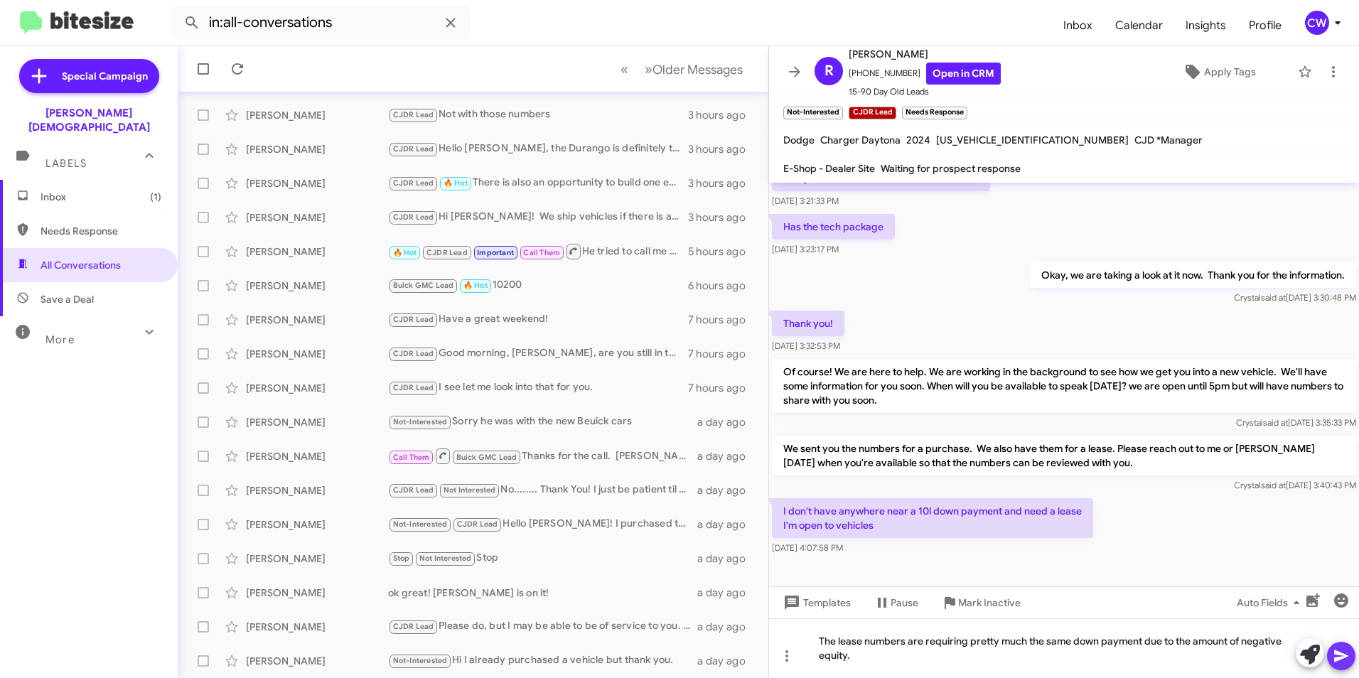
click at [1345, 661] on icon at bounding box center [1340, 655] width 17 height 17
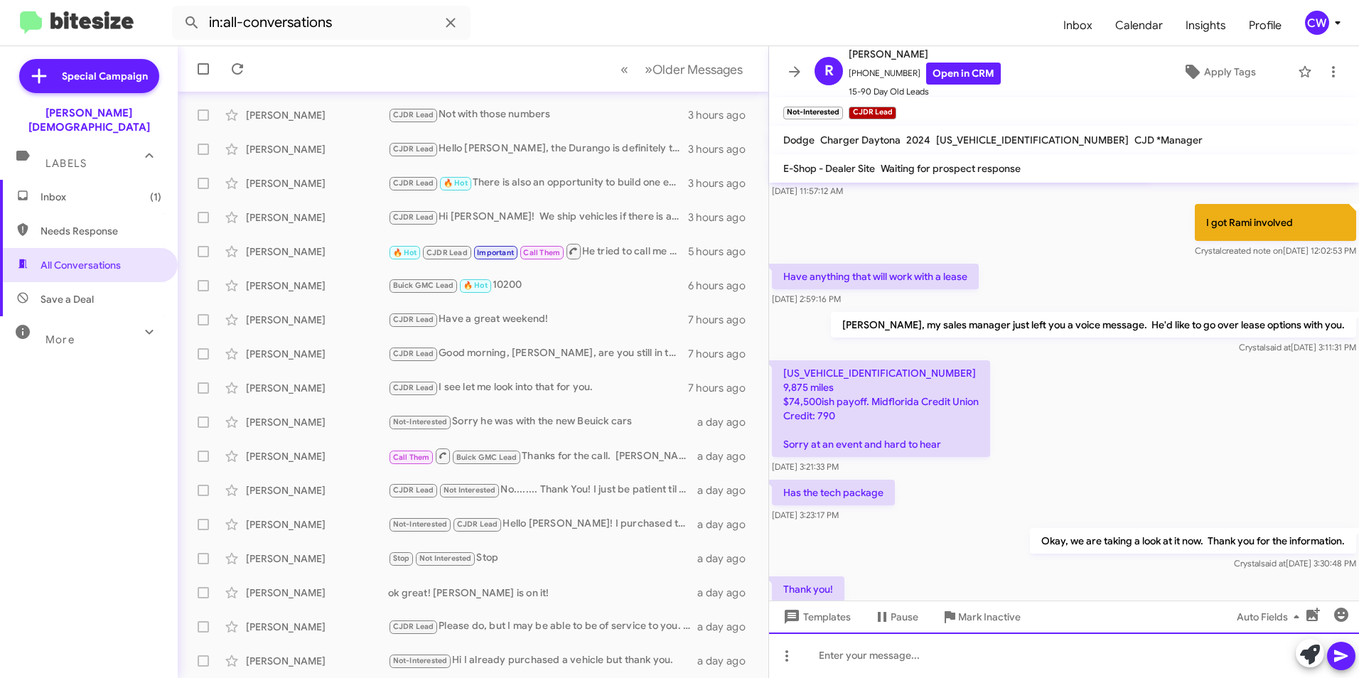
scroll to position [602, 0]
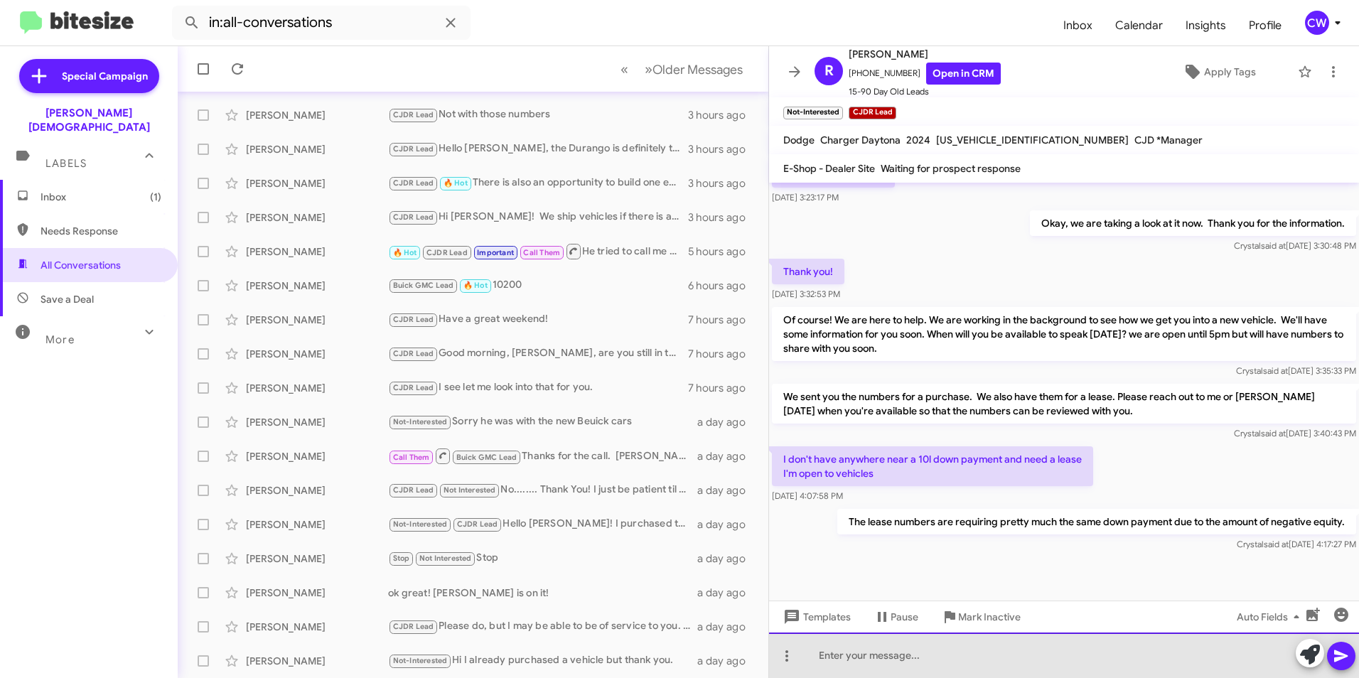
click at [878, 662] on div at bounding box center [1064, 654] width 590 height 45
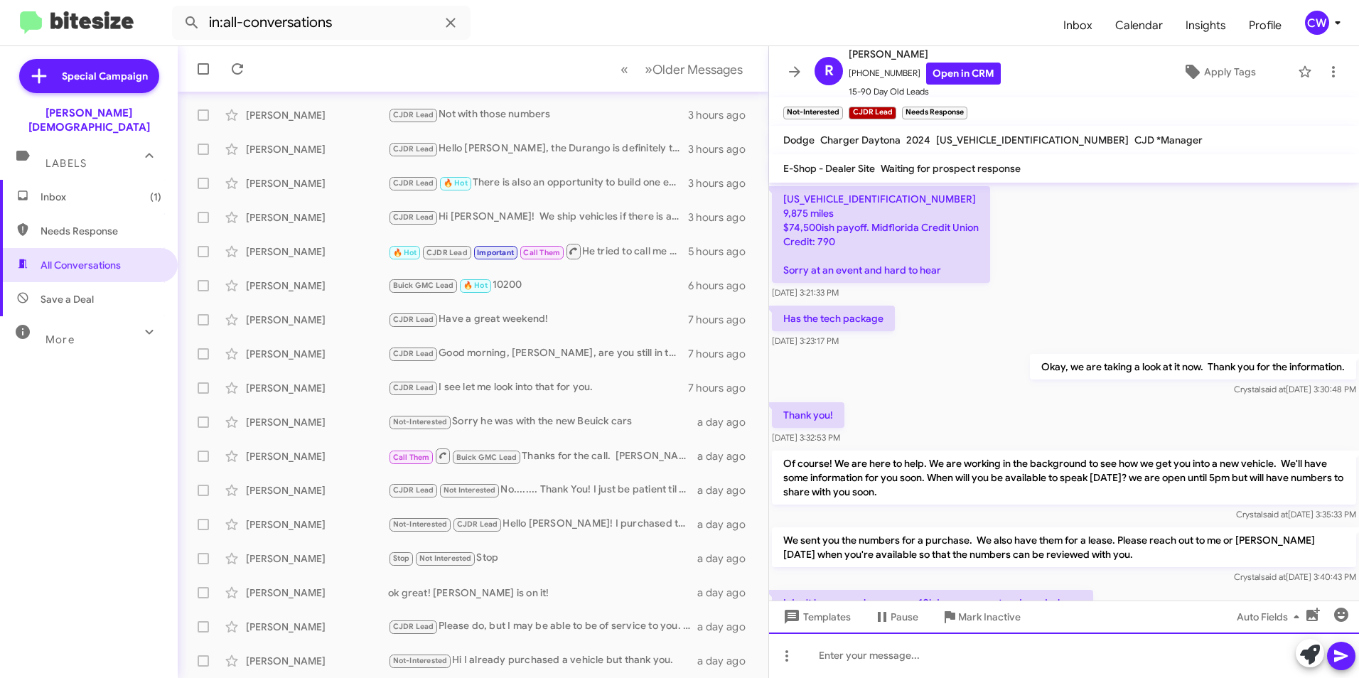
scroll to position [654, 0]
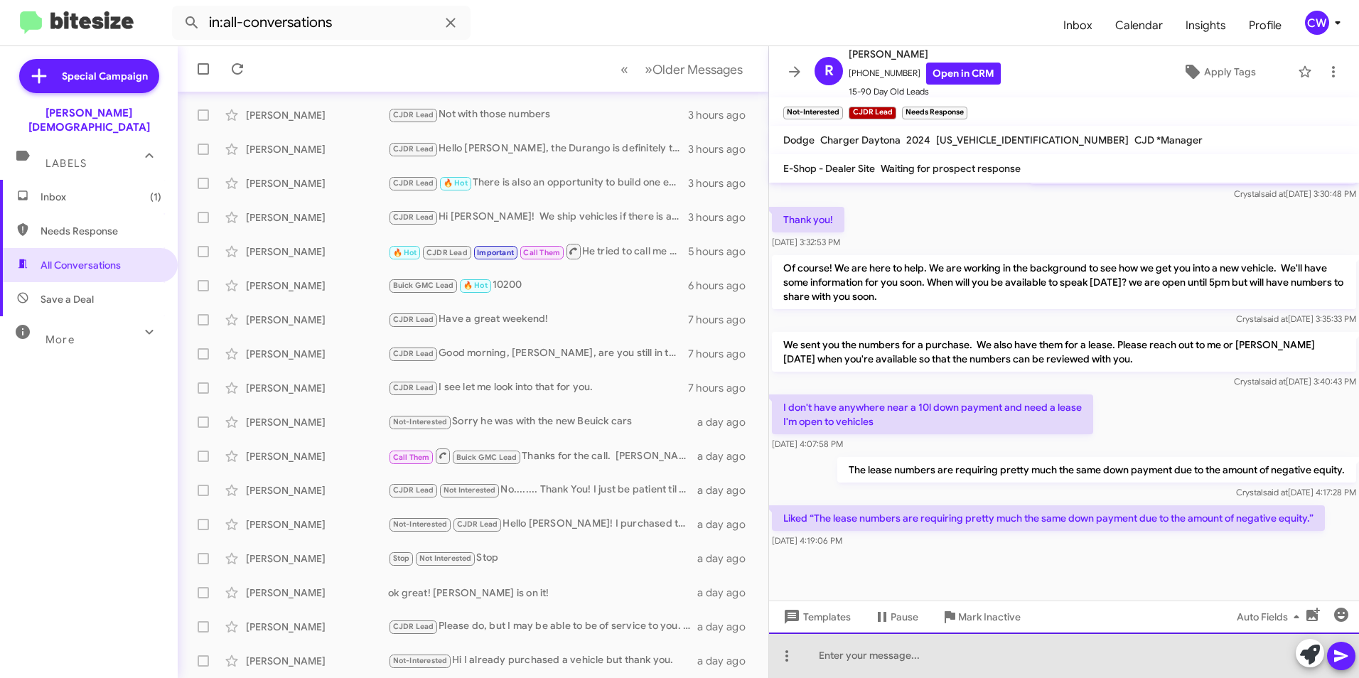
click at [880, 659] on div at bounding box center [1064, 654] width 590 height 45
click at [1257, 657] on div "We can do the lease, you'd have to put the down payment down in order to get in…" at bounding box center [1064, 654] width 590 height 45
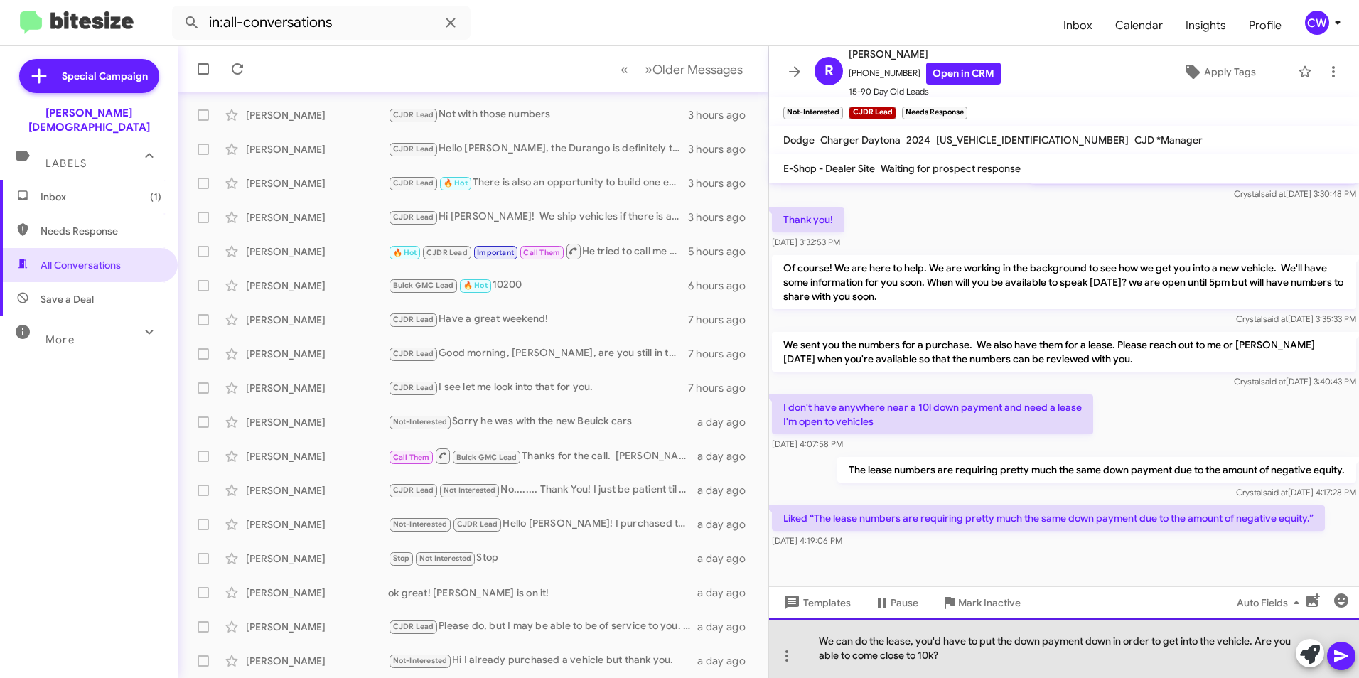
click at [1265, 644] on div "We can do the lease, you'd have to put the down payment down in order to get in…" at bounding box center [1064, 648] width 590 height 60
drag, startPoint x: 1259, startPoint y: 637, endPoint x: 1291, endPoint y: 658, distance: 38.0
click at [1291, 658] on div "We can do the lease, you'd have to put the down payment down in order to get in…" at bounding box center [1064, 648] width 590 height 60
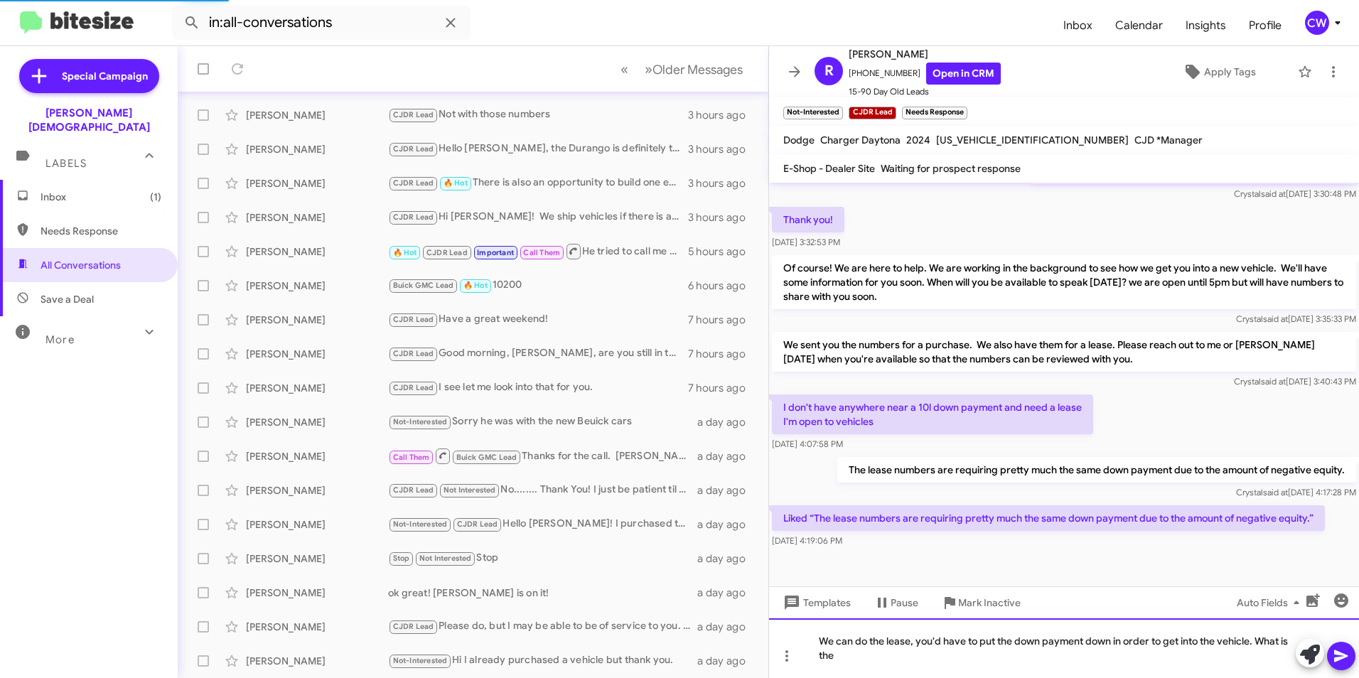
scroll to position [0, 0]
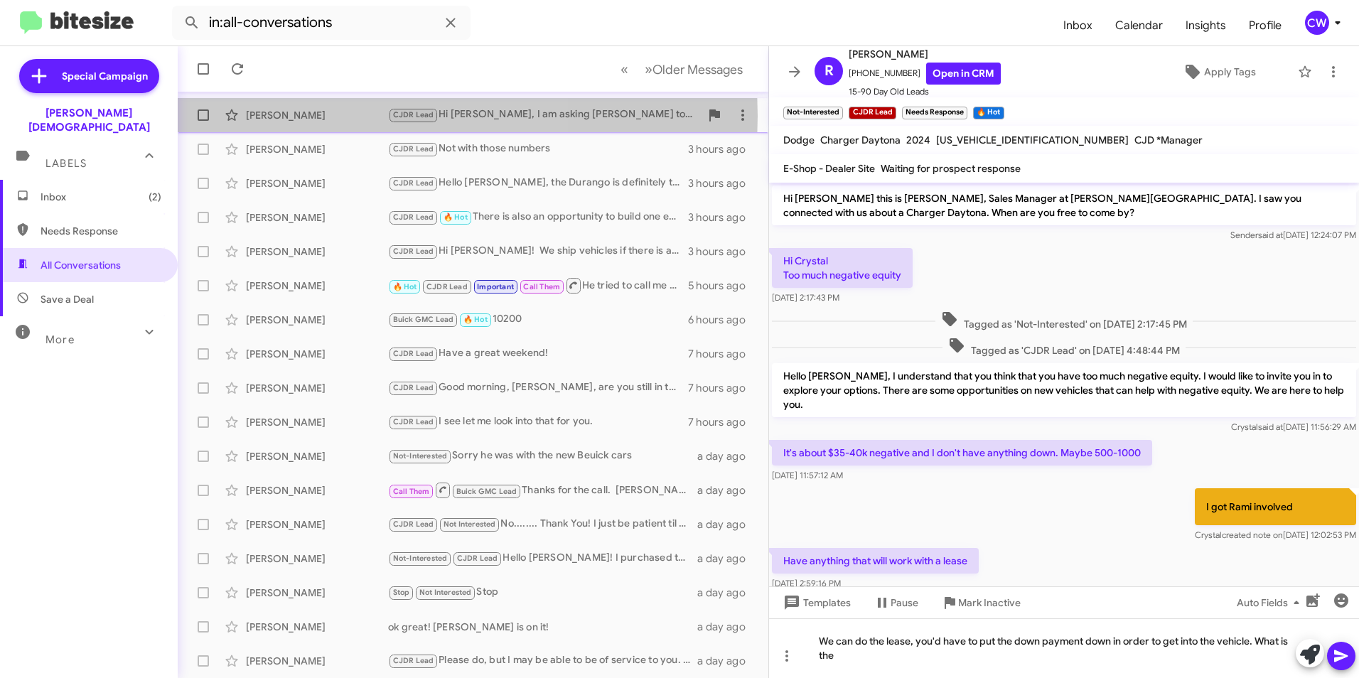
click at [301, 116] on div "[PERSON_NAME]" at bounding box center [317, 115] width 142 height 14
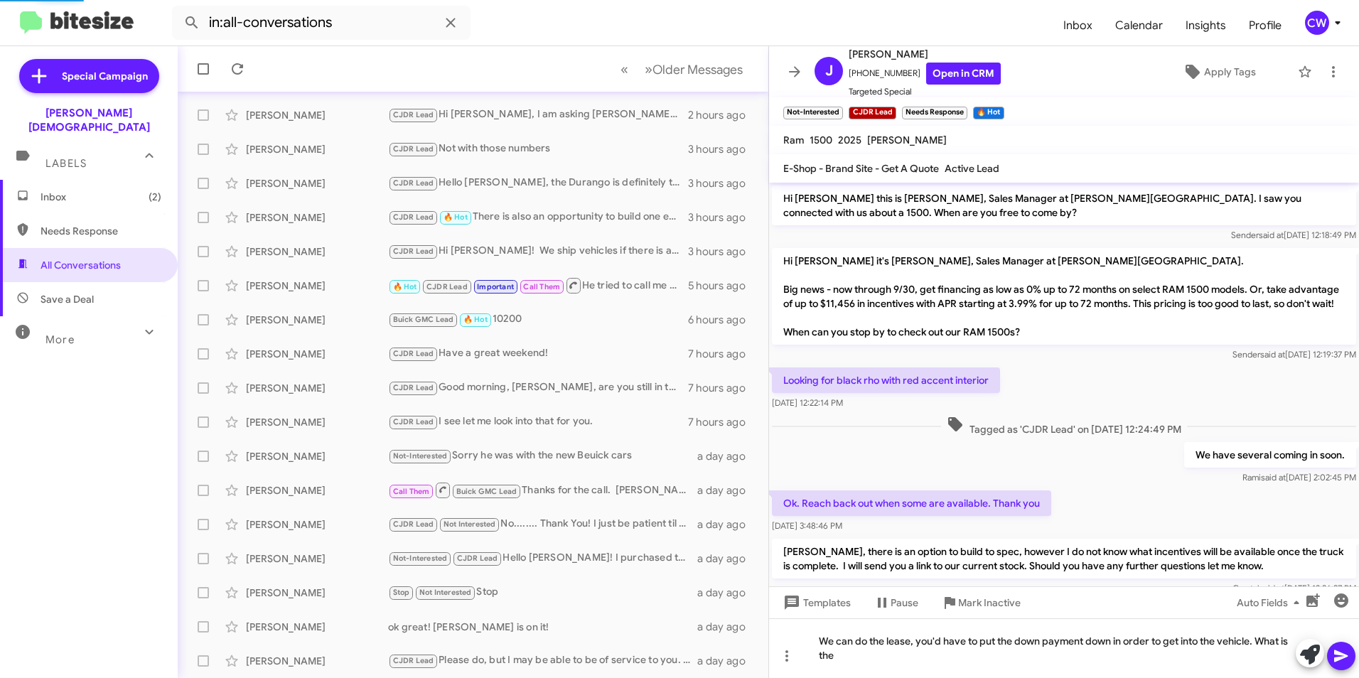
scroll to position [569, 0]
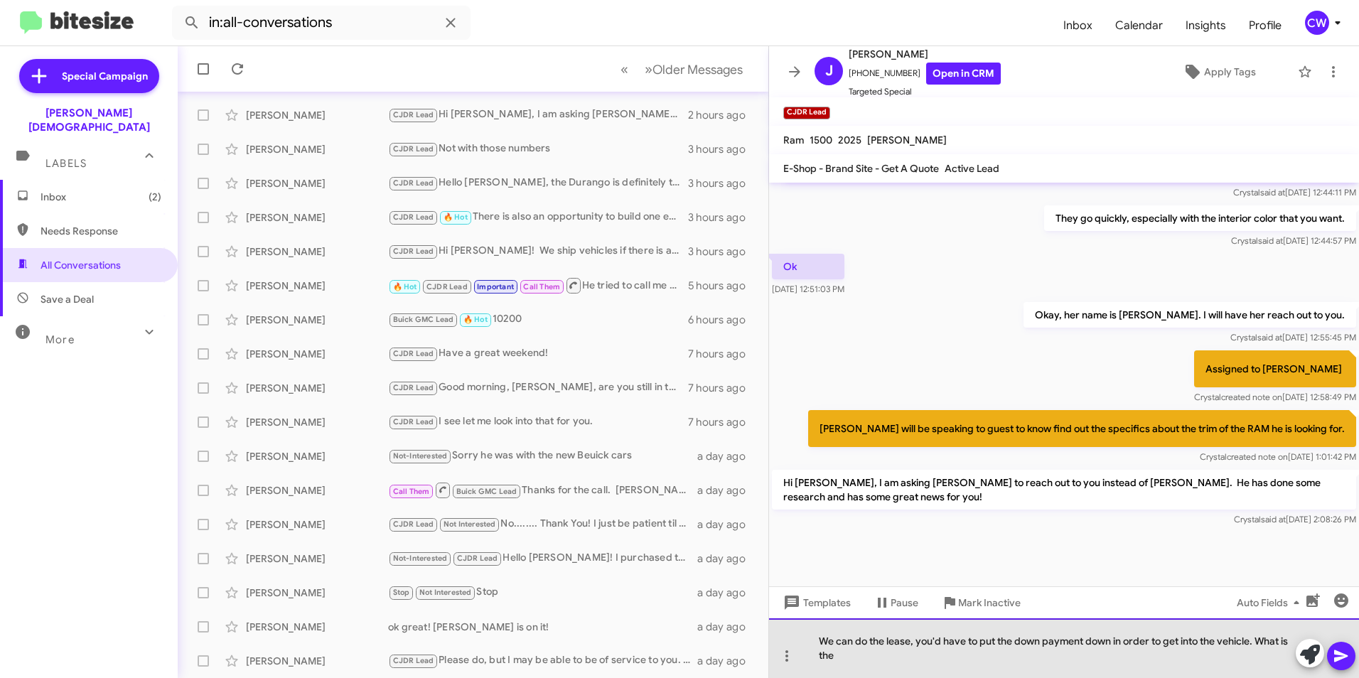
drag, startPoint x: 994, startPoint y: 664, endPoint x: 782, endPoint y: 635, distance: 213.1
click at [782, 635] on div "We can do the lease, you'd have to put the down payment down in order to get in…" at bounding box center [1064, 648] width 590 height 60
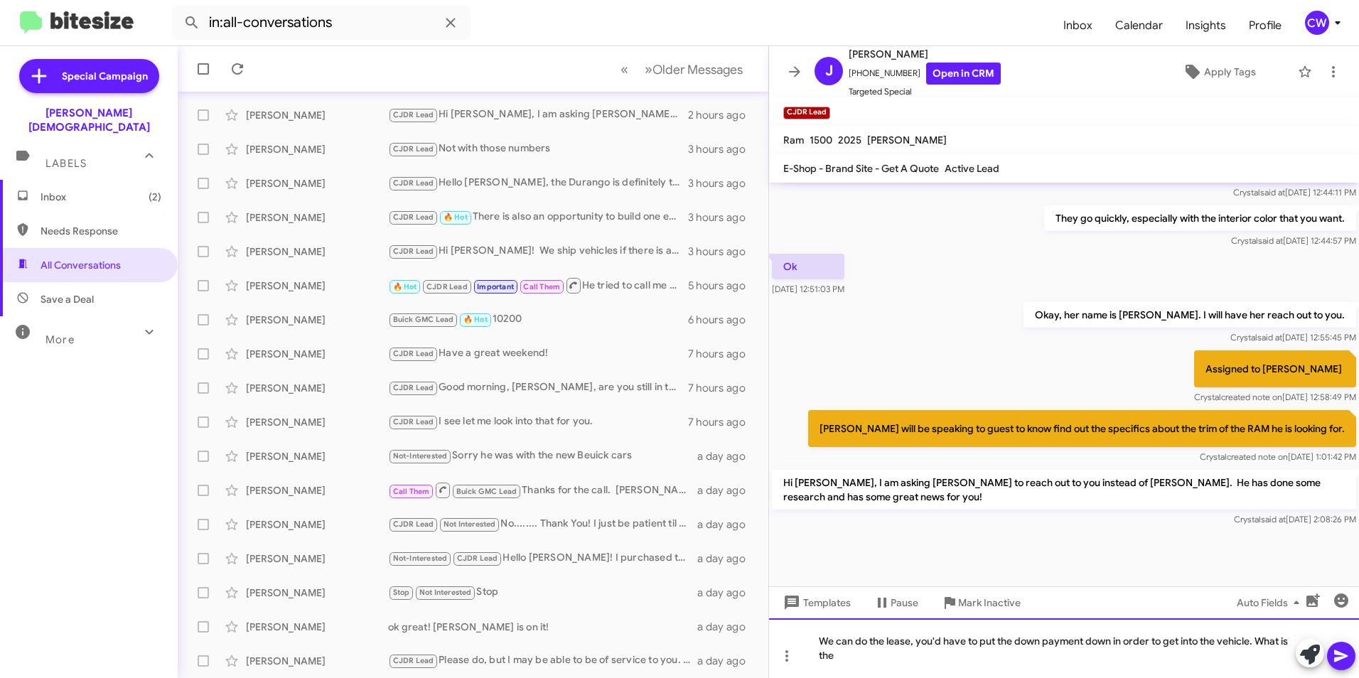
scroll to position [555, 0]
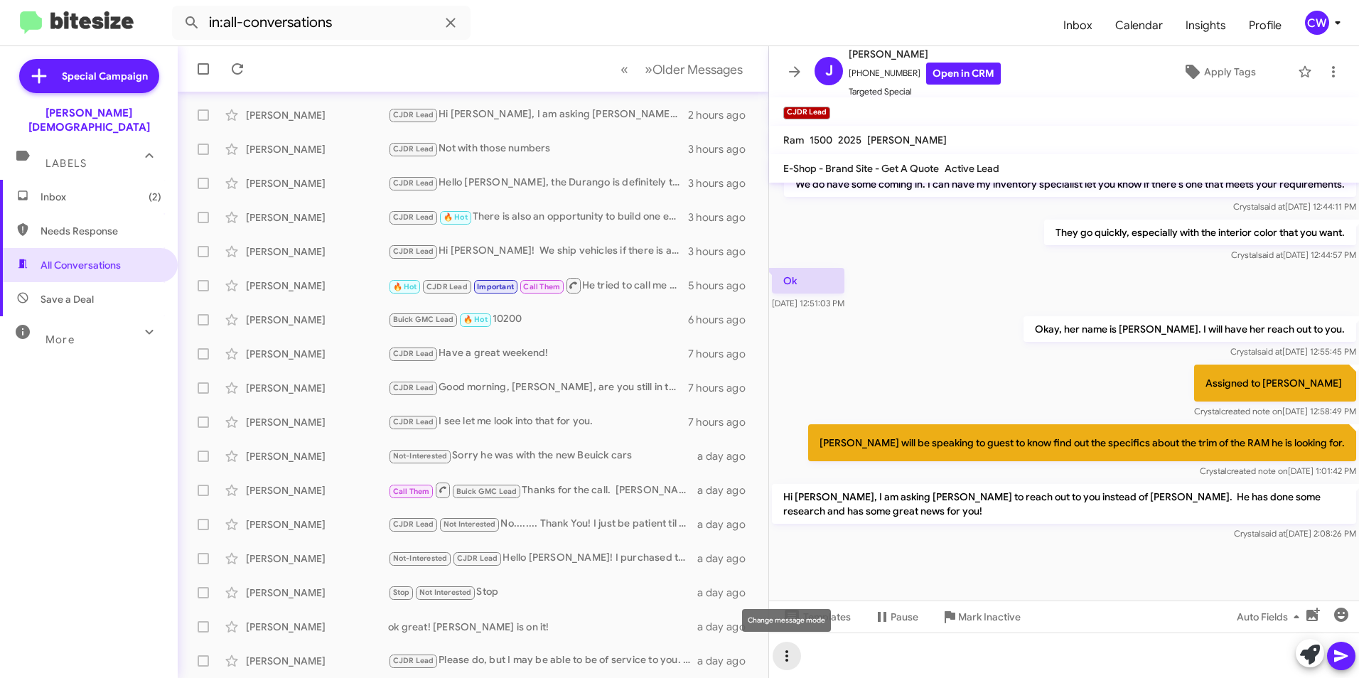
click at [787, 659] on icon at bounding box center [786, 655] width 17 height 17
click at [826, 621] on button "note" at bounding box center [816, 619] width 88 height 34
click at [785, 655] on icon at bounding box center [786, 655] width 17 height 17
click at [823, 624] on button "note" at bounding box center [816, 619] width 88 height 34
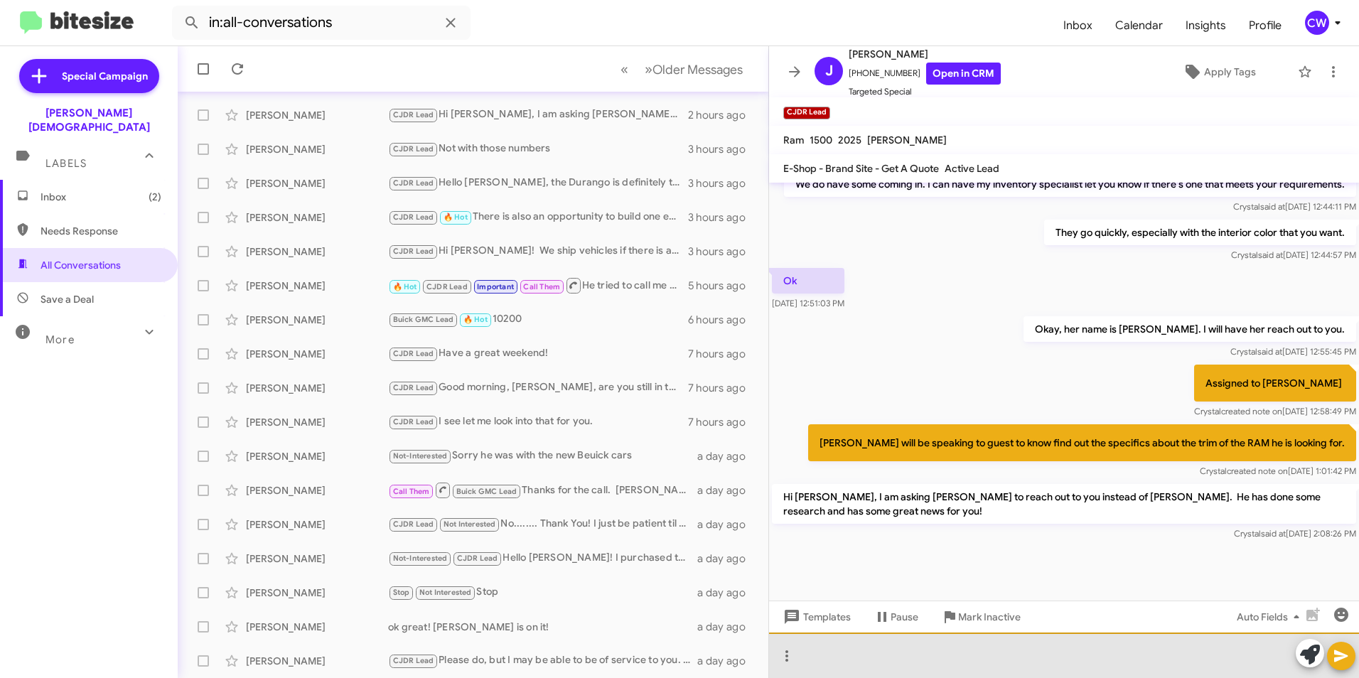
click at [932, 668] on div at bounding box center [1064, 654] width 590 height 45
click at [844, 657] on div "Doug made contact with Jeremy and is assisting him." at bounding box center [1064, 654] width 590 height 45
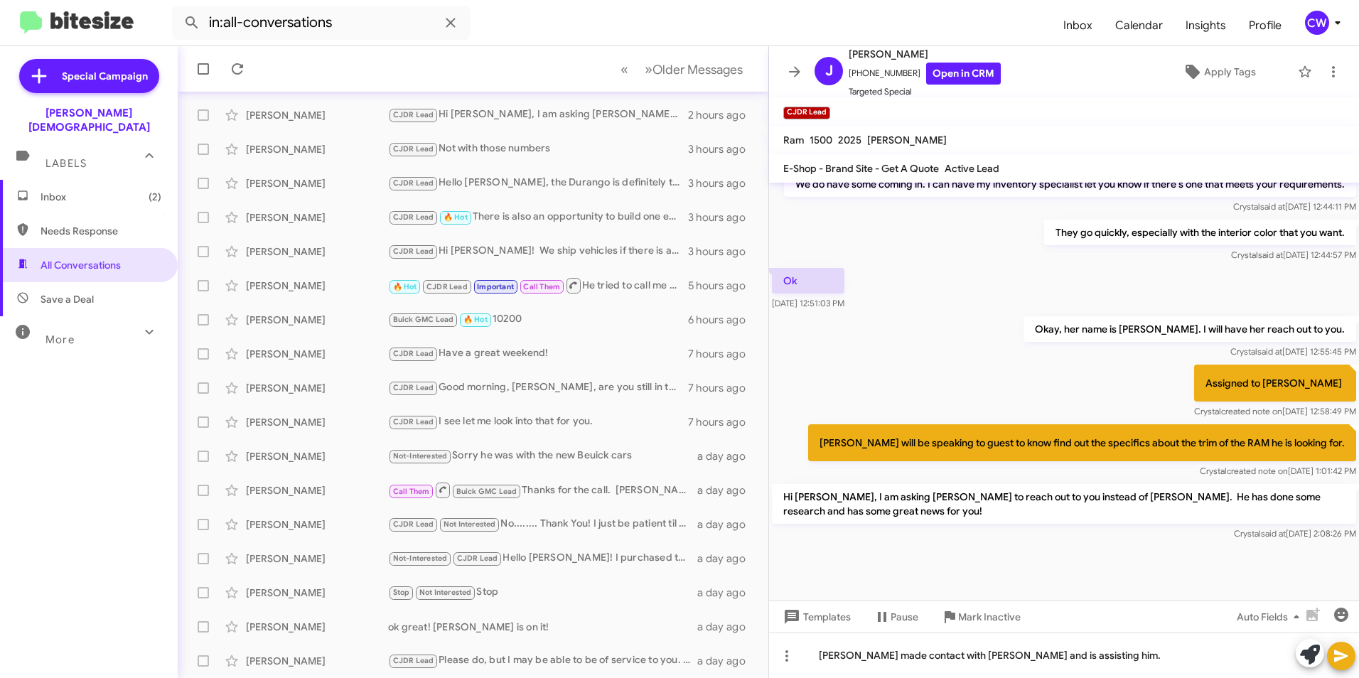
click at [1340, 661] on icon at bounding box center [1340, 655] width 17 height 17
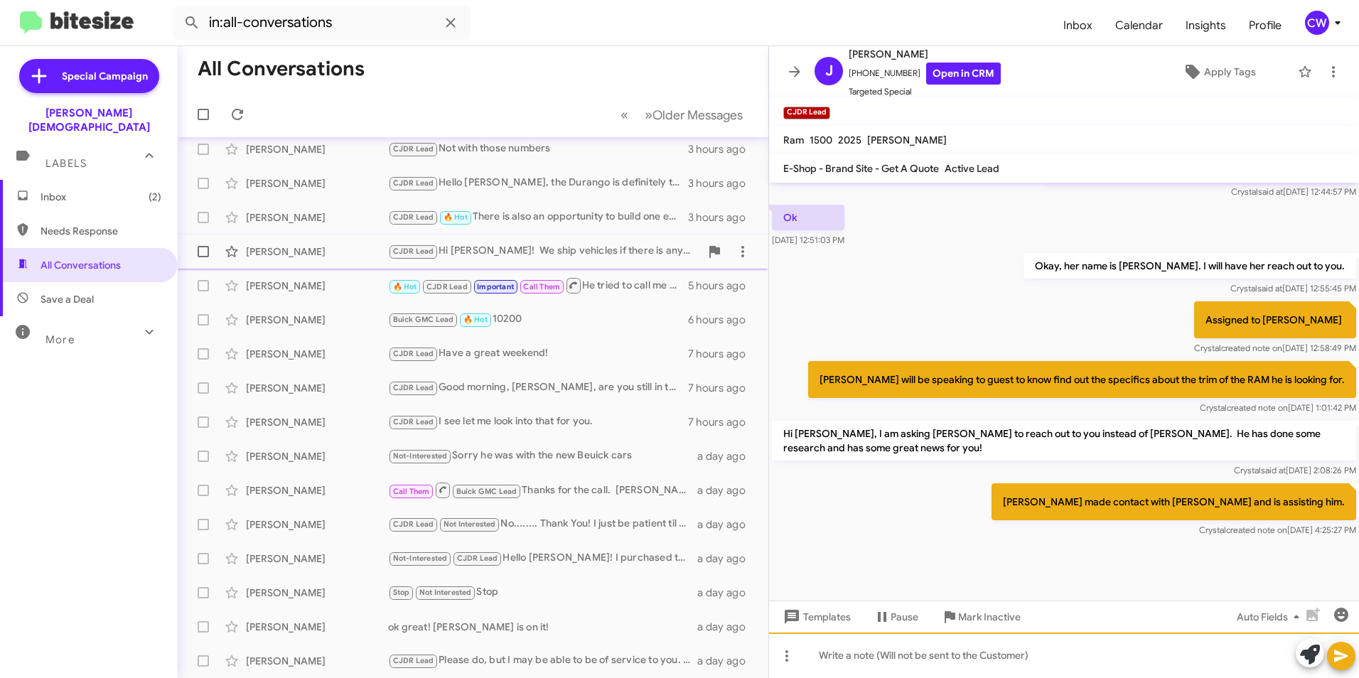
scroll to position [0, 0]
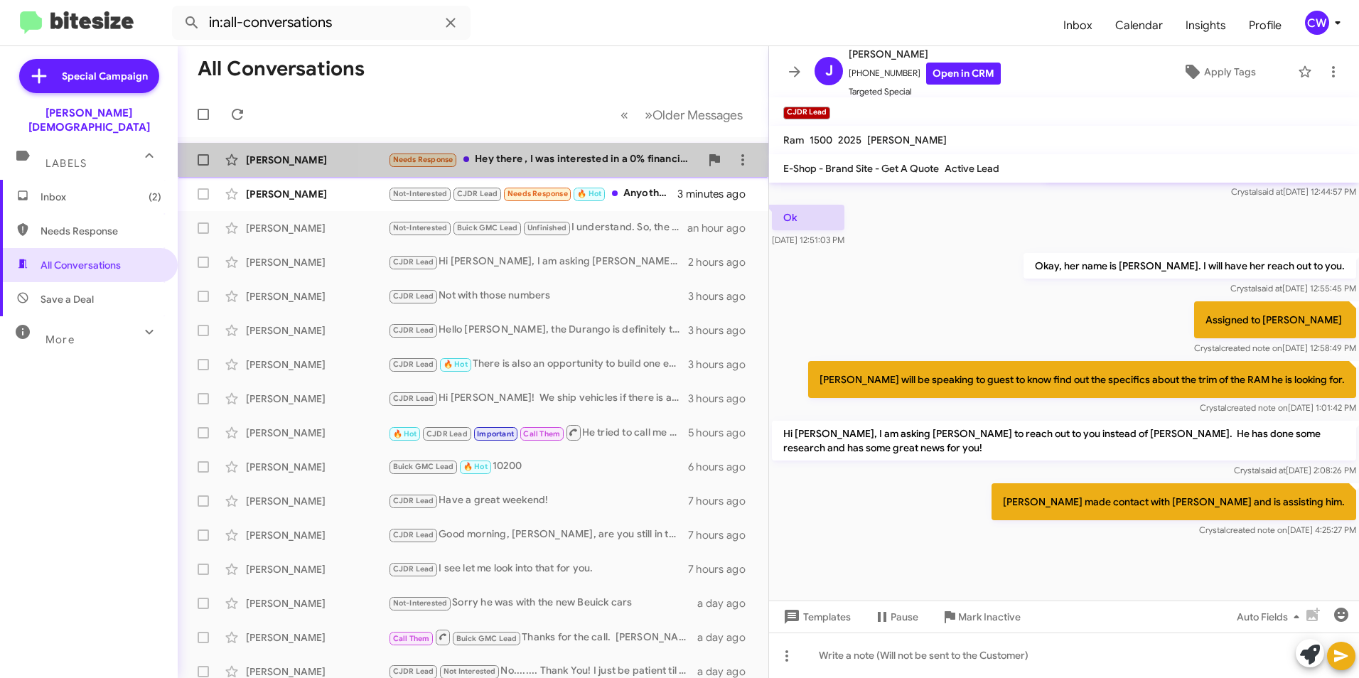
click at [581, 159] on div "Needs Response Hey there , I was interested in a 0% financing deal, but the guy…" at bounding box center [544, 159] width 312 height 16
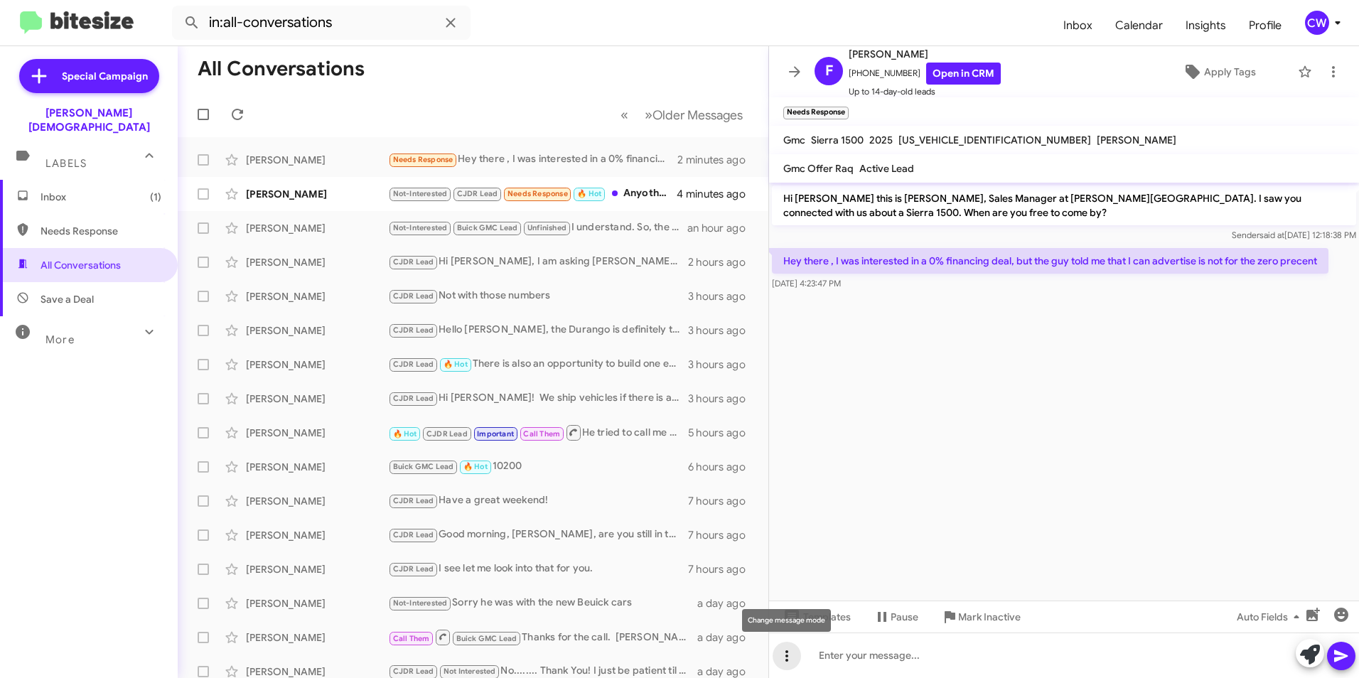
click at [785, 658] on icon at bounding box center [786, 655] width 17 height 17
click at [1053, 669] on div at bounding box center [679, 339] width 1359 height 678
click at [1212, 68] on span "Apply Tags" at bounding box center [1230, 72] width 52 height 26
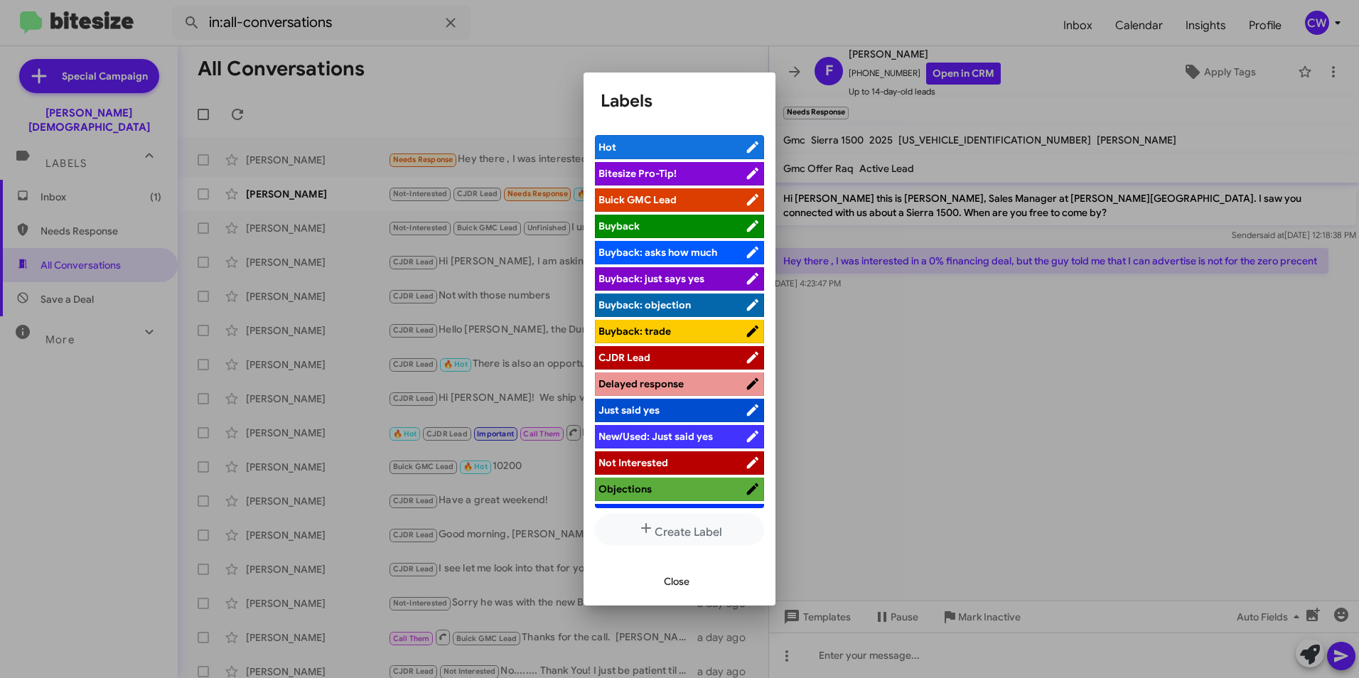
click at [684, 196] on span "Buick GMC Lead" at bounding box center [671, 200] width 146 height 14
click at [691, 586] on button "Close" at bounding box center [676, 582] width 48 height 26
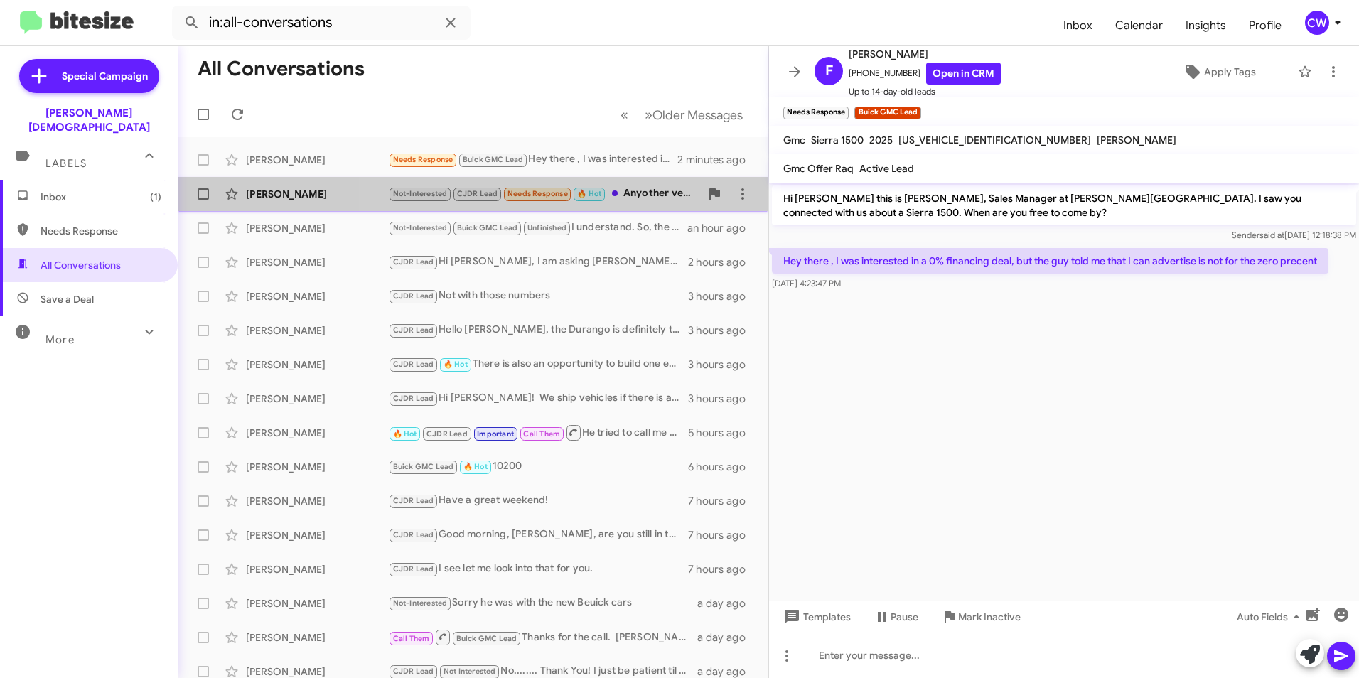
click at [645, 193] on div "Not-Interested CJDR Lead Needs Response 🔥 Hot Anyother vehicles that could work" at bounding box center [544, 193] width 312 height 16
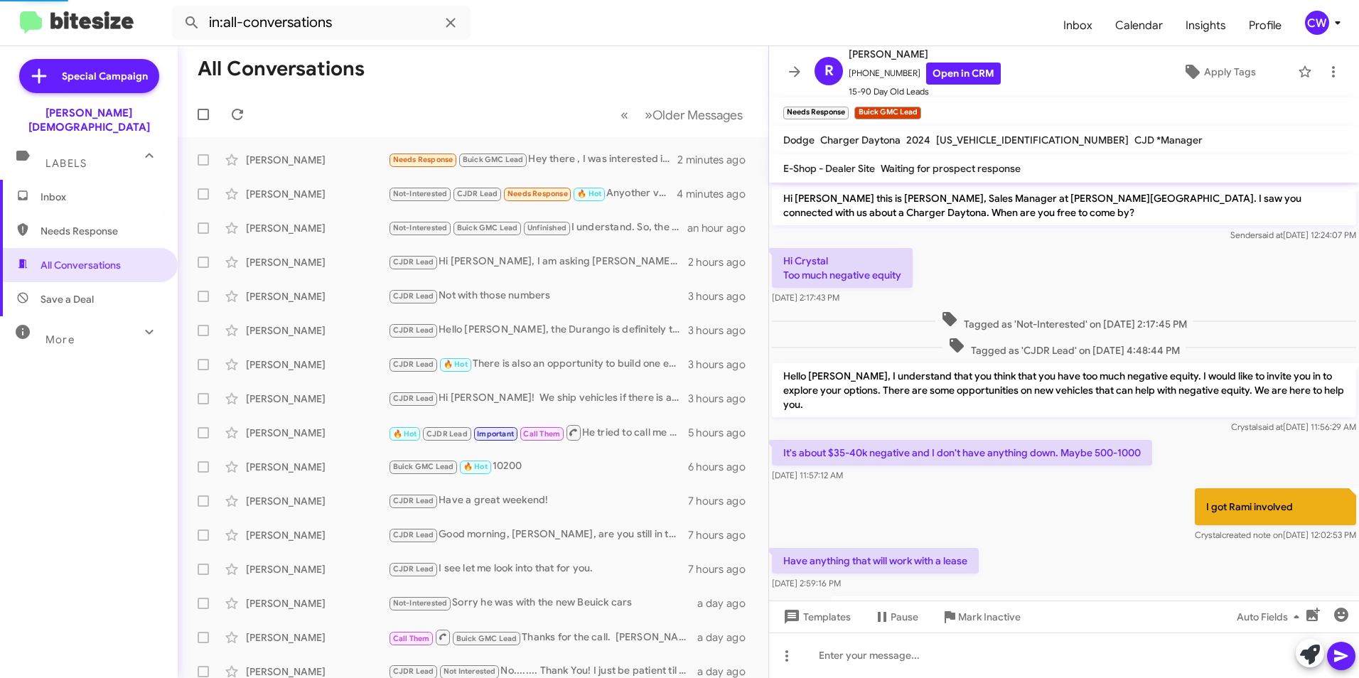
scroll to position [706, 0]
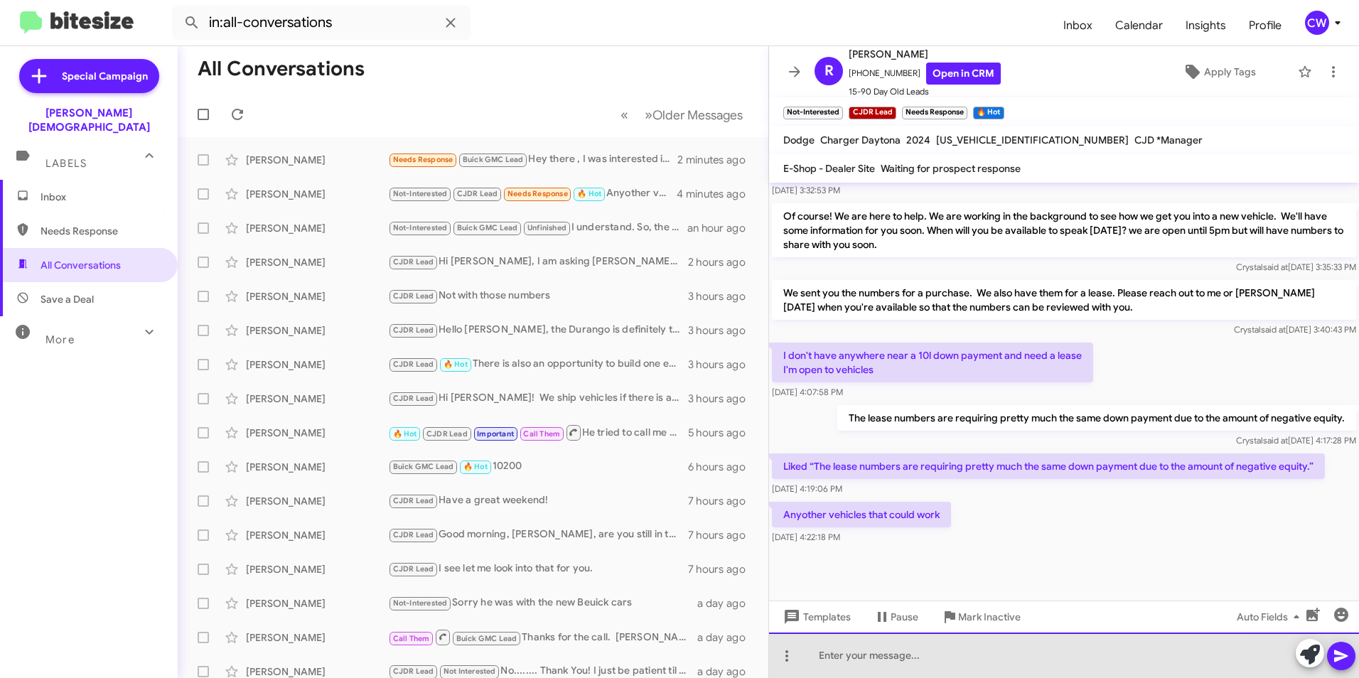
click at [940, 669] on div at bounding box center [1064, 654] width 590 height 45
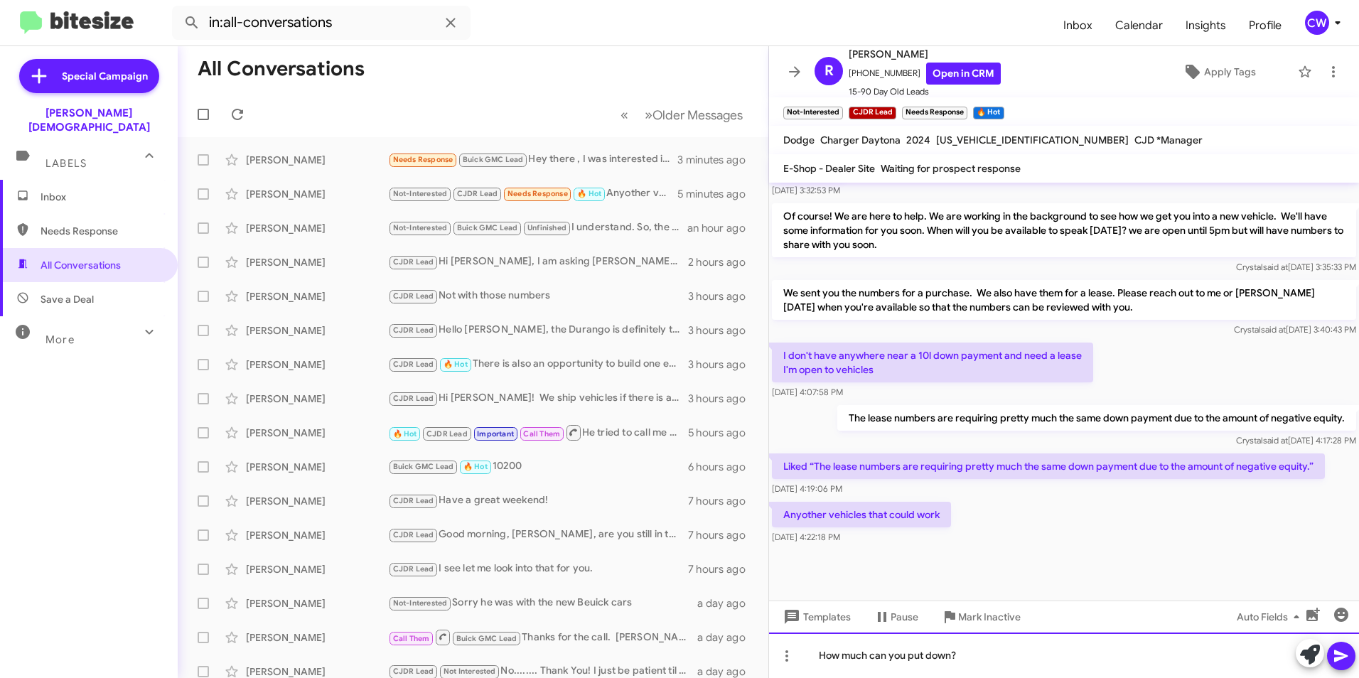
click at [974, 659] on div "How much can you put down?" at bounding box center [1064, 654] width 590 height 45
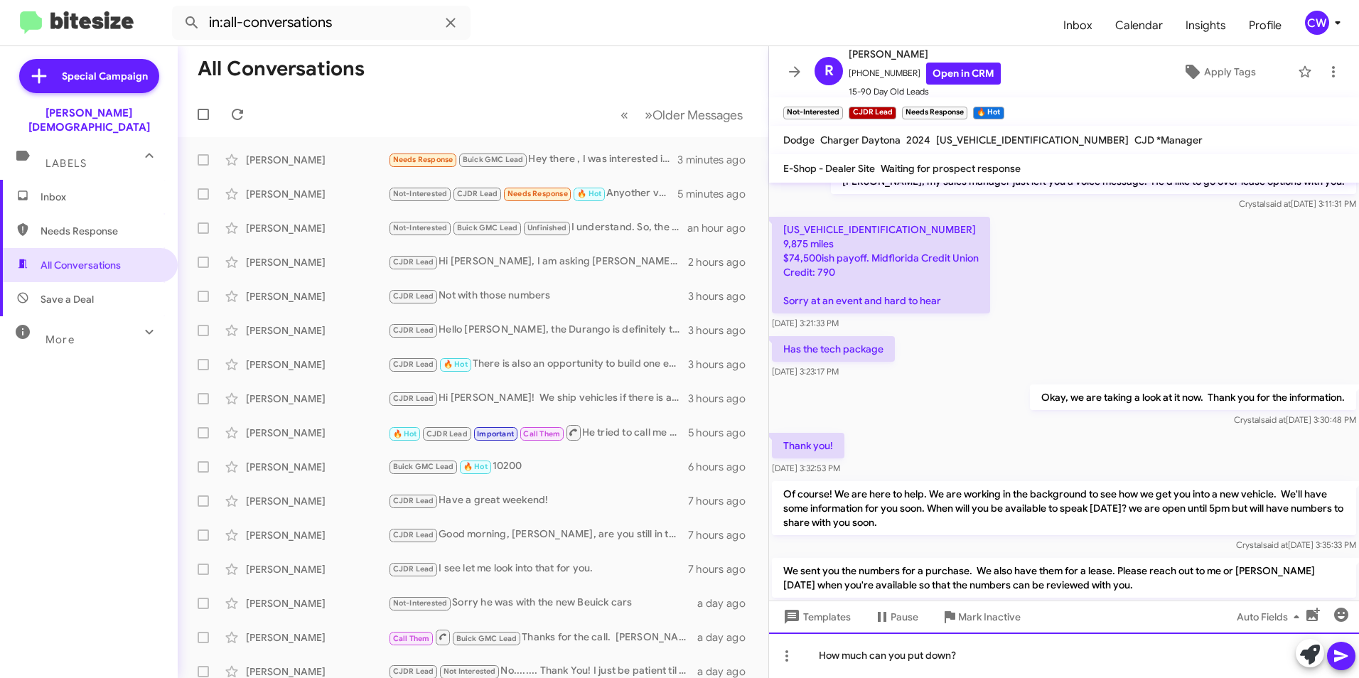
scroll to position [492, 0]
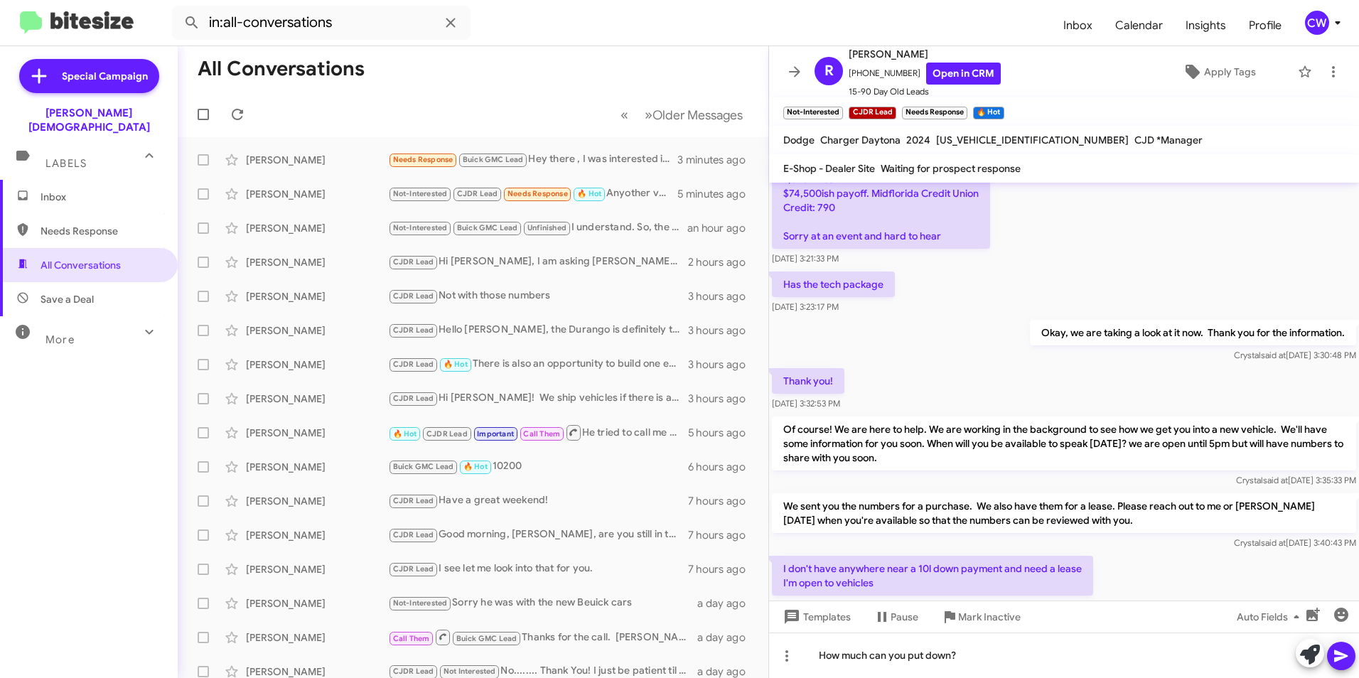
click at [1345, 654] on icon at bounding box center [1340, 655] width 17 height 17
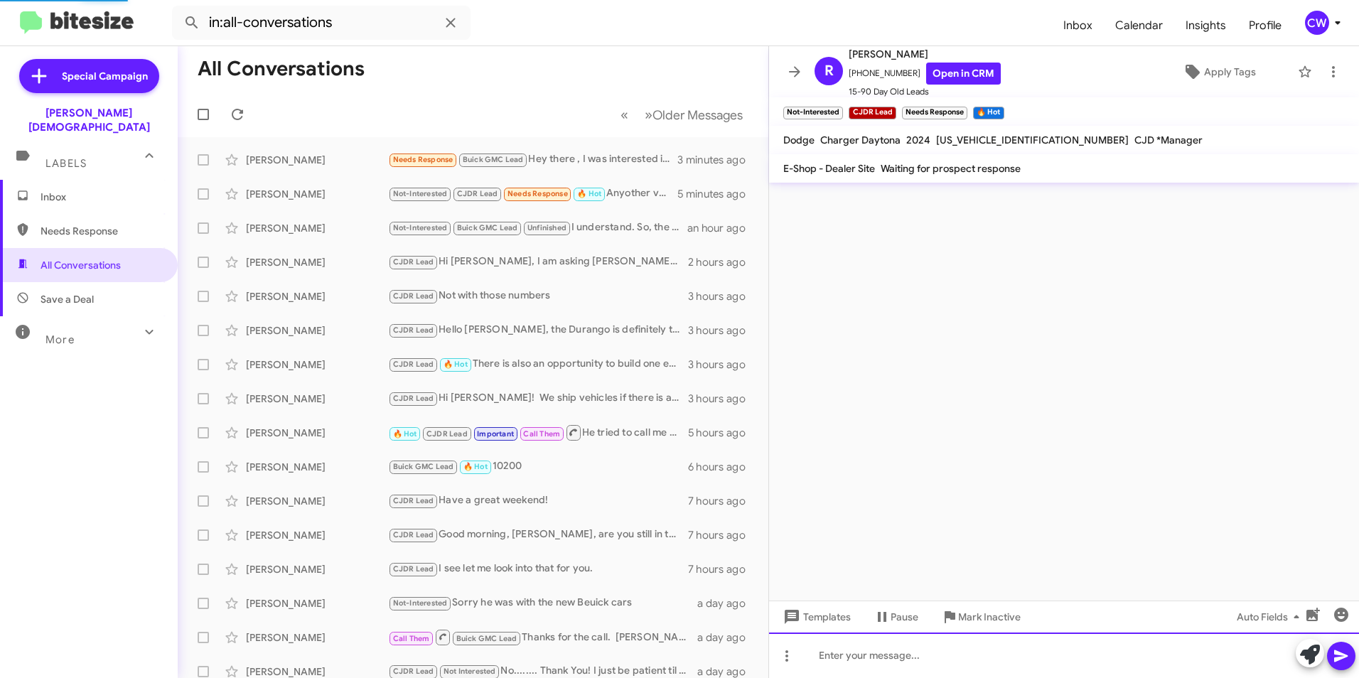
scroll to position [0, 0]
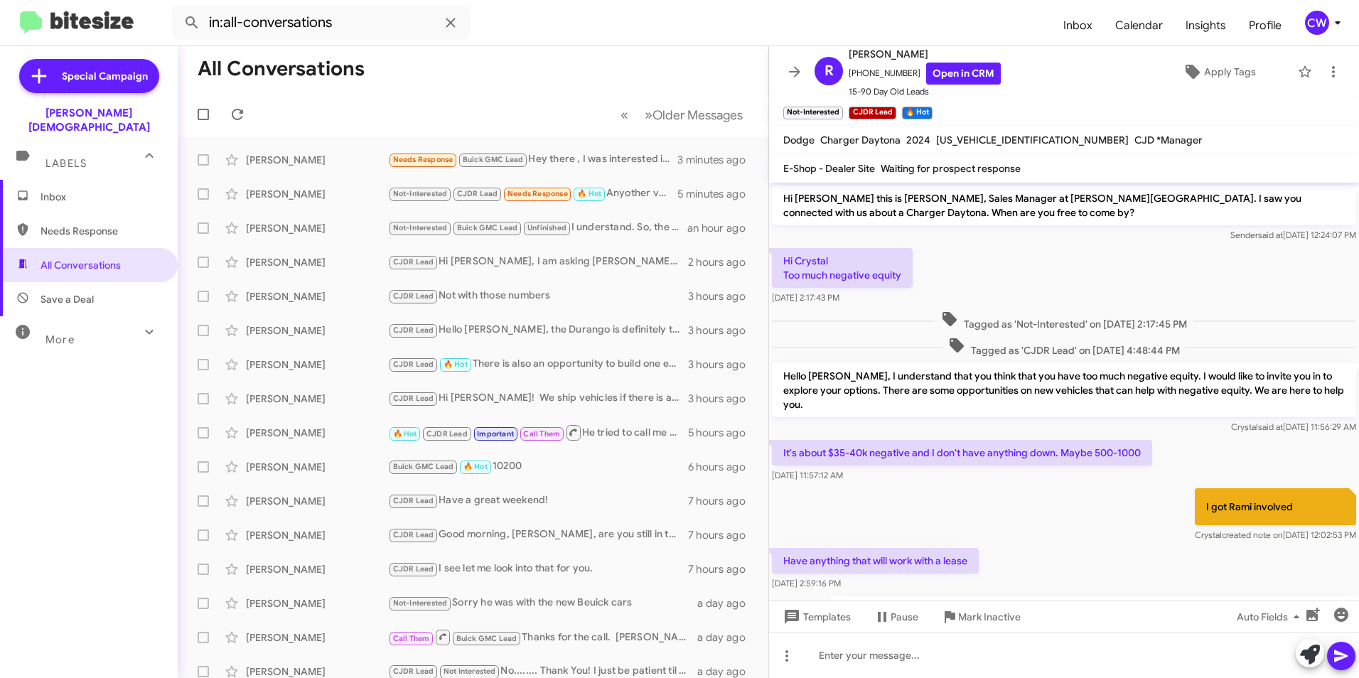
click at [1343, 596] on p "[PERSON_NAME], my sales manager just left you a voice message. He'd like to go …" at bounding box center [1093, 609] width 525 height 26
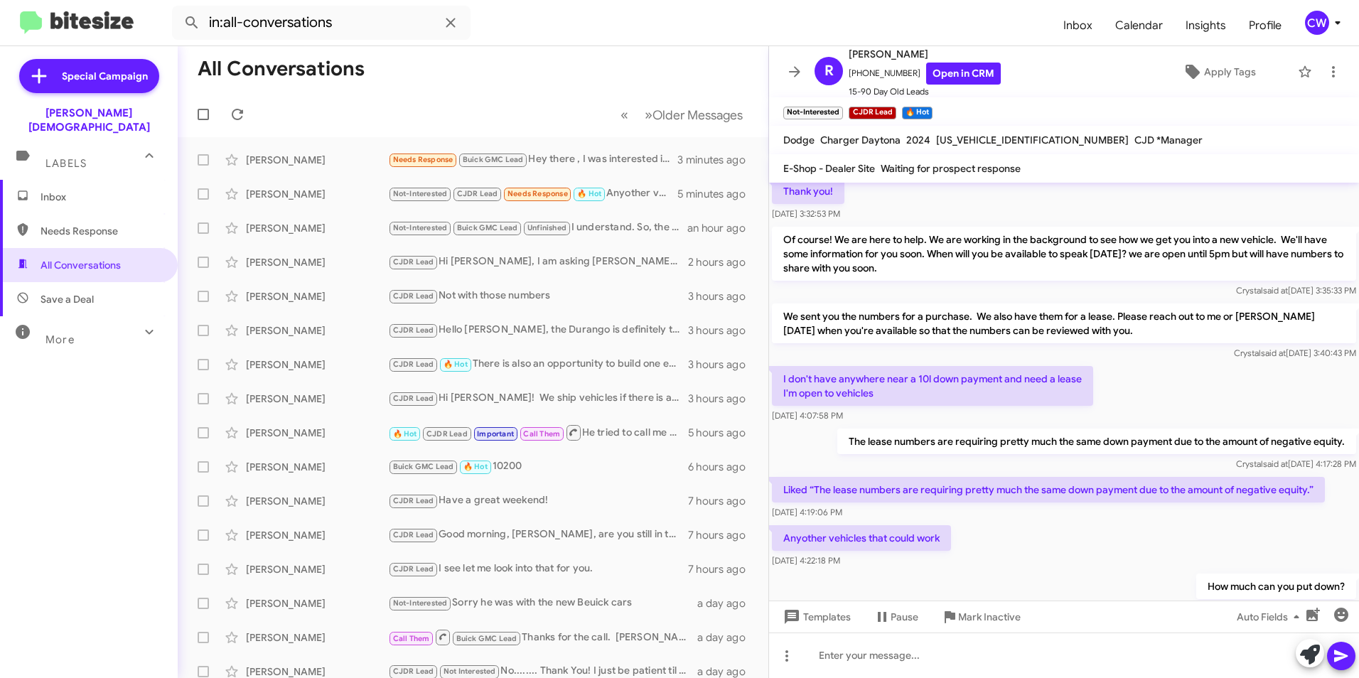
scroll to position [758, 0]
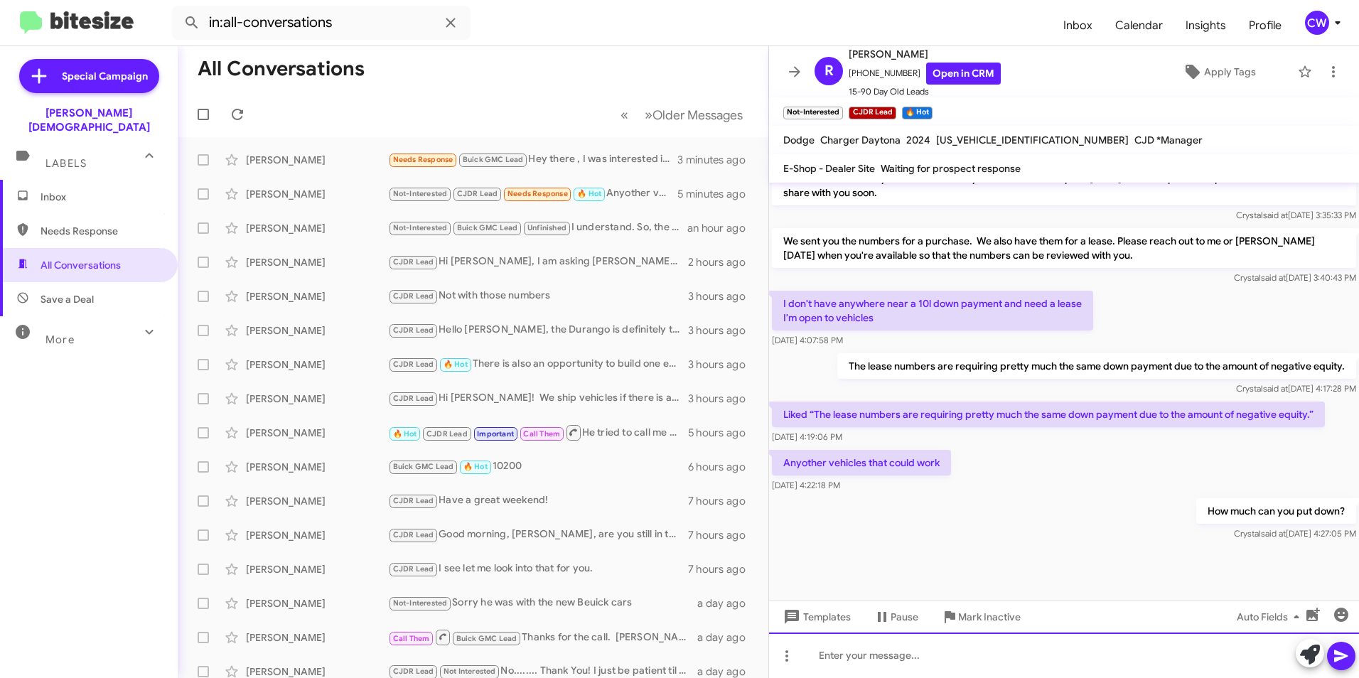
click at [918, 674] on div at bounding box center [1064, 654] width 590 height 45
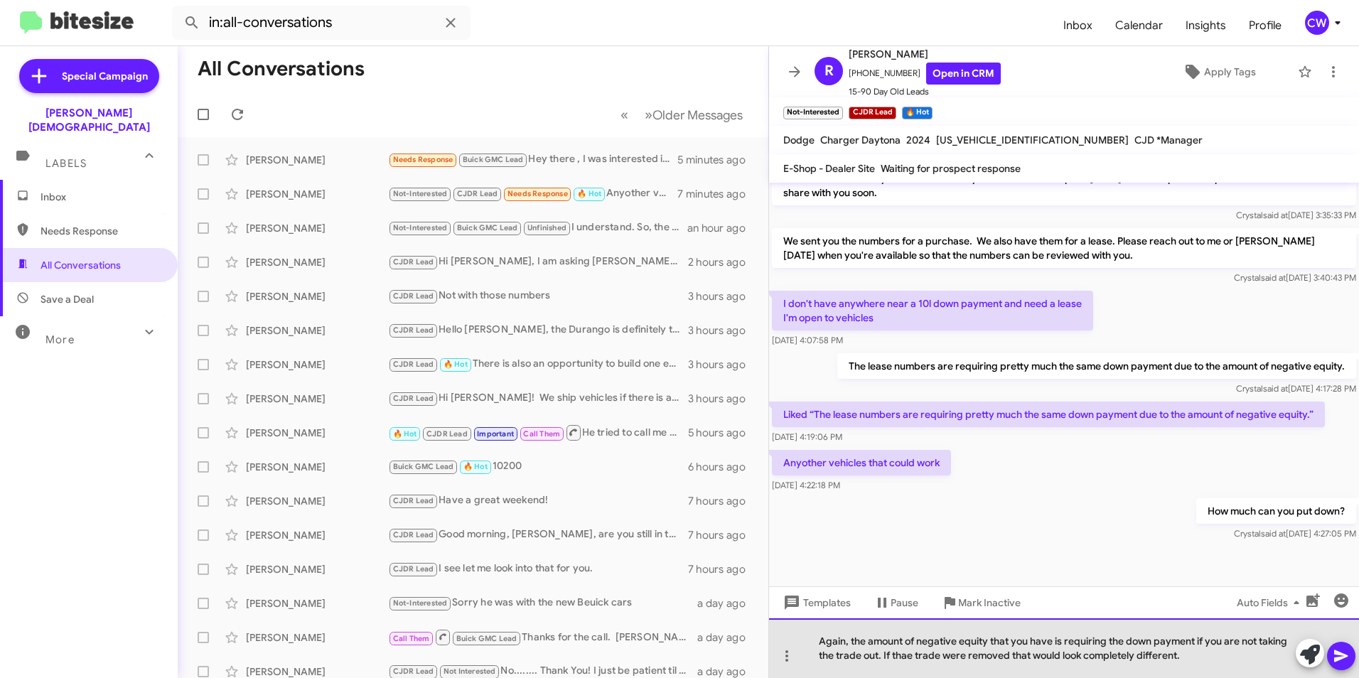
drag, startPoint x: 898, startPoint y: 653, endPoint x: 994, endPoint y: 672, distance: 97.8
click at [994, 672] on div "Again, the amount of negative equity that you have is requiring the down paymen…" at bounding box center [1064, 648] width 590 height 60
click at [1217, 662] on div "Again, the amount of negative equity that you have is requiring the down paymen…" at bounding box center [1064, 648] width 590 height 60
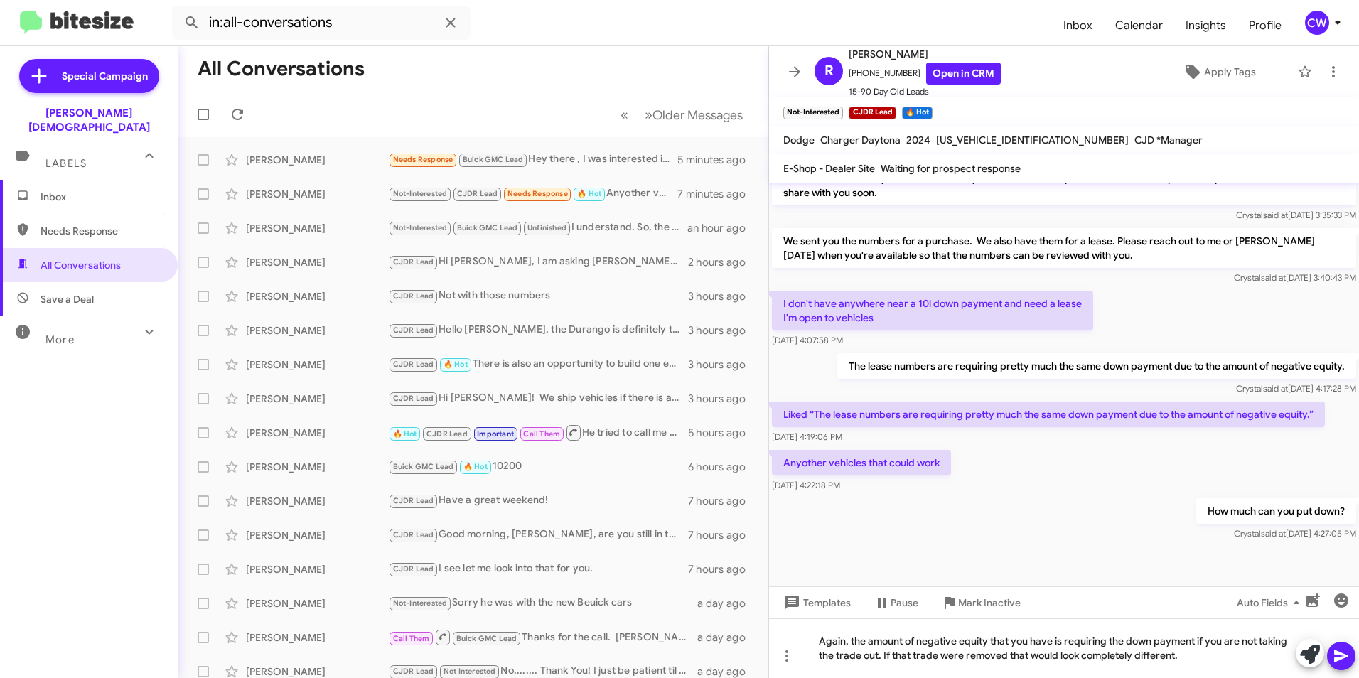
click at [1347, 658] on icon at bounding box center [1340, 655] width 17 height 17
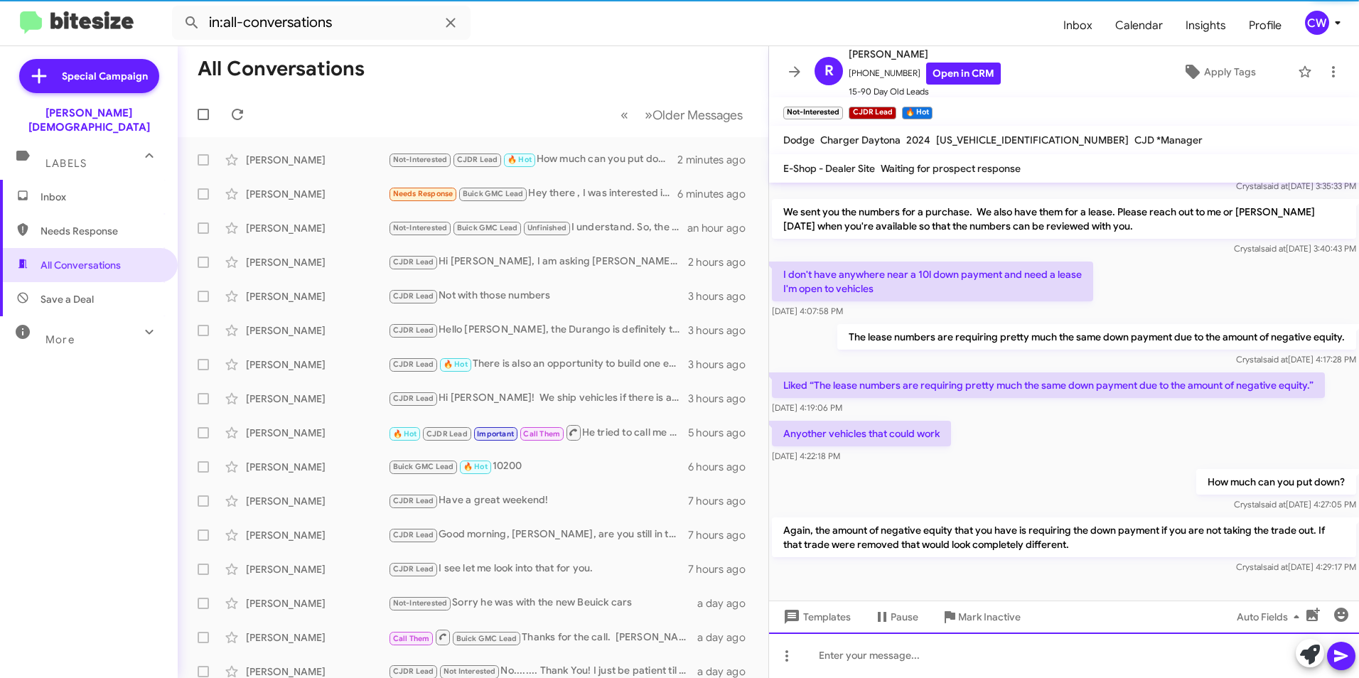
scroll to position [824, 0]
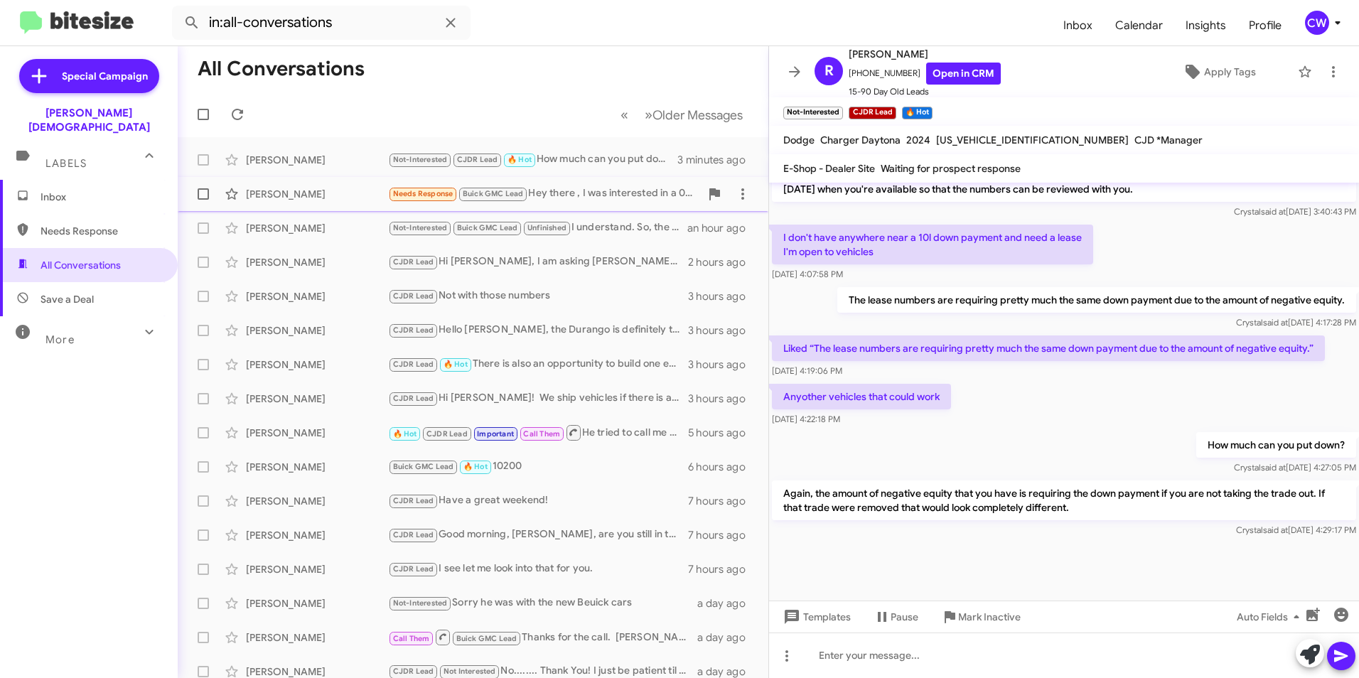
click at [270, 190] on div "[PERSON_NAME]" at bounding box center [317, 194] width 142 height 14
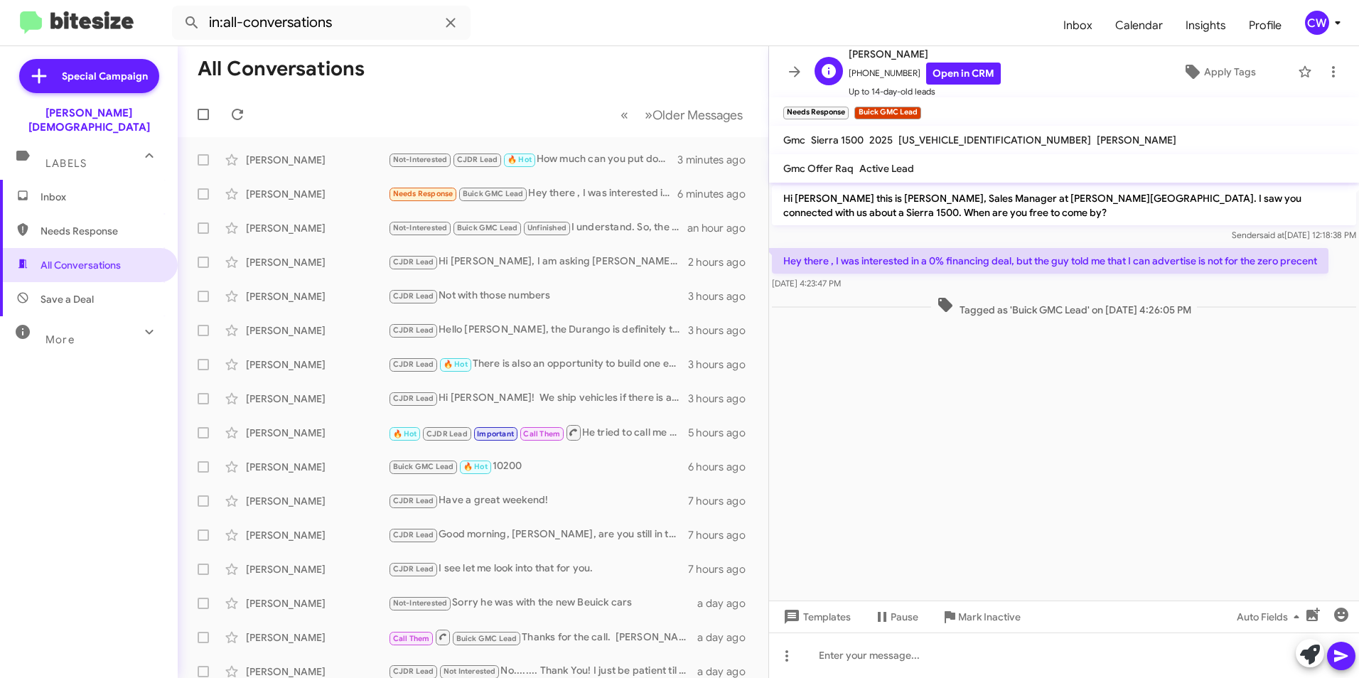
drag, startPoint x: 901, startPoint y: 70, endPoint x: 854, endPoint y: 71, distance: 47.6
click at [854, 71] on span "+18139701731 Open in CRM" at bounding box center [925, 74] width 152 height 22
drag, startPoint x: 854, startPoint y: 71, endPoint x: 1082, endPoint y: 107, distance: 231.7
click at [1082, 107] on mat-toolbar "Needs Response × Buick GMC Lead ×" at bounding box center [1064, 111] width 590 height 28
drag, startPoint x: 900, startPoint y: 72, endPoint x: 856, endPoint y: 73, distance: 44.1
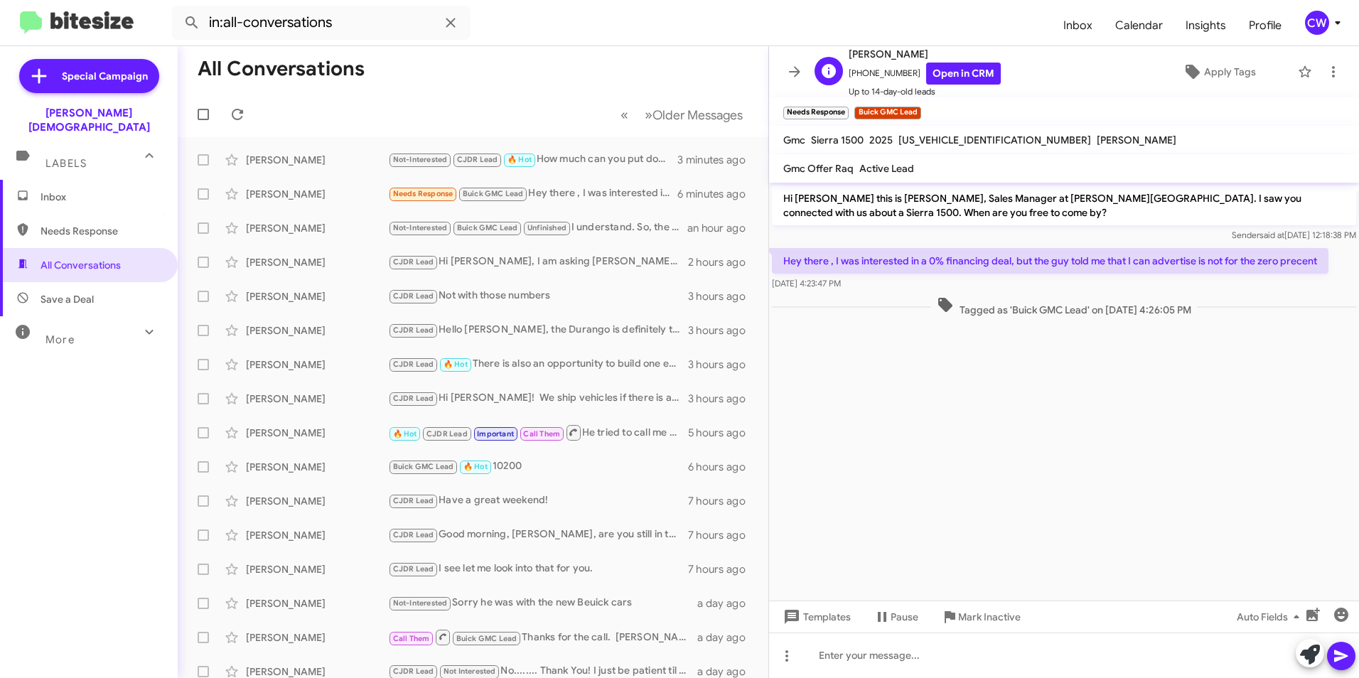
click at [856, 73] on span "+18139701731 Open in CRM" at bounding box center [925, 74] width 152 height 22
copy span "8139701731"
click at [785, 659] on icon at bounding box center [786, 655] width 17 height 17
click at [834, 623] on button "note" at bounding box center [816, 619] width 88 height 34
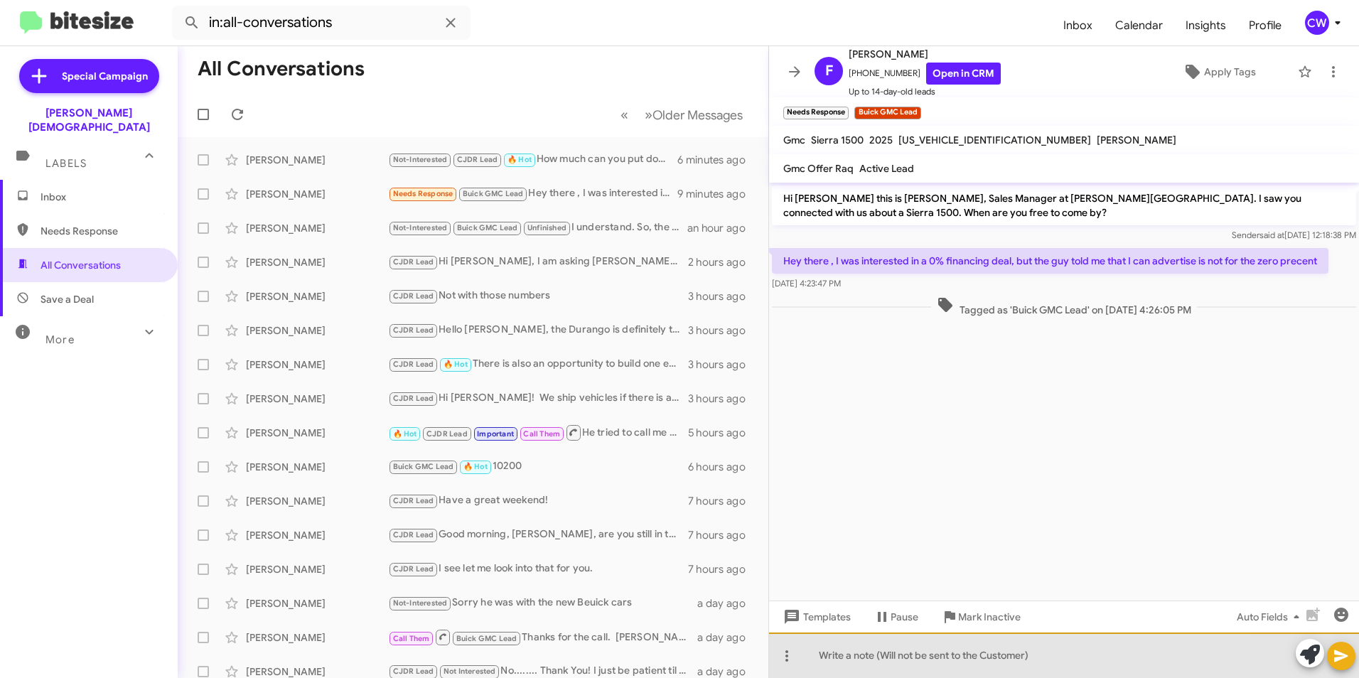
click at [854, 652] on div at bounding box center [1064, 654] width 590 height 45
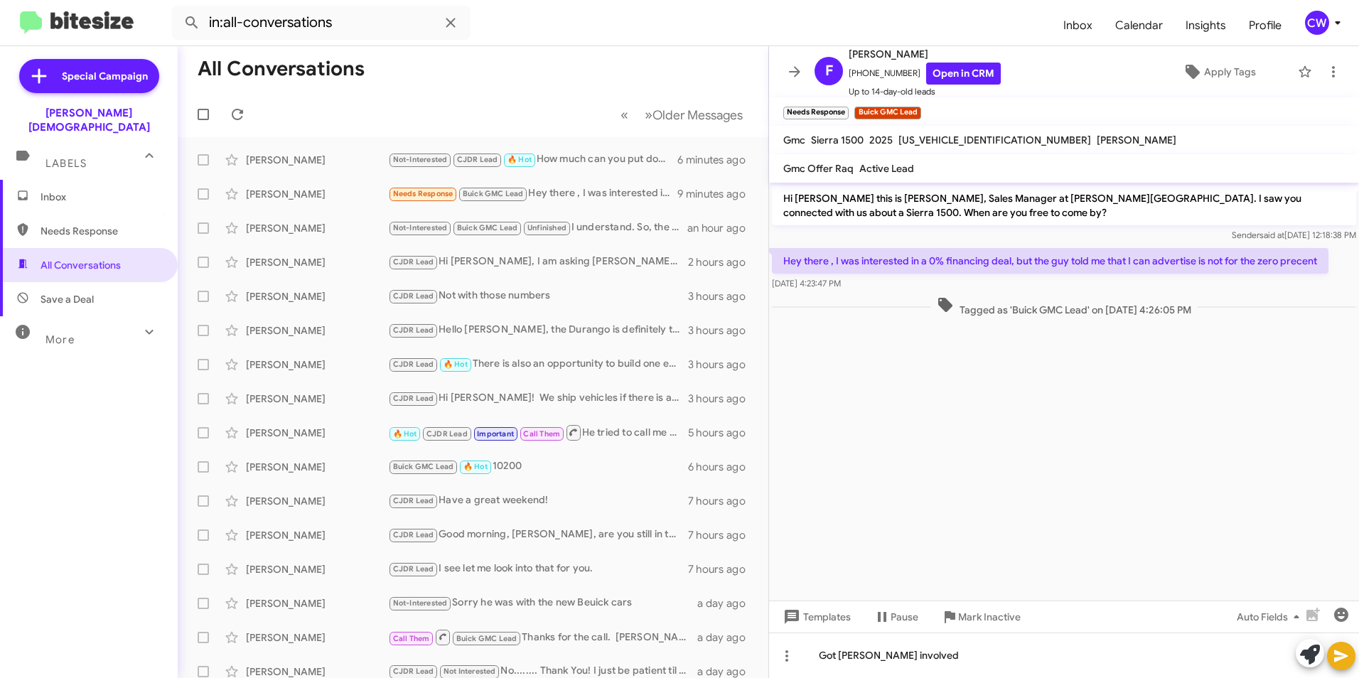
click at [1340, 661] on icon at bounding box center [1340, 655] width 17 height 17
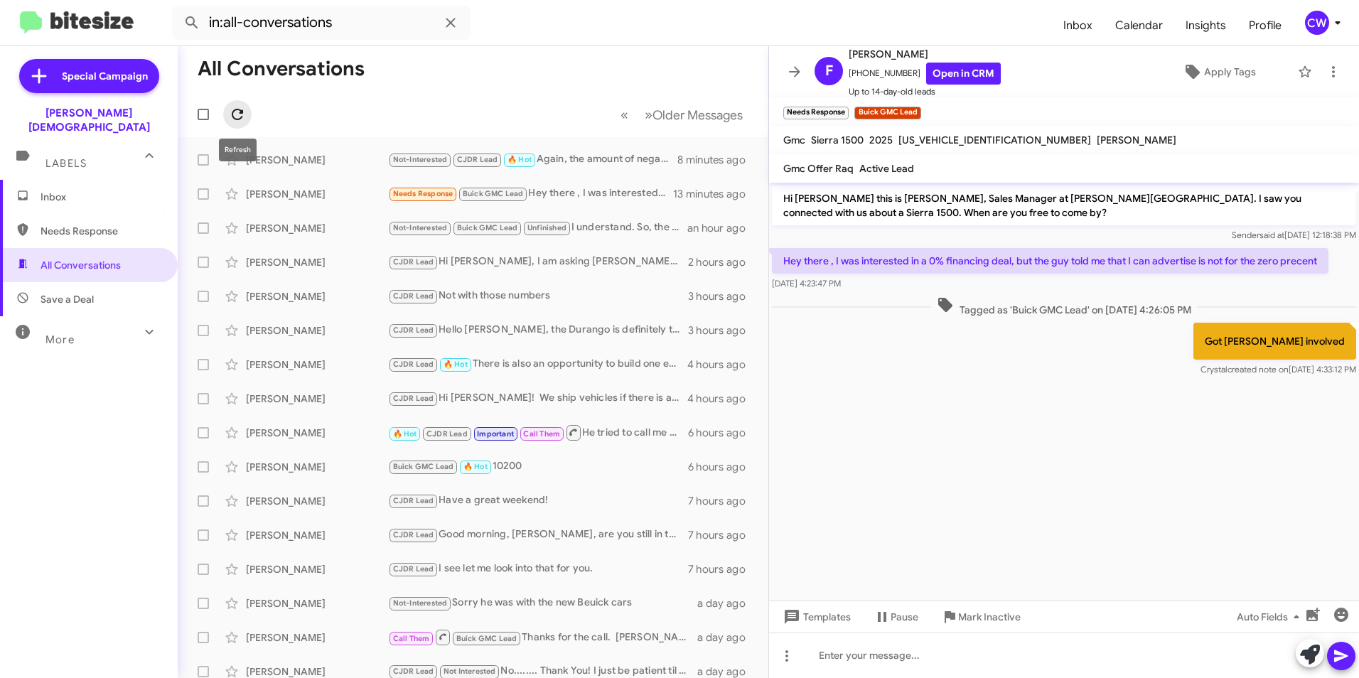
click at [233, 119] on icon at bounding box center [237, 114] width 17 height 17
click at [581, 194] on div "Needs Response Buick GMC Lead Hey there , I was interested in a 0% financing de…" at bounding box center [544, 193] width 312 height 16
click at [593, 197] on div "Needs Response Buick GMC Lead Hey there , I was interested in a 0% financing de…" at bounding box center [544, 193] width 312 height 16
click at [586, 158] on div "Not-Interested CJDR Lead 🔥 Hot Again, the amount of negative equity that you ha…" at bounding box center [544, 159] width 312 height 16
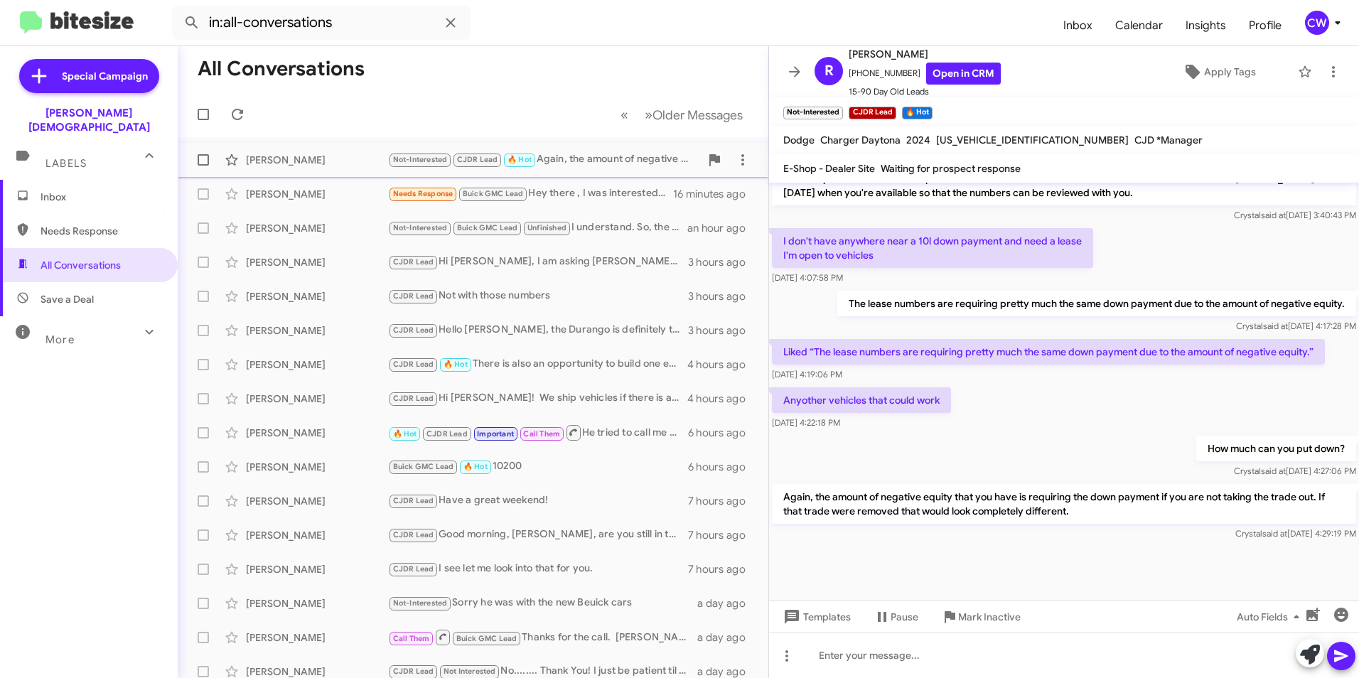
click at [279, 158] on div "[PERSON_NAME]" at bounding box center [317, 160] width 142 height 14
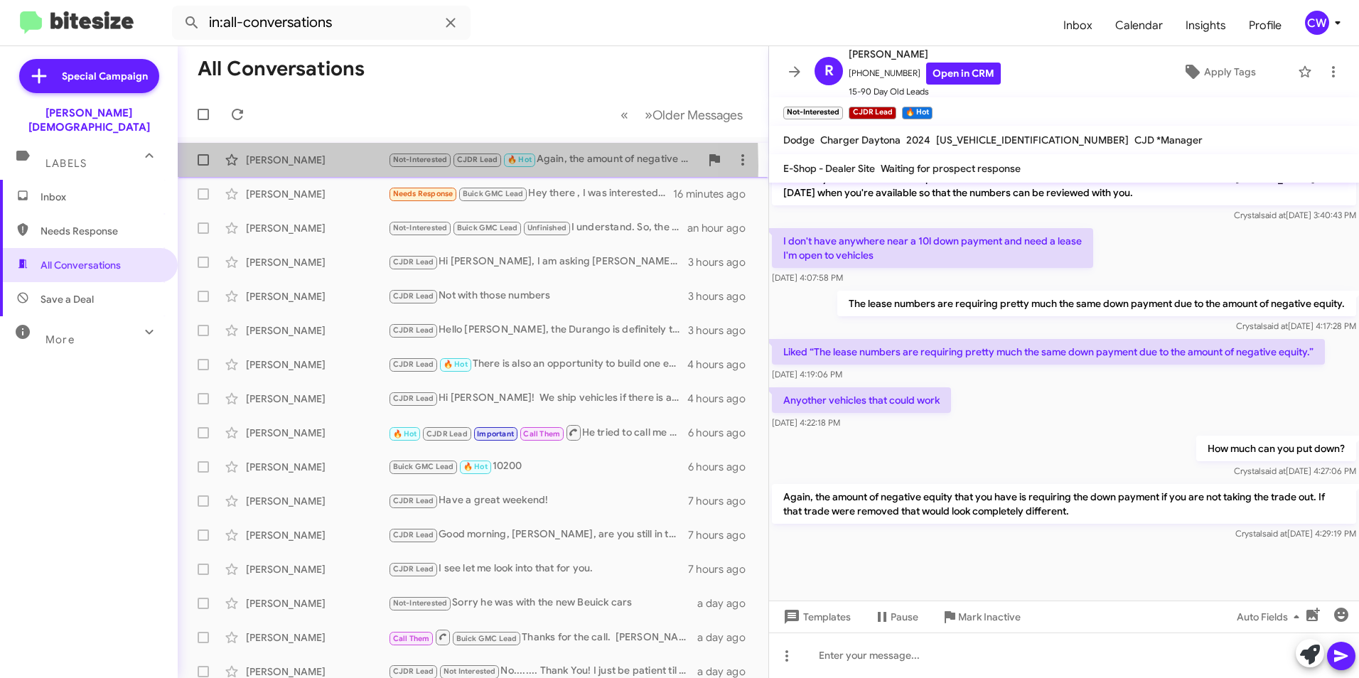
click at [286, 166] on div "[PERSON_NAME]" at bounding box center [317, 160] width 142 height 14
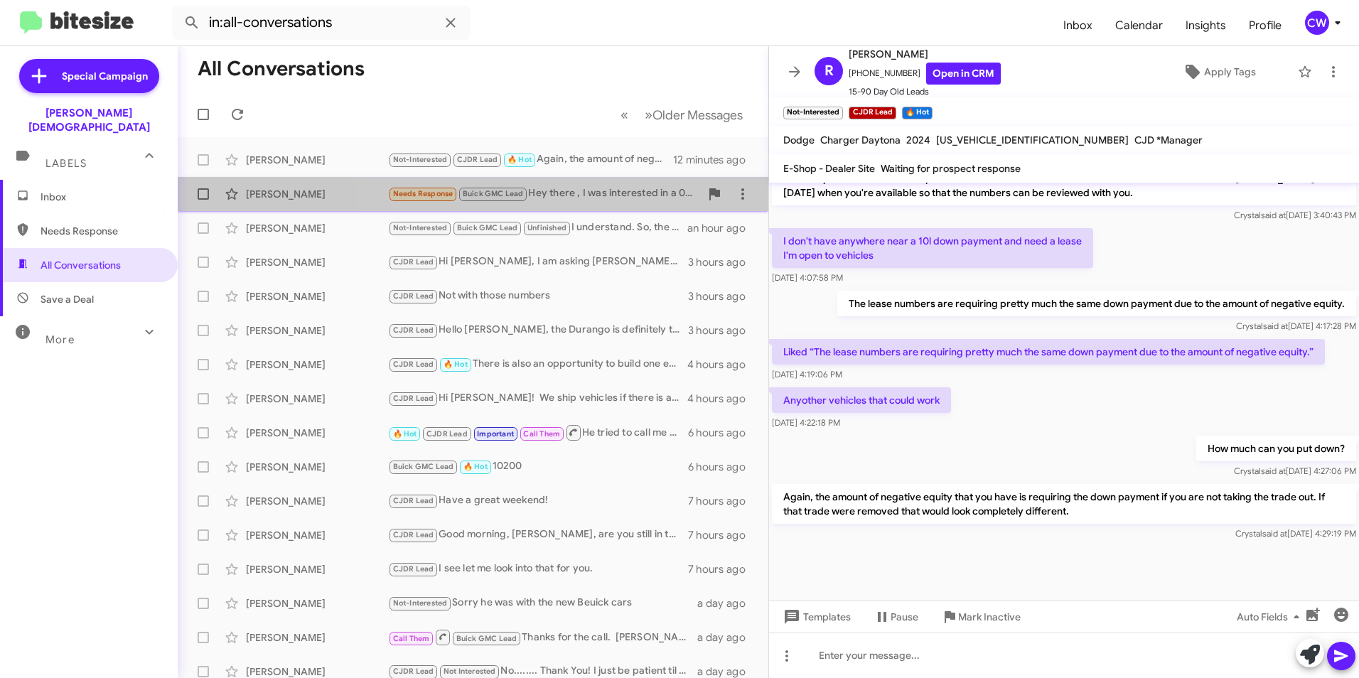
click at [600, 195] on div "Needs Response Buick GMC Lead Hey there , I was interested in a 0% financing de…" at bounding box center [544, 193] width 312 height 16
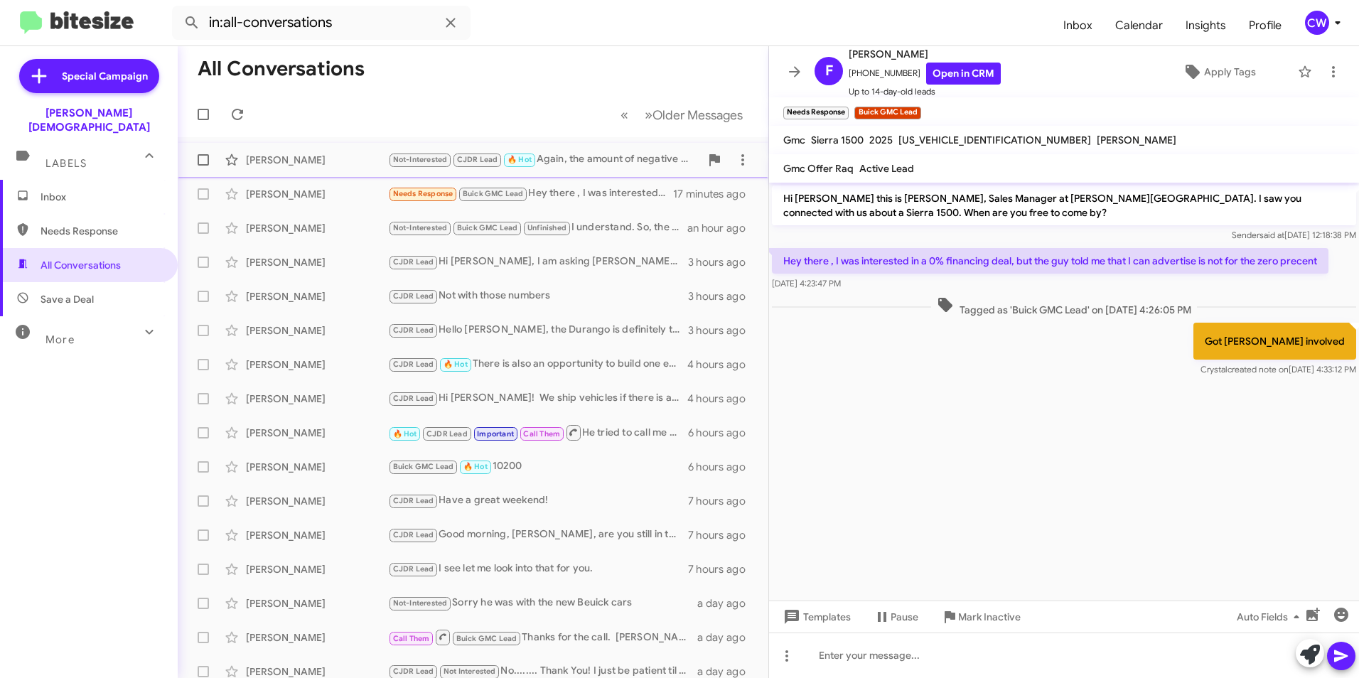
click at [598, 164] on div "Not-Interested CJDR Lead 🔥 Hot Again, the amount of negative equity that you ha…" at bounding box center [544, 159] width 312 height 16
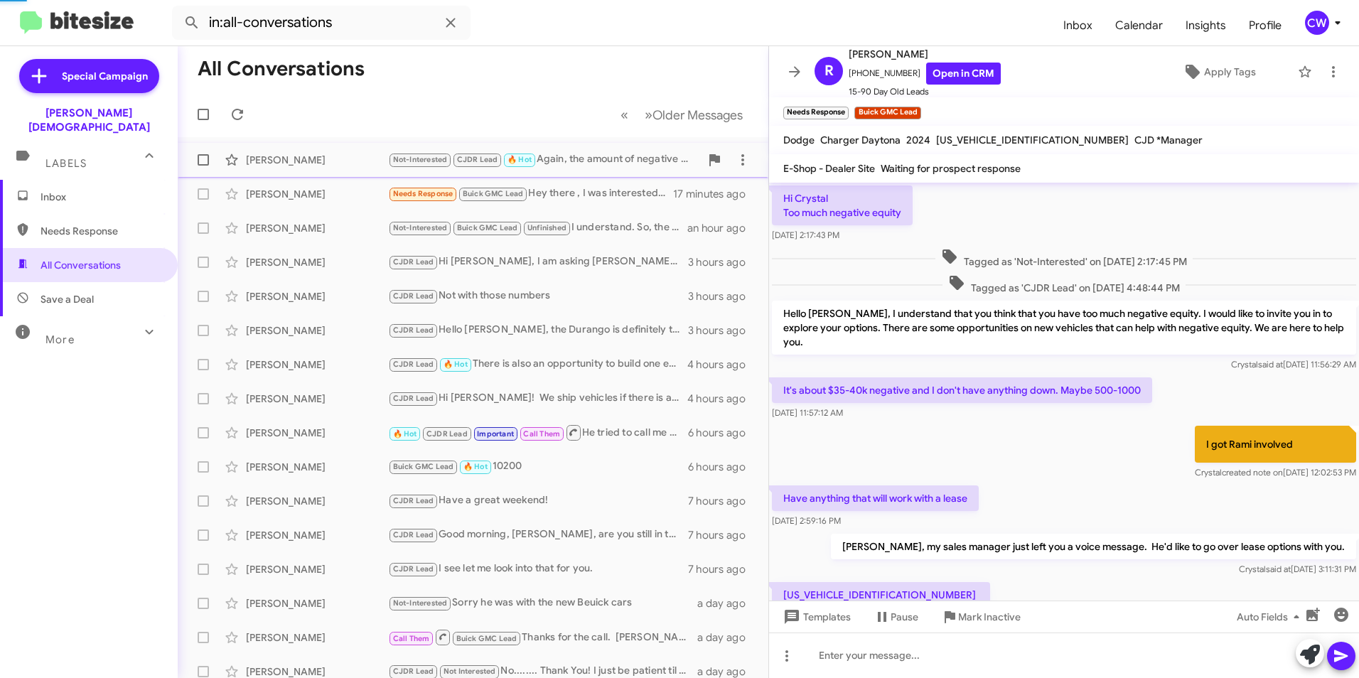
scroll to position [758, 0]
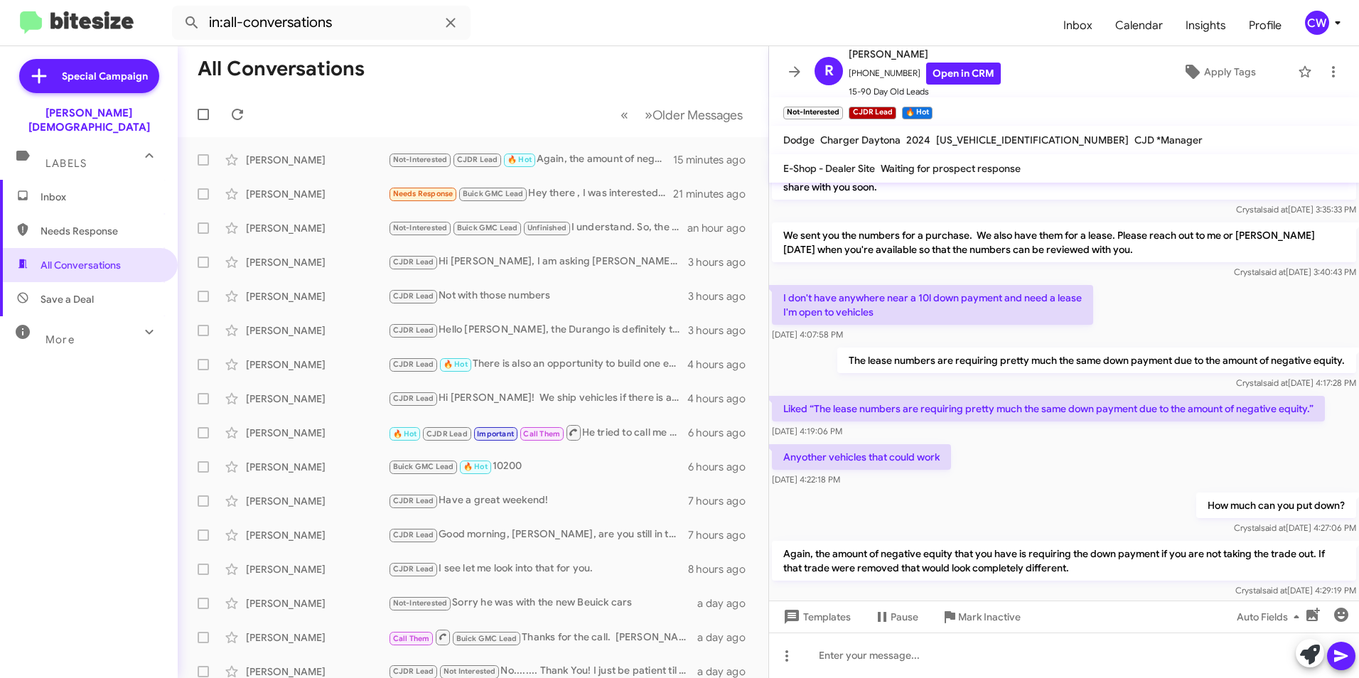
scroll to position [758, 0]
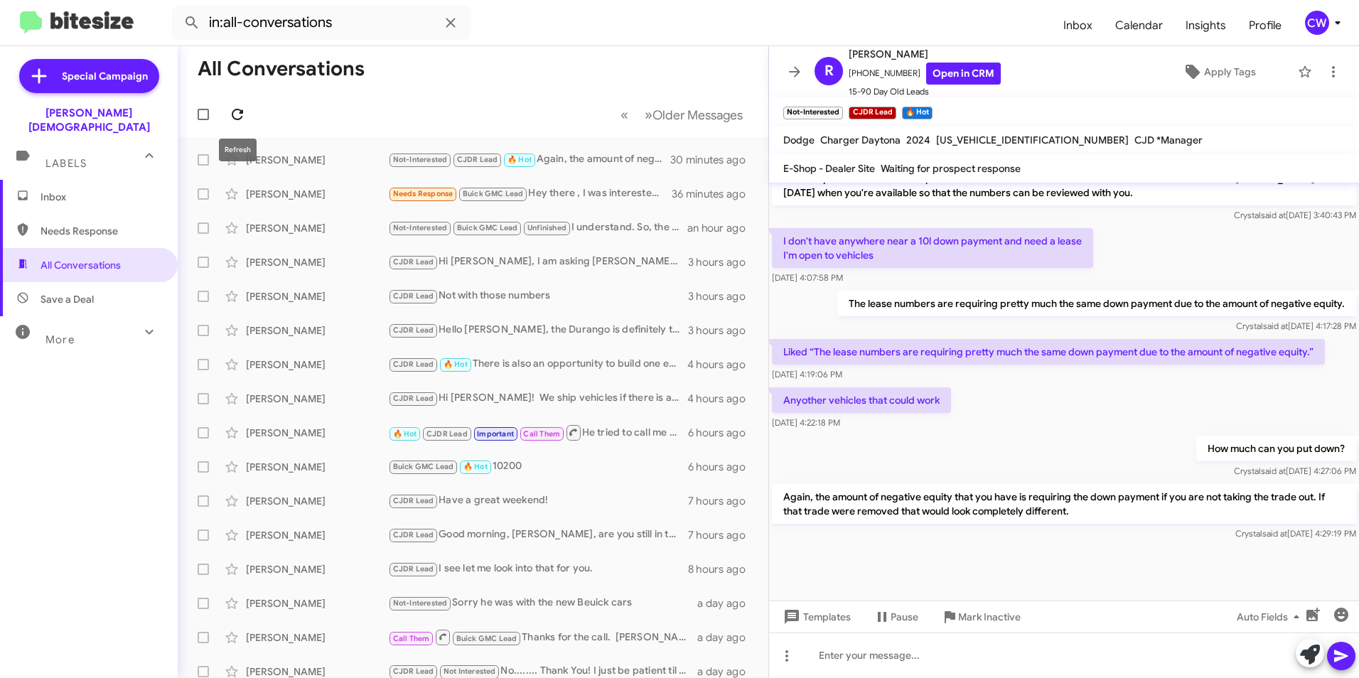
click at [237, 119] on icon at bounding box center [237, 114] width 11 height 11
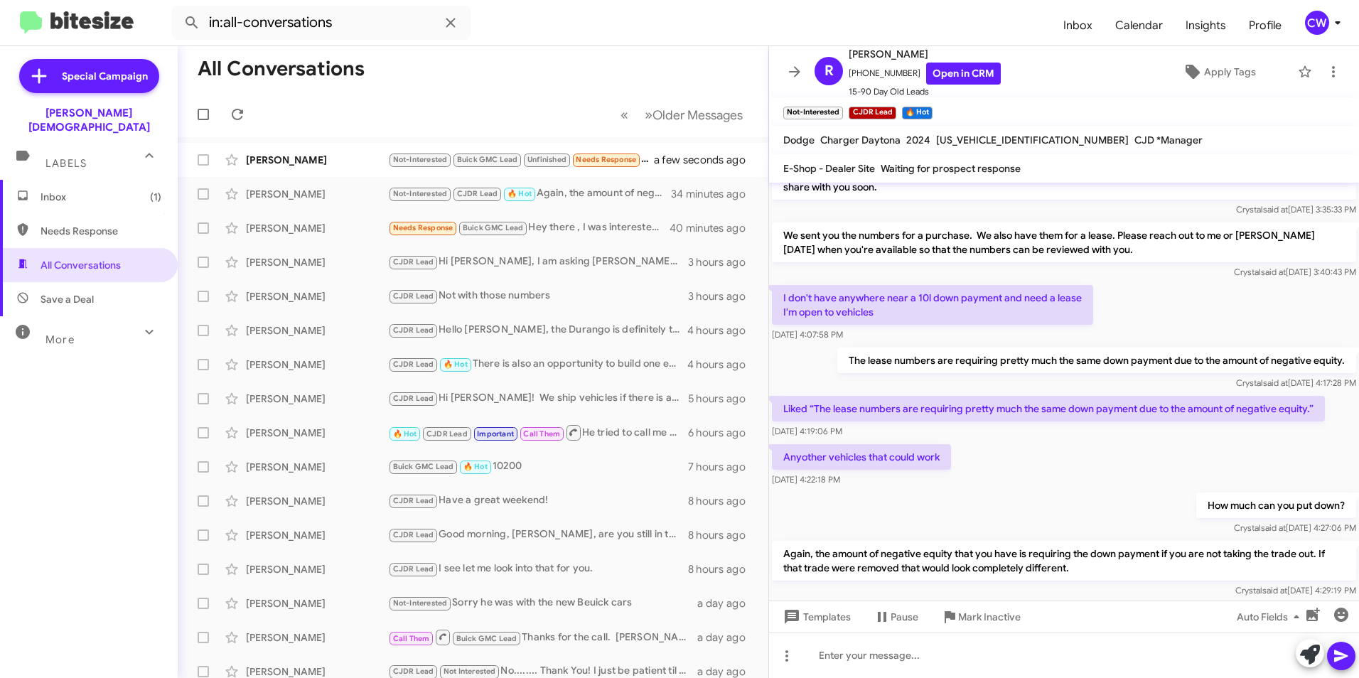
scroll to position [758, 0]
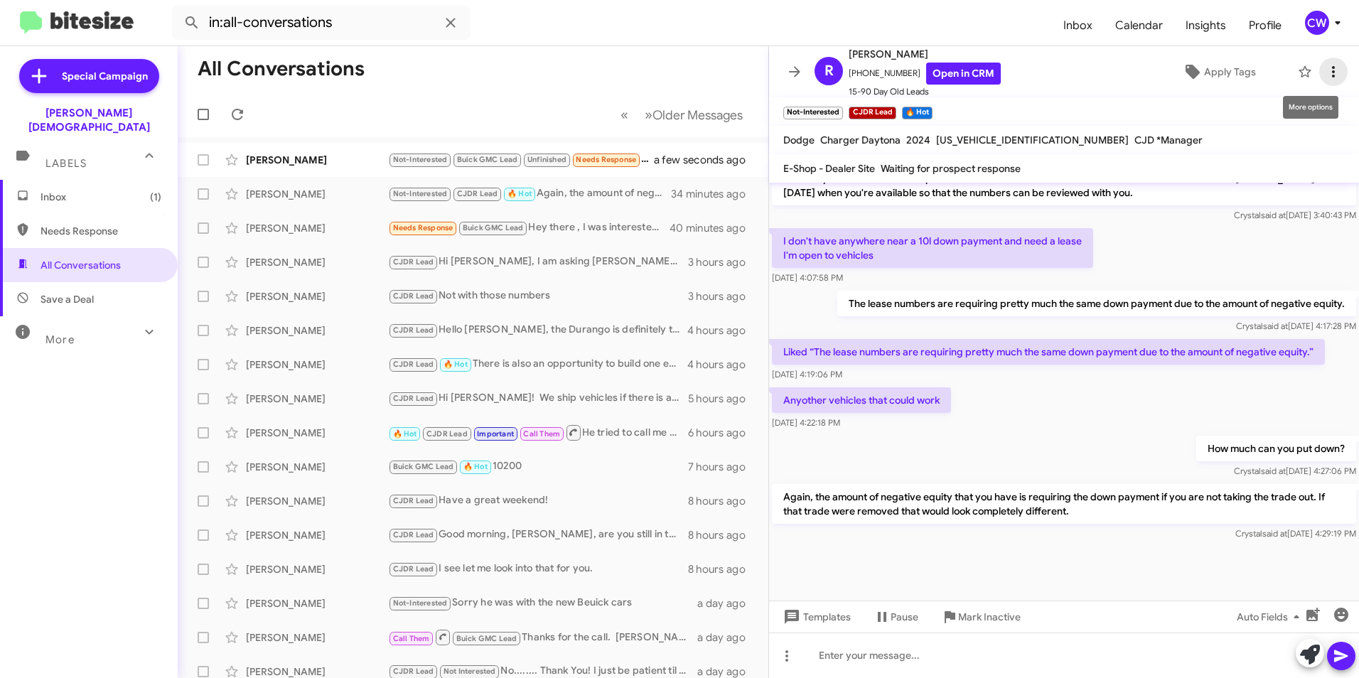
click at [1325, 70] on icon at bounding box center [1333, 71] width 17 height 17
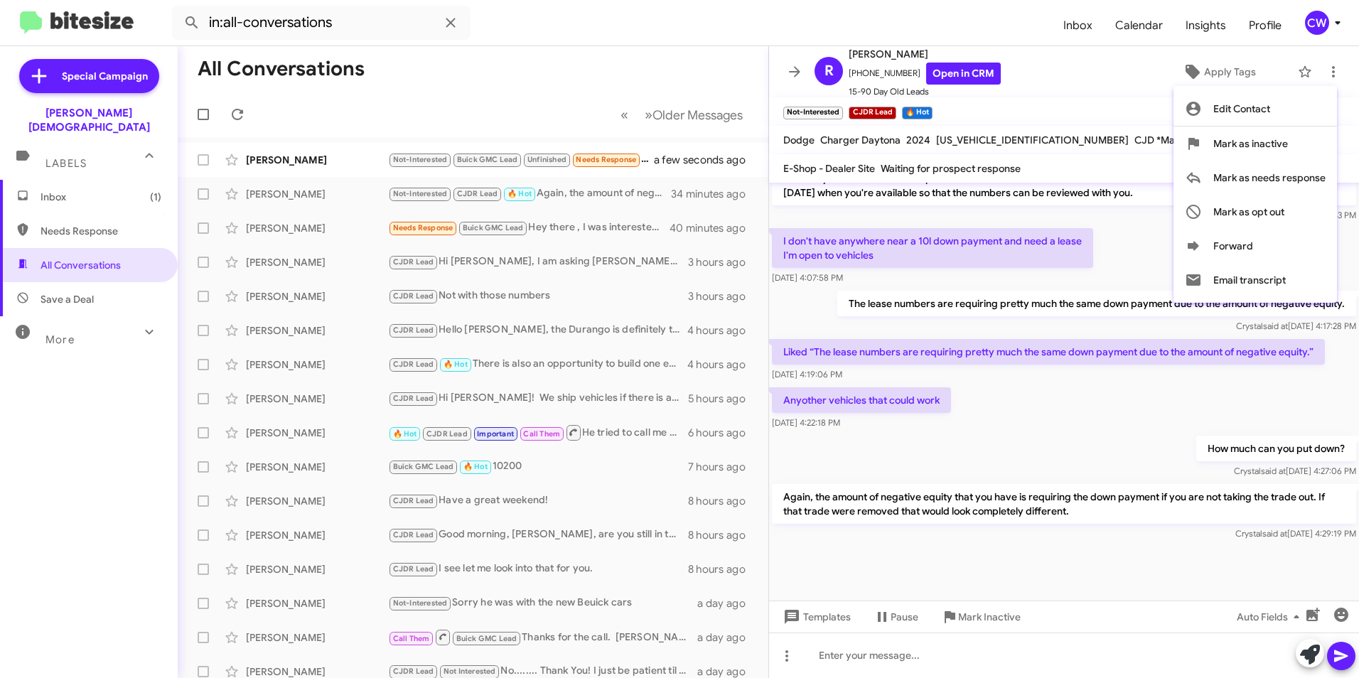
click at [1107, 571] on div at bounding box center [679, 339] width 1359 height 678
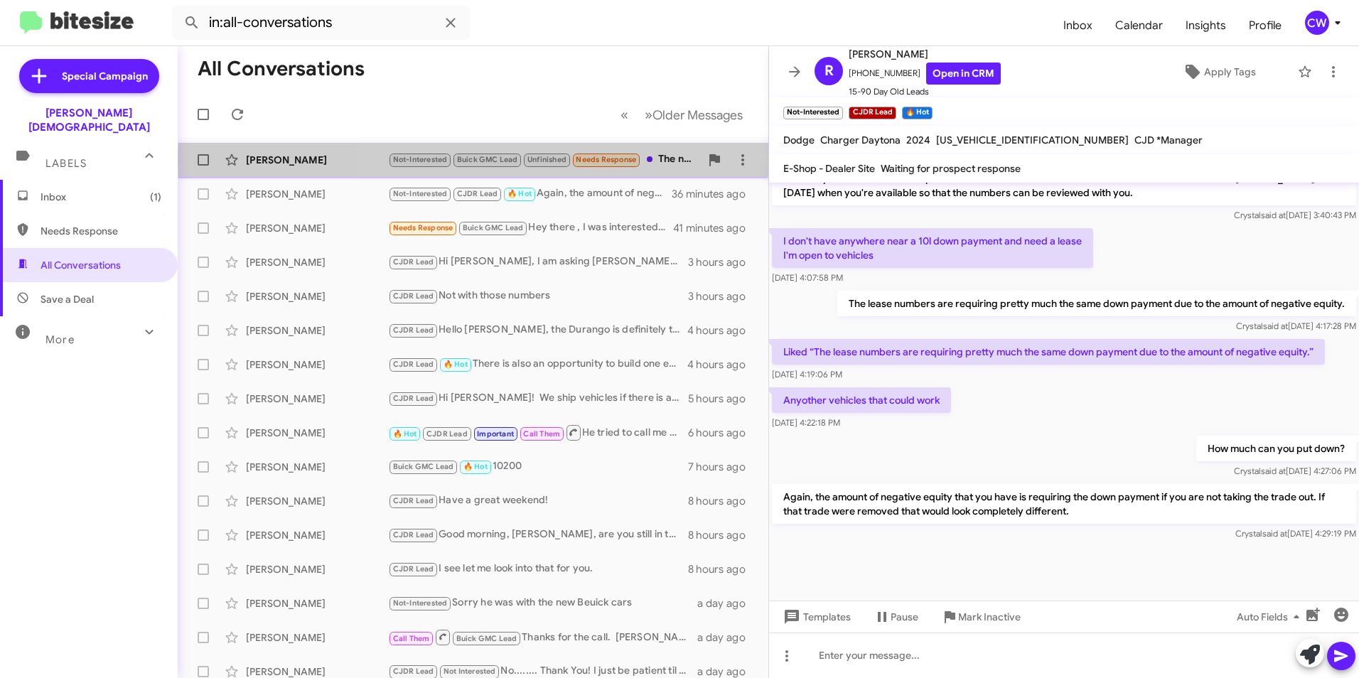
click at [677, 158] on div "Not-Interested Buick GMC Lead Unfinished Needs Response The numbers were WAY of…" at bounding box center [544, 159] width 312 height 16
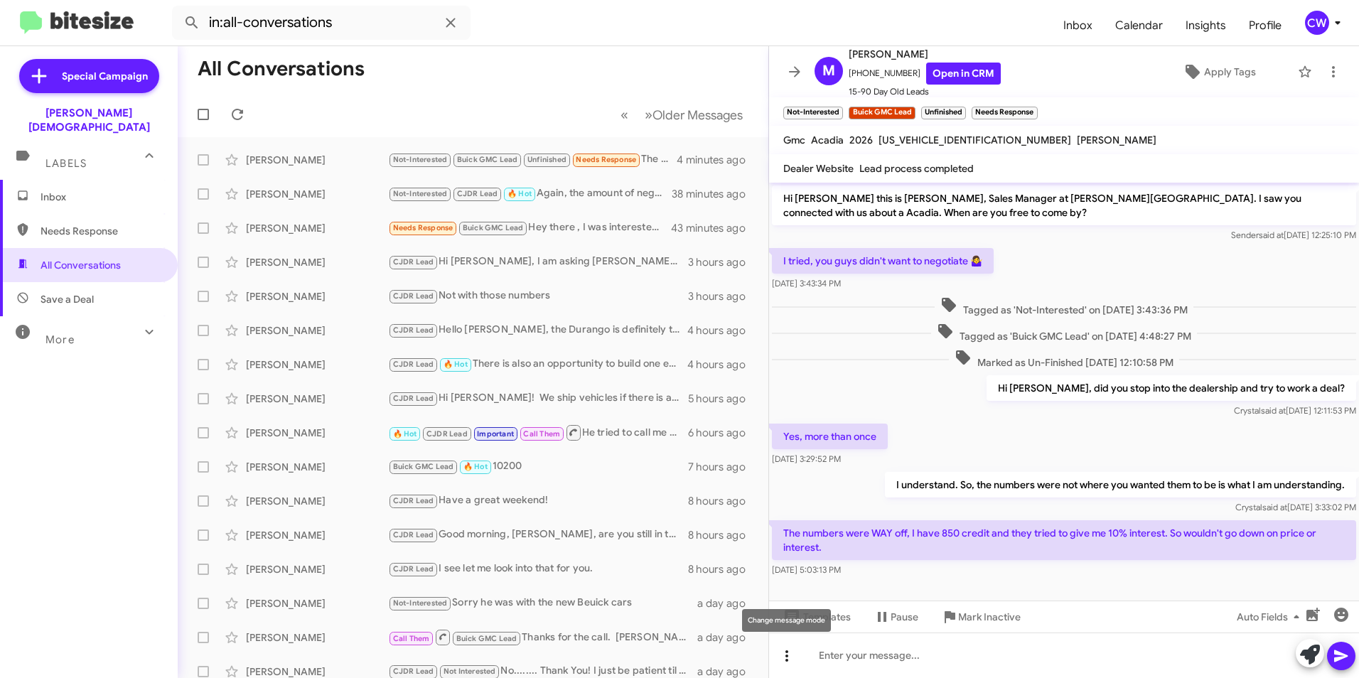
click at [787, 658] on icon at bounding box center [786, 655] width 17 height 17
click at [820, 619] on button "note" at bounding box center [816, 619] width 88 height 34
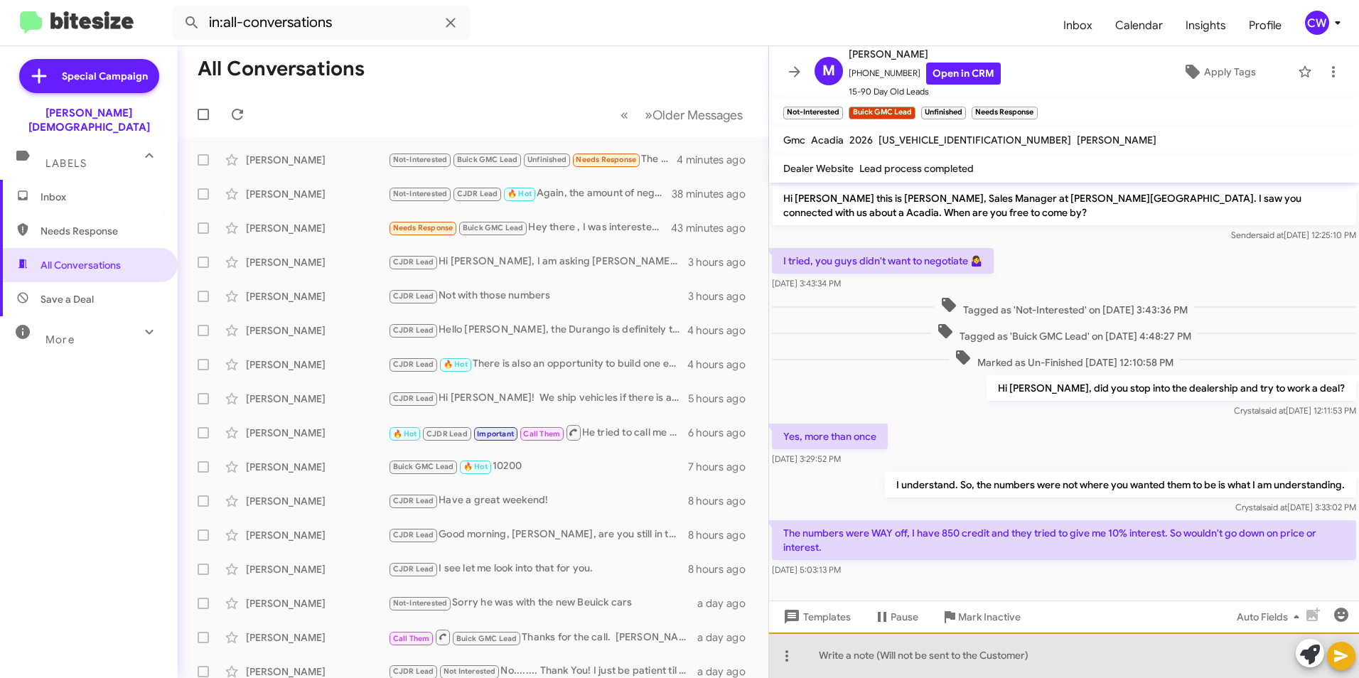
click at [872, 659] on div at bounding box center [1064, 654] width 590 height 45
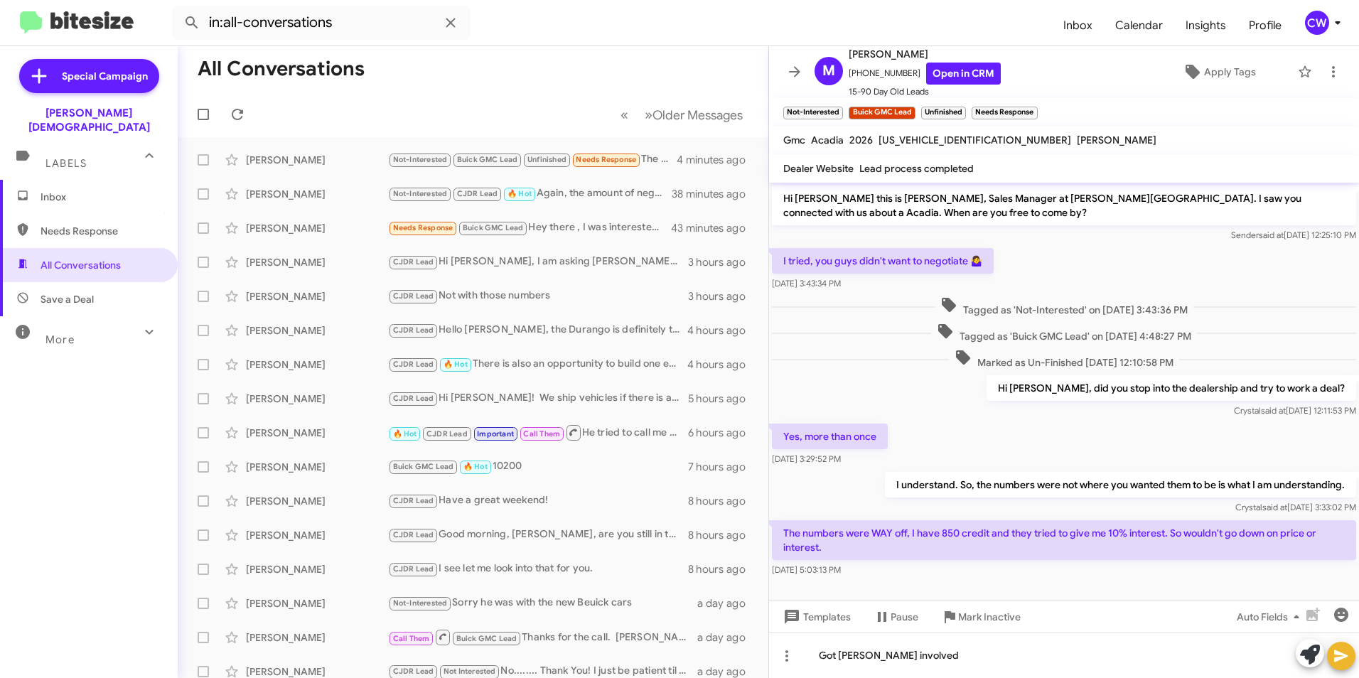
click at [1334, 659] on icon at bounding box center [1340, 655] width 17 height 17
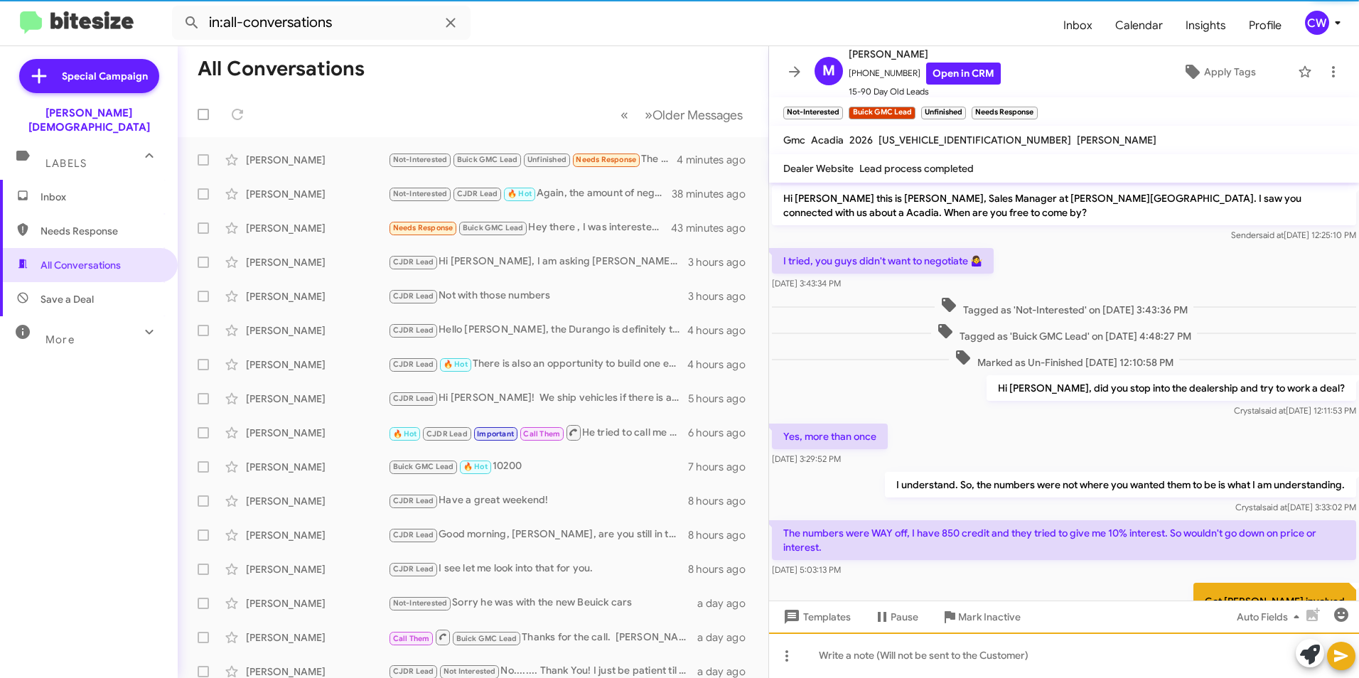
scroll to position [75, 0]
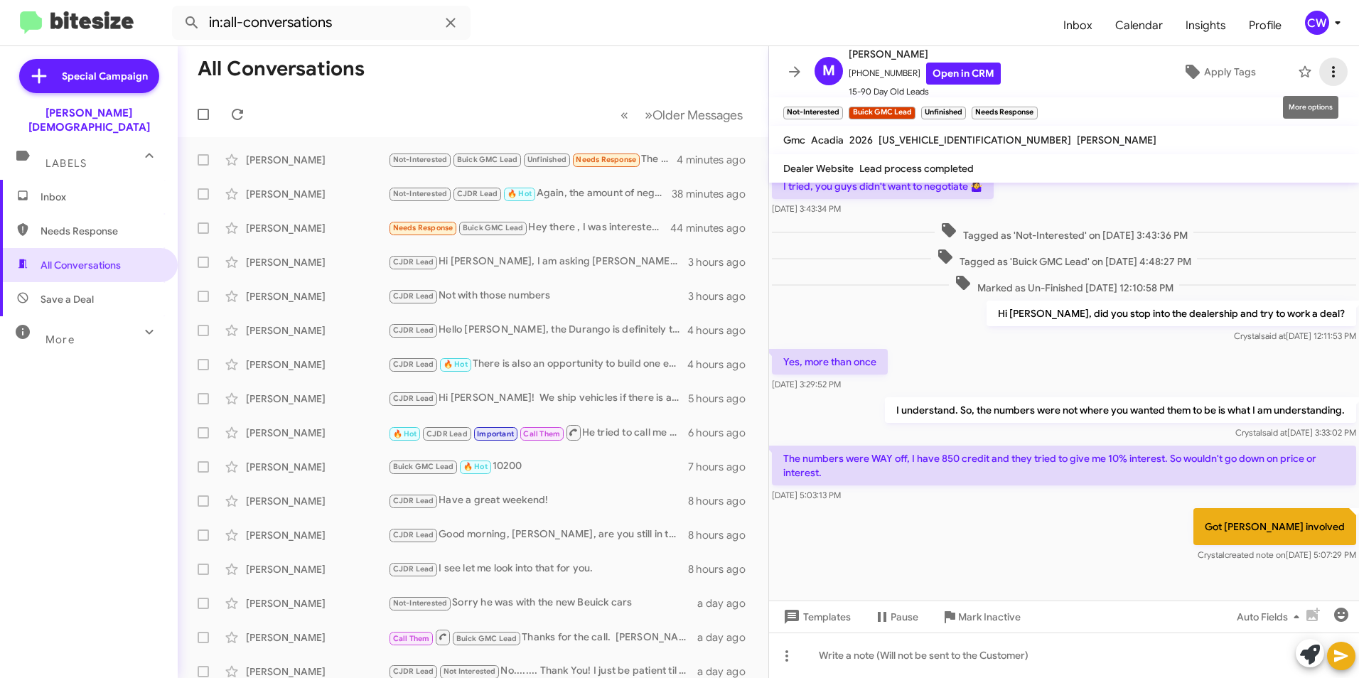
click at [1325, 69] on icon at bounding box center [1333, 71] width 17 height 17
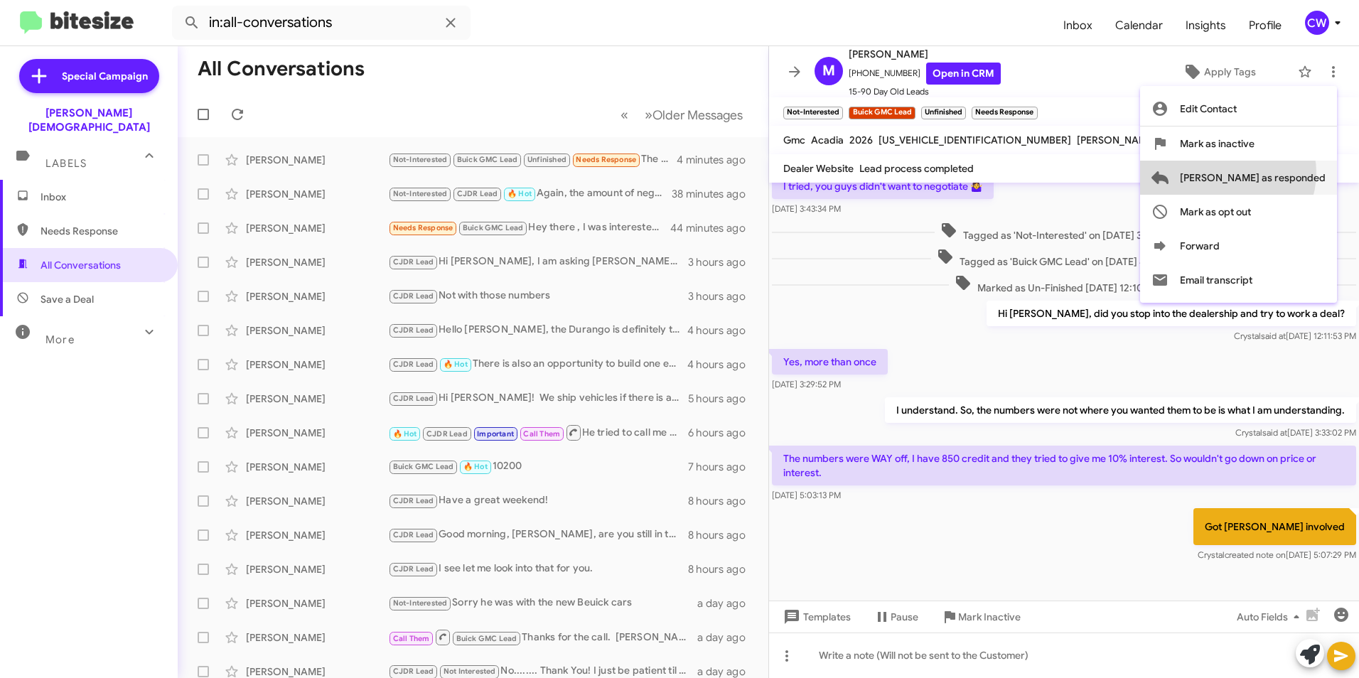
click at [1284, 173] on span "[PERSON_NAME] as responded" at bounding box center [1253, 178] width 146 height 34
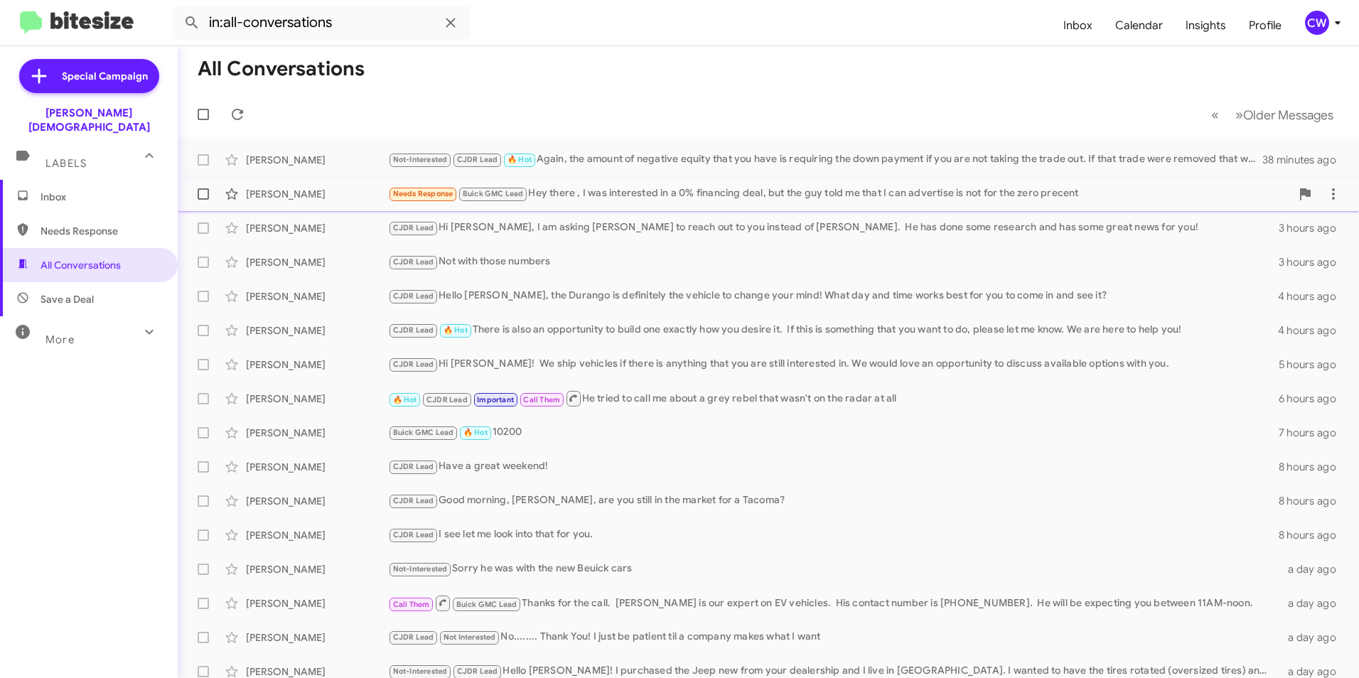
click at [699, 198] on div "Needs Response Buick GMC Lead Hey there , I was interested in a 0% financing de…" at bounding box center [839, 193] width 903 height 16
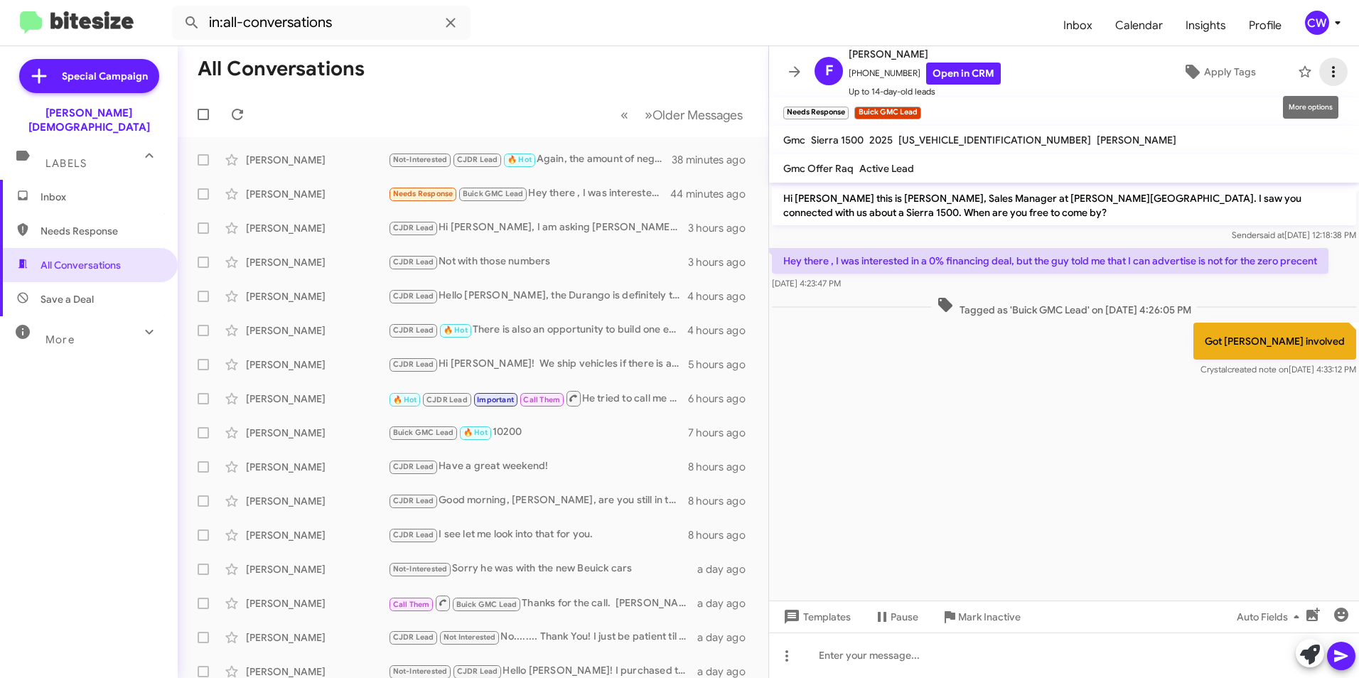
click at [1325, 75] on icon at bounding box center [1333, 71] width 17 height 17
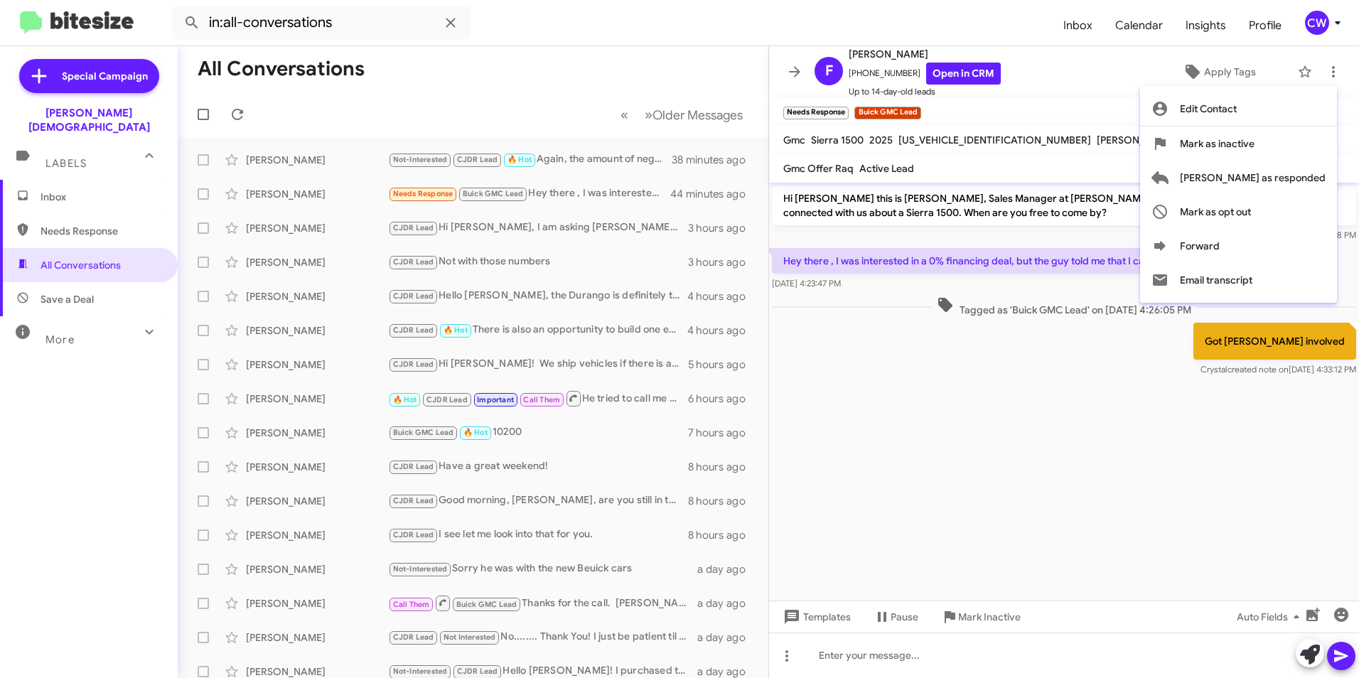
click at [969, 534] on div at bounding box center [679, 339] width 1359 height 678
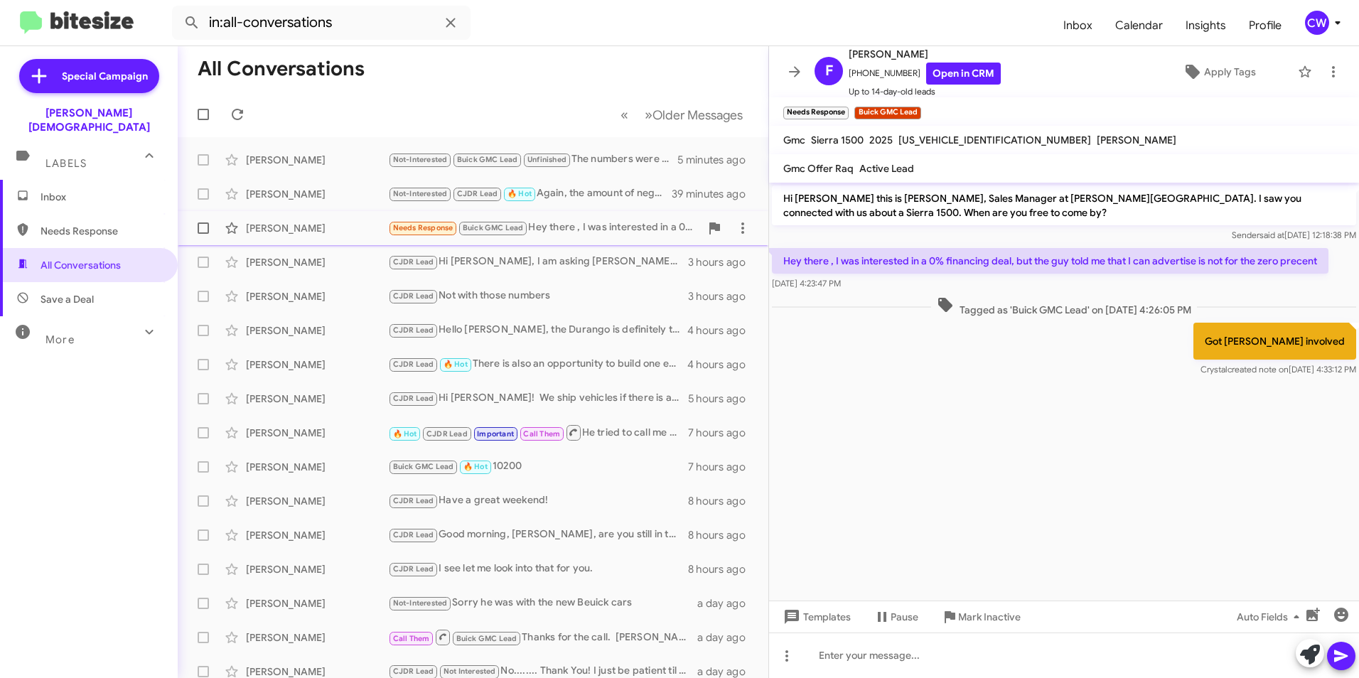
click at [586, 235] on div "Needs Response Buick GMC Lead Hey there , I was interested in a 0% financing de…" at bounding box center [544, 228] width 312 height 16
click at [242, 121] on icon at bounding box center [237, 114] width 17 height 17
click at [273, 193] on div "[PERSON_NAME]" at bounding box center [317, 194] width 142 height 14
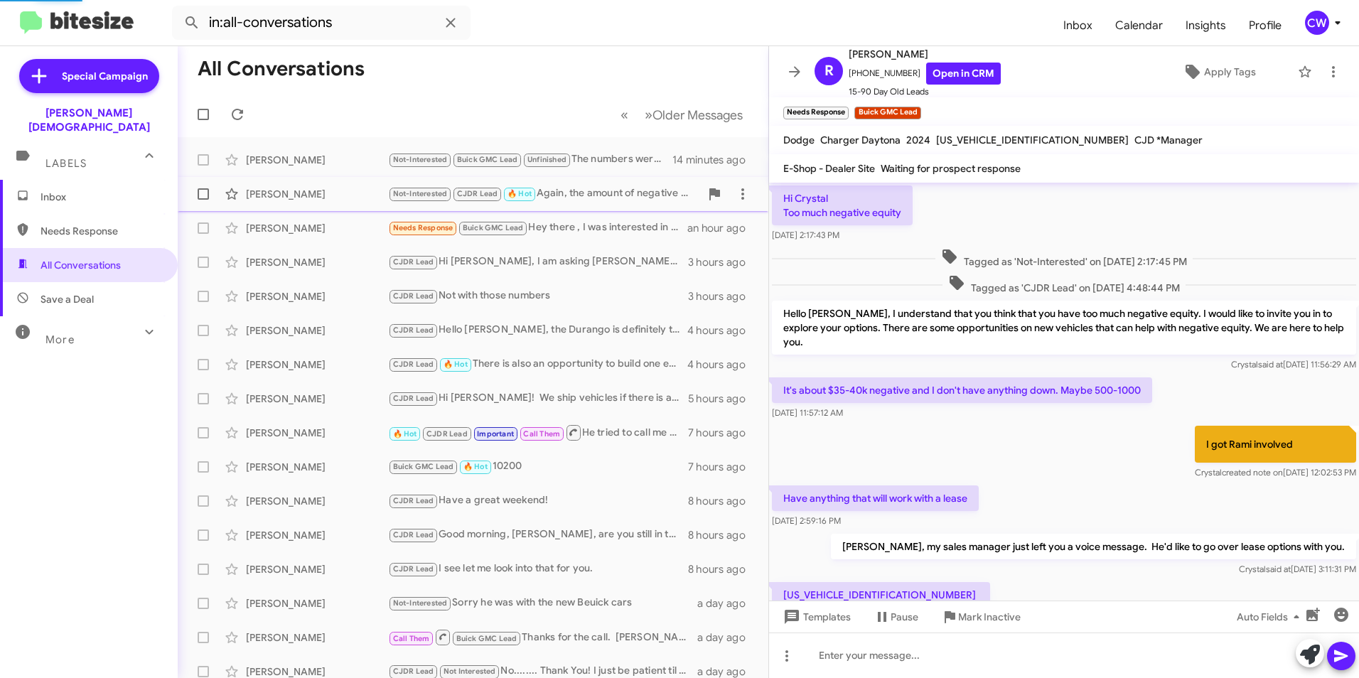
scroll to position [758, 0]
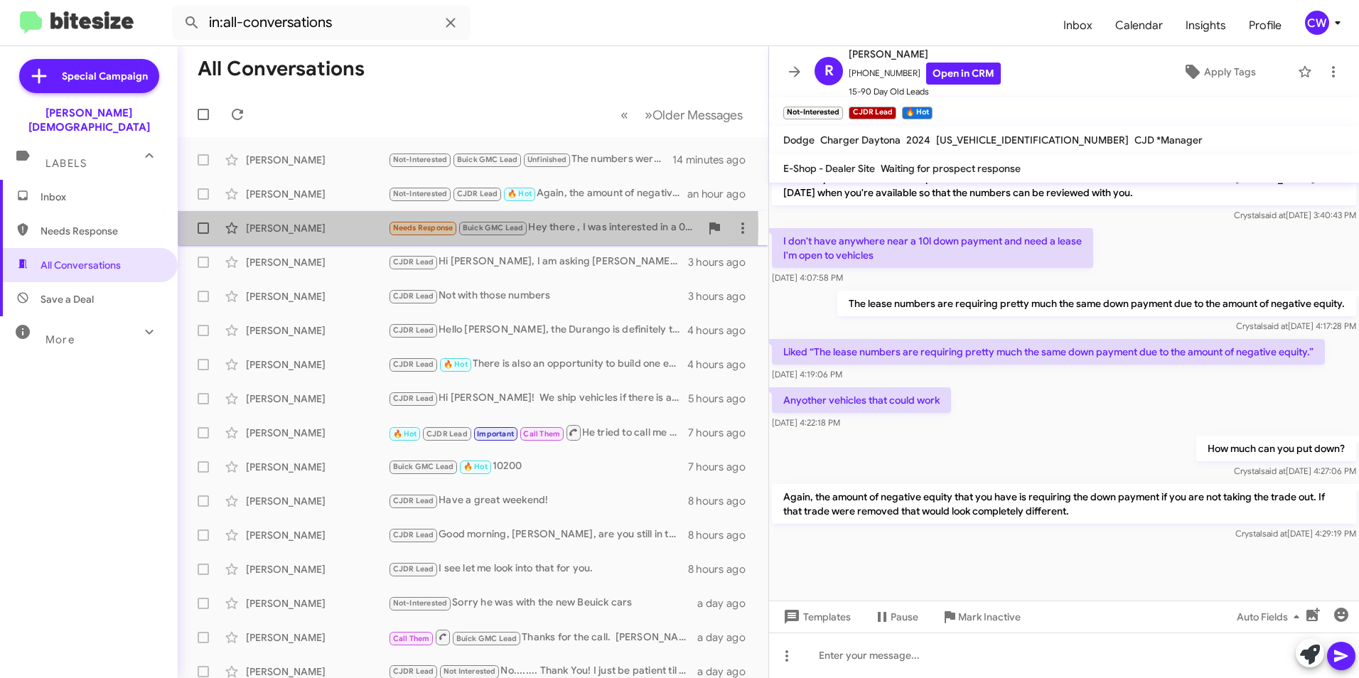
click at [292, 226] on div "[PERSON_NAME]" at bounding box center [317, 228] width 142 height 14
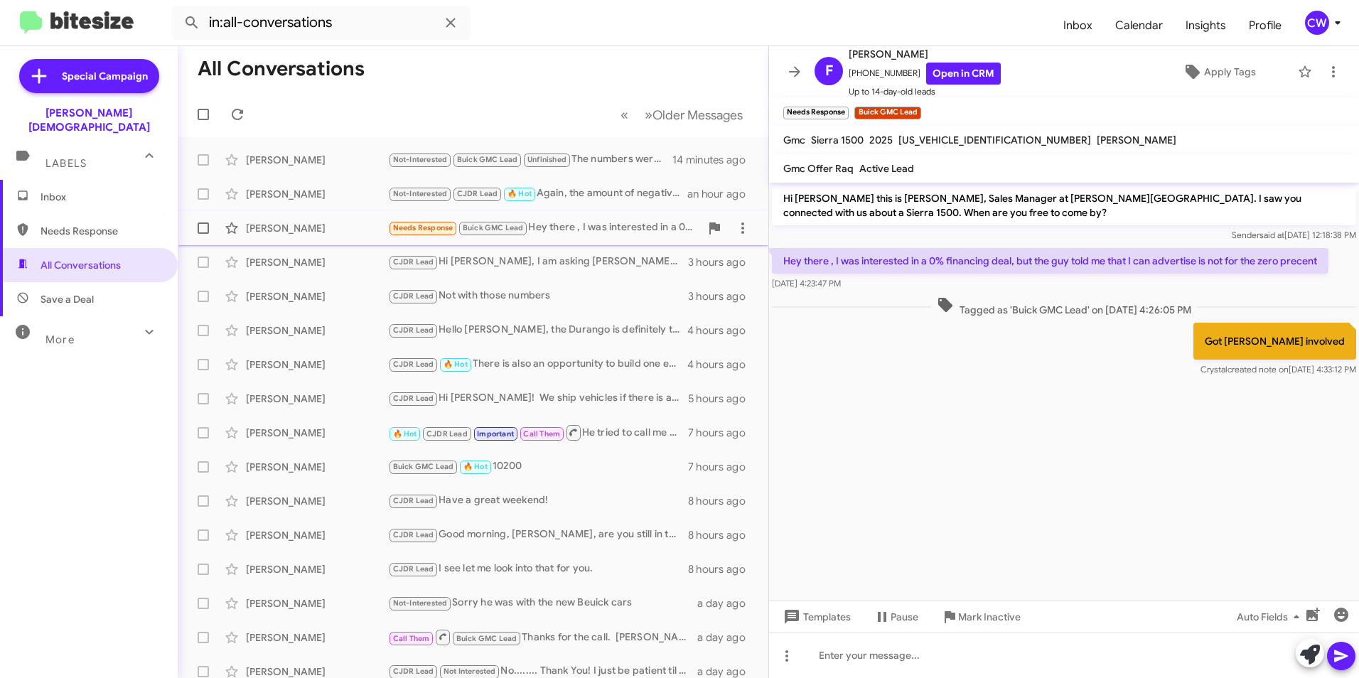
click at [582, 221] on div "Needs Response Buick GMC Lead Hey there , I was interested in a 0% financing de…" at bounding box center [544, 228] width 312 height 16
click at [942, 77] on link "Open in CRM" at bounding box center [963, 74] width 75 height 22
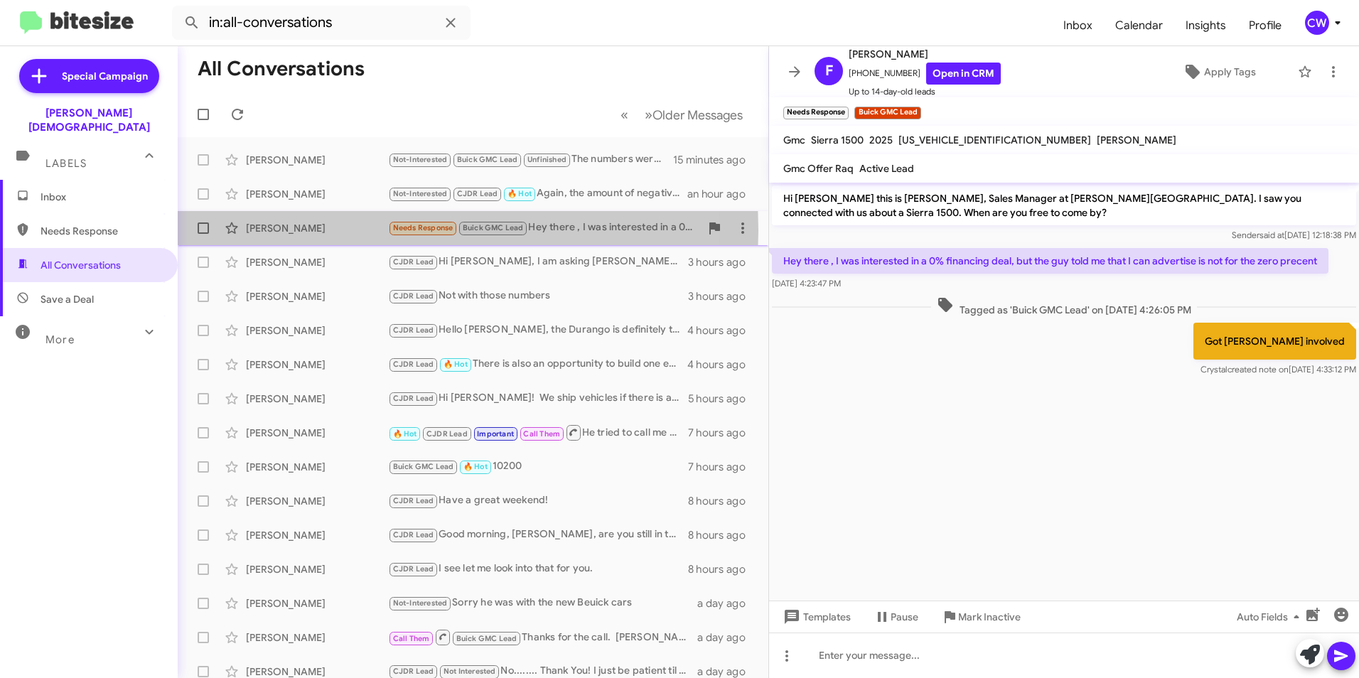
click at [287, 230] on div "[PERSON_NAME]" at bounding box center [317, 228] width 142 height 14
click at [590, 230] on div "Needs Response Buick GMC Lead Hey there , I was interested in a 0% financing de…" at bounding box center [544, 228] width 312 height 16
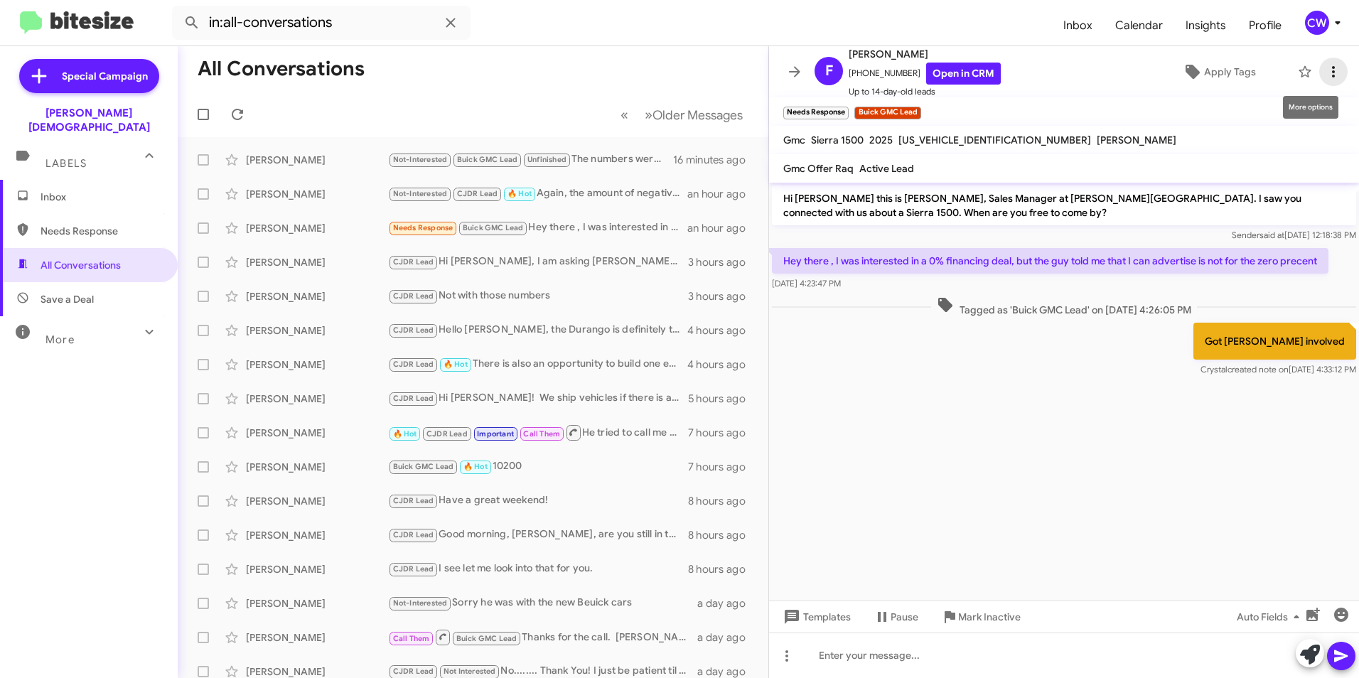
click at [1325, 70] on icon at bounding box center [1333, 71] width 17 height 17
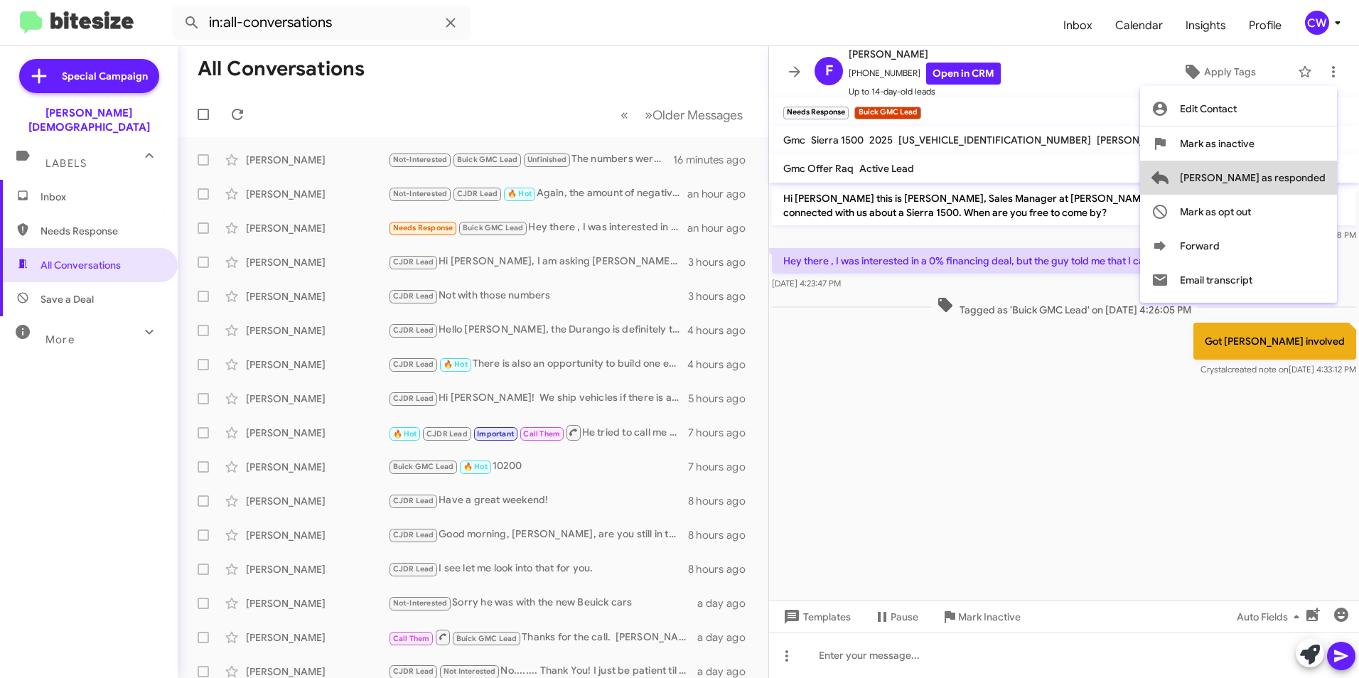
click at [1305, 170] on span "Mark as responded" at bounding box center [1253, 178] width 146 height 34
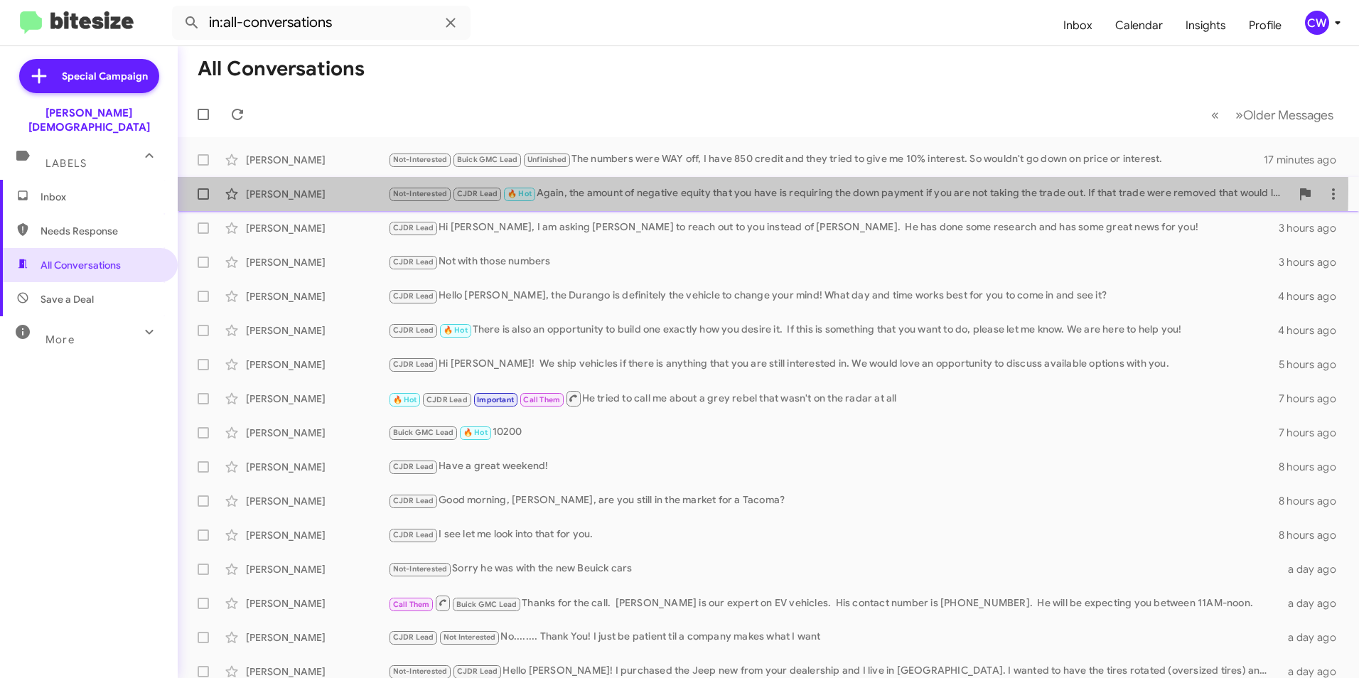
click at [617, 190] on div "Not-Interested CJDR Lead 🔥 Hot Again, the amount of negative equity that you ha…" at bounding box center [839, 193] width 903 height 16
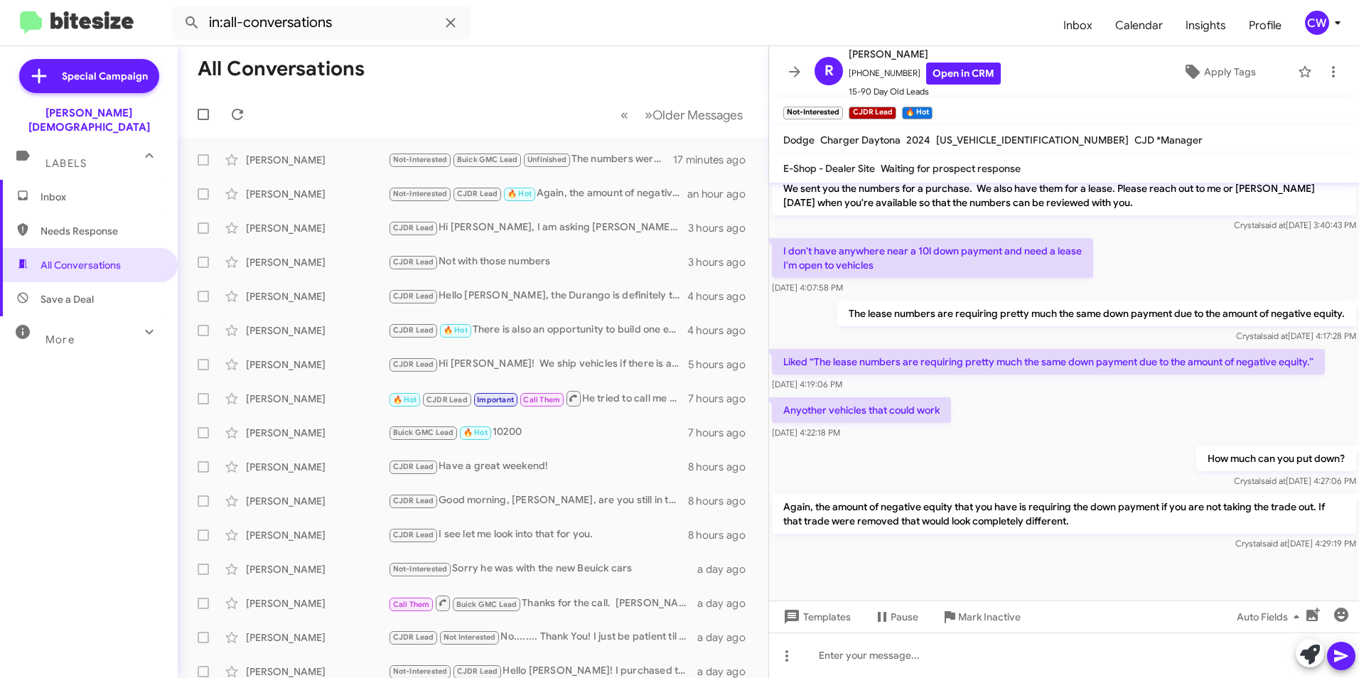
scroll to position [758, 0]
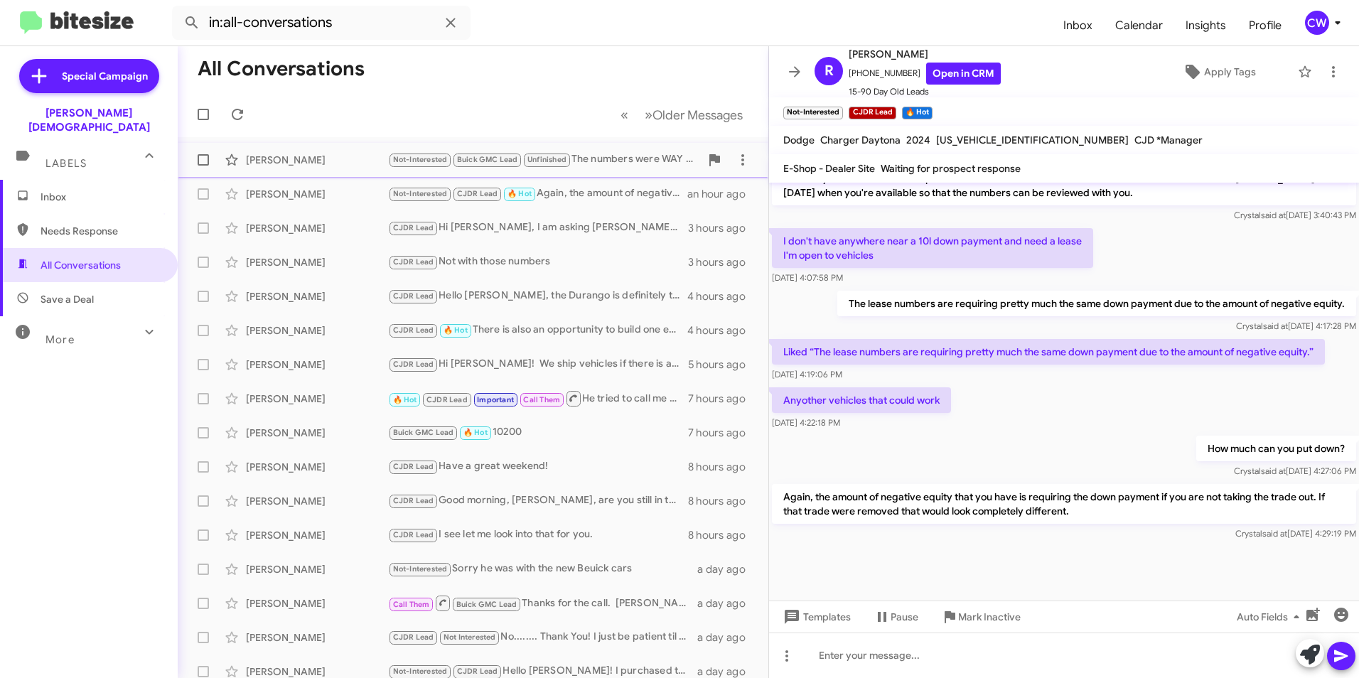
click at [628, 155] on div "Not-Interested Buick GMC Lead Unfinished The numbers were WAY off, I have 850 c…" at bounding box center [544, 159] width 312 height 16
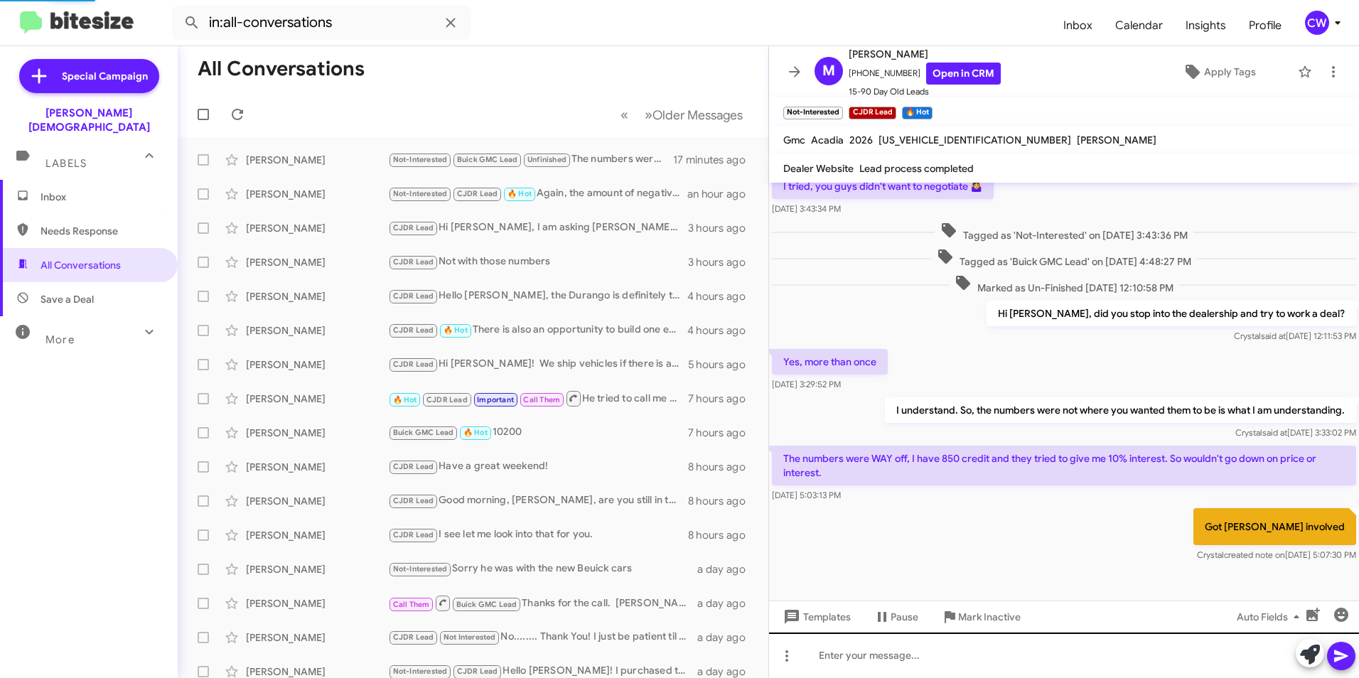
scroll to position [75, 0]
click at [868, 655] on div at bounding box center [1064, 654] width 590 height 45
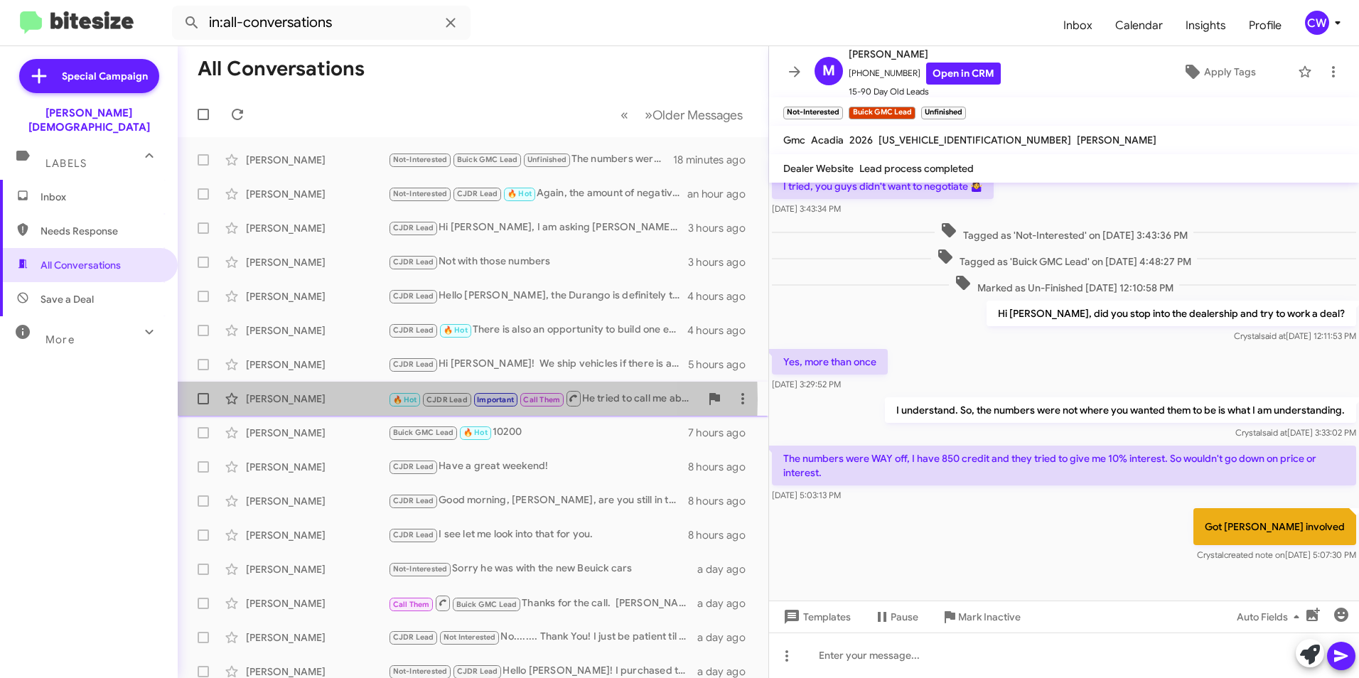
click at [266, 399] on div "[PERSON_NAME]" at bounding box center [317, 399] width 142 height 14
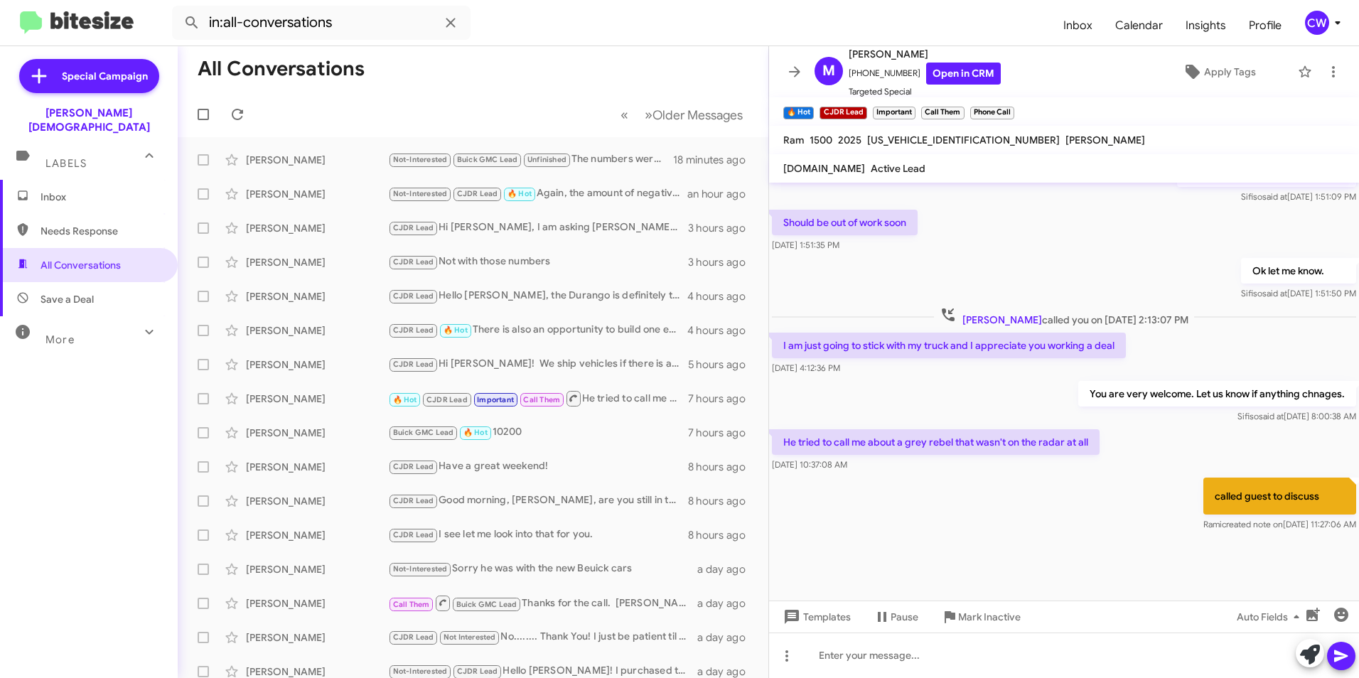
scroll to position [589, 0]
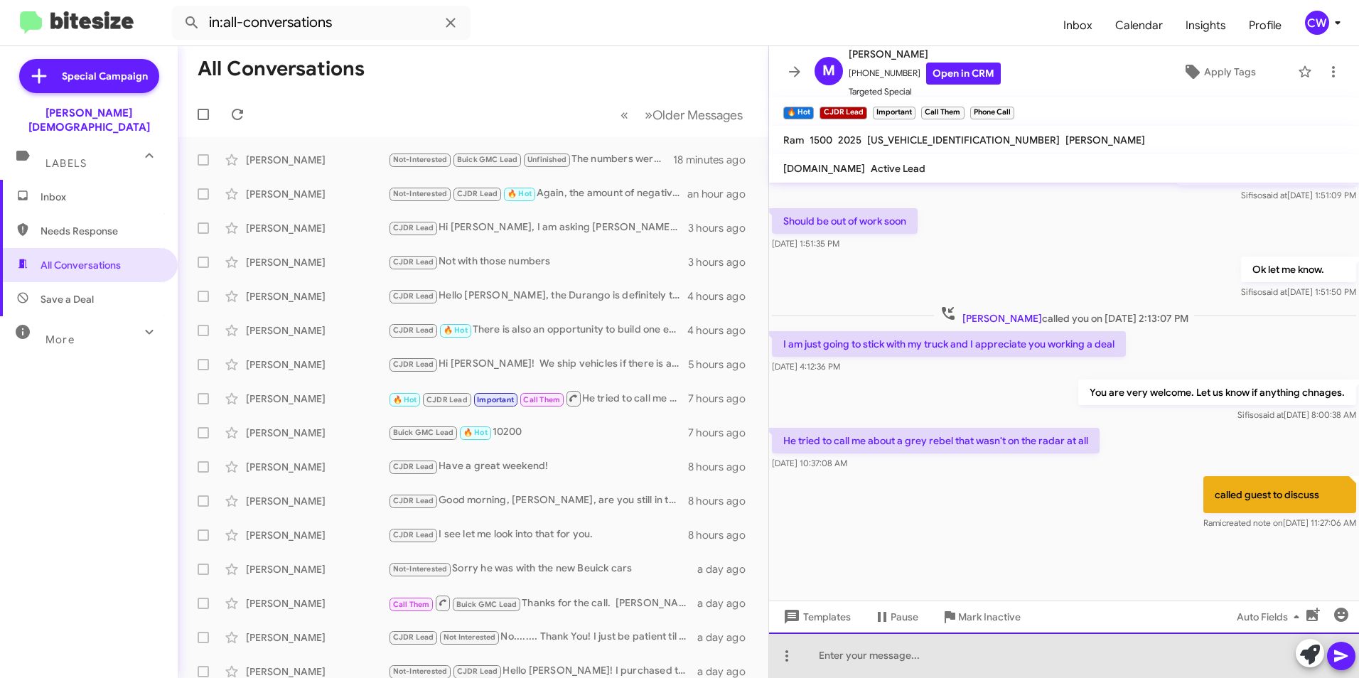
click at [891, 654] on div at bounding box center [1064, 654] width 590 height 45
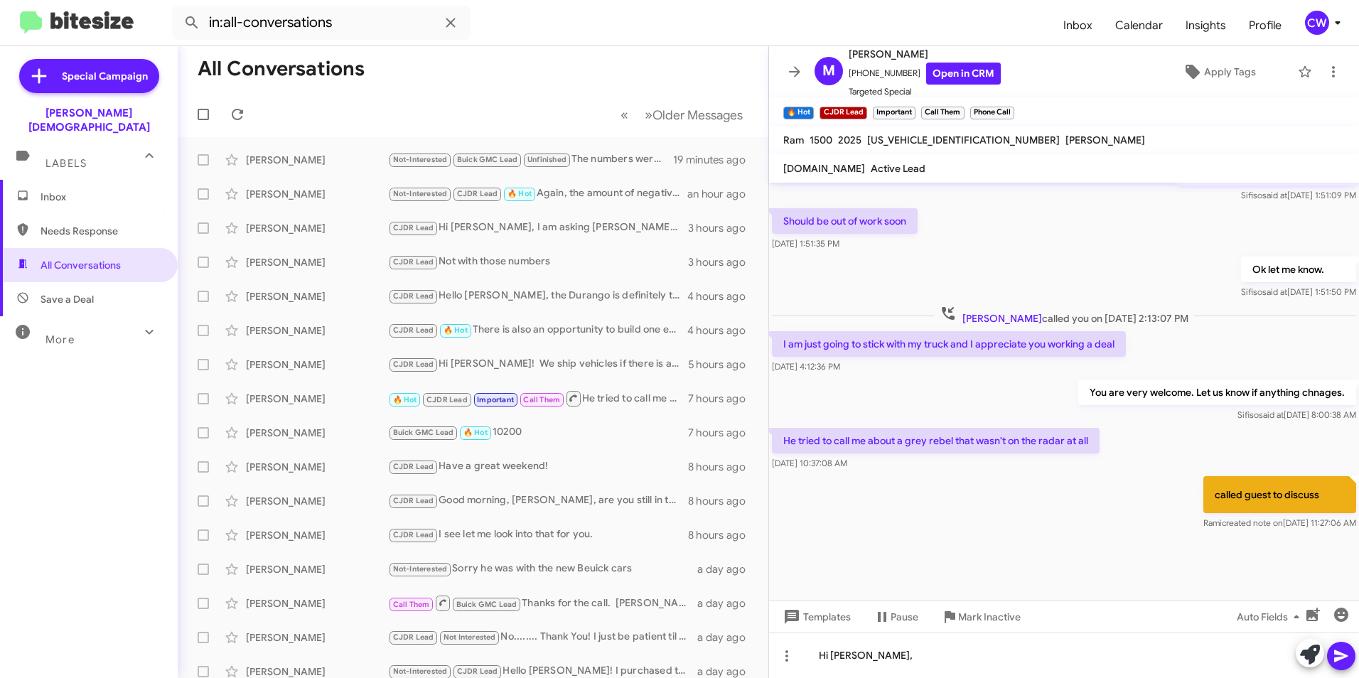
click at [93, 451] on div "Inbox Needs Response All Conversations Save a Deal More Important 🔥 Hot Appoint…" at bounding box center [89, 383] width 178 height 407
click at [885, 655] on div "Hi Michael," at bounding box center [1064, 654] width 590 height 45
click at [489, 226] on div "CJDR Lead Hi Jeremy, I am asking Doug to reach out to you instead of Sandy. He …" at bounding box center [544, 228] width 312 height 16
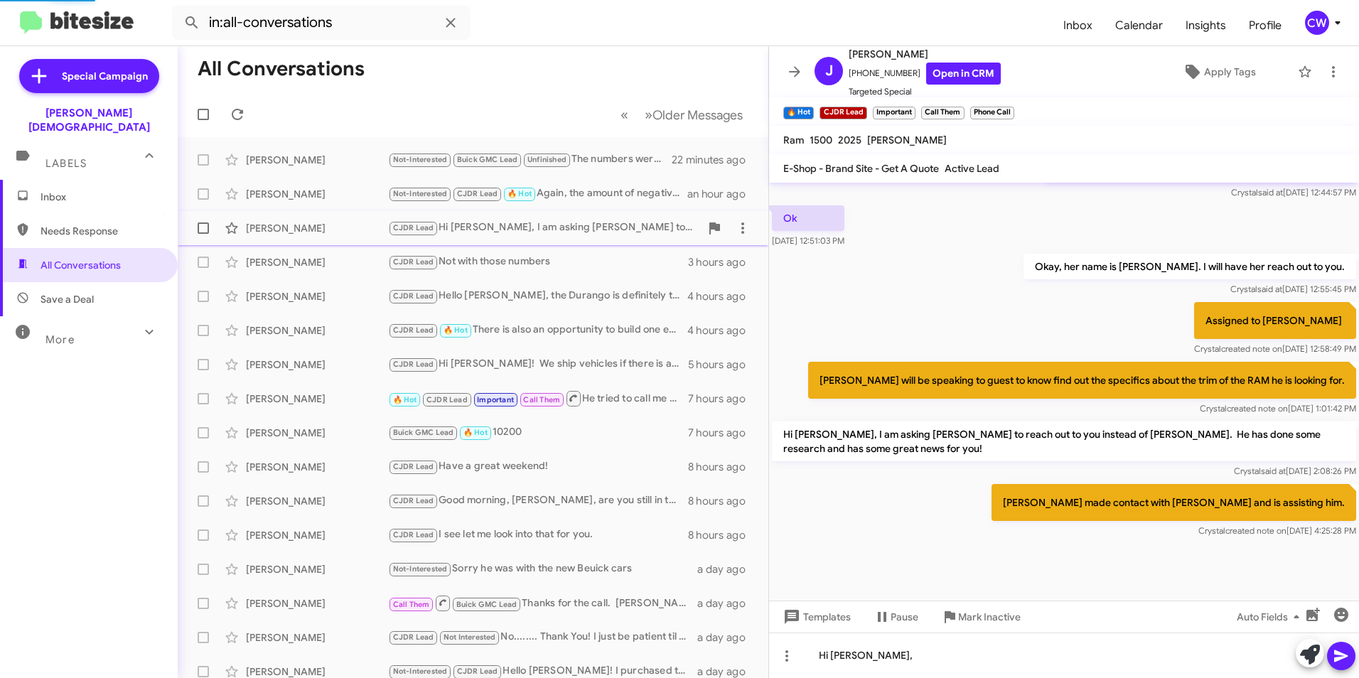
scroll to position [618, 0]
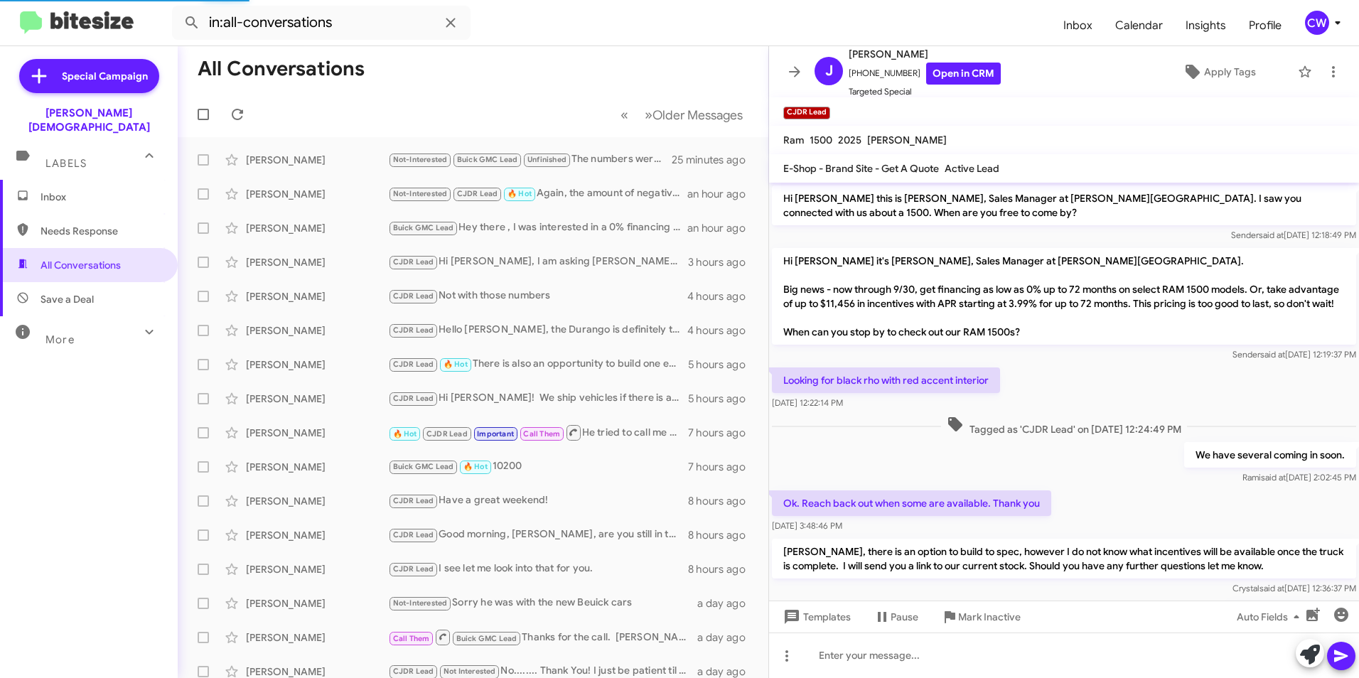
scroll to position [590, 0]
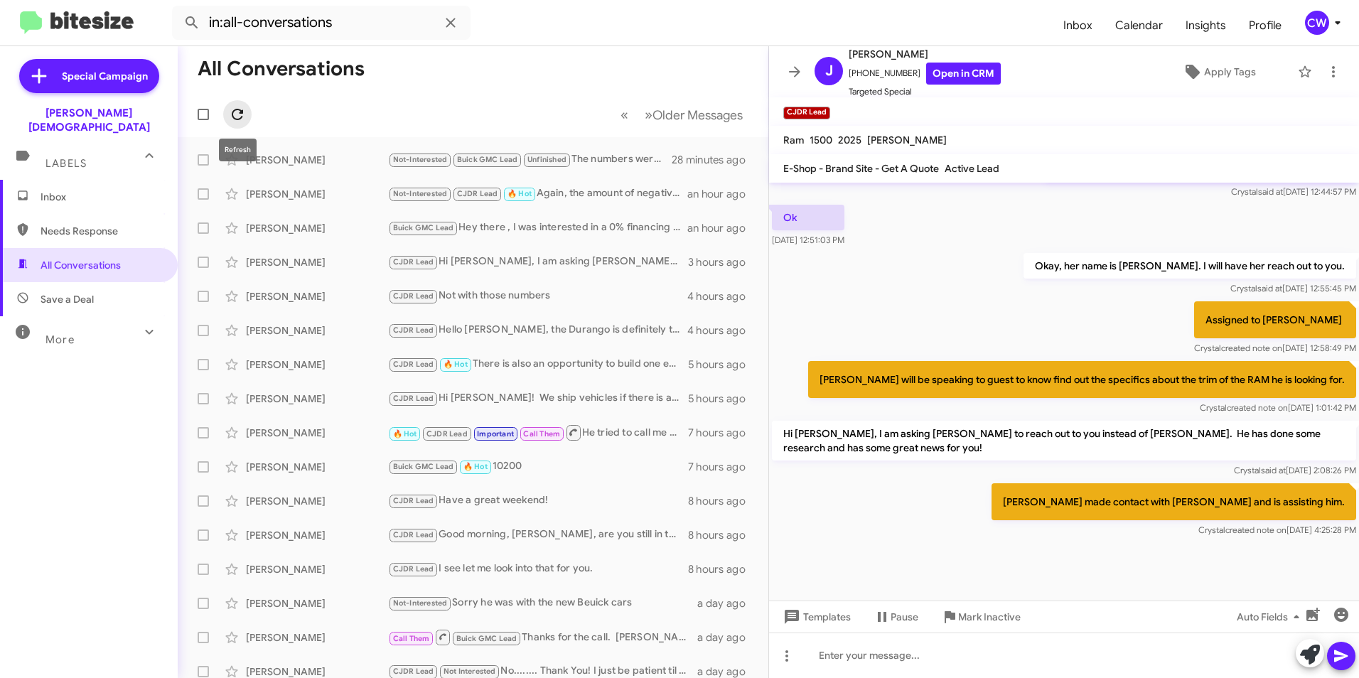
click at [234, 116] on icon at bounding box center [237, 114] width 17 height 17
click at [70, 190] on span "Inbox" at bounding box center [101, 197] width 121 height 14
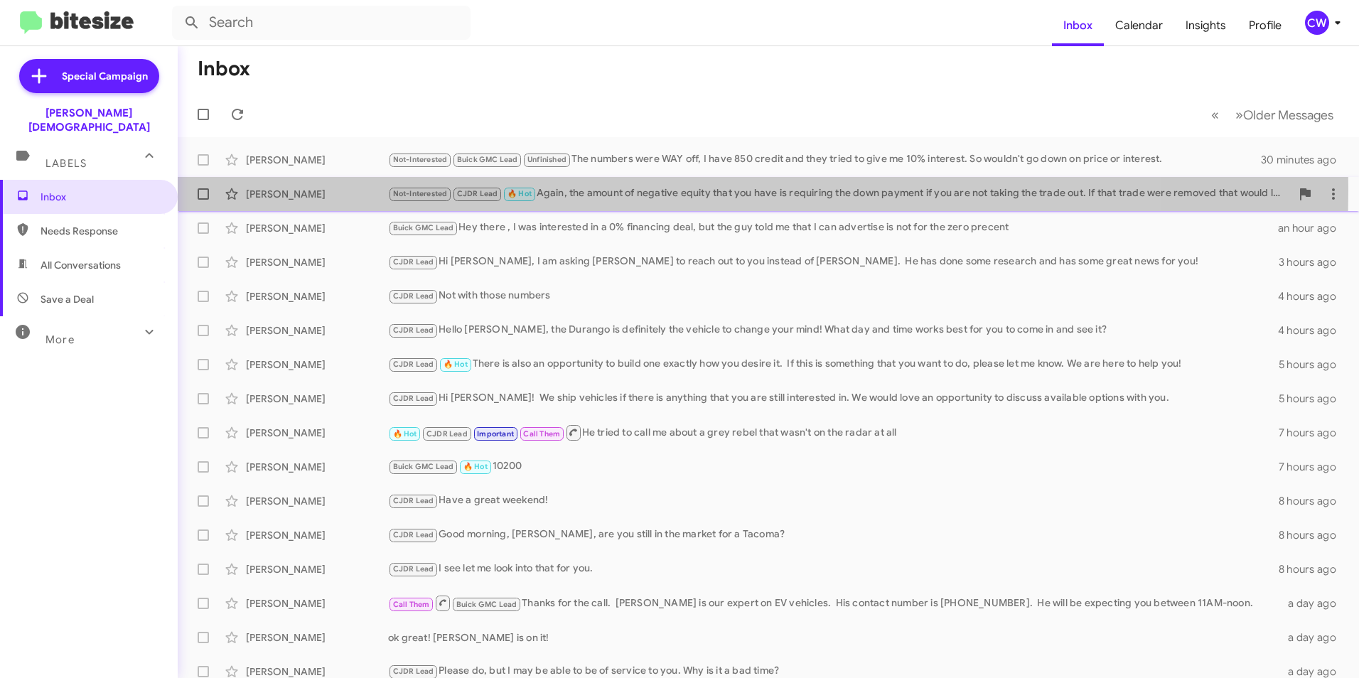
click at [262, 189] on div "[PERSON_NAME]" at bounding box center [317, 194] width 142 height 14
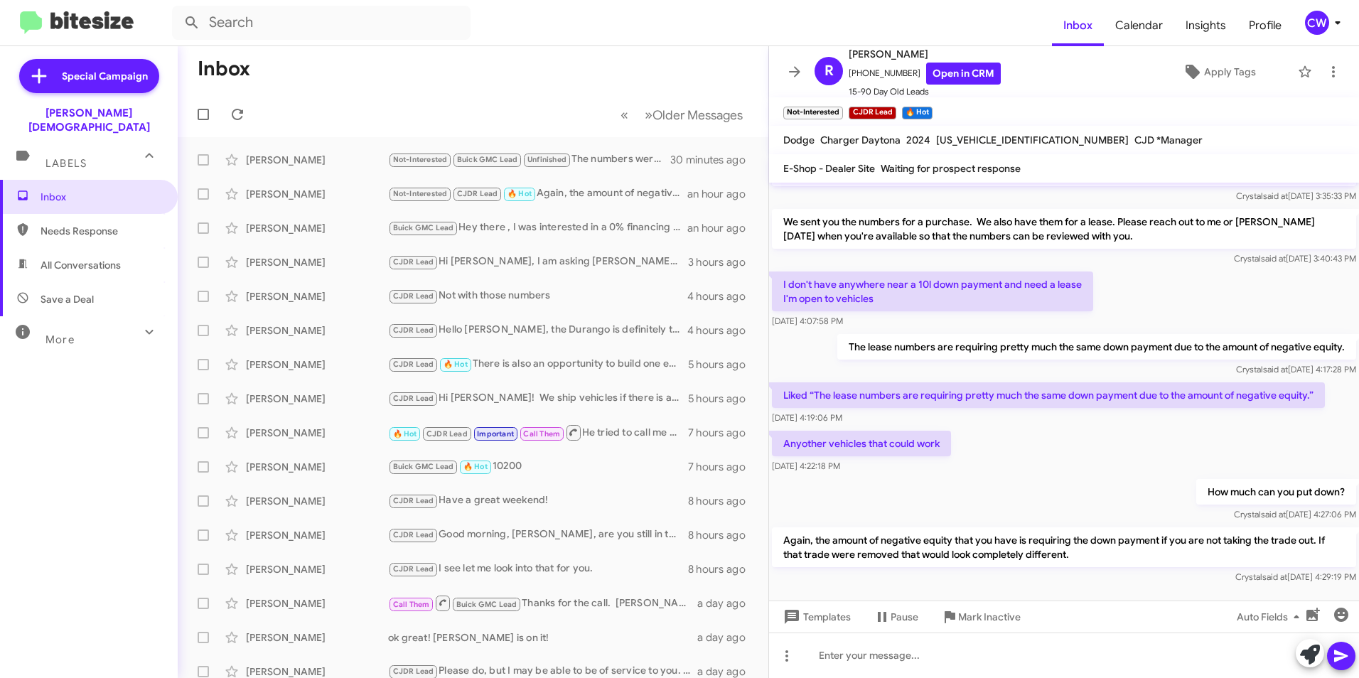
scroll to position [758, 0]
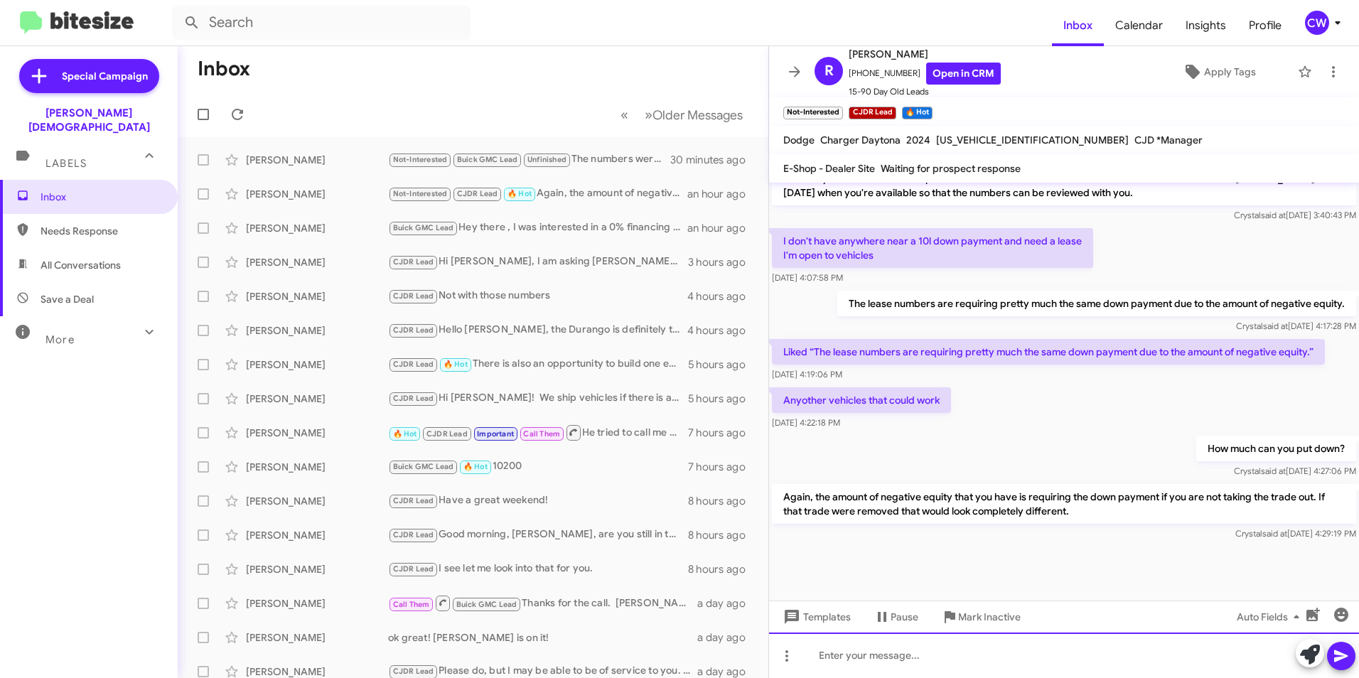
click at [875, 671] on div at bounding box center [1064, 654] width 590 height 45
click at [232, 119] on icon at bounding box center [237, 114] width 17 height 17
click at [228, 114] on span at bounding box center [237, 114] width 28 height 17
click at [128, 464] on div "Inbox Needs Response All Conversations Save a Deal More Important 🔥 Hot Appoint…" at bounding box center [89, 383] width 178 height 407
